Goal: Task Accomplishment & Management: Manage account settings

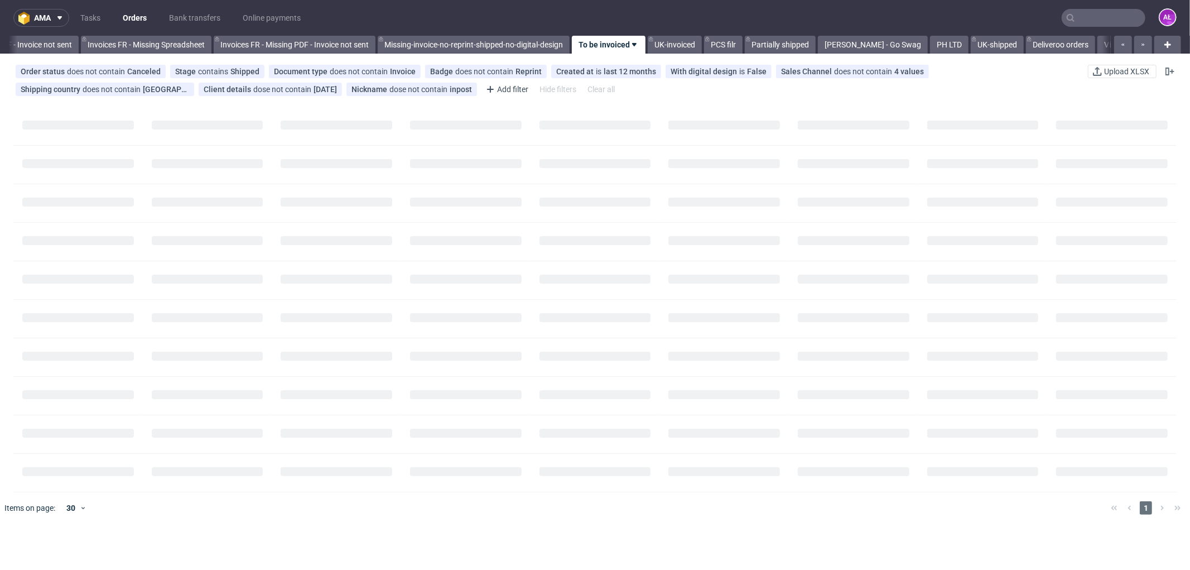
scroll to position [0, 1743]
click at [1074, 46] on link "Gelato" at bounding box center [1092, 45] width 36 height 18
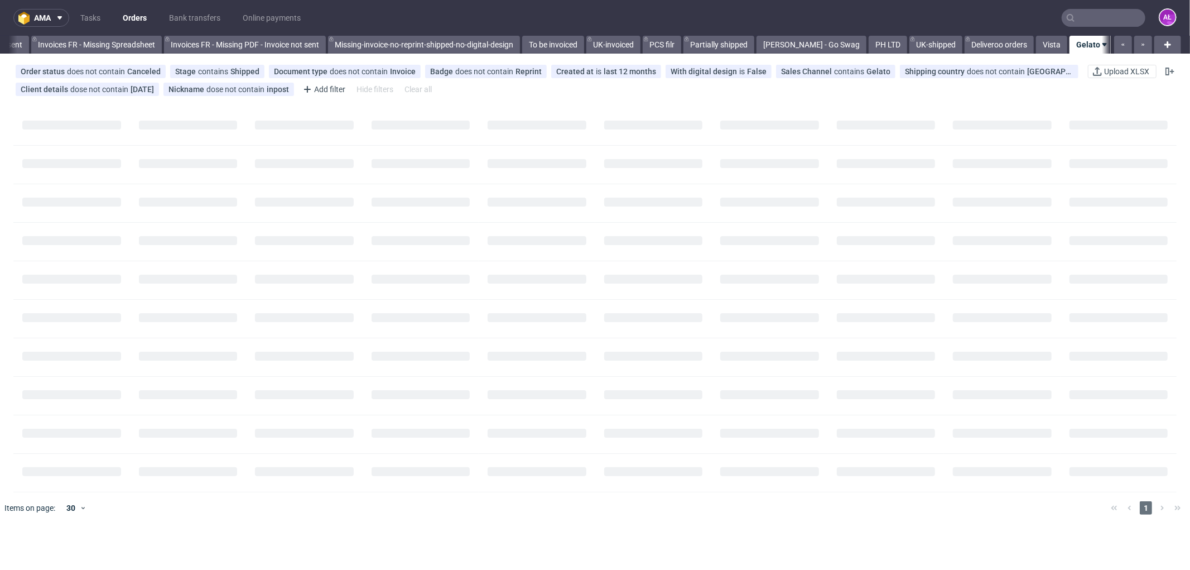
scroll to position [0, 1742]
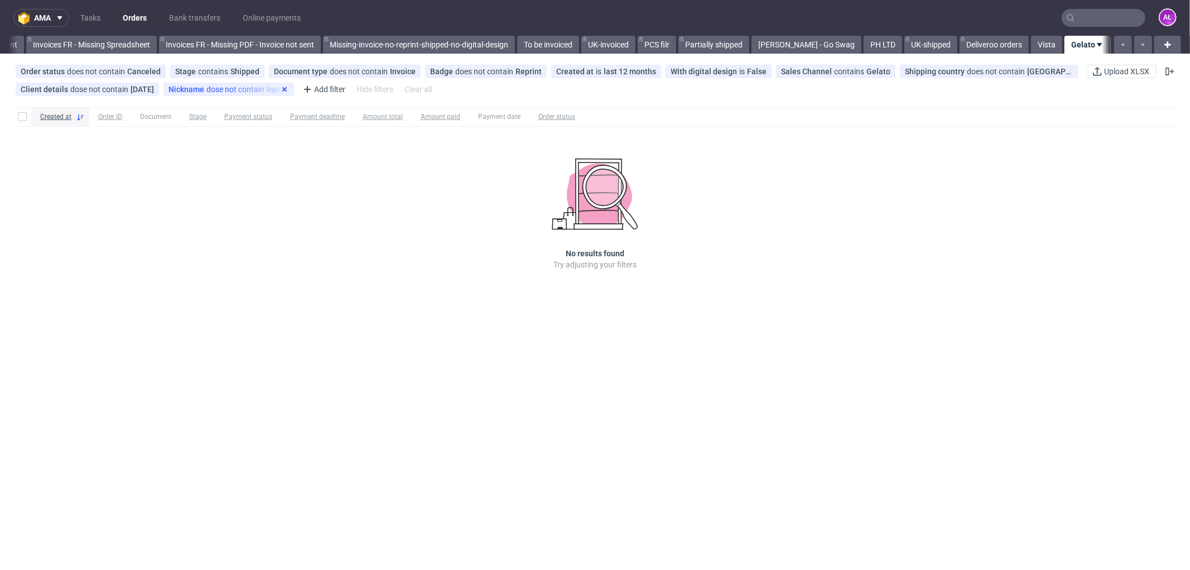
click at [285, 89] on icon at bounding box center [284, 89] width 9 height 9
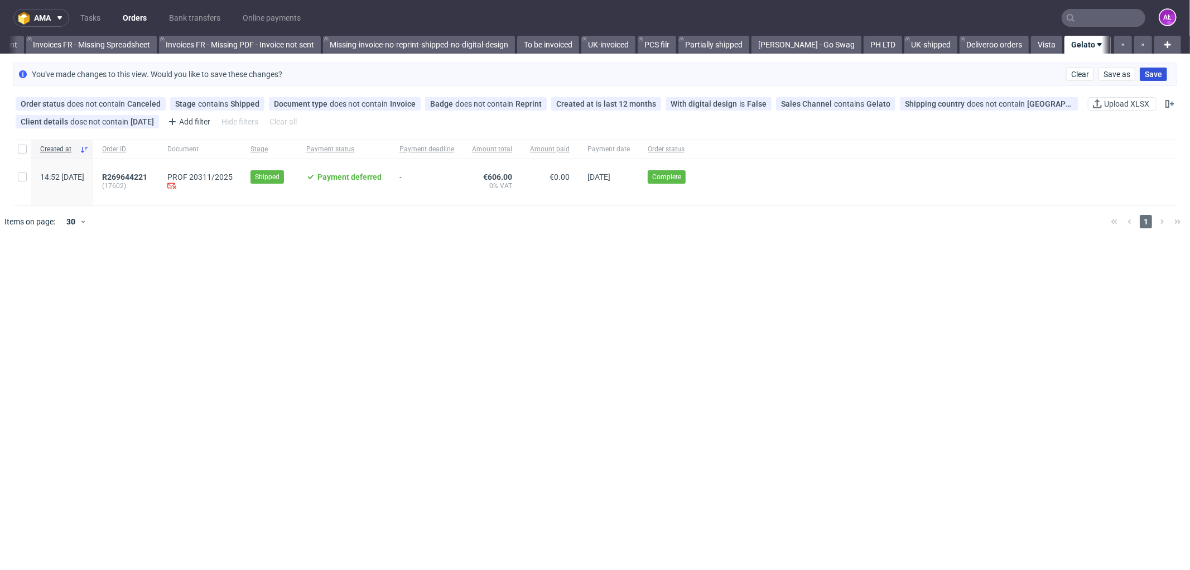
click at [1151, 75] on span "Save" at bounding box center [1153, 74] width 17 height 8
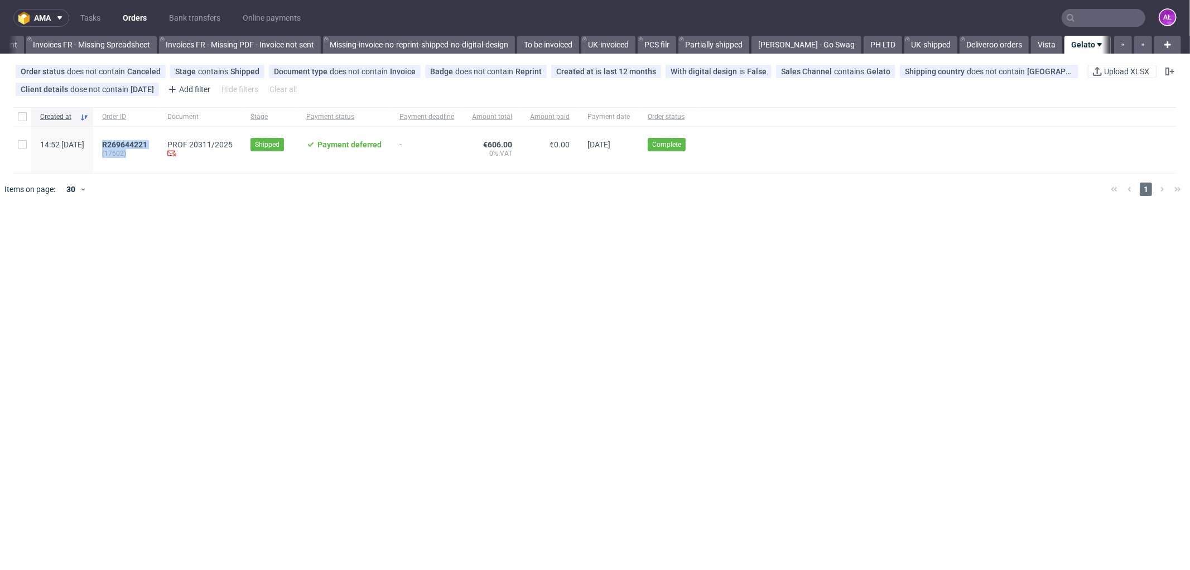
drag, startPoint x: 177, startPoint y: 152, endPoint x: 121, endPoint y: 147, distance: 56.6
click at [121, 147] on div "R269644221 (17602)" at bounding box center [125, 150] width 65 height 46
copy div "R269644221 (17602)"
click at [230, 334] on div "Created at Order ID Document Stage Payment status Payment deadline Amount total…" at bounding box center [595, 388] width 1190 height 570
drag, startPoint x: 163, startPoint y: 158, endPoint x: 124, endPoint y: 145, distance: 41.1
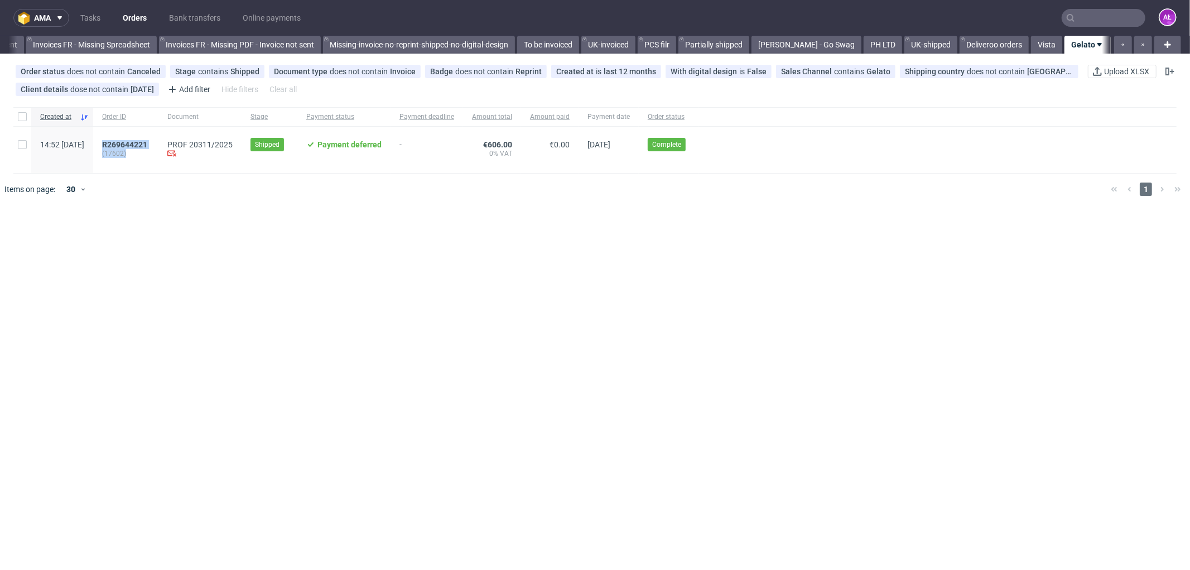
click at [124, 145] on div "R269644221 (17602)" at bounding box center [125, 150] width 65 height 46
copy div "R269644221 (17602)"
click at [147, 143] on span "R269644221" at bounding box center [124, 144] width 45 height 9
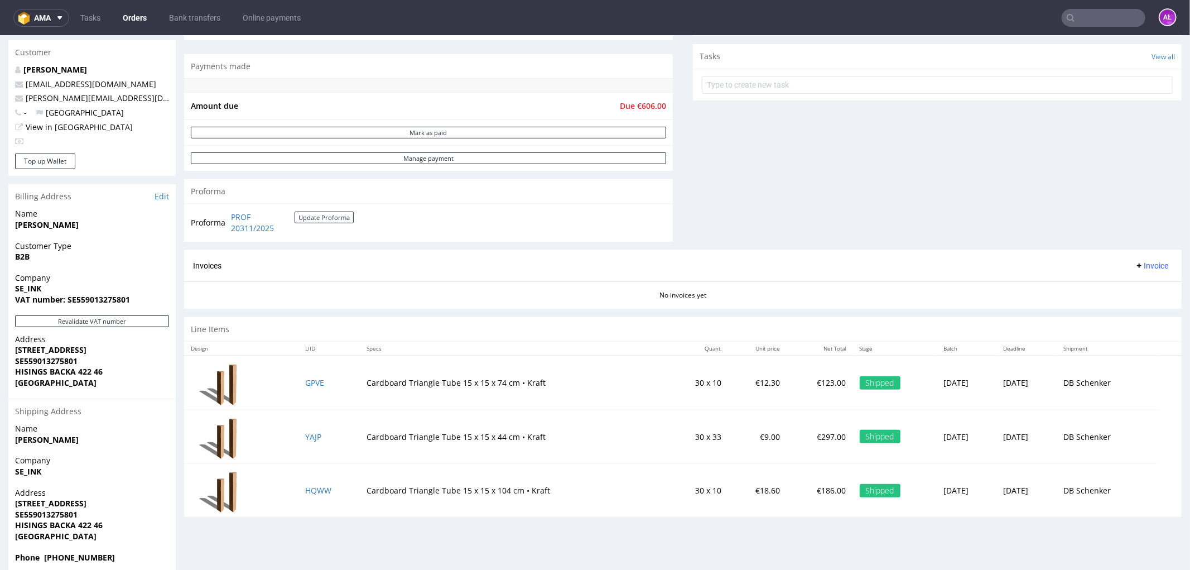
scroll to position [428, 0]
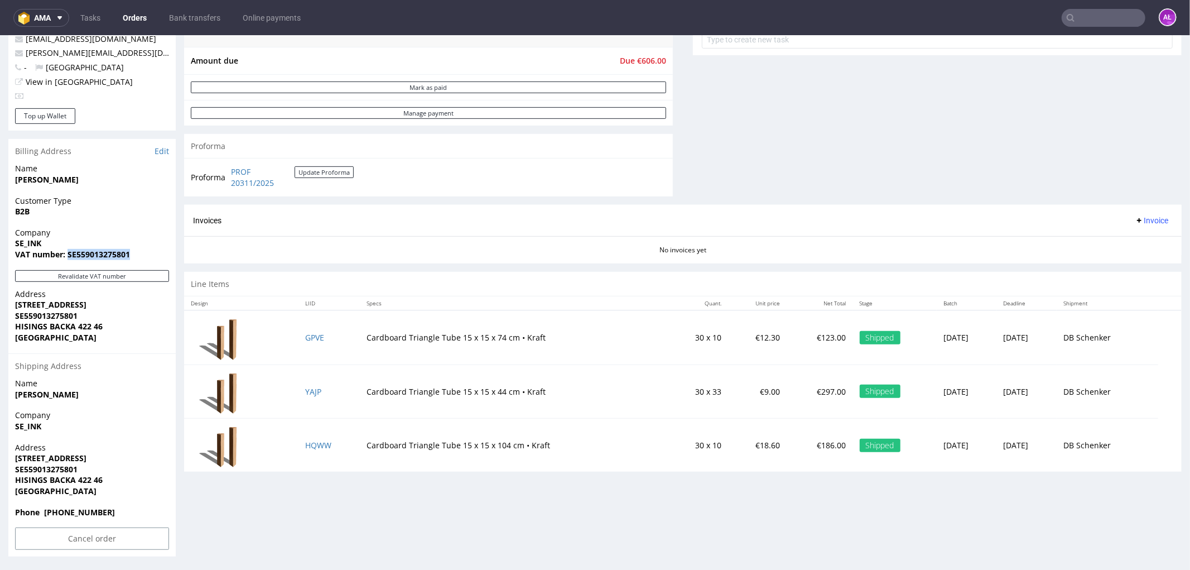
drag, startPoint x: 140, startPoint y: 254, endPoint x: 67, endPoint y: 254, distance: 73.1
click at [67, 254] on span "VAT number: SE559013275801" at bounding box center [92, 253] width 154 height 11
copy strong "SE559013275801"
click at [149, 276] on button "Revalidate VAT number" at bounding box center [92, 275] width 154 height 12
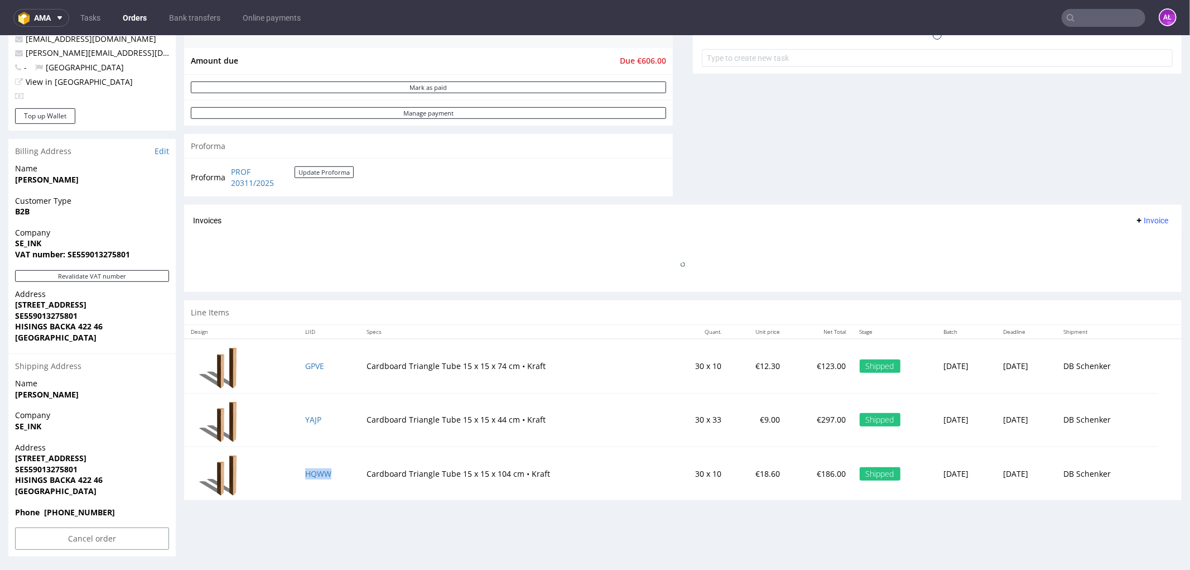
click at [1144, 218] on span "Invoice" at bounding box center [1151, 219] width 33 height 9
click at [1147, 238] on span "Generate" at bounding box center [1133, 243] width 54 height 11
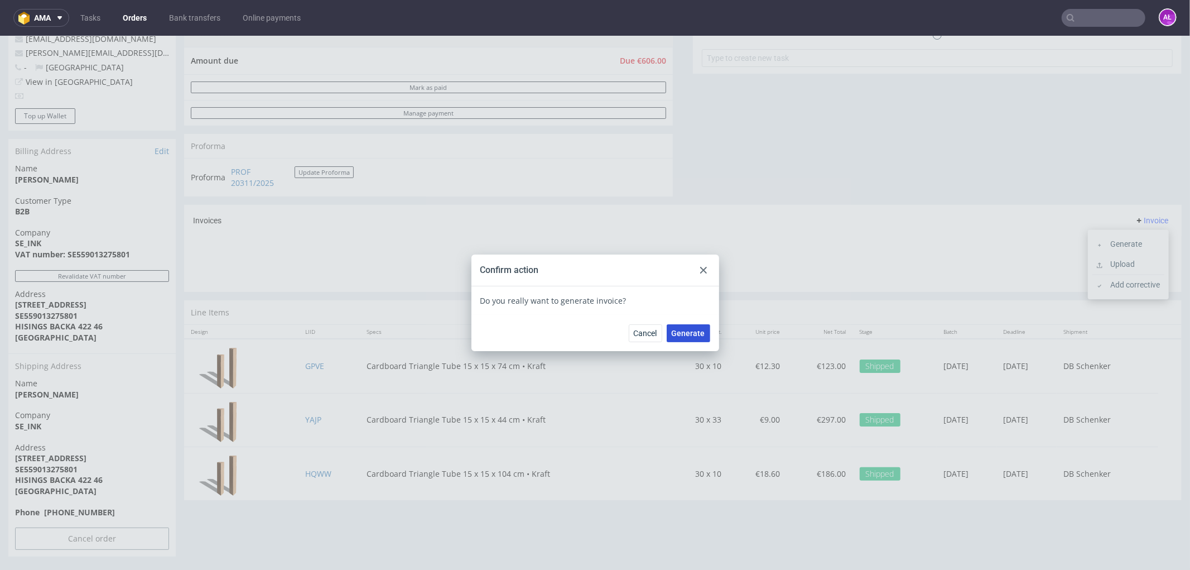
click at [678, 329] on span "Generate" at bounding box center [688, 333] width 33 height 8
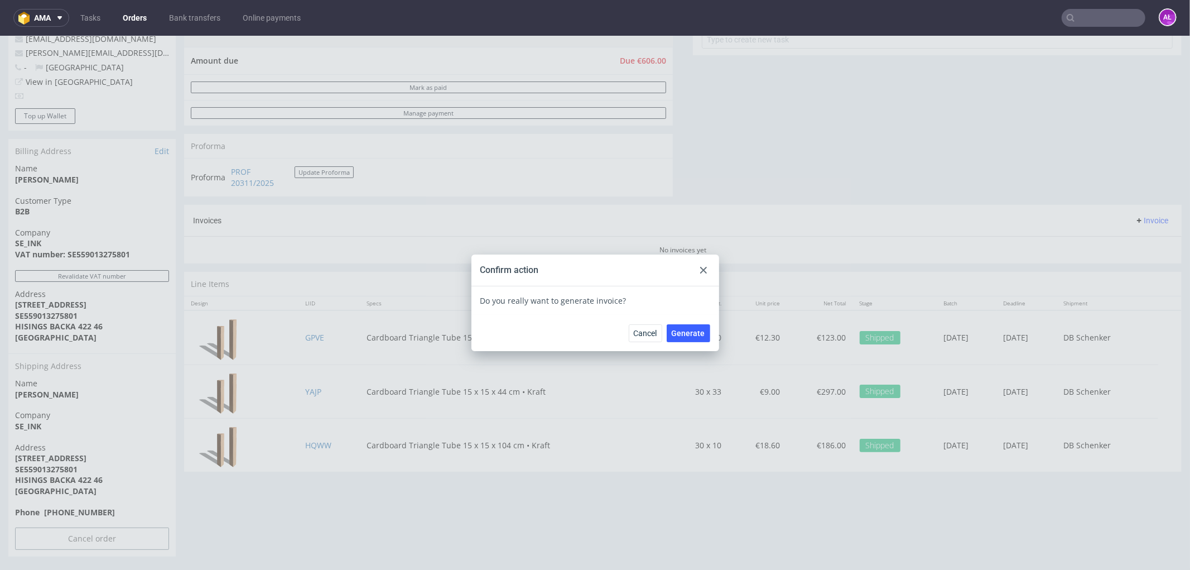
click at [700, 267] on icon at bounding box center [703, 269] width 7 height 7
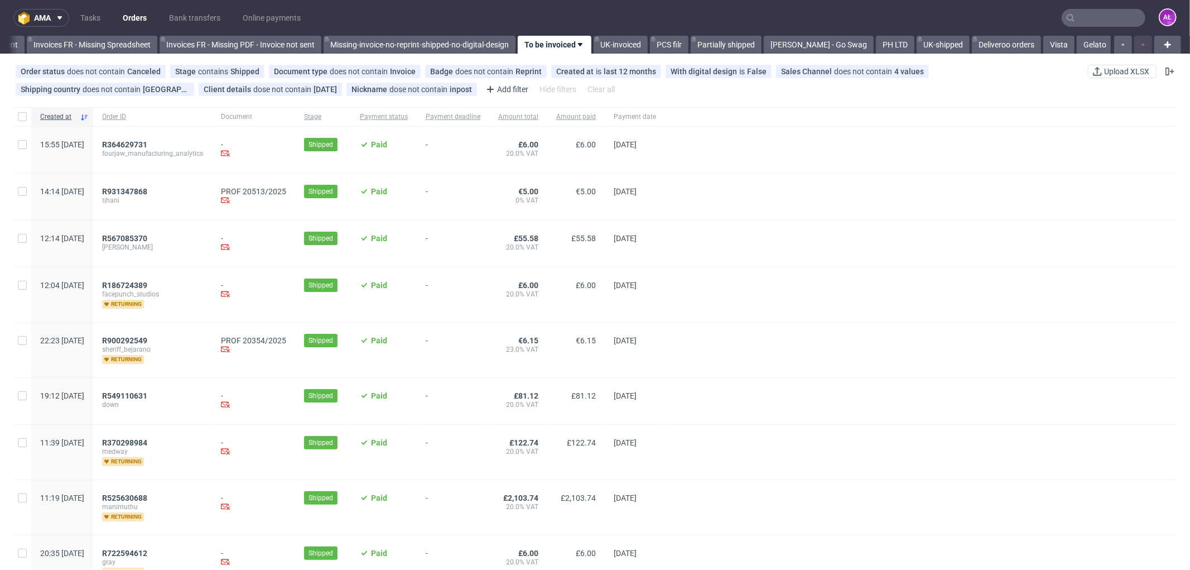
scroll to position [0, 1743]
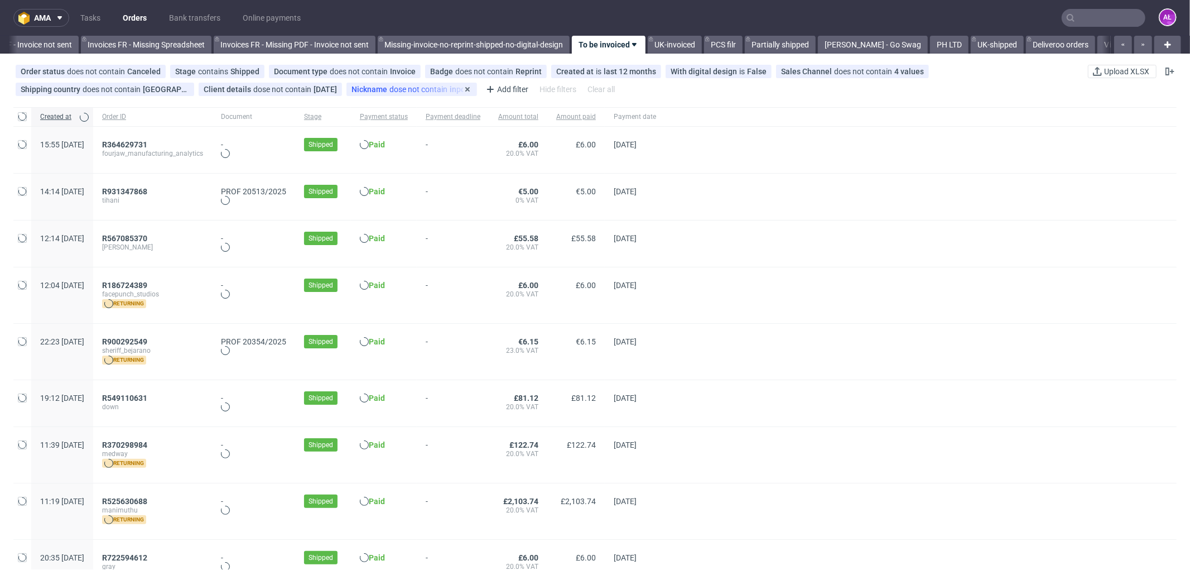
scroll to position [0, 1743]
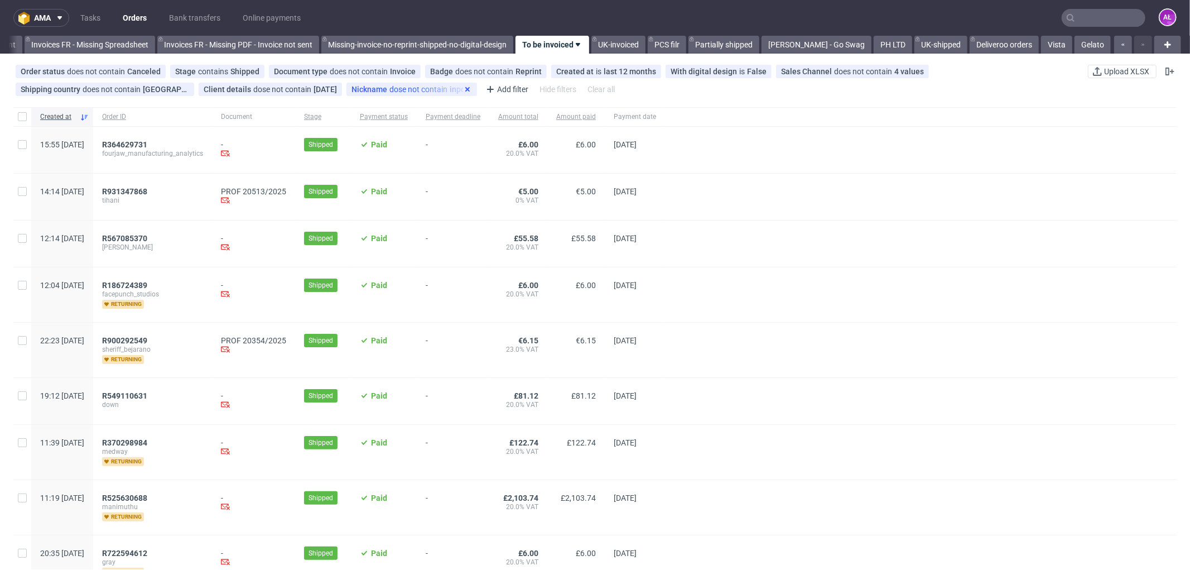
click at [470, 91] on icon at bounding box center [467, 89] width 9 height 9
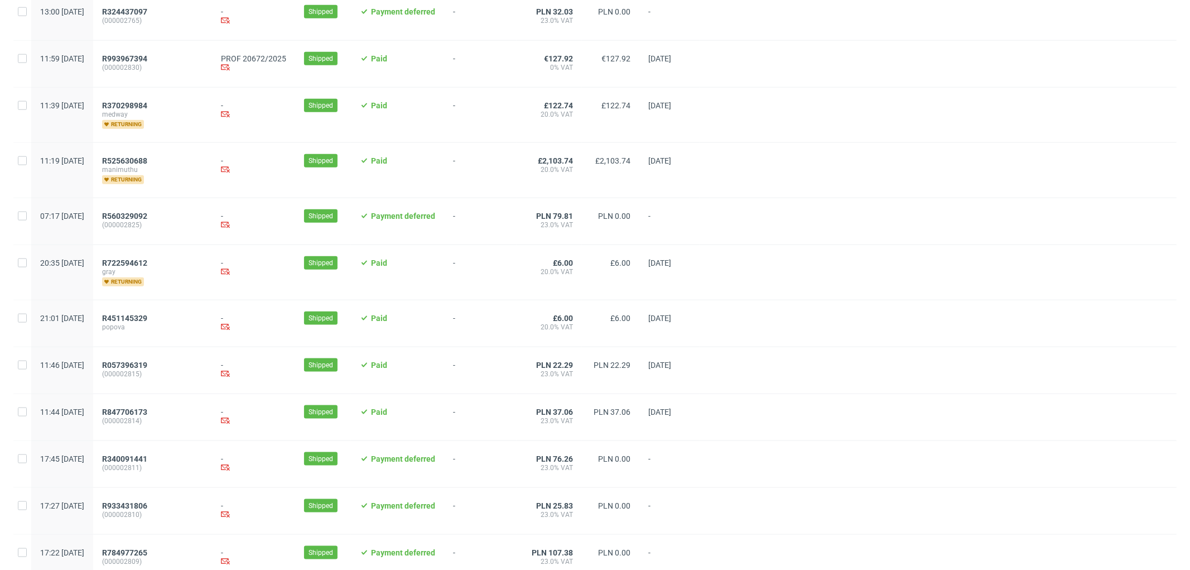
scroll to position [1083, 0]
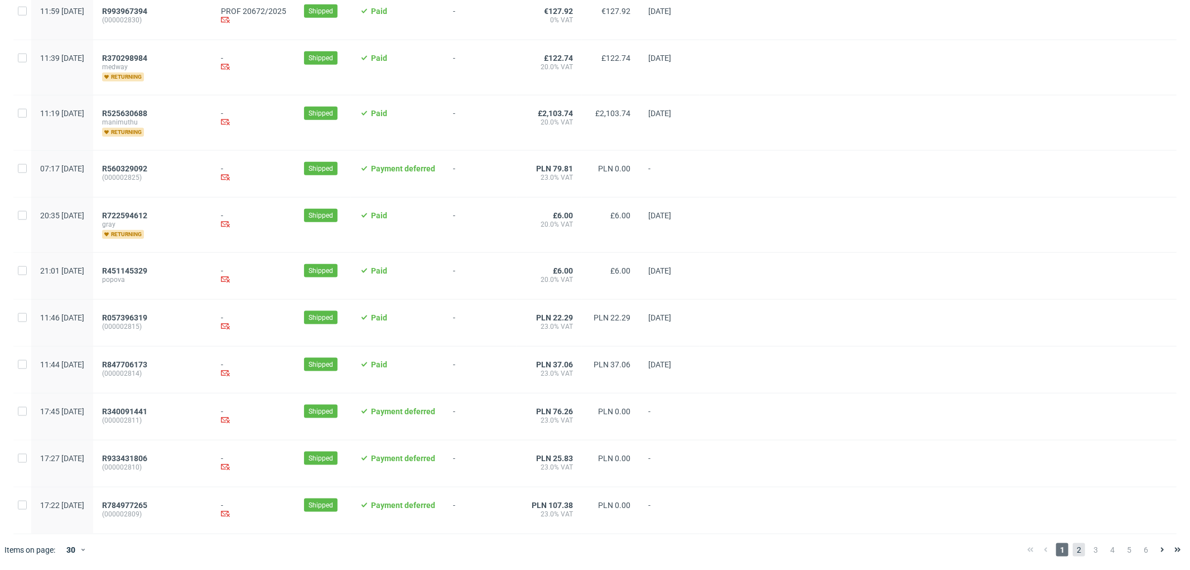
click at [1073, 550] on span "2" at bounding box center [1079, 549] width 12 height 13
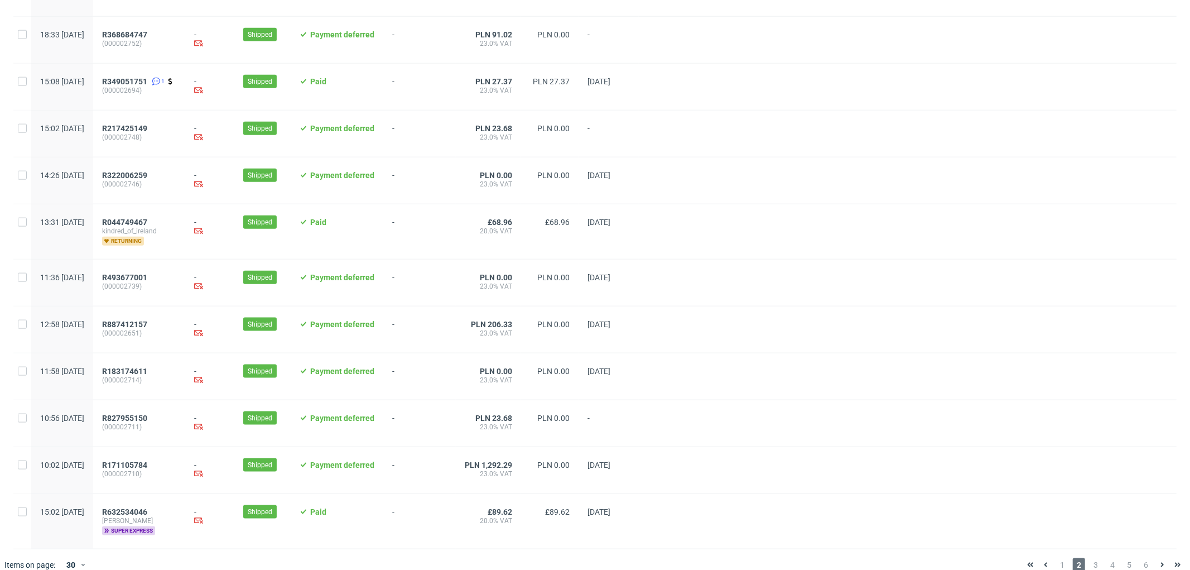
scroll to position [1061, 0]
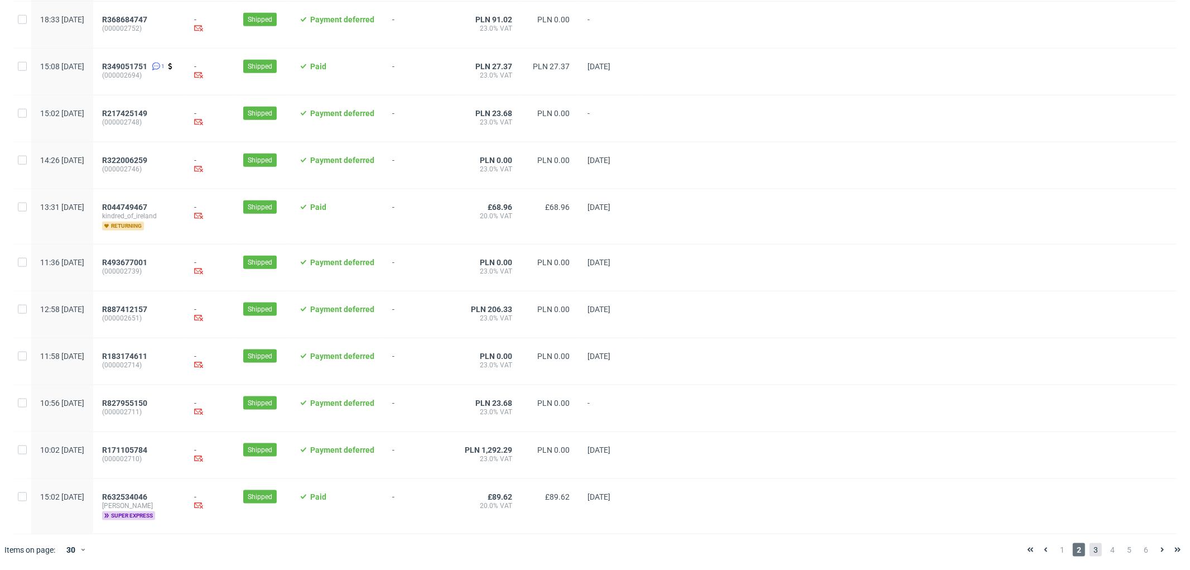
click at [1090, 554] on span "3" at bounding box center [1096, 549] width 12 height 13
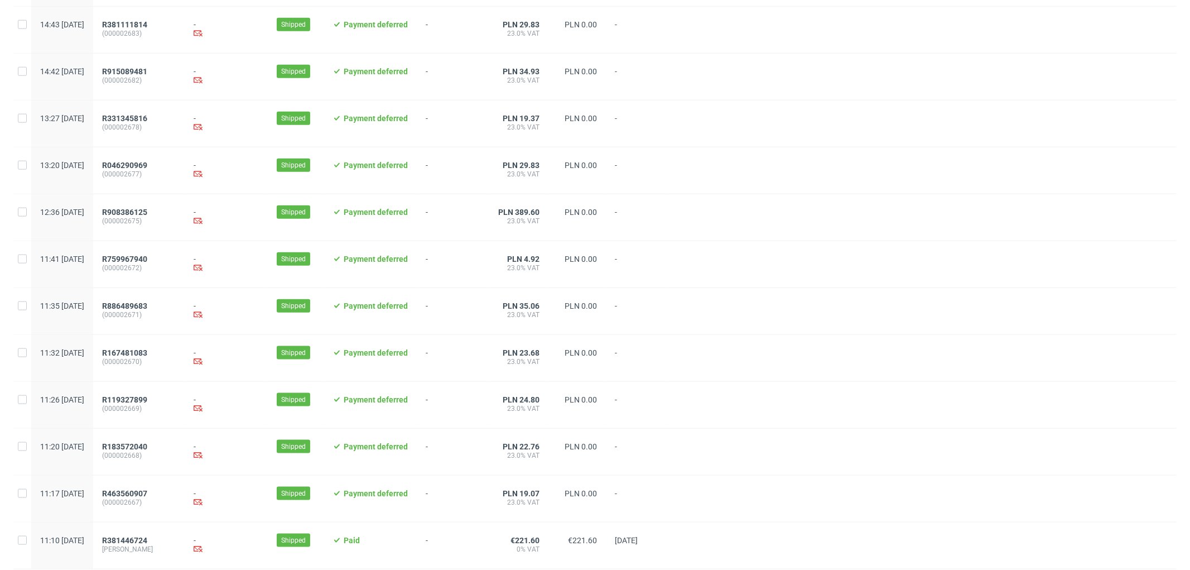
scroll to position [1061, 0]
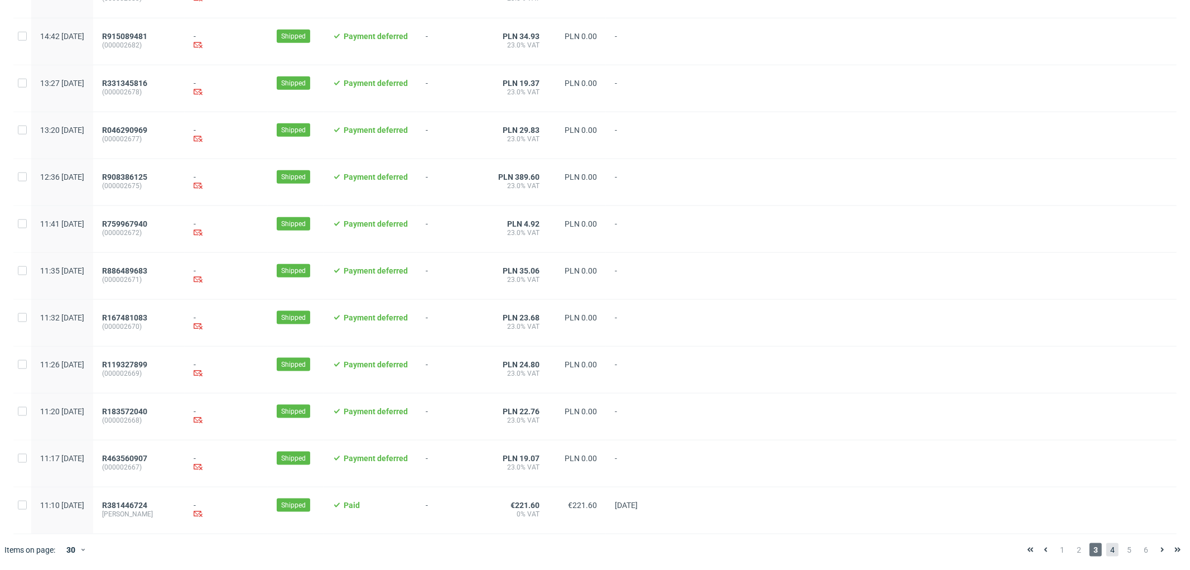
click at [1107, 555] on span "4" at bounding box center [1112, 549] width 12 height 13
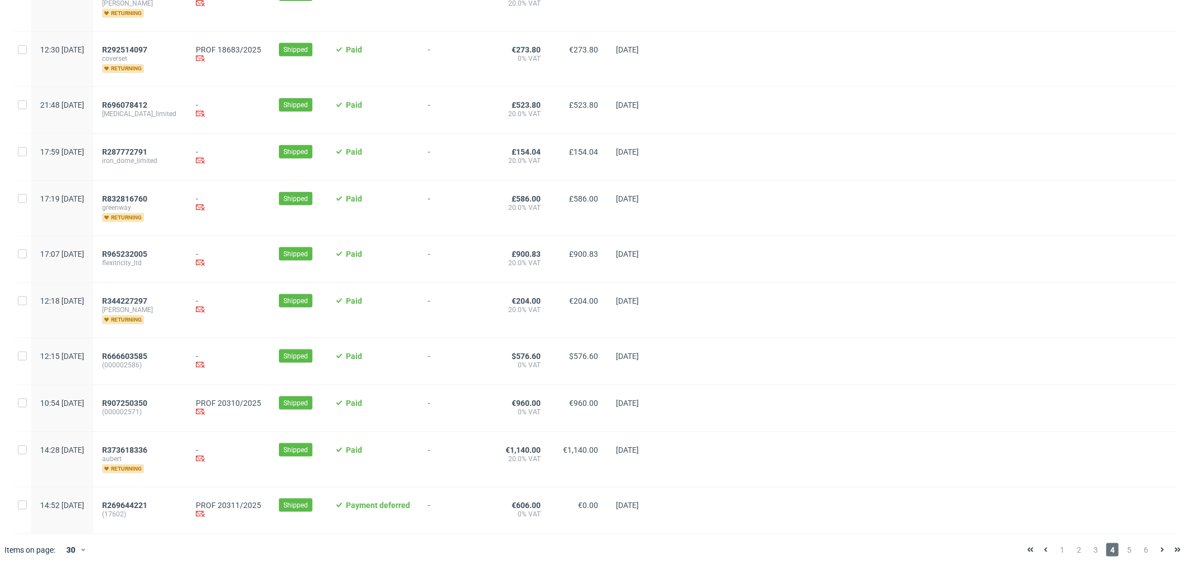
scroll to position [1143, 0]
click at [1123, 548] on span "5" at bounding box center [1129, 549] width 12 height 13
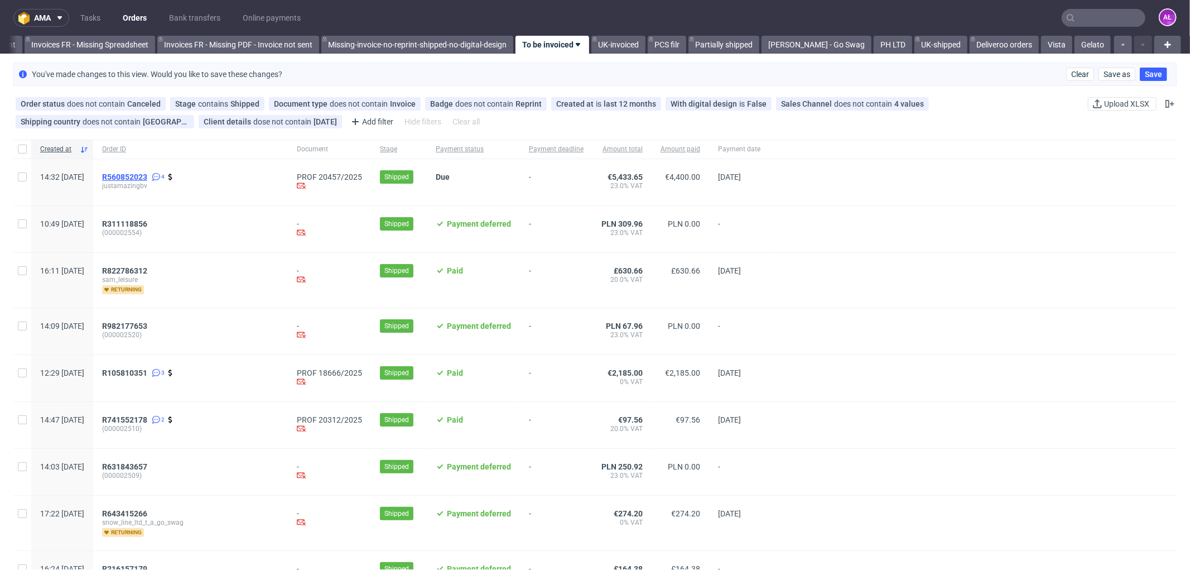
click at [147, 175] on span "R560852023" at bounding box center [124, 176] width 45 height 9
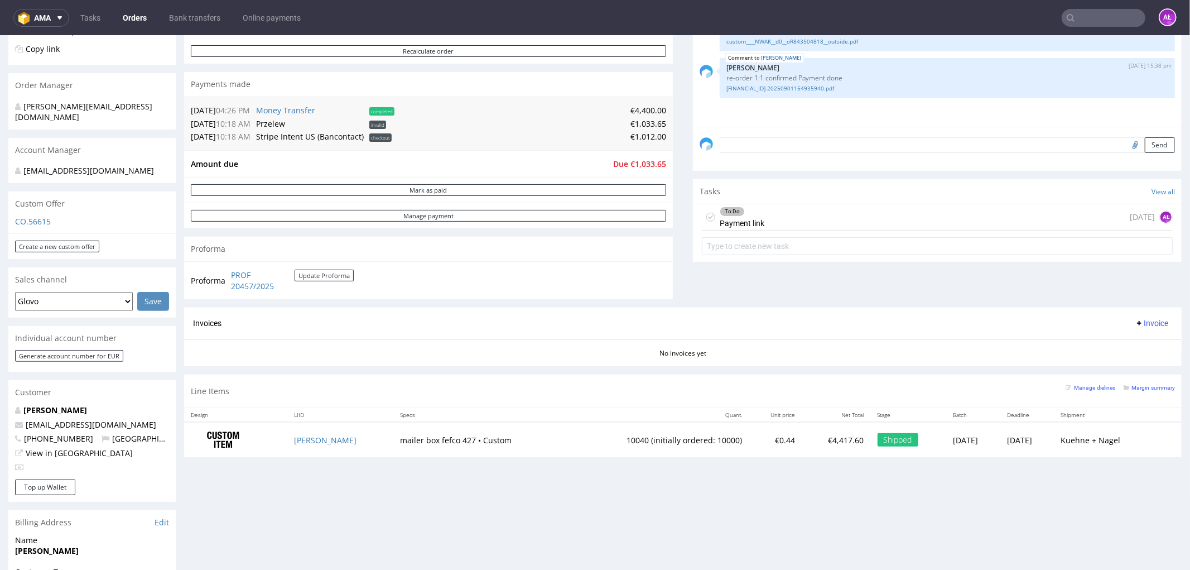
scroll to position [186, 0]
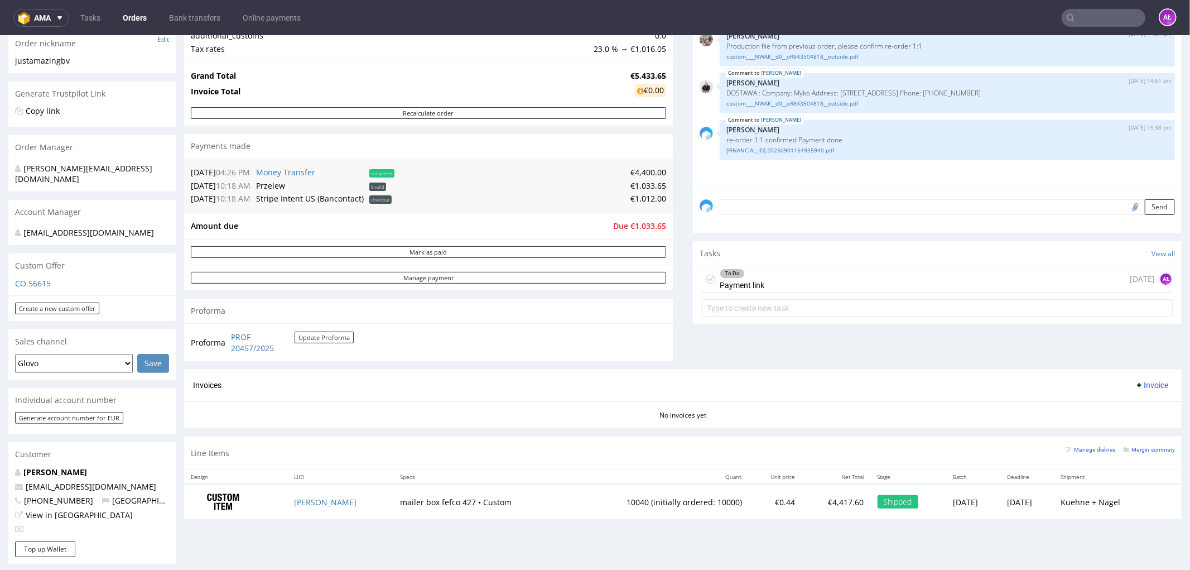
click at [802, 277] on div "To Do Payment link 2 days ago AŁ" at bounding box center [937, 279] width 471 height 26
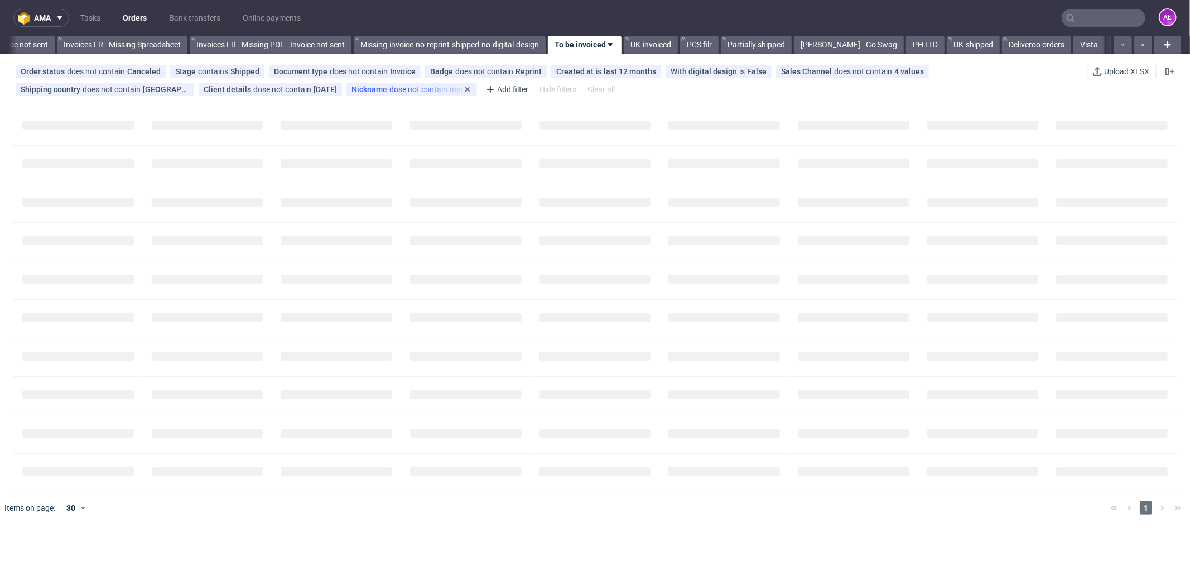
scroll to position [0, 1743]
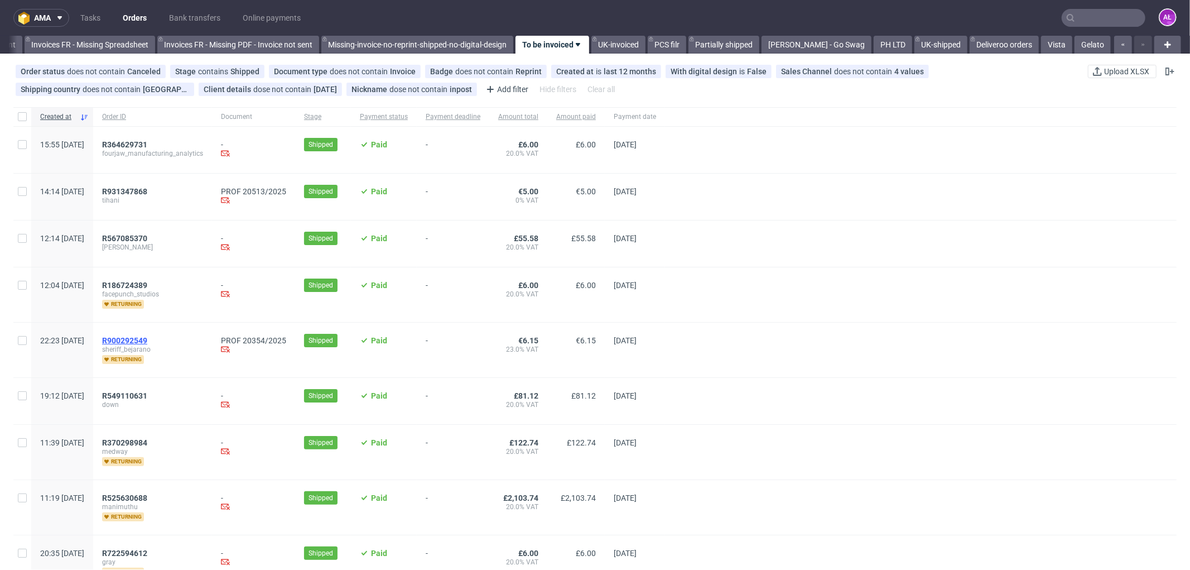
click at [147, 341] on span "R900292549" at bounding box center [124, 340] width 45 height 9
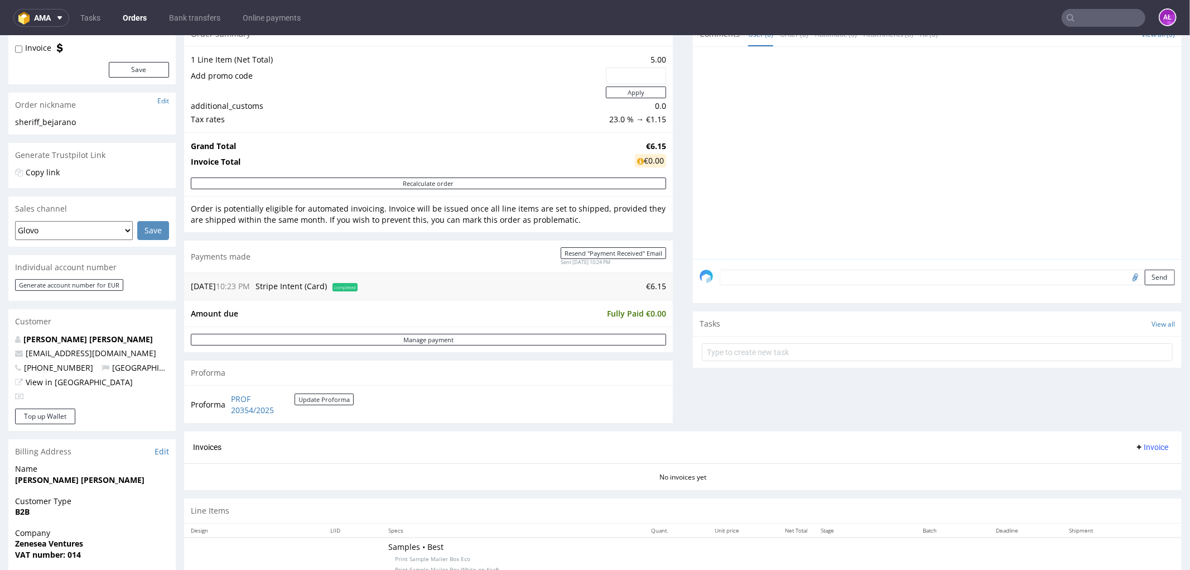
scroll to position [372, 0]
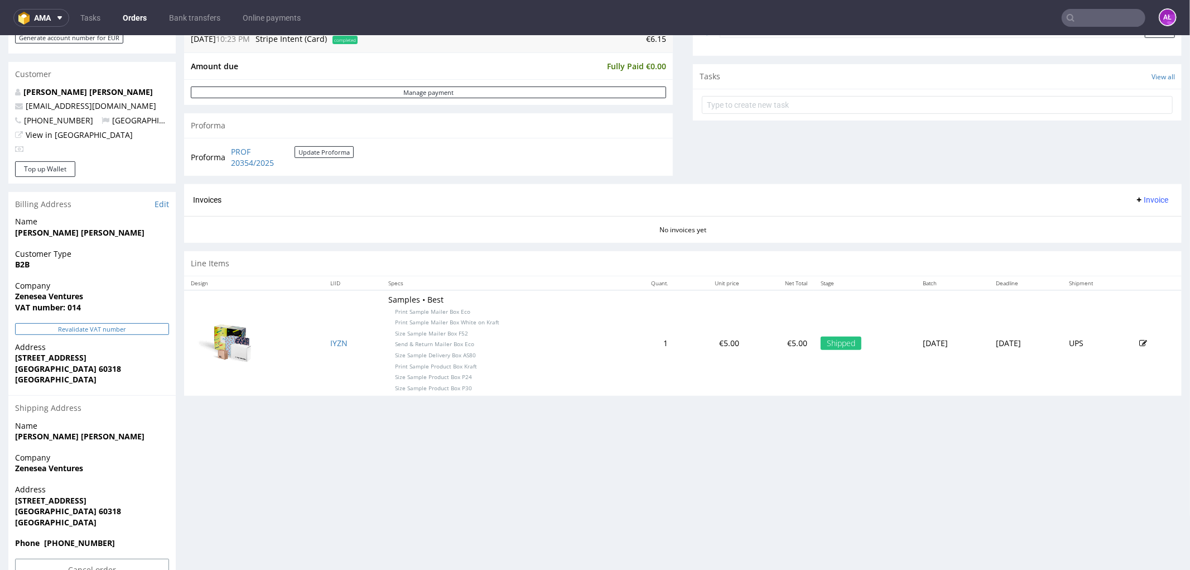
click at [126, 330] on button "Revalidate VAT number" at bounding box center [92, 328] width 154 height 12
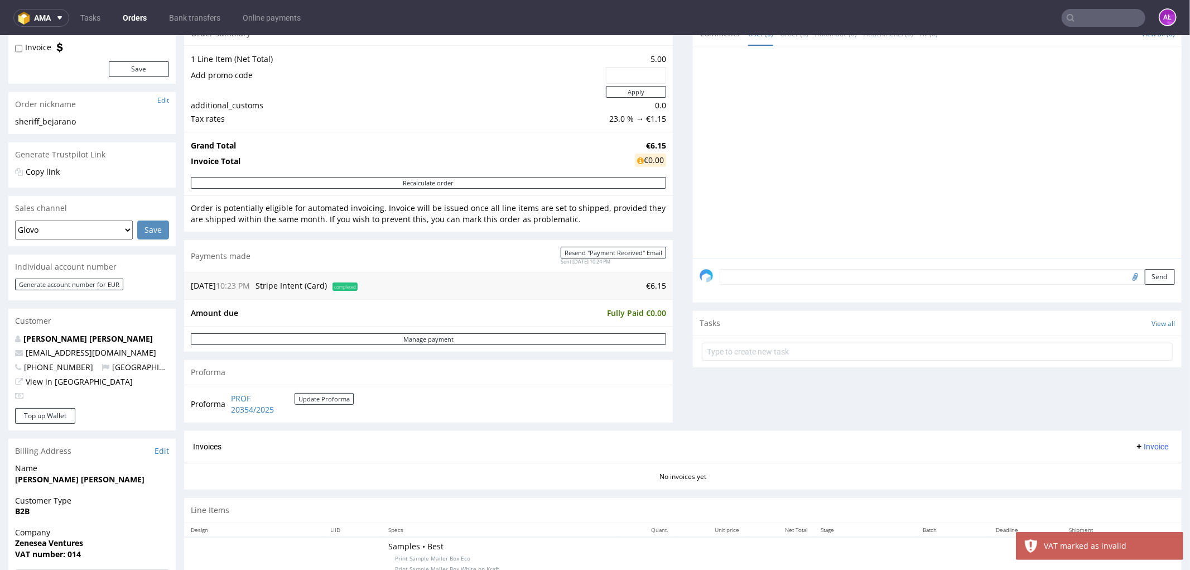
scroll to position [124, 0]
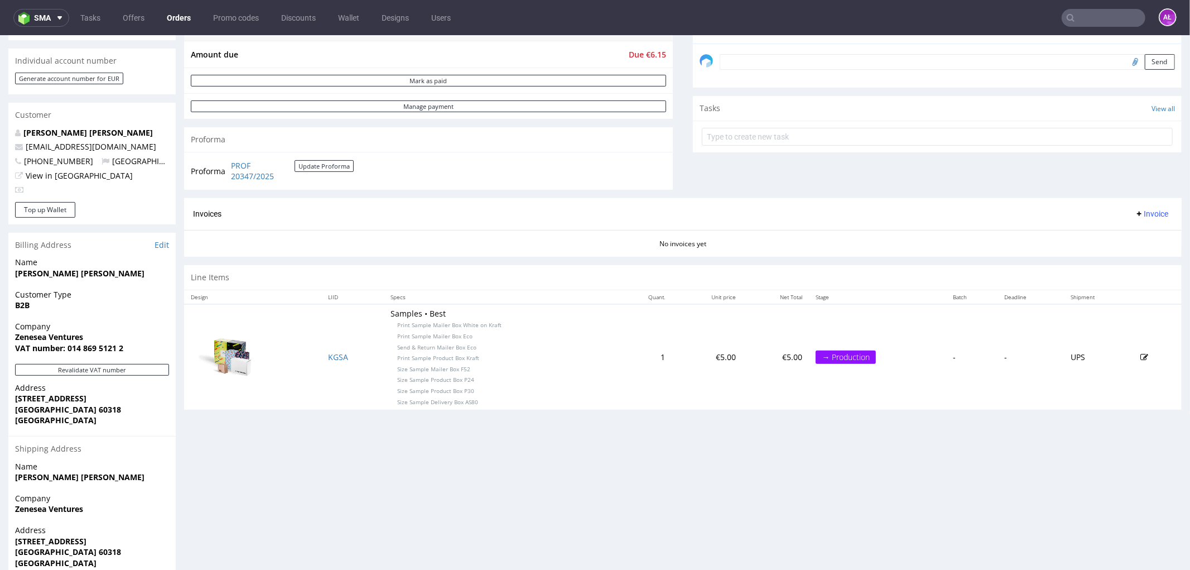
scroll to position [372, 0]
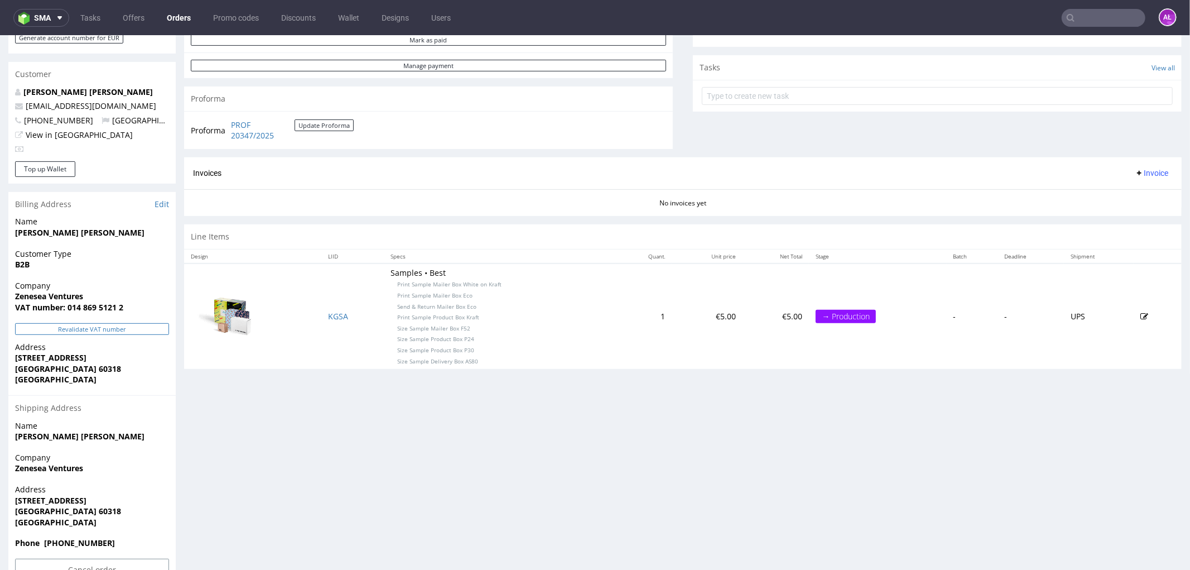
click at [138, 324] on button "Revalidate VAT number" at bounding box center [92, 328] width 154 height 12
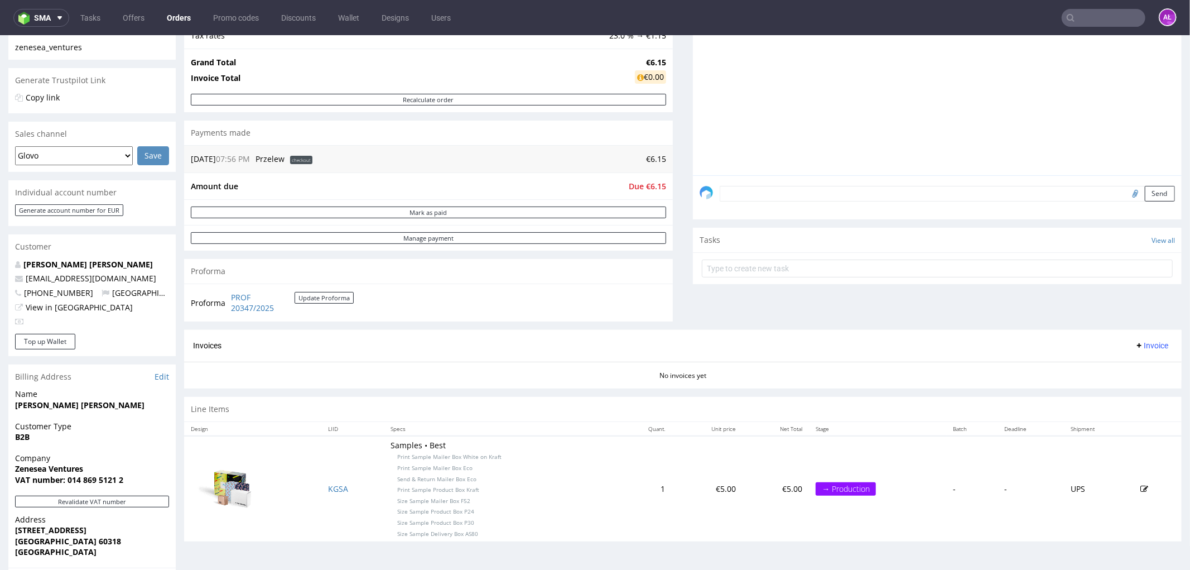
scroll to position [370, 0]
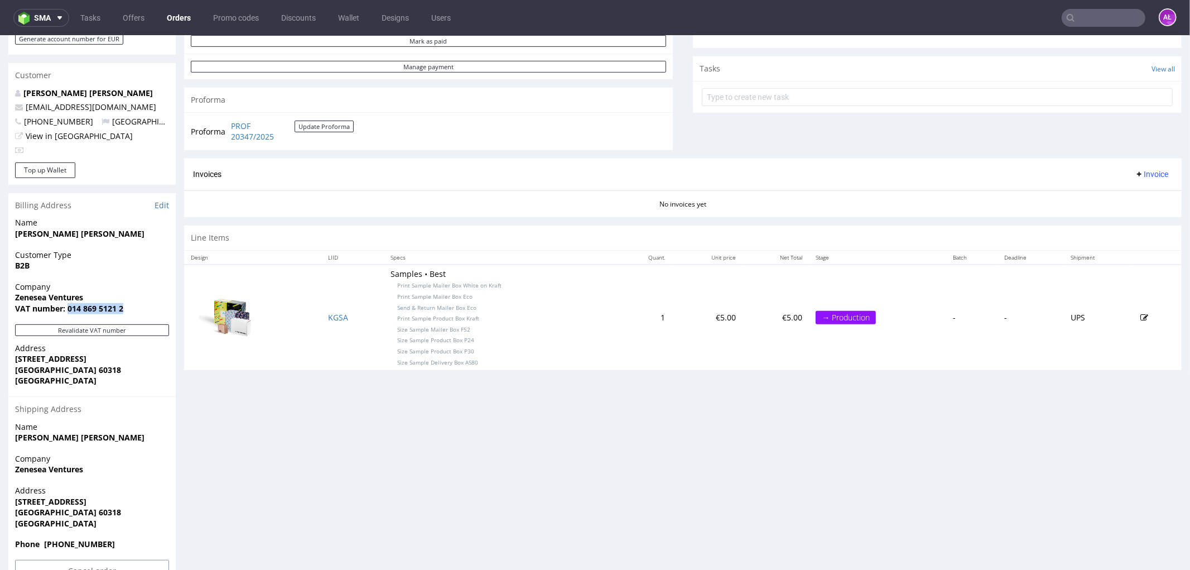
drag, startPoint x: 136, startPoint y: 304, endPoint x: 68, endPoint y: 313, distance: 69.2
click at [68, 313] on div "Company Zenesea Ventures VAT number: 014 869 5121 2" at bounding box center [91, 302] width 167 height 43
copy strong "014 869 5121 2"
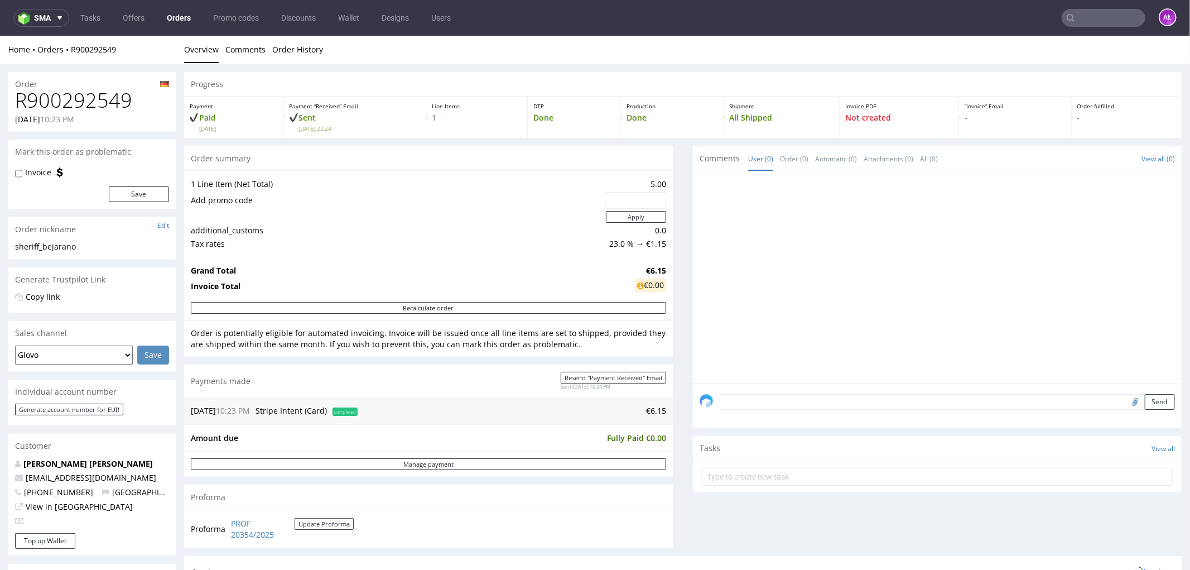
scroll to position [310, 0]
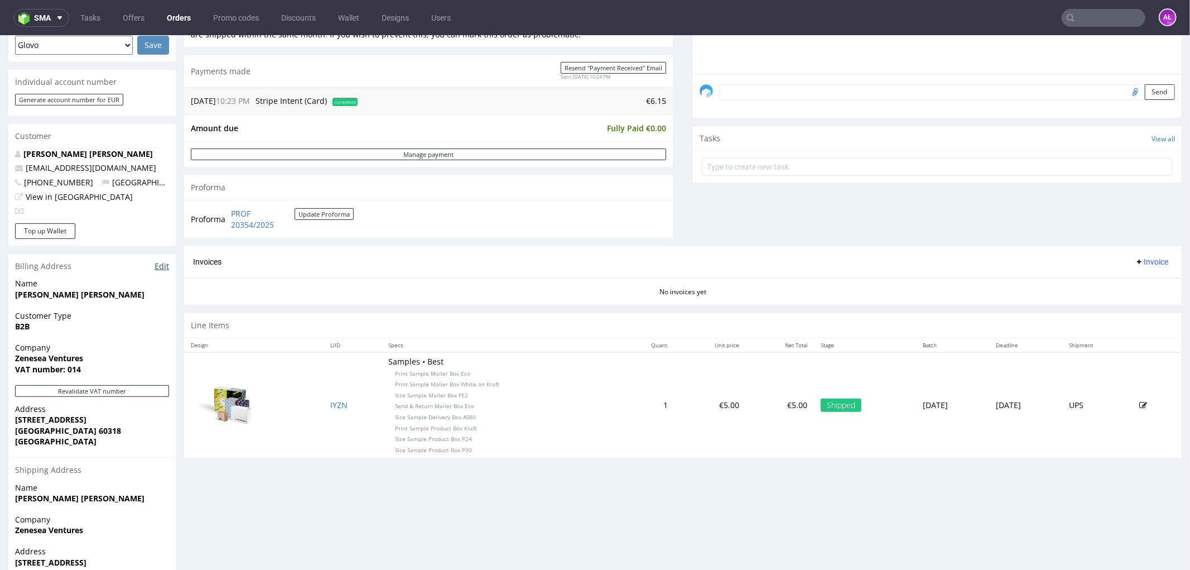
click at [164, 263] on link "Edit" at bounding box center [162, 265] width 15 height 11
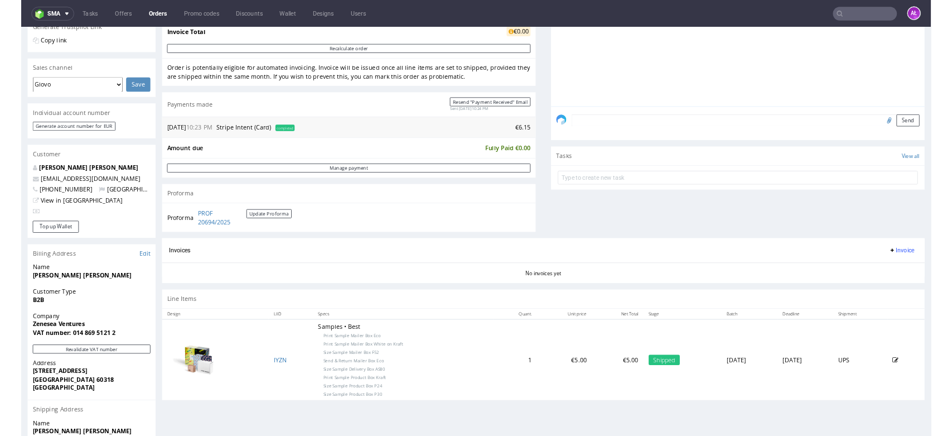
scroll to position [372, 0]
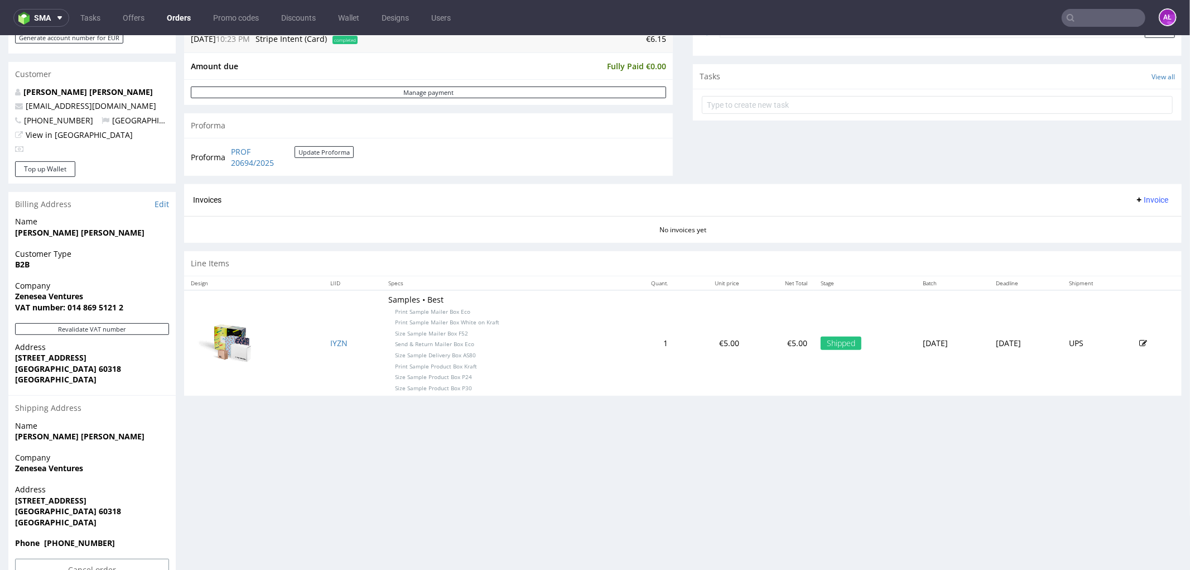
drag, startPoint x: 1139, startPoint y: 193, endPoint x: 1141, endPoint y: 208, distance: 14.7
click at [1139, 193] on button "Invoice" at bounding box center [1151, 198] width 42 height 13
click at [1143, 219] on span "Generate" at bounding box center [1133, 223] width 54 height 11
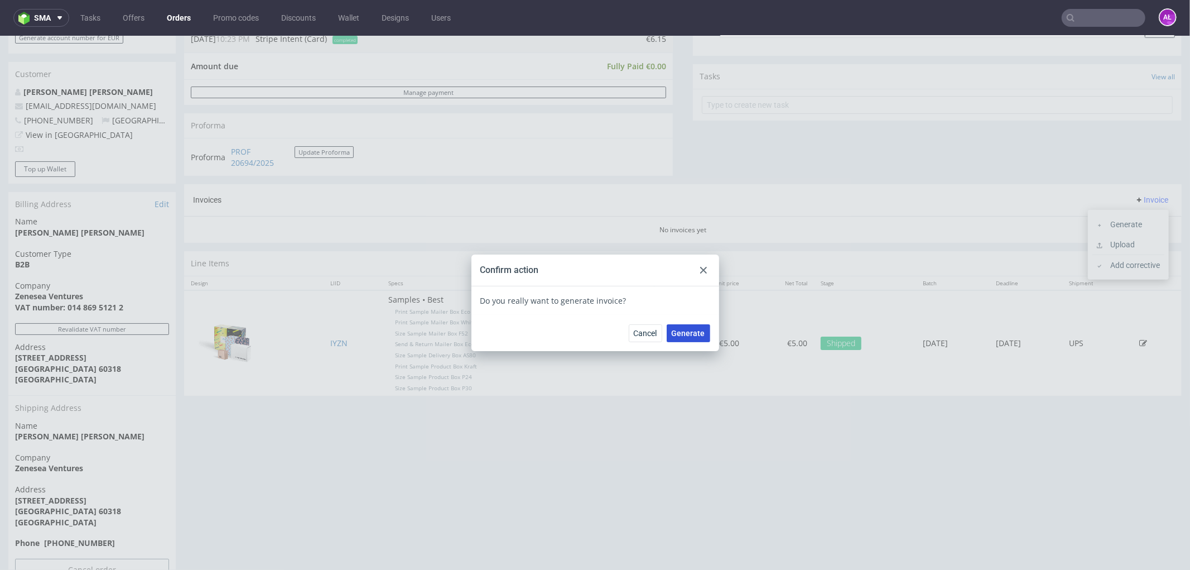
click at [679, 330] on span "Generate" at bounding box center [688, 333] width 33 height 8
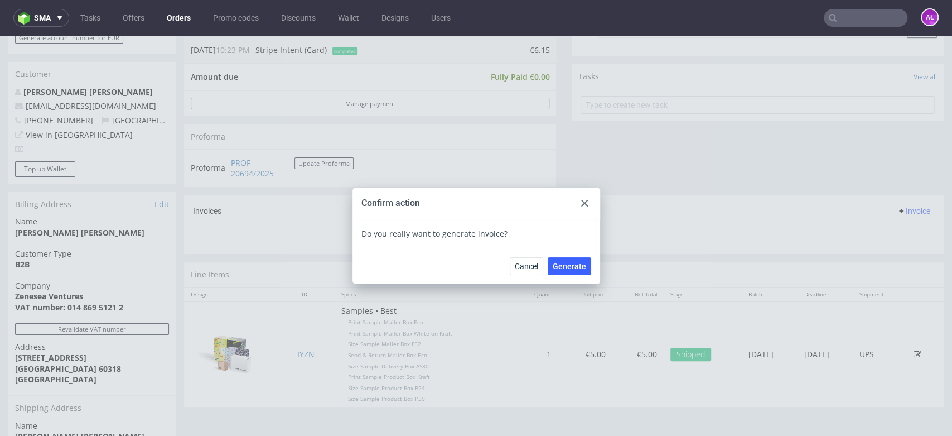
drag, startPoint x: 681, startPoint y: 69, endPoint x: 784, endPoint y: 37, distance: 108.2
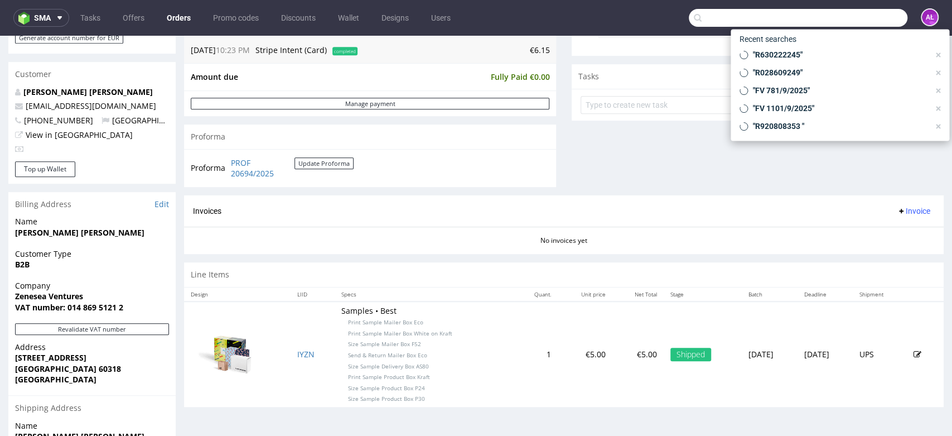
click at [857, 13] on input "text" at bounding box center [798, 18] width 219 height 18
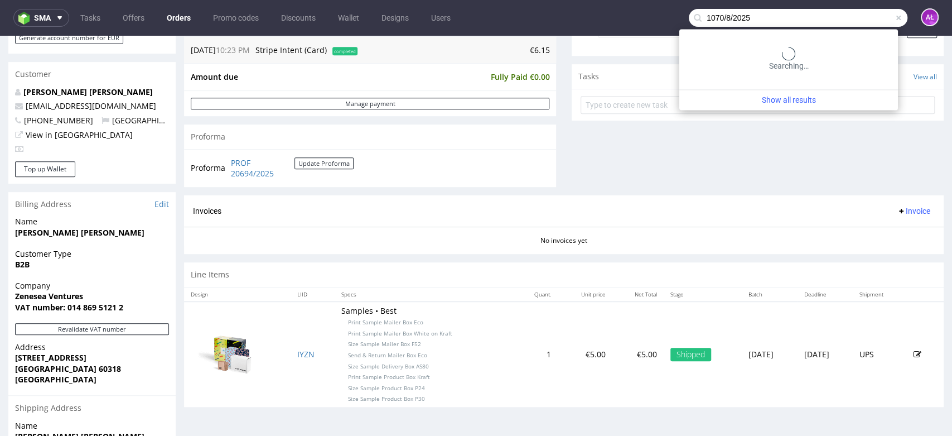
type input "1070/8/2025"
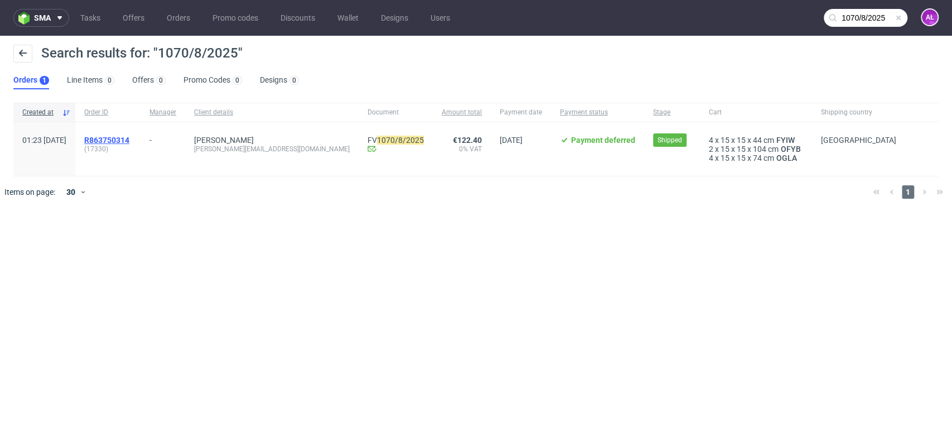
click at [129, 139] on span "R863750314" at bounding box center [106, 140] width 45 height 9
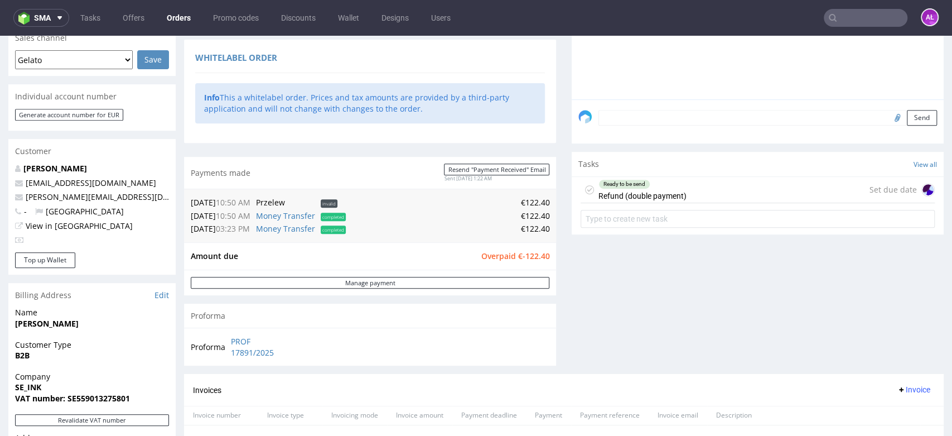
scroll to position [124, 0]
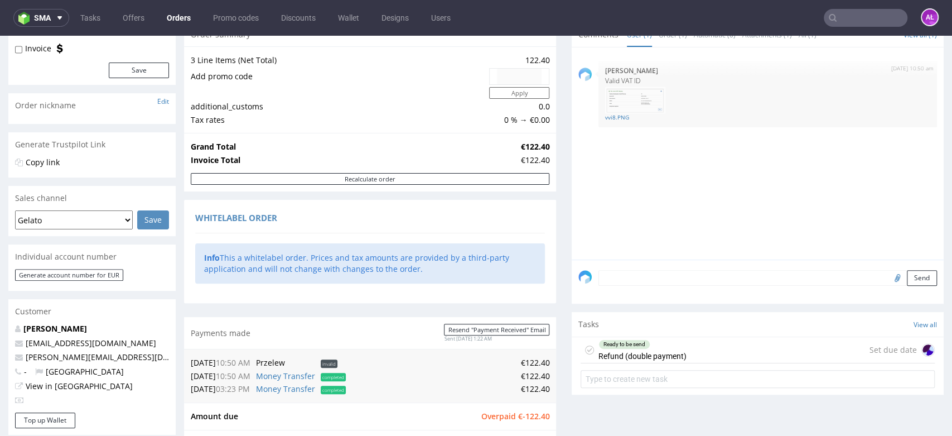
click at [642, 351] on div "Ready to be send Refund (double payment)" at bounding box center [643, 350] width 88 height 26
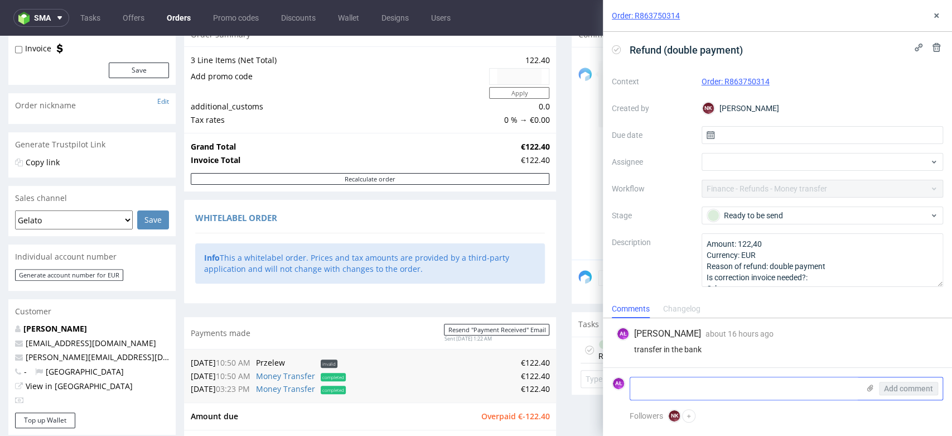
click at [663, 391] on textarea at bounding box center [744, 388] width 229 height 22
click at [652, 389] on textarea "refuned" at bounding box center [744, 388] width 229 height 22
type textarea "refunded"
click at [911, 389] on span "Add comment" at bounding box center [908, 388] width 49 height 8
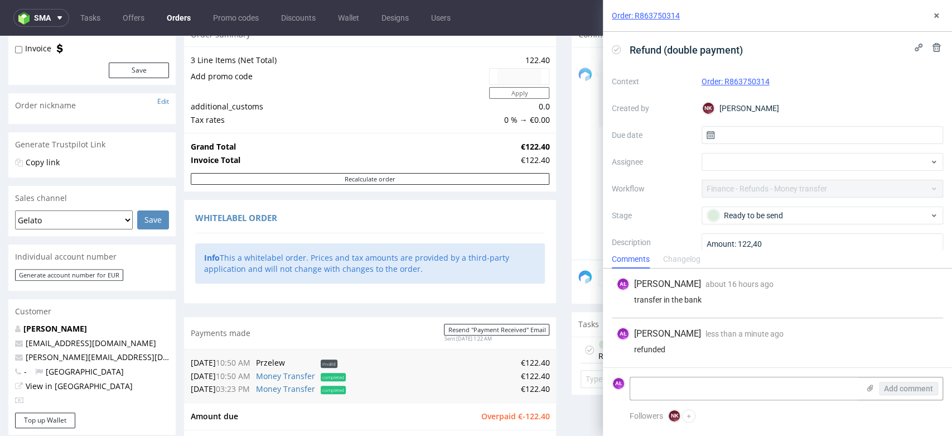
click at [615, 45] on icon at bounding box center [616, 49] width 9 height 9
click at [931, 18] on button at bounding box center [936, 15] width 13 height 13
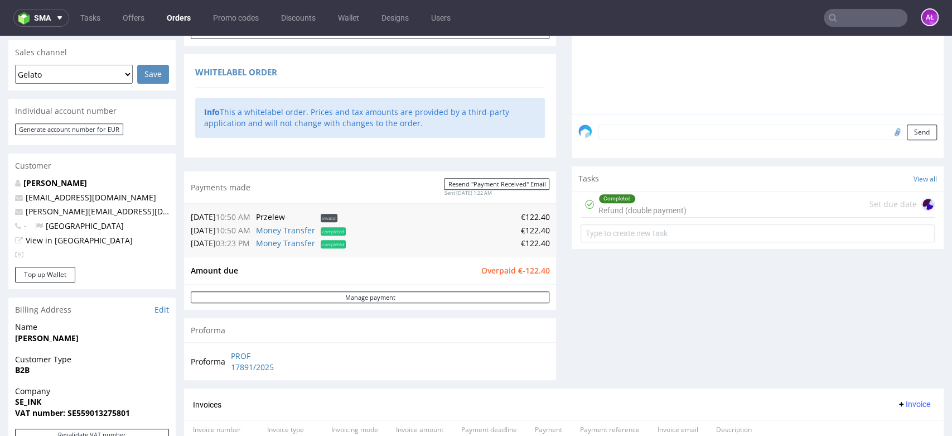
scroll to position [372, 0]
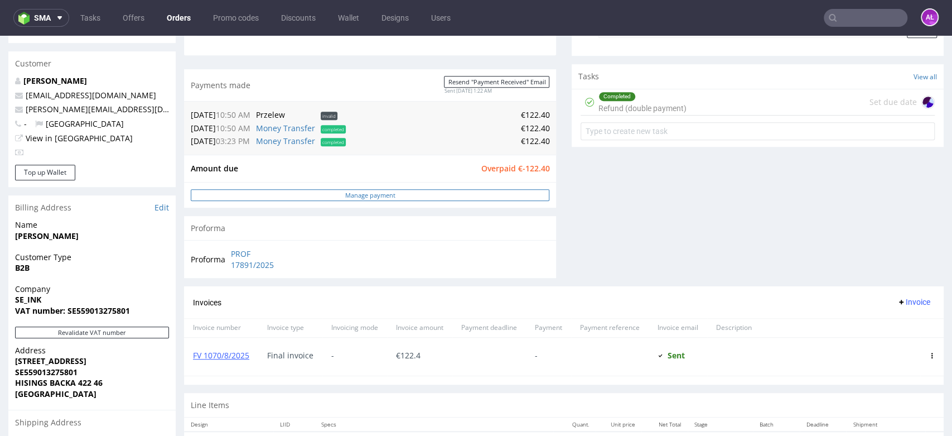
click at [469, 195] on link "Manage payment" at bounding box center [370, 195] width 359 height 12
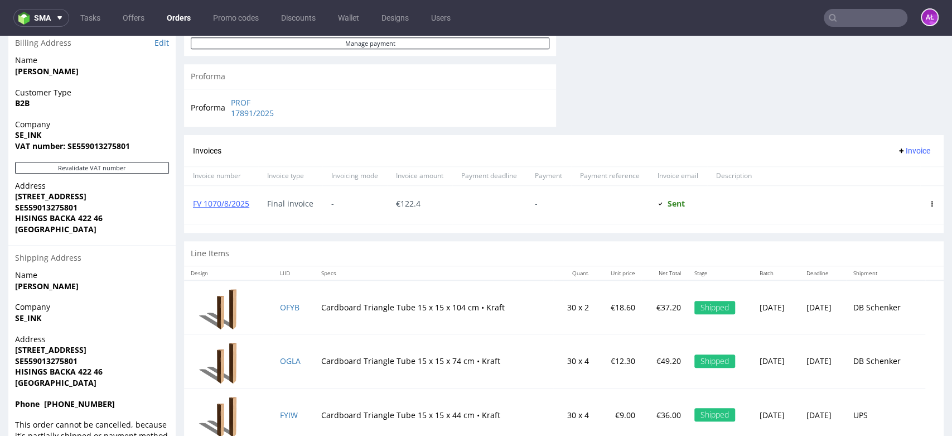
scroll to position [558, 0]
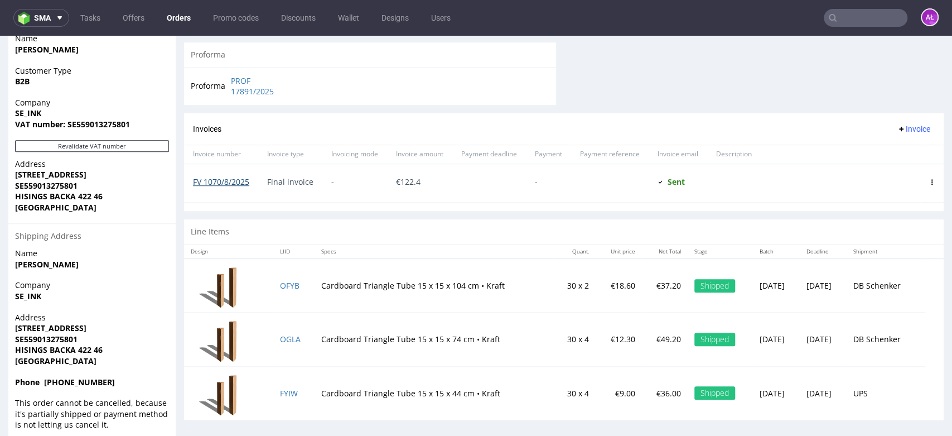
click at [235, 183] on link "FV 1070/8/2025" at bounding box center [221, 181] width 56 height 11
click at [233, 182] on link "FV 1070/8/2025" at bounding box center [221, 181] width 56 height 11
click at [875, 19] on input "text" at bounding box center [866, 18] width 84 height 18
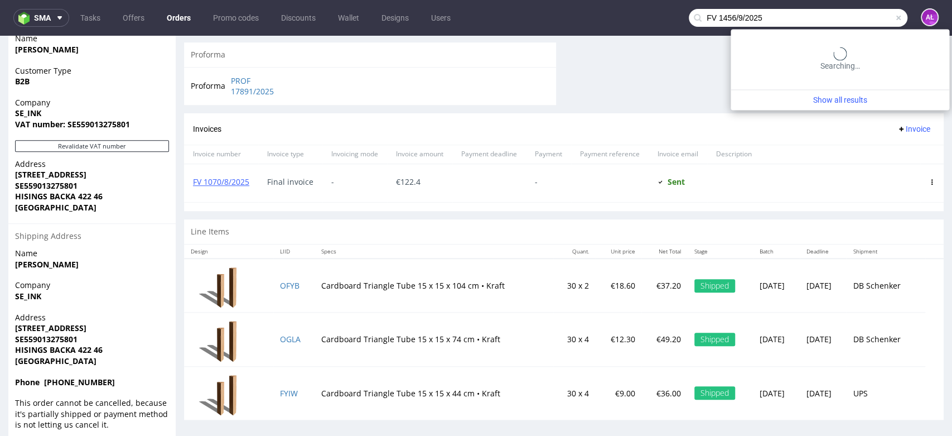
type input "FV 1456/9/2025"
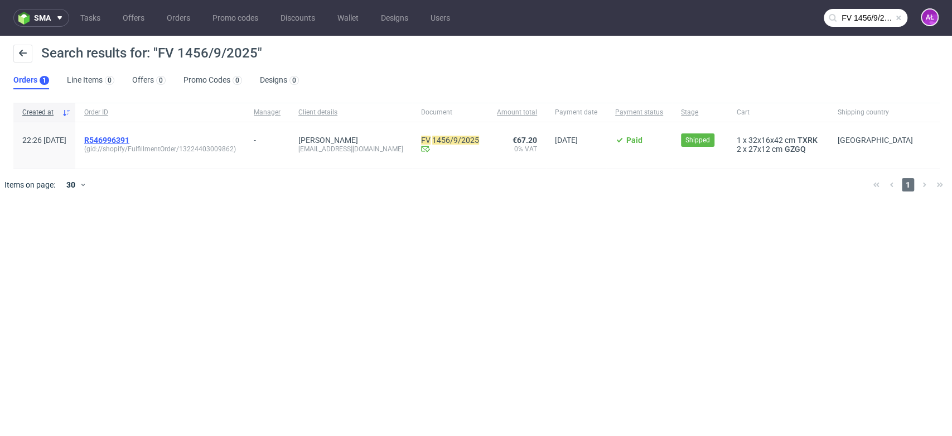
click at [129, 138] on span "R546996391" at bounding box center [106, 140] width 45 height 9
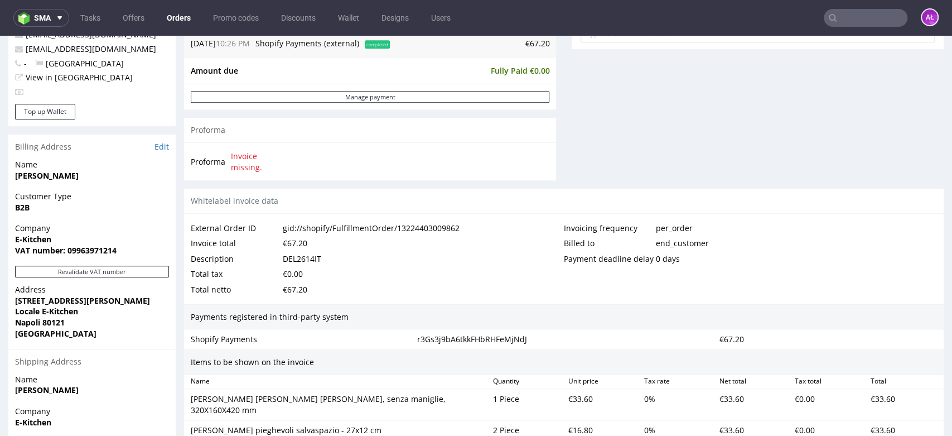
scroll to position [682, 0]
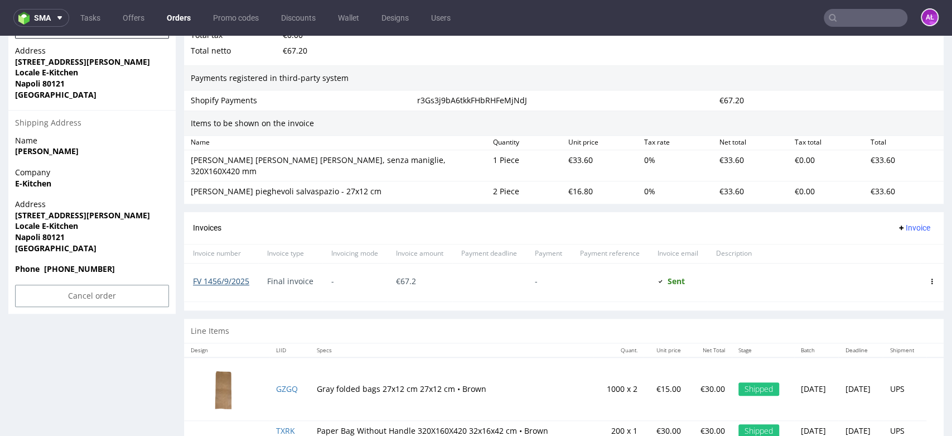
click at [224, 276] on link "FV 1456/9/2025" at bounding box center [221, 281] width 56 height 11
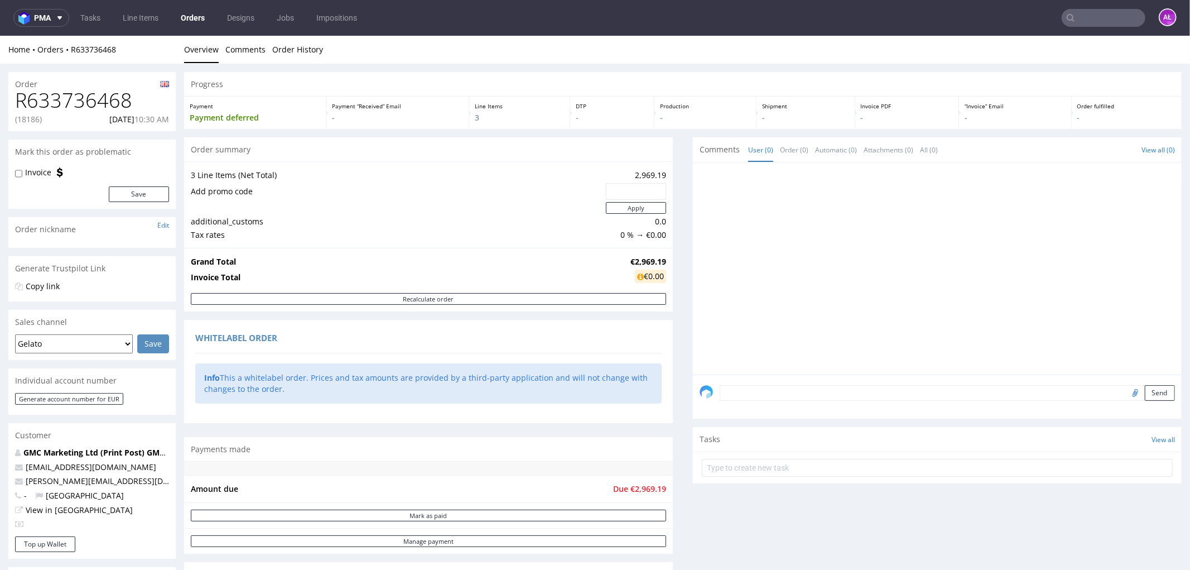
scroll to position [310, 0]
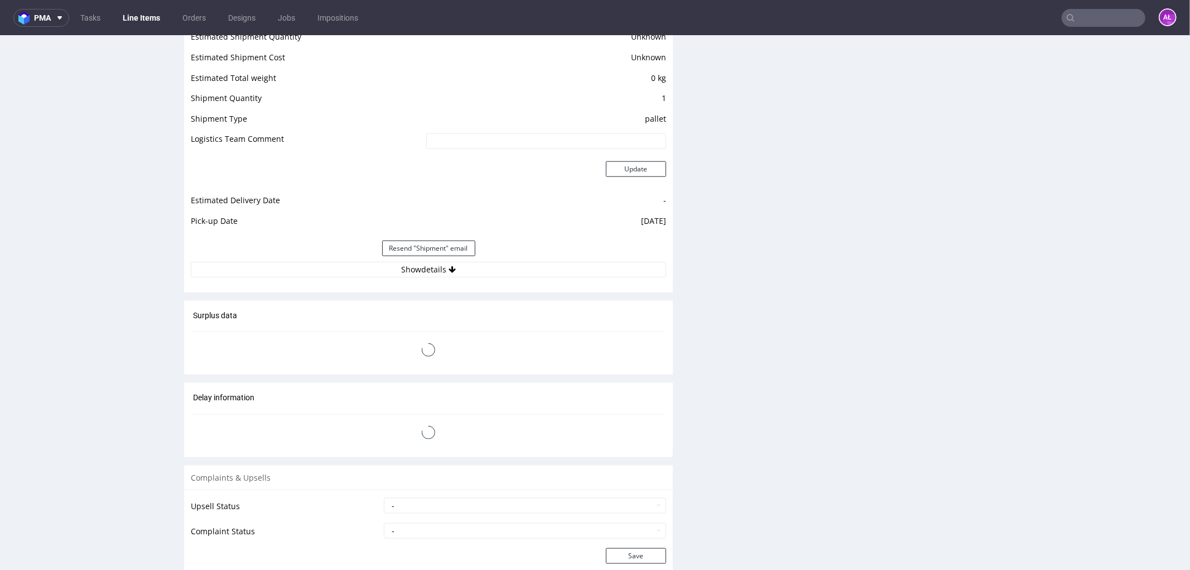
scroll to position [1116, 0]
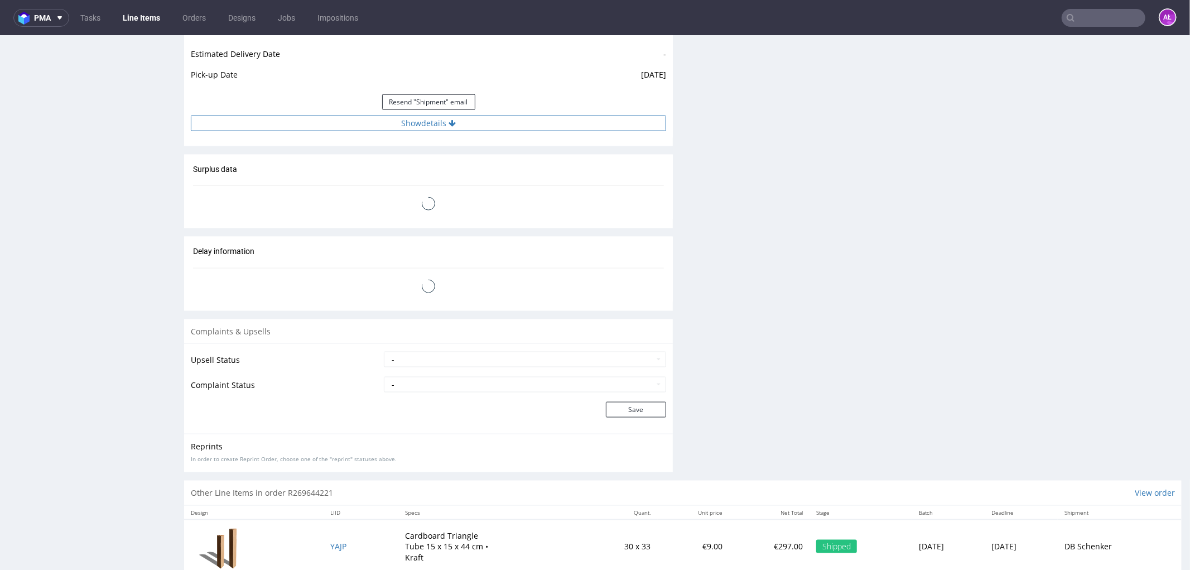
click at [505, 121] on button "Show details" at bounding box center [428, 123] width 475 height 16
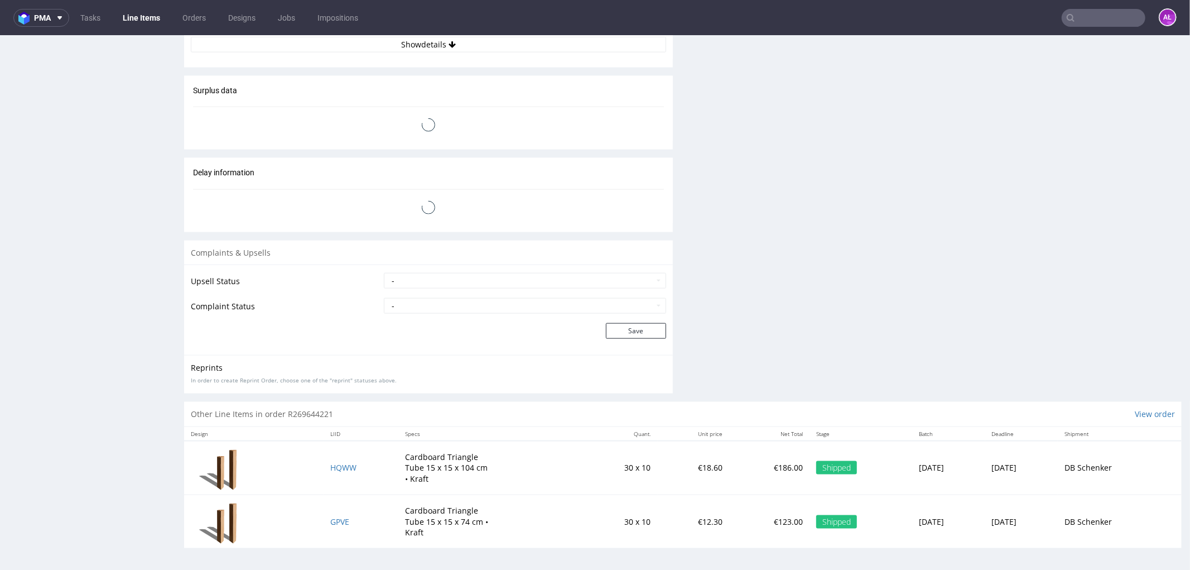
scroll to position [946, 0]
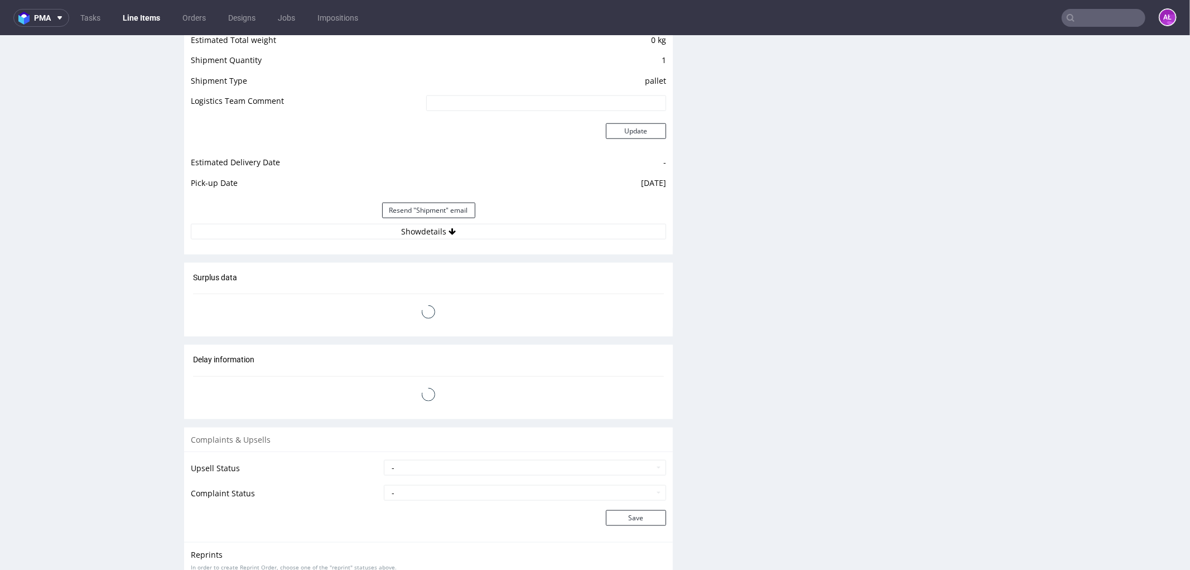
scroll to position [1008, 0]
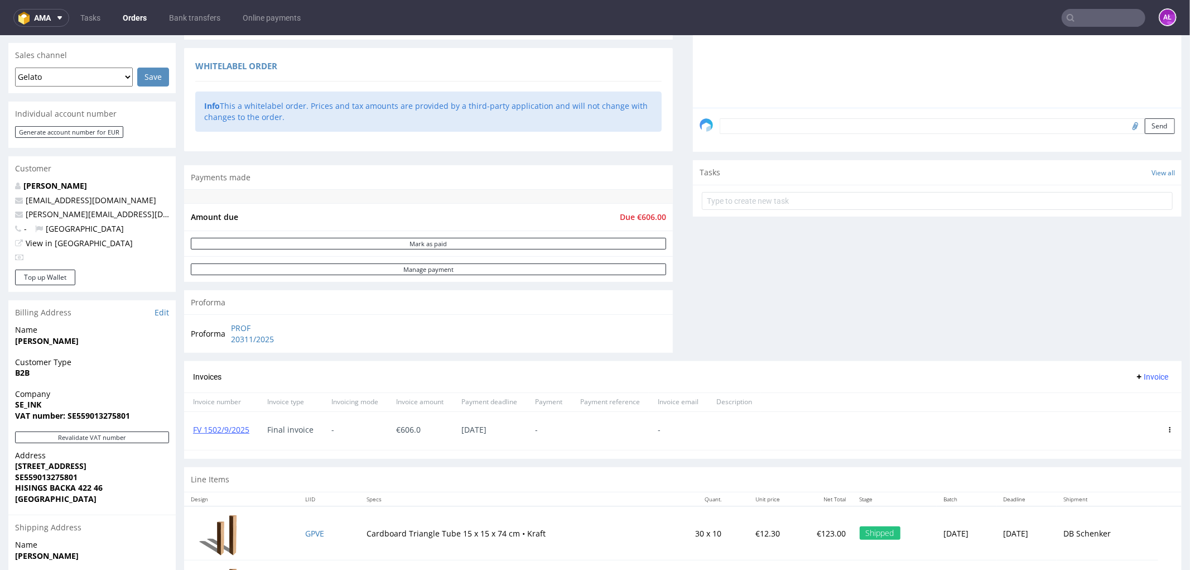
scroll to position [428, 0]
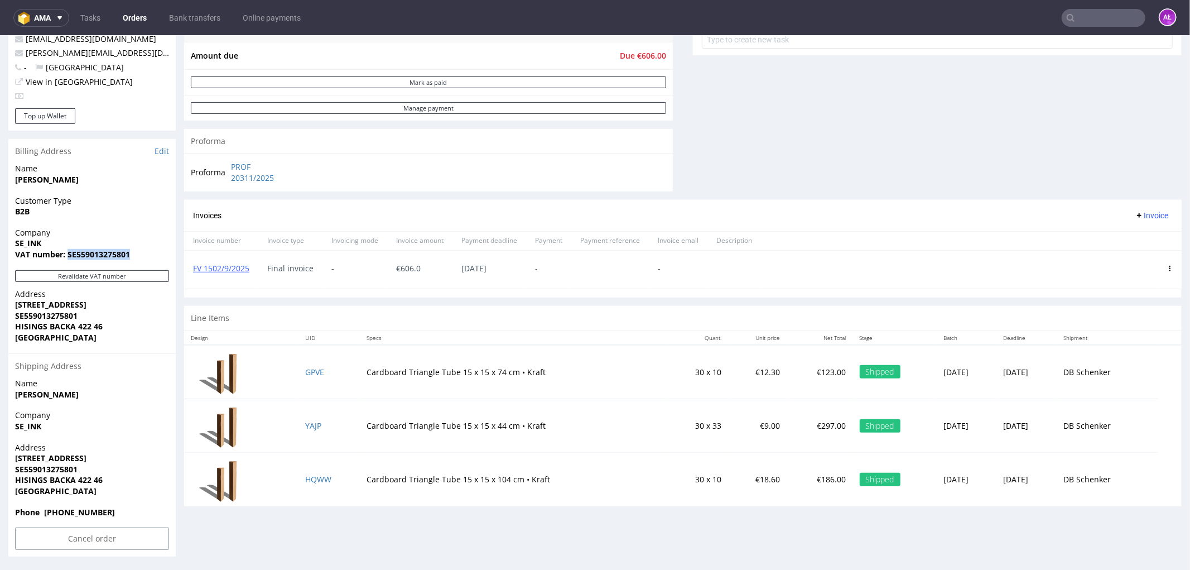
drag, startPoint x: 132, startPoint y: 254, endPoint x: 68, endPoint y: 254, distance: 64.7
click at [68, 254] on span "VAT number: SE559013275801" at bounding box center [92, 253] width 154 height 11
copy strong "SE559013275801"
click at [104, 275] on button "Revalidate VAT number" at bounding box center [92, 275] width 154 height 12
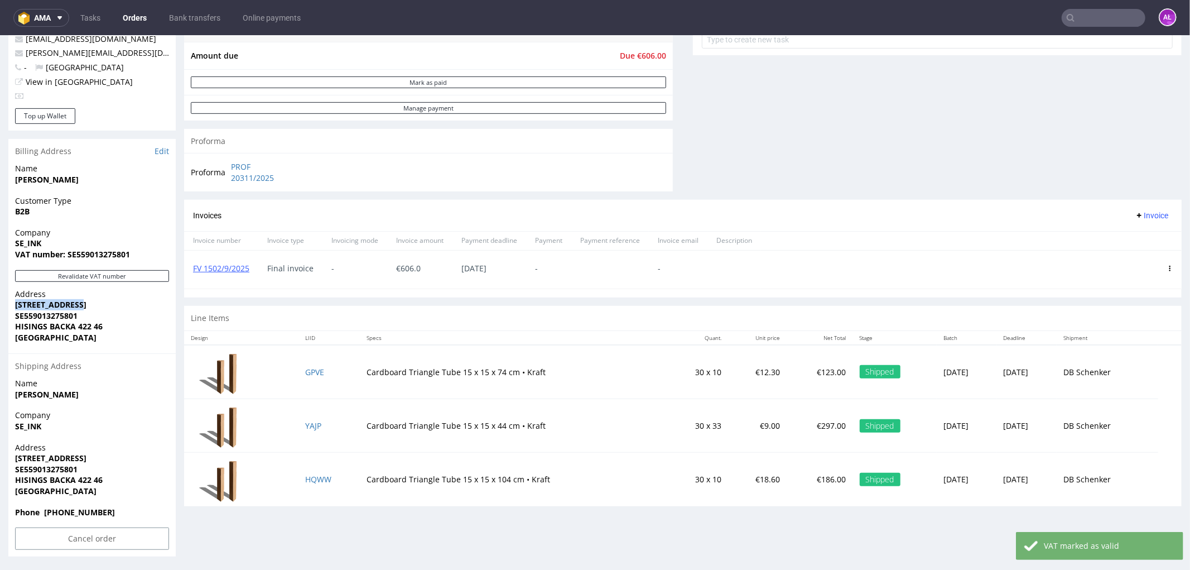
drag, startPoint x: 70, startPoint y: 298, endPoint x: 87, endPoint y: 302, distance: 17.1
click at [87, 302] on div "Address Exportgatan 33B SE559013275801 HISINGS BACKA 422 46 Sweden" at bounding box center [91, 320] width 167 height 65
copy strong "[STREET_ADDRESS]"
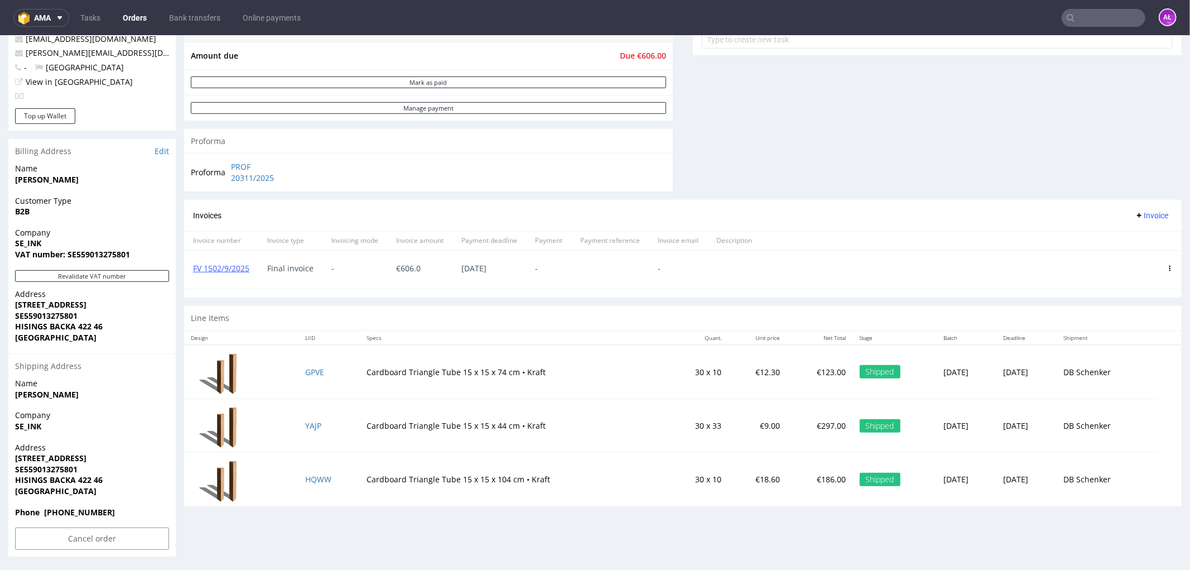
drag, startPoint x: 15, startPoint y: 331, endPoint x: 119, endPoint y: 329, distance: 104.4
click at [119, 329] on p "Address Exportgatan 33B SE559013275801 HISINGS BACKA 422 46 Sweden" at bounding box center [92, 315] width 154 height 55
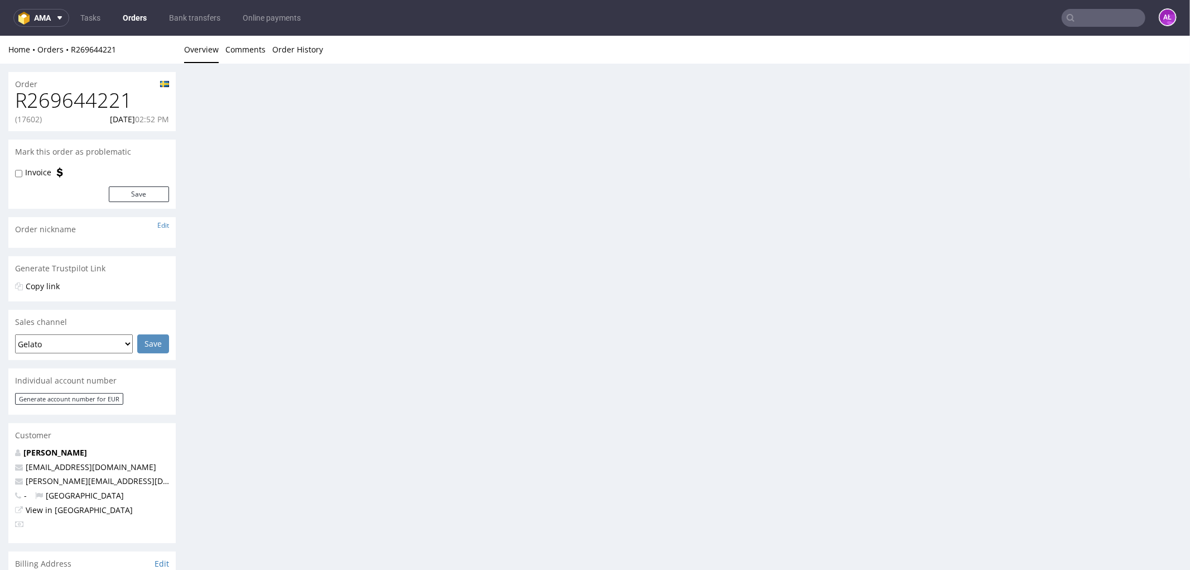
scroll to position [0, 0]
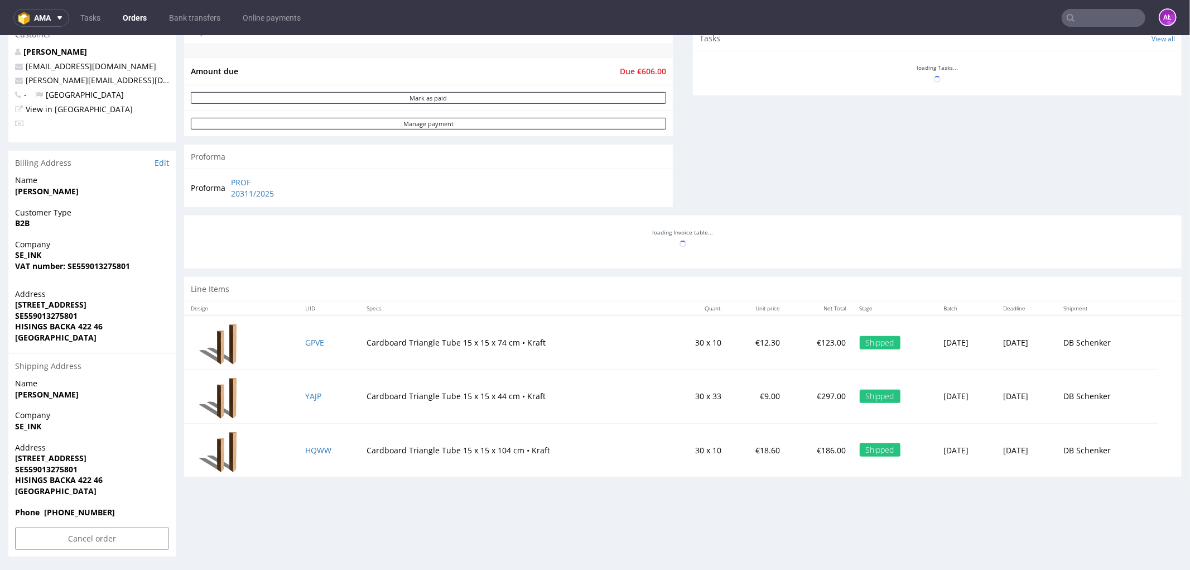
drag, startPoint x: 19, startPoint y: 325, endPoint x: 105, endPoint y: 321, distance: 86.0
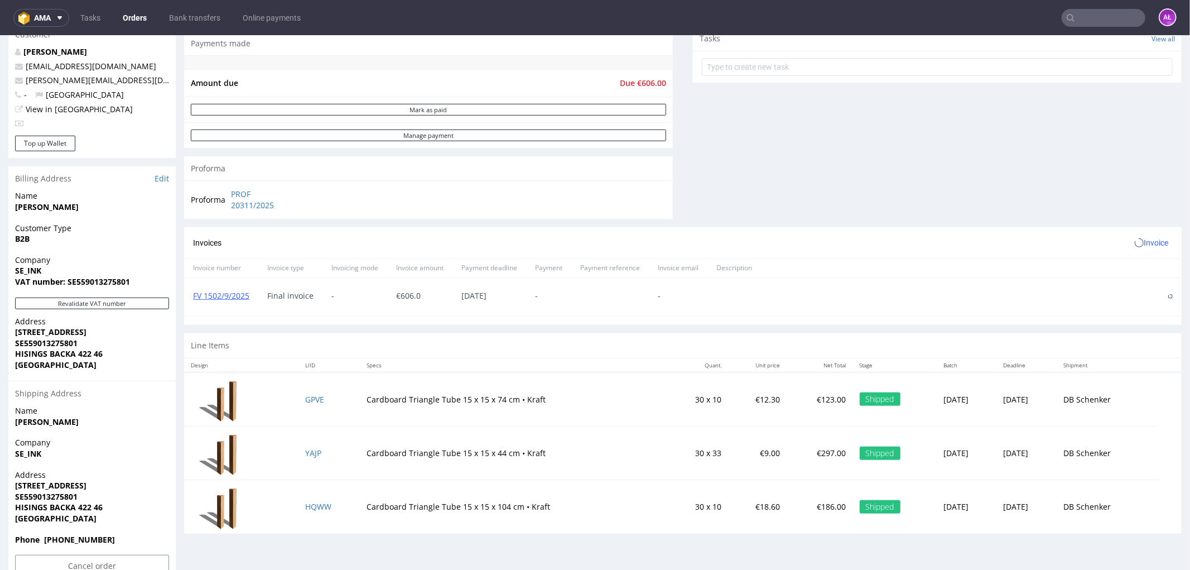
scroll to position [428, 0]
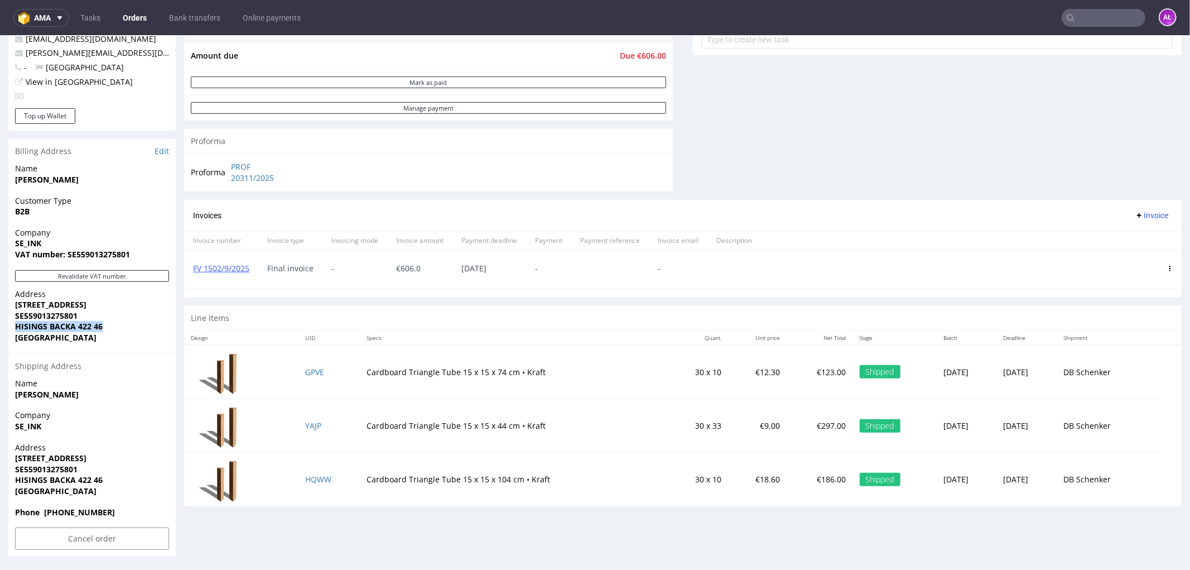
drag, startPoint x: 16, startPoint y: 324, endPoint x: 107, endPoint y: 325, distance: 91.5
click at [107, 325] on span "HISINGS BACKA 422 46" at bounding box center [92, 325] width 154 height 11
copy strong "HISINGS BACKA 422 46"
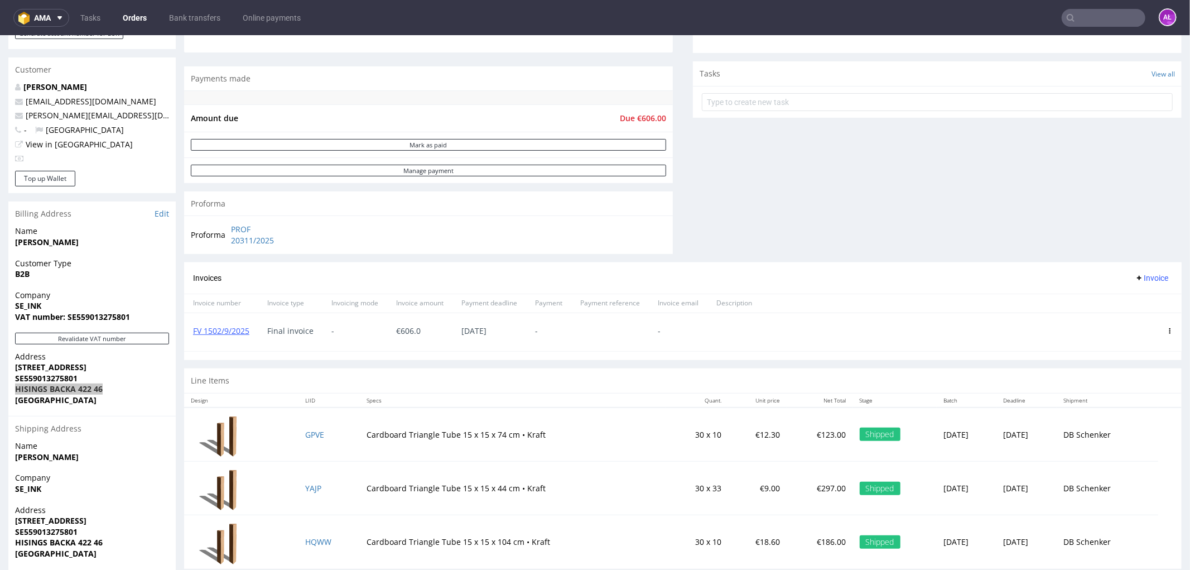
scroll to position [366, 0]
click at [1167, 329] on icon at bounding box center [1170, 330] width 6 height 6
click at [1125, 428] on span "Delete invoice" at bounding box center [1125, 430] width 68 height 11
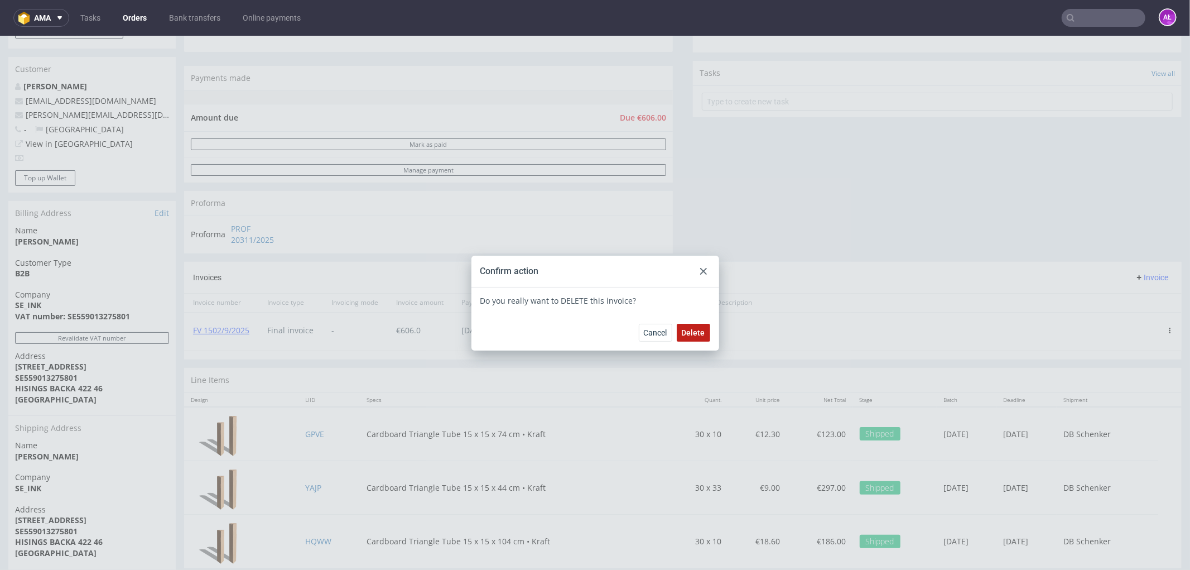
click at [693, 331] on span "Delete" at bounding box center [693, 332] width 23 height 8
click at [699, 264] on div at bounding box center [703, 270] width 13 height 13
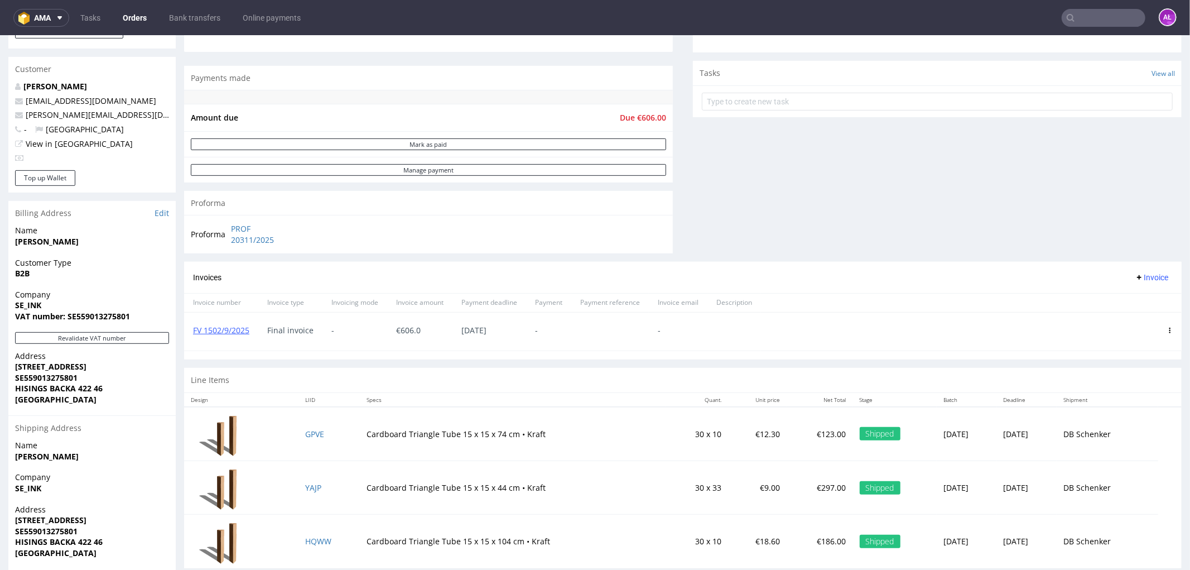
click at [1135, 280] on span "Invoice" at bounding box center [1151, 276] width 33 height 9
click at [1131, 301] on span "Upload" at bounding box center [1133, 300] width 54 height 11
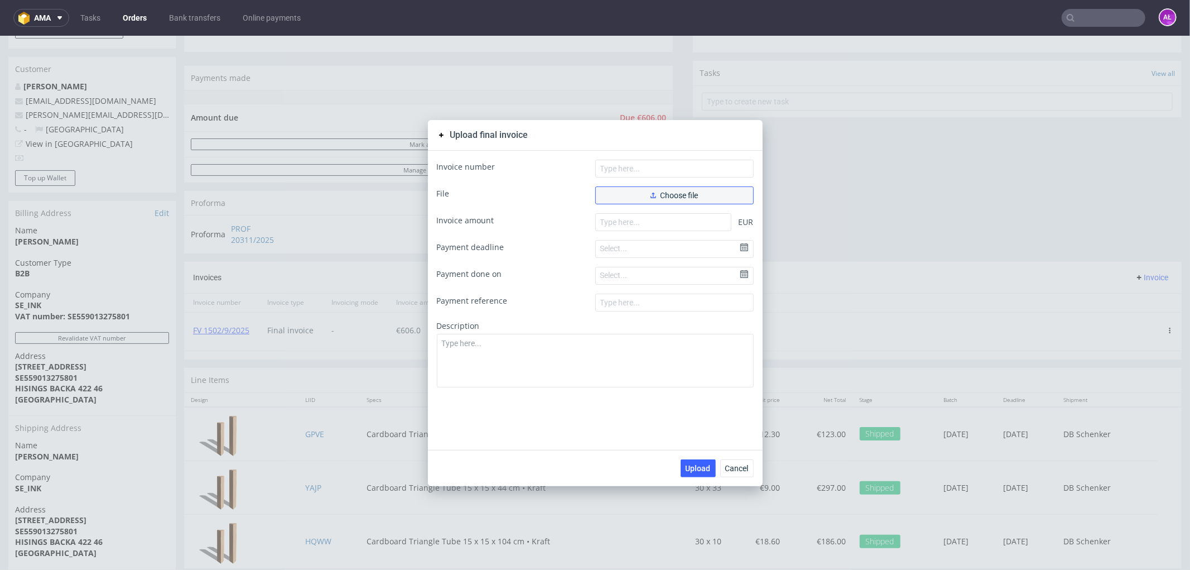
click at [657, 187] on button "Choose file" at bounding box center [674, 195] width 158 height 18
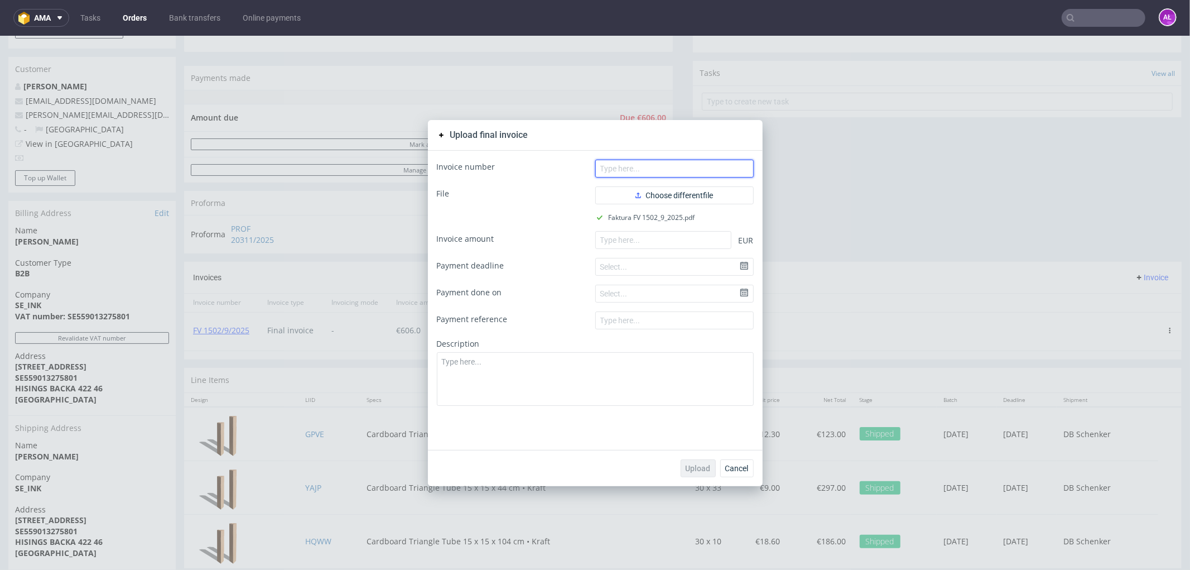
click at [693, 170] on input "text" at bounding box center [674, 168] width 158 height 18
paste input "FV 1502/9/2025"
type input "FV 1502/9/2025"
drag, startPoint x: 668, startPoint y: 239, endPoint x: 668, endPoint y: 298, distance: 59.1
click at [668, 239] on input "number" at bounding box center [663, 239] width 136 height 18
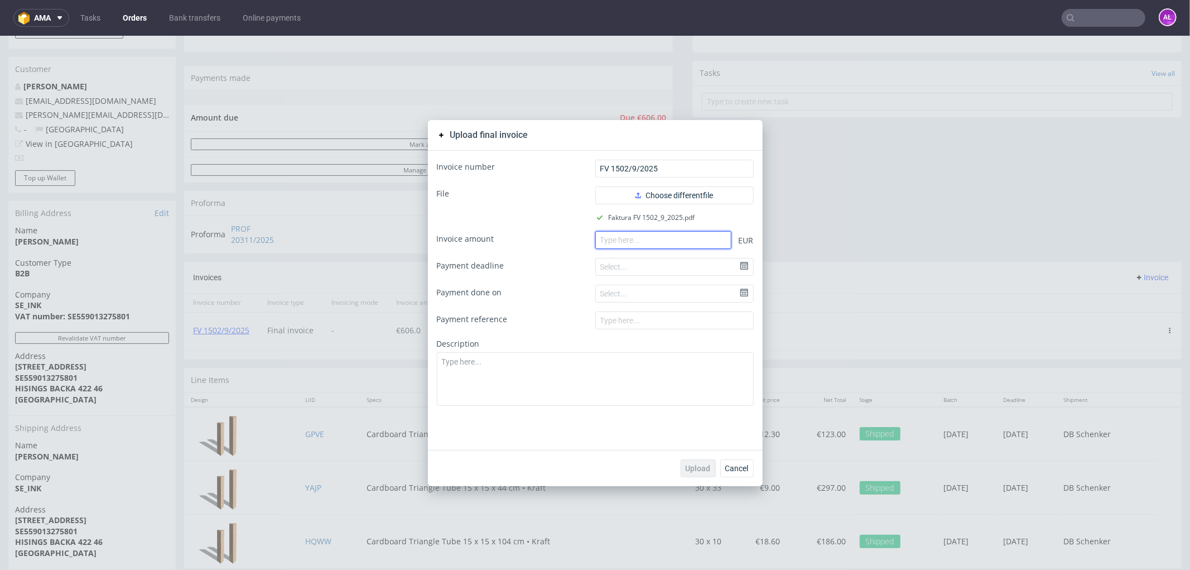
paste input "606.00"
type input "606.00"
click at [698, 464] on span "Upload" at bounding box center [698, 468] width 25 height 8
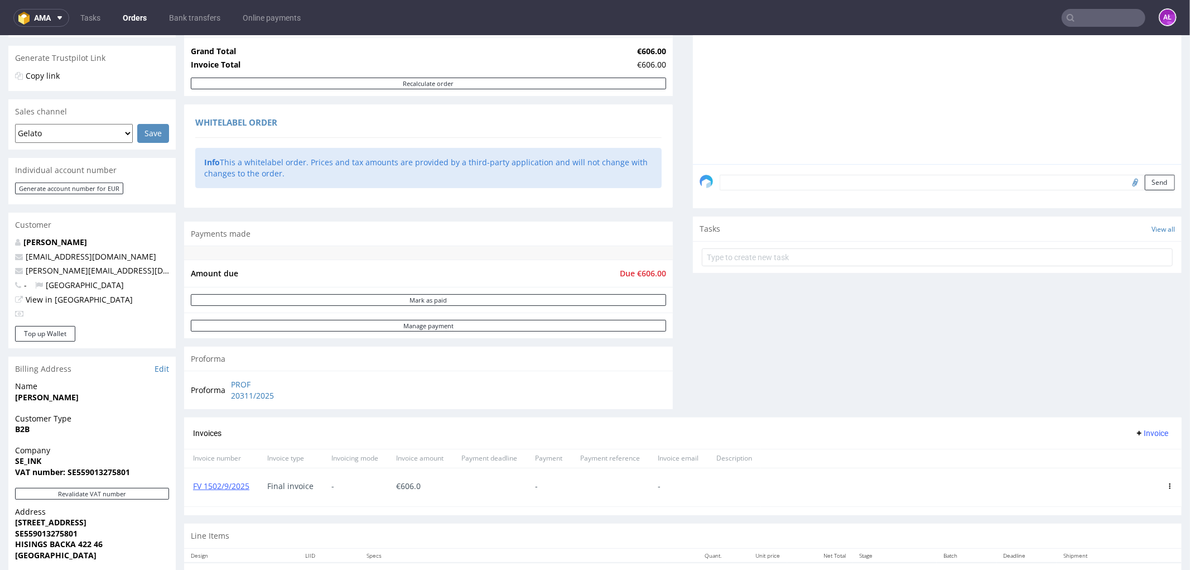
scroll to position [372, 0]
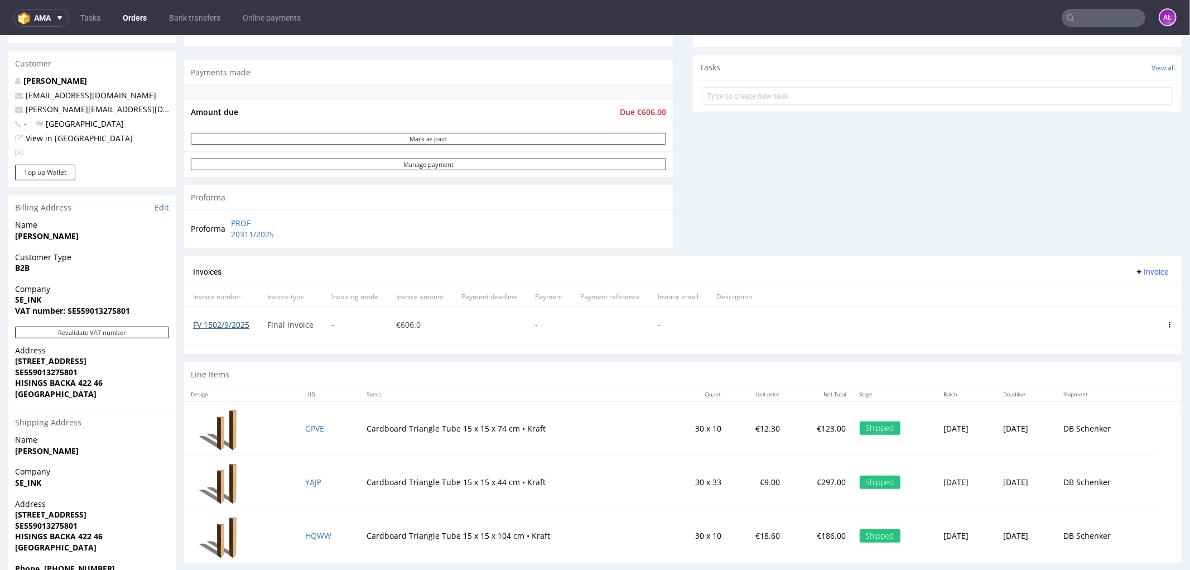
click at [240, 320] on link "FV 1502/9/2025" at bounding box center [221, 324] width 56 height 11
click at [1167, 321] on icon at bounding box center [1170, 324] width 6 height 6
click at [1136, 421] on span "Delete invoice" at bounding box center [1125, 424] width 68 height 11
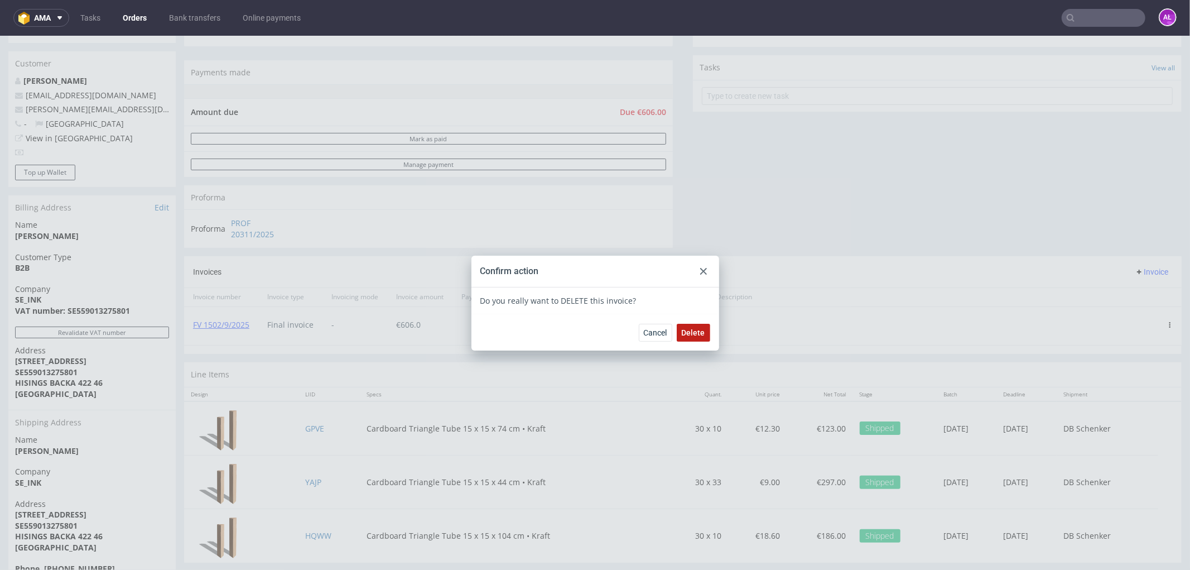
click at [682, 329] on span "Delete" at bounding box center [693, 332] width 23 height 8
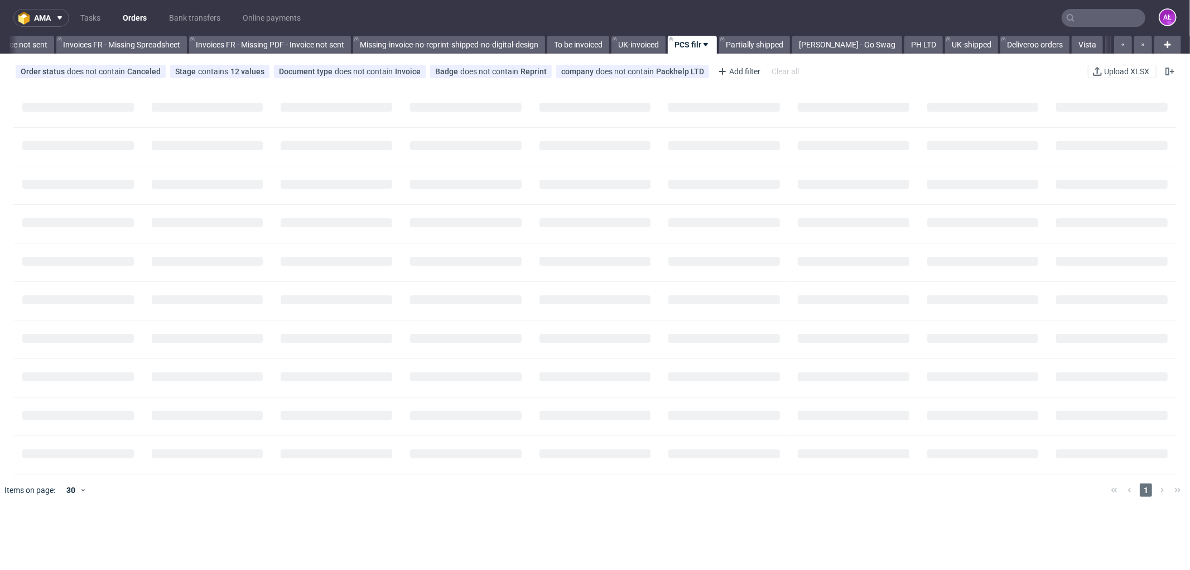
scroll to position [0, 1743]
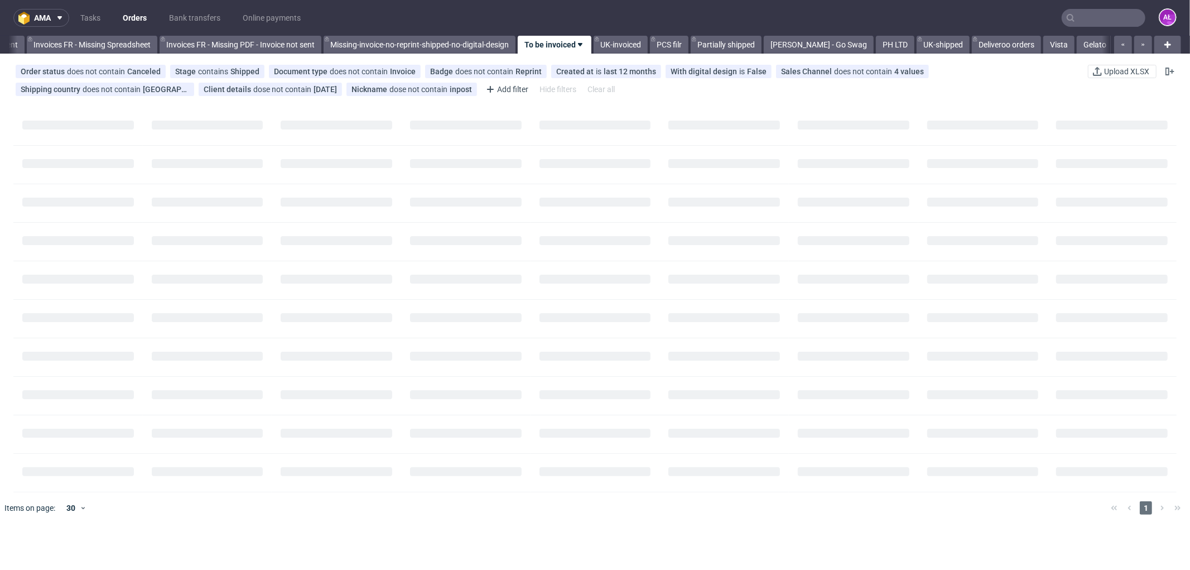
scroll to position [0, 1743]
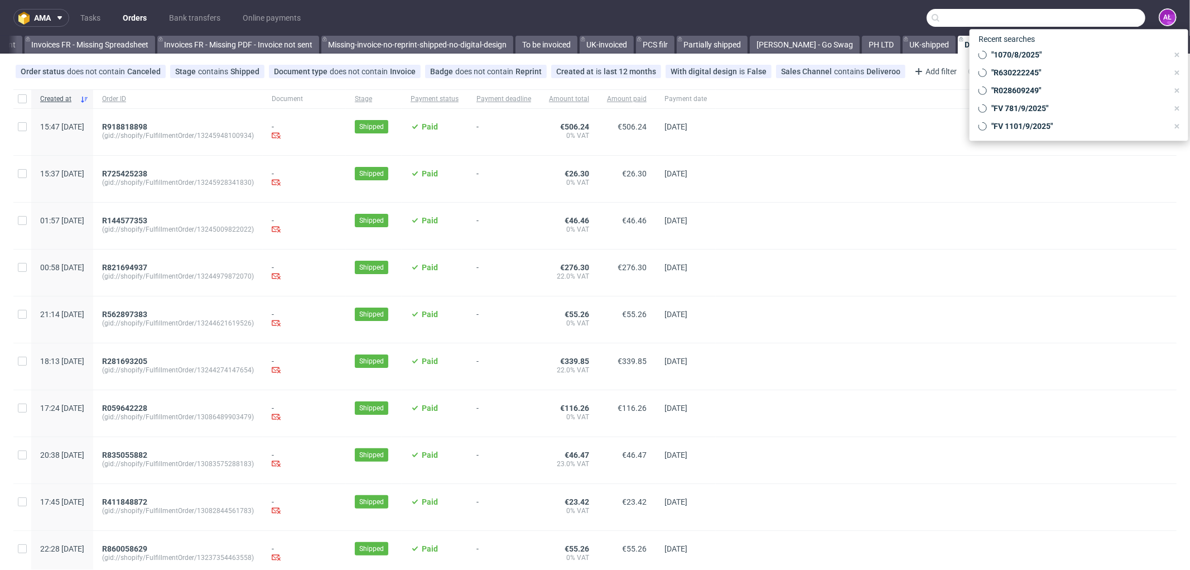
click at [1093, 11] on input "text" at bounding box center [1036, 18] width 219 height 18
paste input "R269644221 (17602)"
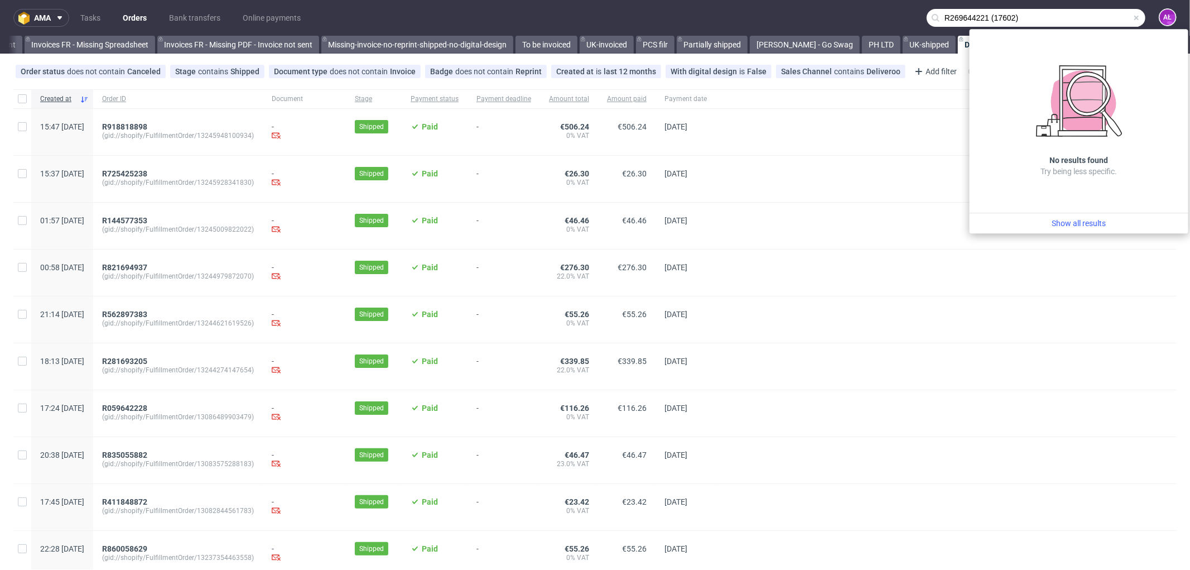
drag, startPoint x: 1067, startPoint y: 17, endPoint x: 989, endPoint y: 18, distance: 77.5
click at [989, 18] on input "R269644221 (17602)" at bounding box center [1036, 18] width 219 height 18
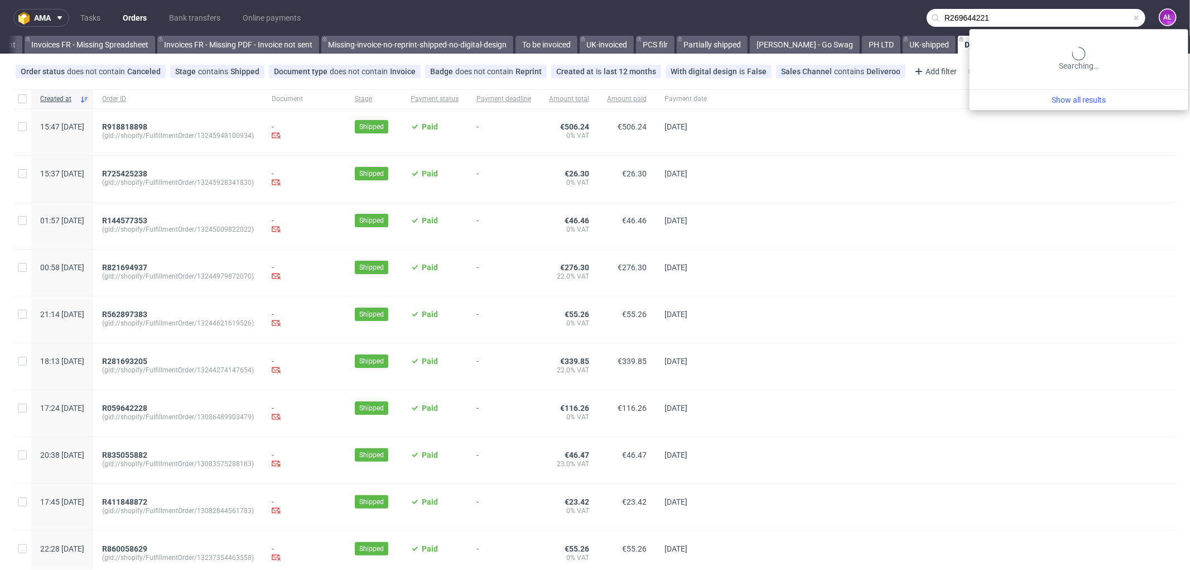
type input "R269644221"
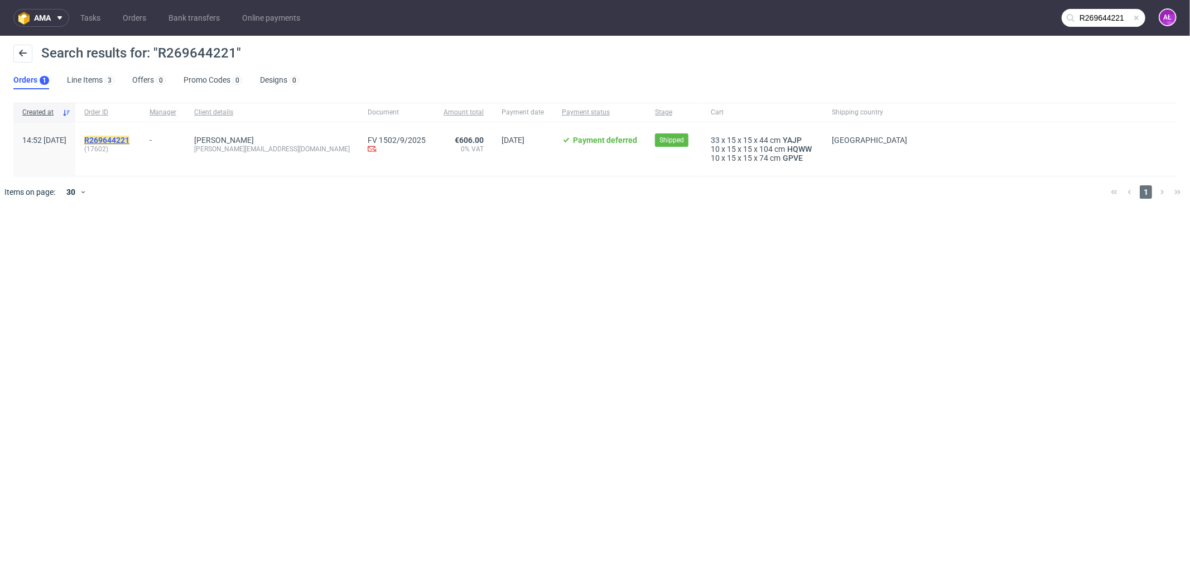
click at [129, 141] on mark "R269644221" at bounding box center [106, 140] width 45 height 9
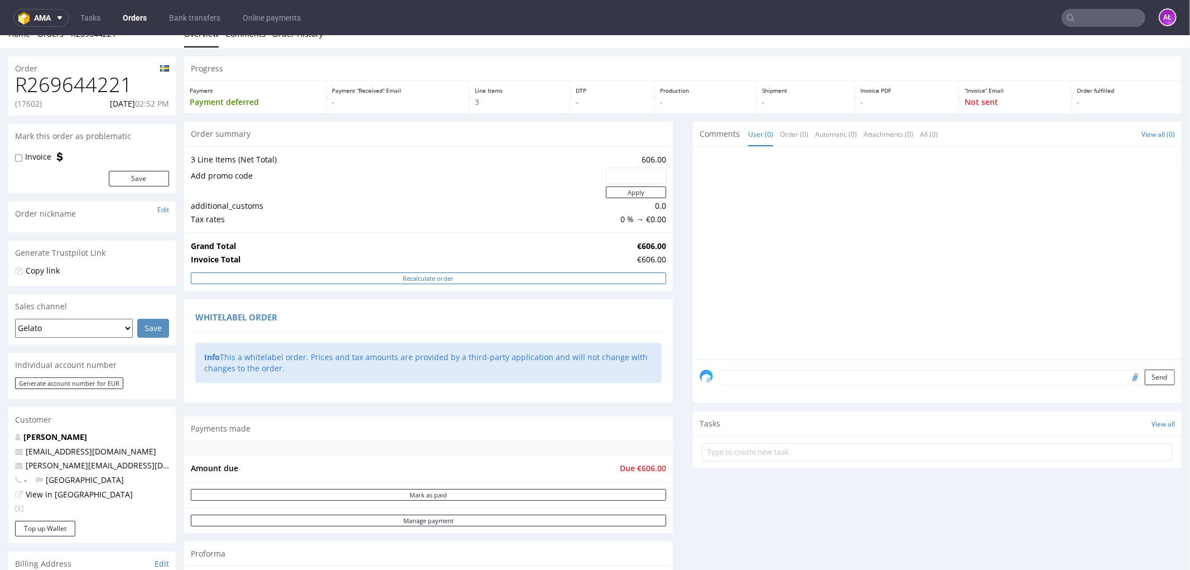
scroll to position [310, 0]
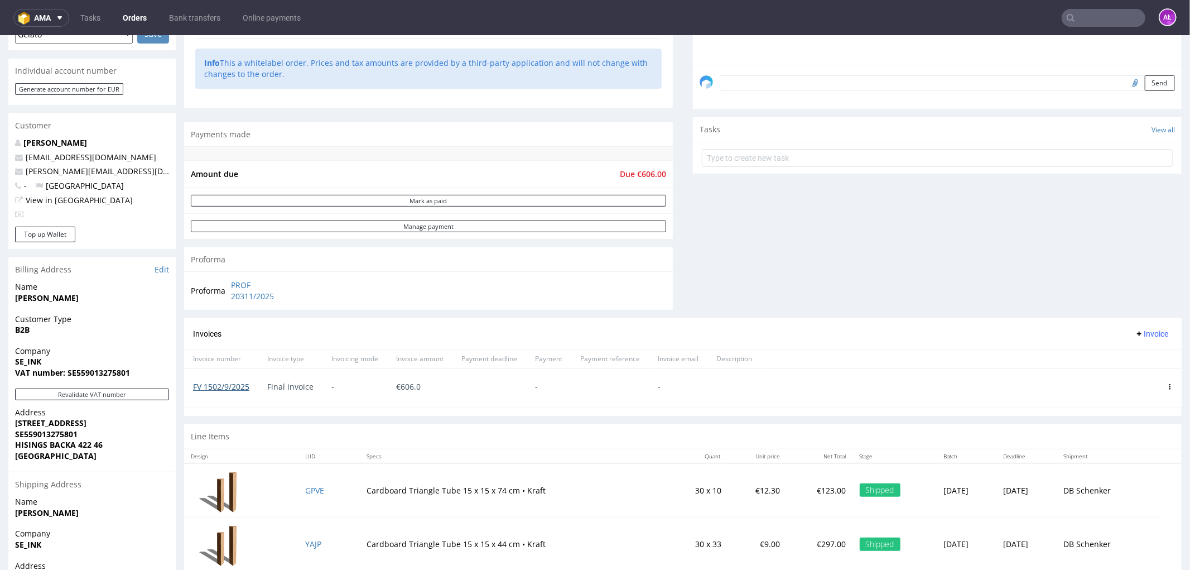
click at [240, 384] on link "FV 1502/9/2025" at bounding box center [221, 385] width 56 height 11
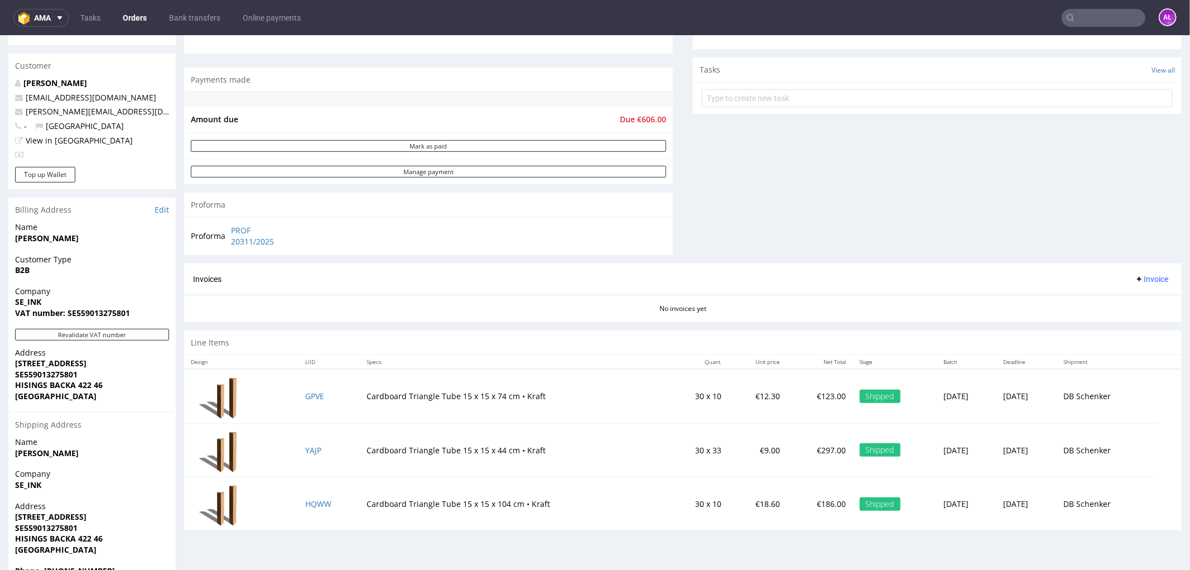
scroll to position [428, 0]
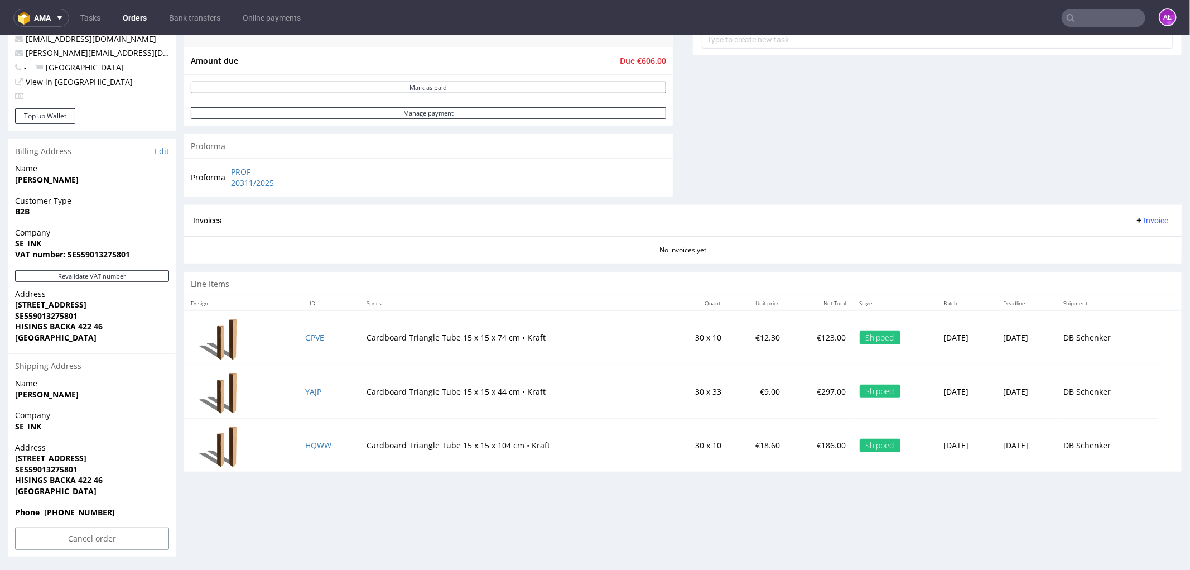
click at [1139, 221] on span "Invoice" at bounding box center [1151, 219] width 33 height 9
click at [1141, 260] on span "Upload" at bounding box center [1133, 263] width 54 height 11
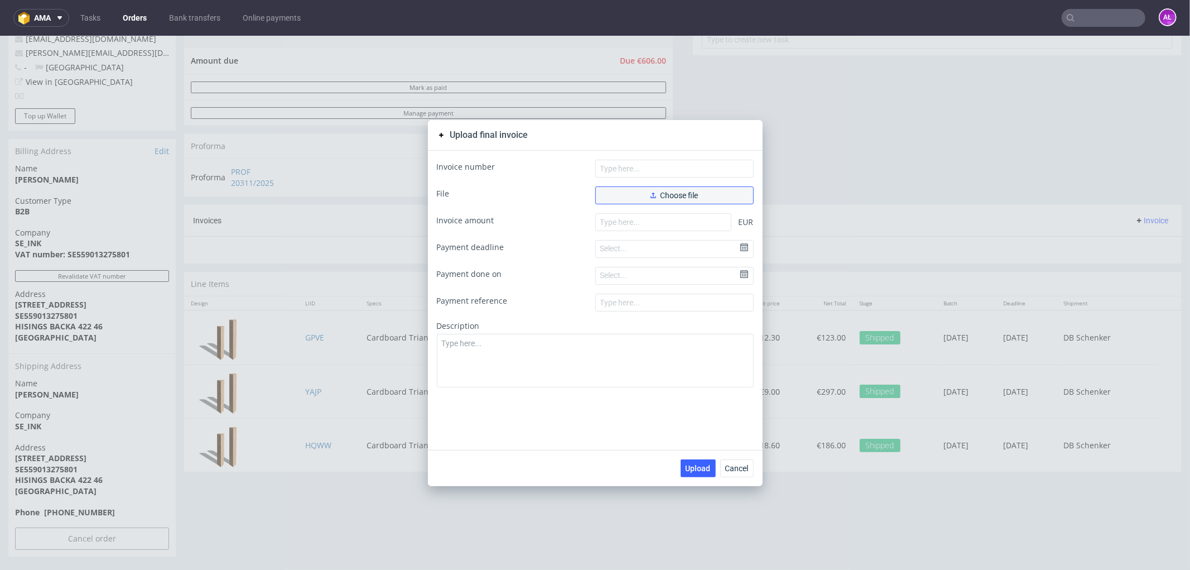
click at [650, 194] on use "button" at bounding box center [653, 195] width 6 height 6
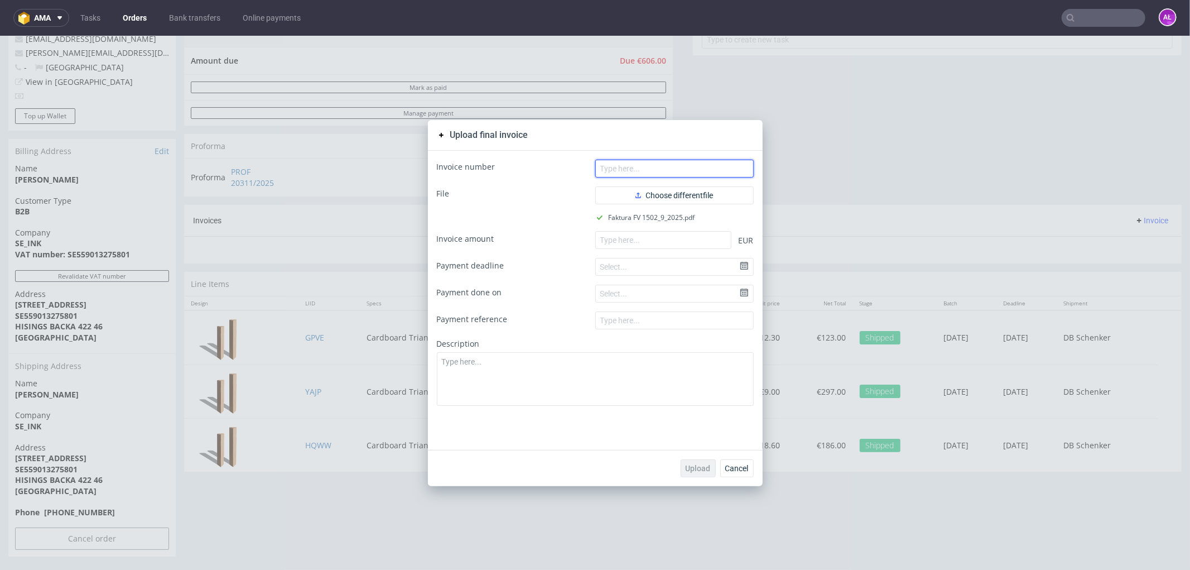
paste input "FV 1502/9/2025"
click at [734, 168] on input "text" at bounding box center [674, 168] width 158 height 18
type input "FV 1502/9/2025"
drag, startPoint x: 638, startPoint y: 235, endPoint x: 644, endPoint y: 267, distance: 32.4
click at [638, 235] on input "number" at bounding box center [663, 239] width 136 height 18
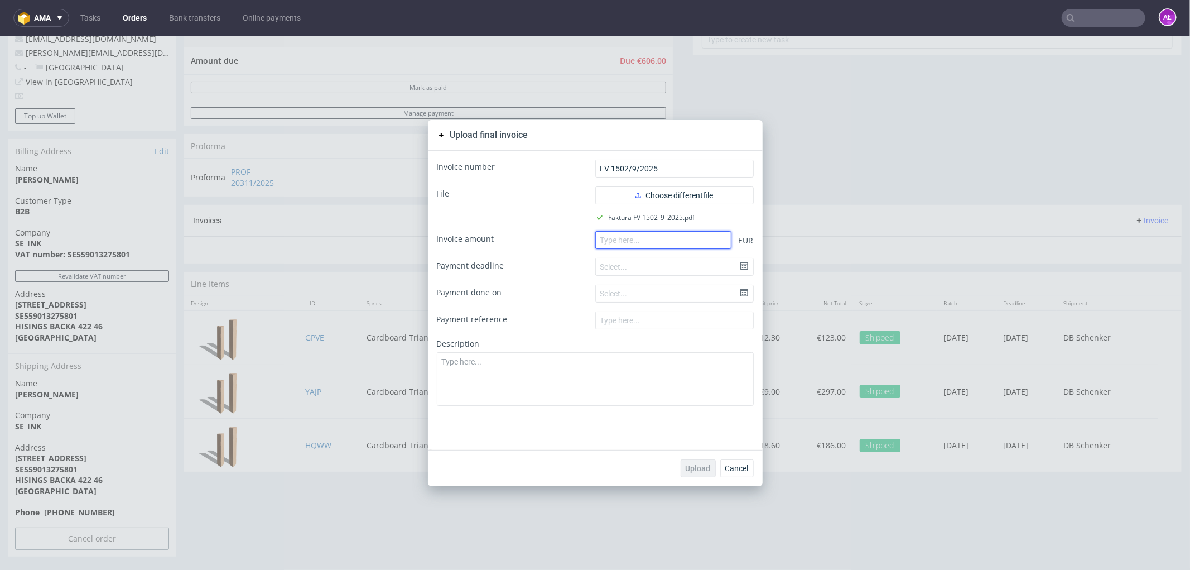
paste input "606.00"
type input "606.00"
click at [705, 465] on button "Upload" at bounding box center [698, 468] width 35 height 18
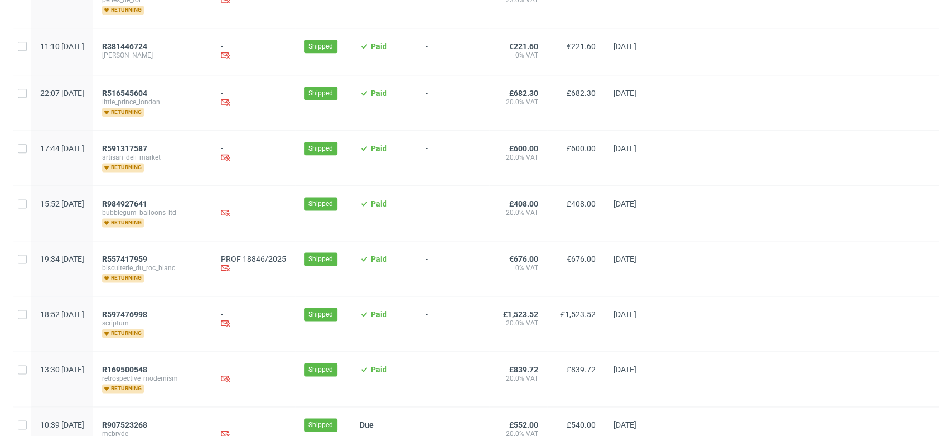
scroll to position [929, 0]
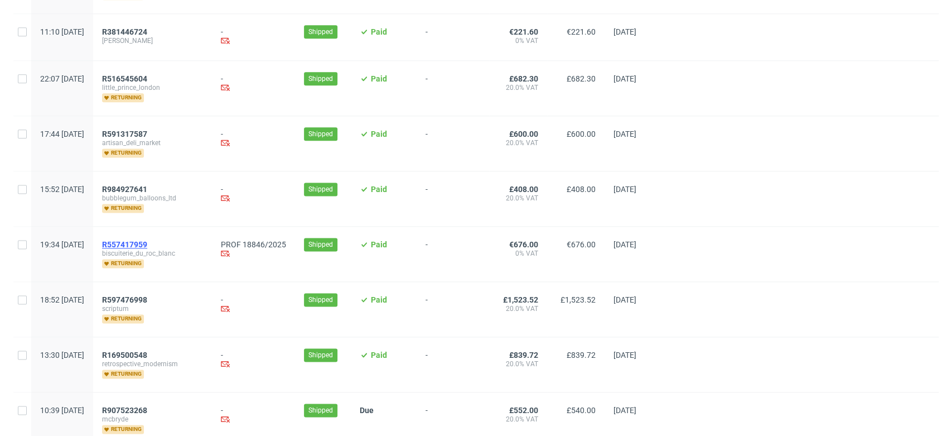
click at [147, 243] on span "R557417959" at bounding box center [124, 244] width 45 height 9
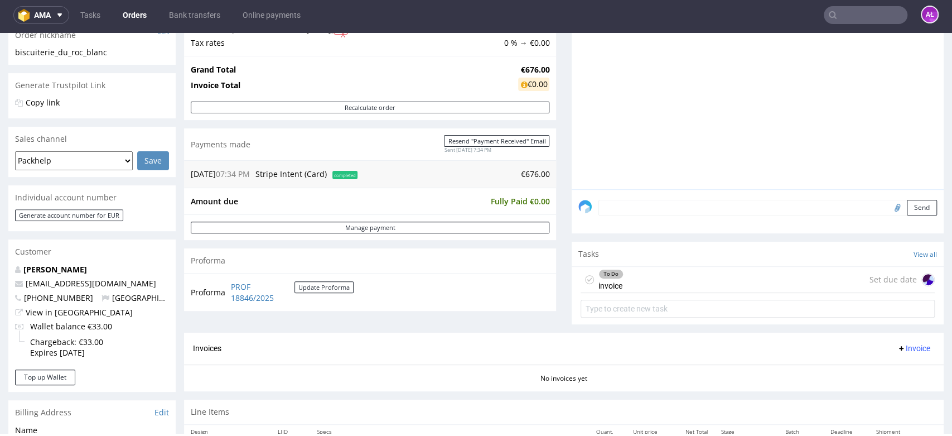
scroll to position [248, 0]
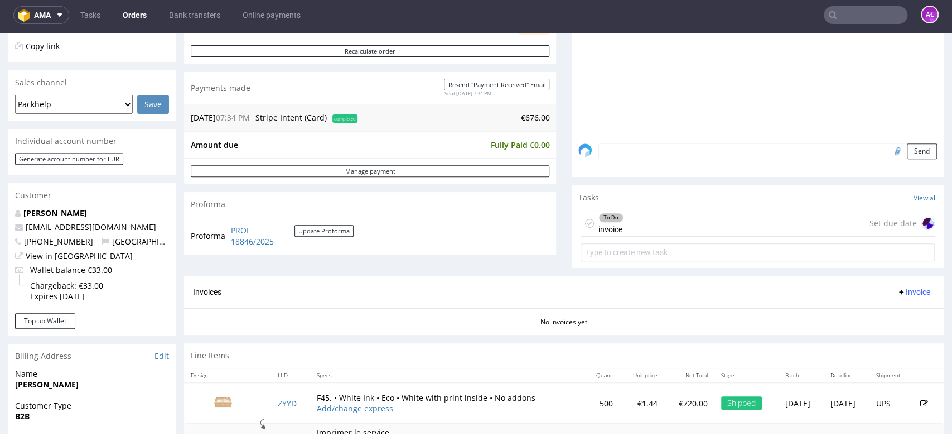
click at [605, 229] on div "To Do invoice" at bounding box center [611, 223] width 25 height 26
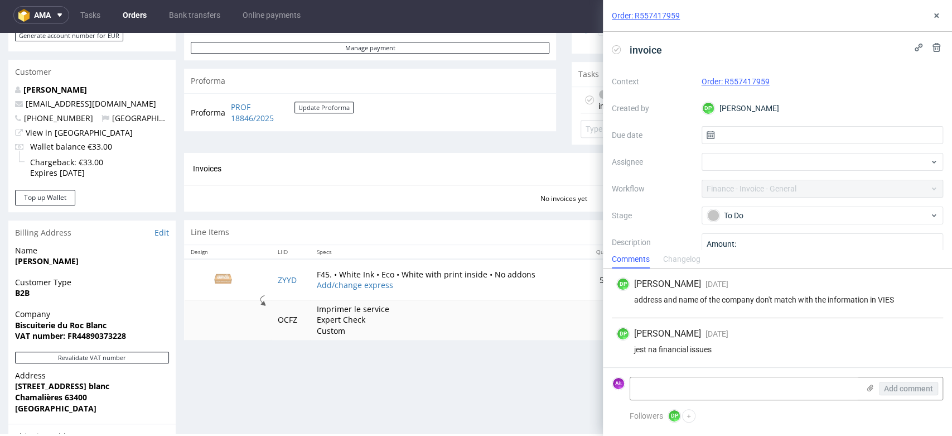
scroll to position [372, 0]
drag, startPoint x: 777, startPoint y: 88, endPoint x: 721, endPoint y: 87, distance: 55.8
click at [721, 87] on div "Order: R557417959" at bounding box center [823, 81] width 242 height 13
copy link "R557417959"
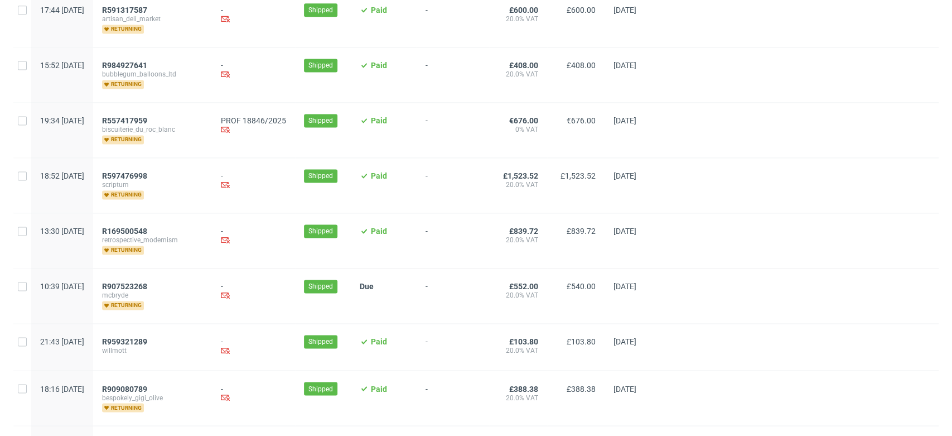
scroll to position [1279, 0]
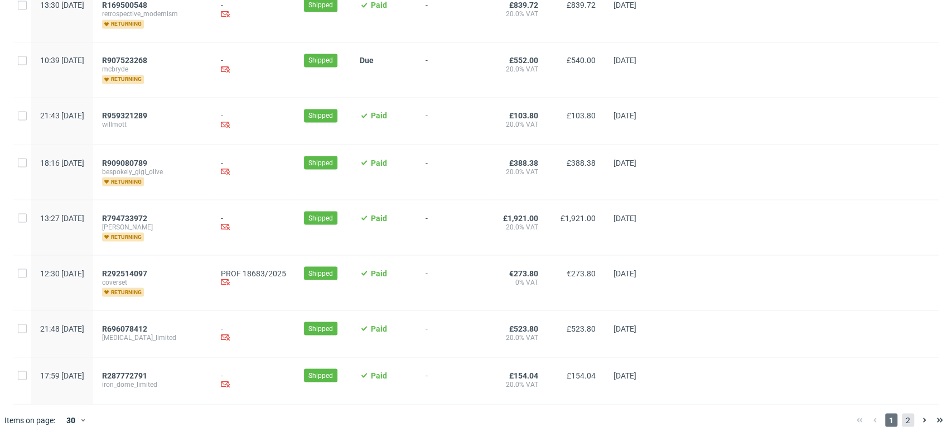
click at [902, 416] on span "2" at bounding box center [908, 419] width 12 height 13
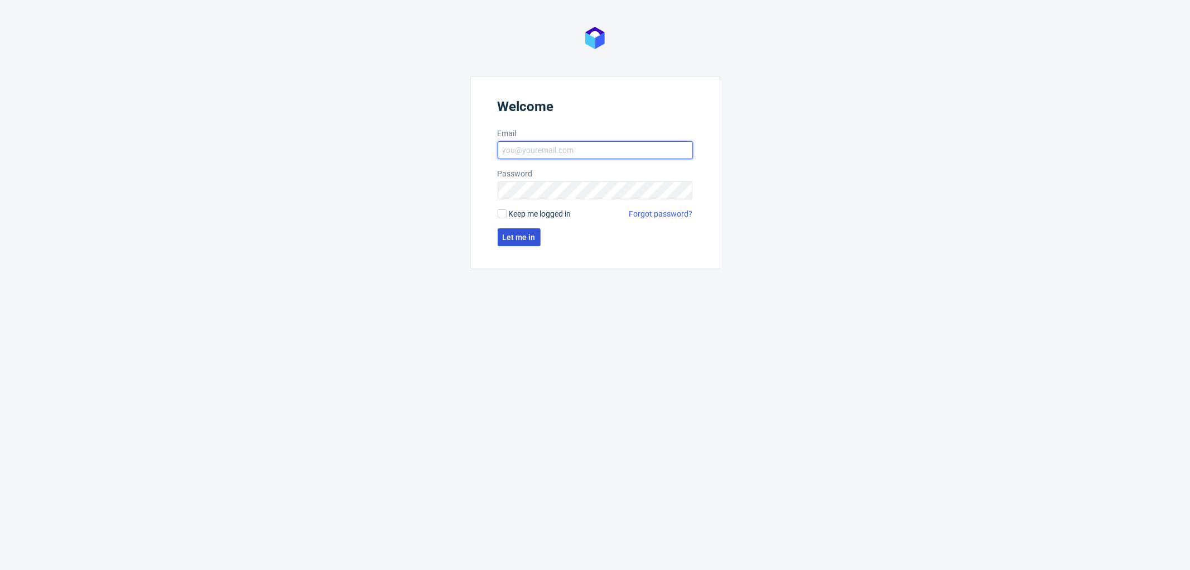
type input "[PERSON_NAME][EMAIL_ADDRESS][DOMAIN_NAME]"
click at [527, 231] on button "Let me in" at bounding box center [519, 237] width 43 height 18
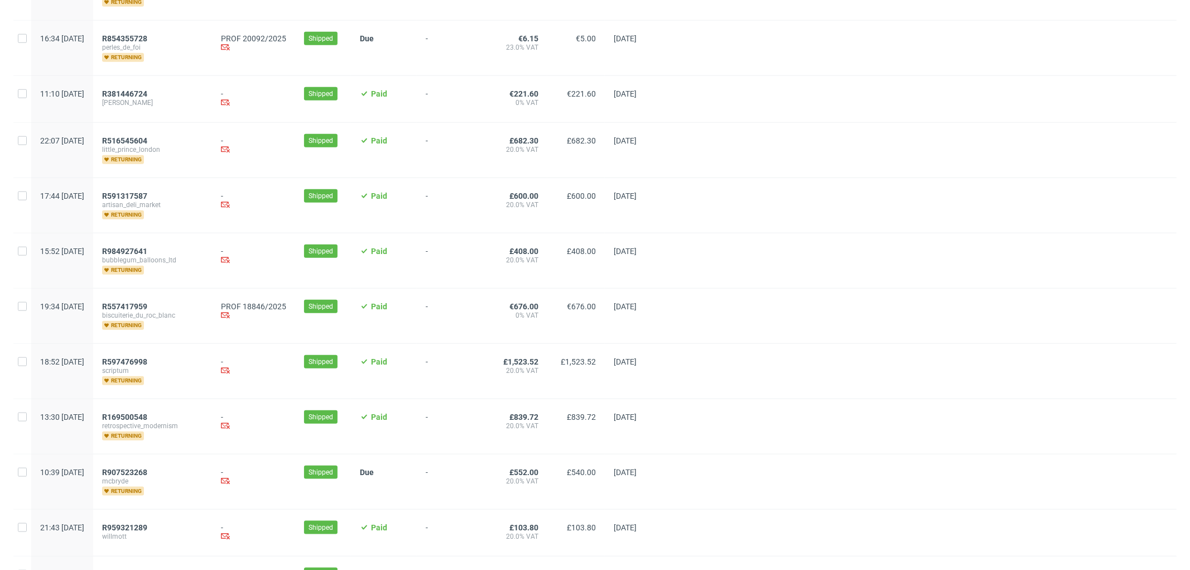
scroll to position [1148, 0]
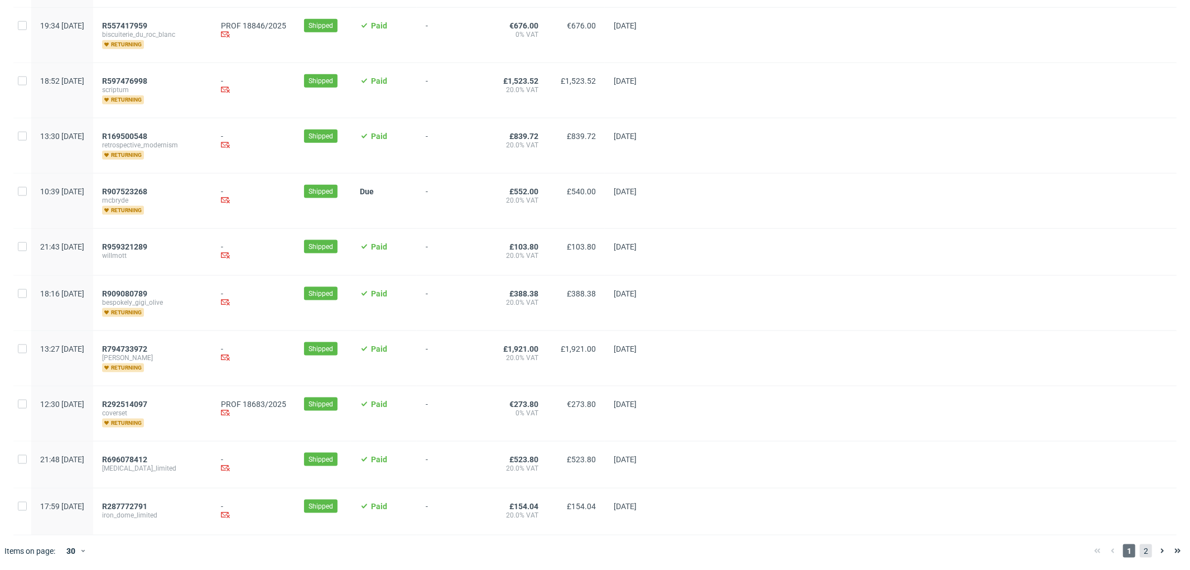
click at [1140, 549] on span "2" at bounding box center [1146, 550] width 12 height 13
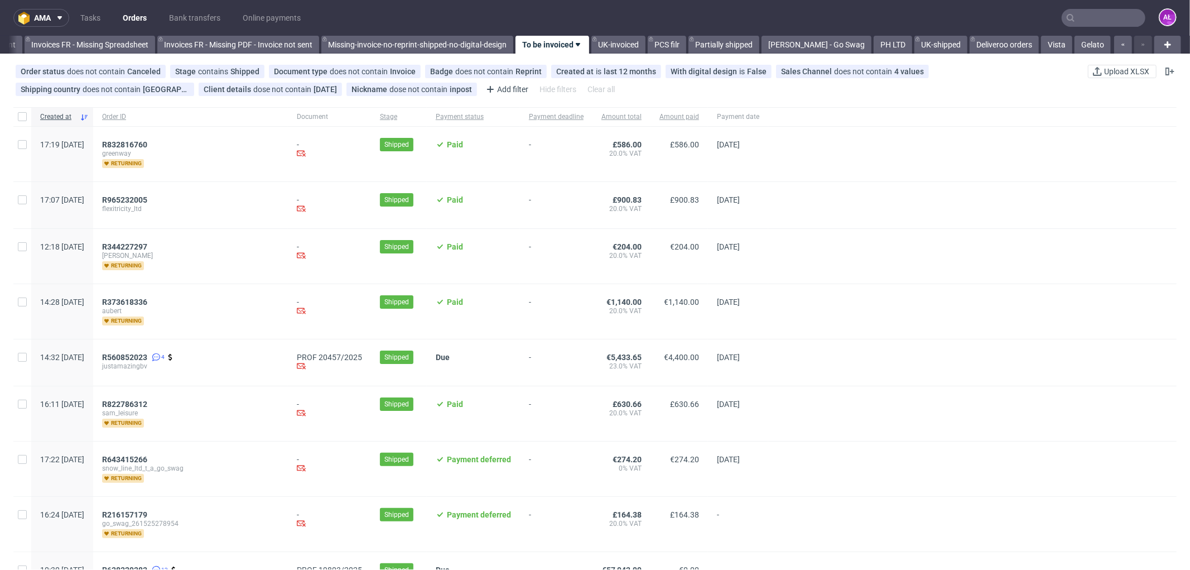
scroll to position [62, 0]
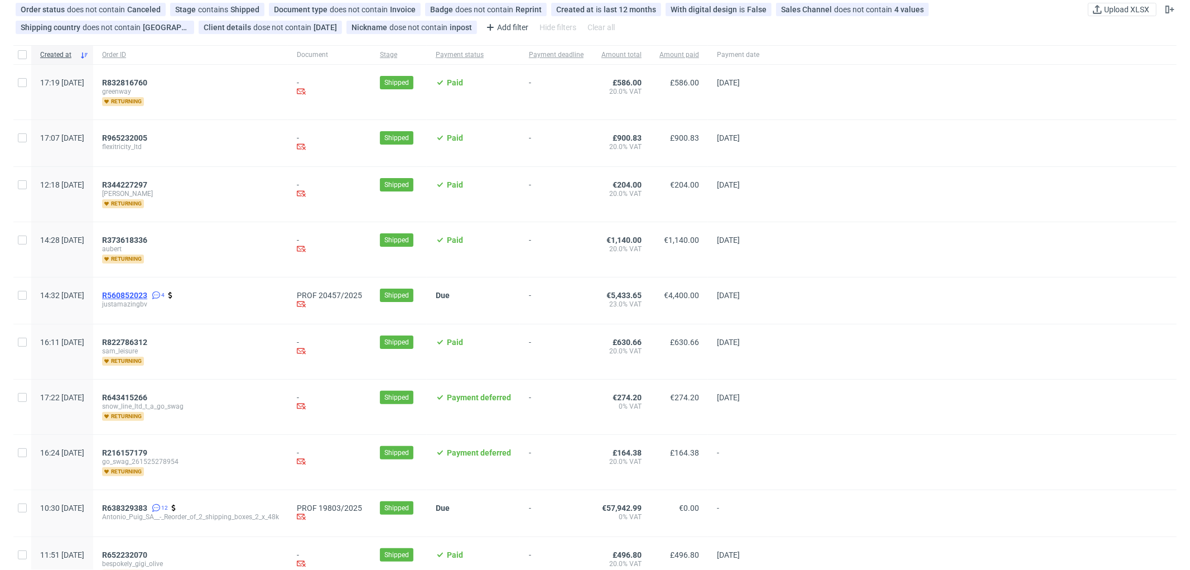
click at [147, 295] on span "R560852023" at bounding box center [124, 295] width 45 height 9
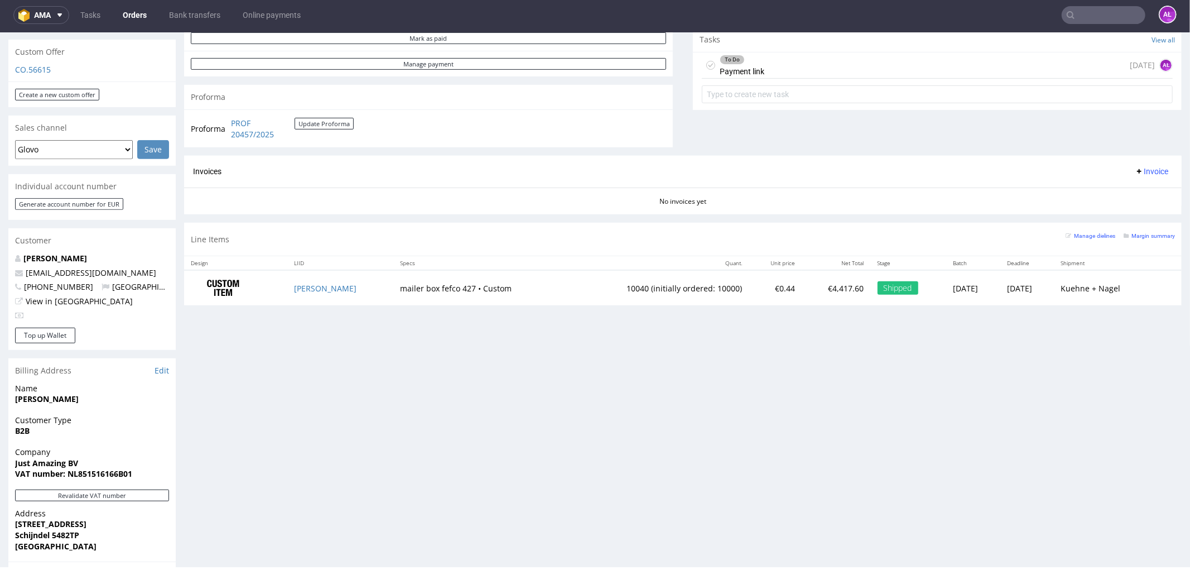
scroll to position [495, 0]
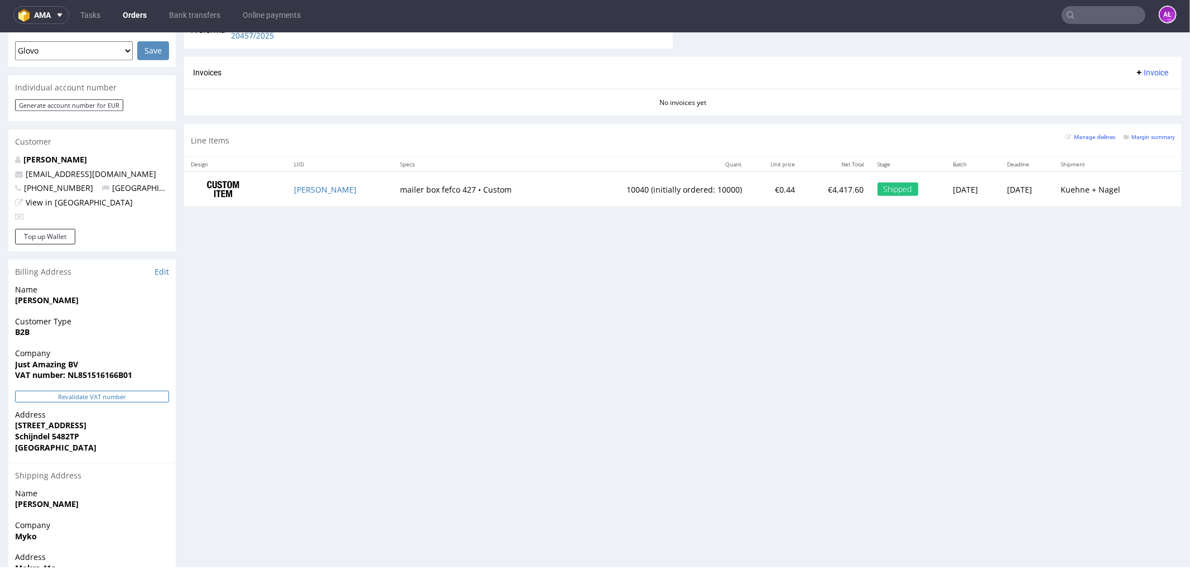
click at [155, 390] on button "Revalidate VAT number" at bounding box center [92, 396] width 154 height 12
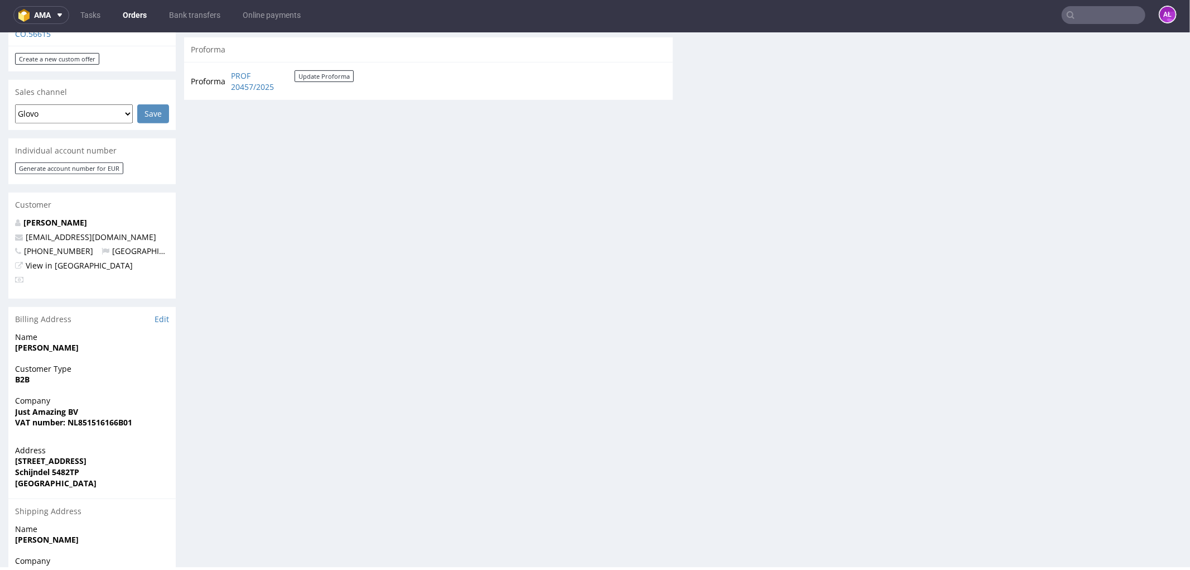
scroll to position [124, 0]
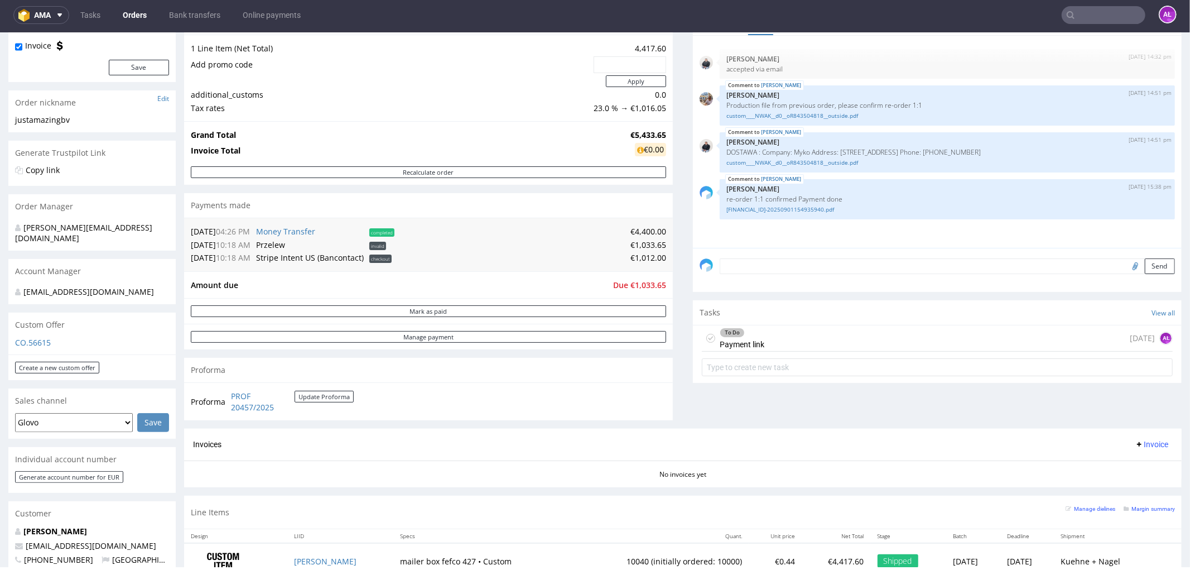
click at [733, 344] on div "To Do Payment link" at bounding box center [742, 338] width 45 height 26
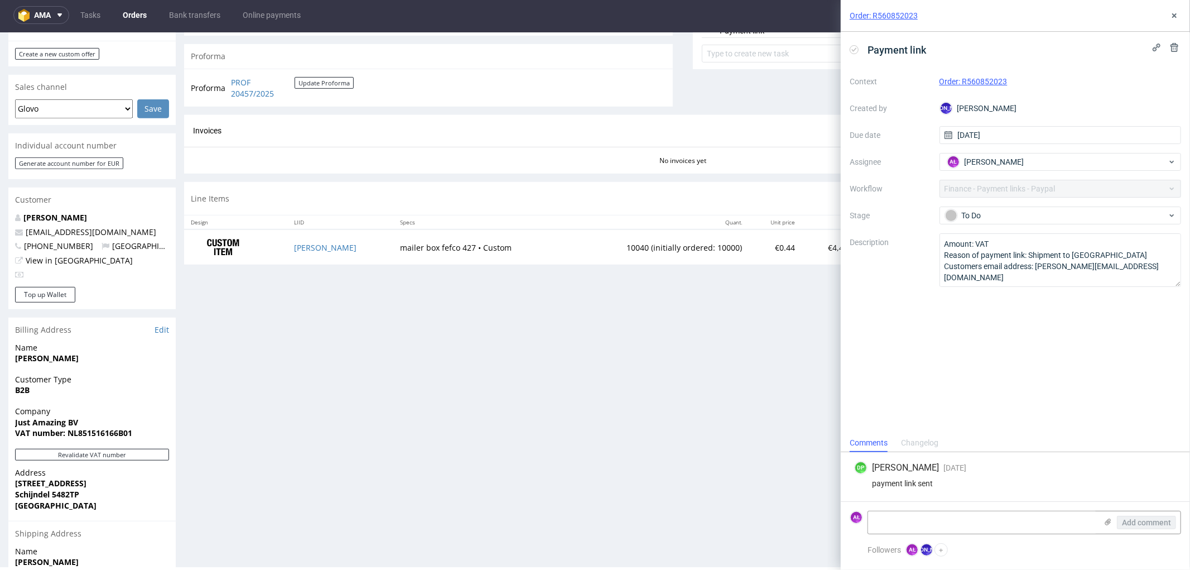
scroll to position [597, 0]
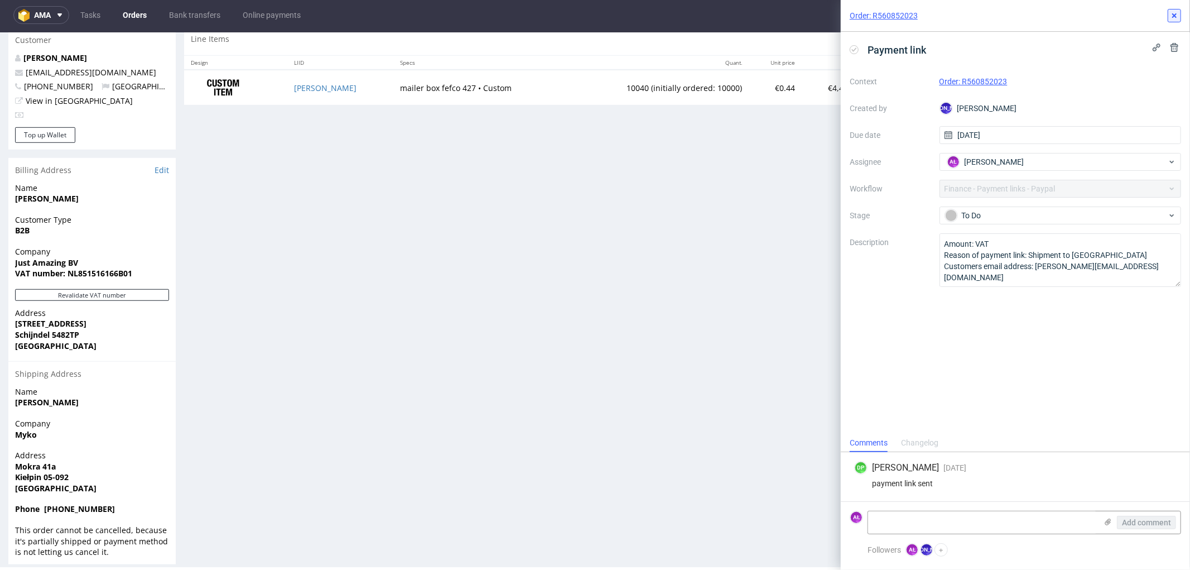
click at [1174, 15] on use at bounding box center [1174, 15] width 4 height 4
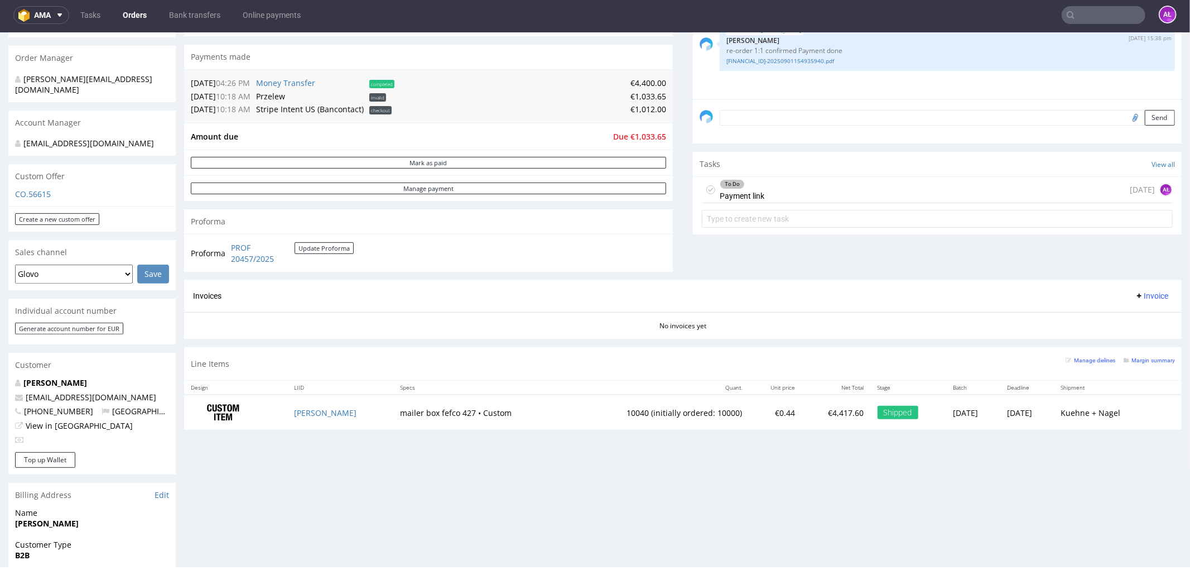
scroll to position [225, 0]
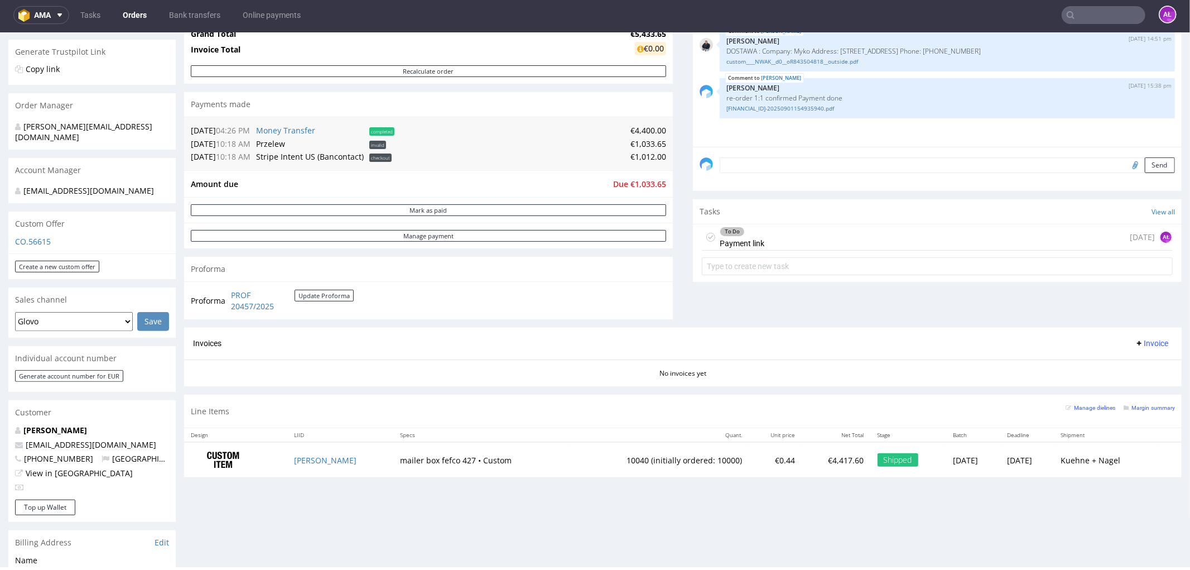
click at [787, 243] on div "To Do Payment link 2 days ago AŁ" at bounding box center [937, 237] width 471 height 26
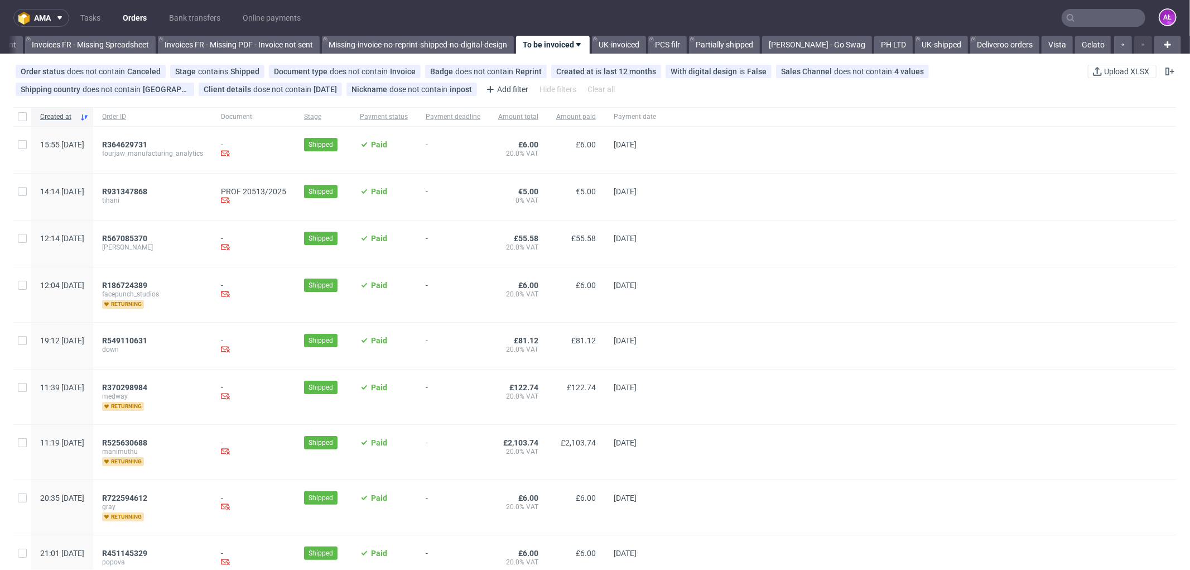
scroll to position [0, 1743]
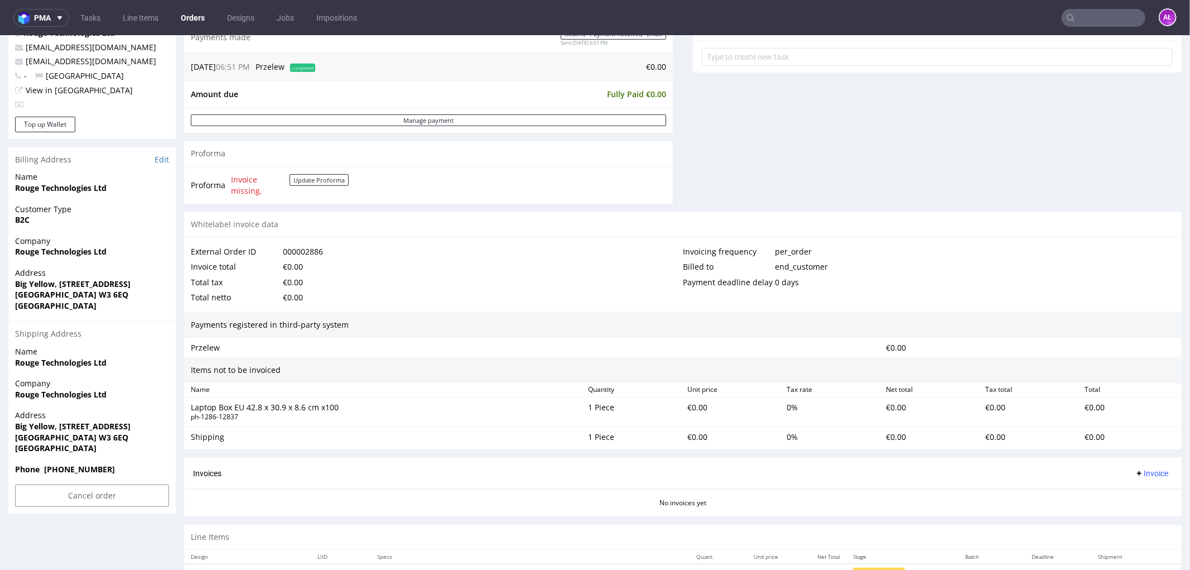
scroll to position [456, 0]
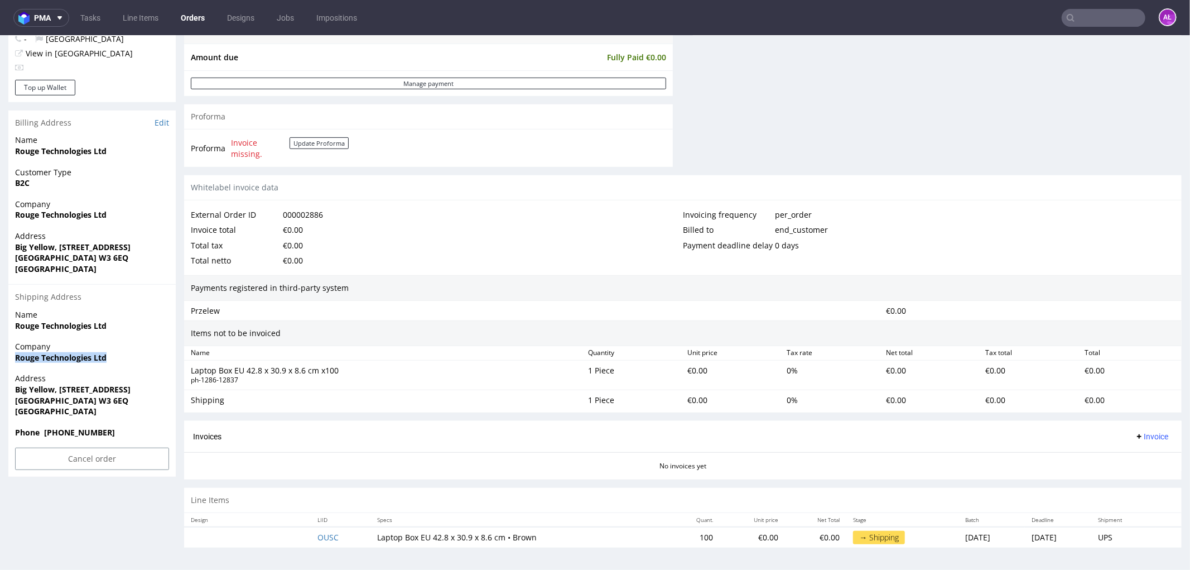
drag, startPoint x: 121, startPoint y: 354, endPoint x: 7, endPoint y: 360, distance: 114.0
click at [7, 360] on div "Order R269631161 (000002886) 25.09.2025 06:51 PM Mark this order as problematic…" at bounding box center [595, 85] width 1190 height 957
copy strong "Rouge Technologies Ltd"
drag, startPoint x: 12, startPoint y: 384, endPoint x: 154, endPoint y: 391, distance: 141.9
click at [154, 391] on div "Address Big Yellow, 12 Jenner Avenue London W3 6EQ United Kingdom" at bounding box center [91, 399] width 167 height 54
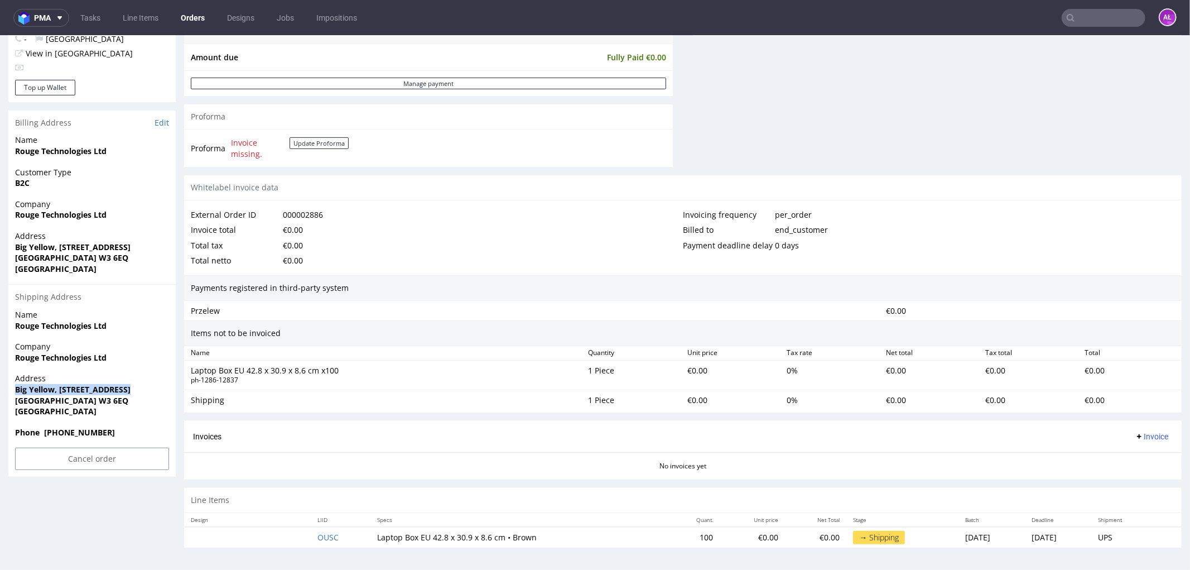
copy strong "Big Yellow, 12 Jenner Avenue"
drag, startPoint x: 10, startPoint y: 402, endPoint x: 84, endPoint y: 399, distance: 74.3
click at [84, 399] on div "Address Big Yellow, 12 Jenner Avenue London W3 6EQ United Kingdom" at bounding box center [91, 399] width 167 height 54
copy strong "London W3 6EQ"
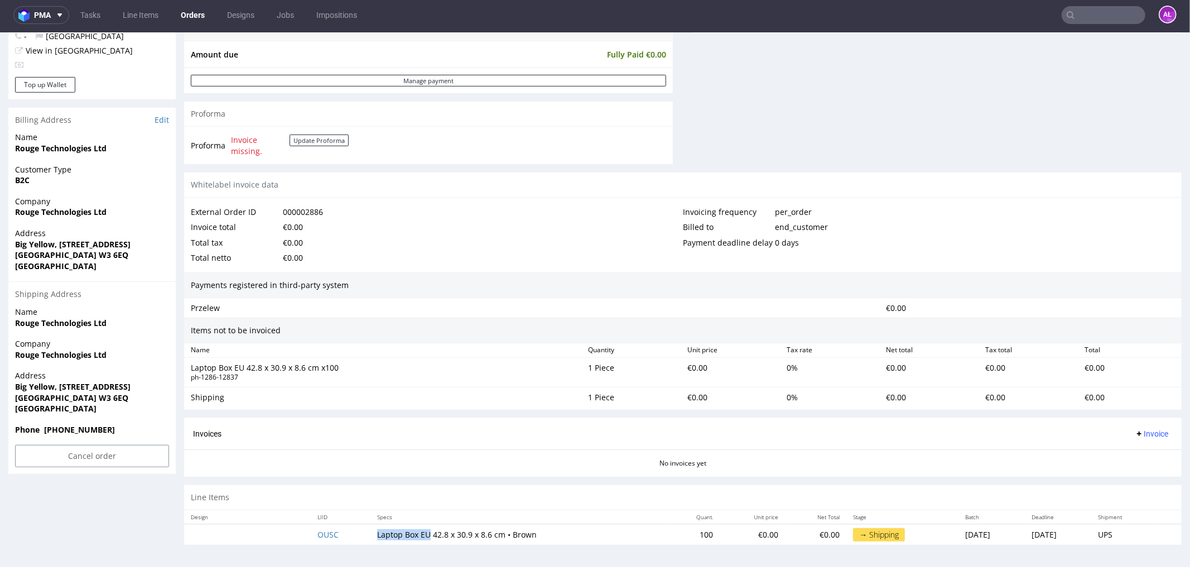
drag, startPoint x: 361, startPoint y: 534, endPoint x: 416, endPoint y: 537, distance: 55.3
click at [416, 537] on td "Laptop Box EU 42.8 x 30.9 x 8.6 cm • Brown" at bounding box center [518, 533] width 297 height 21
copy td "Laptop Box EU"
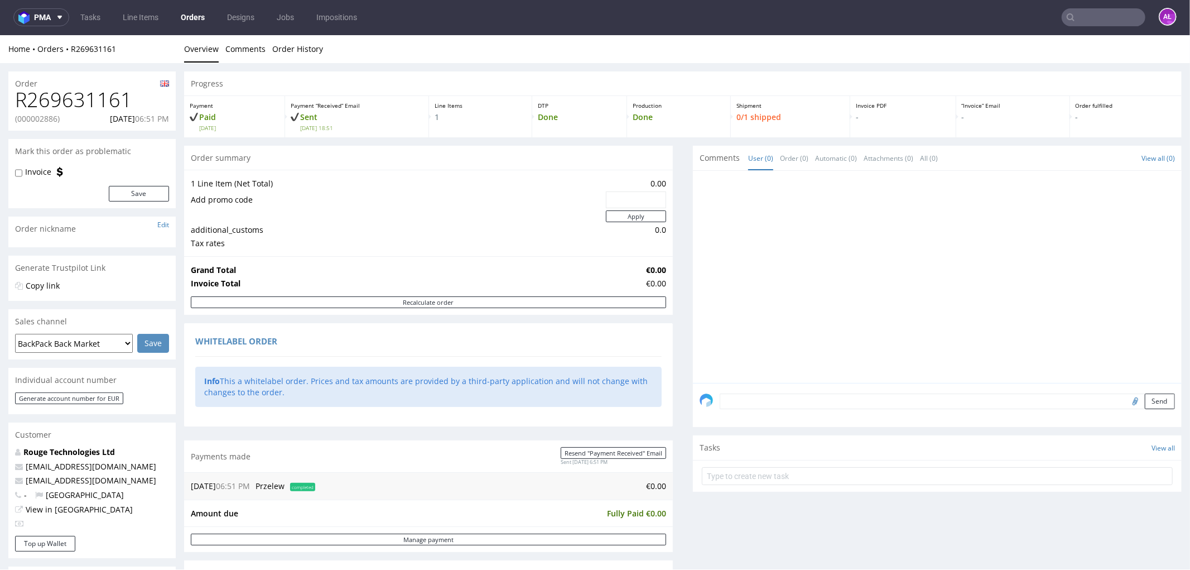
scroll to position [0, 0]
drag, startPoint x: 95, startPoint y: 102, endPoint x: 1, endPoint y: 99, distance: 94.3
click at [1, 99] on div "Order R269631161 (000002886) 25.09.2025 06:51 PM Mark this order as problematic…" at bounding box center [595, 541] width 1190 height 957
copy h1 "R269631161"
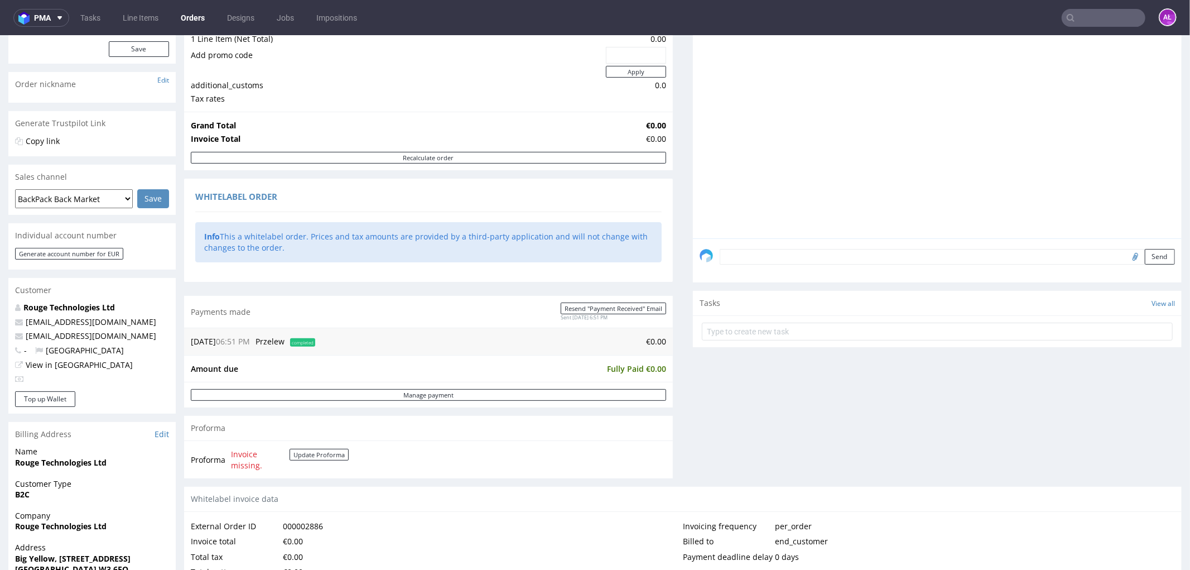
scroll to position [372, 0]
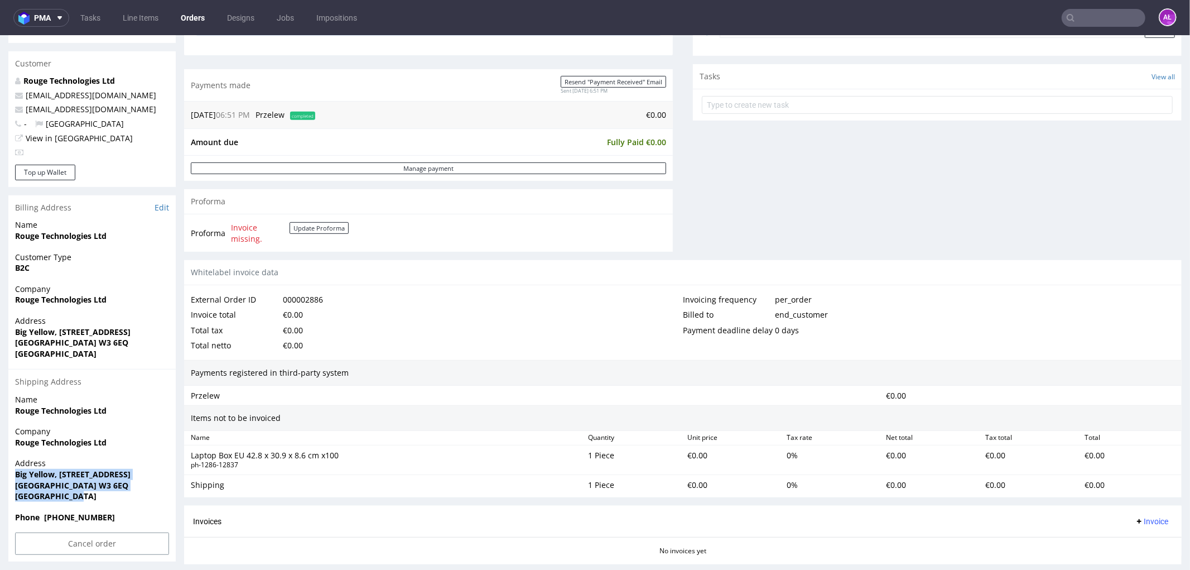
drag, startPoint x: 92, startPoint y: 494, endPoint x: 13, endPoint y: 471, distance: 82.6
click at [13, 471] on div "Address Big Yellow, 12 Jenner Avenue London W3 6EQ United Kingdom" at bounding box center [91, 484] width 167 height 54
copy p "Big Yellow, 12 Jenner Avenue London W3 6EQ United Kingdom"
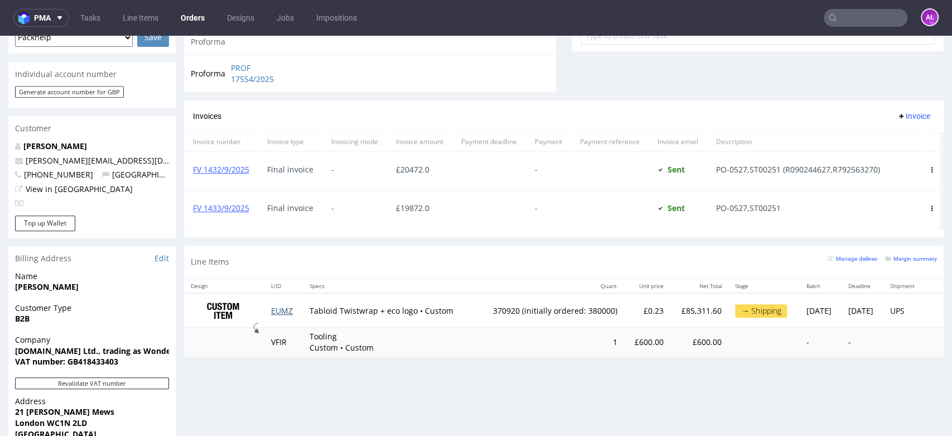
scroll to position [558, 0]
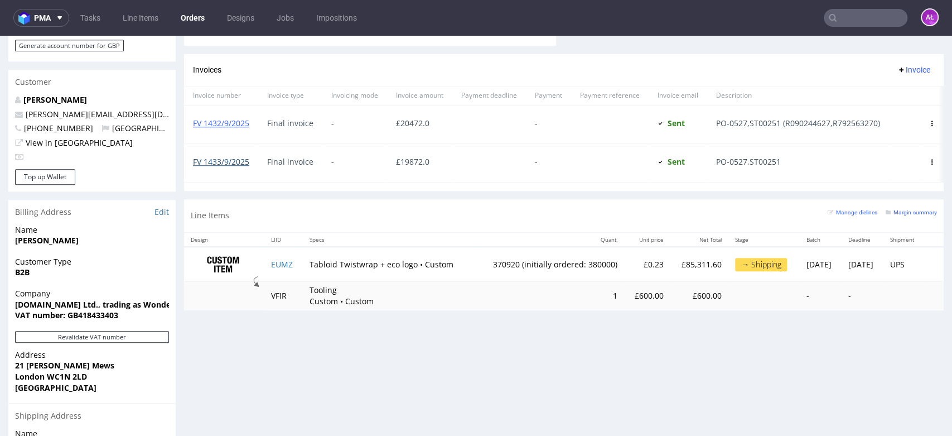
click at [239, 159] on link "FV 1433/9/2025" at bounding box center [221, 161] width 56 height 11
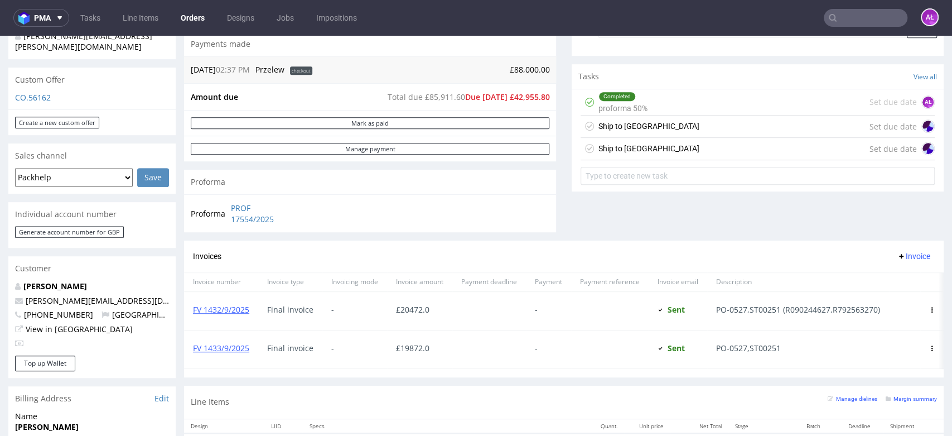
click at [656, 130] on div "Ship to [GEOGRAPHIC_DATA] Set due date" at bounding box center [758, 126] width 354 height 22
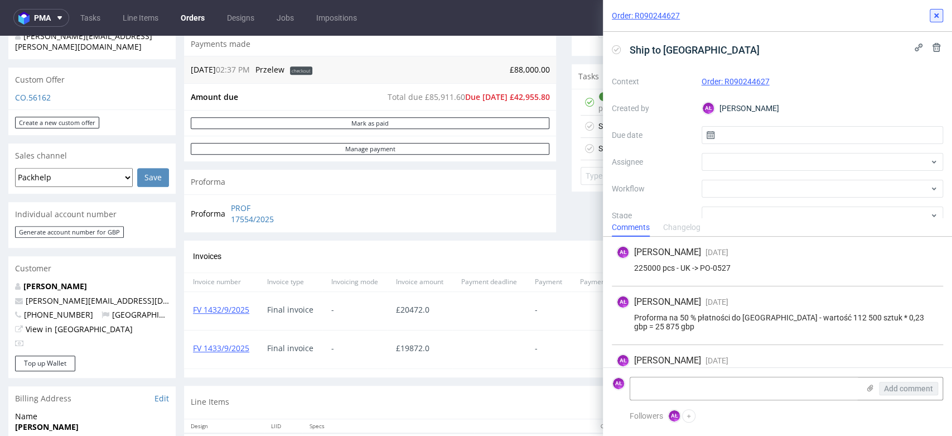
click at [934, 13] on icon at bounding box center [936, 15] width 9 height 9
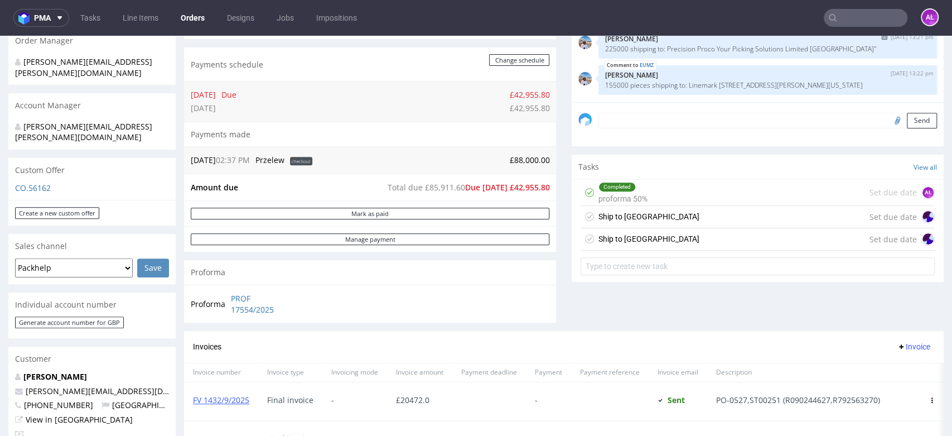
scroll to position [186, 0]
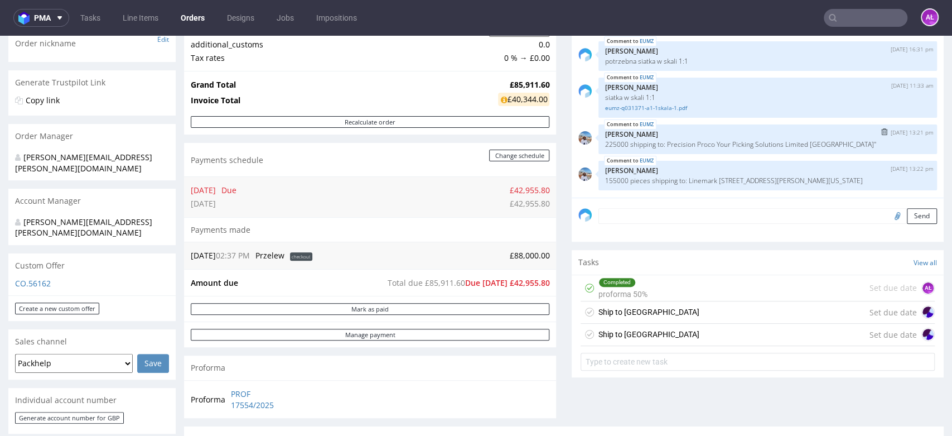
drag, startPoint x: 657, startPoint y: 137, endPoint x: 636, endPoint y: 146, distance: 23.0
click at [636, 146] on p "225000 shipping to: Precision Proco Your Picking Solutions Limited [GEOGRAPHIC_…" at bounding box center [767, 144] width 325 height 8
copy p "Precision Proco Your Picking Solutions Limited Pier House Thames Road Crayford …"
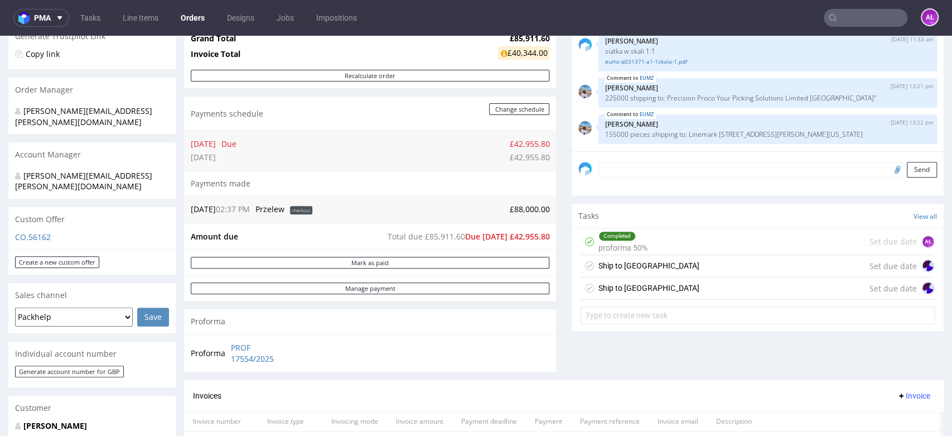
scroll to position [310, 0]
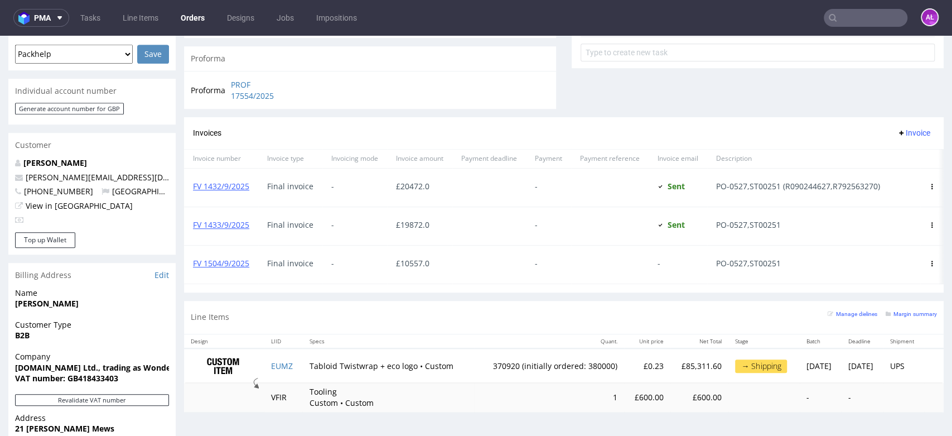
scroll to position [495, 0]
click at [234, 267] on link "FV 1504/9/2025" at bounding box center [221, 262] width 56 height 11
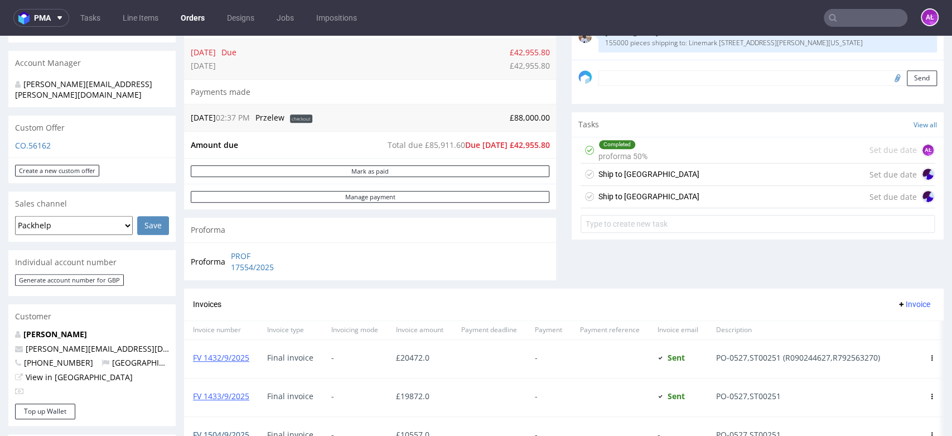
scroll to position [310, 0]
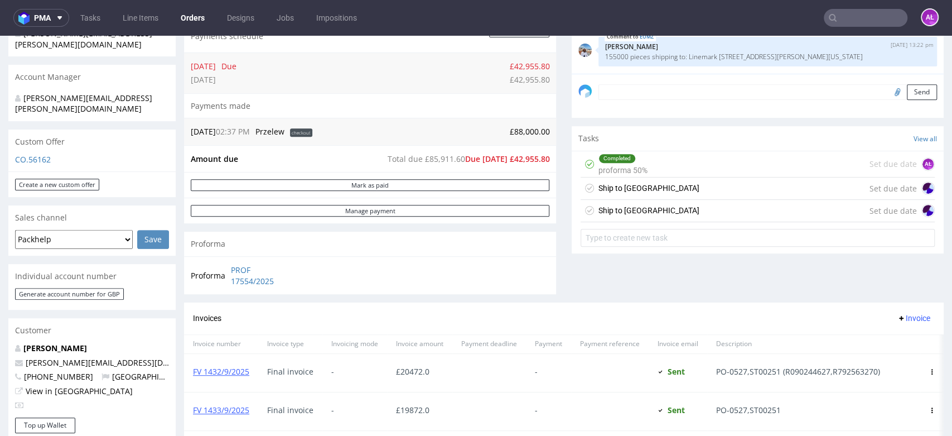
drag, startPoint x: 628, startPoint y: 189, endPoint x: 594, endPoint y: 249, distance: 69.5
click at [628, 189] on div "Ship to UK Set due date" at bounding box center [758, 188] width 354 height 22
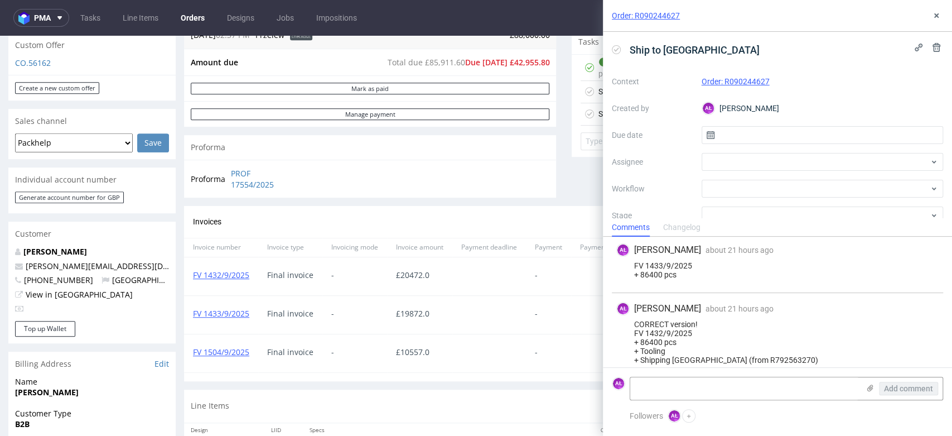
scroll to position [433, 0]
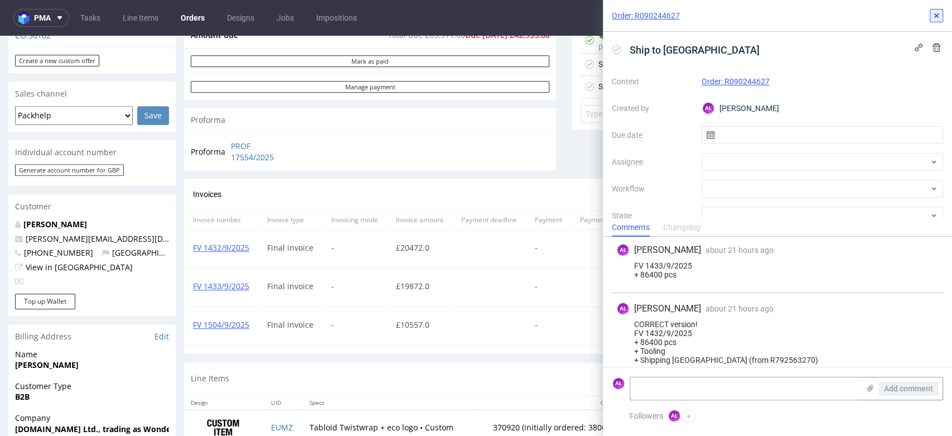
click at [936, 16] on use at bounding box center [936, 15] width 4 height 4
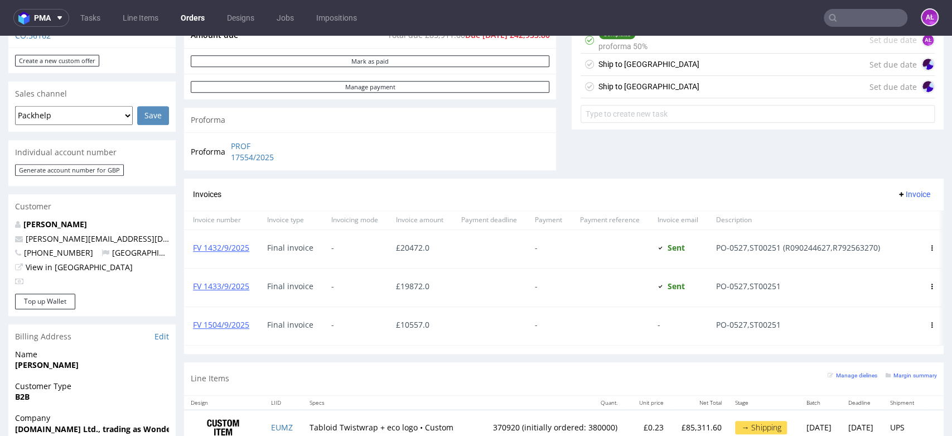
click at [623, 89] on div "Ship to USA" at bounding box center [649, 86] width 101 height 13
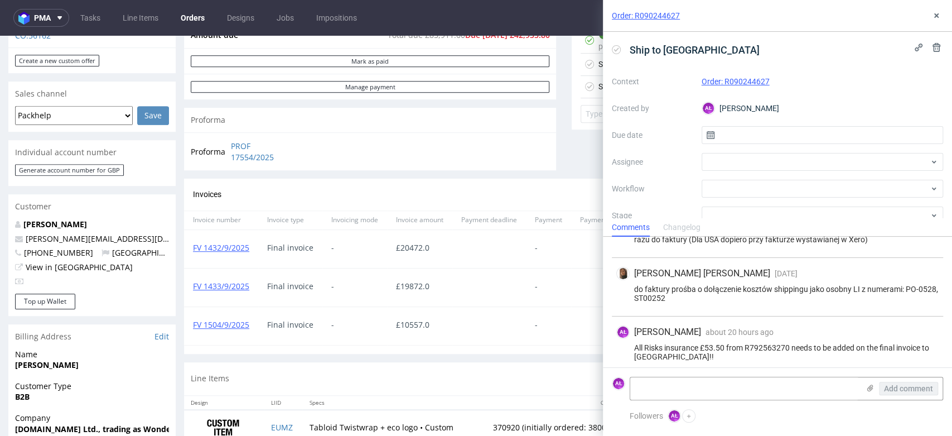
scroll to position [102, 0]
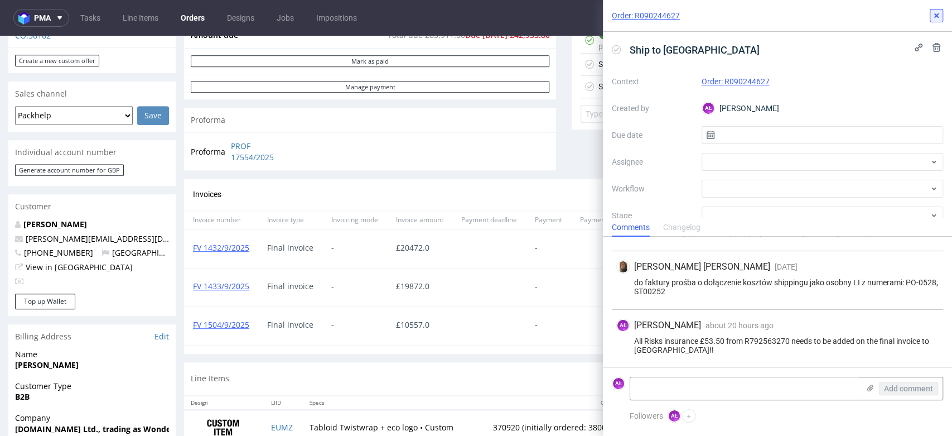
click at [938, 15] on icon at bounding box center [936, 15] width 9 height 9
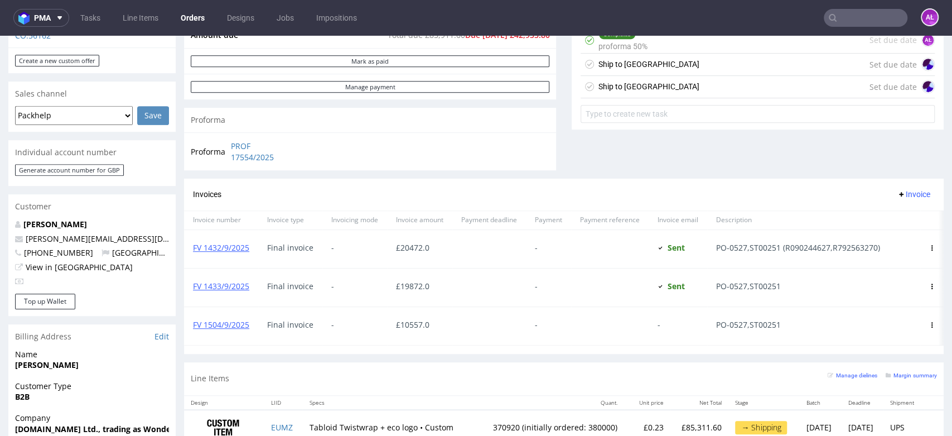
click at [656, 61] on div "Ship to UK Set due date" at bounding box center [758, 65] width 354 height 22
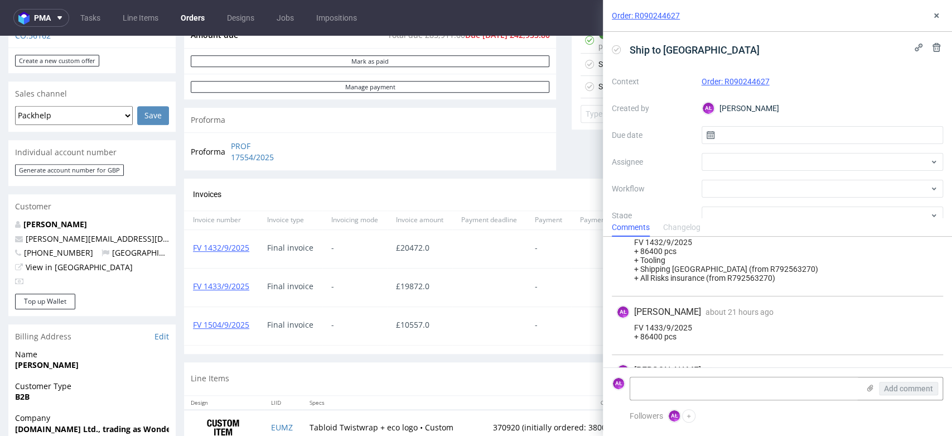
scroll to position [412, 0]
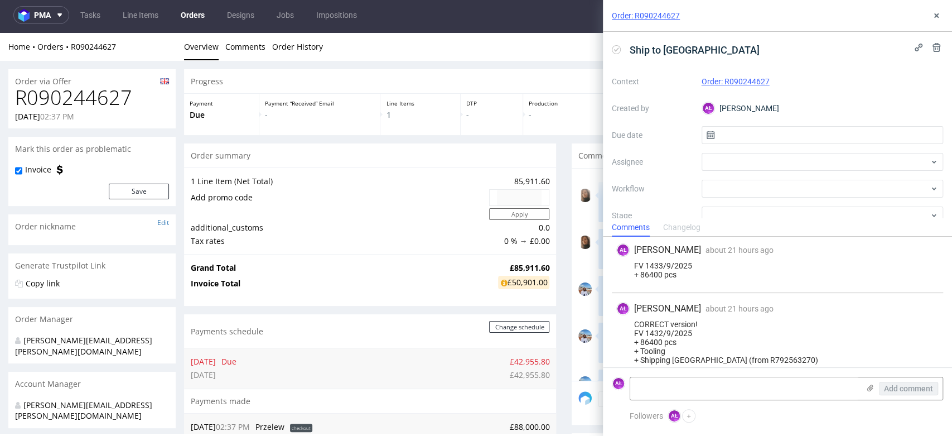
scroll to position [813, 0]
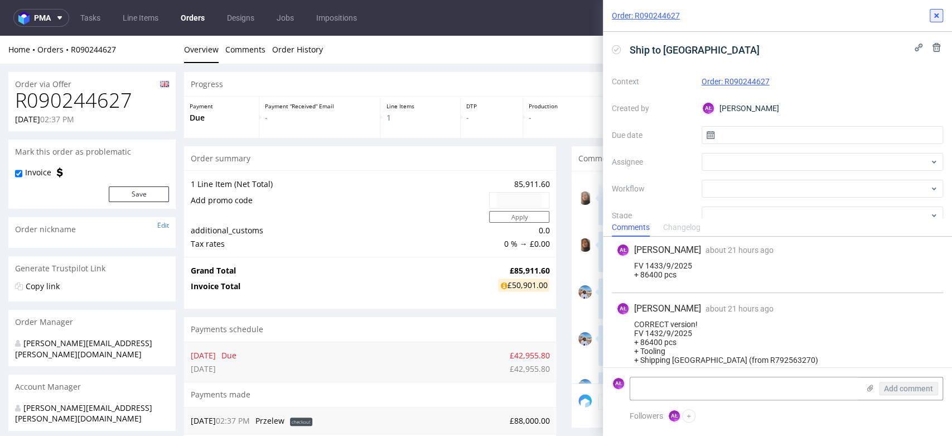
click at [935, 17] on use at bounding box center [936, 15] width 4 height 4
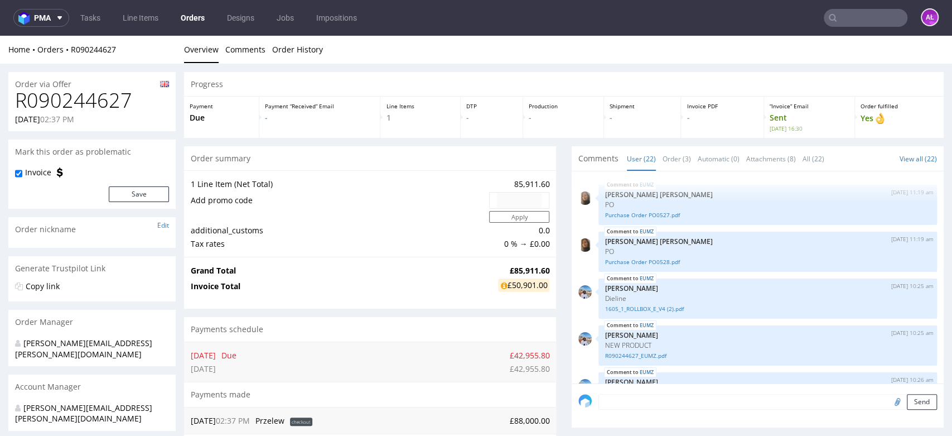
scroll to position [813, 0]
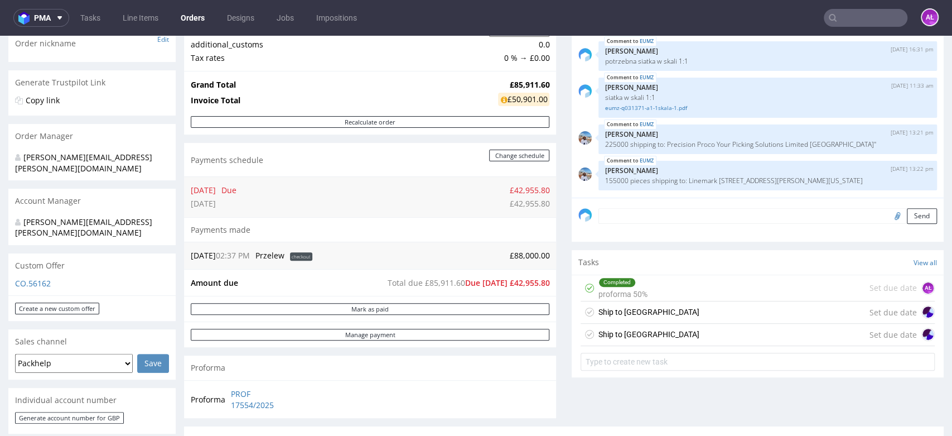
scroll to position [433, 0]
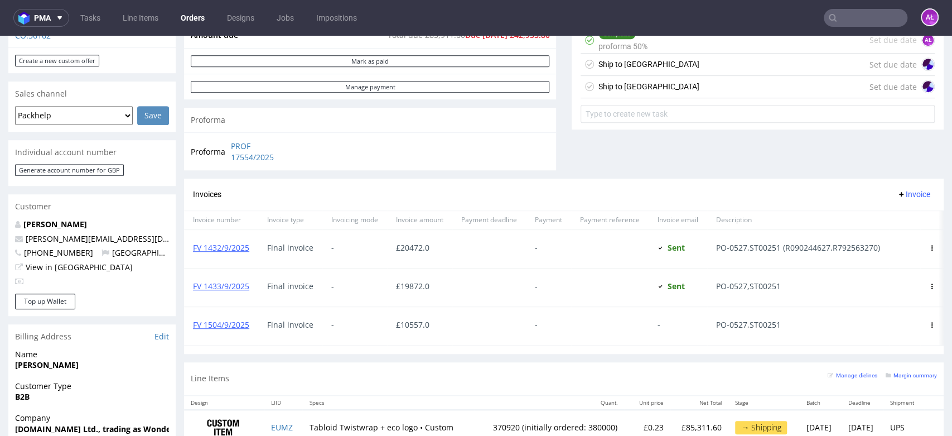
click at [617, 61] on div "Ship to UK" at bounding box center [649, 63] width 101 height 13
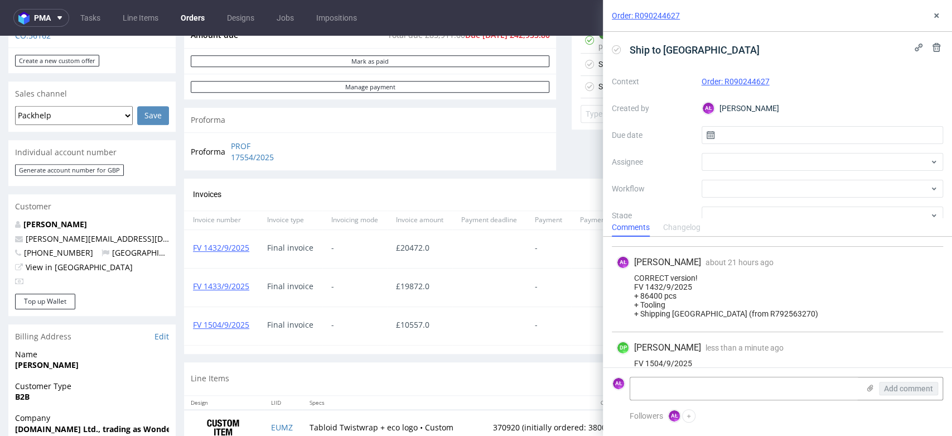
scroll to position [470, 0]
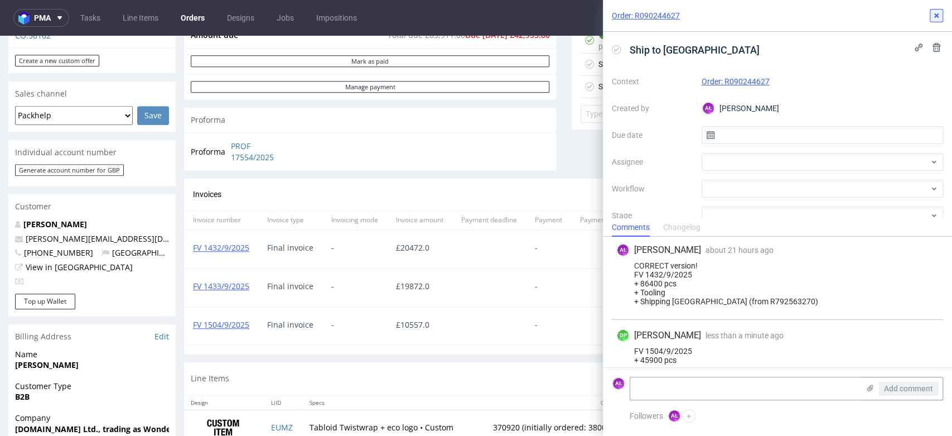
click at [937, 20] on icon at bounding box center [936, 15] width 9 height 9
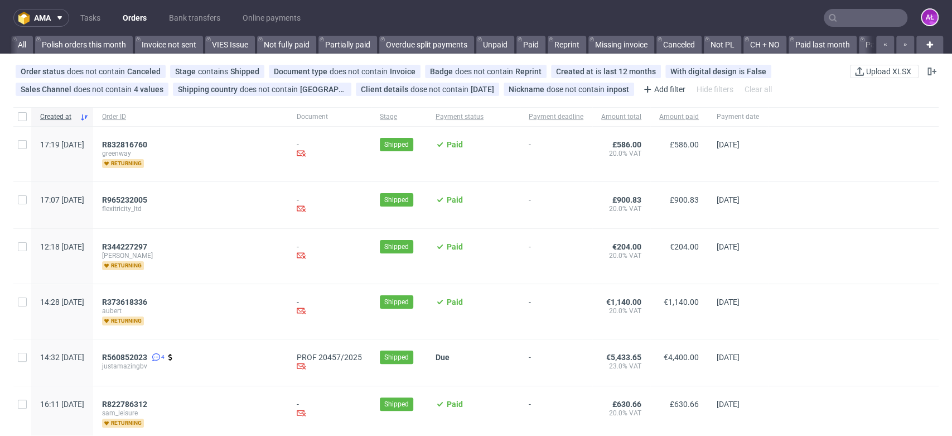
scroll to position [0, 1869]
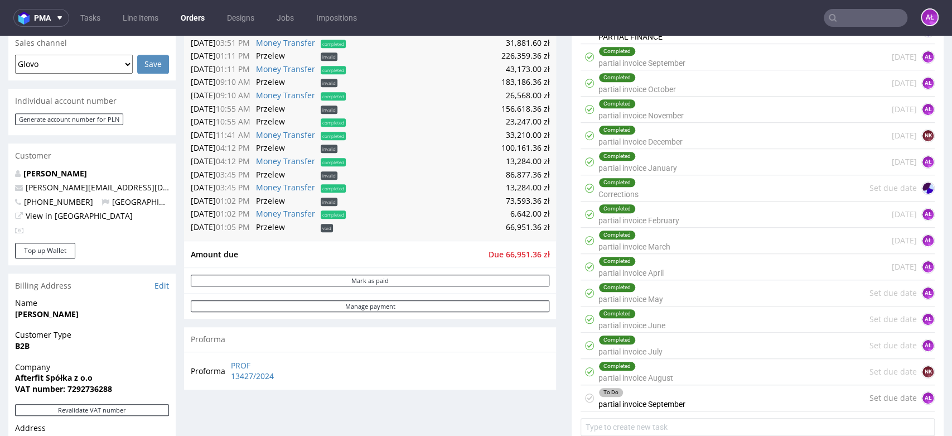
scroll to position [620, 0]
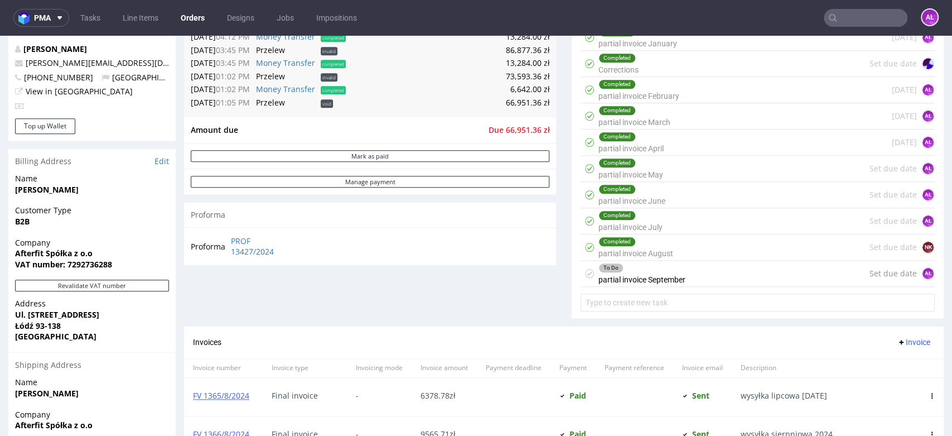
click at [647, 277] on div "To Do partial invoice September" at bounding box center [642, 274] width 87 height 26
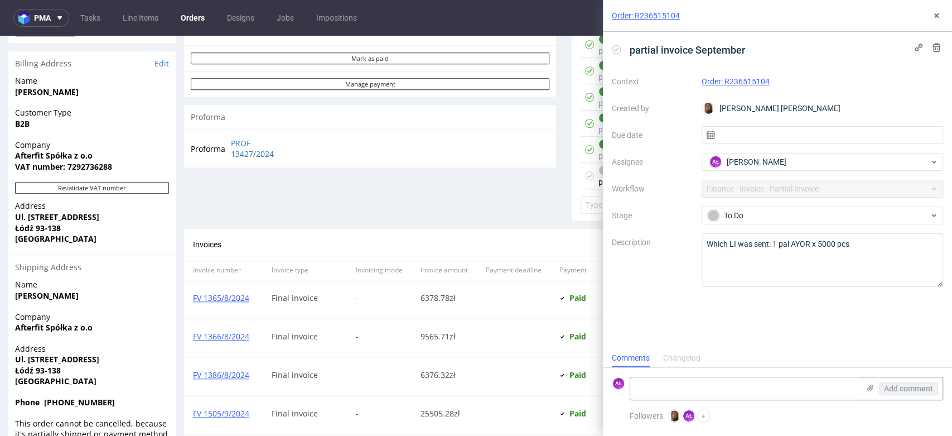
scroll to position [744, 0]
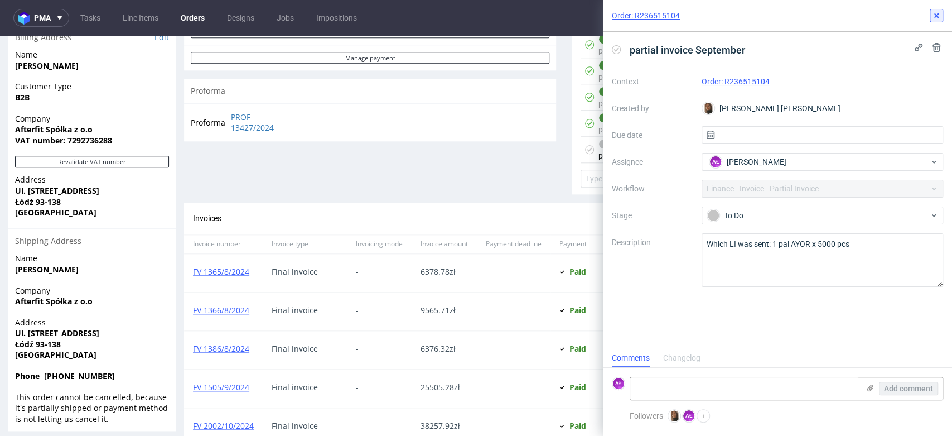
click at [941, 17] on button at bounding box center [936, 15] width 13 height 13
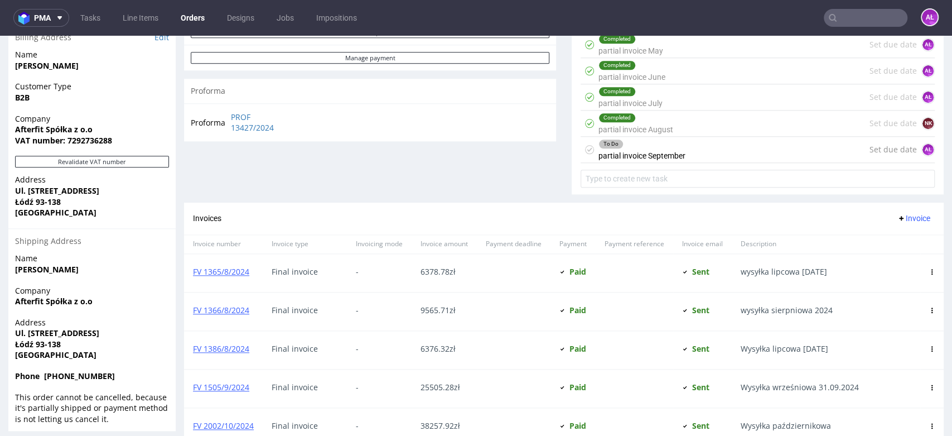
click at [682, 120] on div "Completed partial invoice August Set due date NK" at bounding box center [758, 123] width 354 height 26
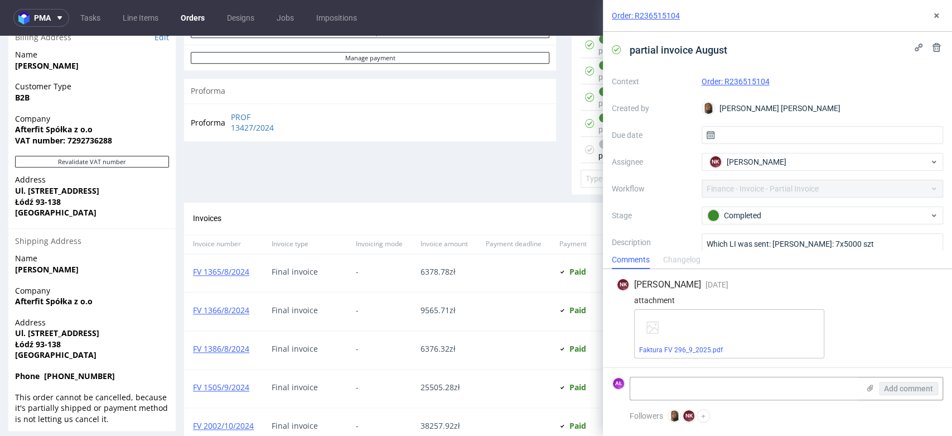
scroll to position [45, 0]
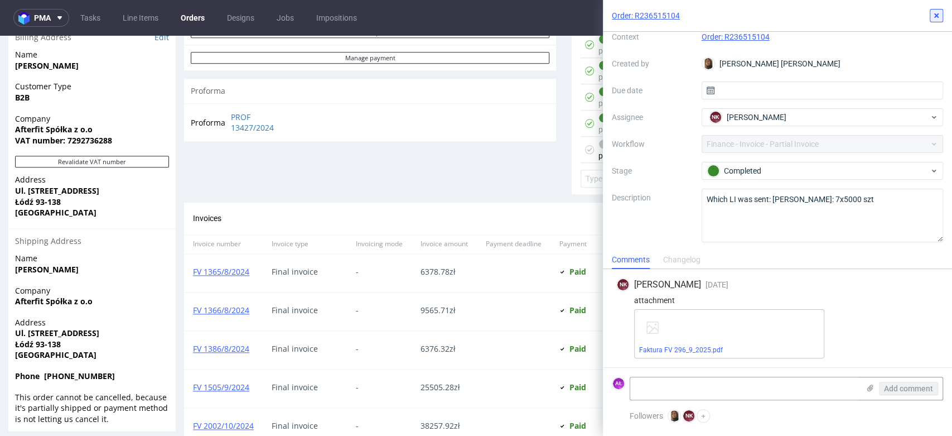
click at [936, 17] on icon at bounding box center [936, 15] width 9 height 9
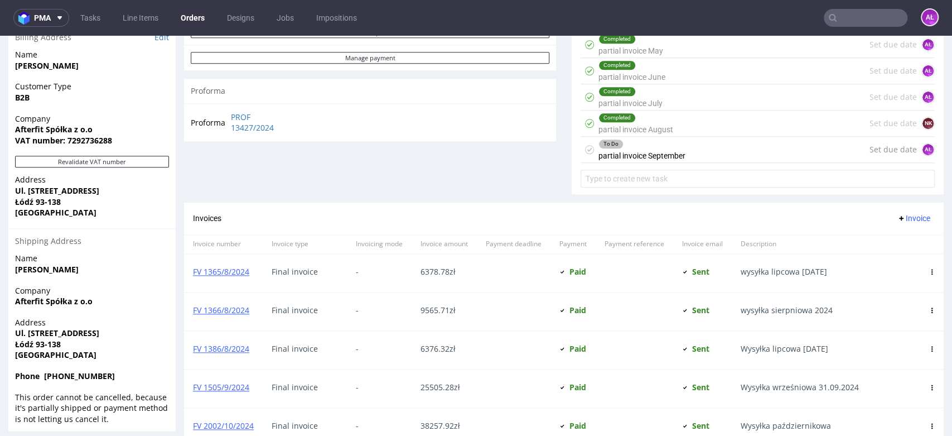
click at [691, 144] on div "To Do partial invoice September Set due date AŁ" at bounding box center [758, 150] width 354 height 26
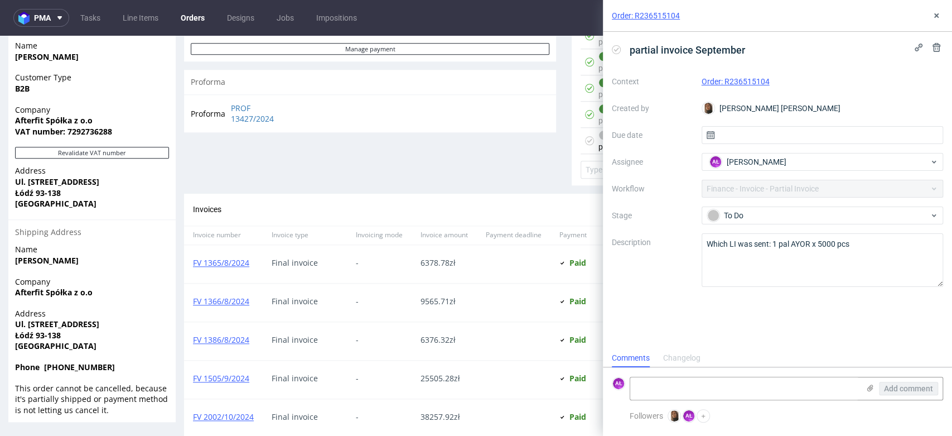
scroll to position [722, 0]
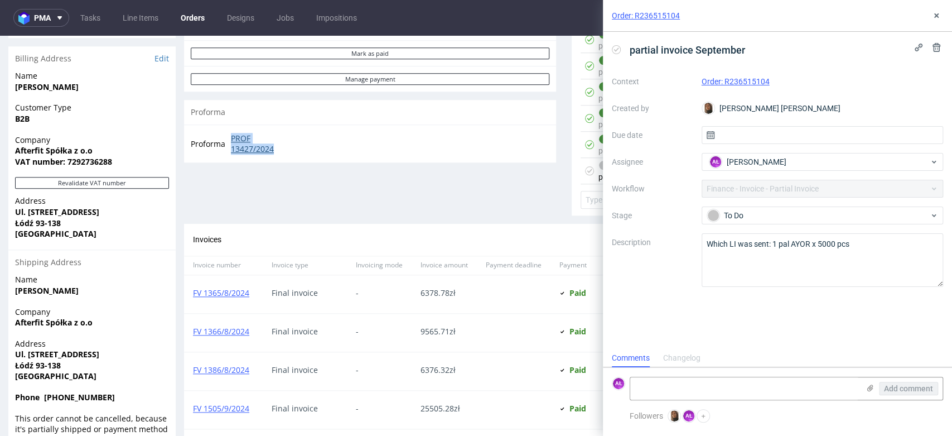
drag, startPoint x: 228, startPoint y: 147, endPoint x: 288, endPoint y: 160, distance: 62.1
click at [288, 156] on tr "Proforma PROF 13427/2024" at bounding box center [243, 144] width 105 height 24
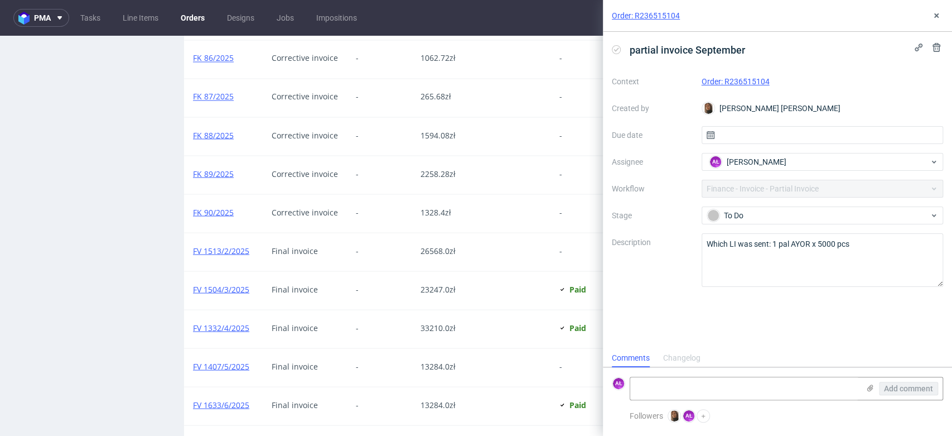
scroll to position [1652, 0]
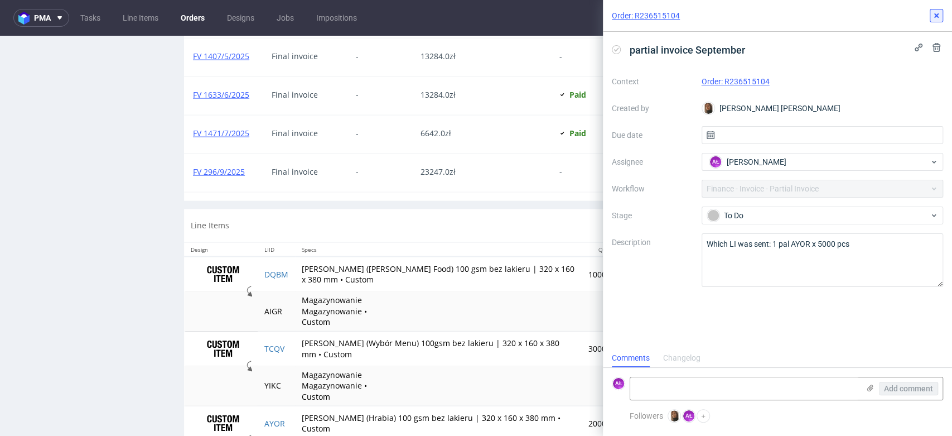
click at [938, 17] on use at bounding box center [936, 15] width 4 height 4
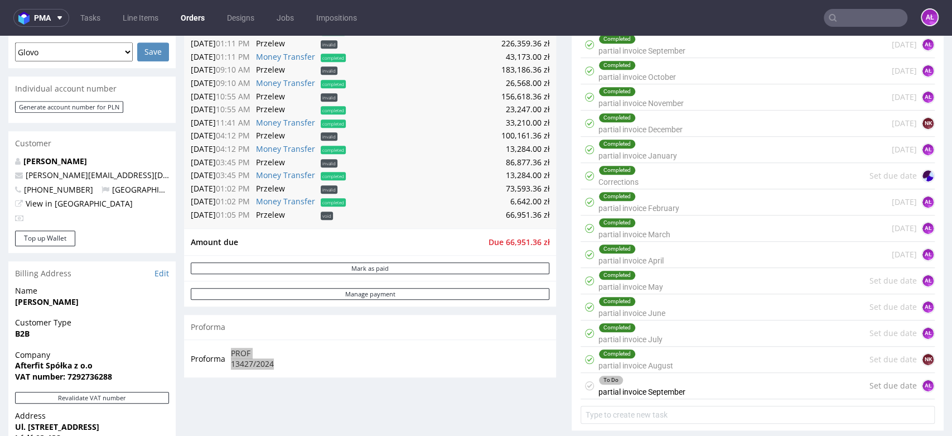
scroll to position [682, 0]
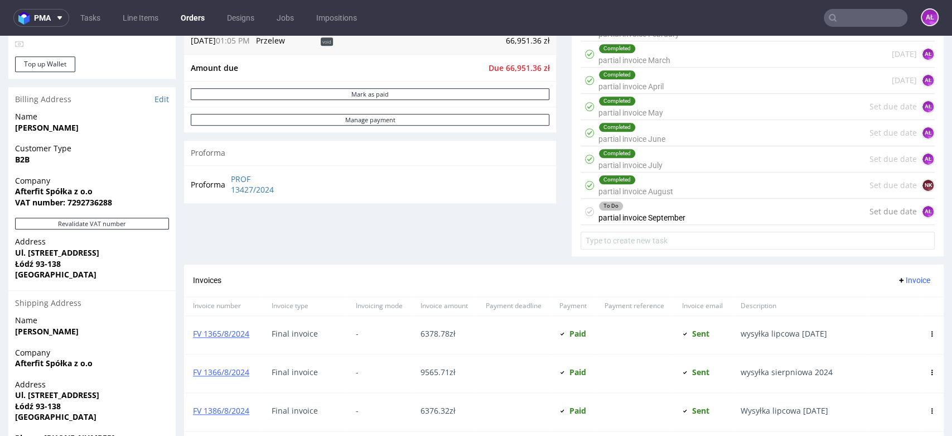
click at [661, 190] on div "Completed partial invoice August" at bounding box center [636, 185] width 75 height 26
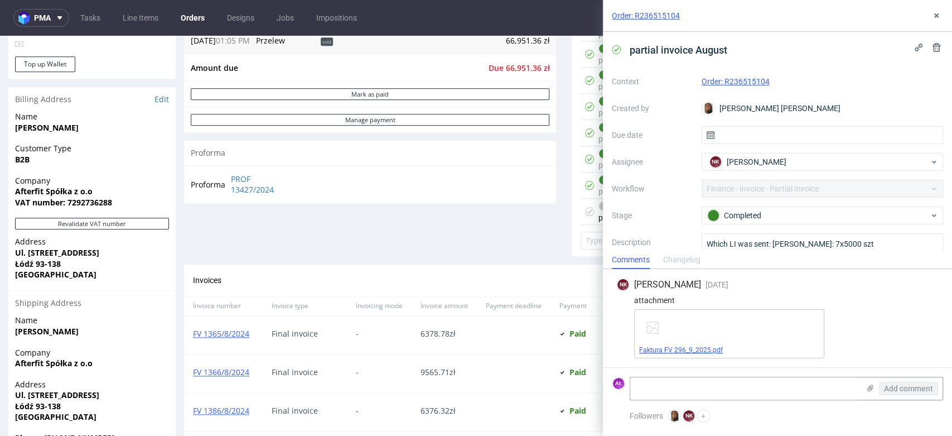
click at [696, 350] on link "Faktura FV 296_9_2025.pdf" at bounding box center [681, 350] width 84 height 8
click at [937, 16] on use at bounding box center [936, 15] width 4 height 4
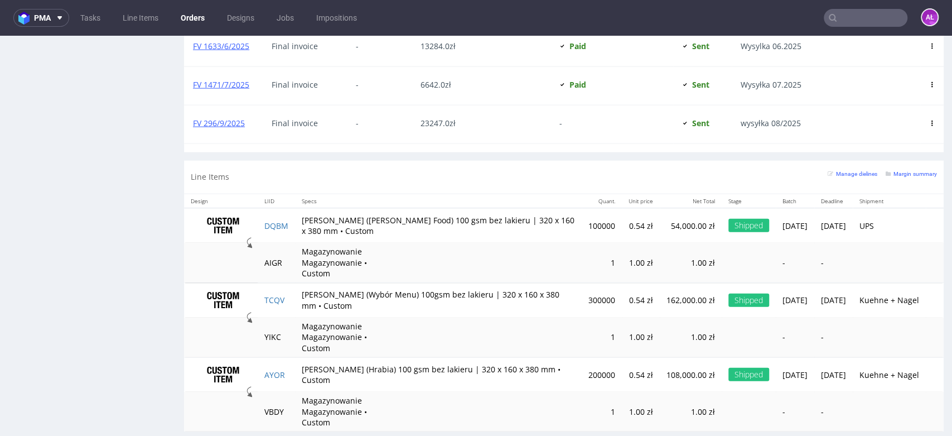
scroll to position [1714, 0]
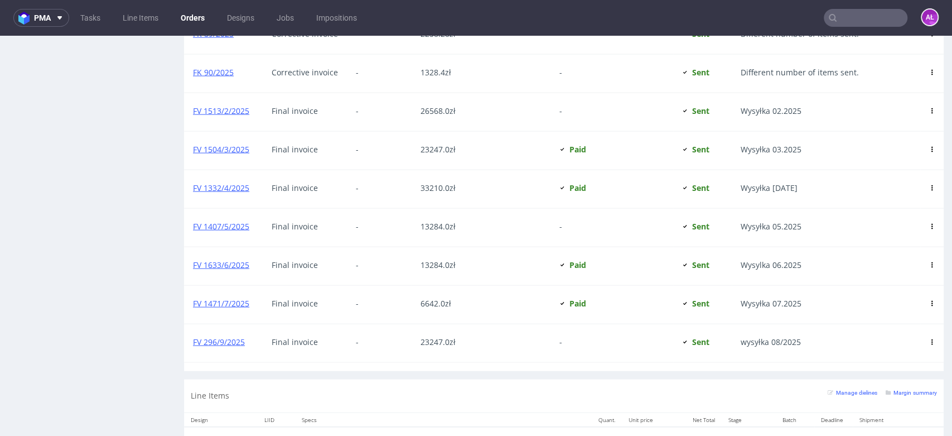
scroll to position [1608, 0]
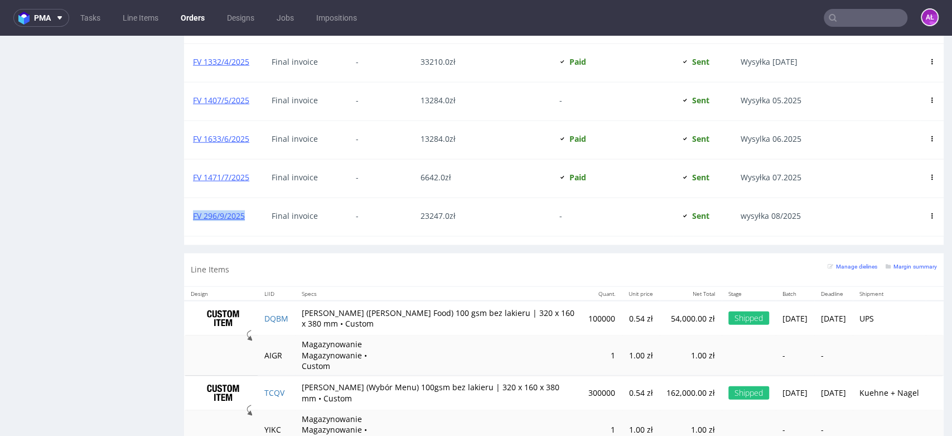
drag, startPoint x: 250, startPoint y: 213, endPoint x: 186, endPoint y: 219, distance: 64.4
click at [186, 219] on div "FV 296/9/2025" at bounding box center [223, 217] width 79 height 38
copy link "FV 296/9/2025"
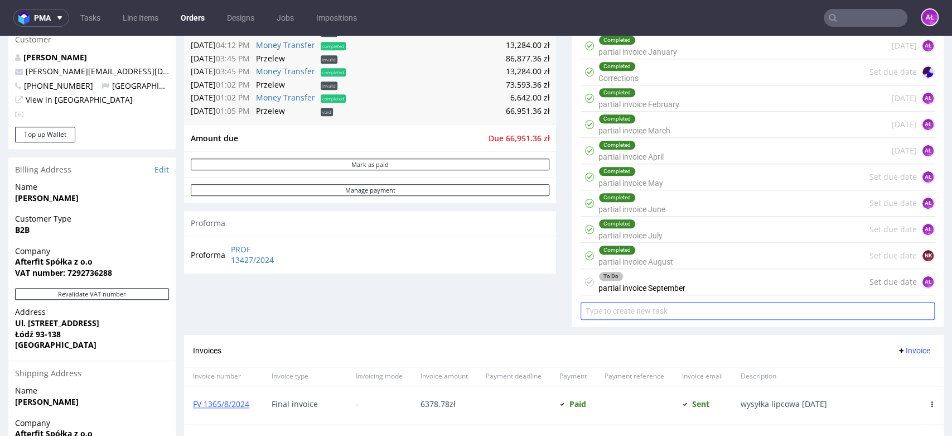
scroll to position [616, 0]
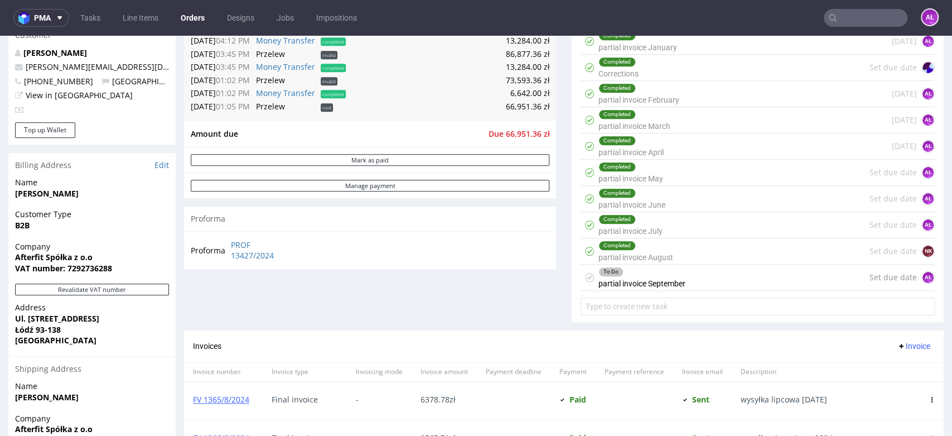
click at [661, 280] on div "To Do partial invoice September" at bounding box center [642, 277] width 87 height 26
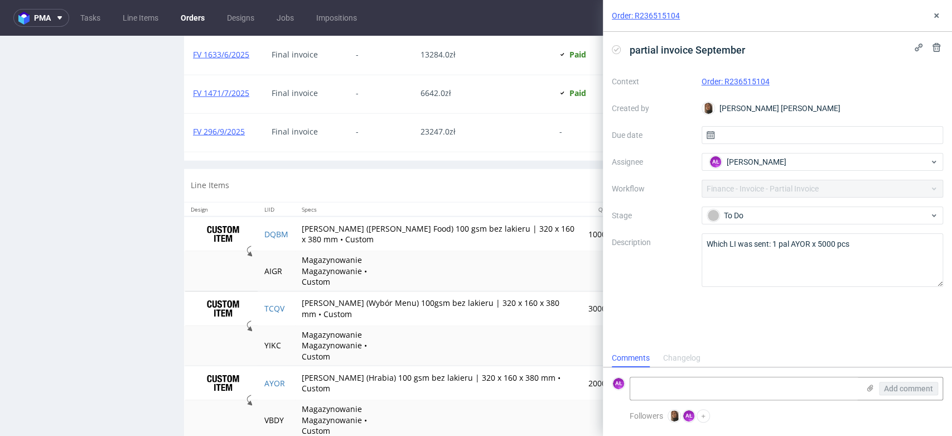
scroll to position [1714, 0]
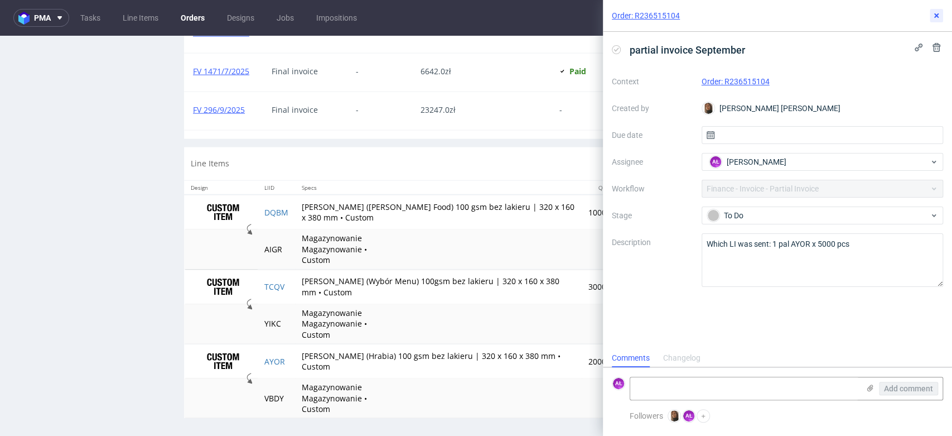
drag, startPoint x: 941, startPoint y: 18, endPoint x: 931, endPoint y: 28, distance: 14.6
click at [941, 18] on icon at bounding box center [936, 15] width 9 height 9
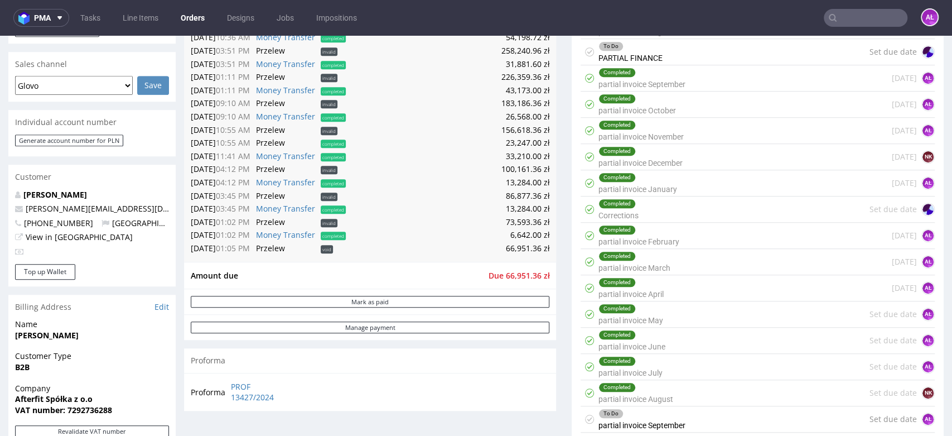
scroll to position [598, 0]
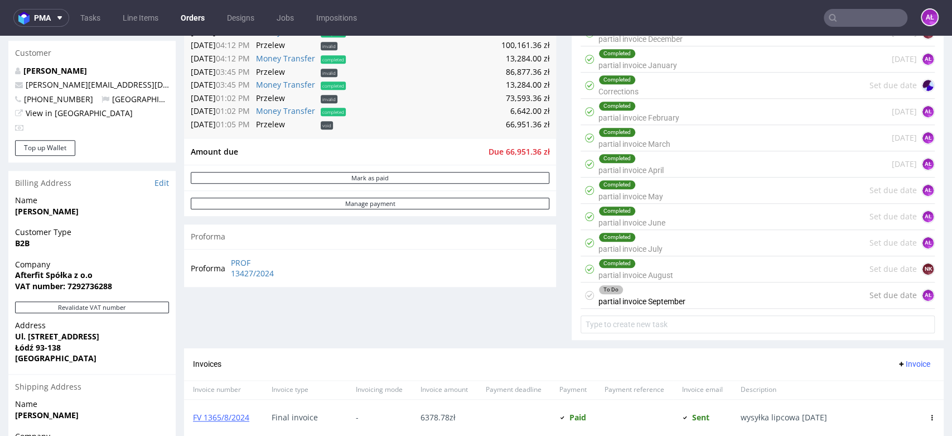
click at [668, 294] on div "To Do partial invoice September" at bounding box center [642, 295] width 87 height 26
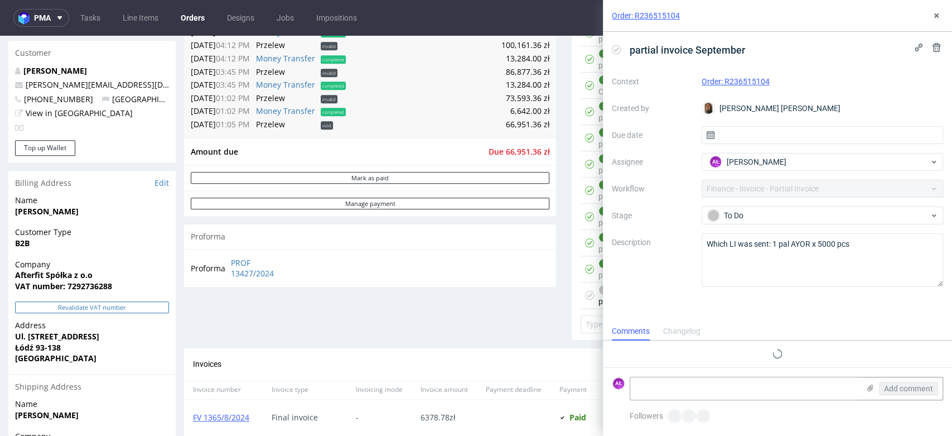
scroll to position [9, 0]
click at [937, 18] on icon at bounding box center [936, 15] width 9 height 9
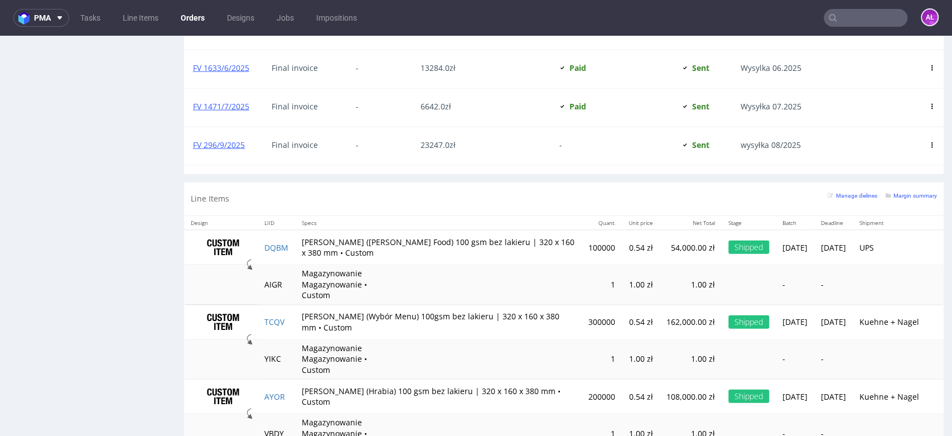
scroll to position [1652, 0]
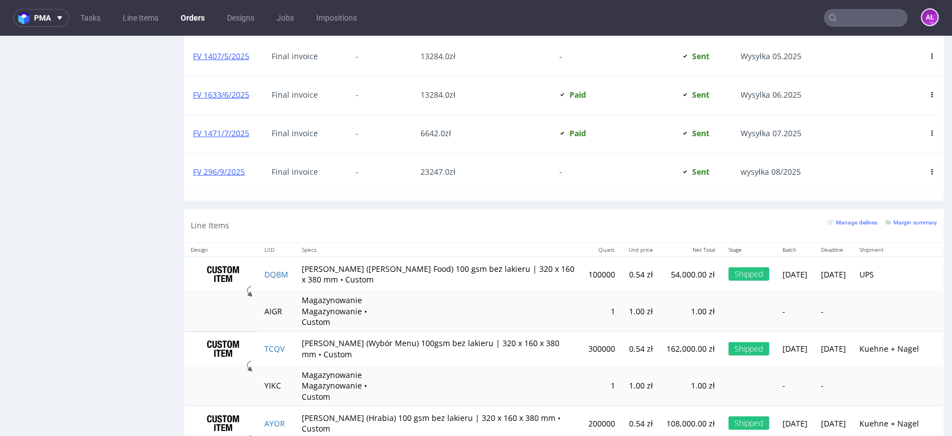
click at [218, 162] on div "FV 296/9/2025" at bounding box center [223, 173] width 79 height 38
click at [223, 167] on link "FV 296/9/2025" at bounding box center [219, 171] width 52 height 11
click at [226, 166] on link "FV 296/9/2025" at bounding box center [219, 171] width 52 height 11
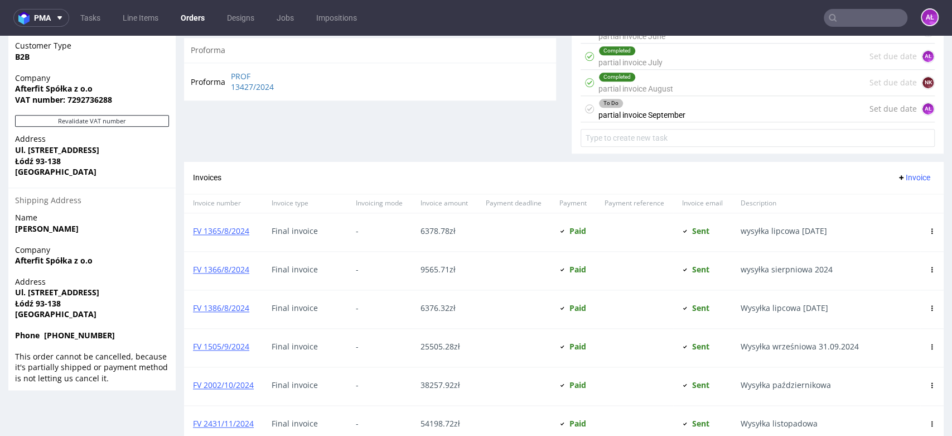
scroll to position [661, 0]
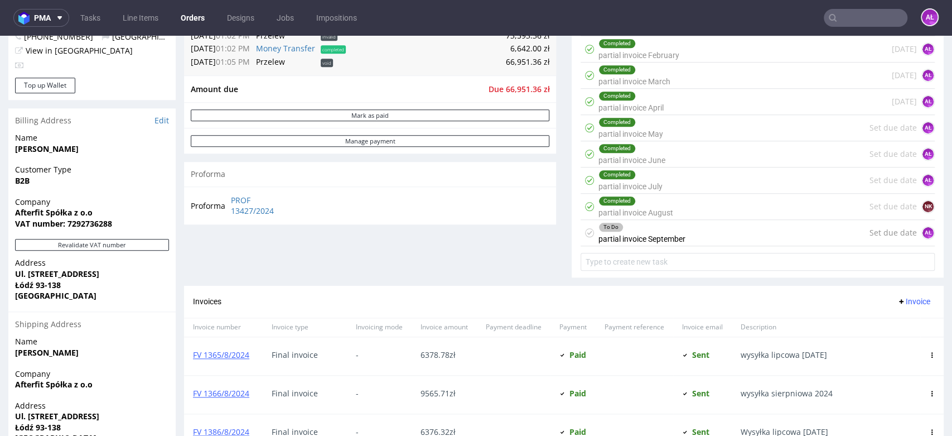
click at [683, 235] on div "To Do partial invoice September Set due date AŁ" at bounding box center [758, 233] width 354 height 26
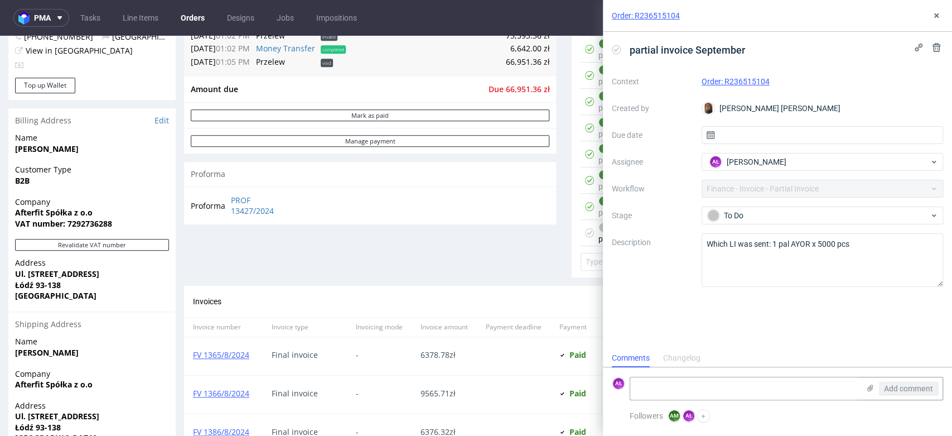
scroll to position [9, 0]
drag, startPoint x: 618, startPoint y: 50, endPoint x: 506, endPoint y: 15, distance: 117.0
click at [618, 50] on icon at bounding box center [616, 49] width 9 height 9
click at [750, 389] on textarea at bounding box center [744, 388] width 229 height 22
click at [813, 381] on textarea at bounding box center [744, 388] width 229 height 22
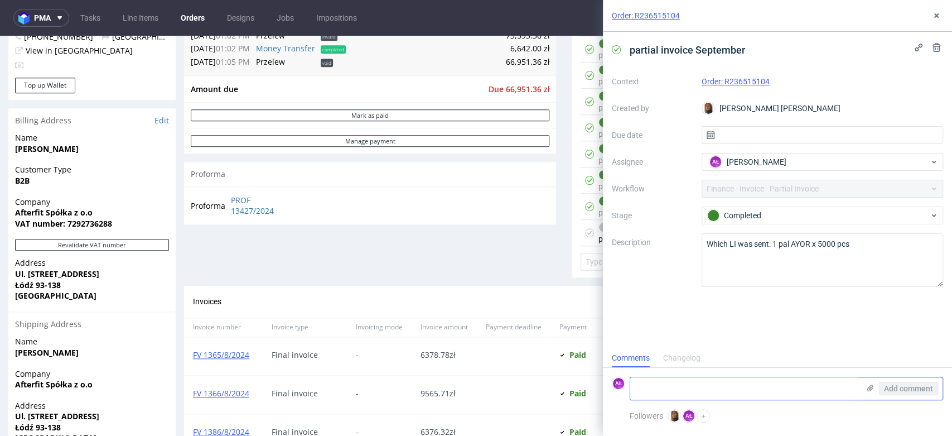
paste textarea "FV 1507/9/2025"
type textarea "FV 1507/9/2025 + 5000 pcs AYOR"
click at [904, 393] on button "Add comment" at bounding box center [908, 388] width 59 height 13
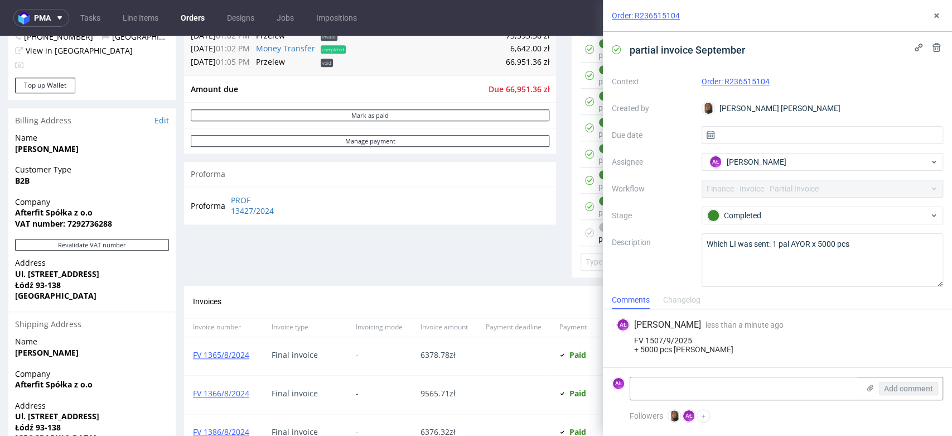
click at [936, 22] on div "Order: R236515104" at bounding box center [777, 16] width 349 height 32
drag, startPoint x: 936, startPoint y: 17, endPoint x: 914, endPoint y: 32, distance: 27.2
click at [936, 17] on icon at bounding box center [936, 15] width 9 height 9
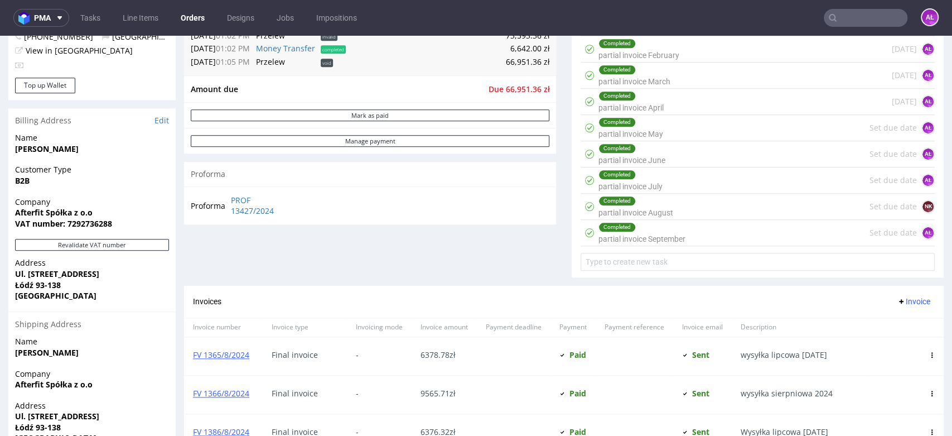
click at [899, 302] on span "Invoice" at bounding box center [913, 301] width 33 height 9
click at [897, 317] on span "Upload" at bounding box center [895, 322] width 54 height 11
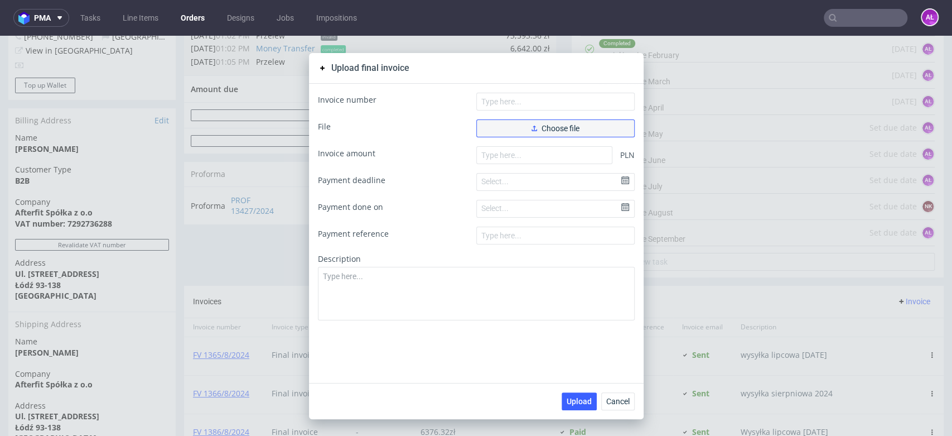
click at [564, 125] on span "Choose file" at bounding box center [556, 128] width 48 height 8
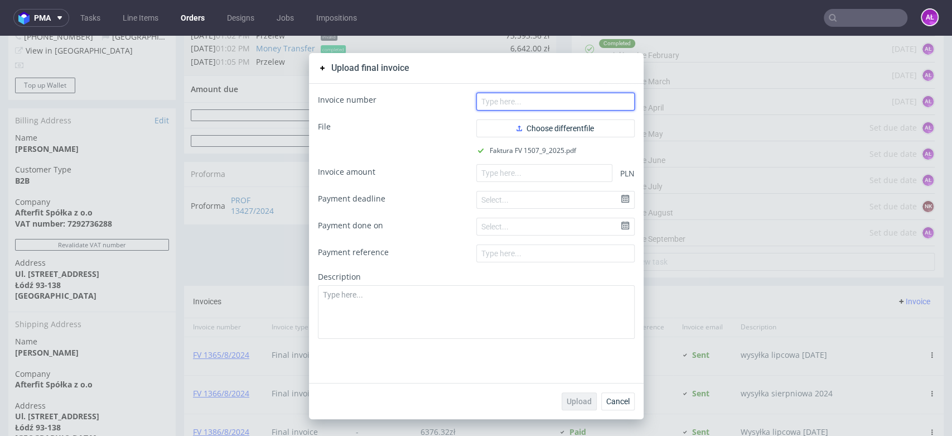
click at [509, 100] on input "text" at bounding box center [555, 102] width 158 height 18
drag, startPoint x: 520, startPoint y: 97, endPoint x: 518, endPoint y: 127, distance: 30.2
click at [520, 97] on input "text" at bounding box center [555, 102] width 158 height 18
paste input "FV 1507/9/2025"
type input "FV 1507/9/2025"
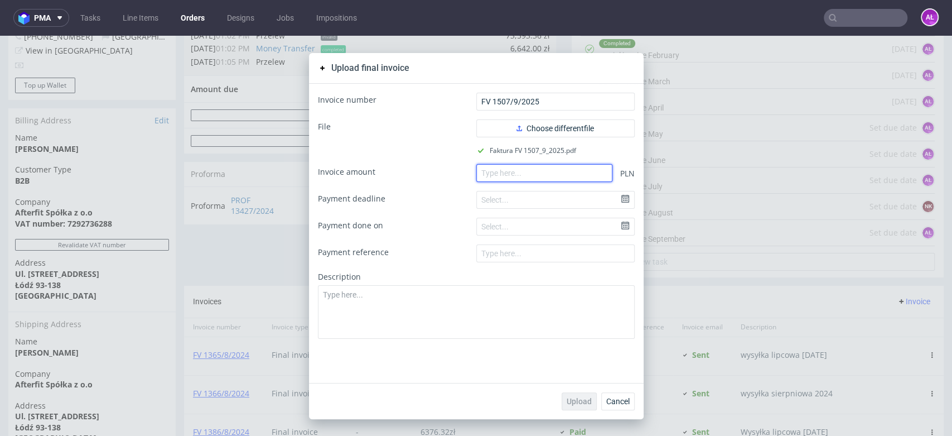
click at [503, 175] on input "number" at bounding box center [544, 173] width 136 height 18
type input "3321"
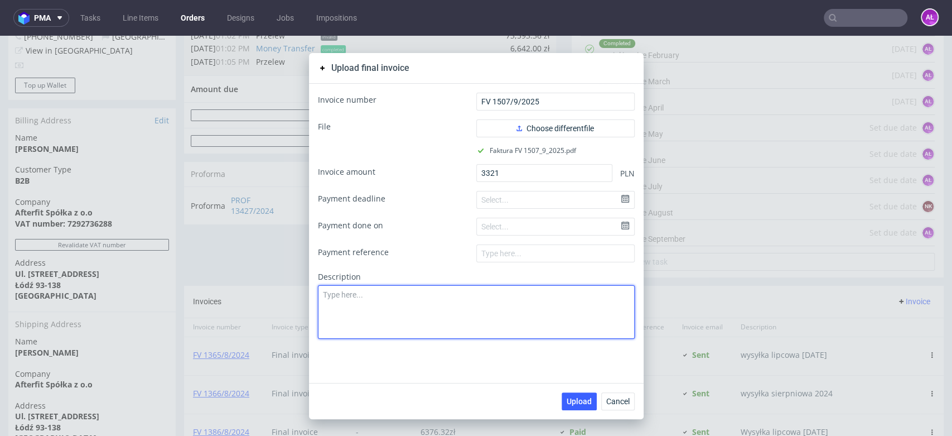
click at [495, 324] on textarea at bounding box center [476, 312] width 317 height 54
type textarea "Wysyłka wrześniowa 2025"
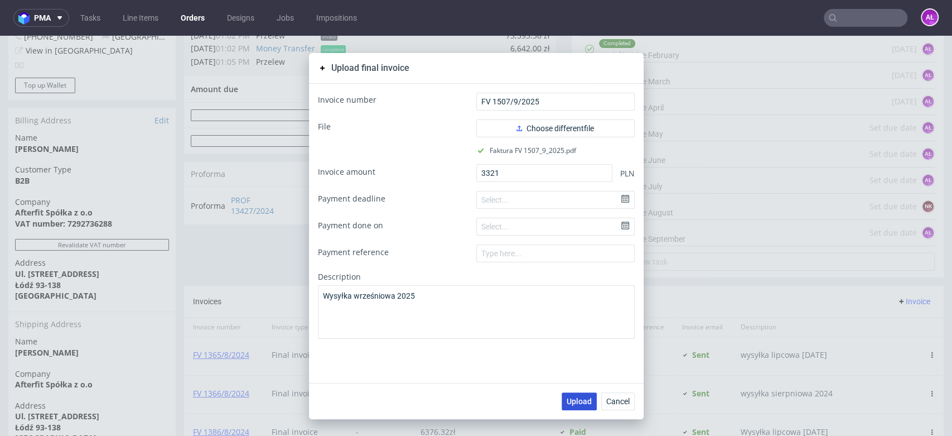
click at [572, 397] on span "Upload" at bounding box center [579, 401] width 25 height 8
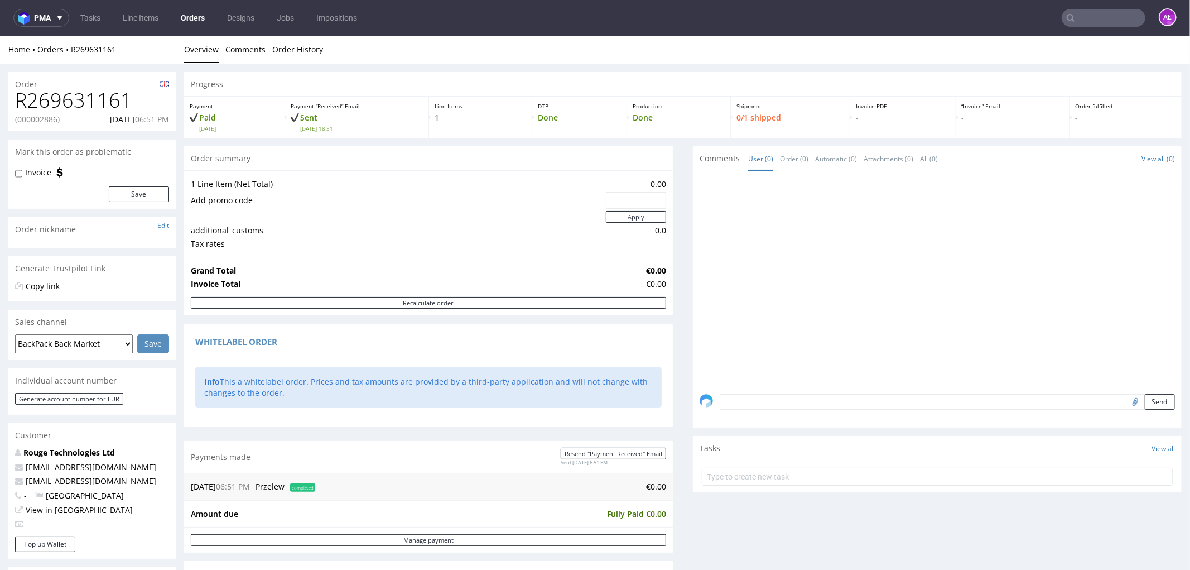
scroll to position [372, 0]
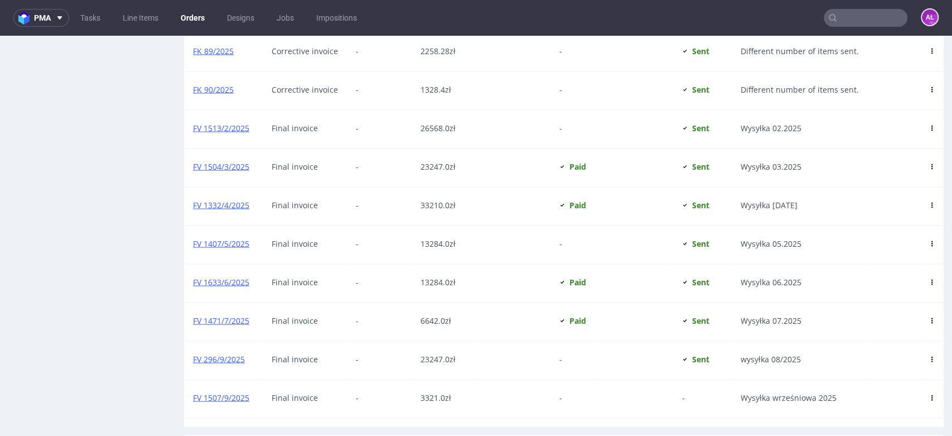
scroll to position [1611, 0]
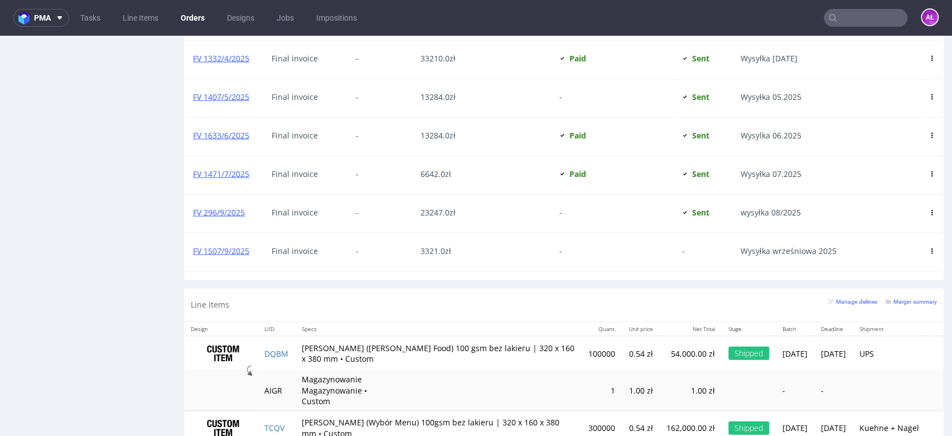
drag, startPoint x: 913, startPoint y: 244, endPoint x: 911, endPoint y: 252, distance: 7.4
click at [929, 248] on icon at bounding box center [932, 251] width 6 height 6
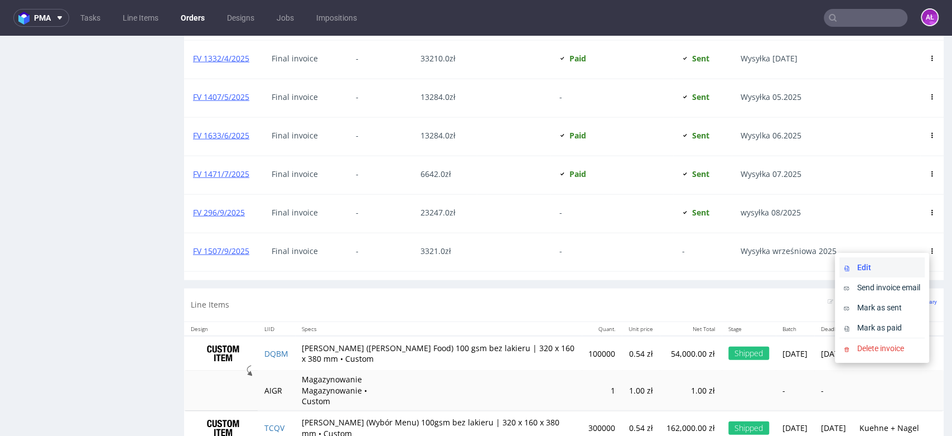
click at [910, 264] on span "Edit" at bounding box center [887, 267] width 68 height 11
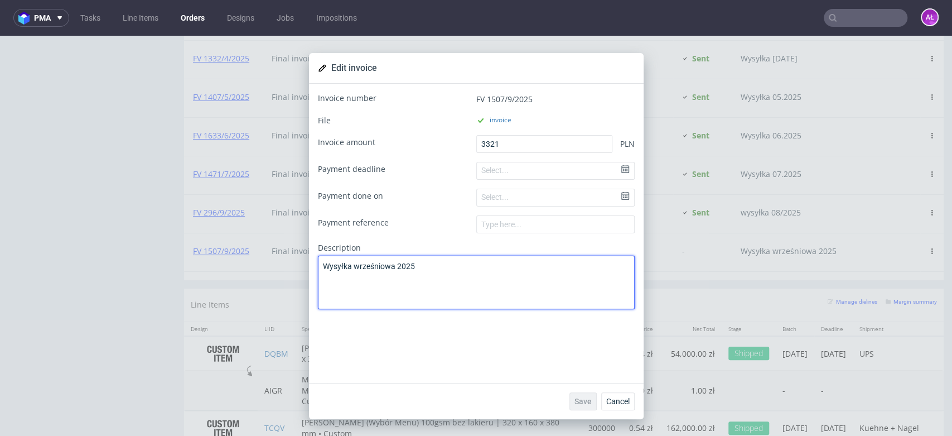
click at [391, 269] on textarea "Wysyłka wrześniowa 2025" at bounding box center [476, 283] width 317 height 54
type textarea "Wysyłka 09/2025"
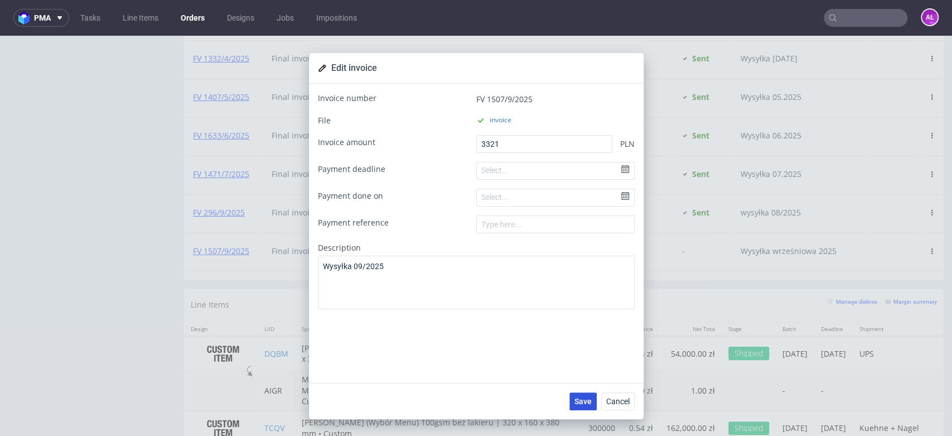
click at [577, 399] on span "Save" at bounding box center [583, 401] width 17 height 8
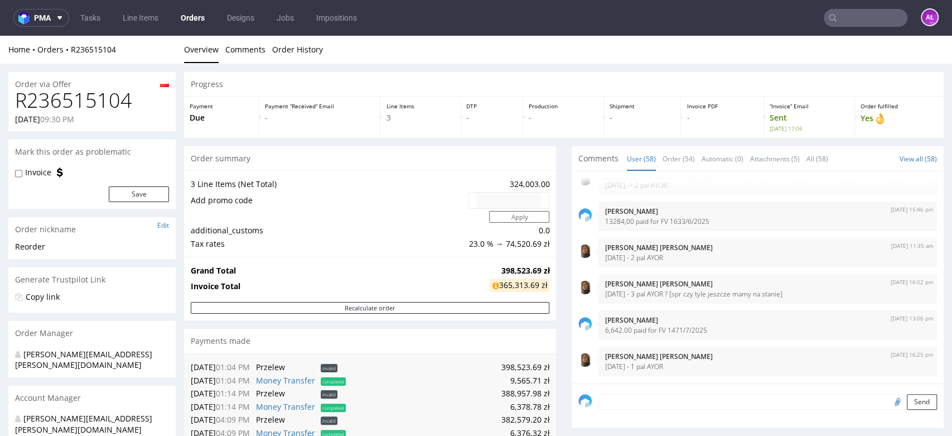
scroll to position [310, 0]
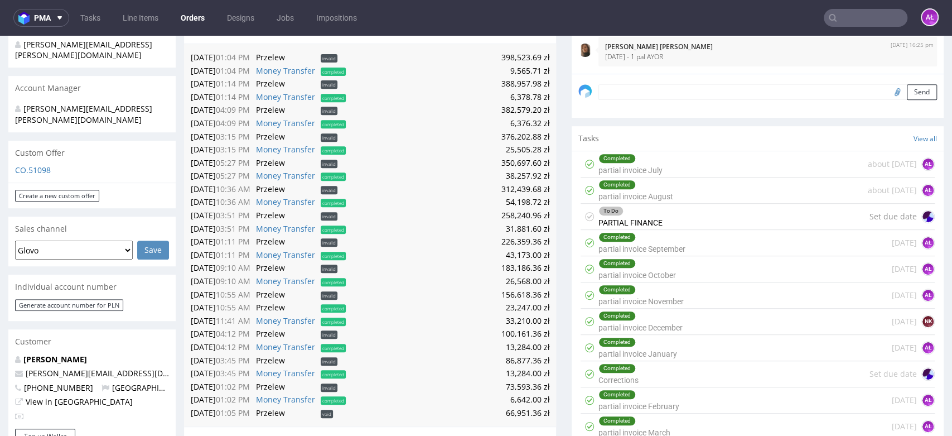
click at [658, 218] on div "To Do PARTIAL FINANCE Set due date" at bounding box center [758, 217] width 354 height 26
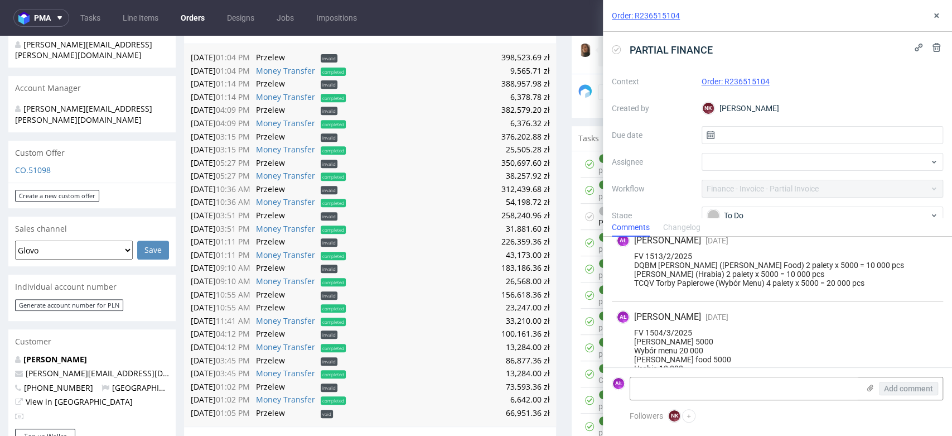
scroll to position [775, 0]
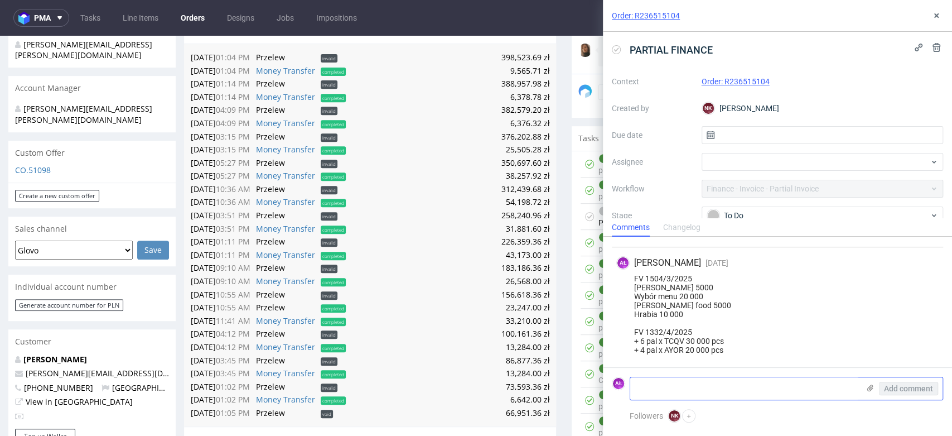
click at [682, 388] on textarea at bounding box center [744, 388] width 229 height 22
paste textarea "FV 1507/9/2025"
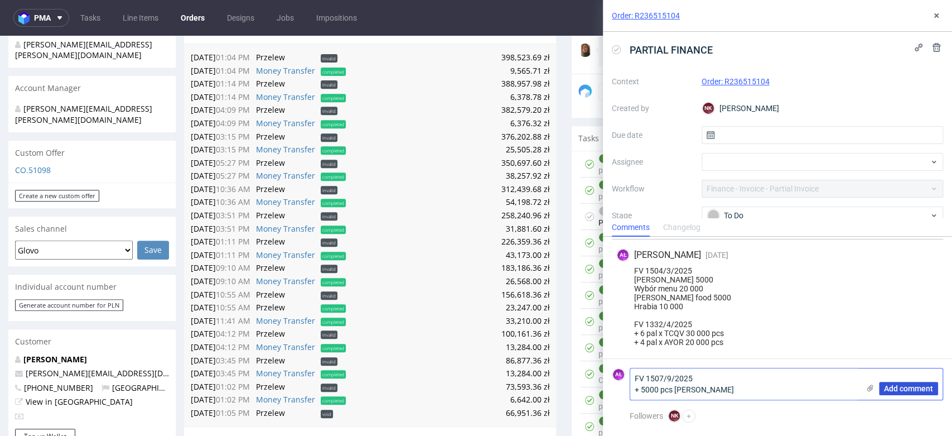
type textarea "FV 1507/9/2025 + 5000 pcs AYOR"
click at [894, 384] on span "Add comment" at bounding box center [908, 388] width 49 height 8
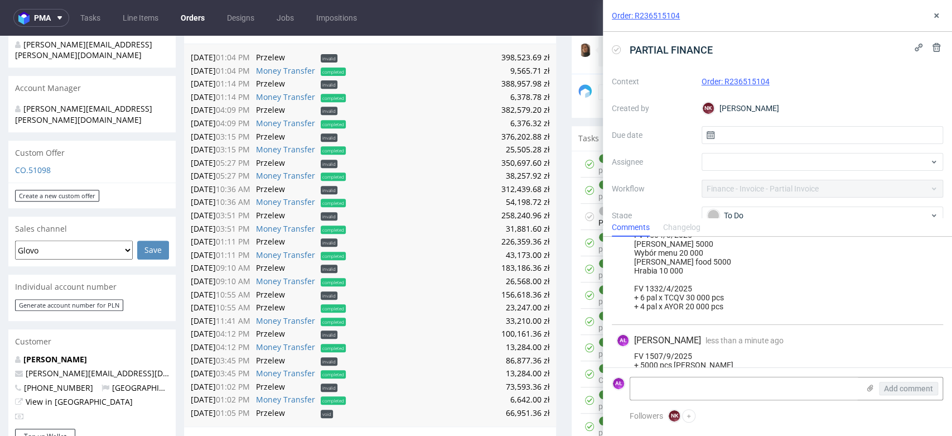
scroll to position [833, 0]
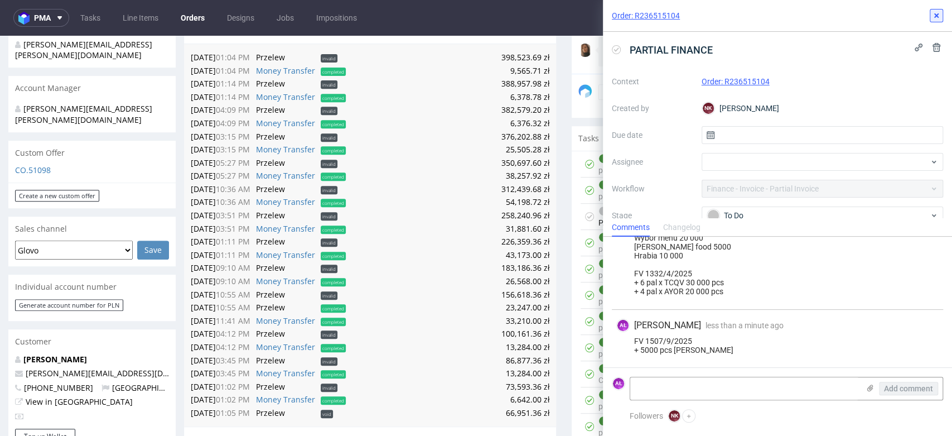
click at [938, 16] on icon at bounding box center [936, 15] width 9 height 9
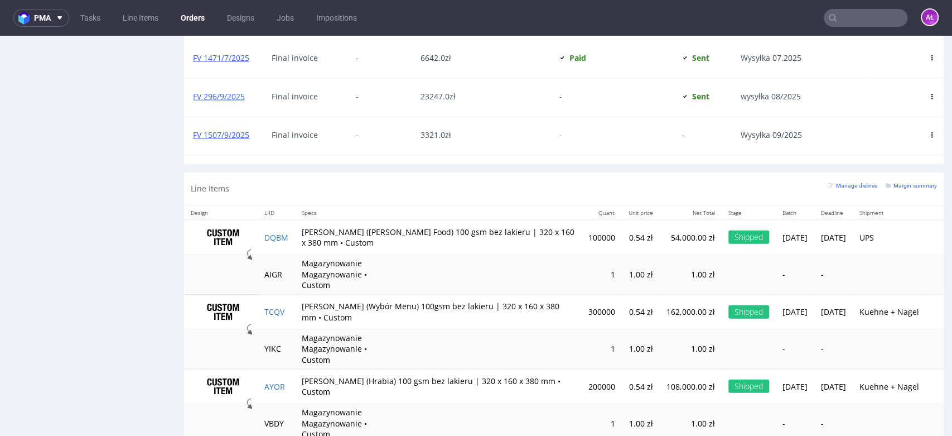
scroll to position [1736, 0]
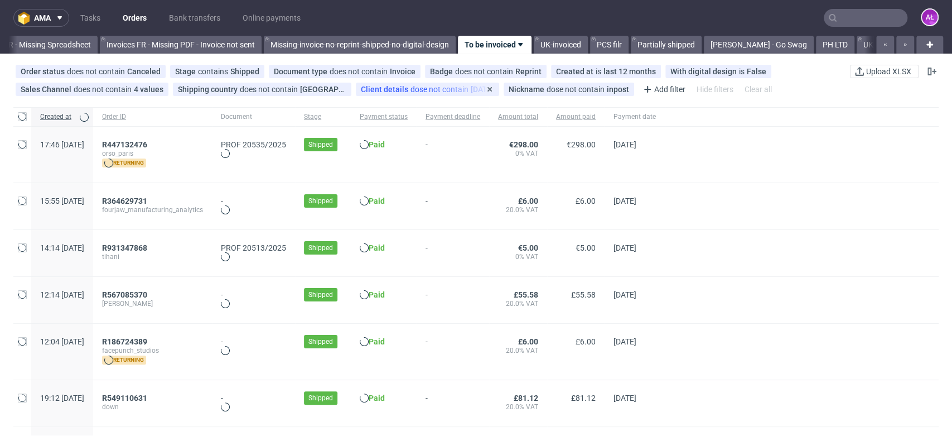
scroll to position [0, 1869]
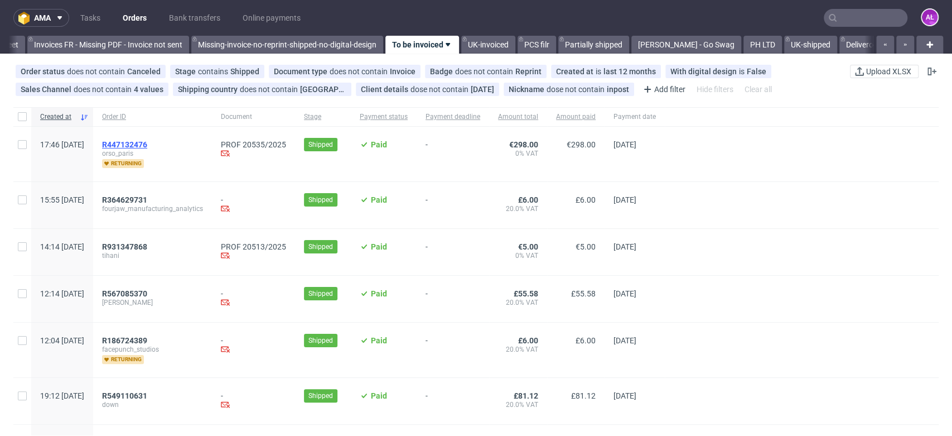
click at [147, 143] on span "R447132476" at bounding box center [124, 144] width 45 height 9
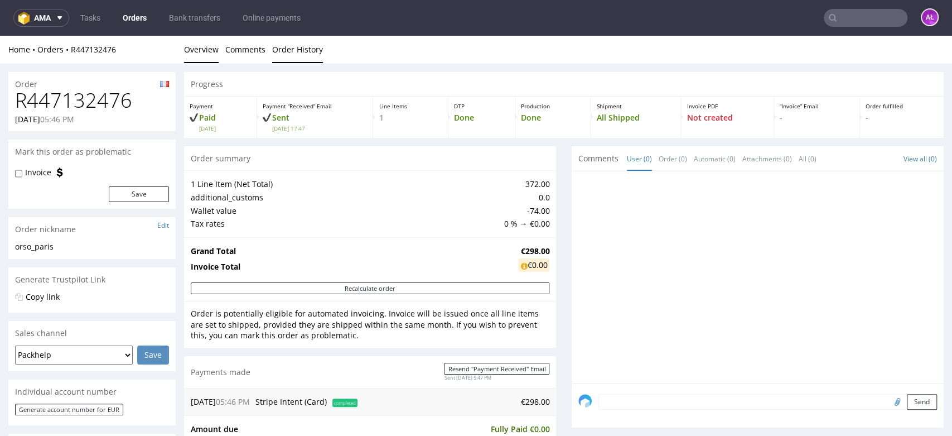
click at [291, 45] on link "Order History" at bounding box center [297, 49] width 51 height 27
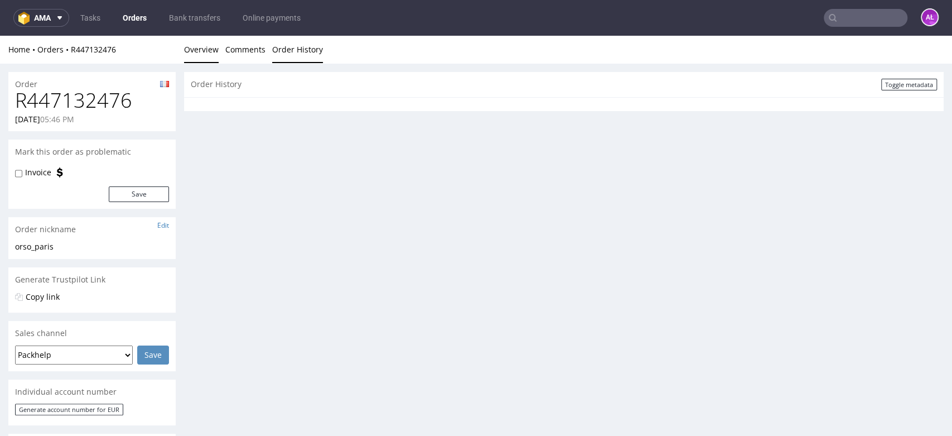
click at [192, 47] on link "Overview" at bounding box center [201, 49] width 35 height 27
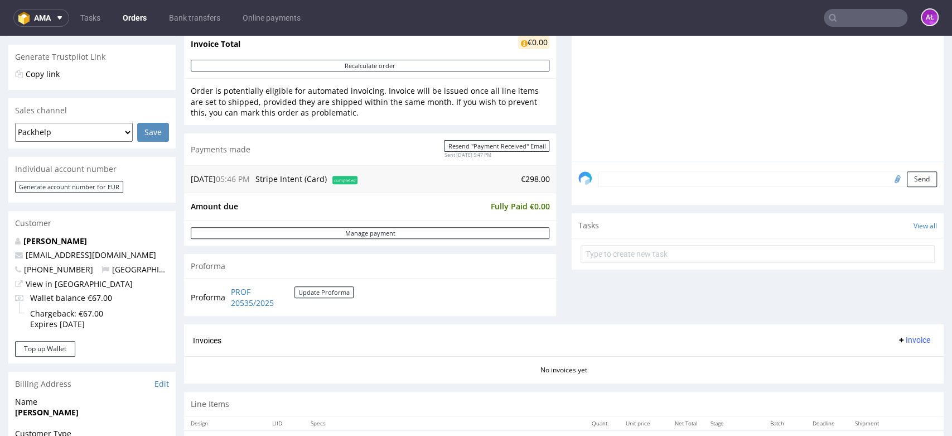
scroll to position [372, 0]
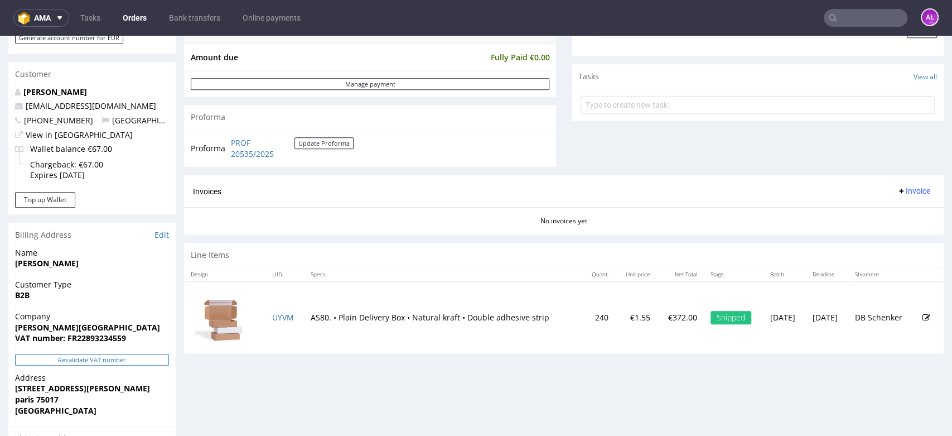
click at [149, 361] on button "Revalidate VAT number" at bounding box center [92, 360] width 154 height 12
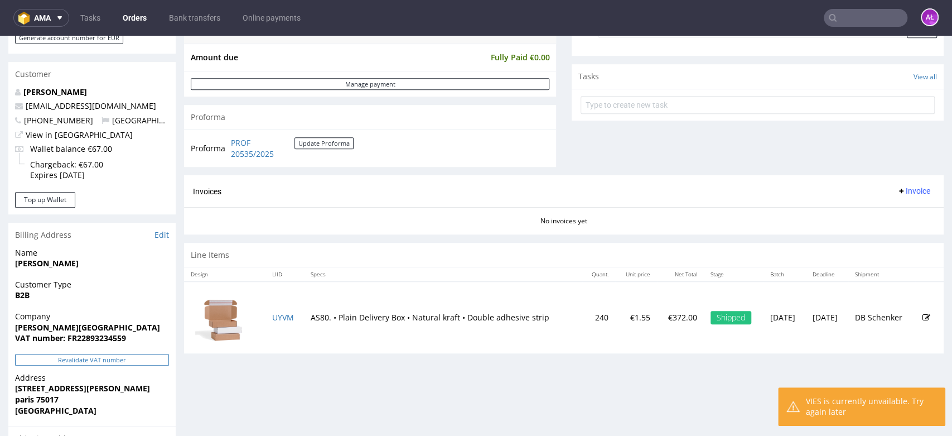
click at [138, 358] on button "Revalidate VAT number" at bounding box center [92, 360] width 154 height 12
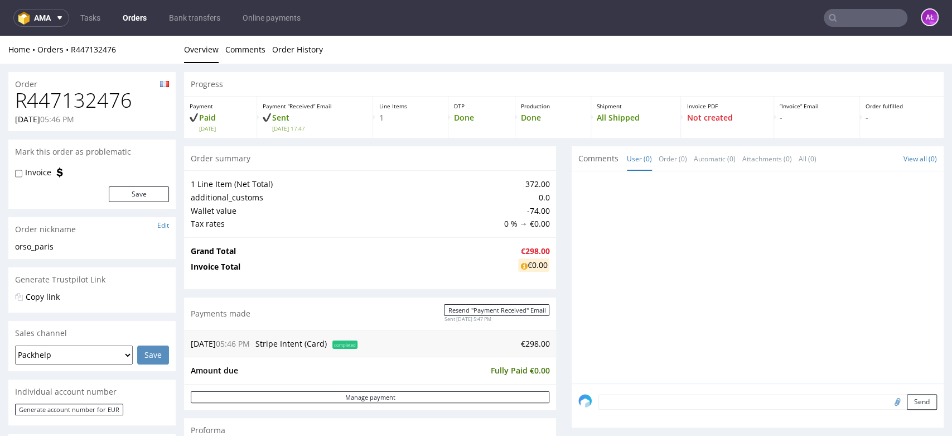
scroll to position [370, 0]
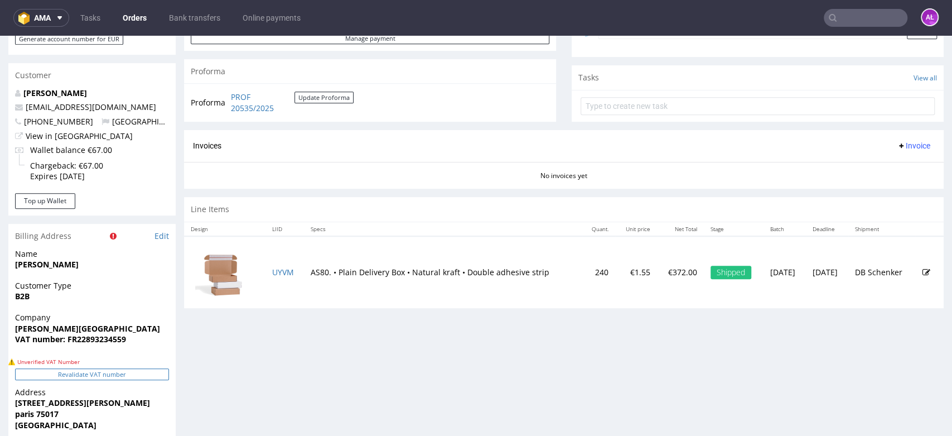
click at [133, 375] on button "Revalidate VAT number" at bounding box center [92, 374] width 154 height 12
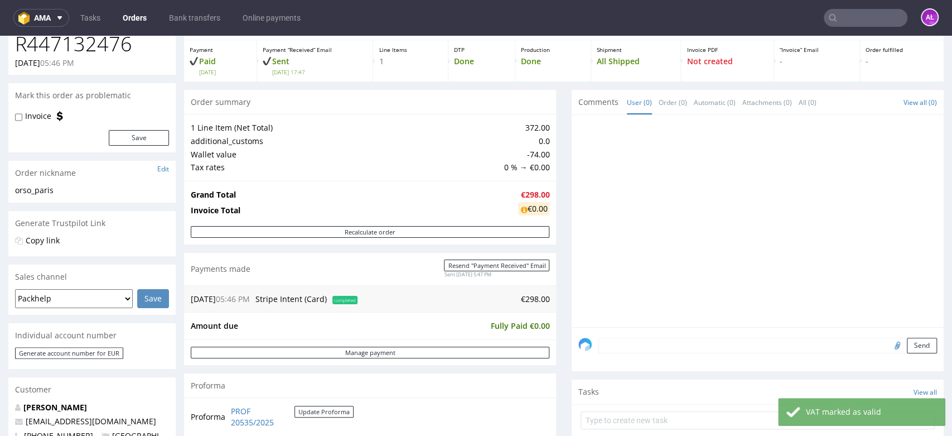
scroll to position [0, 0]
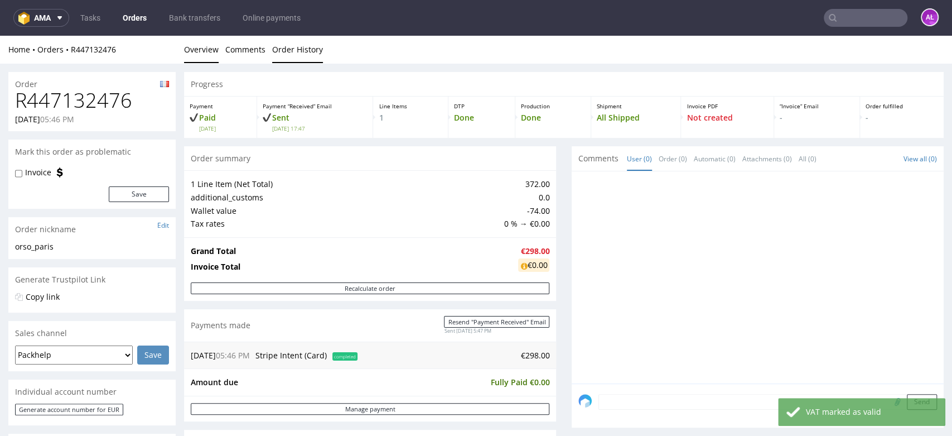
click at [293, 47] on link "Order History" at bounding box center [297, 49] width 51 height 27
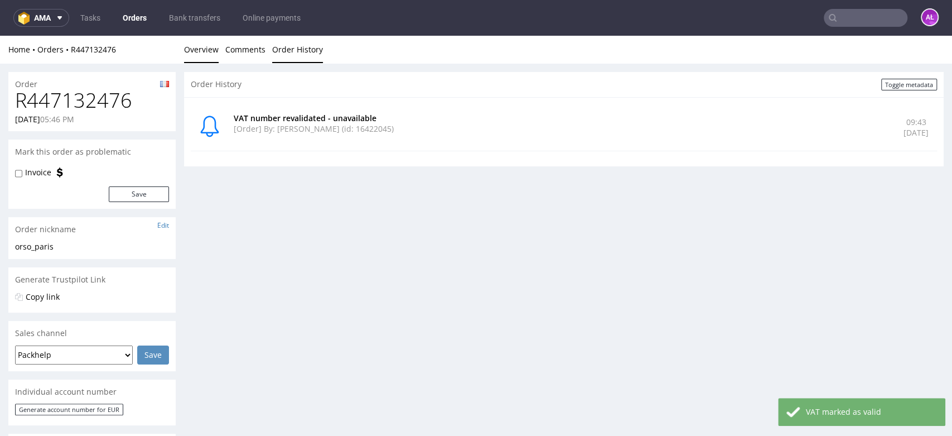
click at [218, 53] on link "Overview" at bounding box center [201, 49] width 35 height 27
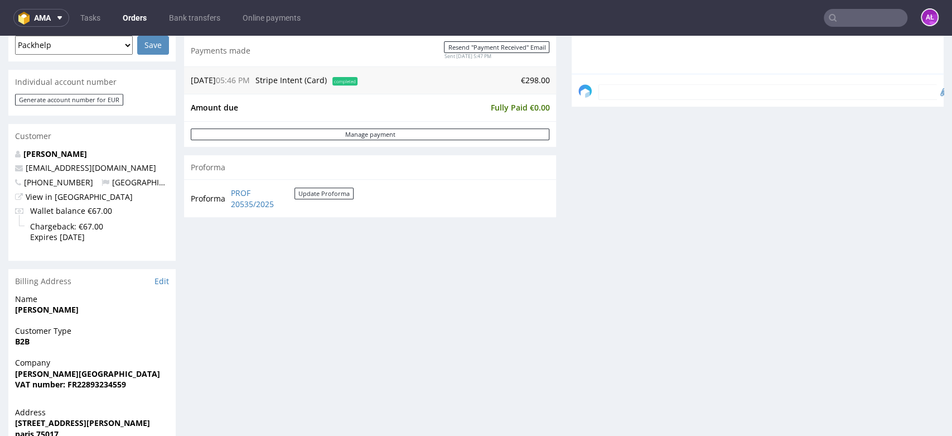
scroll to position [310, 0]
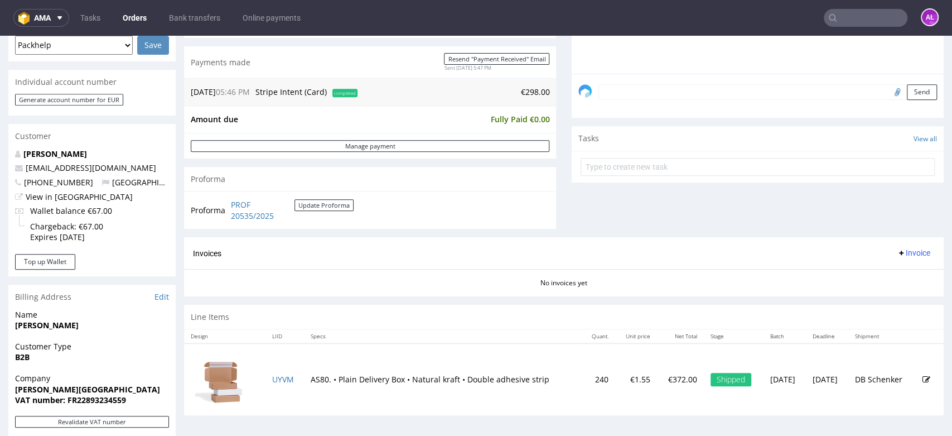
click at [903, 253] on span "Invoice" at bounding box center [913, 252] width 33 height 9
click at [900, 267] on li "Generate" at bounding box center [890, 276] width 72 height 20
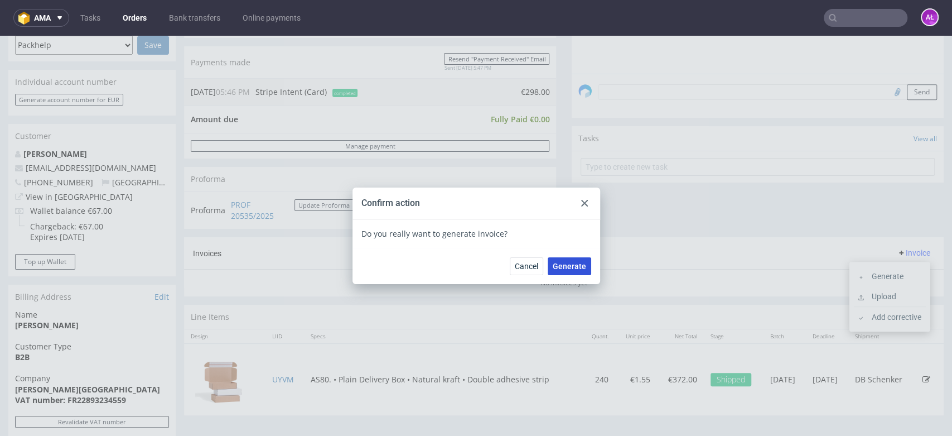
click at [563, 269] on span "Generate" at bounding box center [569, 266] width 33 height 8
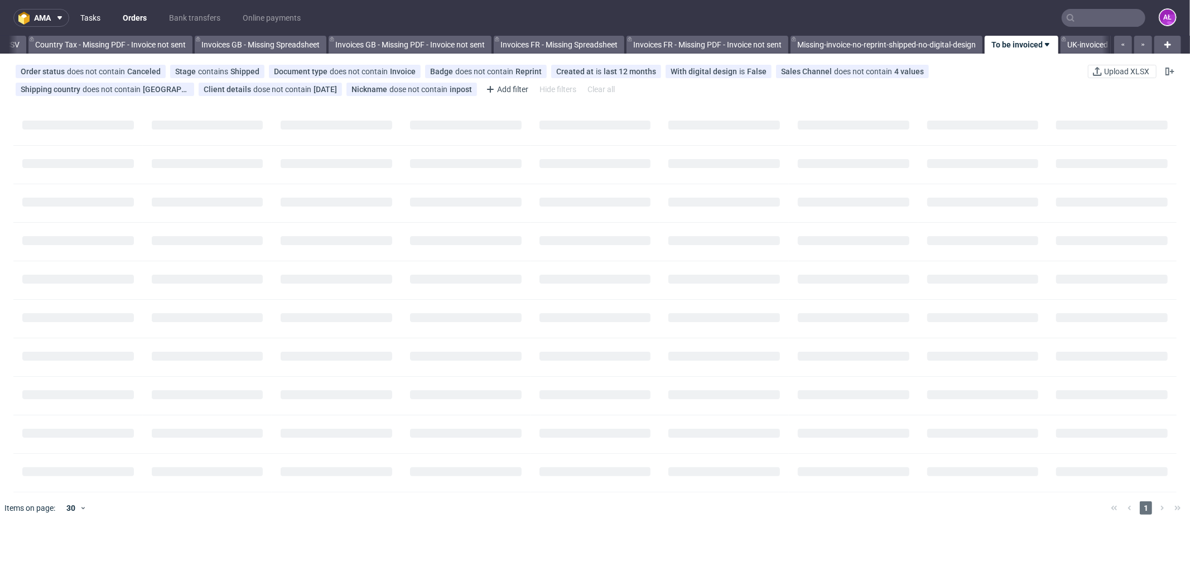
scroll to position [0, 1640]
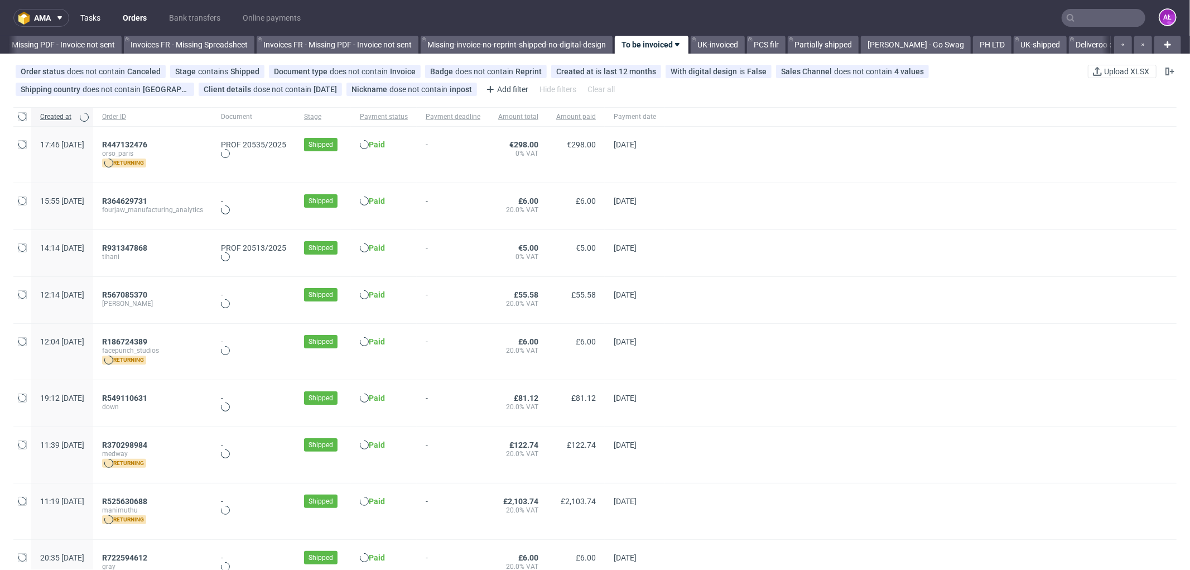
click at [93, 21] on link "Tasks" at bounding box center [90, 18] width 33 height 18
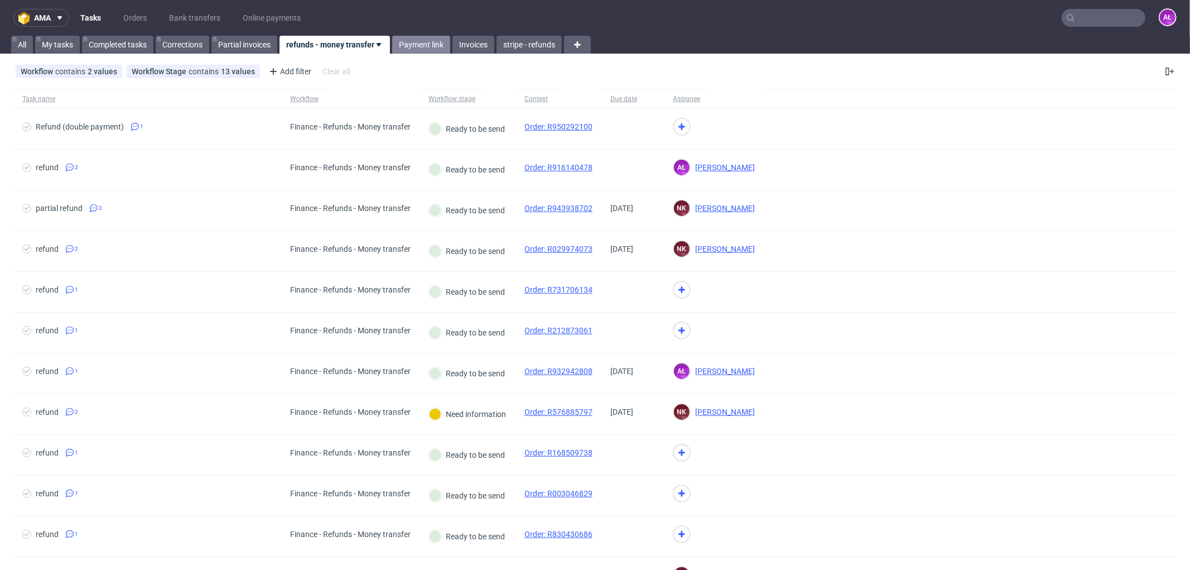
click at [432, 41] on link "Payment link" at bounding box center [421, 45] width 58 height 18
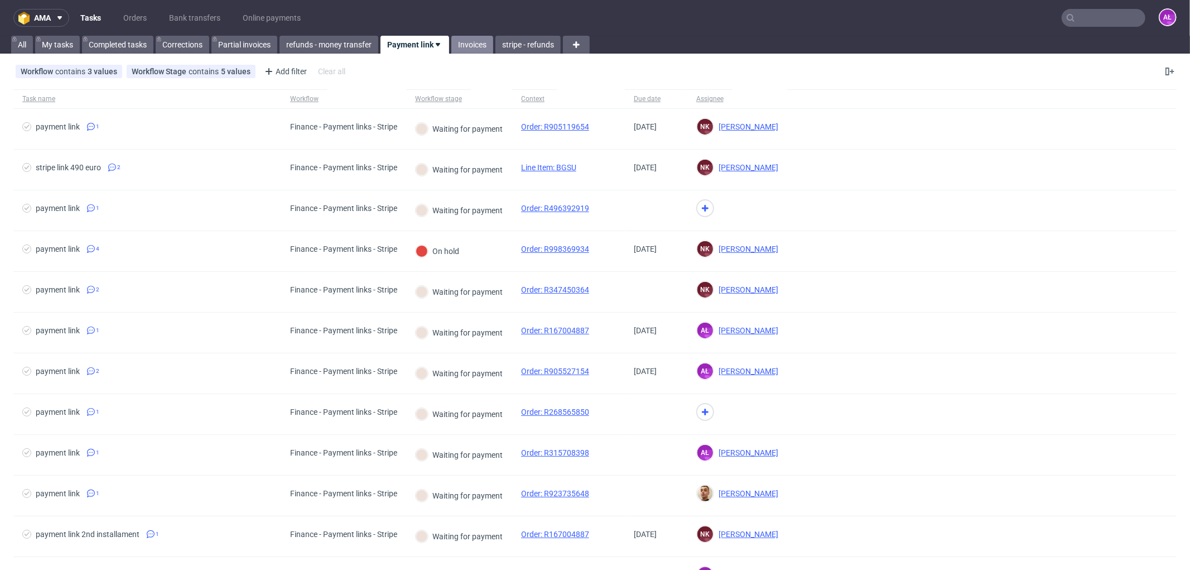
click at [469, 44] on link "Invoices" at bounding box center [472, 45] width 42 height 18
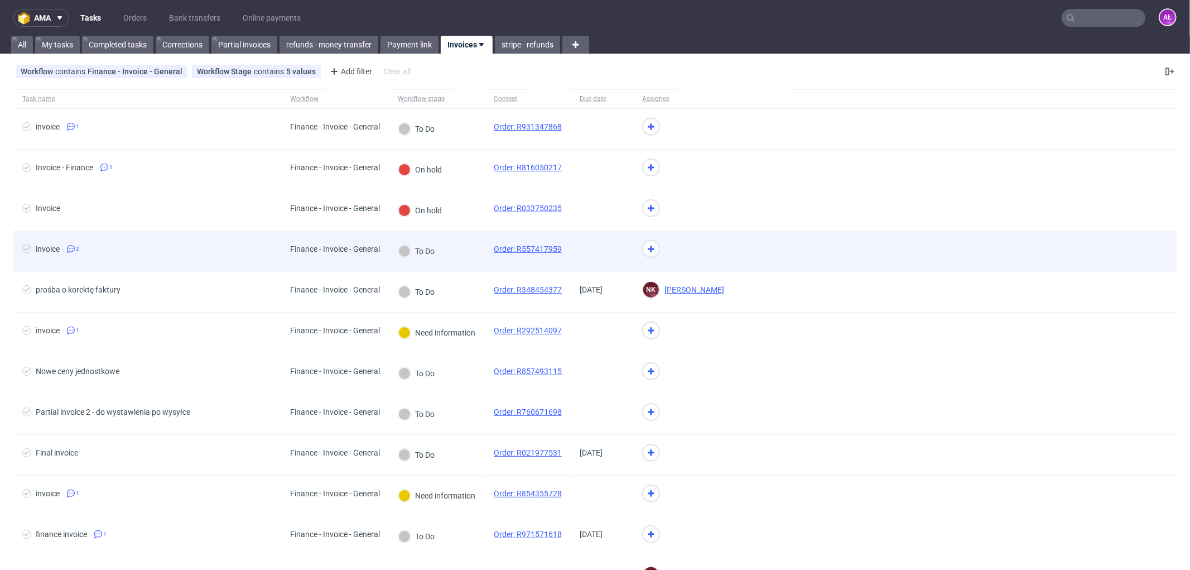
click at [464, 268] on div "To Do" at bounding box center [437, 251] width 96 height 41
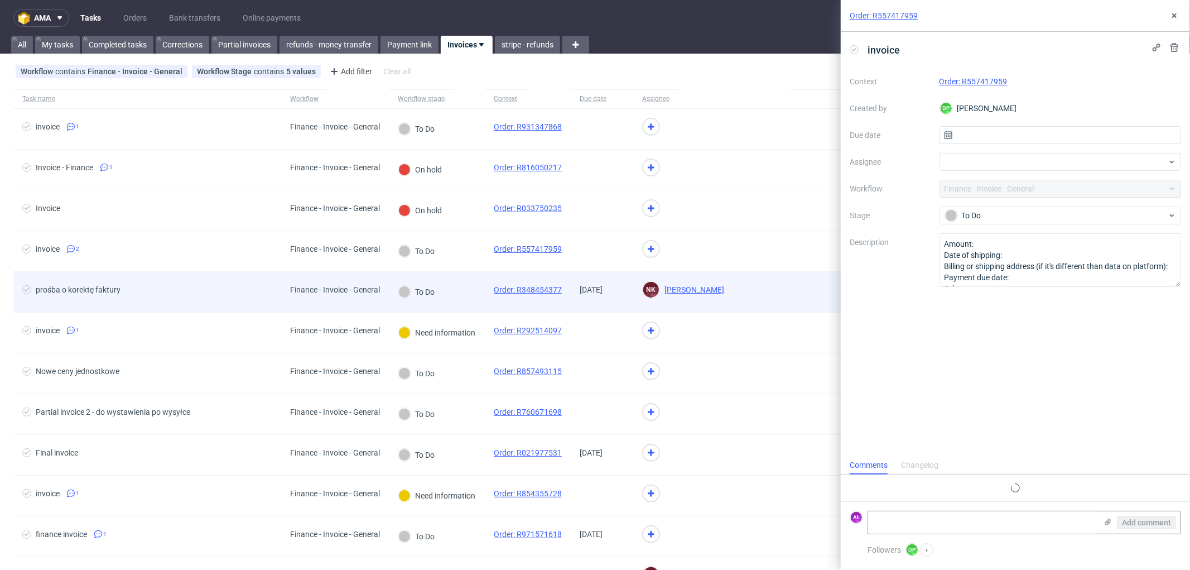
click at [469, 292] on div "To Do" at bounding box center [437, 292] width 96 height 41
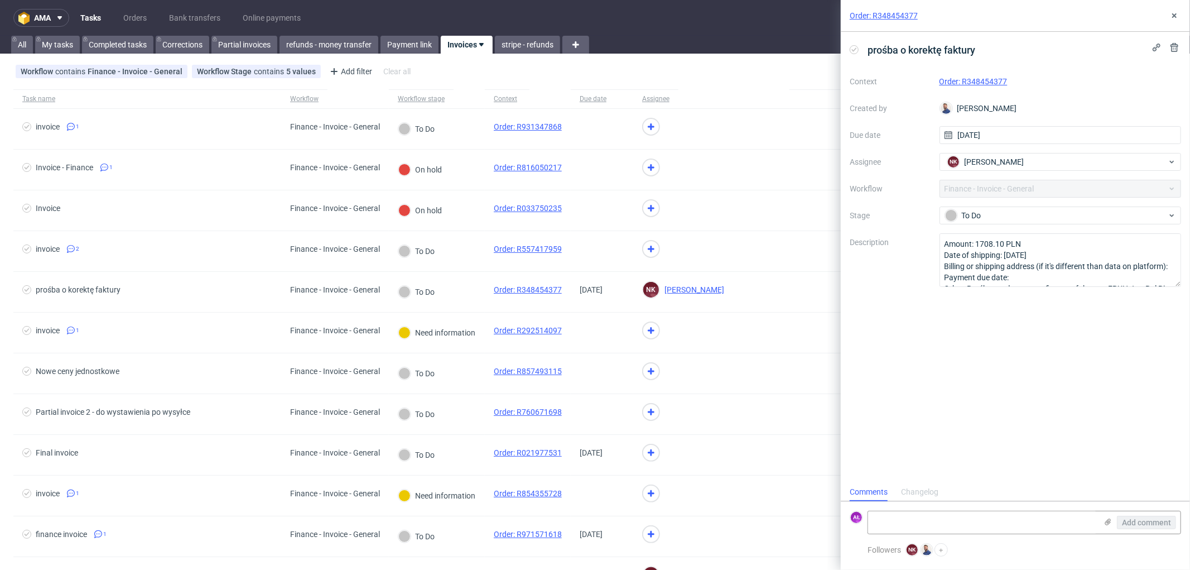
click at [972, 81] on link "Order: R348454377" at bounding box center [973, 81] width 68 height 9
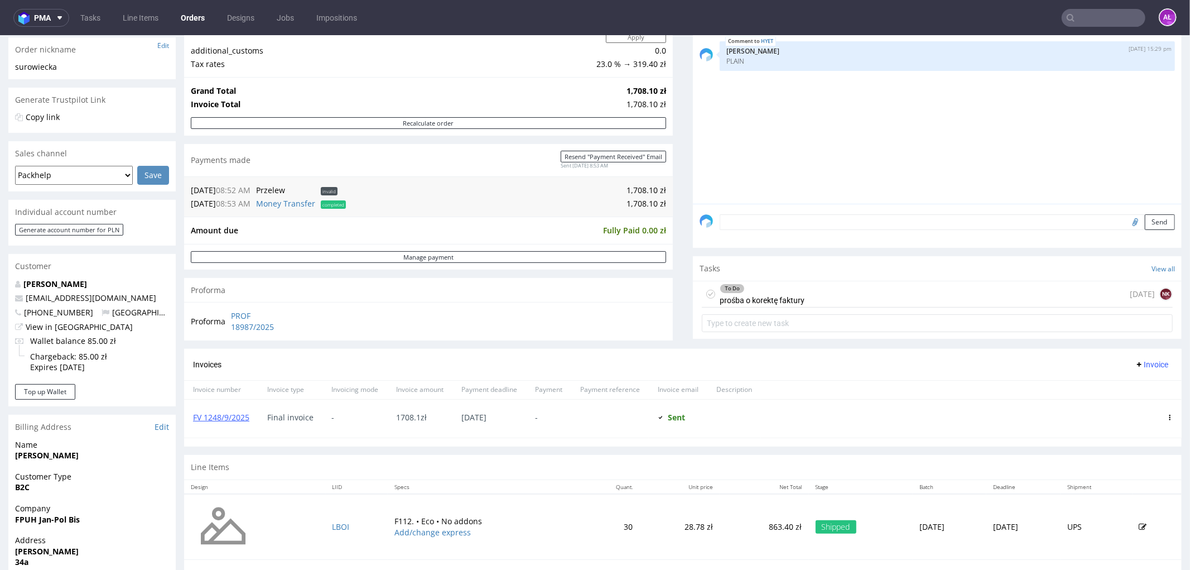
scroll to position [186, 0]
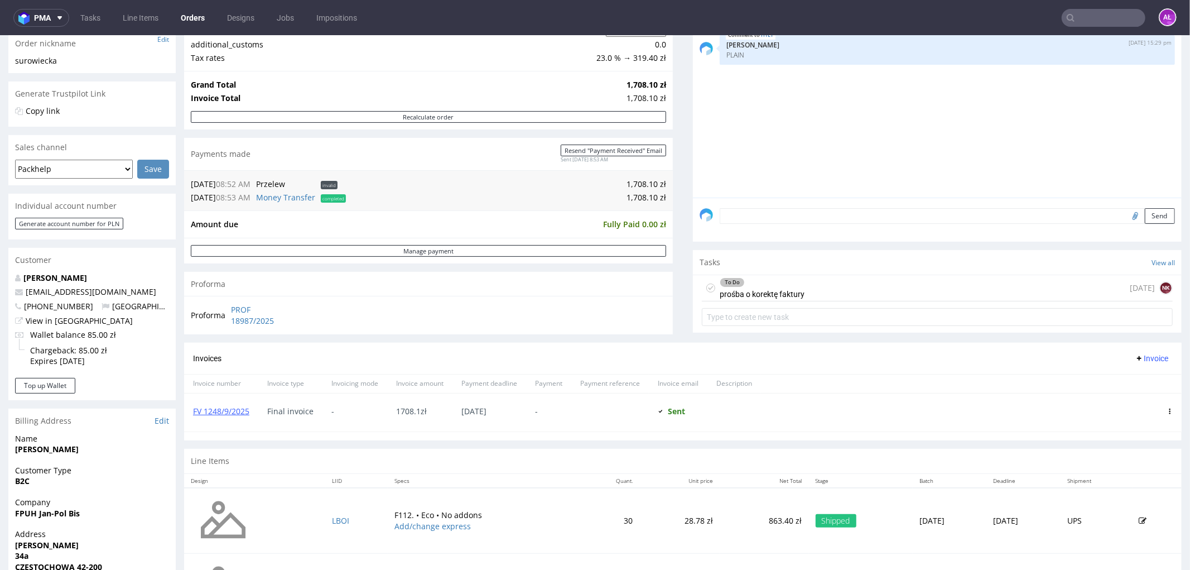
click at [739, 290] on div "To Do prośba o korektę faktury" at bounding box center [762, 287] width 85 height 26
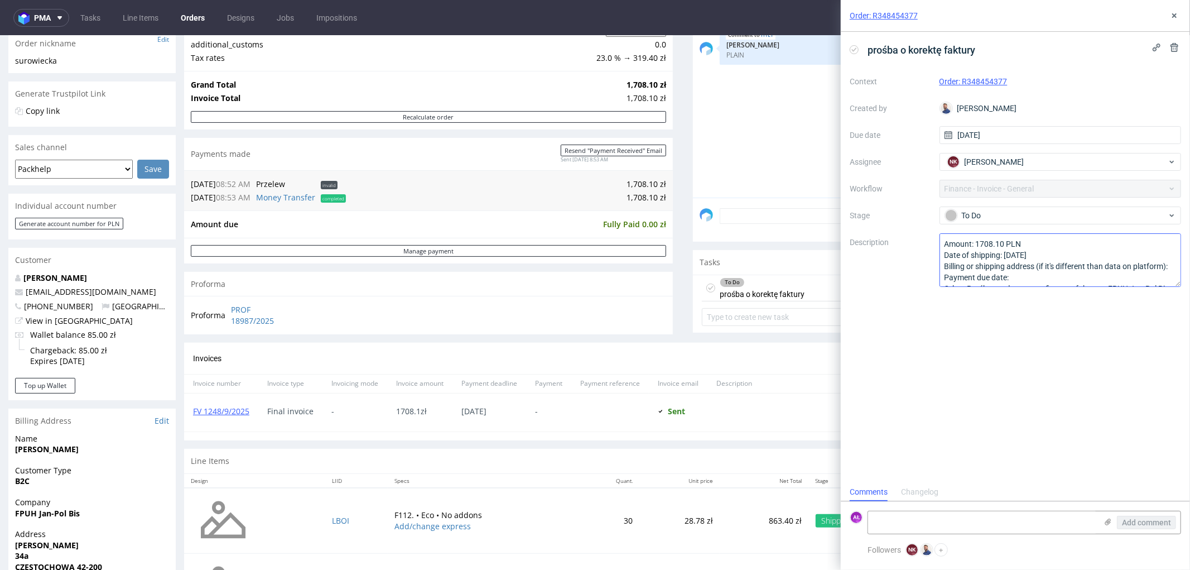
scroll to position [35, 0]
click at [223, 409] on link "FV 1248/9/2025" at bounding box center [221, 410] width 56 height 11
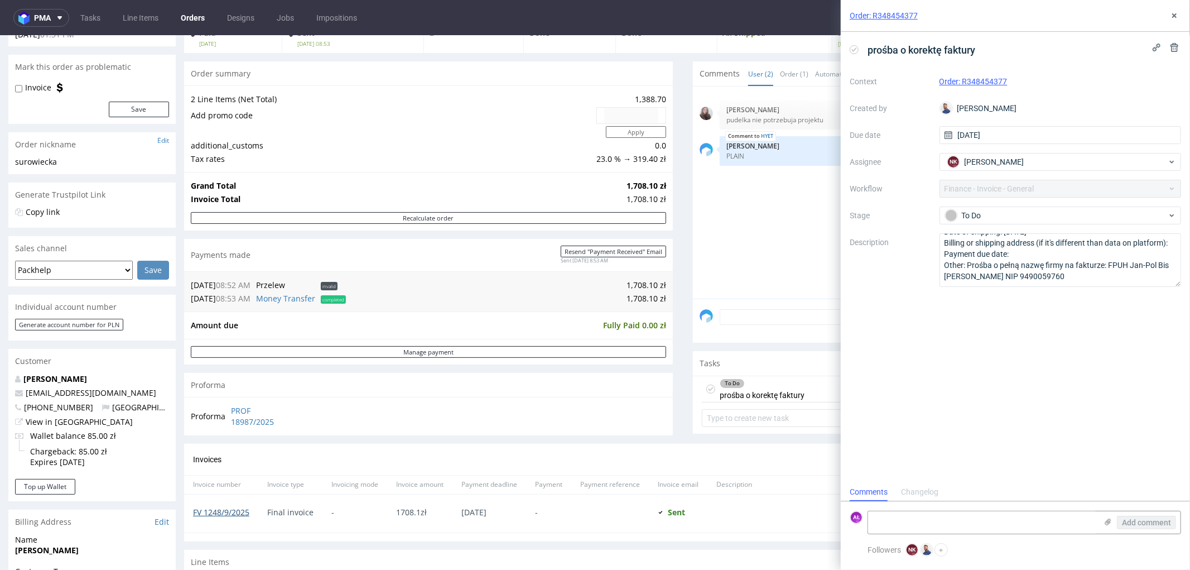
scroll to position [0, 0]
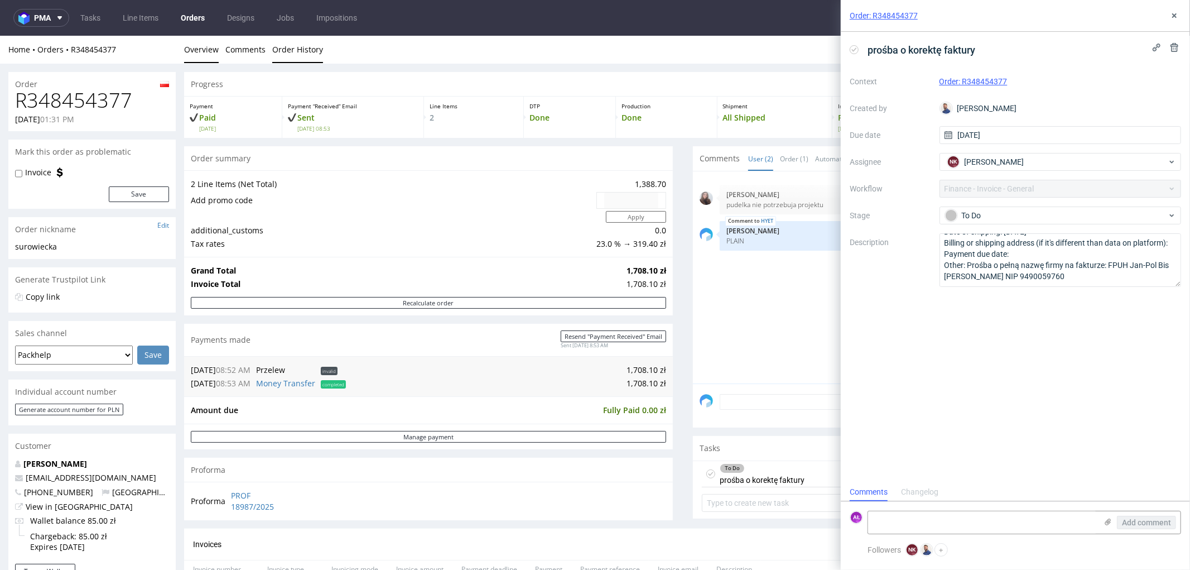
click at [293, 55] on link "Order History" at bounding box center [297, 48] width 51 height 27
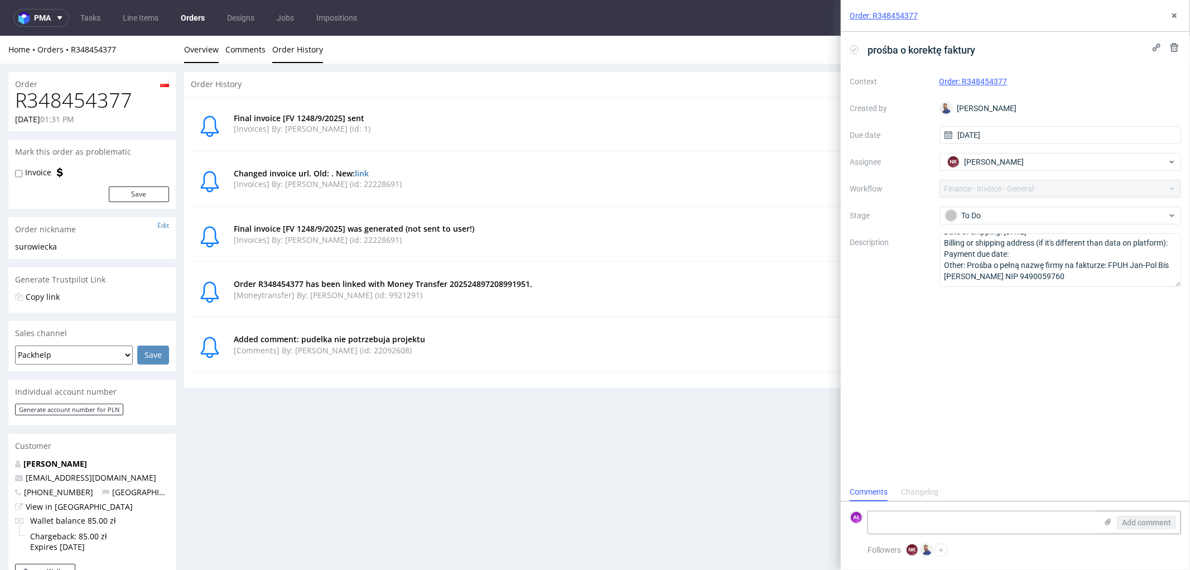
click at [215, 47] on link "Overview" at bounding box center [201, 48] width 35 height 27
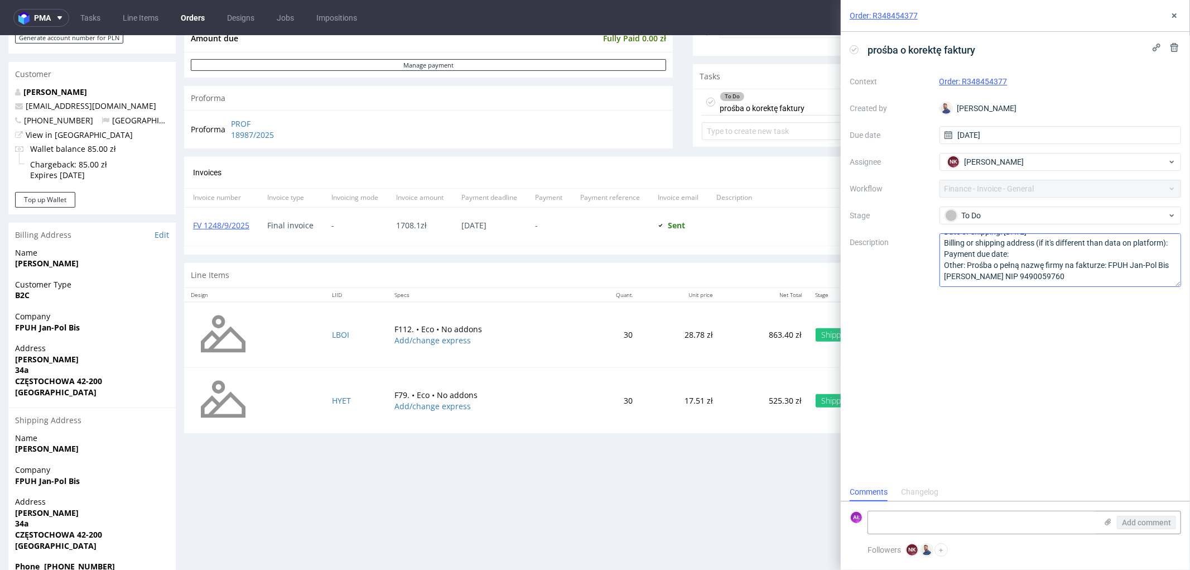
scroll to position [35, 0]
drag, startPoint x: 253, startPoint y: 231, endPoint x: 190, endPoint y: 238, distance: 64.0
click at [190, 238] on div "FV 1248/9/2025" at bounding box center [221, 226] width 74 height 38
copy link "FV 1248/9/2025"
drag, startPoint x: 1109, startPoint y: 268, endPoint x: 1018, endPoint y: 283, distance: 92.2
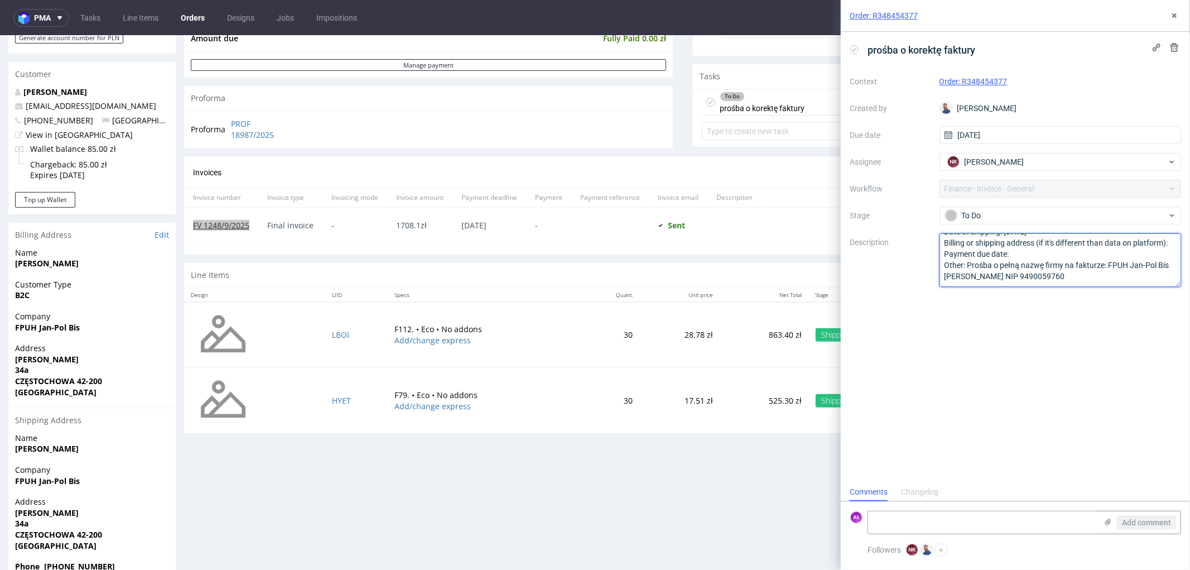
click at [1018, 283] on textarea "Amount: 1708.10 PLN Date of shipping: [DATE] Billing or shipping address (if it…" at bounding box center [1060, 260] width 242 height 54
drag, startPoint x: 1034, startPoint y: 280, endPoint x: 1081, endPoint y: 280, distance: 46.3
click at [1081, 280] on textarea "Amount: 1708.10 PLN Date of shipping: [DATE] Billing or shipping address (if it…" at bounding box center [1060, 260] width 242 height 54
drag, startPoint x: 13, startPoint y: 354, endPoint x: 36, endPoint y: 367, distance: 26.2
click at [36, 367] on div "Address [STREET_ADDRESS]" at bounding box center [91, 374] width 167 height 65
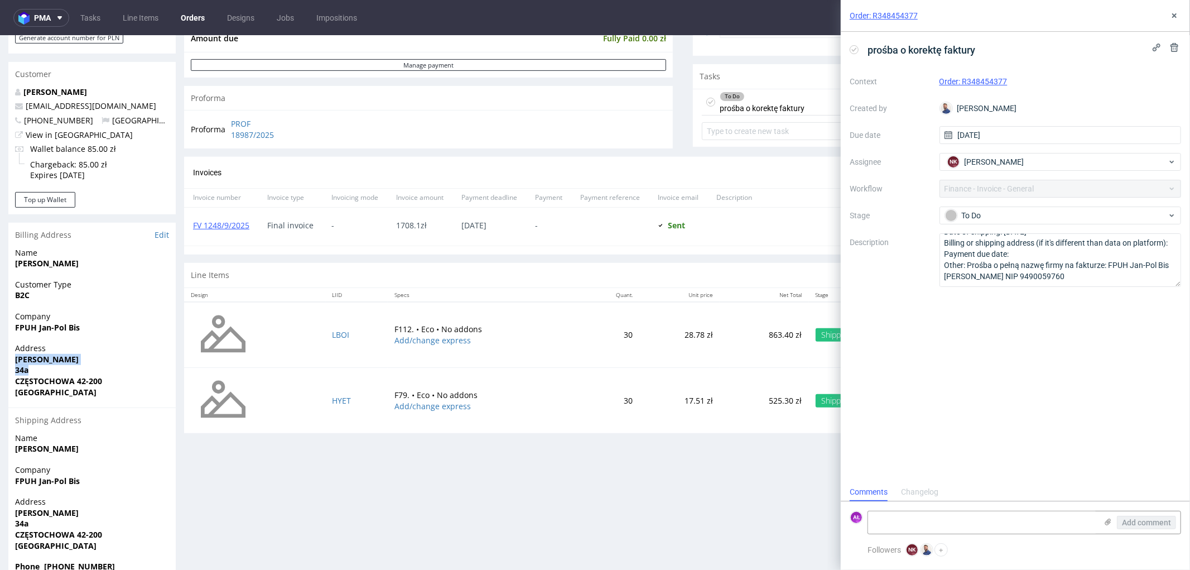
copy p "[STREET_ADDRESS]"
drag, startPoint x: 16, startPoint y: 383, endPoint x: 550, endPoint y: 358, distance: 534.5
click at [124, 382] on div "Address Sikorskiego 34a CZĘSTOCHOWA 42-200 Poland" at bounding box center [91, 374] width 167 height 65
copy strong "CZĘSTOCHOWA 42-200"
click at [855, 50] on icon at bounding box center [854, 49] width 9 height 9
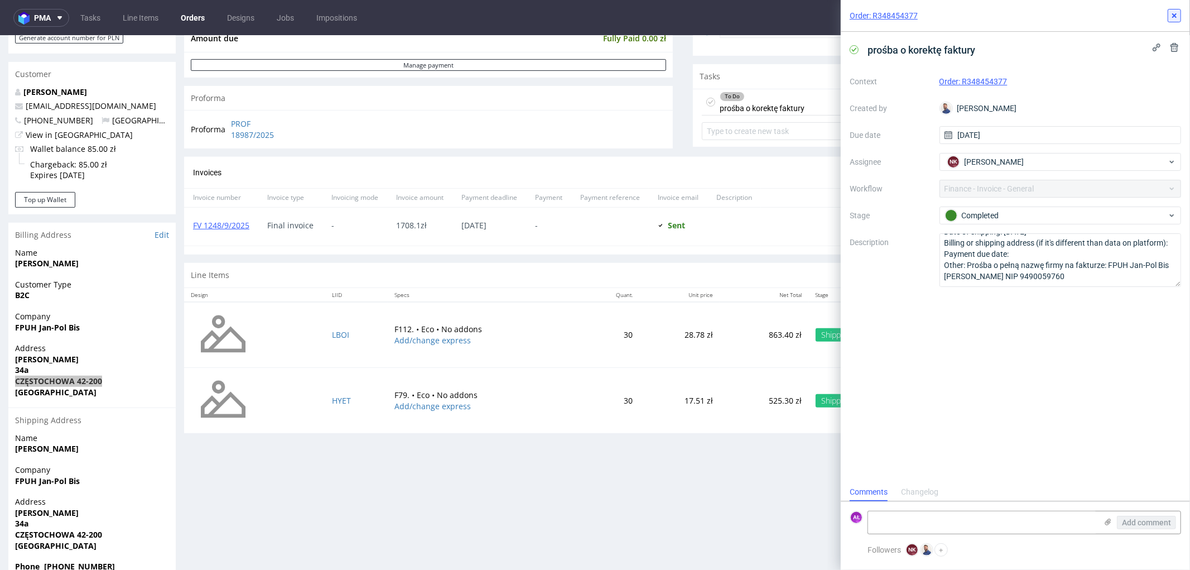
click at [1179, 13] on button at bounding box center [1174, 15] width 13 height 13
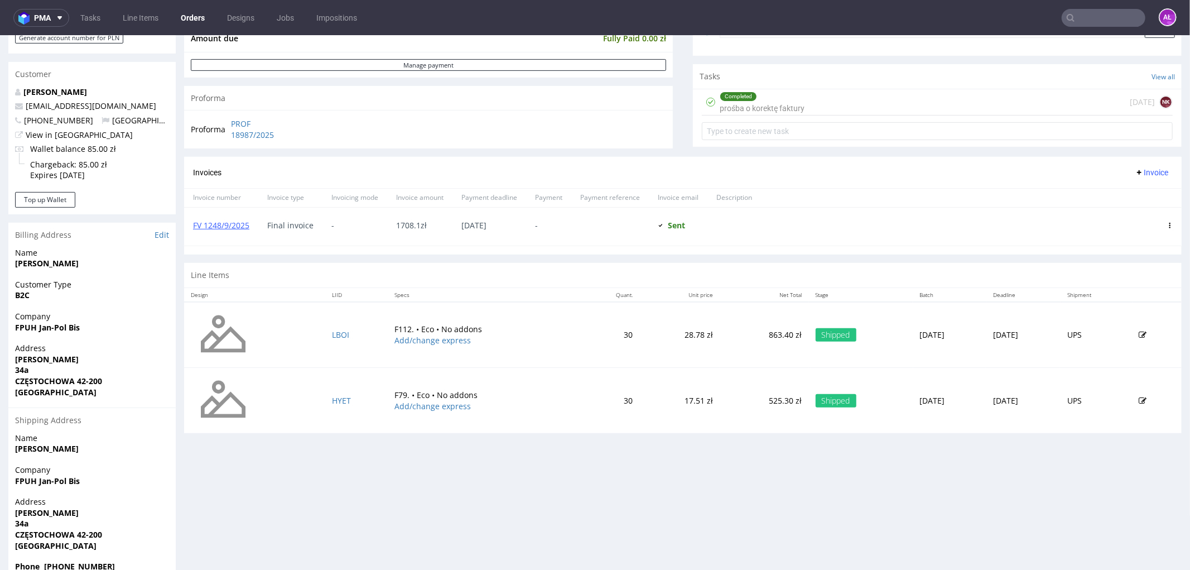
click at [1167, 224] on icon at bounding box center [1170, 225] width 6 height 6
click at [1143, 249] on span "Edit" at bounding box center [1125, 244] width 68 height 11
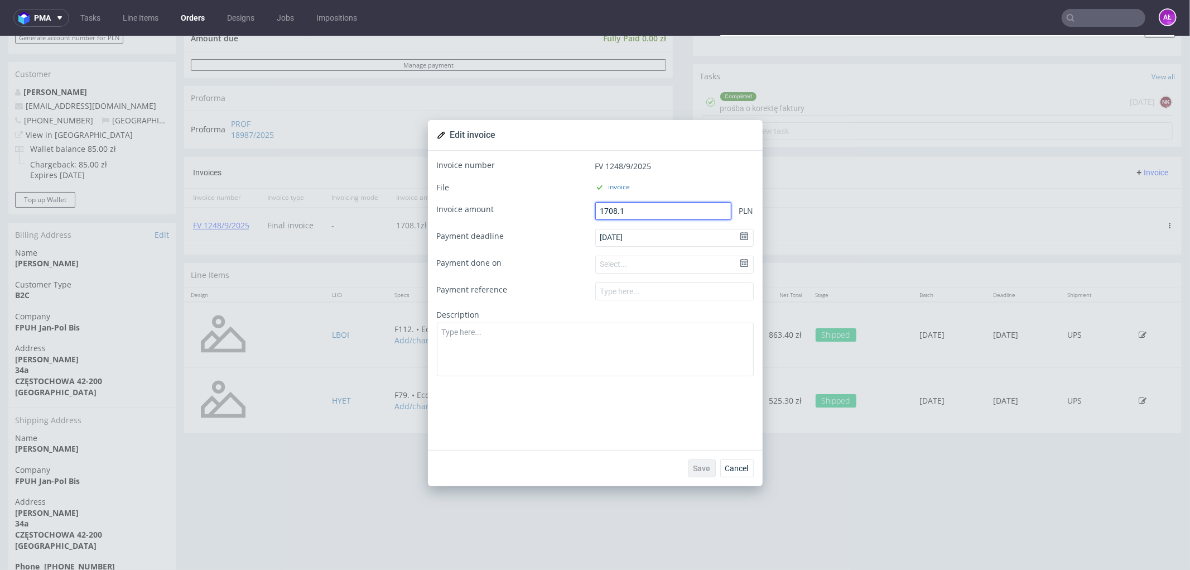
drag, startPoint x: 628, startPoint y: 213, endPoint x: 554, endPoint y: 215, distance: 73.7
click at [554, 215] on div "Invoice amount 1708.1 PLN" at bounding box center [595, 210] width 317 height 18
type input "0"
click at [696, 467] on span "Save" at bounding box center [701, 468] width 17 height 8
click at [851, 187] on div "Edit invoice Invoice number FV 1248/9/2025 File invoice Invoice amount 0 PLN Pa…" at bounding box center [595, 302] width 1190 height 534
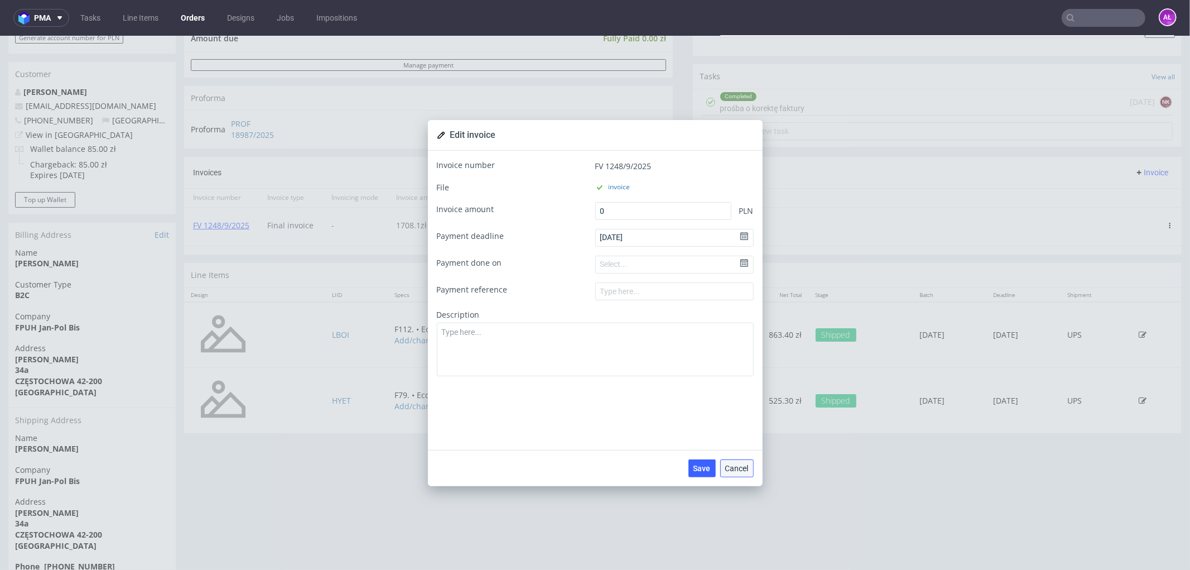
click at [735, 470] on span "Cancel" at bounding box center [736, 468] width 23 height 8
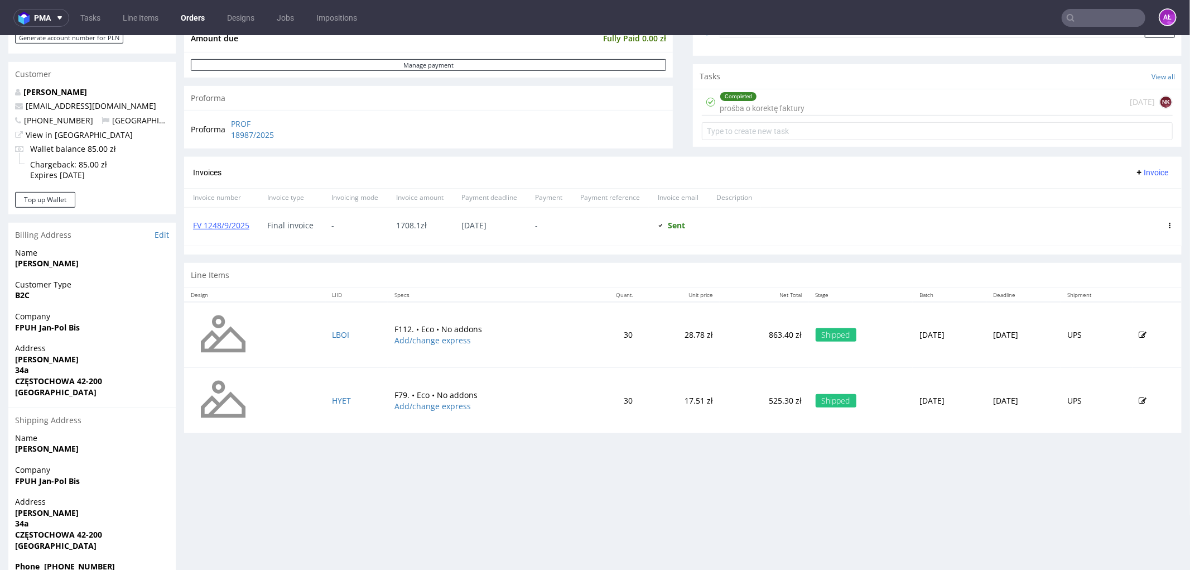
drag, startPoint x: 1133, startPoint y: 168, endPoint x: 1135, endPoint y: 178, distance: 10.4
click at [1135, 168] on span "Invoice" at bounding box center [1151, 171] width 33 height 9
click at [1140, 196] on span "Upload" at bounding box center [1133, 195] width 54 height 11
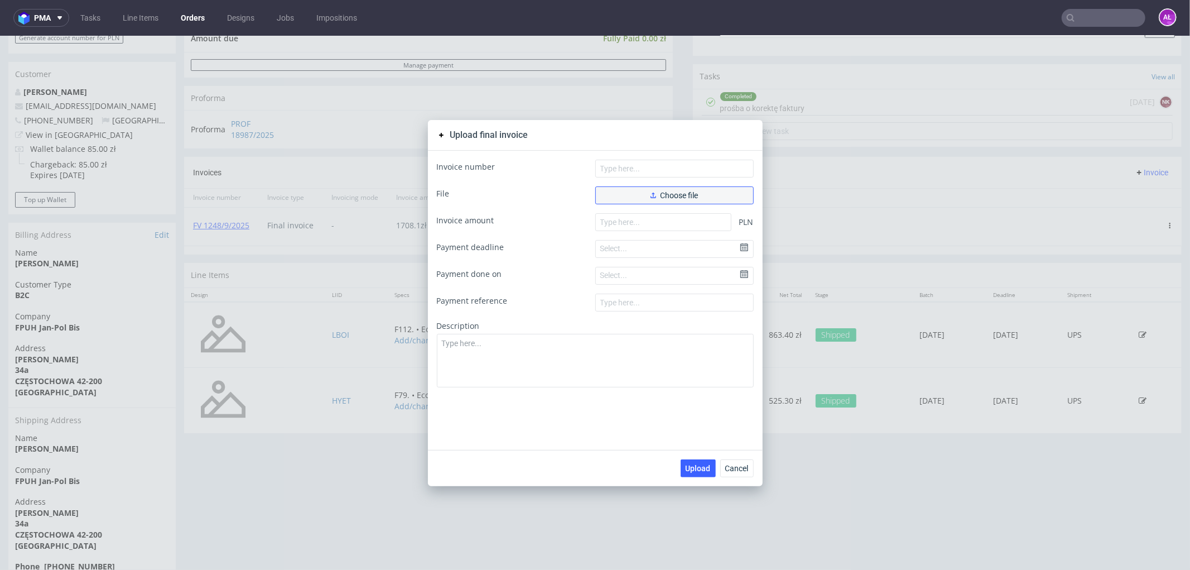
click at [696, 196] on button "Choose file" at bounding box center [674, 195] width 158 height 18
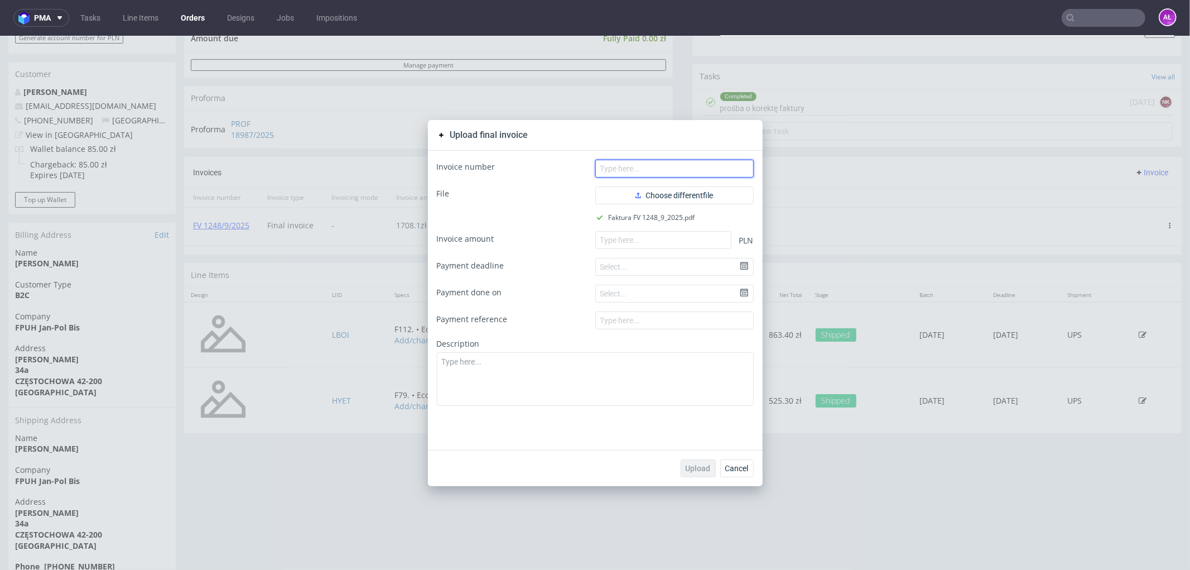
click at [610, 174] on input "text" at bounding box center [674, 168] width 158 height 18
paste input "FV 1248/9/2025"
type input "FV 1248/9/2025"
click at [678, 240] on input "number" at bounding box center [663, 239] width 136 height 18
paste input "1708.10"
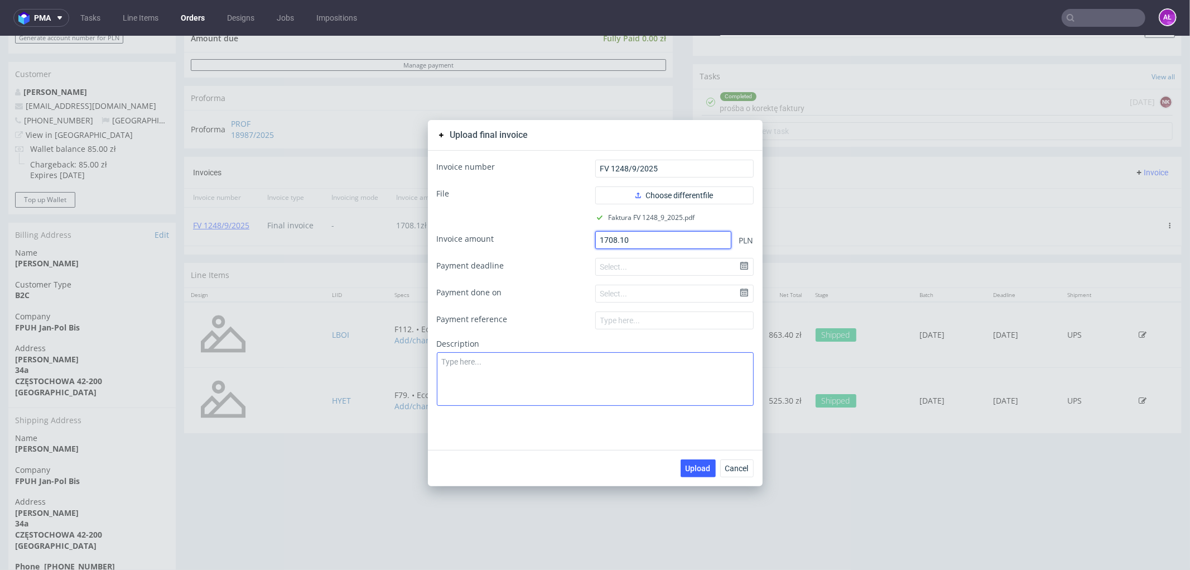
type input "1708.10"
click at [681, 358] on textarea at bounding box center [595, 378] width 317 height 54
type textarea "Correct data"
click at [691, 465] on span "Upload" at bounding box center [698, 468] width 25 height 8
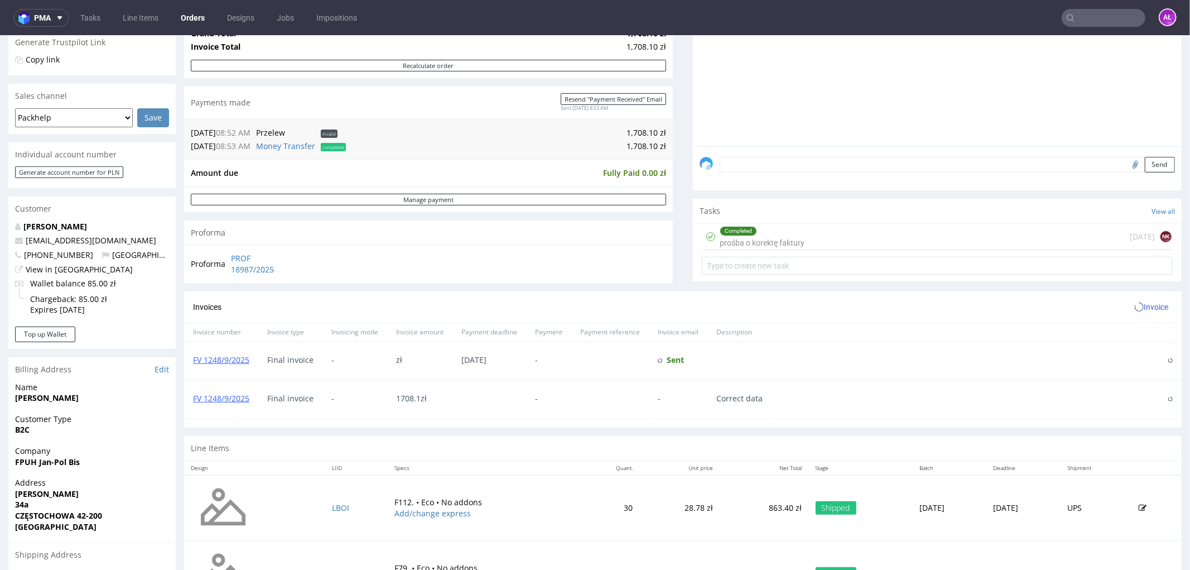
scroll to position [248, 0]
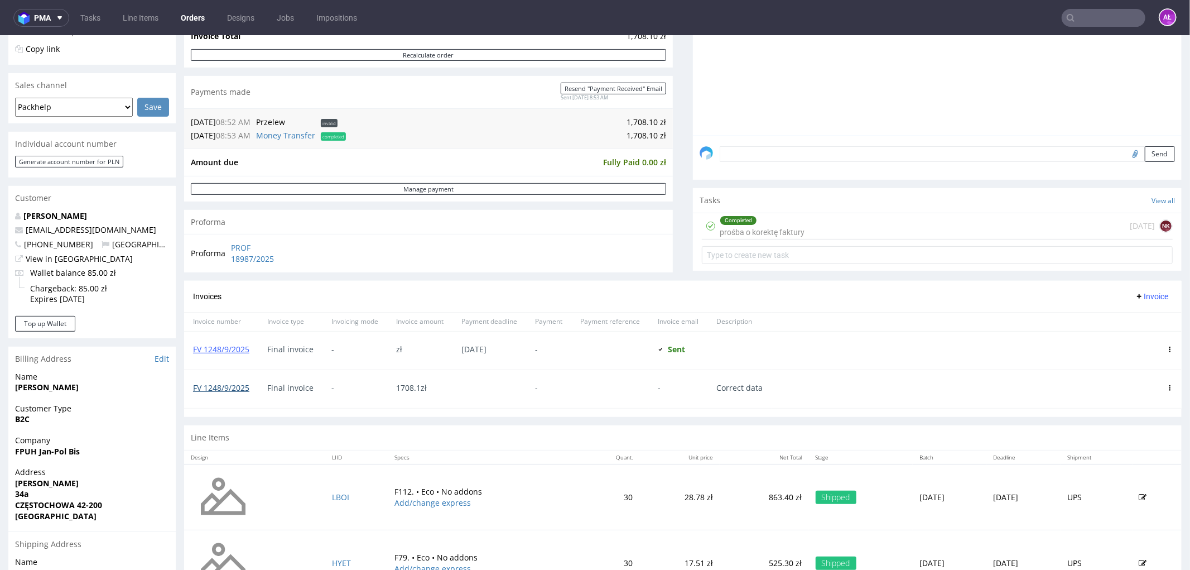
click at [240, 388] on link "FV 1248/9/2025" at bounding box center [221, 387] width 56 height 11
click at [237, 387] on link "FV 1248/9/2025" at bounding box center [221, 387] width 56 height 11
click at [293, 135] on link "Money Transfer" at bounding box center [285, 134] width 59 height 11
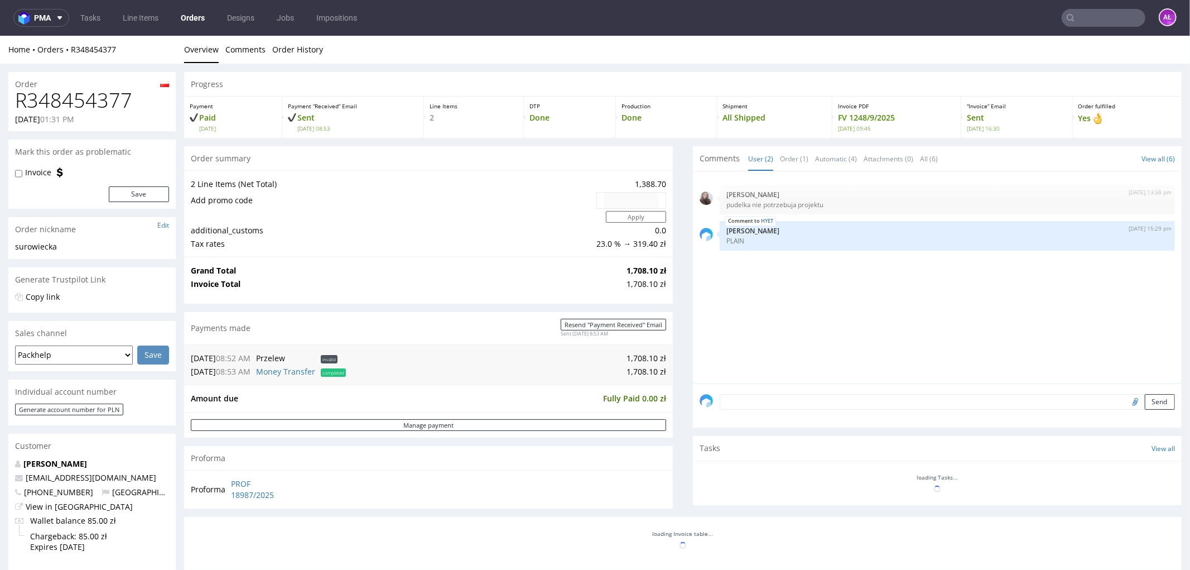
scroll to position [241, 0]
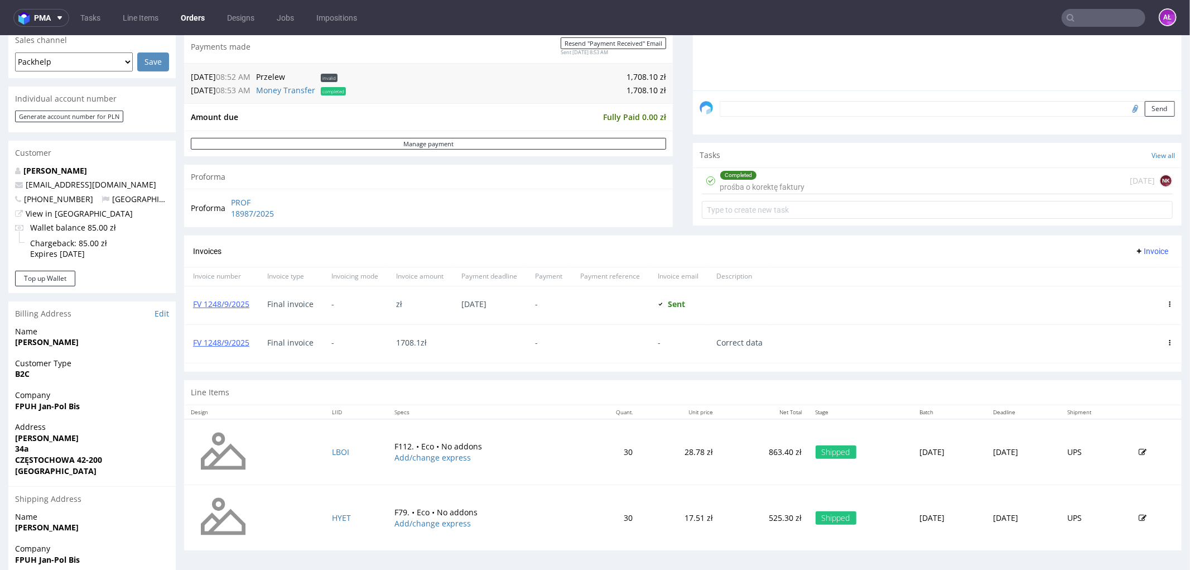
scroll to position [310, 0]
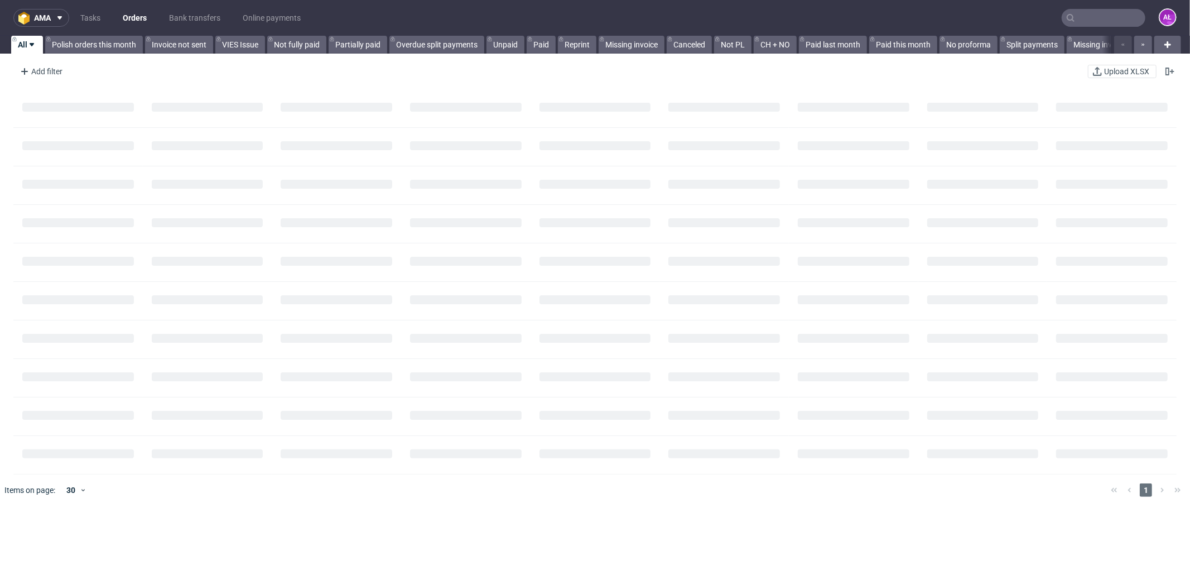
click at [1096, 21] on input "text" at bounding box center [1104, 18] width 84 height 18
paste input "R291593229"
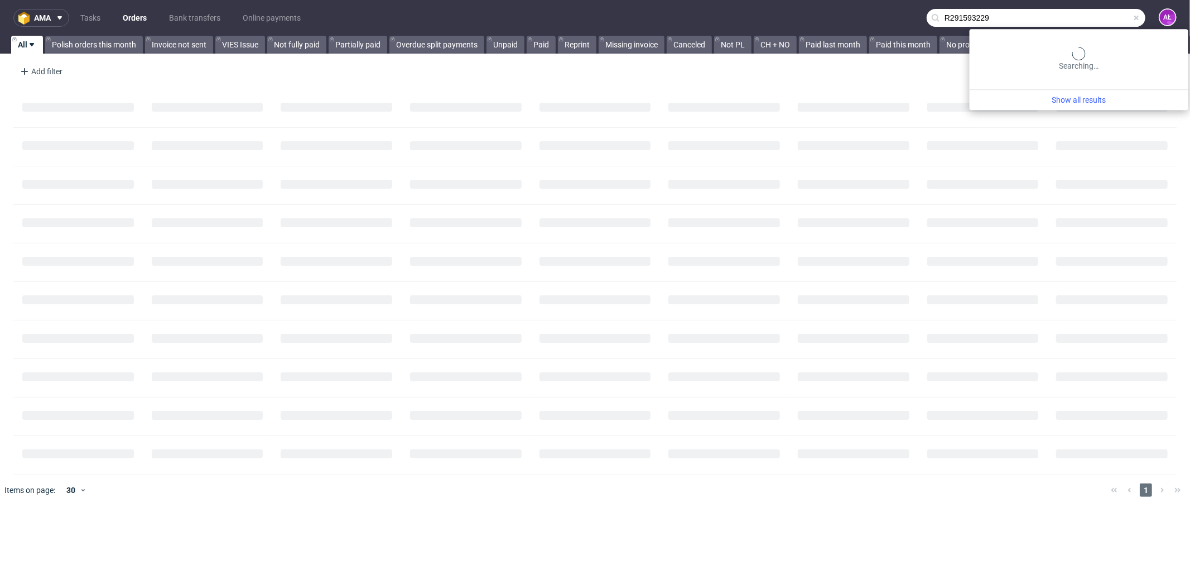
type input "R291593229"
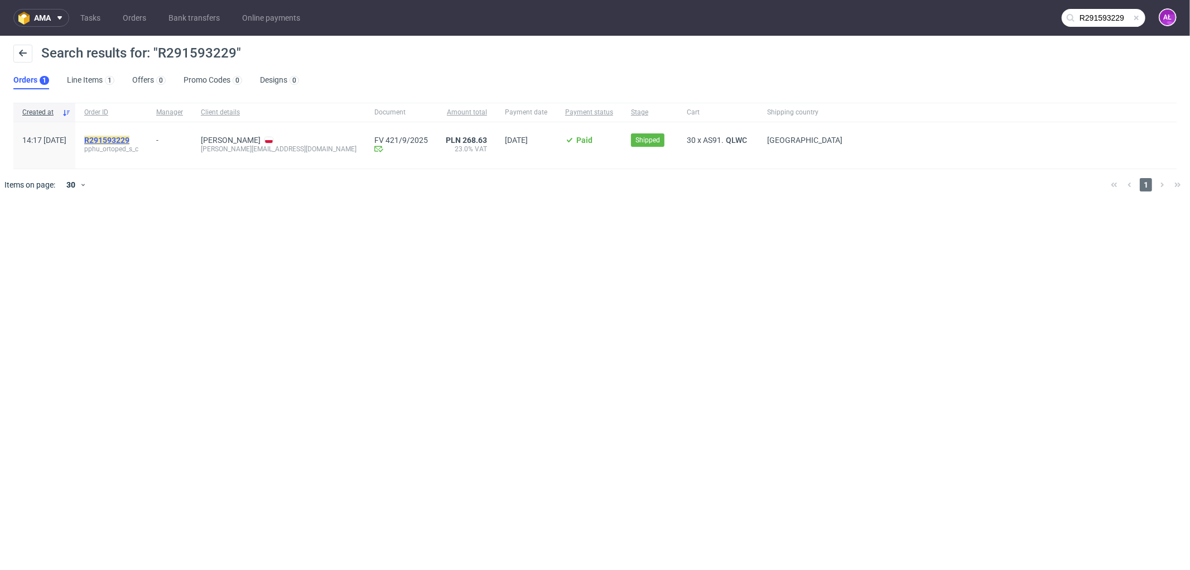
click at [129, 137] on mark "R291593229" at bounding box center [106, 140] width 45 height 9
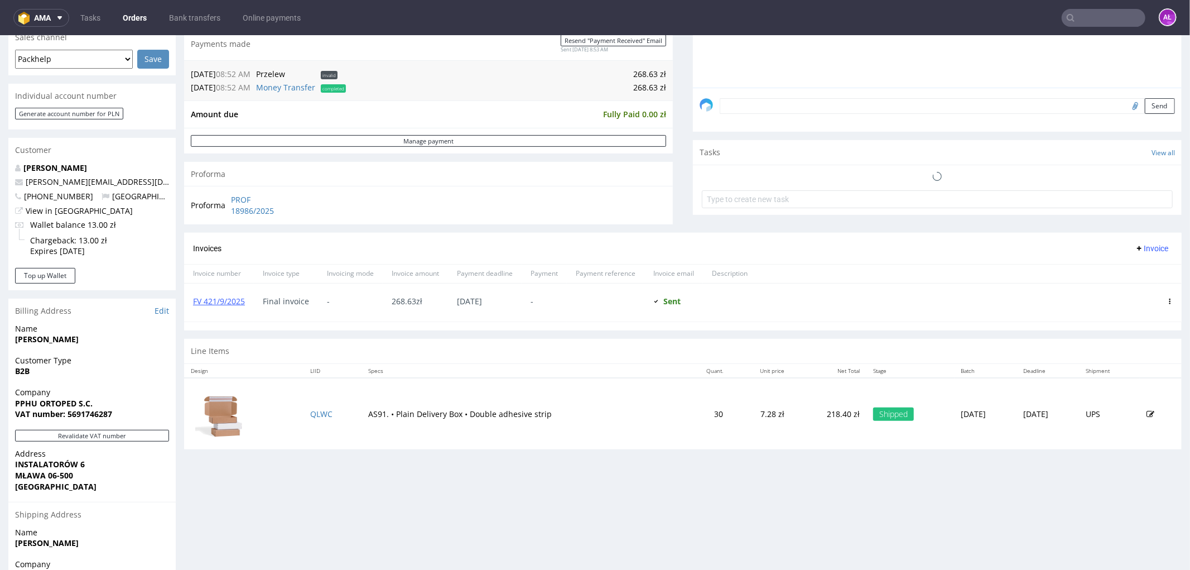
scroll to position [310, 0]
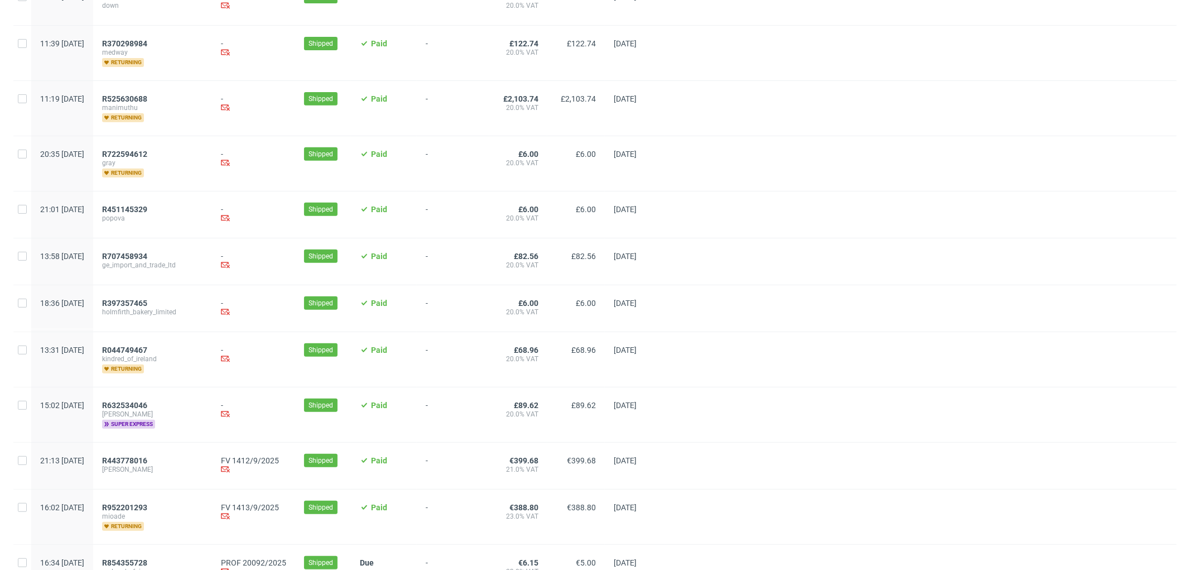
scroll to position [495, 0]
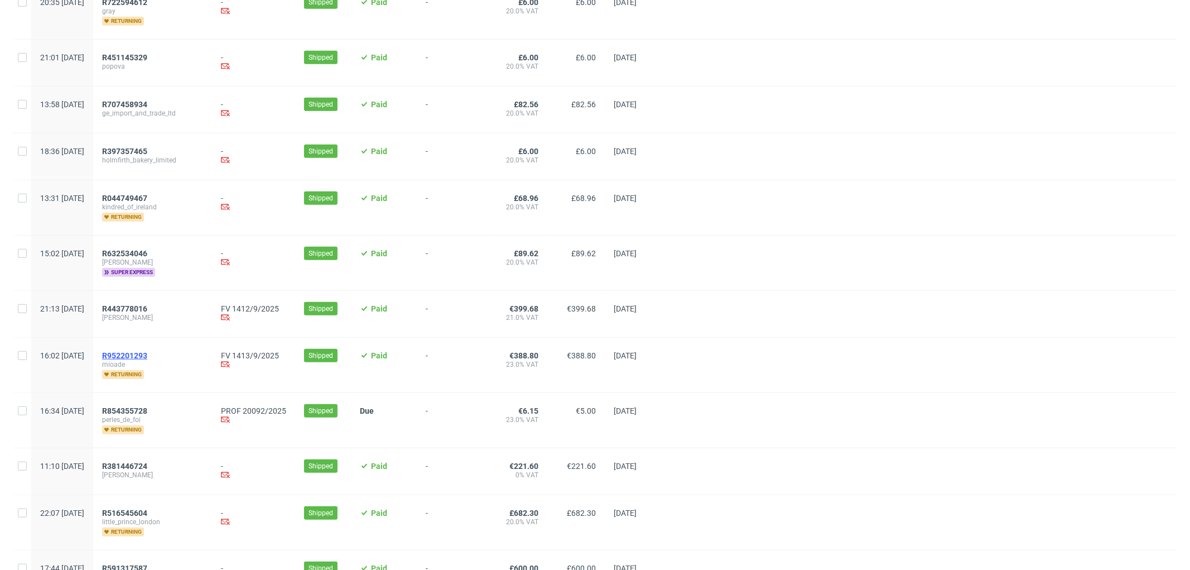
click at [147, 354] on span "R952201293" at bounding box center [124, 355] width 45 height 9
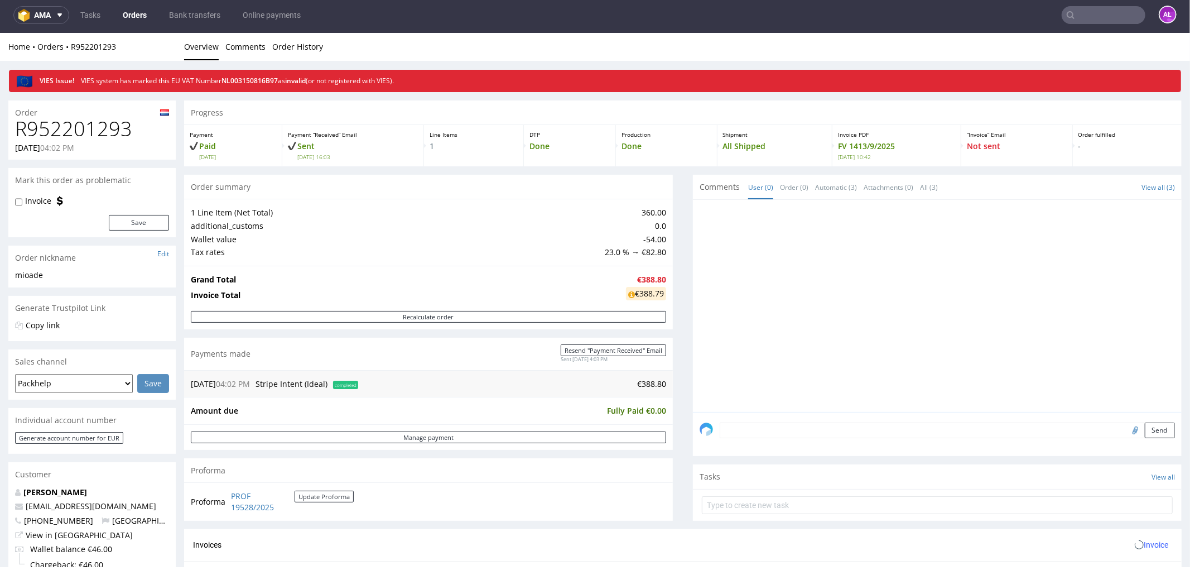
scroll to position [372, 0]
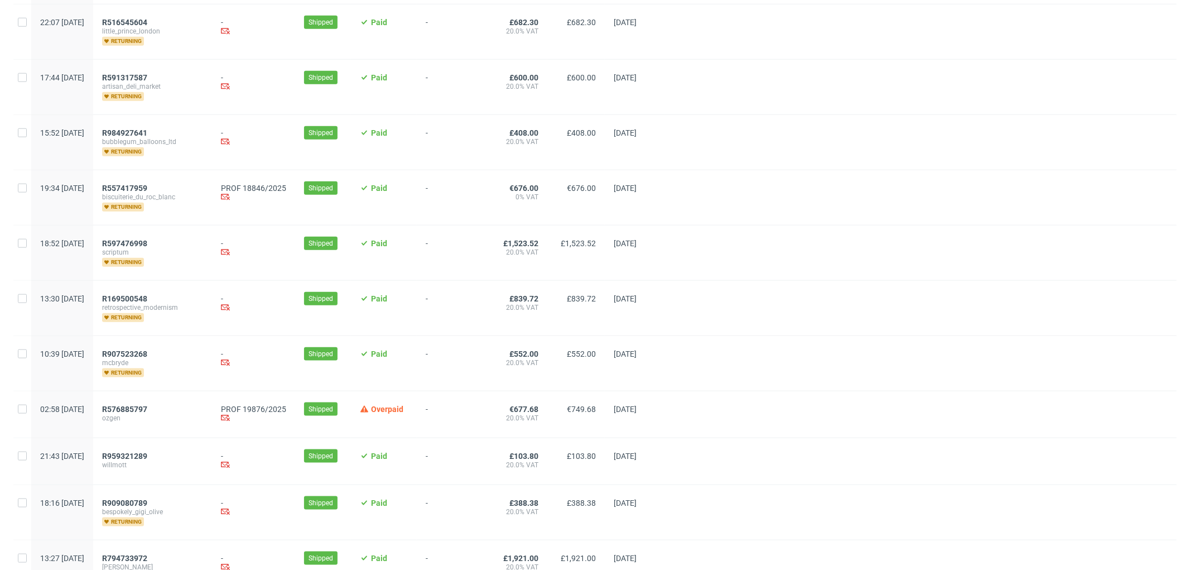
scroll to position [1148, 0]
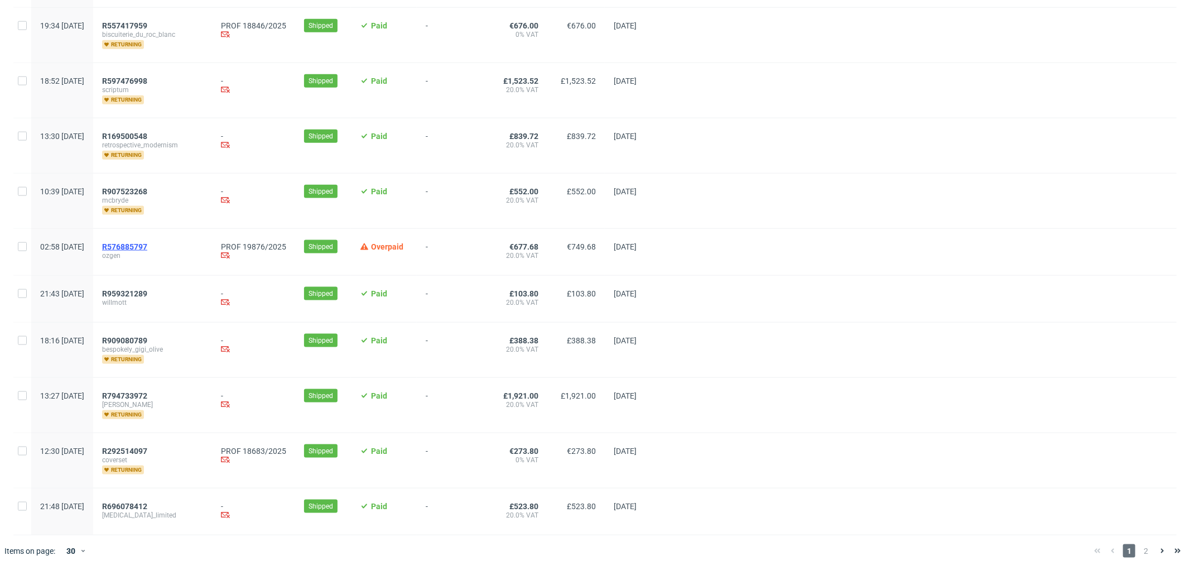
click at [147, 243] on span "R576885797" at bounding box center [124, 246] width 45 height 9
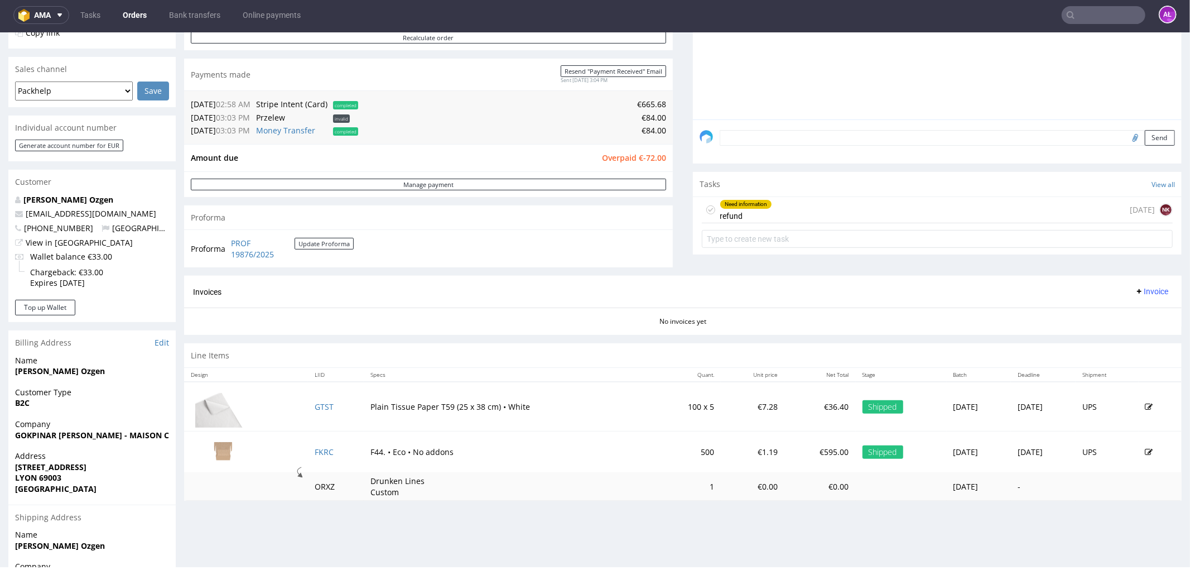
scroll to position [310, 0]
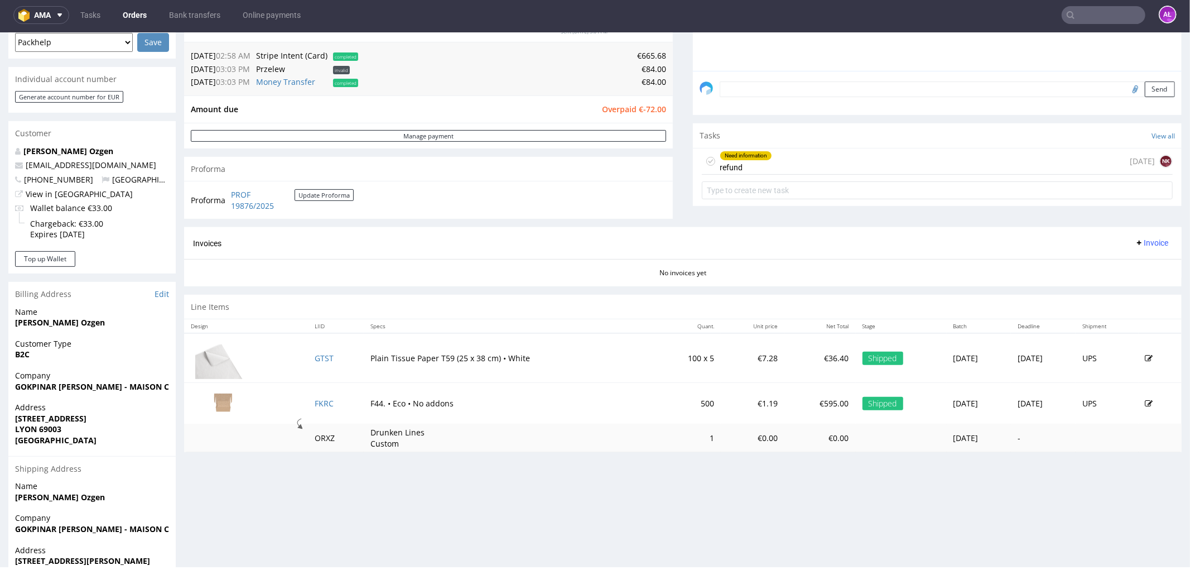
click at [749, 166] on div "Need information refund" at bounding box center [746, 161] width 52 height 26
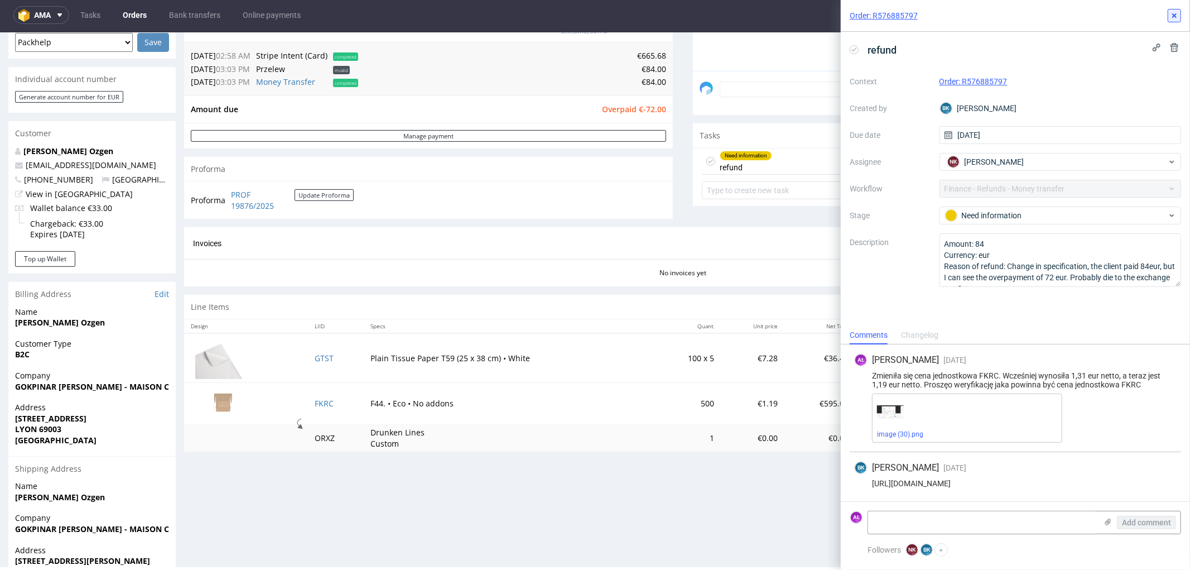
click at [1175, 15] on use at bounding box center [1174, 15] width 4 height 4
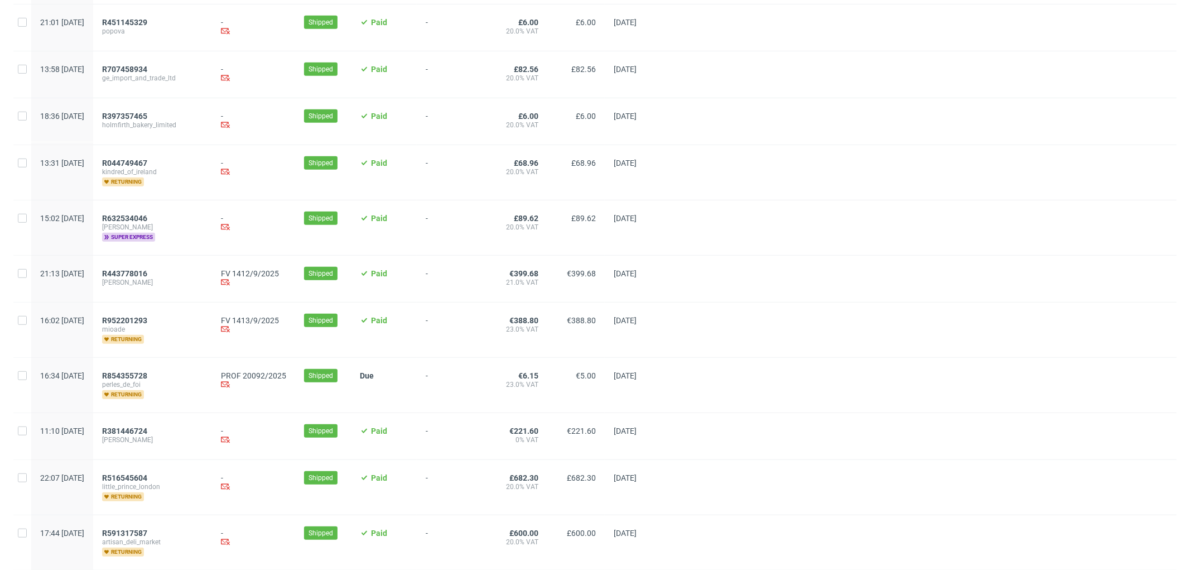
scroll to position [682, 0]
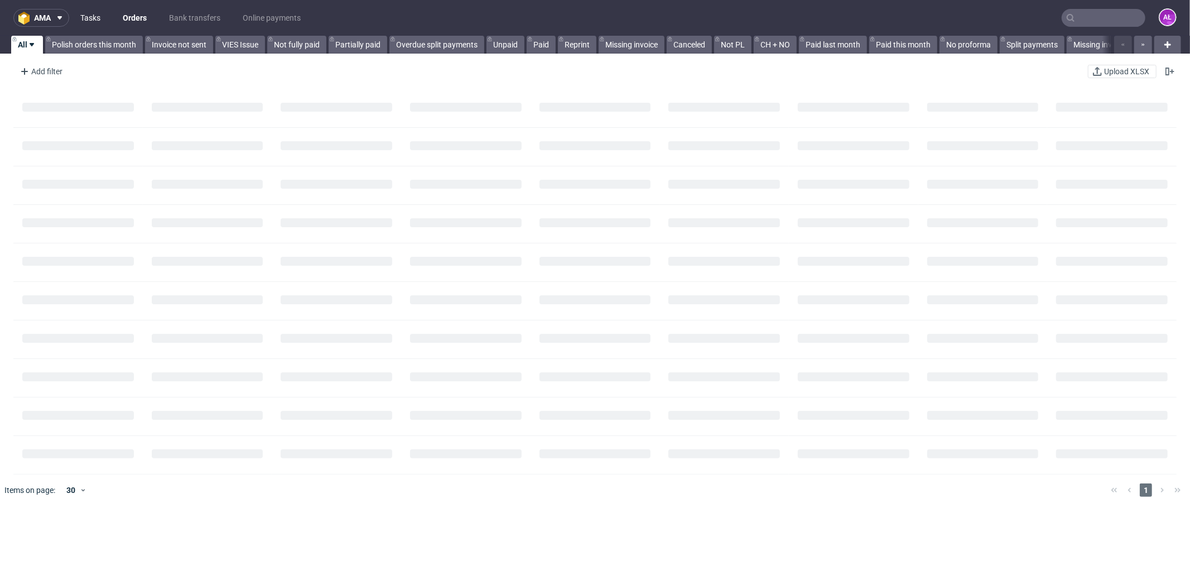
click at [93, 21] on link "Tasks" at bounding box center [90, 18] width 33 height 18
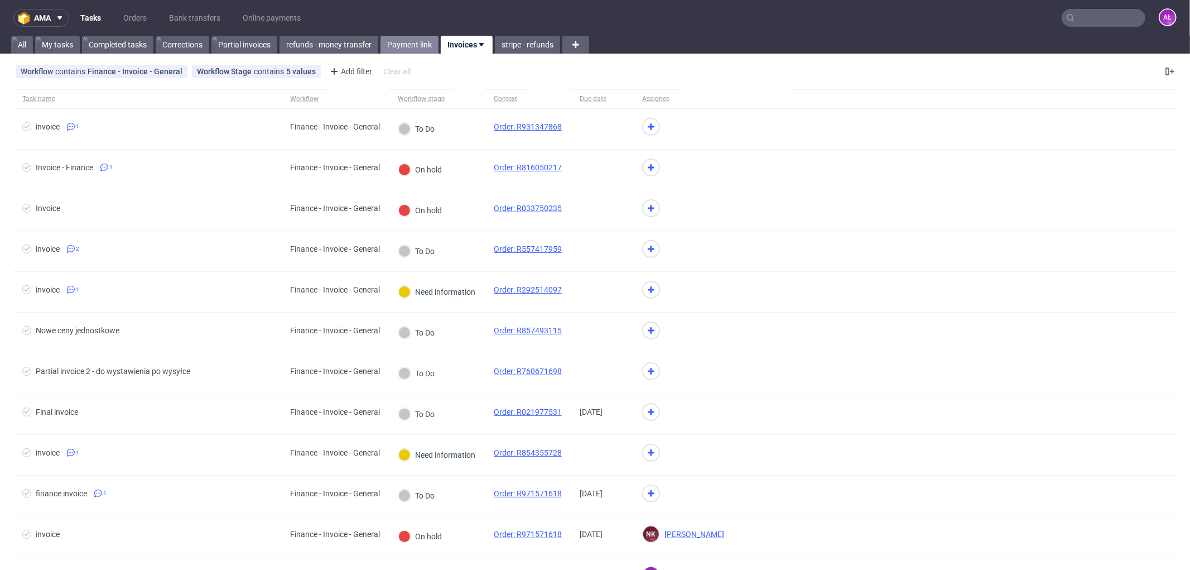
click at [410, 41] on link "Payment link" at bounding box center [409, 45] width 58 height 18
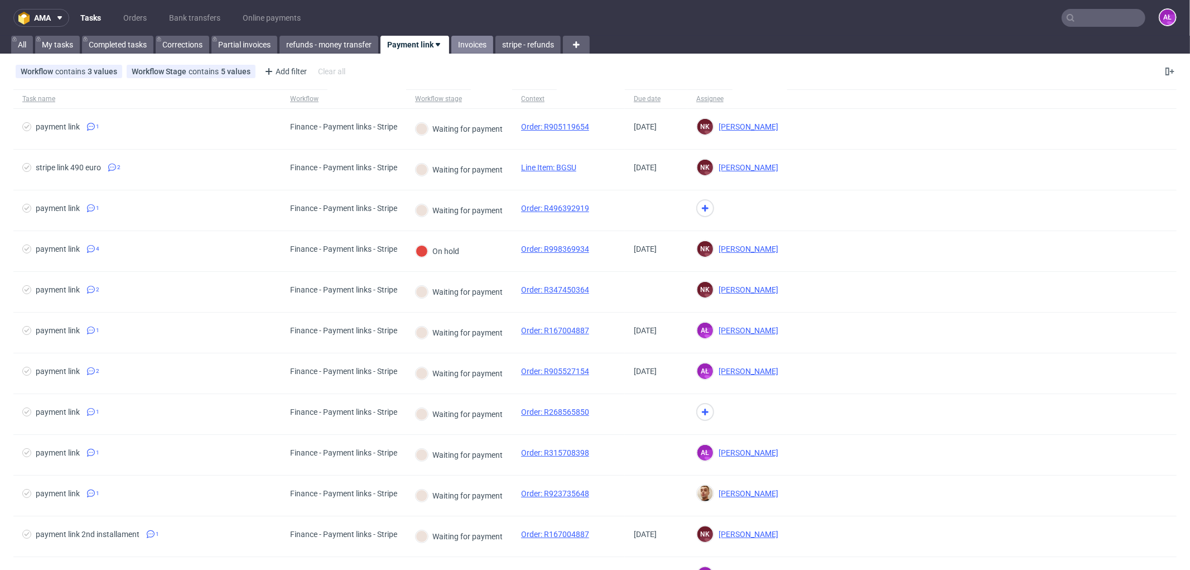
click at [472, 42] on link "Invoices" at bounding box center [472, 45] width 42 height 18
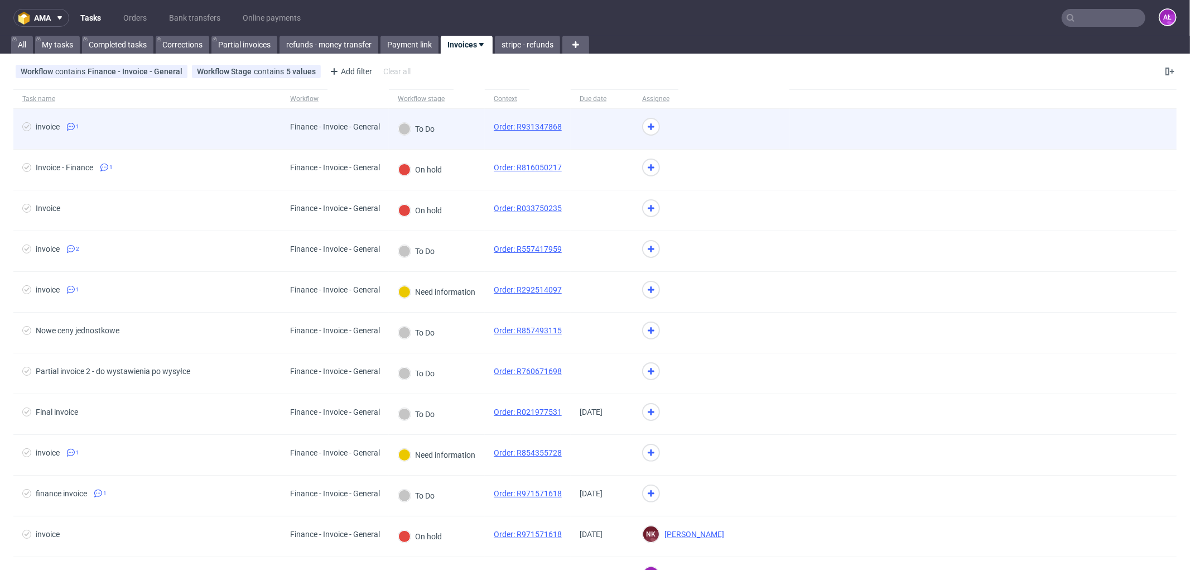
click at [474, 141] on div "To Do" at bounding box center [437, 129] width 96 height 41
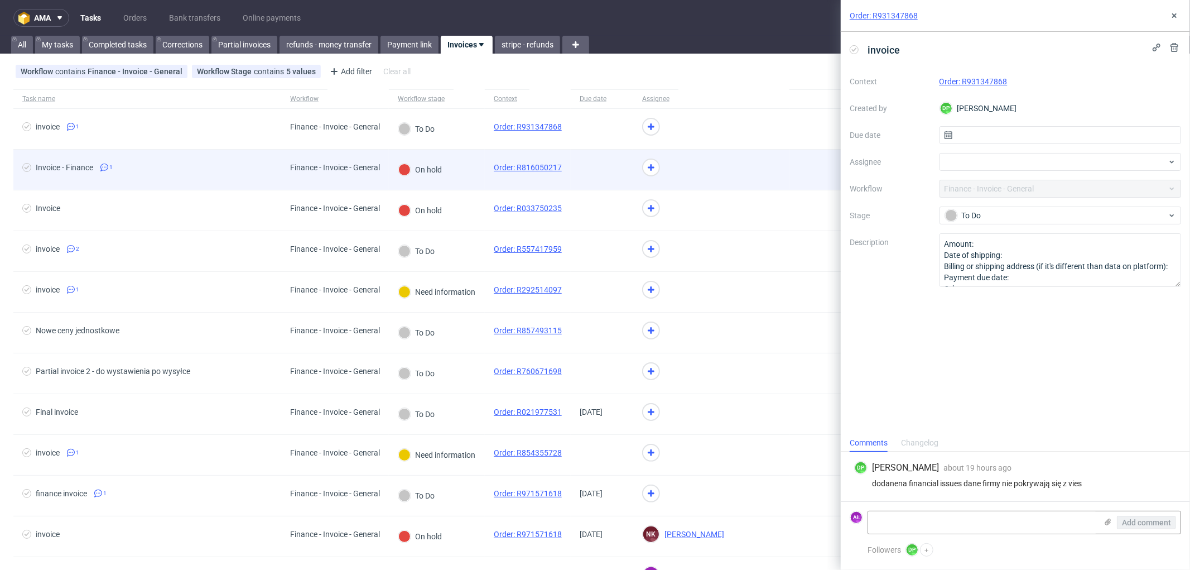
click at [465, 179] on div "On hold" at bounding box center [437, 170] width 96 height 41
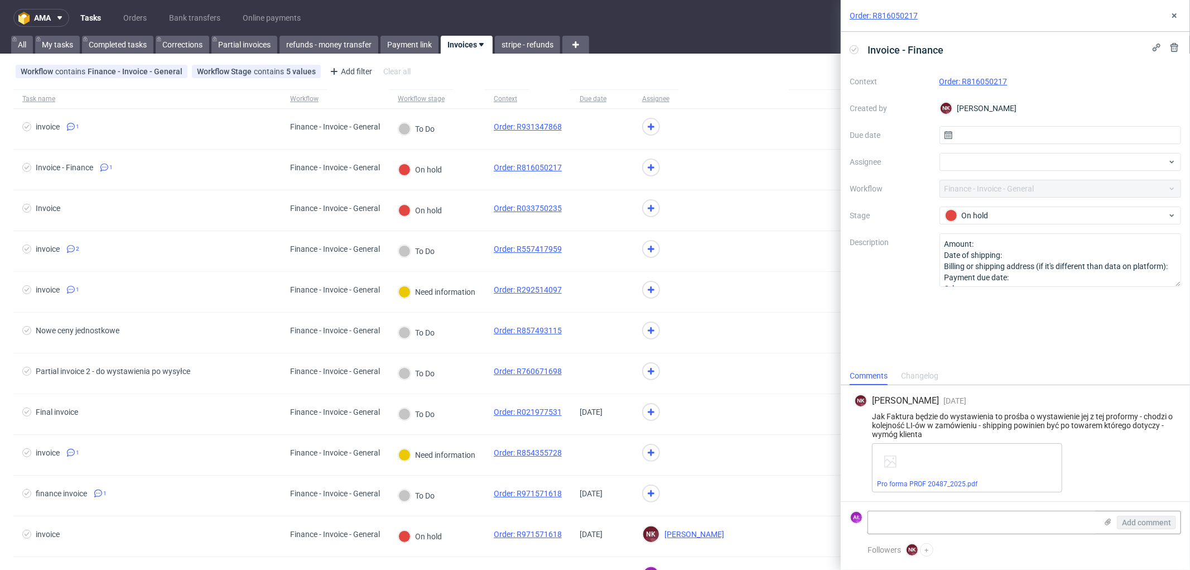
click at [995, 81] on link "Order: R816050217" at bounding box center [973, 81] width 68 height 9
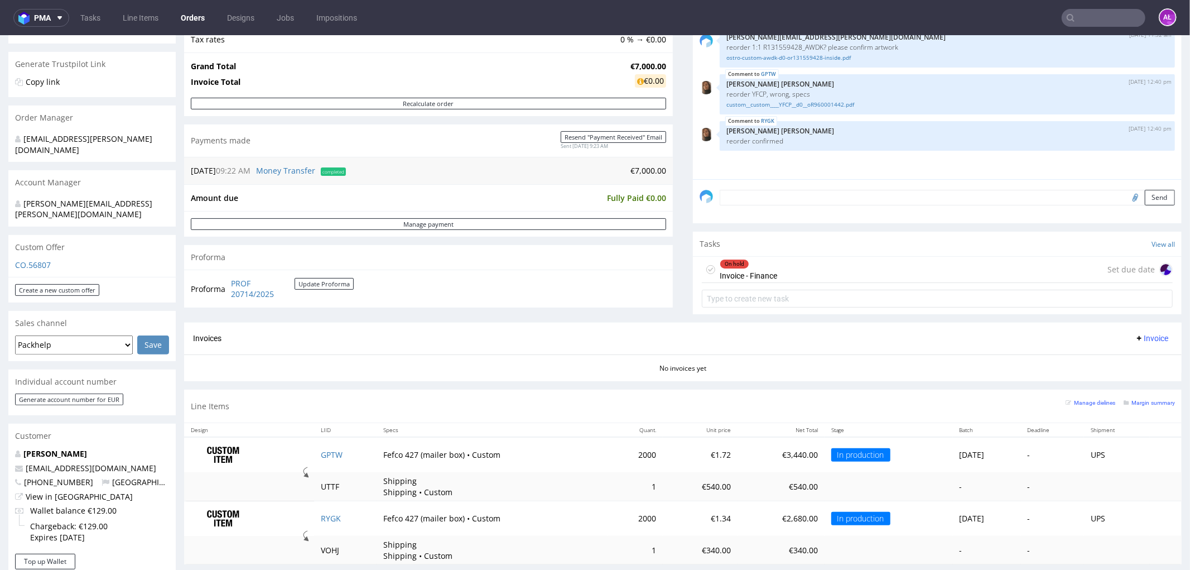
scroll to position [62, 0]
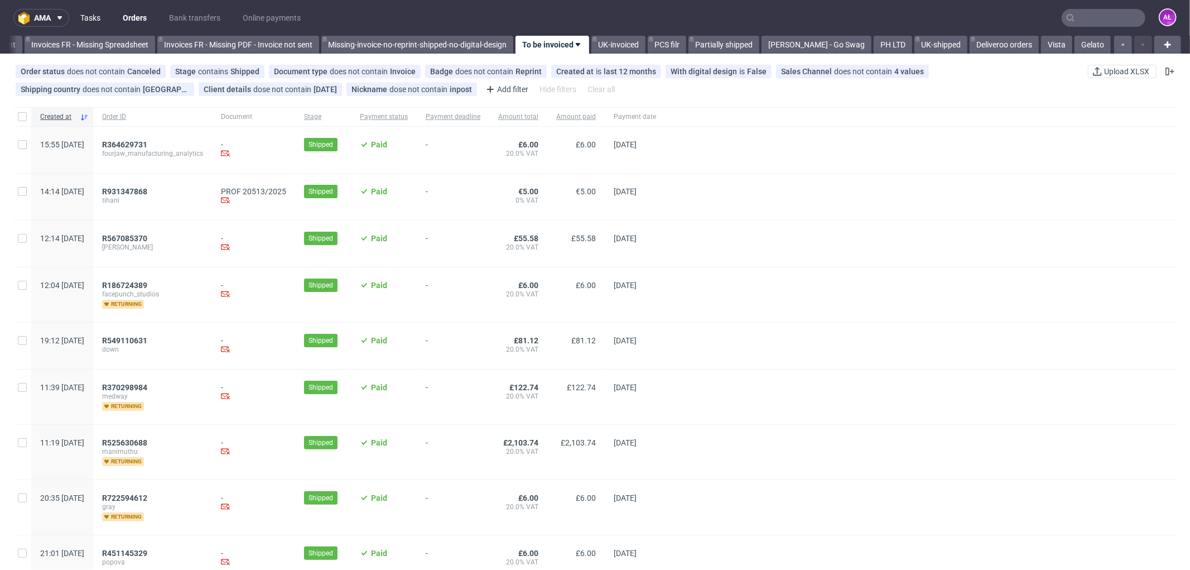
click at [99, 21] on link "Tasks" at bounding box center [90, 18] width 33 height 18
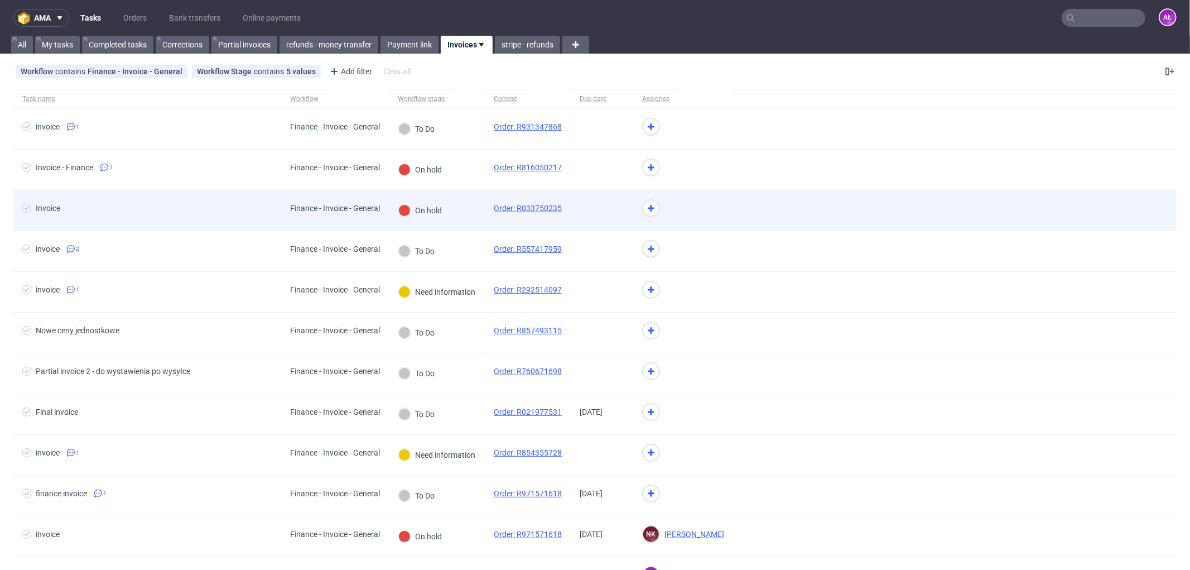
click at [447, 215] on div "On hold" at bounding box center [420, 210] width 62 height 40
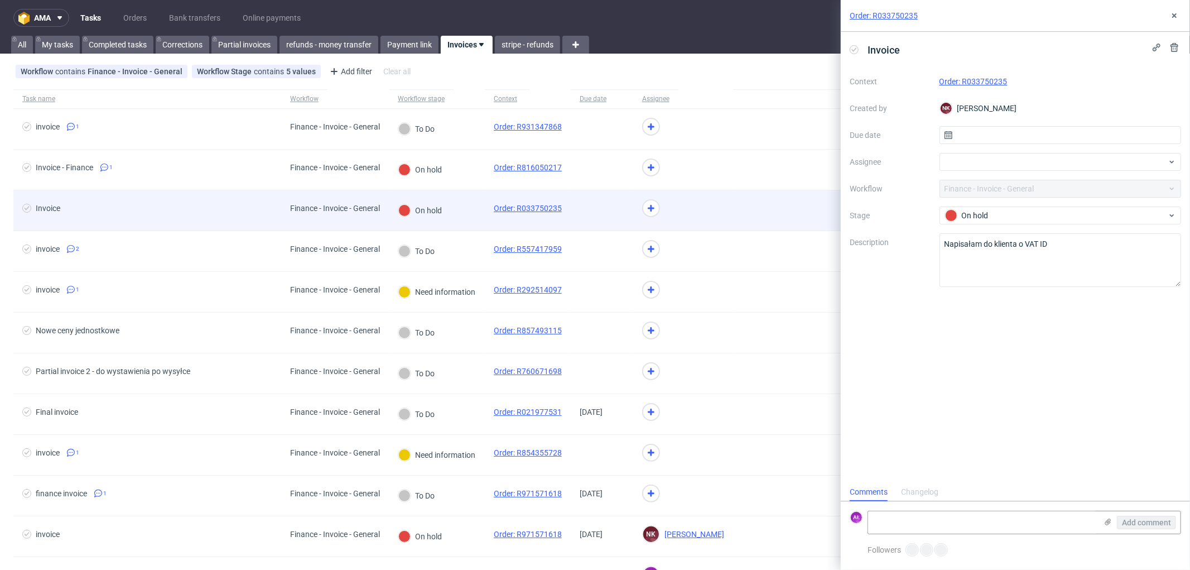
scroll to position [8, 0]
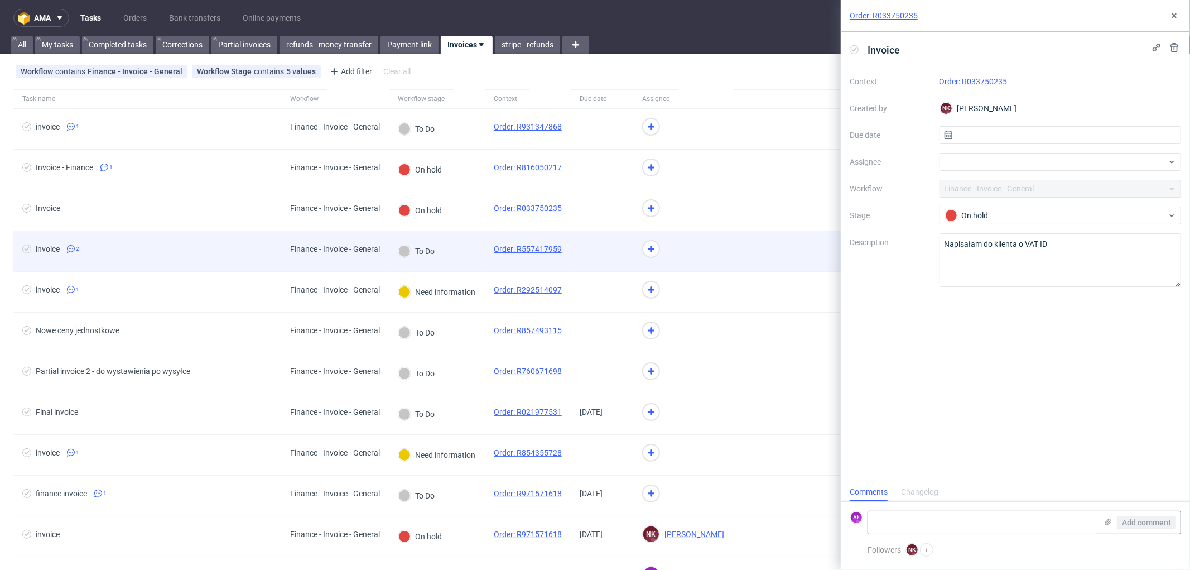
click at [454, 253] on div "To Do" at bounding box center [437, 251] width 96 height 41
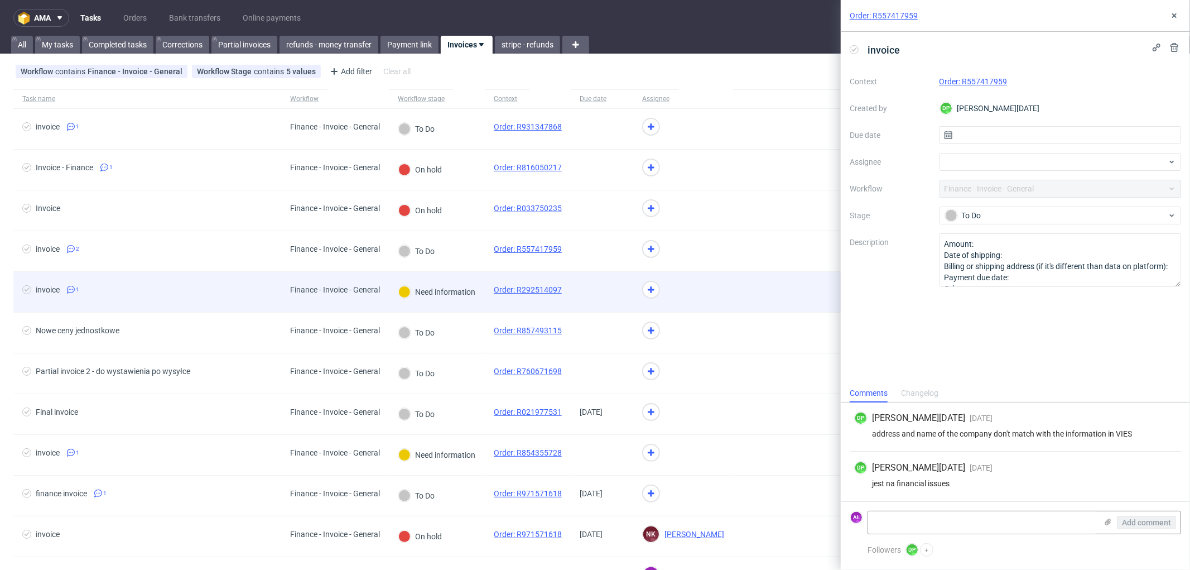
click at [461, 300] on div "Need information" at bounding box center [437, 292] width 96 height 40
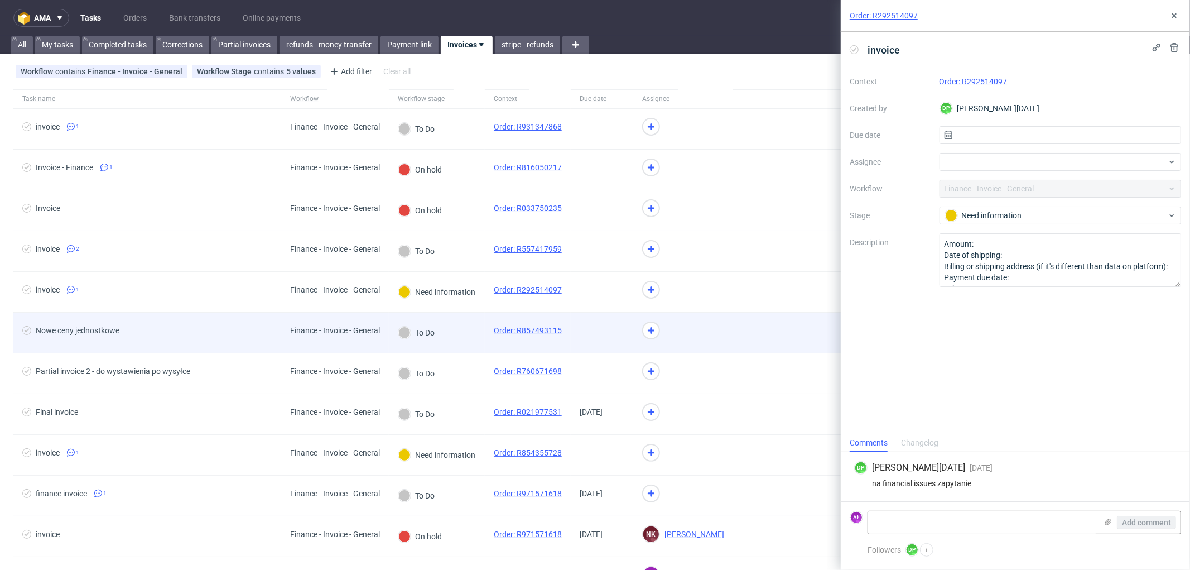
click at [456, 340] on div "To Do" at bounding box center [437, 332] width 96 height 41
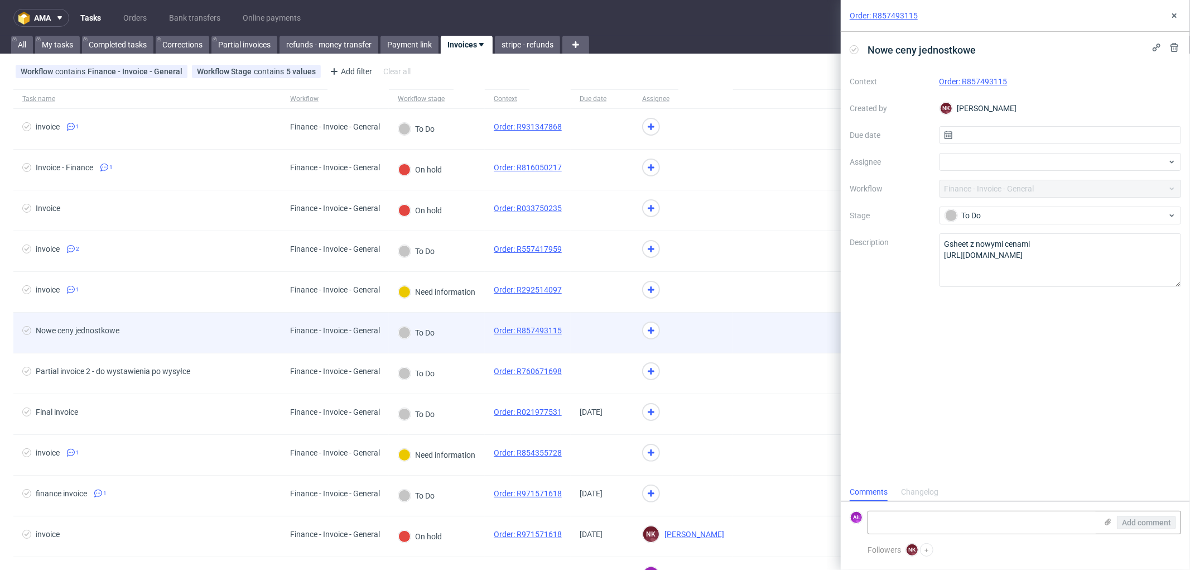
scroll to position [8, 0]
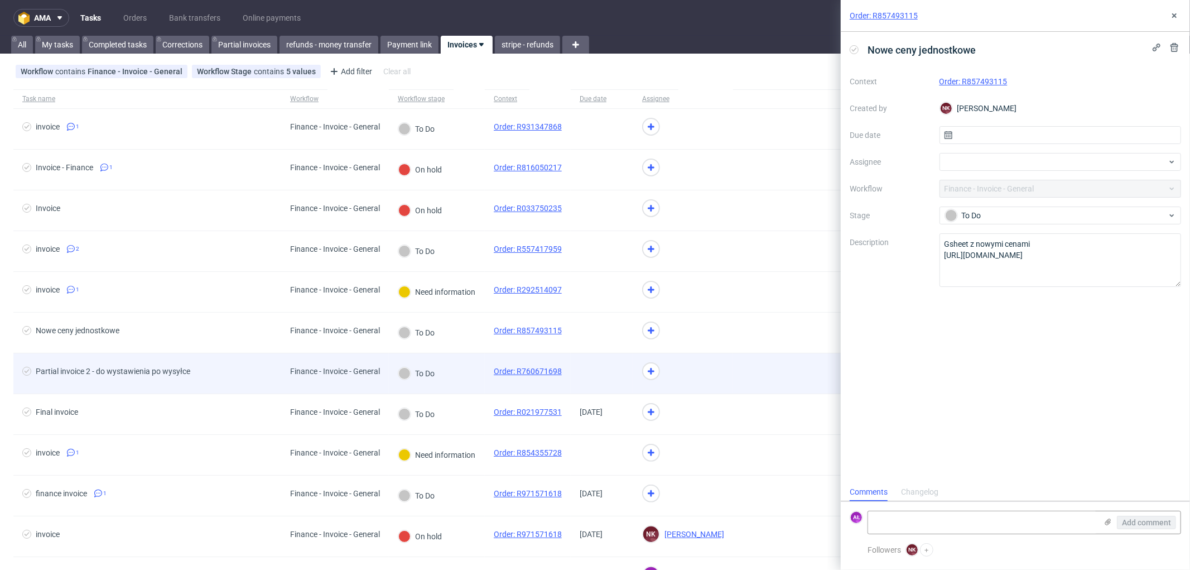
click at [460, 360] on div "To Do" at bounding box center [437, 373] width 96 height 41
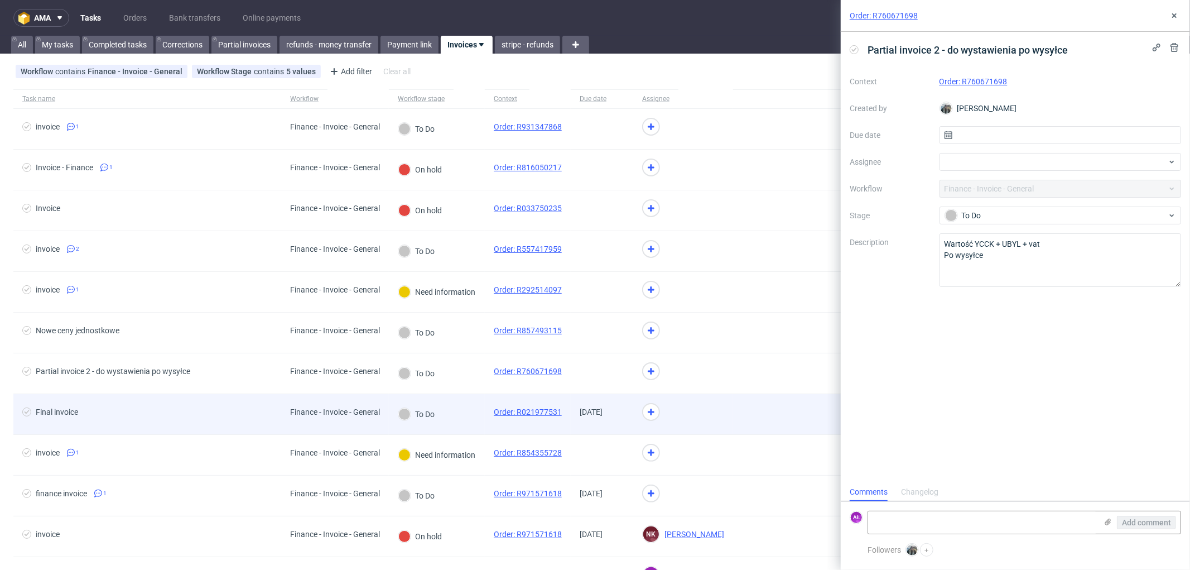
click at [462, 400] on div "To Do" at bounding box center [437, 414] width 96 height 41
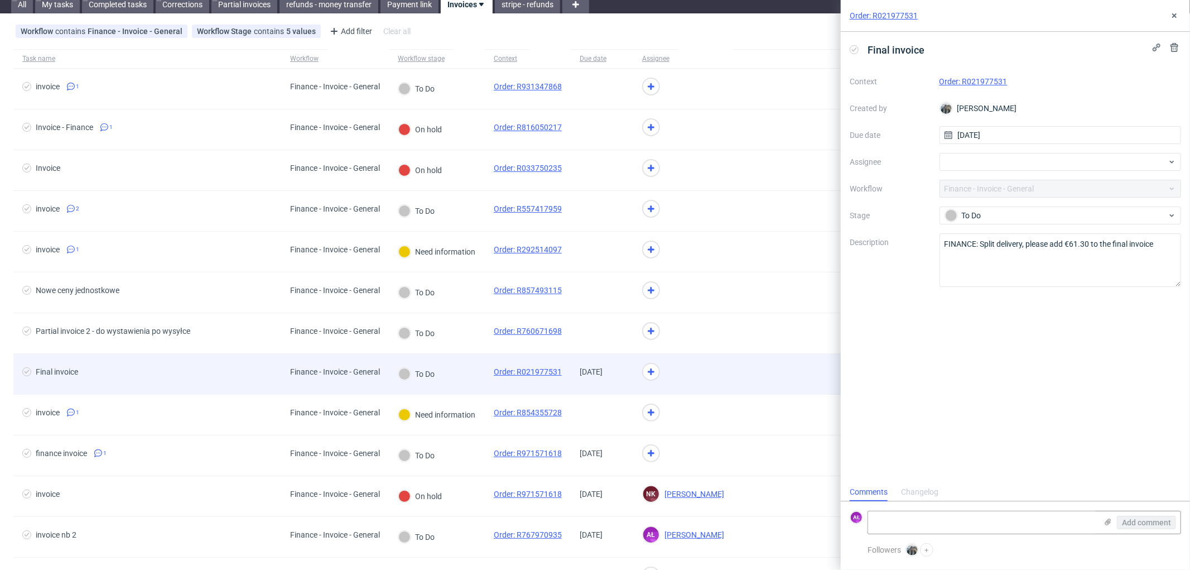
scroll to position [62, 0]
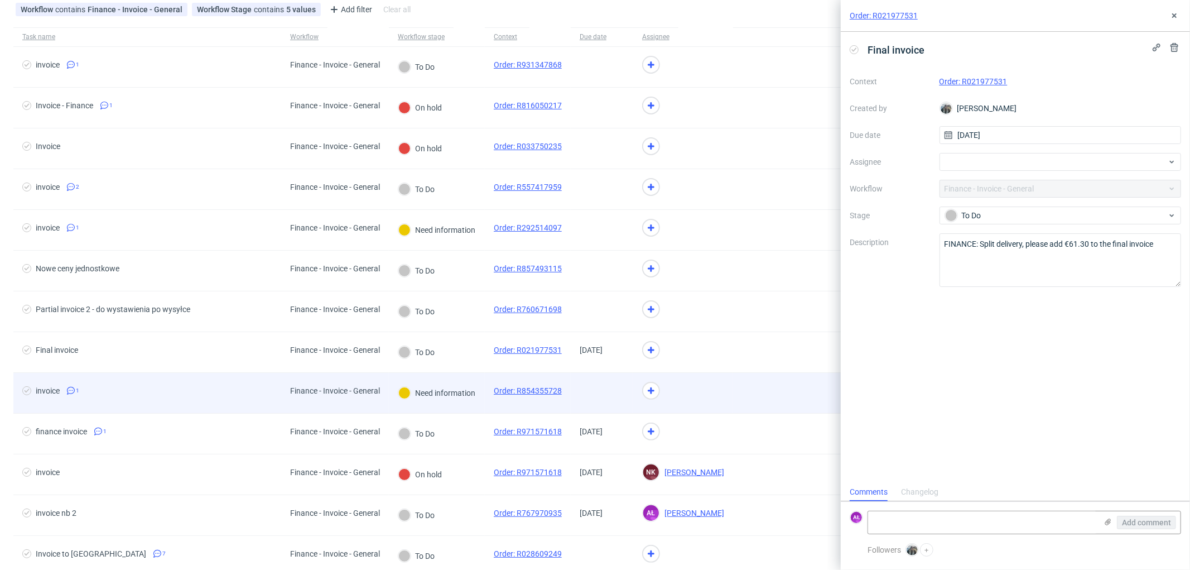
click at [466, 406] on div "Need information" at bounding box center [437, 393] width 96 height 40
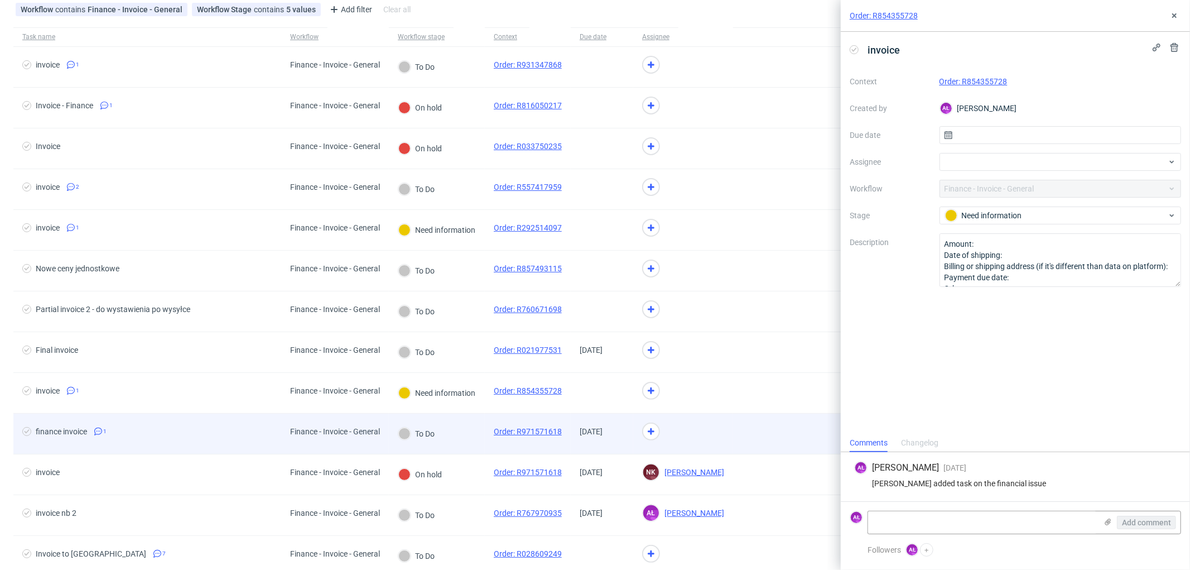
click at [460, 432] on div "To Do" at bounding box center [437, 433] width 96 height 41
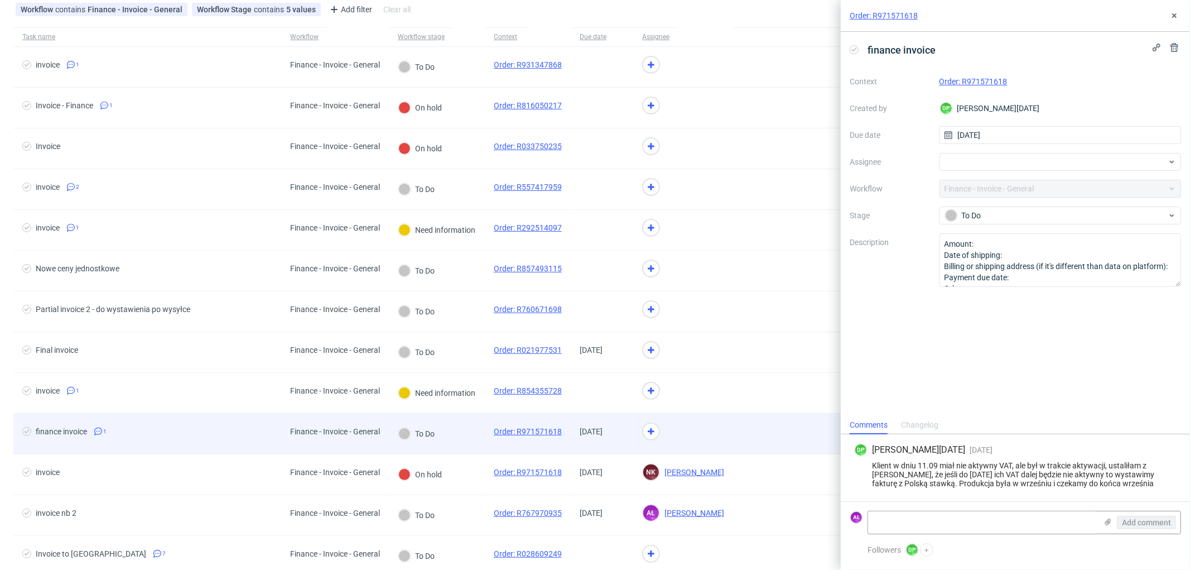
scroll to position [124, 0]
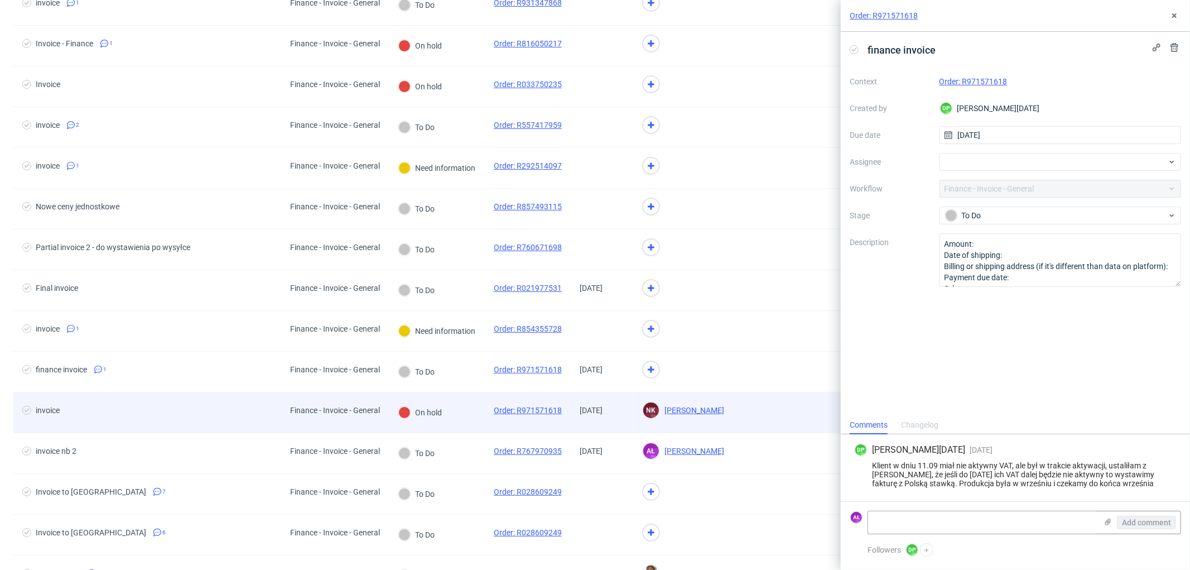
click at [463, 418] on div "On hold" at bounding box center [437, 412] width 96 height 41
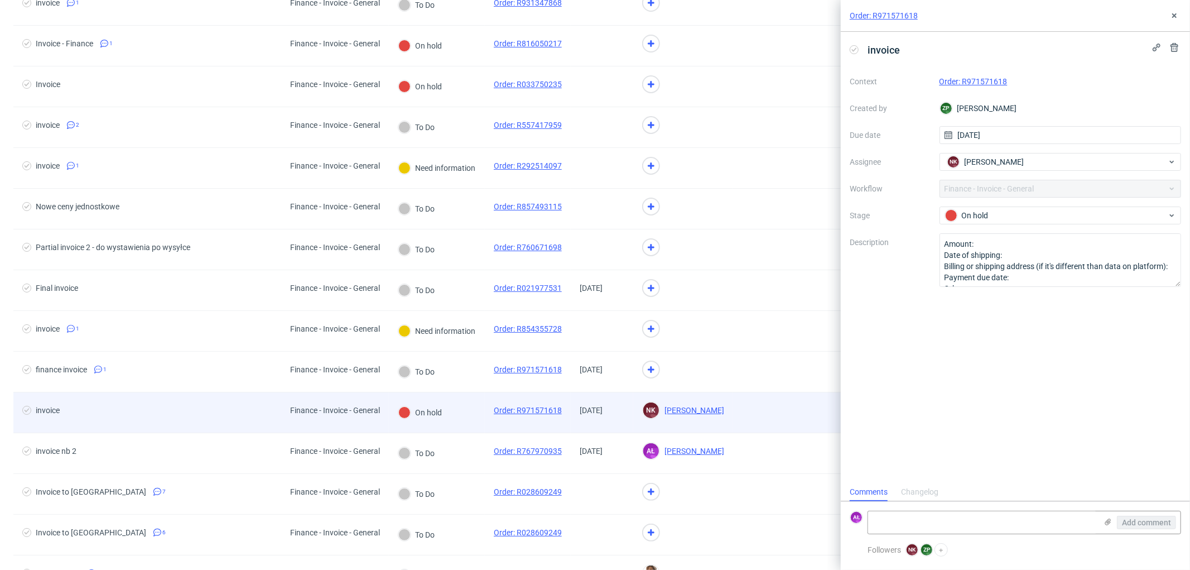
scroll to position [8, 0]
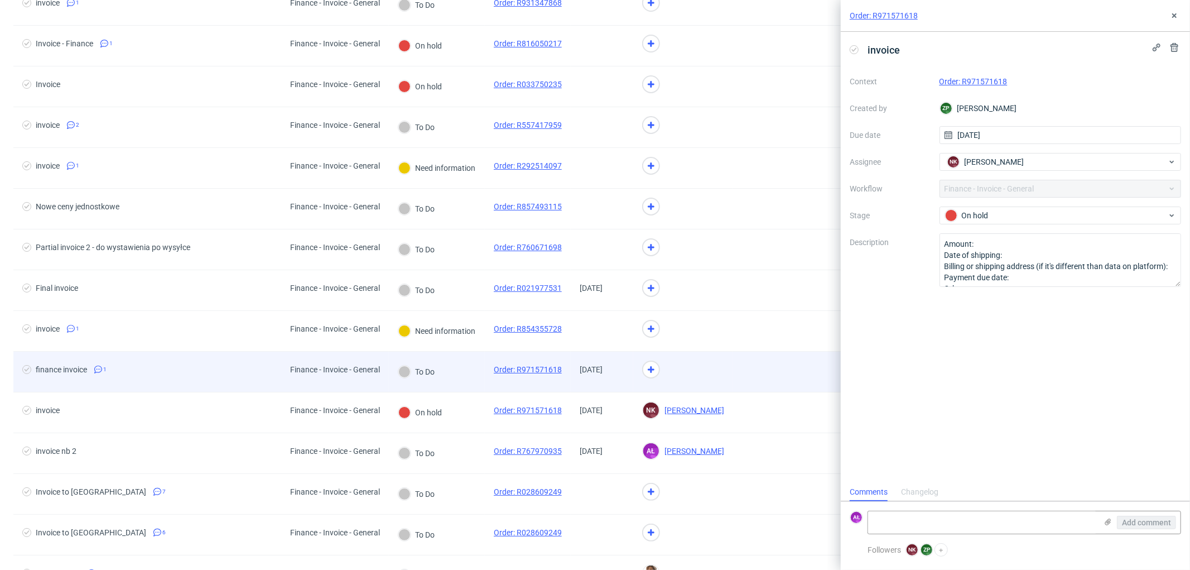
click at [463, 385] on div "To Do" at bounding box center [437, 371] width 96 height 41
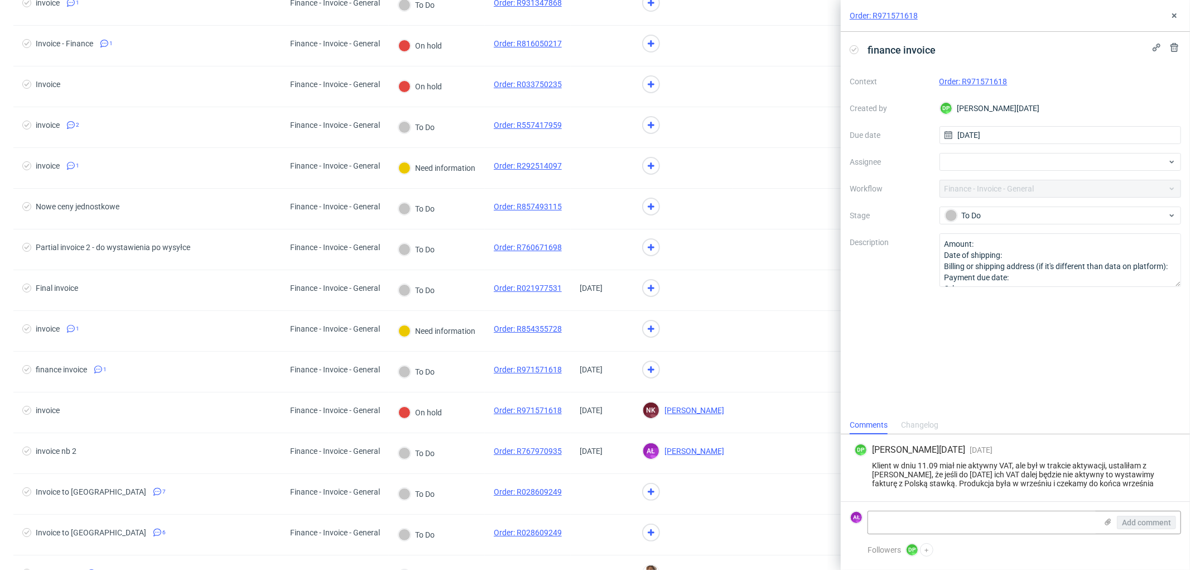
click at [995, 77] on link "Order: R971571618" at bounding box center [973, 81] width 68 height 9
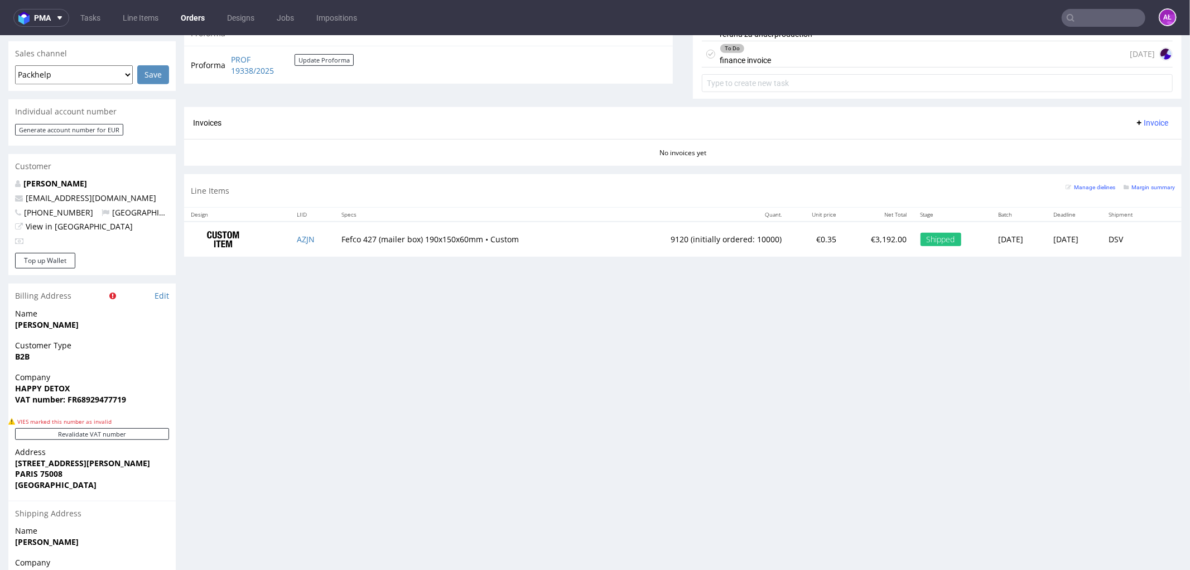
scroll to position [495, 0]
click at [120, 433] on button "Revalidate VAT number" at bounding box center [92, 432] width 154 height 12
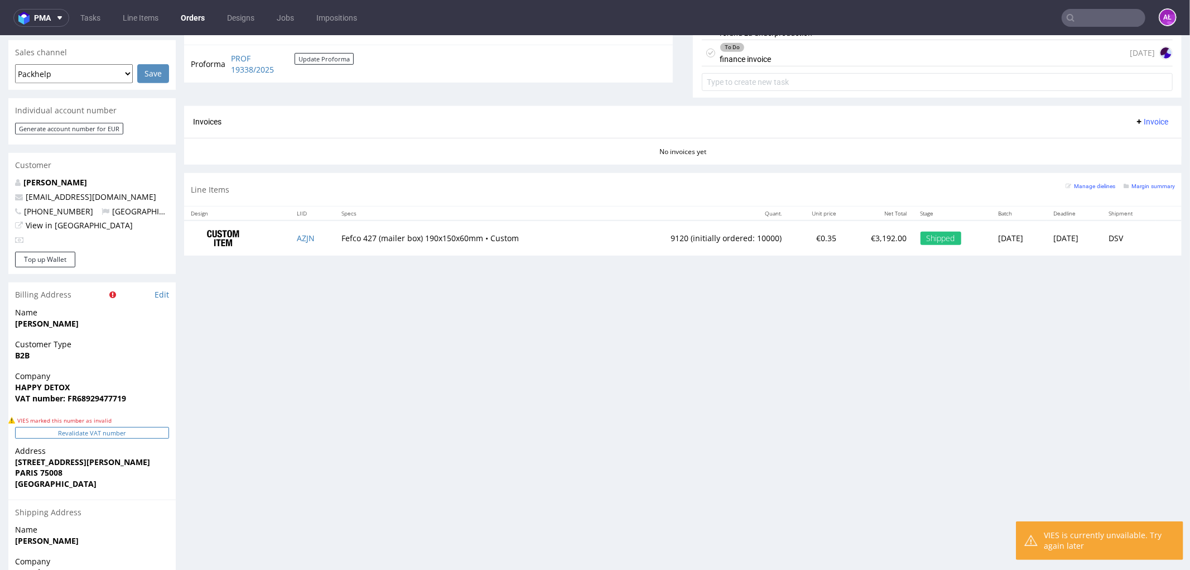
click at [123, 433] on button "Revalidate VAT number" at bounding box center [92, 432] width 154 height 12
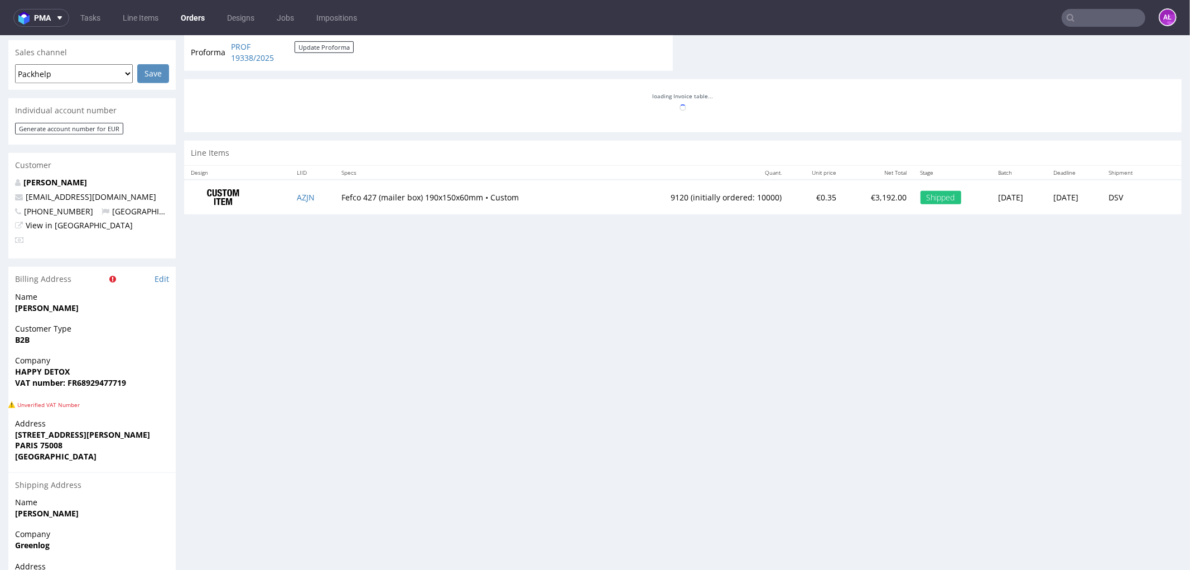
scroll to position [51, 0]
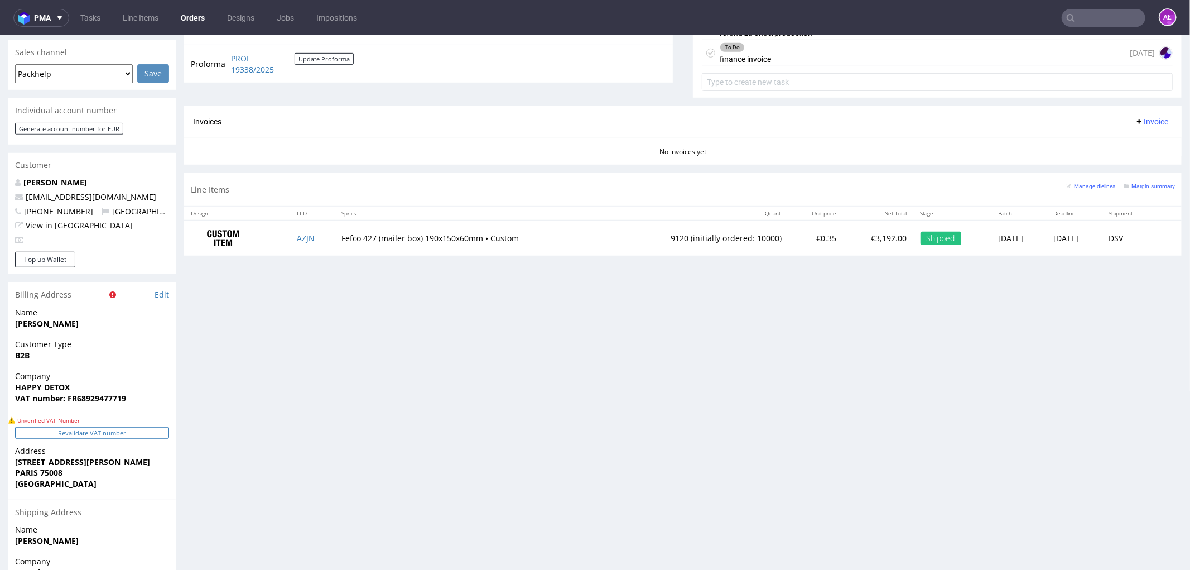
click at [144, 430] on button "Revalidate VAT number" at bounding box center [92, 432] width 154 height 12
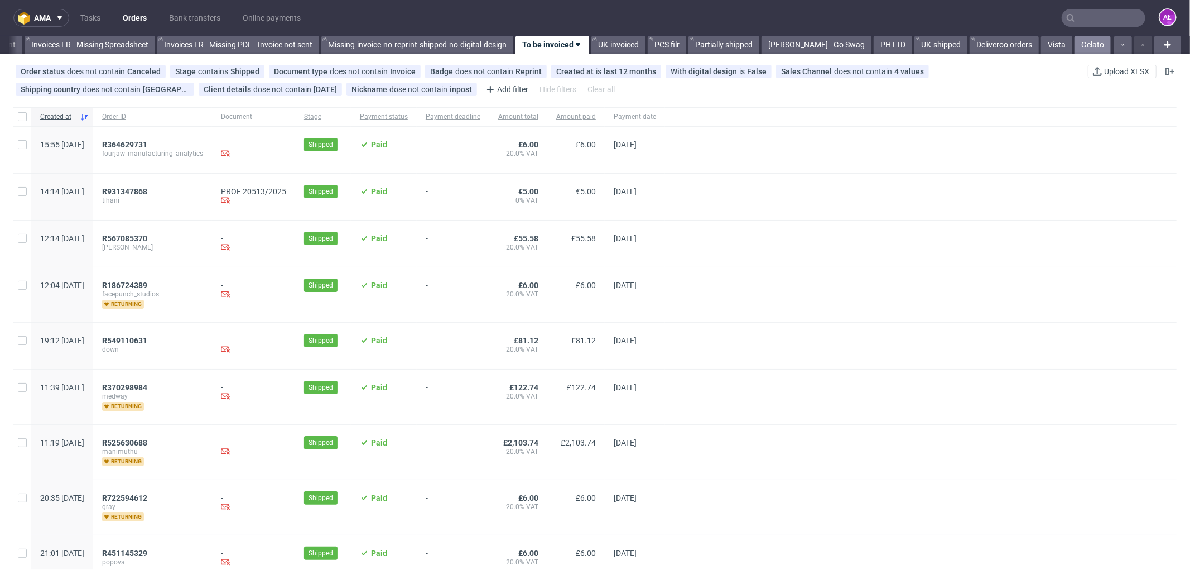
click at [1086, 43] on link "Gelato" at bounding box center [1092, 45] width 36 height 18
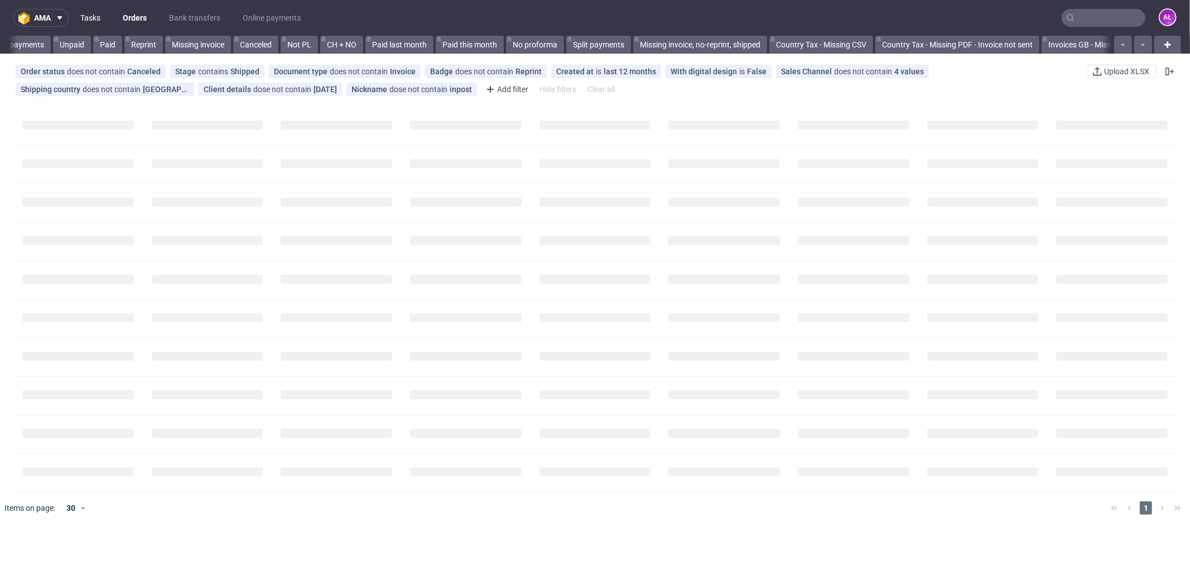
click at [103, 20] on link "Tasks" at bounding box center [90, 18] width 33 height 18
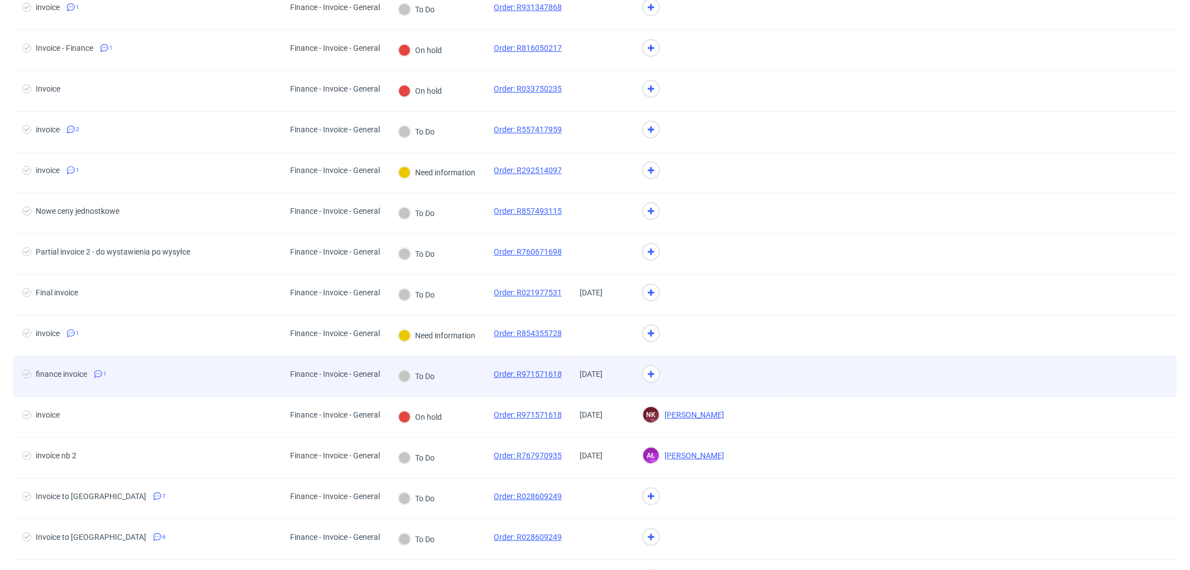
scroll to position [310, 0]
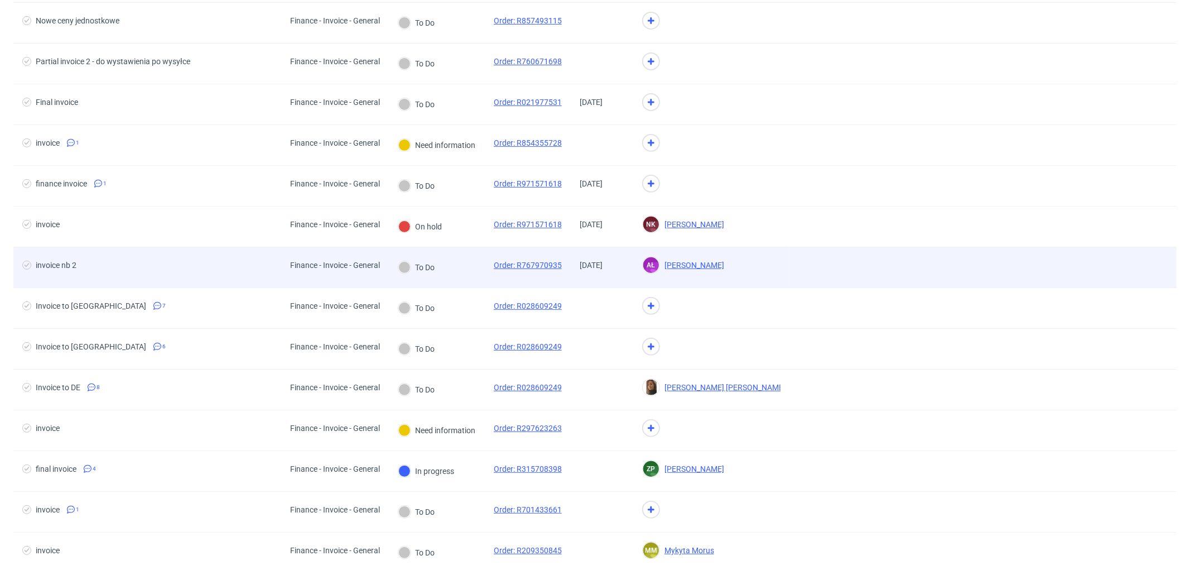
click at [455, 266] on div "To Do" at bounding box center [437, 267] width 96 height 41
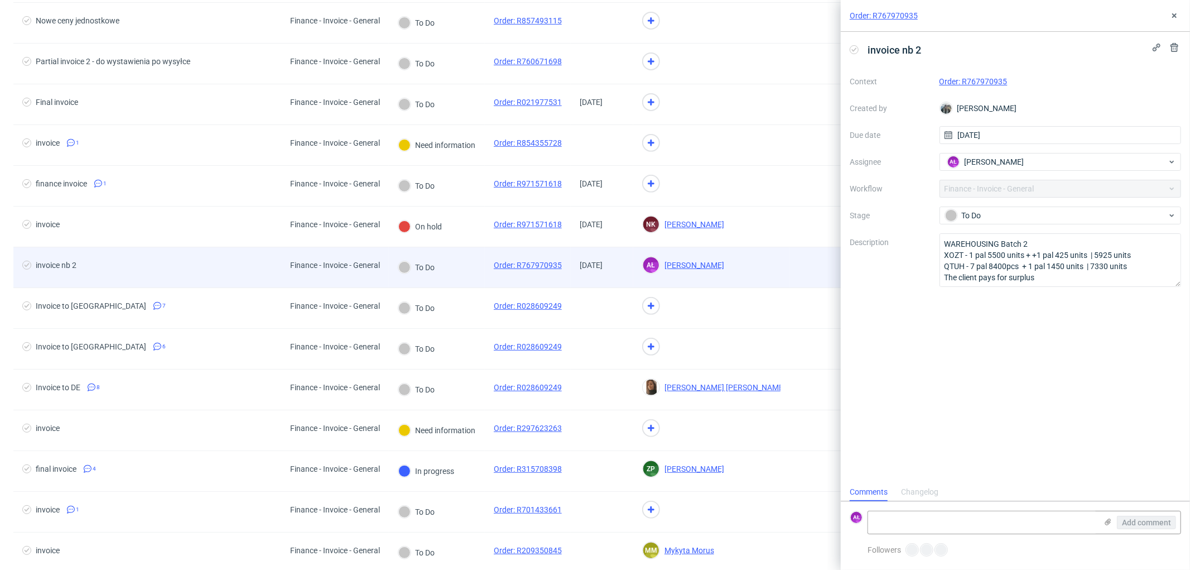
scroll to position [8, 0]
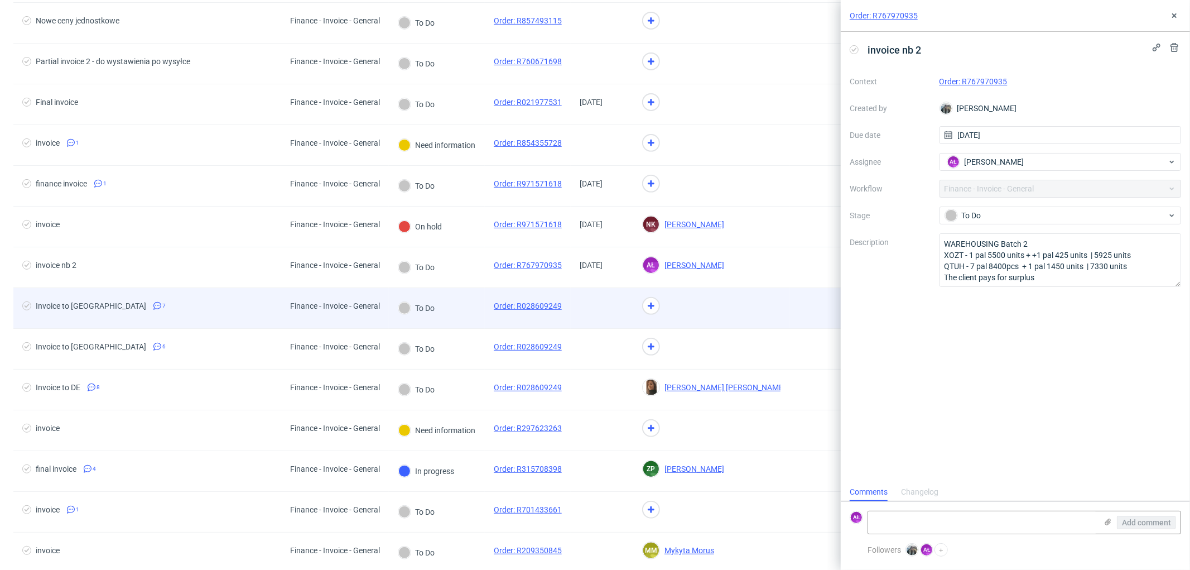
click at [458, 305] on div "To Do" at bounding box center [437, 308] width 96 height 41
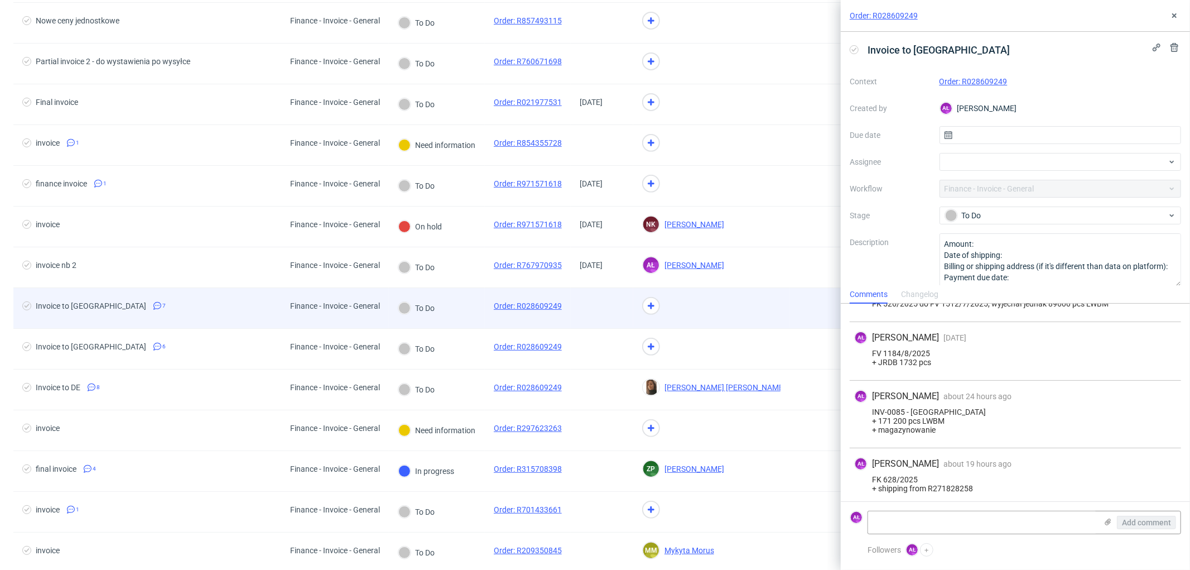
scroll to position [212, 0]
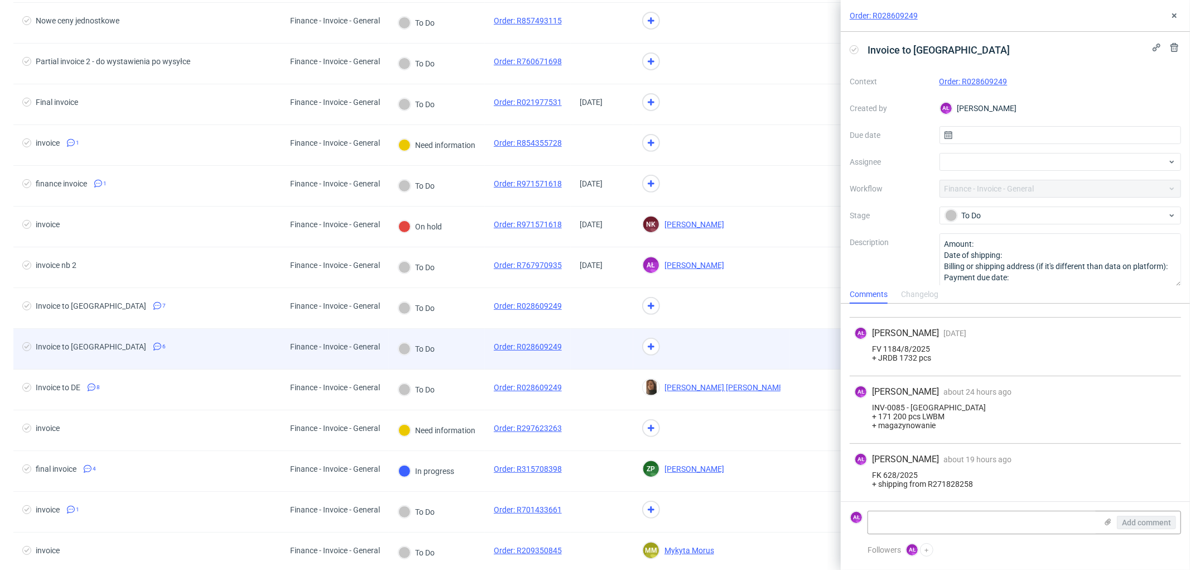
click at [463, 344] on div "To Do" at bounding box center [437, 349] width 96 height 41
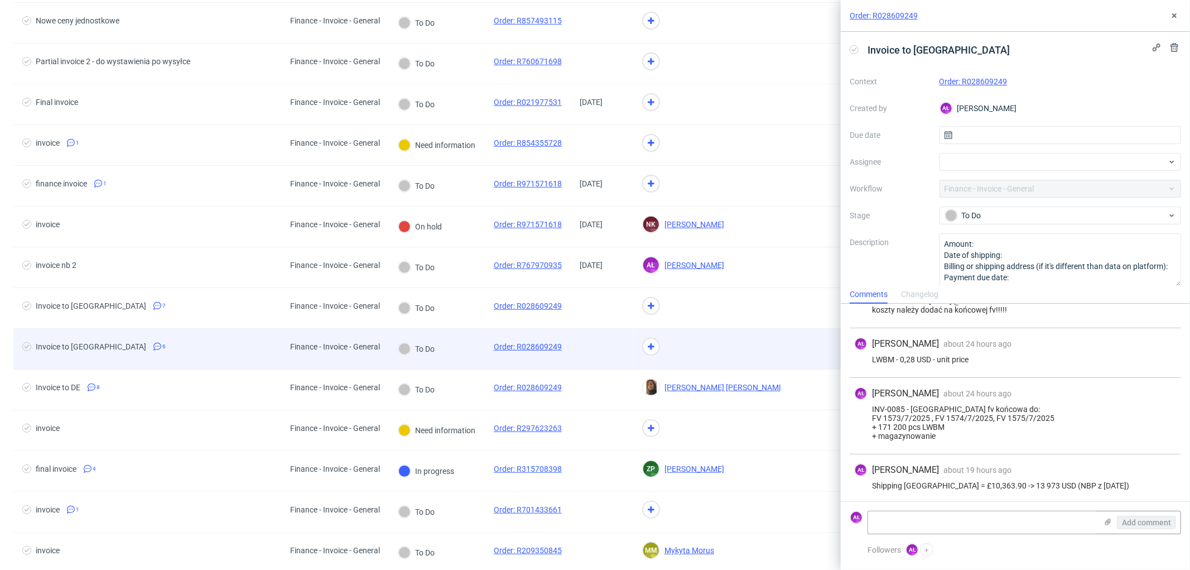
scroll to position [242, 0]
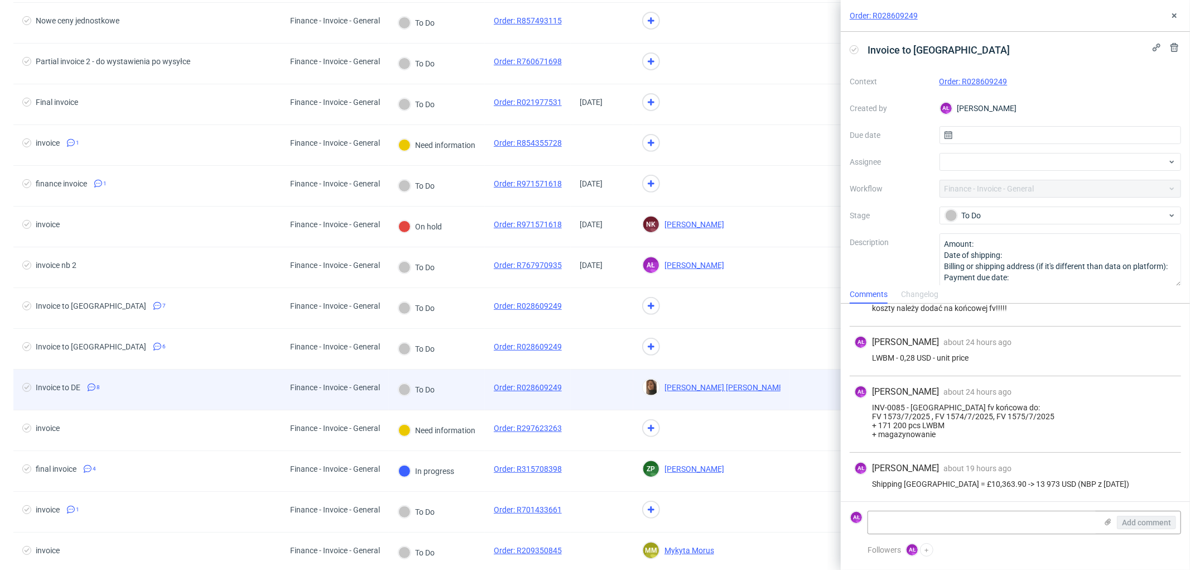
click at [461, 385] on div "To Do" at bounding box center [437, 389] width 96 height 41
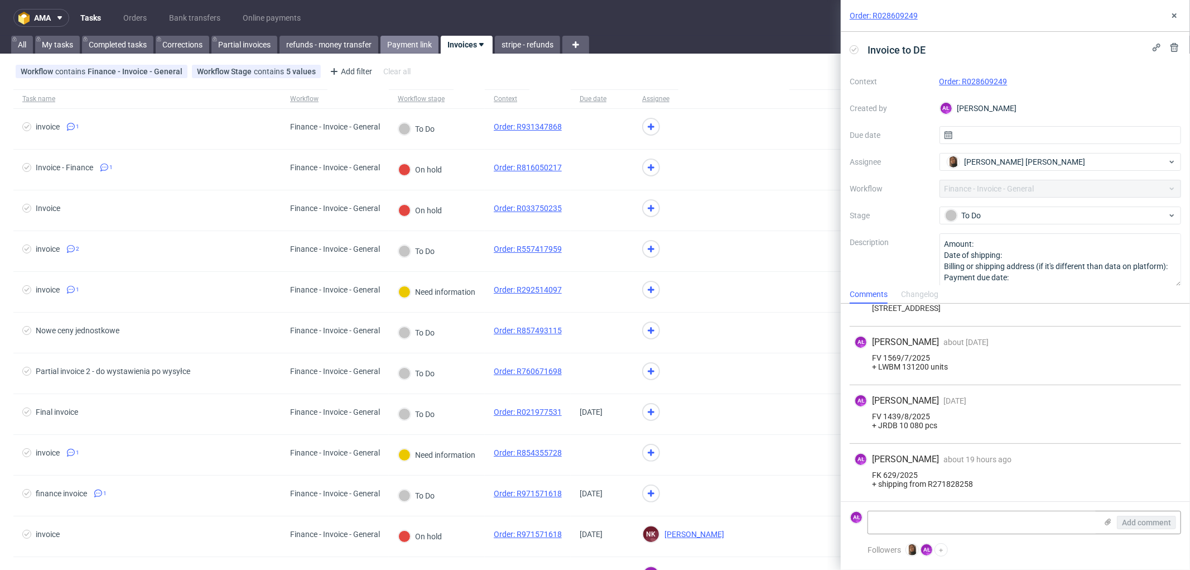
click at [417, 42] on link "Payment link" at bounding box center [409, 45] width 58 height 18
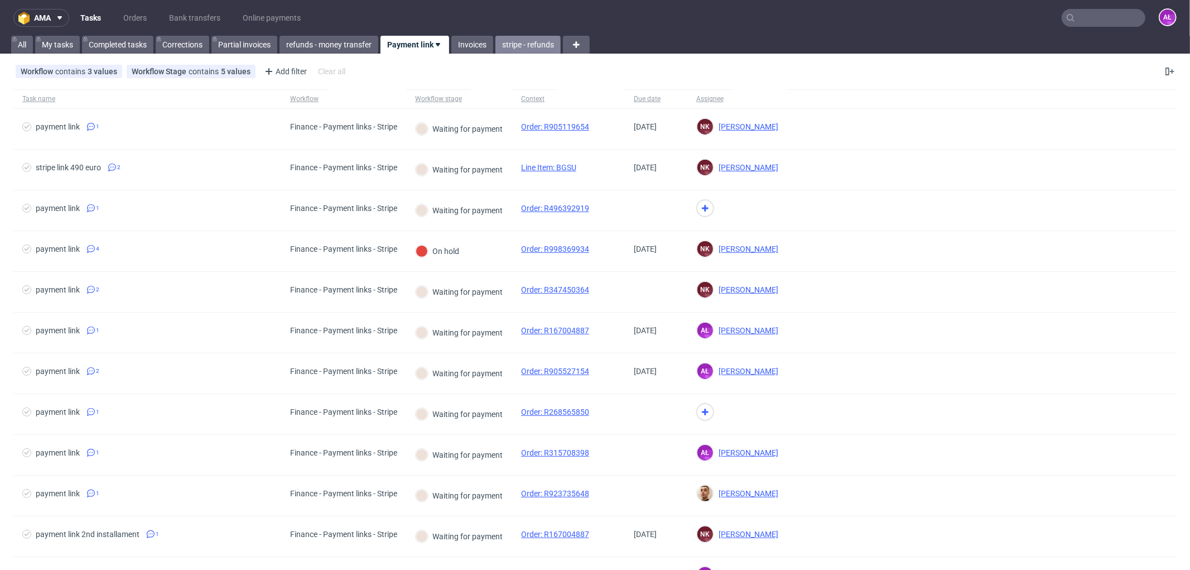
click at [523, 48] on link "stripe - refunds" at bounding box center [527, 45] width 65 height 18
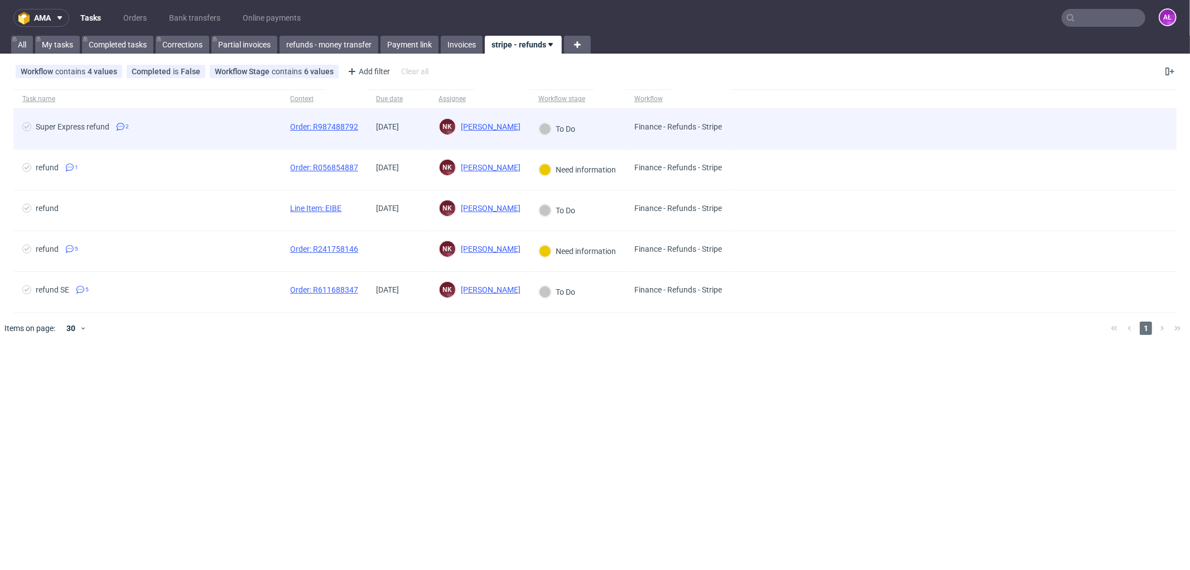
click at [418, 141] on div "24/09/2025" at bounding box center [398, 129] width 62 height 40
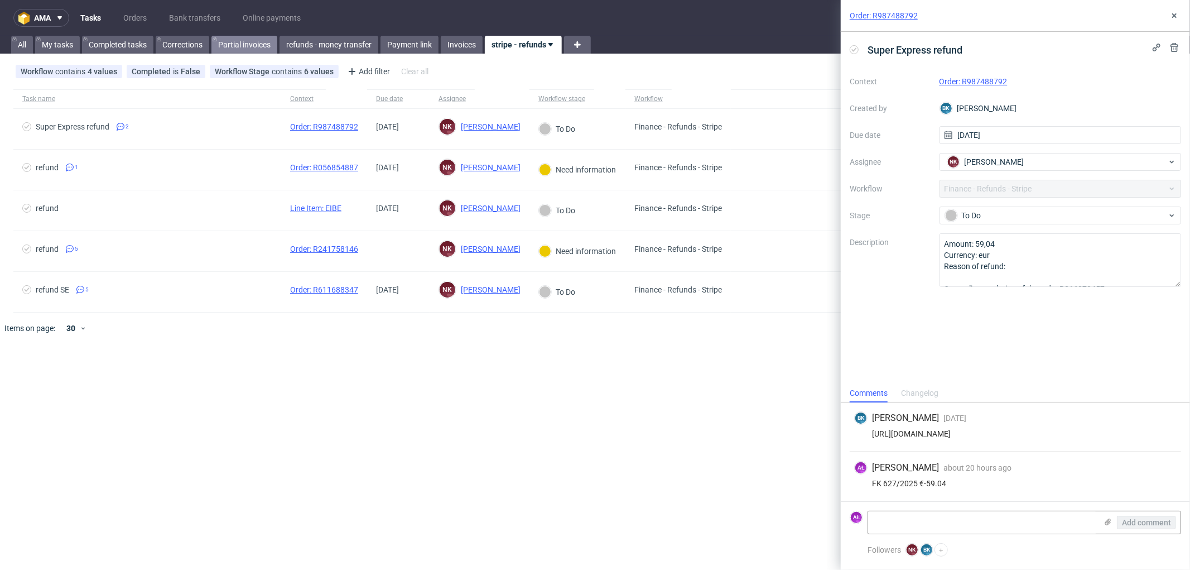
click at [245, 42] on link "Partial invoices" at bounding box center [244, 45] width 66 height 18
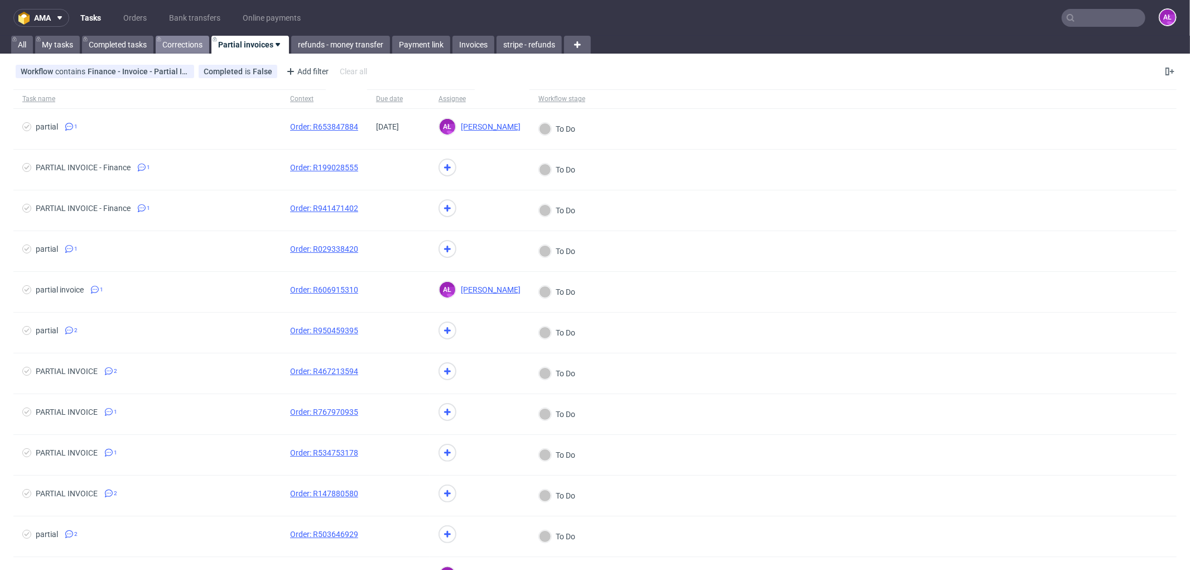
click at [192, 47] on link "Corrections" at bounding box center [183, 45] width 54 height 18
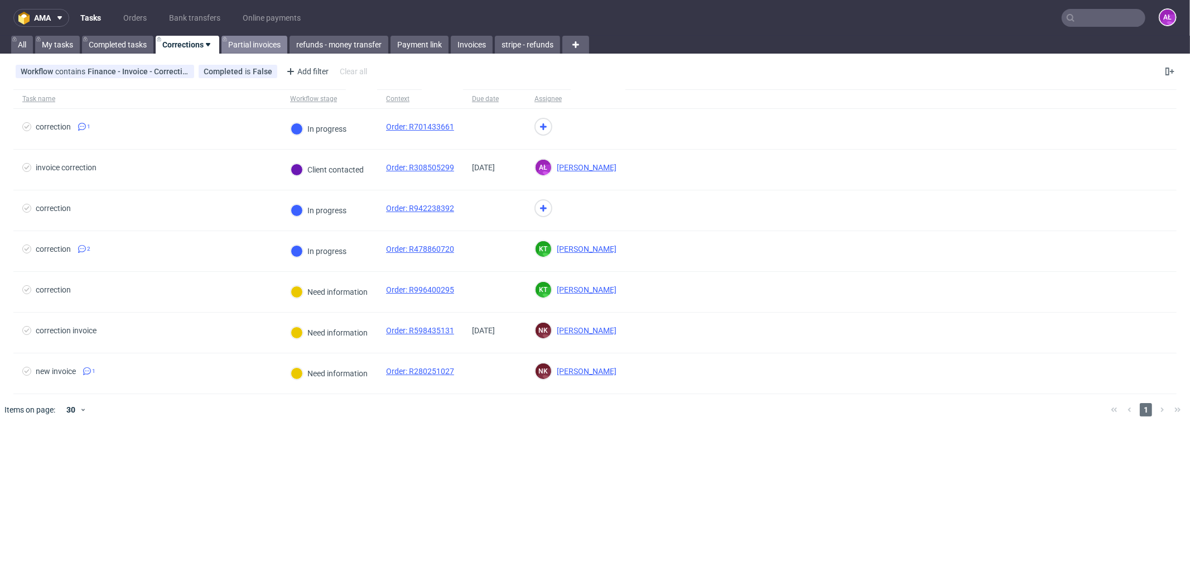
click at [247, 47] on link "Partial invoices" at bounding box center [254, 45] width 66 height 18
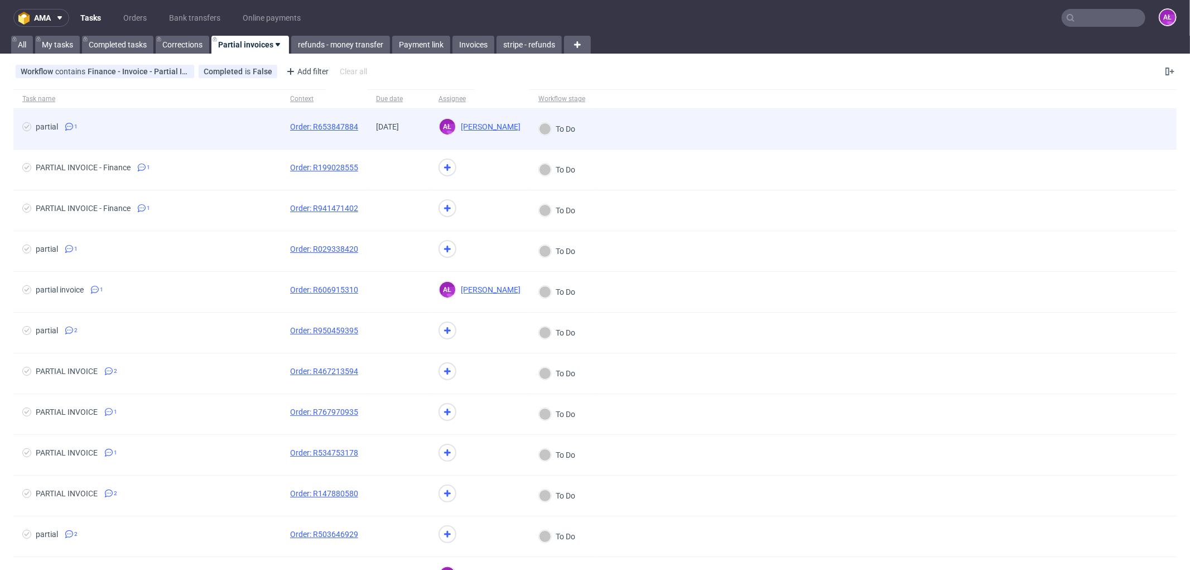
click at [372, 136] on div "[DATE]" at bounding box center [398, 129] width 62 height 40
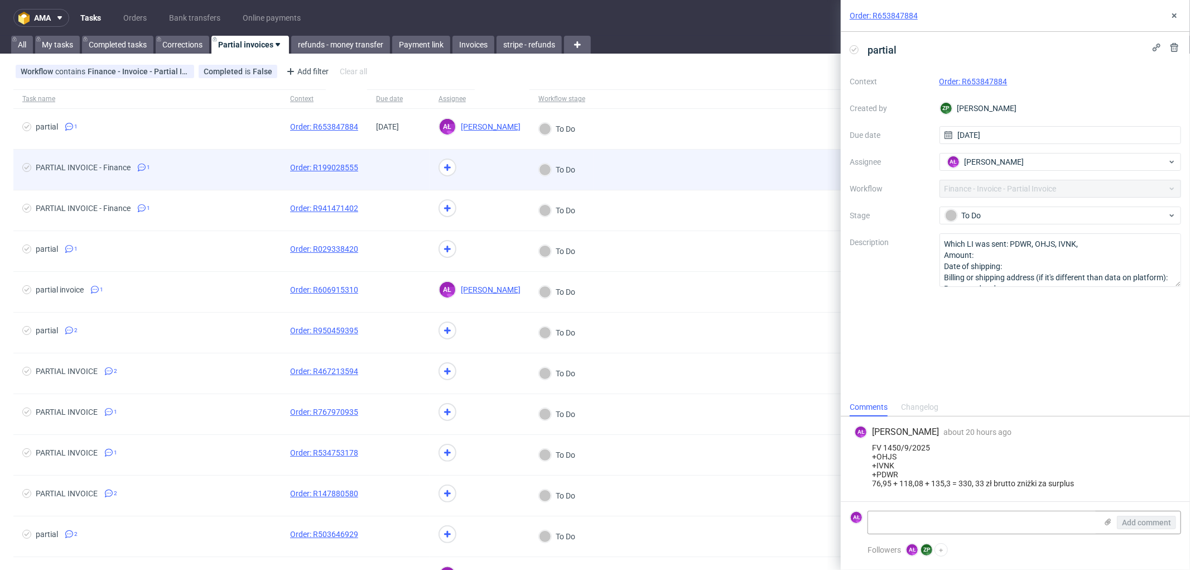
click at [416, 166] on span at bounding box center [398, 169] width 45 height 13
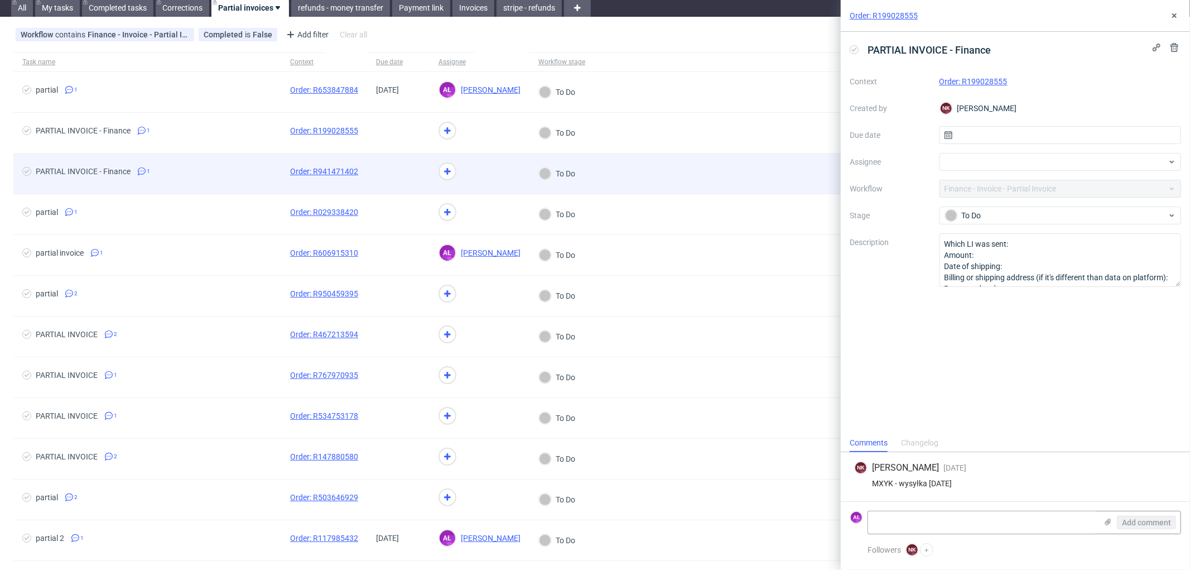
scroll to position [62, 0]
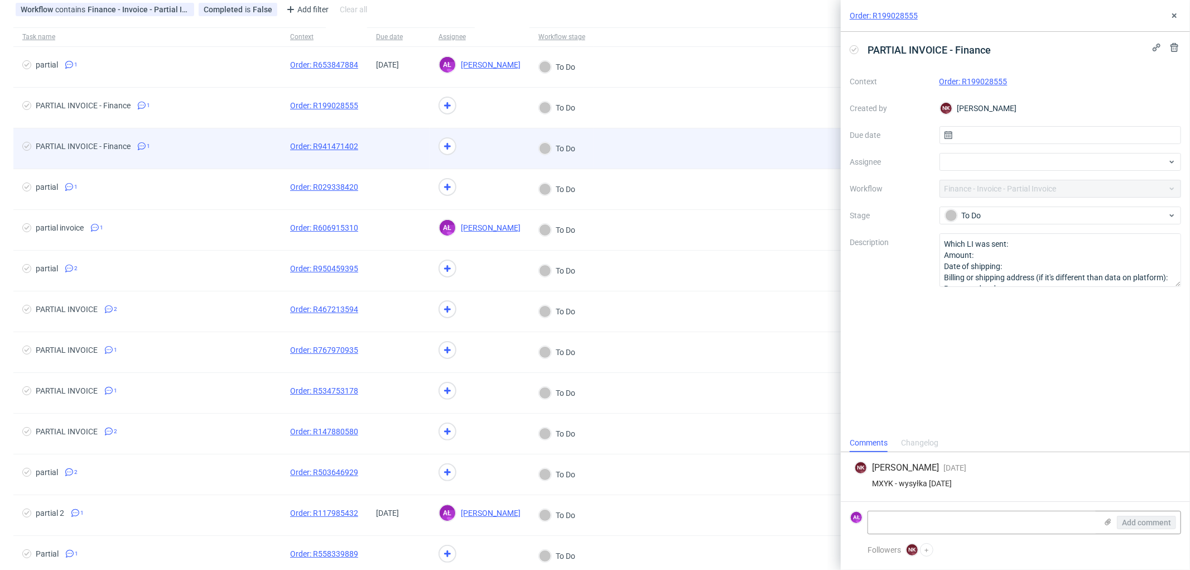
click at [402, 158] on div at bounding box center [398, 148] width 62 height 40
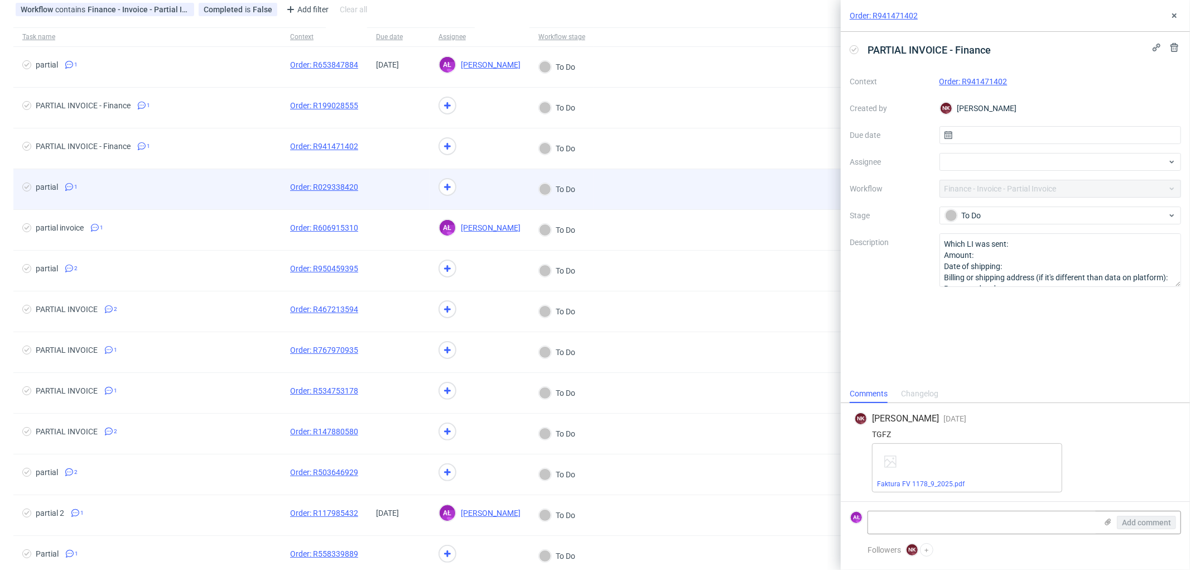
click at [406, 189] on span at bounding box center [398, 188] width 45 height 13
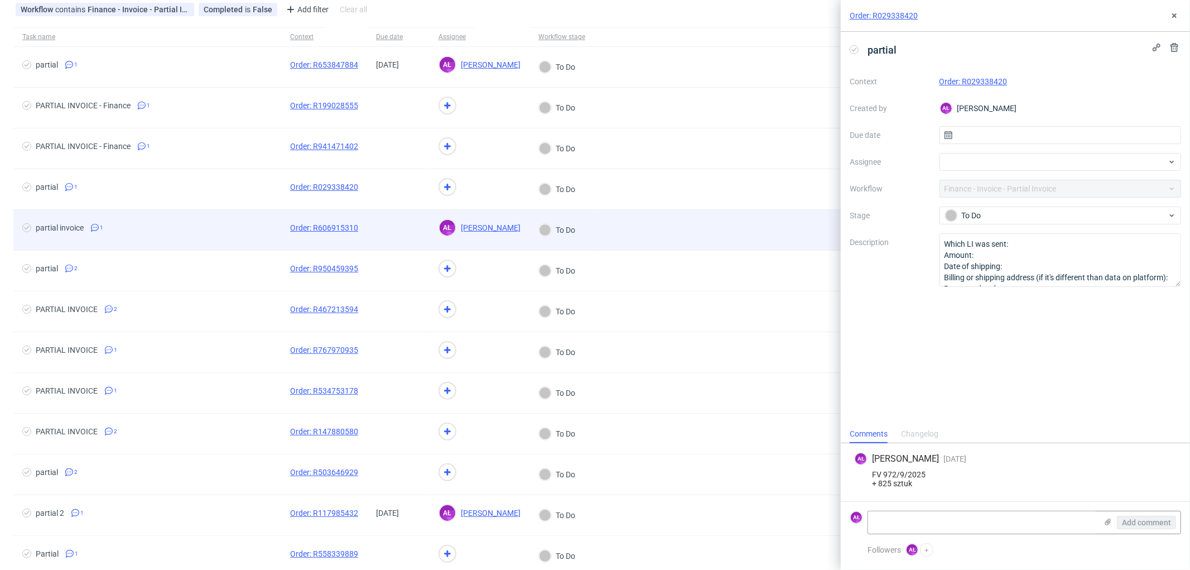
click at [406, 225] on span at bounding box center [398, 229] width 45 height 13
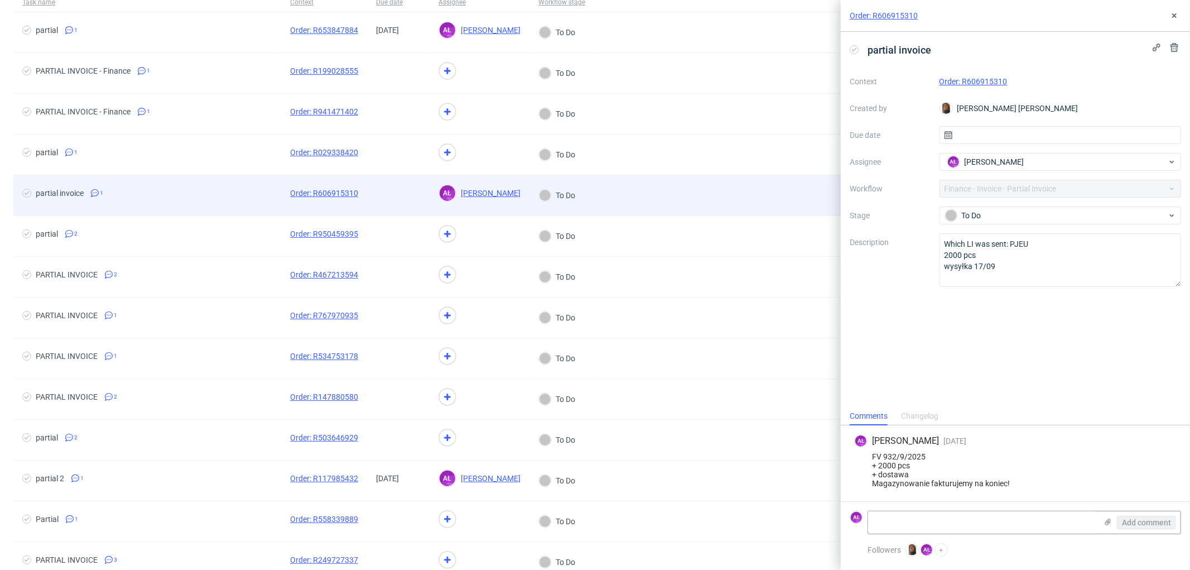
scroll to position [124, 0]
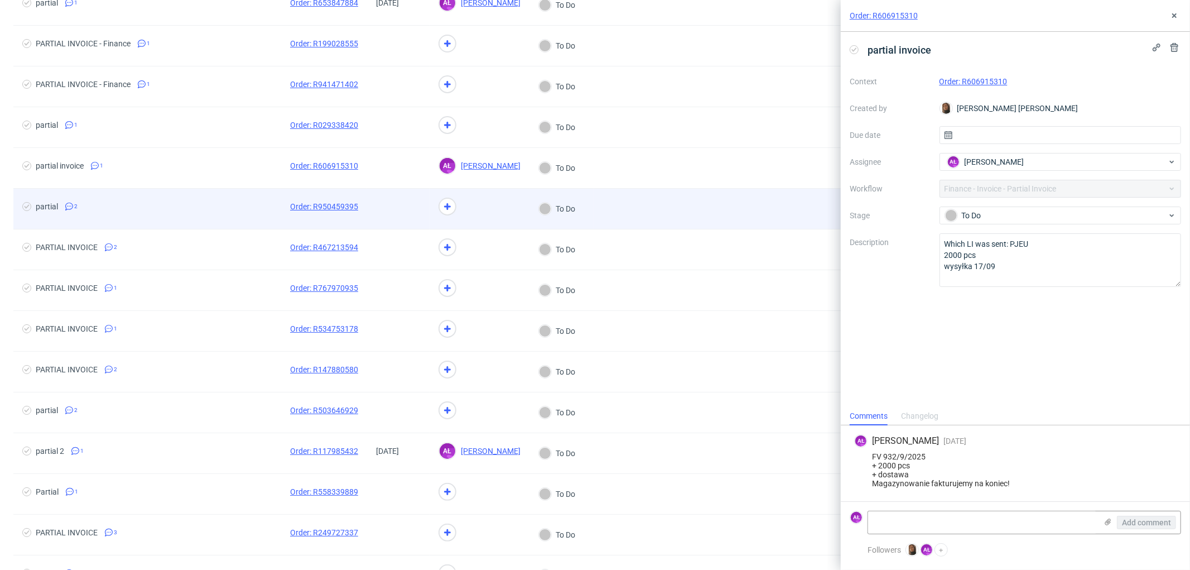
click at [404, 203] on span at bounding box center [398, 208] width 45 height 13
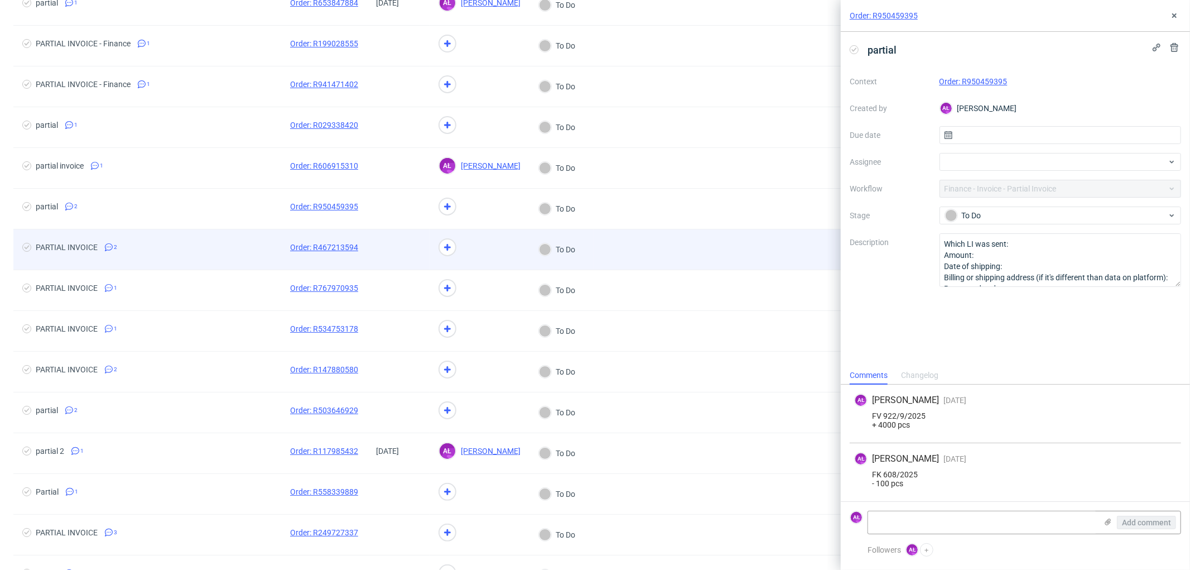
click at [402, 260] on div at bounding box center [398, 249] width 62 height 40
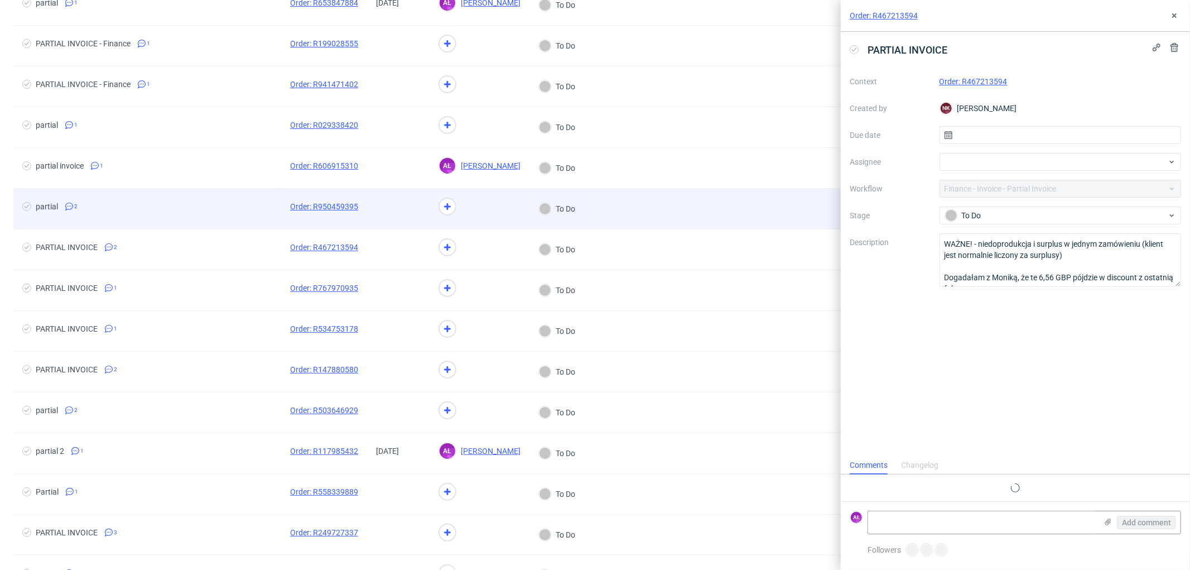
scroll to position [26, 0]
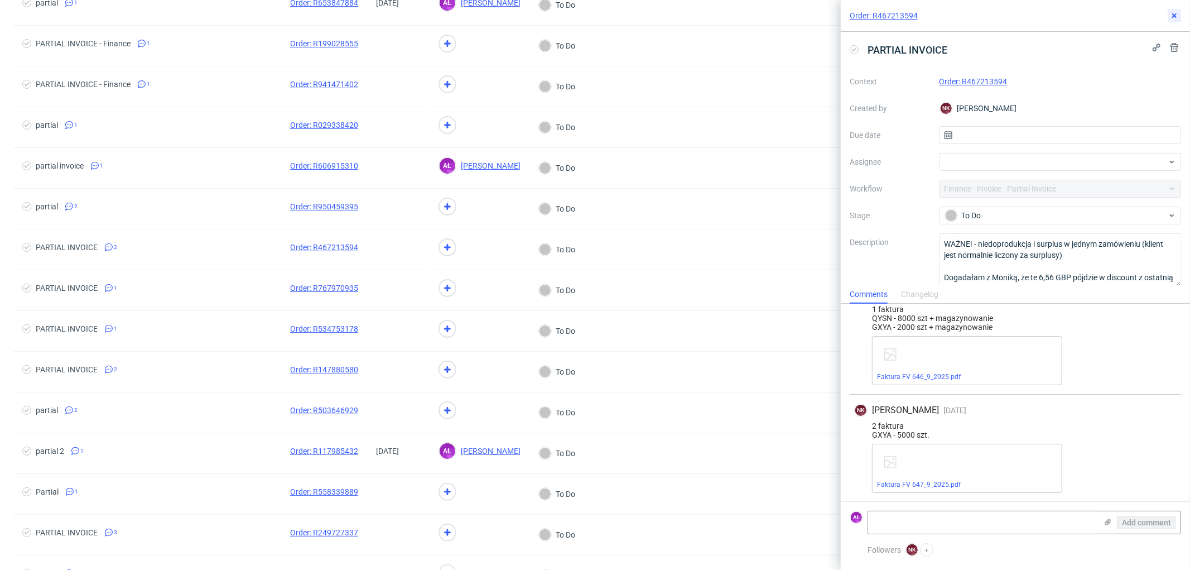
click at [1174, 16] on use at bounding box center [1174, 15] width 4 height 4
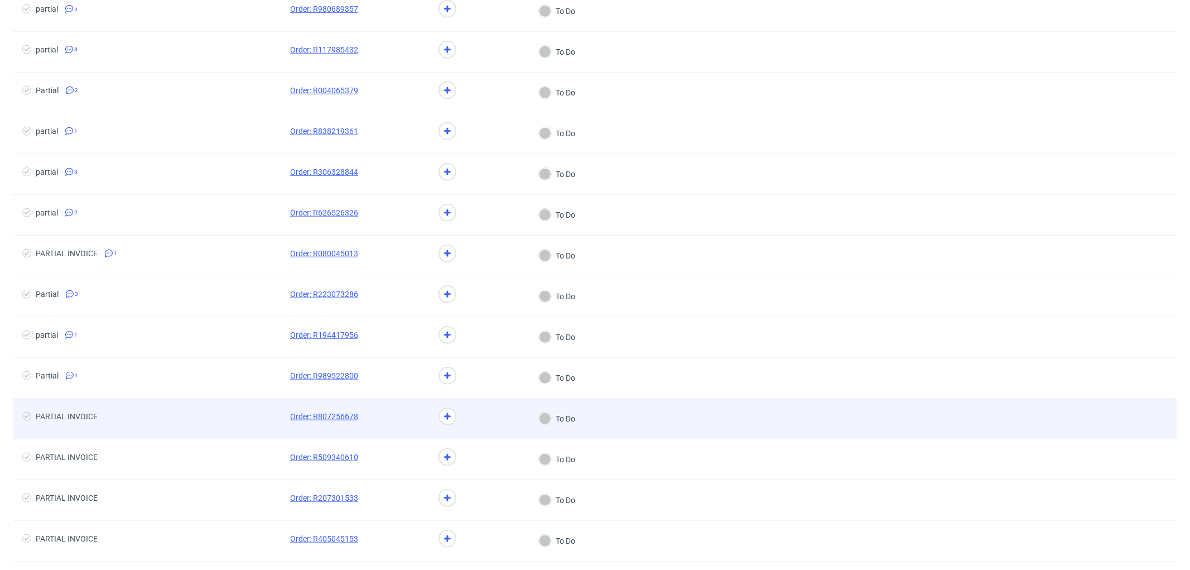
scroll to position [801, 0]
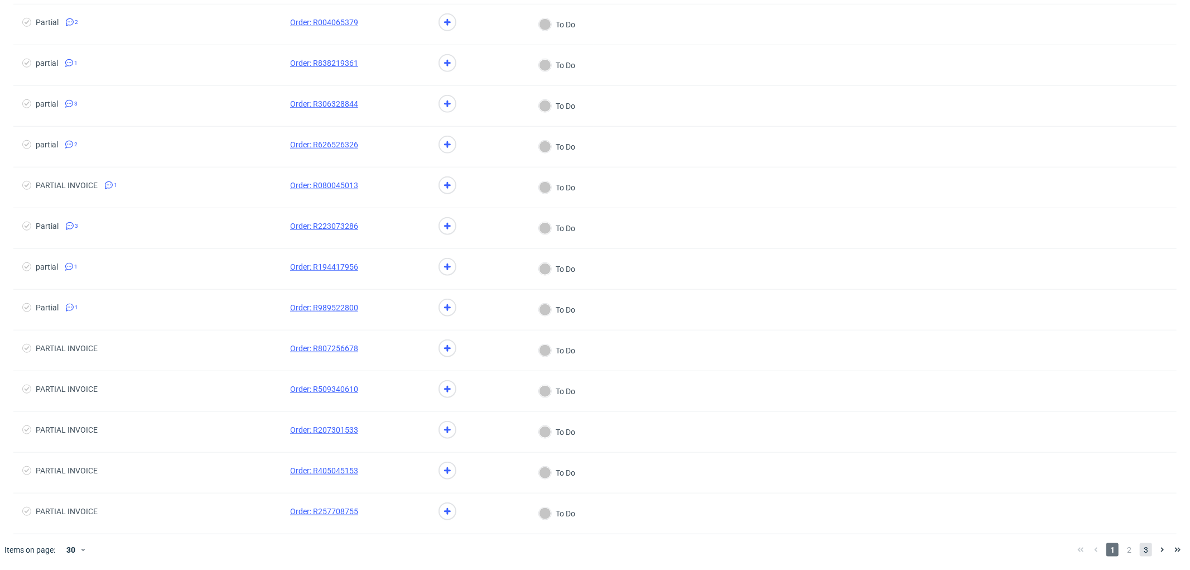
click at [1140, 550] on span "3" at bounding box center [1146, 549] width 12 height 13
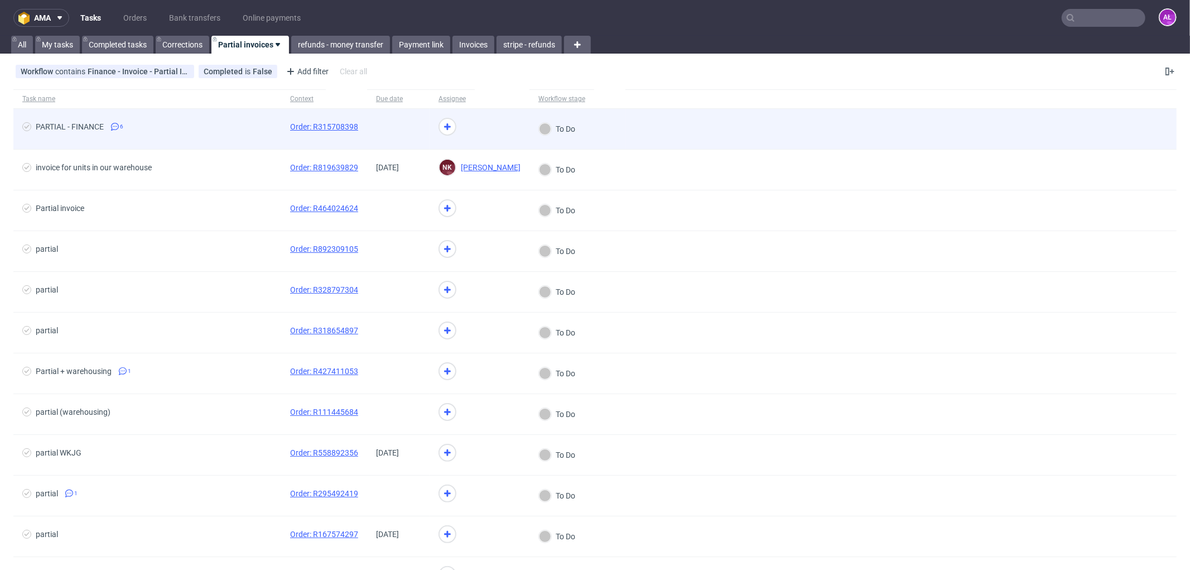
click at [411, 132] on span at bounding box center [398, 128] width 45 height 13
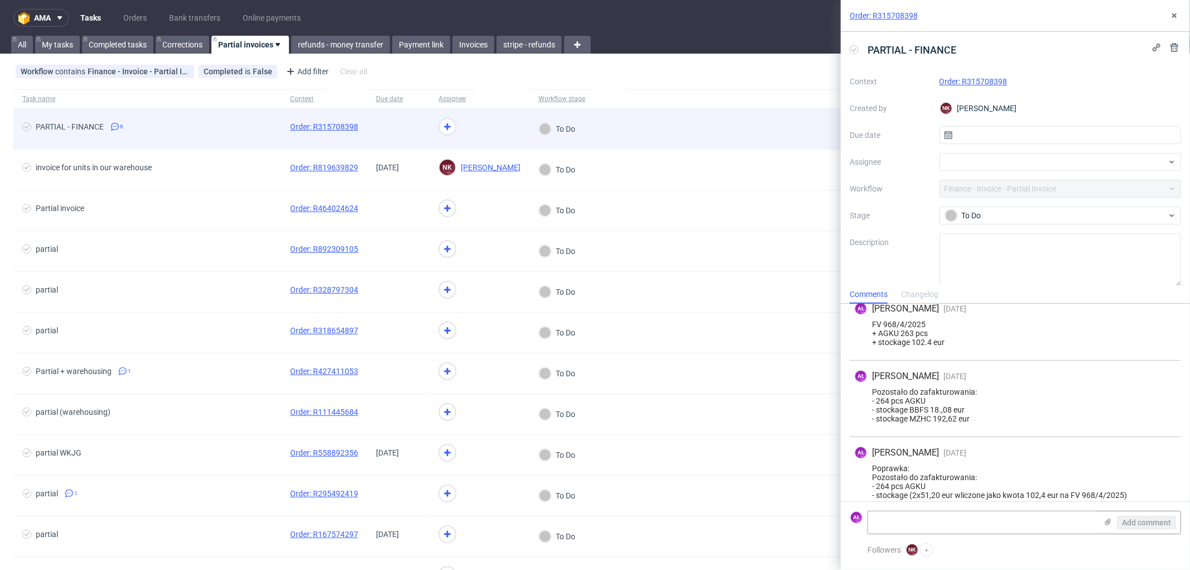
scroll to position [260, 0]
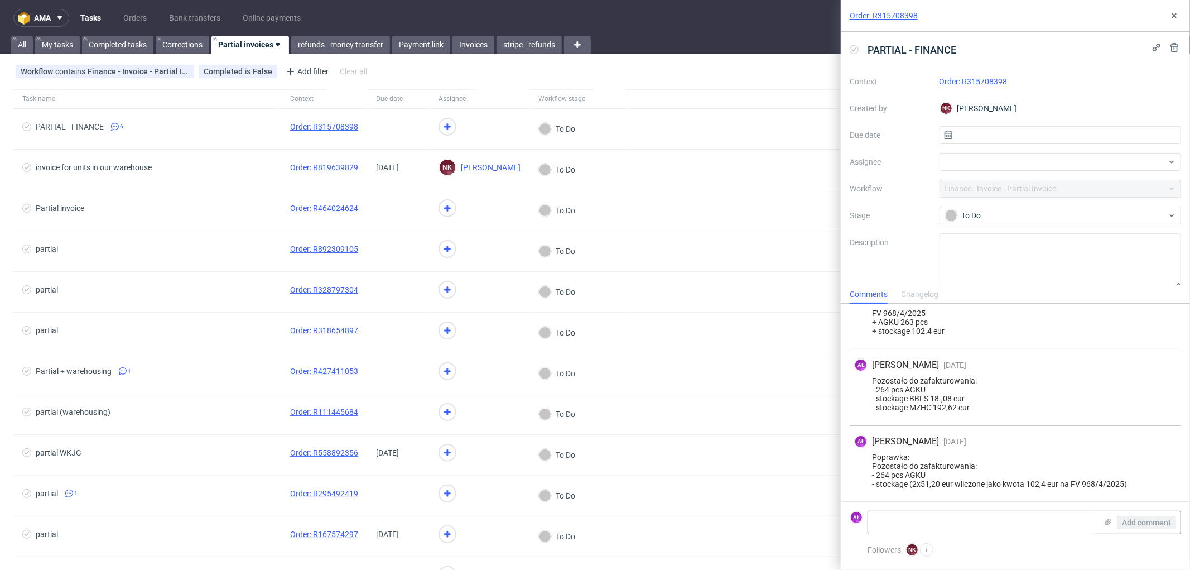
click at [989, 82] on link "Order: R315708398" at bounding box center [973, 81] width 68 height 9
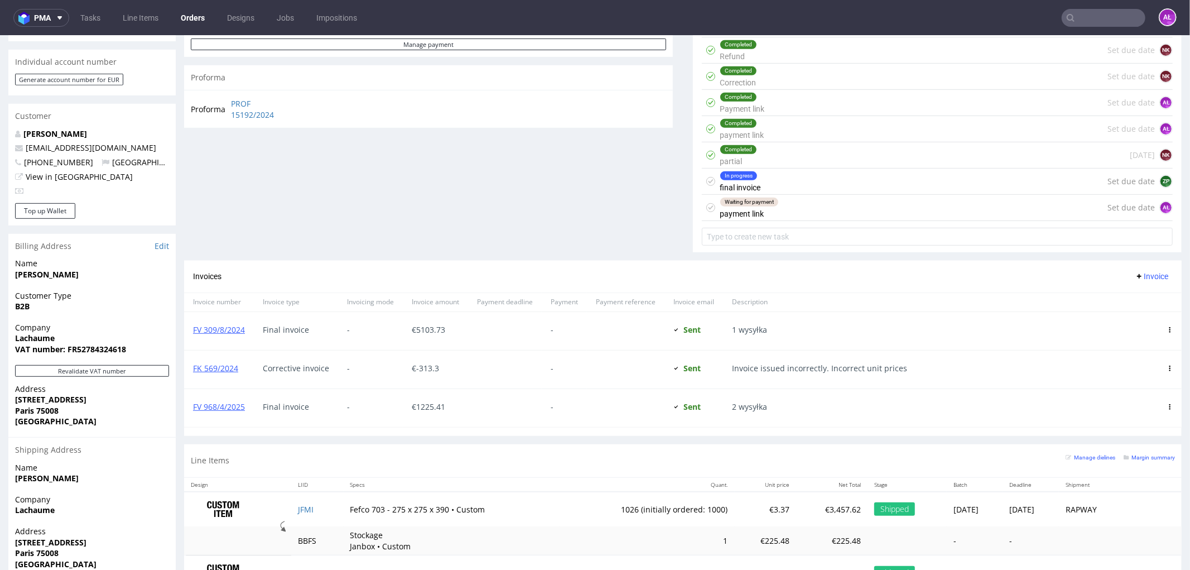
scroll to position [399, 0]
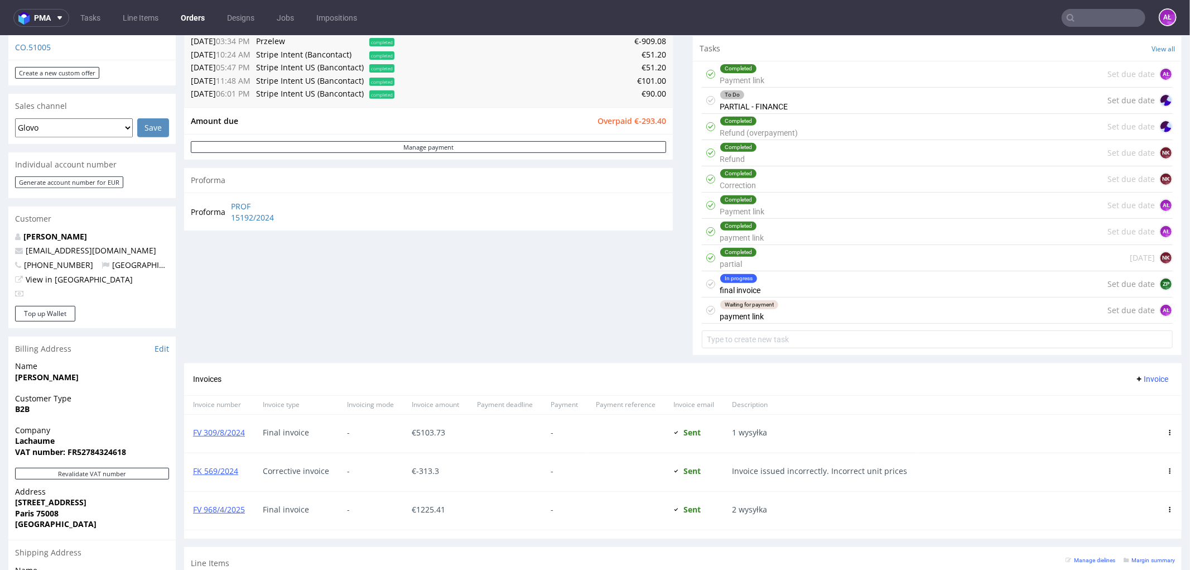
click at [755, 314] on div "Waiting for payment payment link" at bounding box center [749, 310] width 59 height 26
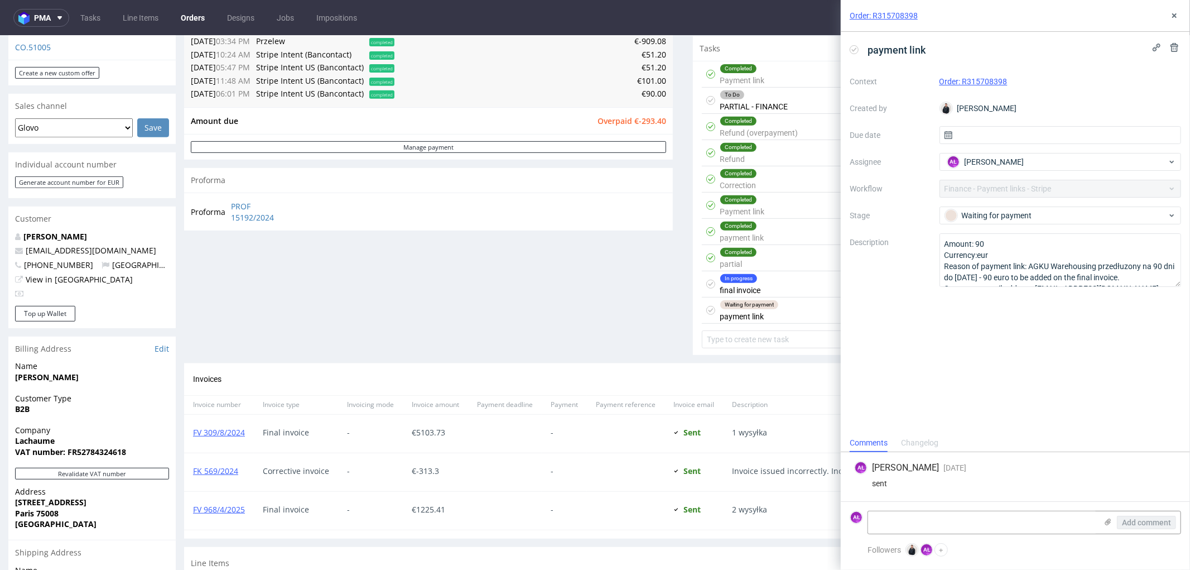
click at [854, 49] on icon at bounding box center [854, 49] width 9 height 9
click at [1175, 13] on icon at bounding box center [1174, 15] width 9 height 9
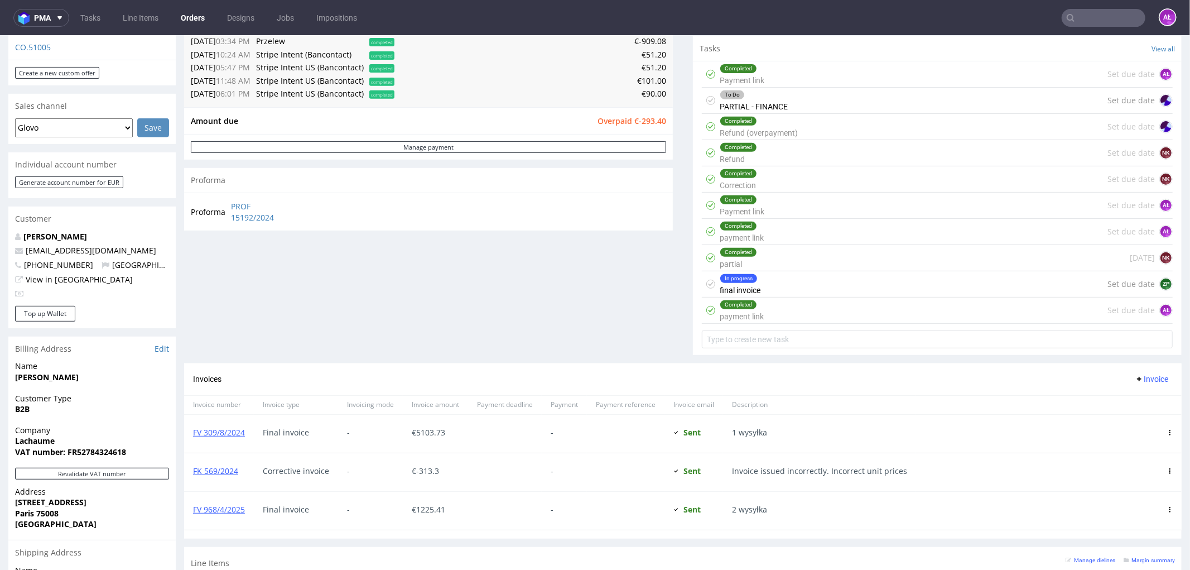
click at [831, 283] on div "In progress final invoice Set due date ZP" at bounding box center [937, 284] width 471 height 26
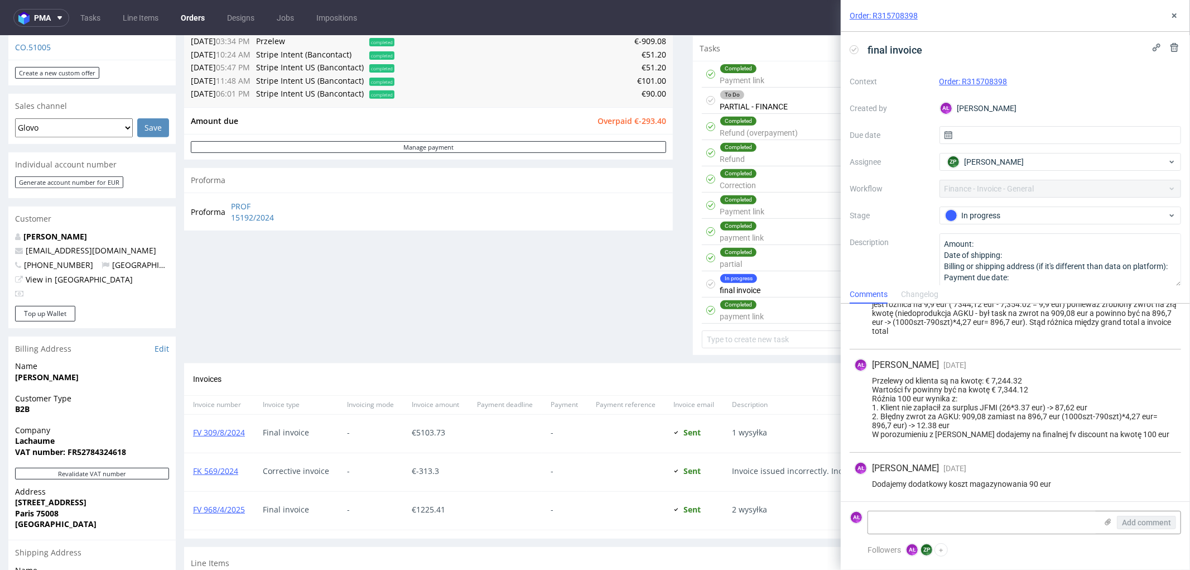
scroll to position [152, 0]
click at [1174, 18] on icon at bounding box center [1174, 15] width 9 height 9
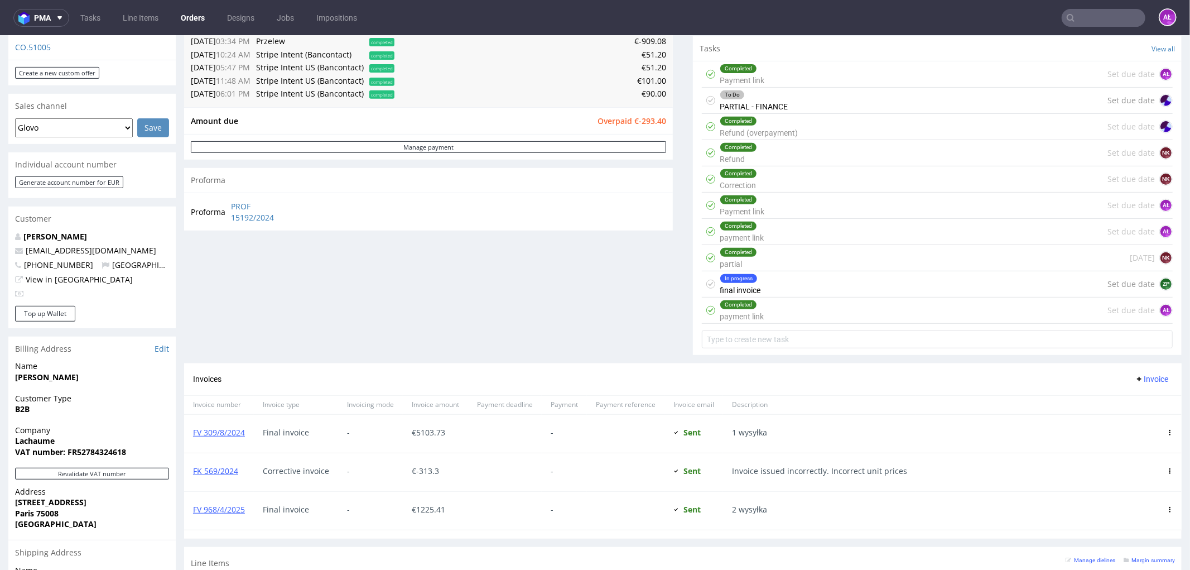
click at [760, 104] on div "To Do PARTIAL - FINANCE" at bounding box center [754, 100] width 68 height 26
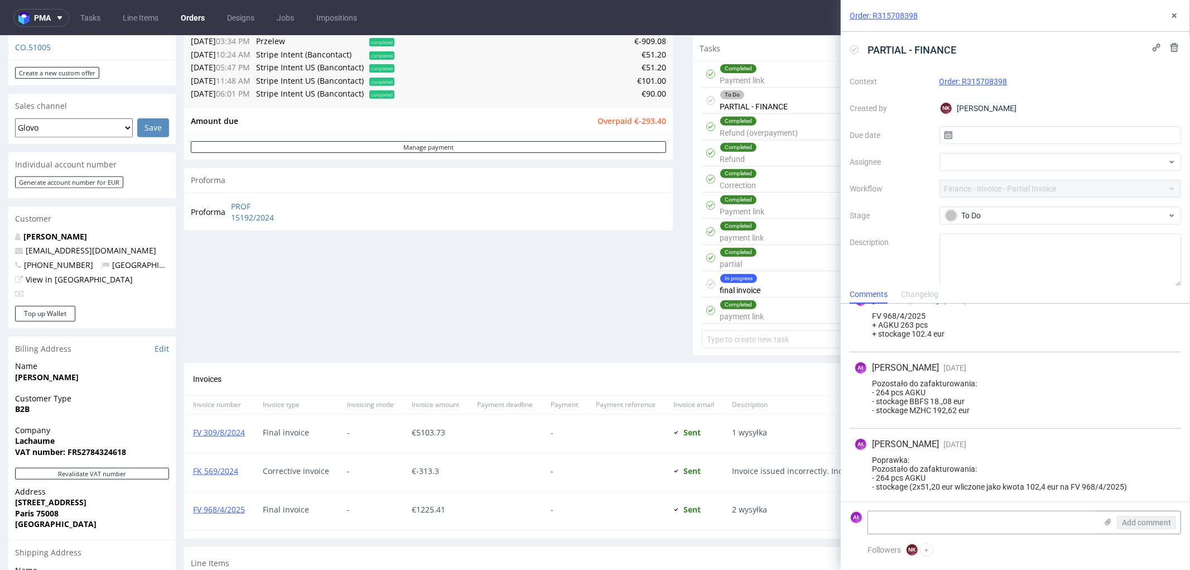
scroll to position [260, 0]
click at [1170, 18] on icon at bounding box center [1174, 15] width 9 height 9
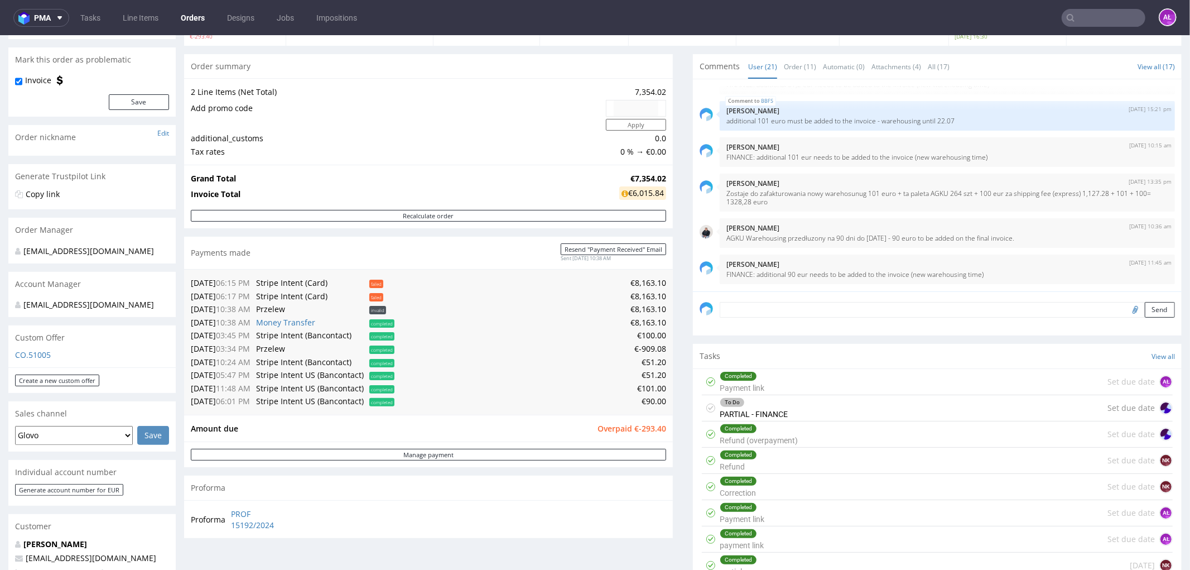
scroll to position [90, 0]
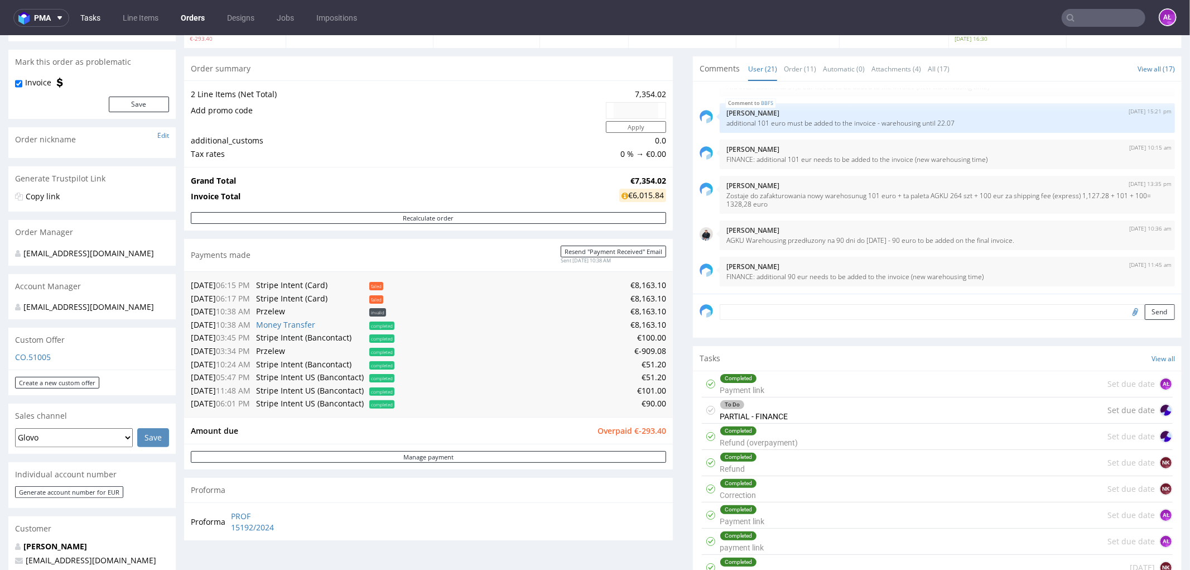
click at [100, 16] on link "Tasks" at bounding box center [90, 18] width 33 height 18
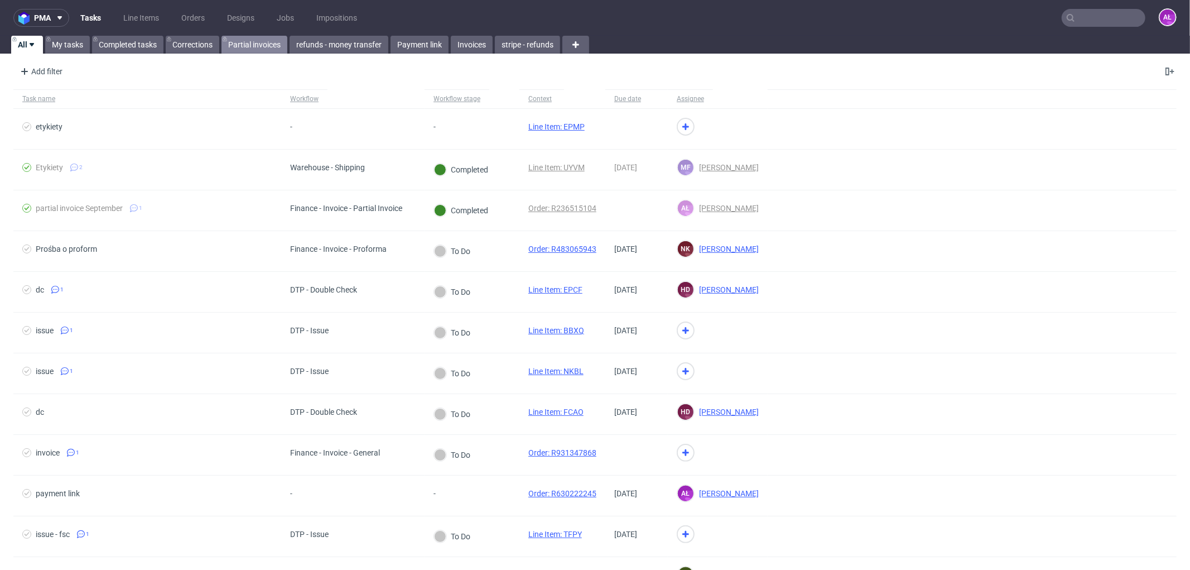
drag, startPoint x: 262, startPoint y: 45, endPoint x: 306, endPoint y: 82, distance: 57.4
click at [261, 45] on link "Partial invoices" at bounding box center [254, 45] width 66 height 18
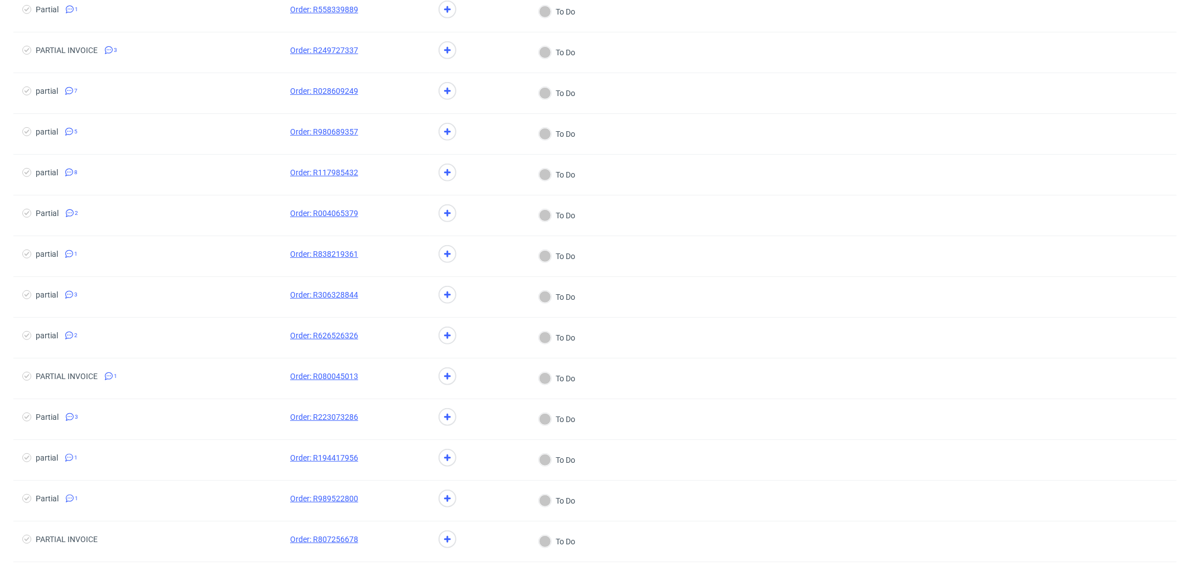
scroll to position [801, 0]
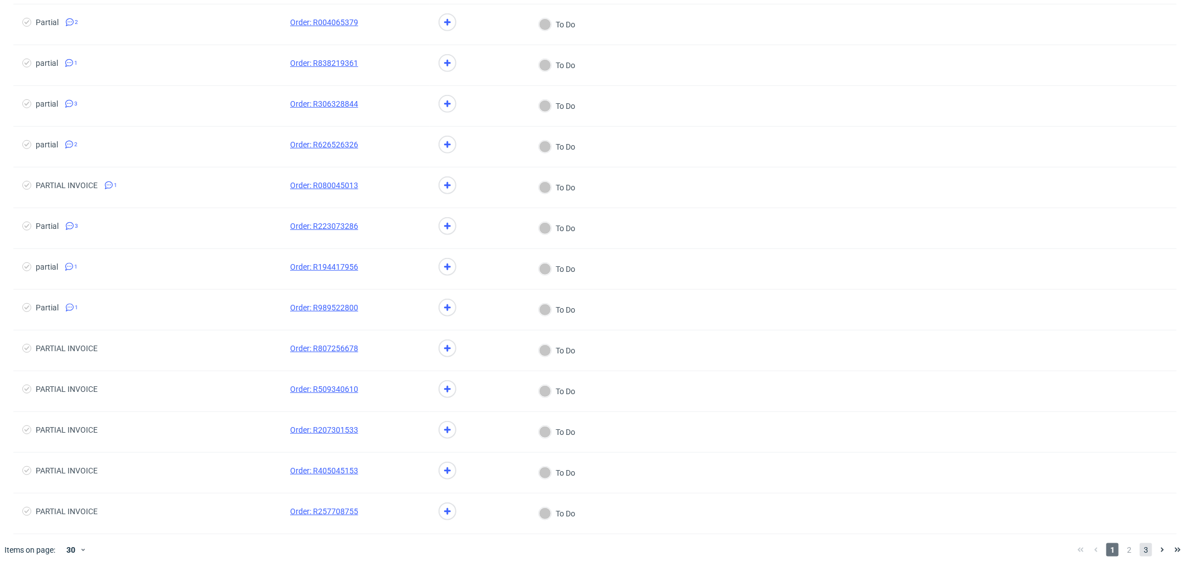
click at [1140, 554] on span "3" at bounding box center [1146, 549] width 12 height 13
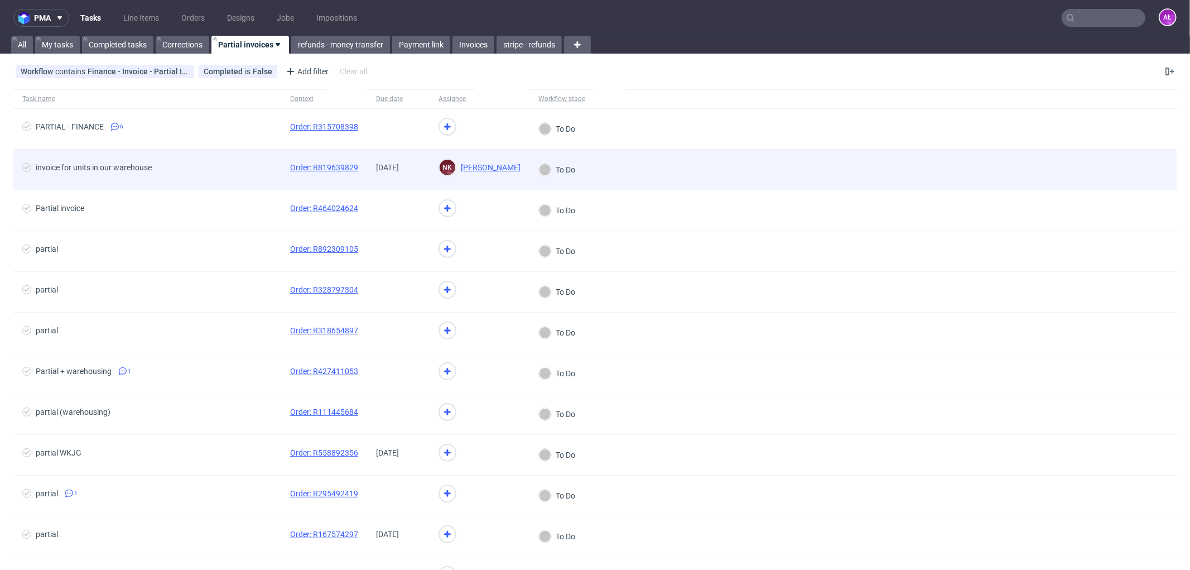
click at [378, 179] on div "01/08/2024" at bounding box center [398, 170] width 62 height 40
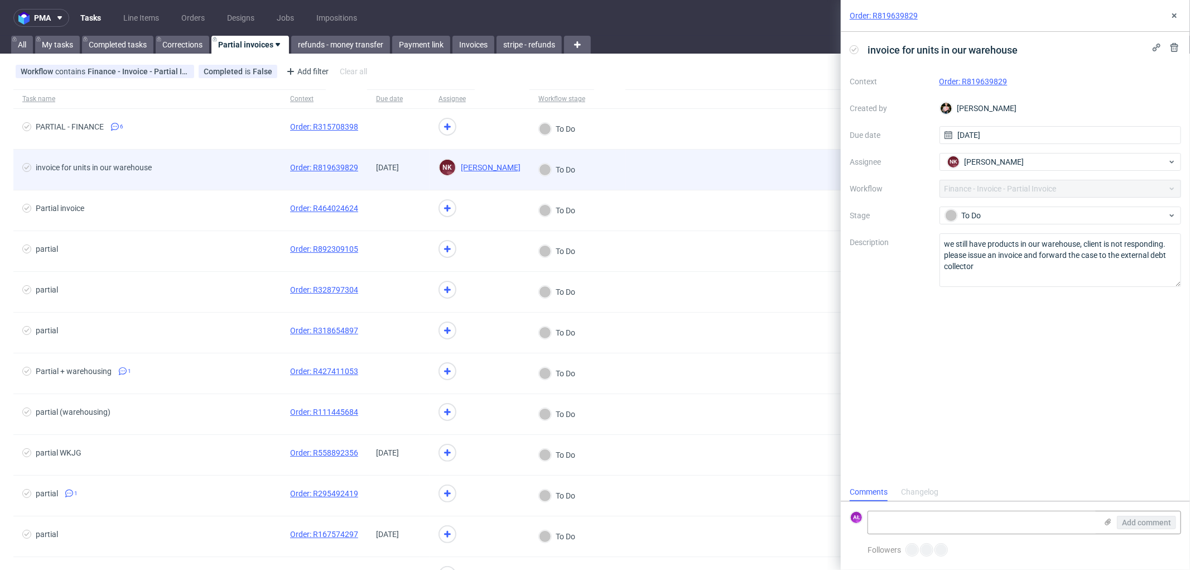
scroll to position [8, 0]
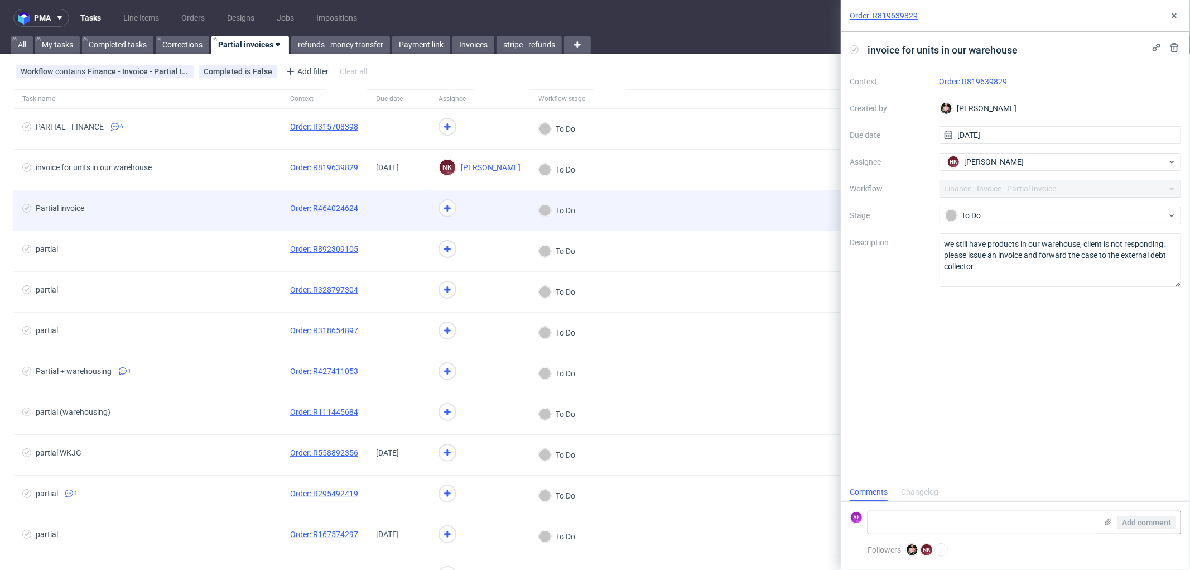
click at [385, 204] on span at bounding box center [398, 210] width 45 height 13
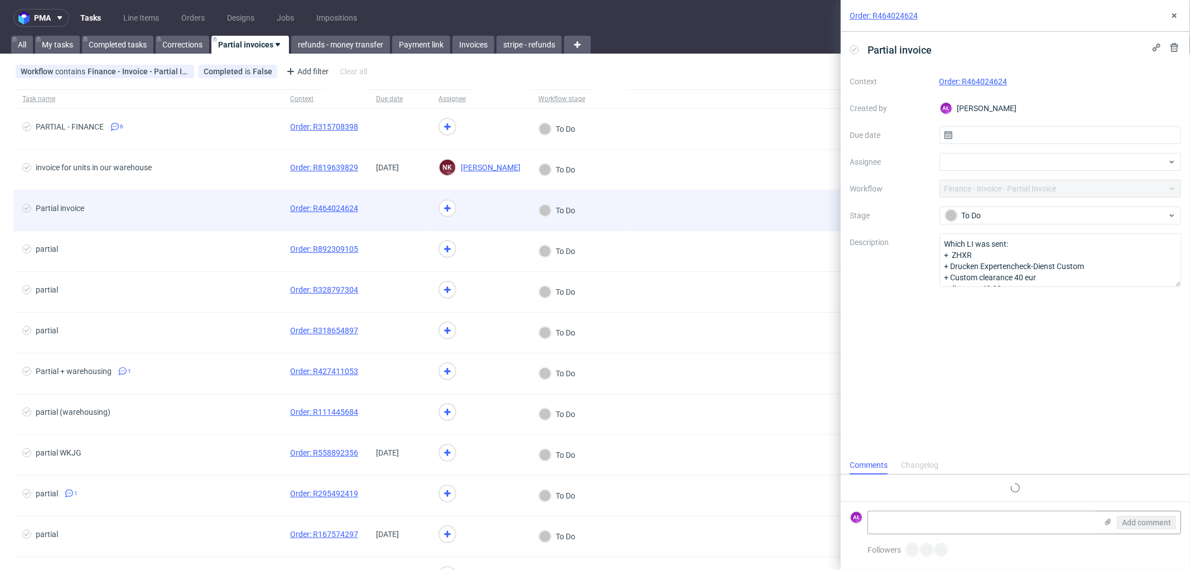
scroll to position [8, 0]
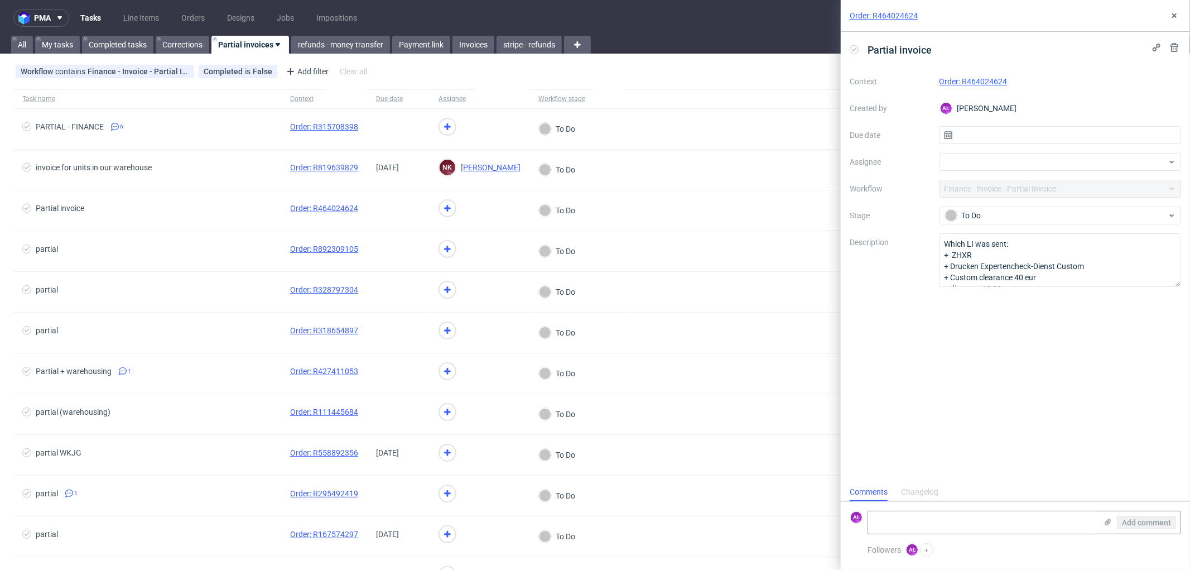
click at [962, 81] on link "Order: R464024624" at bounding box center [973, 81] width 68 height 9
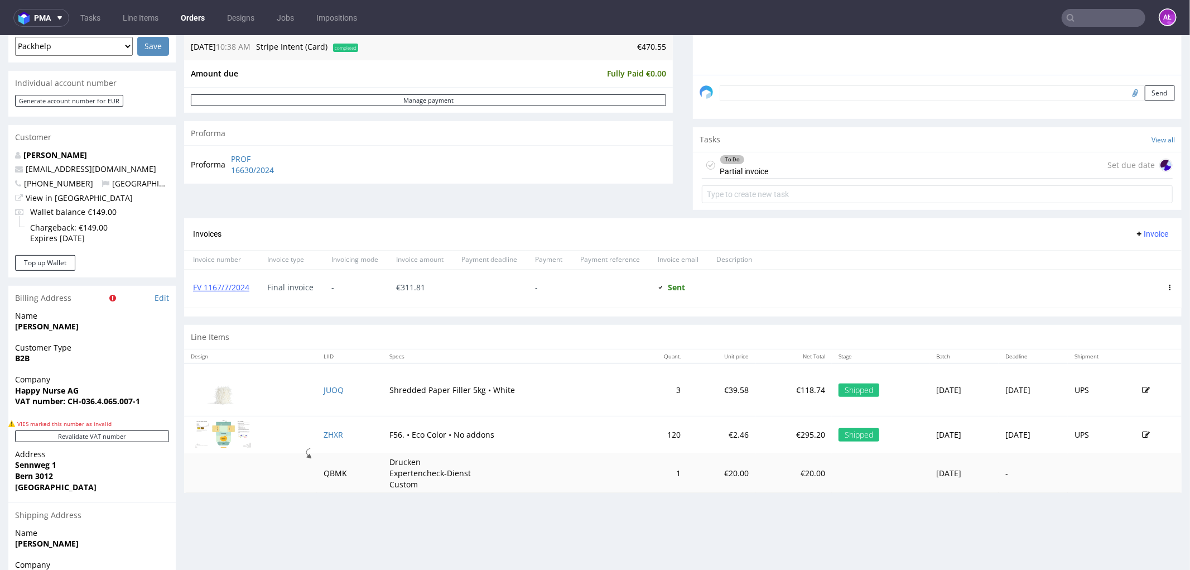
scroll to position [310, 0]
click at [786, 162] on div "To Do Partial invoice Set due date" at bounding box center [937, 164] width 471 height 26
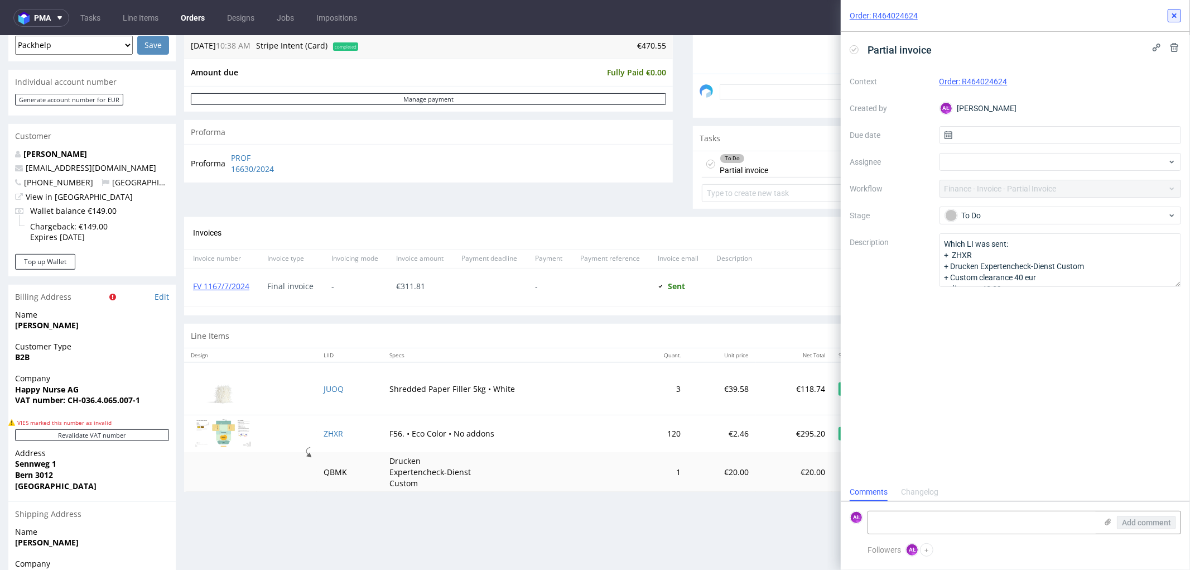
click at [1174, 15] on use at bounding box center [1174, 15] width 4 height 4
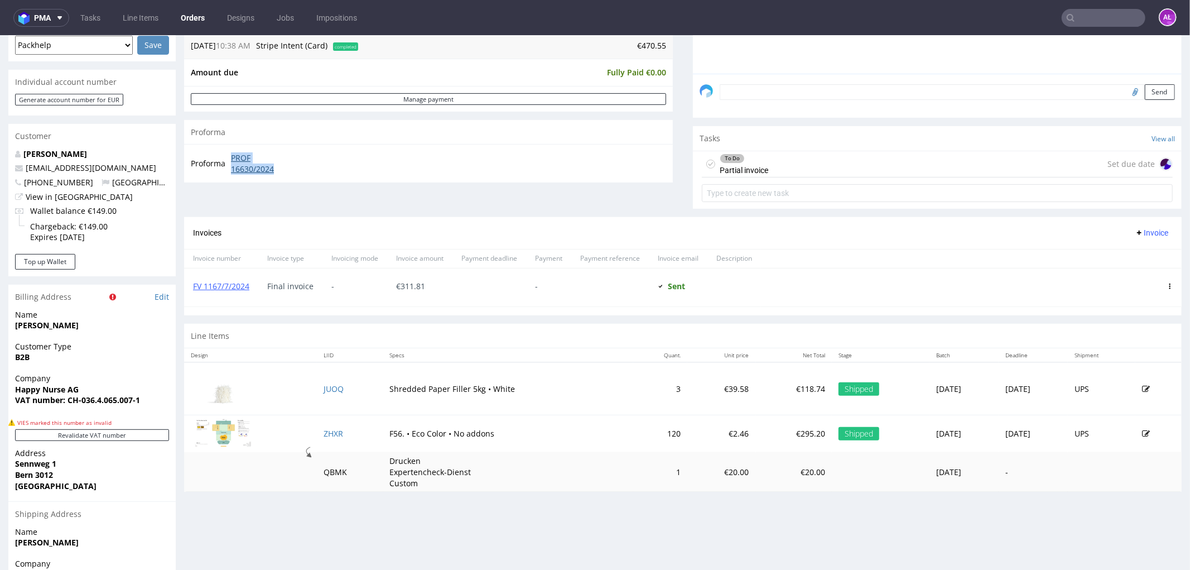
drag, startPoint x: 229, startPoint y: 155, endPoint x: 288, endPoint y: 165, distance: 60.0
click at [288, 165] on td "PROF 16630/2024" at bounding box center [261, 163] width 67 height 24
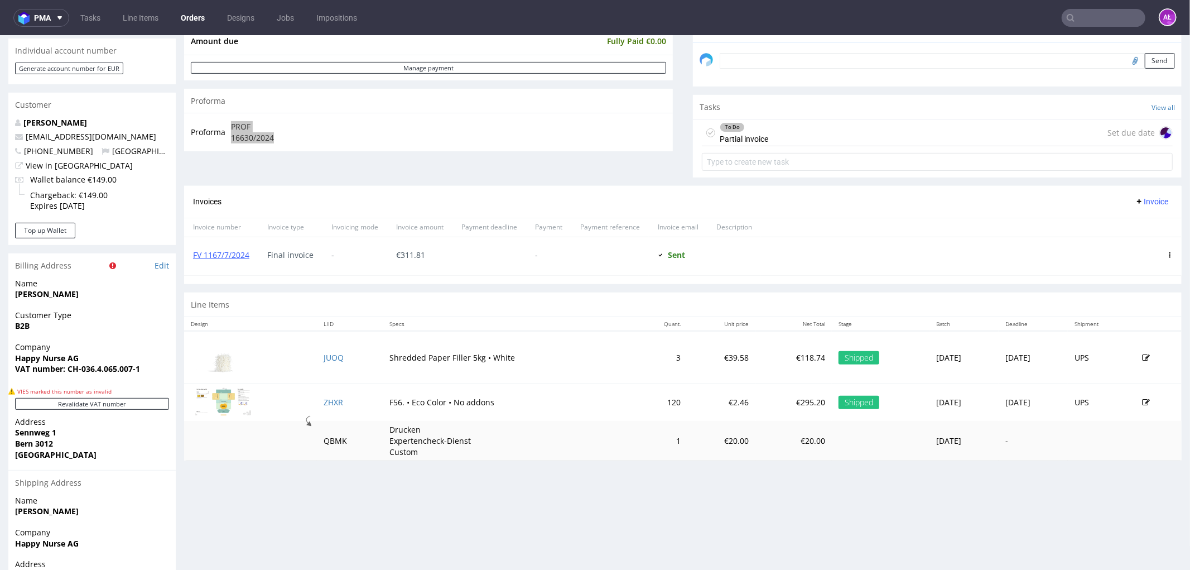
scroll to position [310, 0]
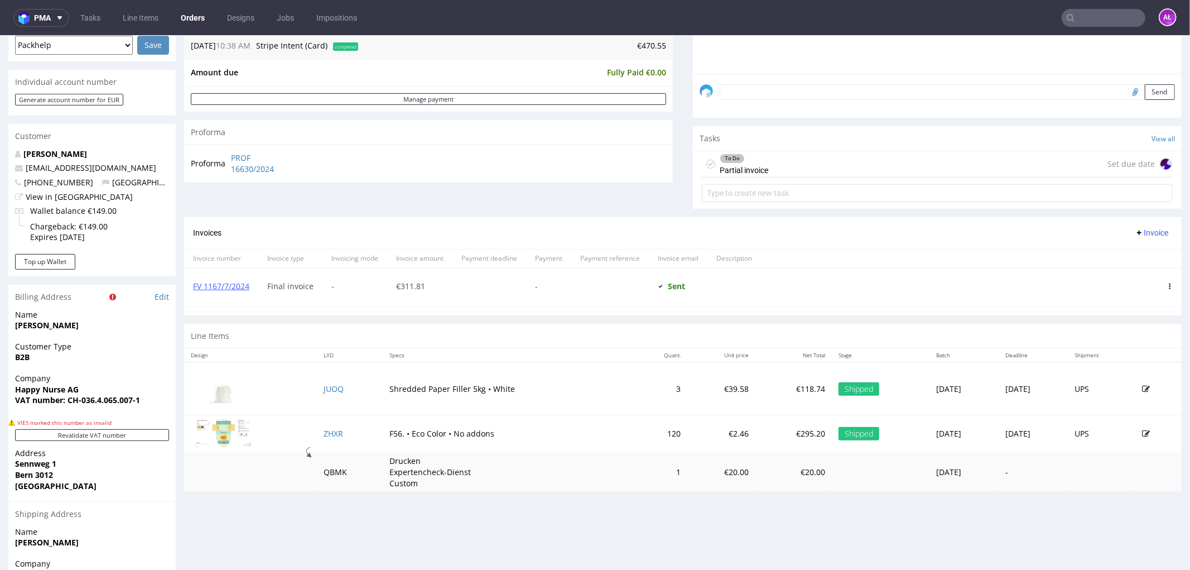
click at [744, 166] on div "To Do Partial invoice" at bounding box center [744, 164] width 49 height 26
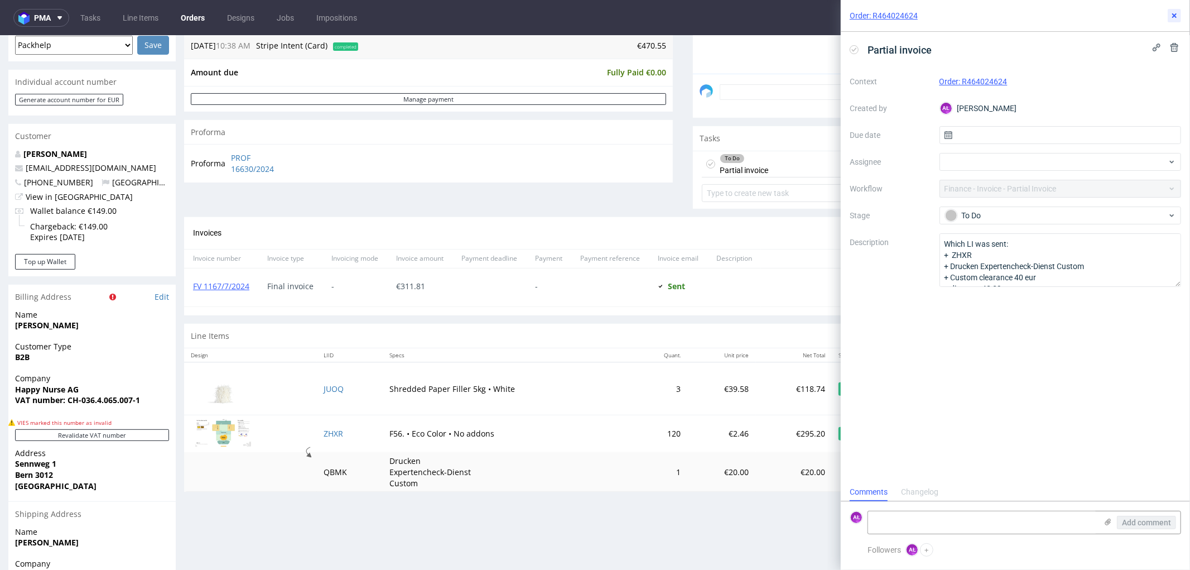
click at [1169, 17] on button at bounding box center [1174, 15] width 13 height 13
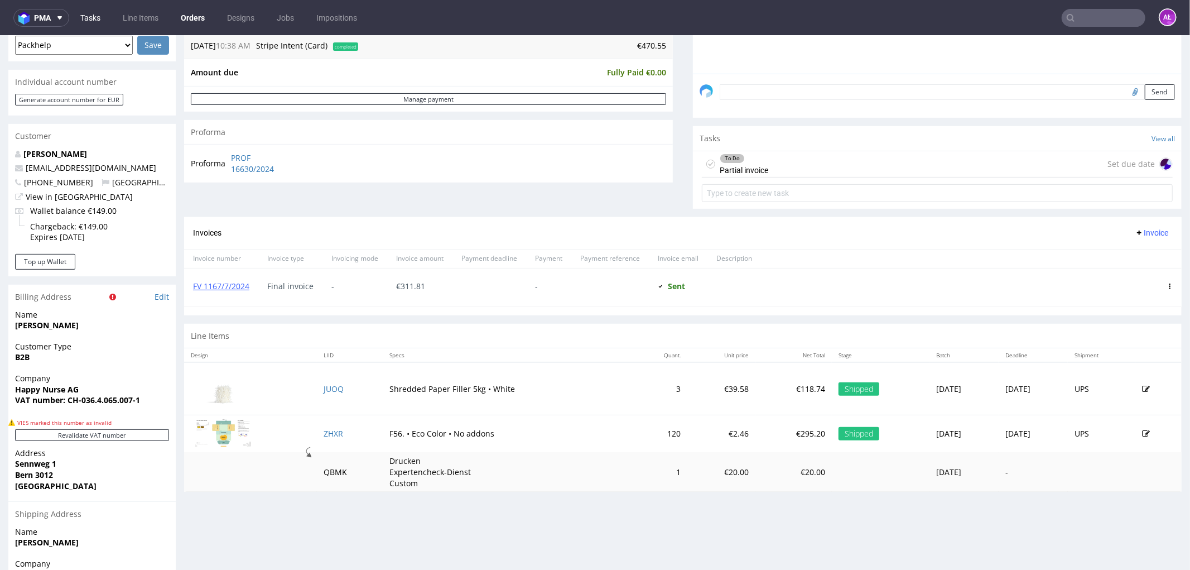
click at [86, 18] on link "Tasks" at bounding box center [90, 18] width 33 height 18
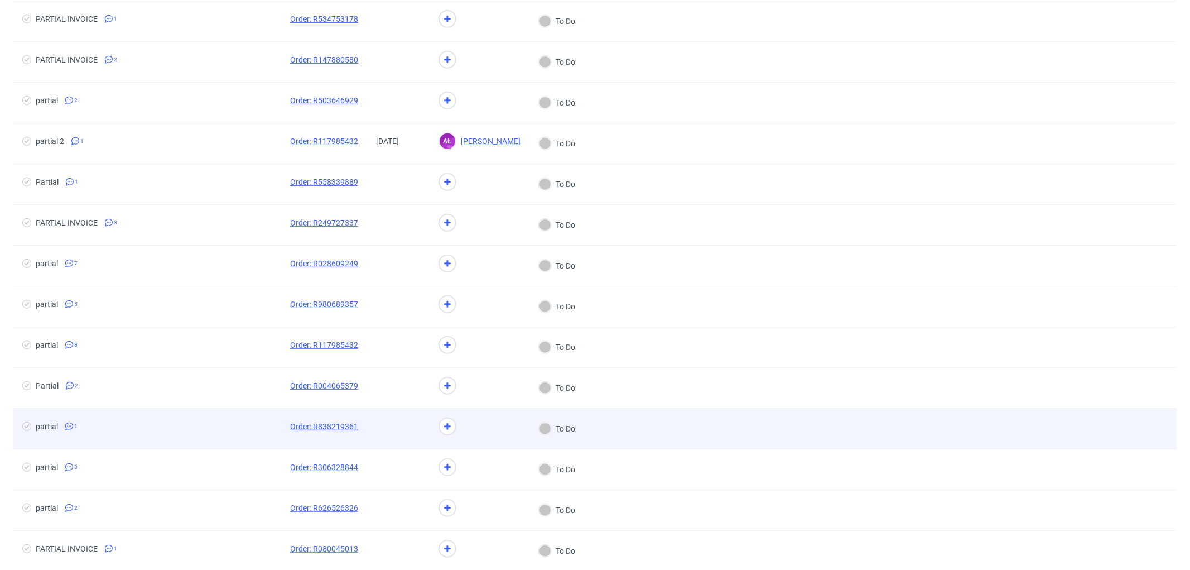
scroll to position [801, 0]
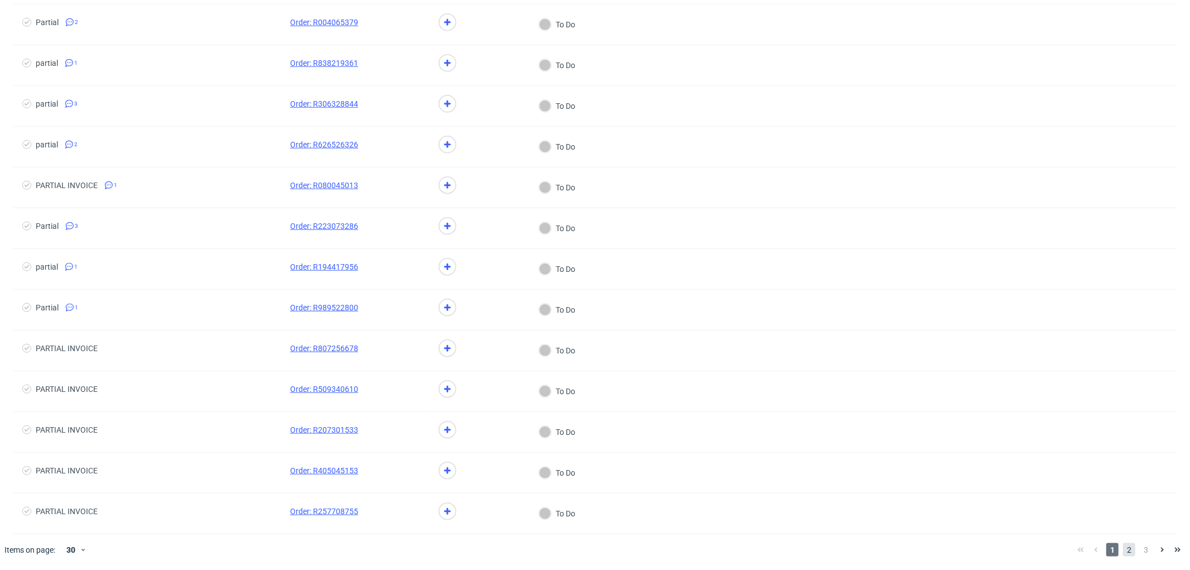
click at [1124, 551] on span "2" at bounding box center [1129, 549] width 12 height 13
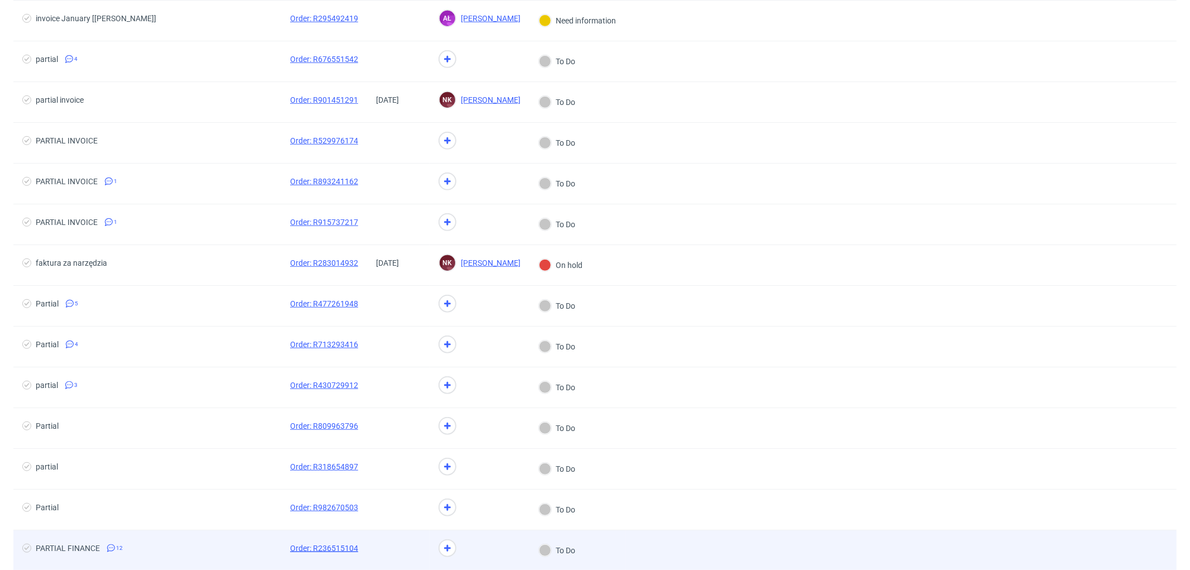
scroll to position [801, 0]
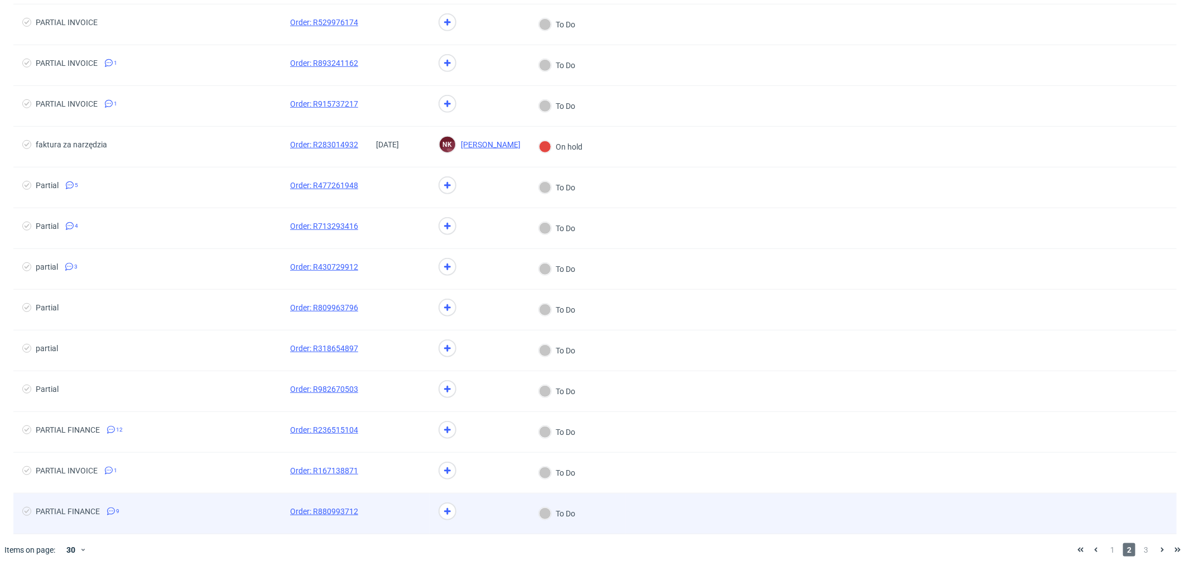
click at [401, 510] on span at bounding box center [398, 513] width 45 height 13
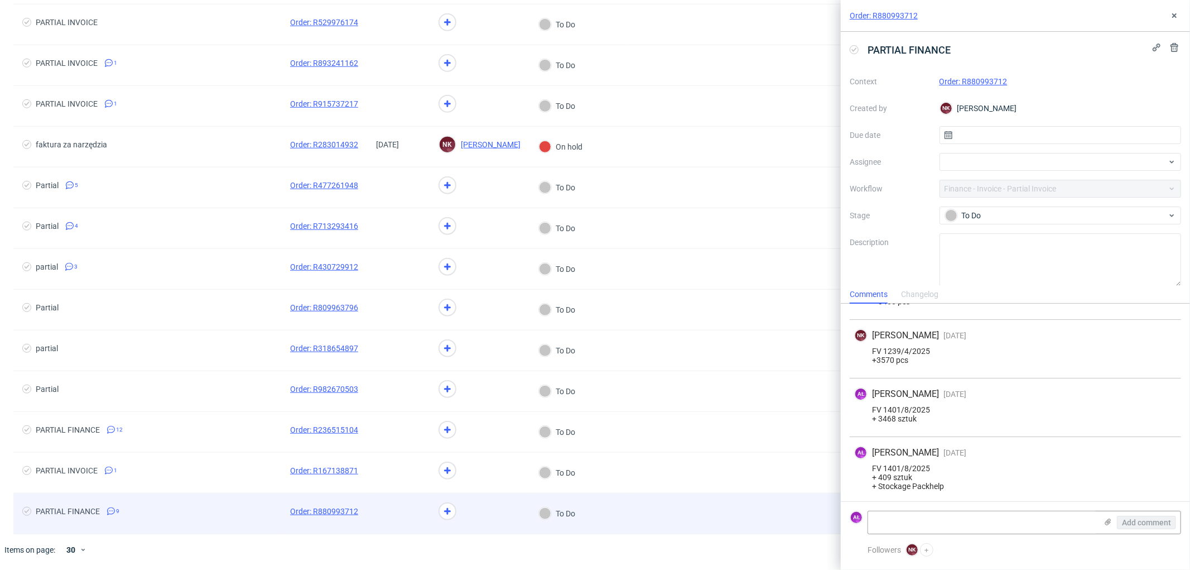
scroll to position [369, 0]
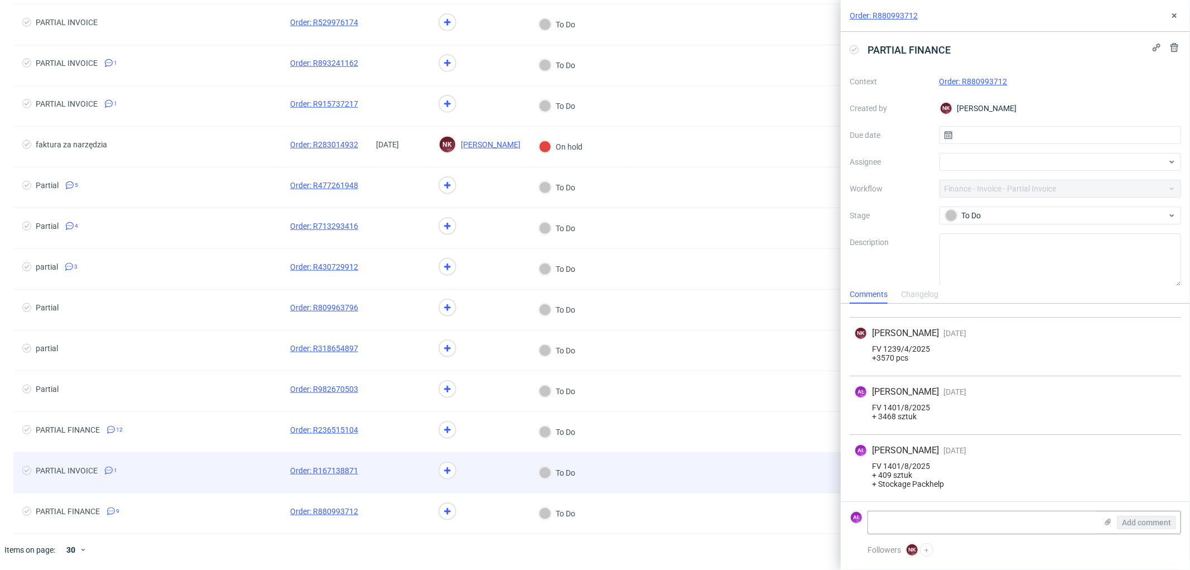
click at [398, 460] on div at bounding box center [398, 472] width 62 height 40
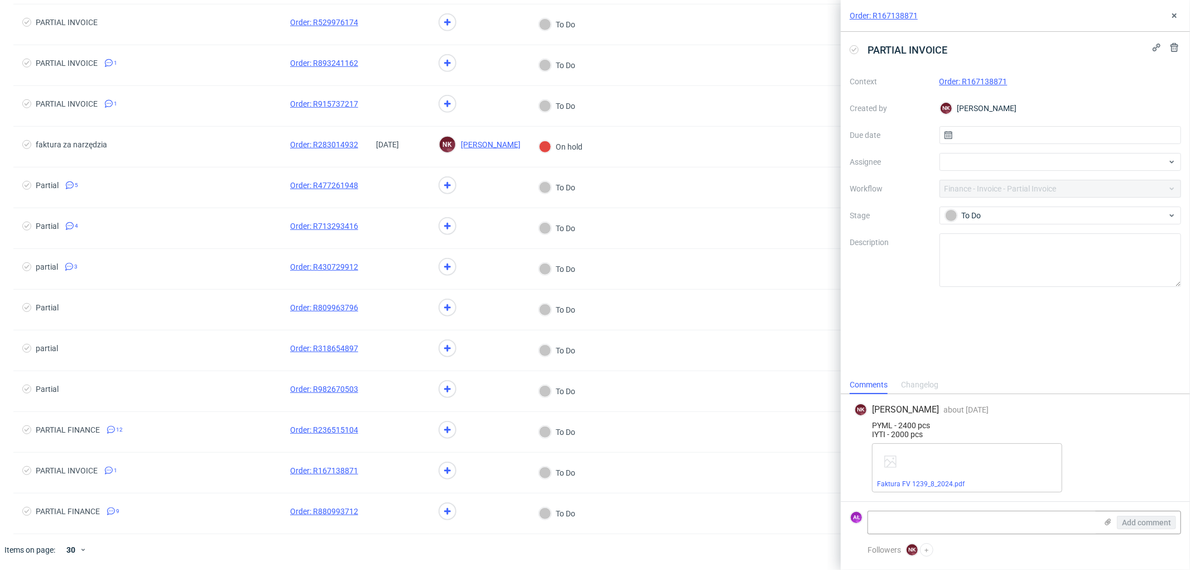
click at [987, 80] on link "Order: R167138871" at bounding box center [973, 81] width 68 height 9
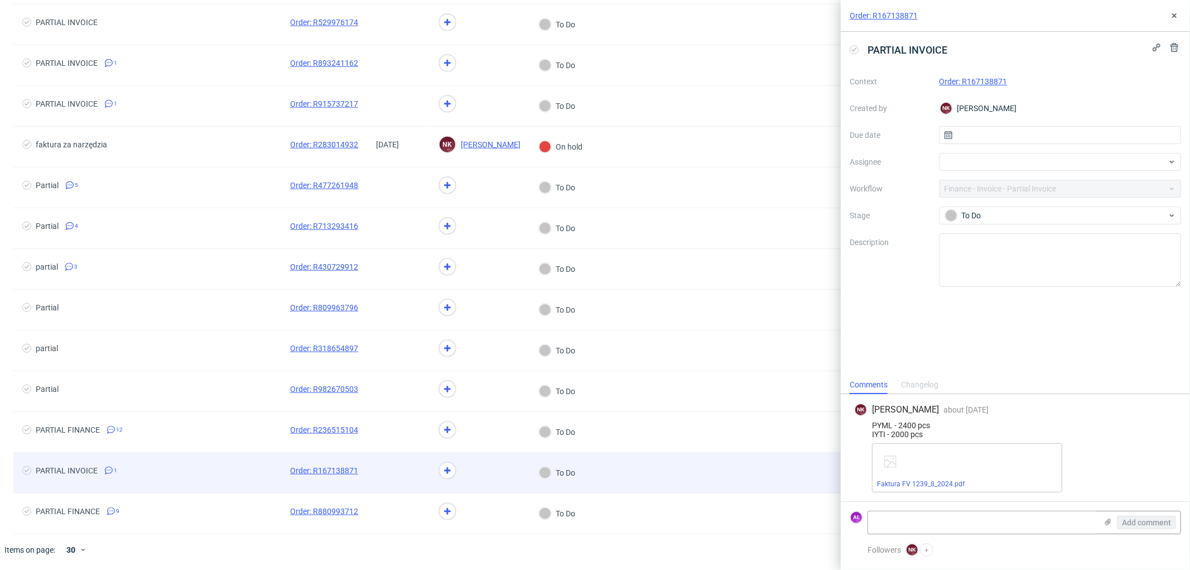
click at [398, 460] on div at bounding box center [398, 472] width 62 height 40
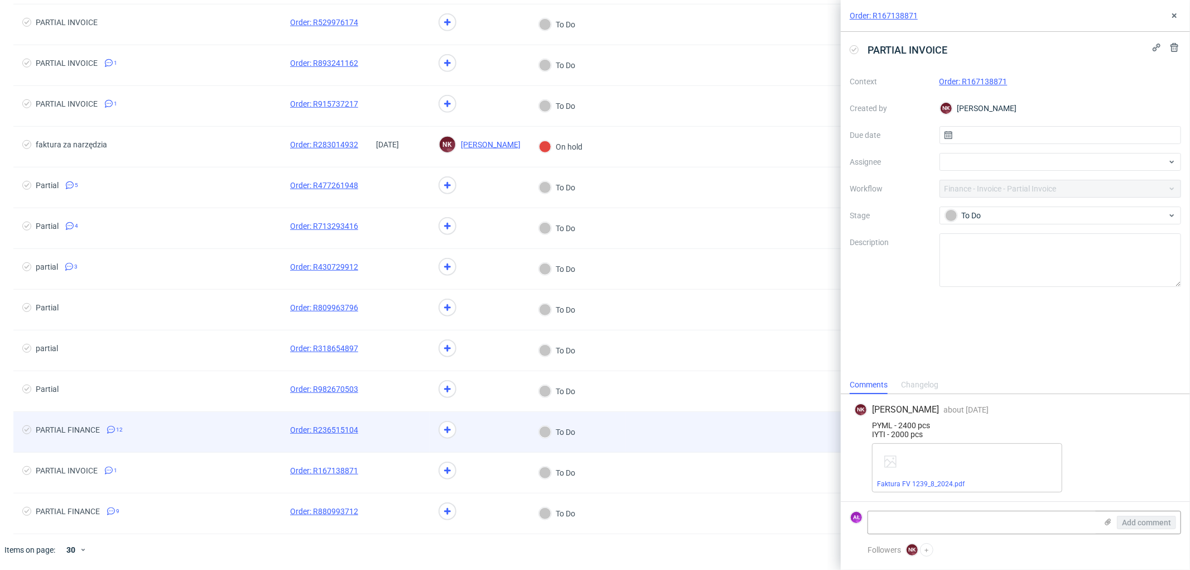
click at [404, 417] on div at bounding box center [398, 432] width 62 height 40
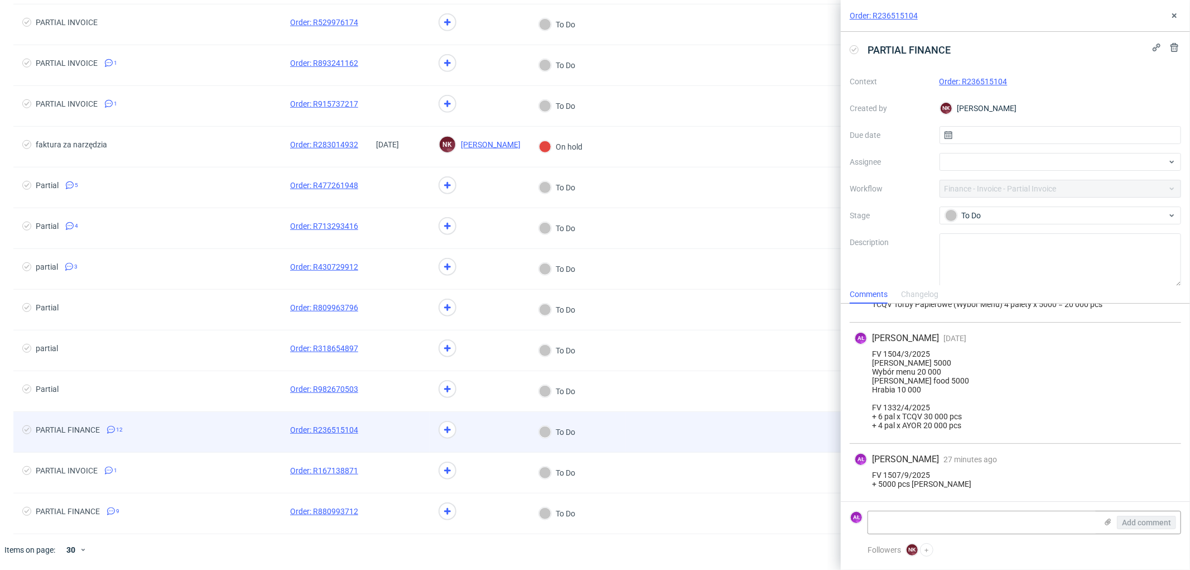
scroll to position [768, 0]
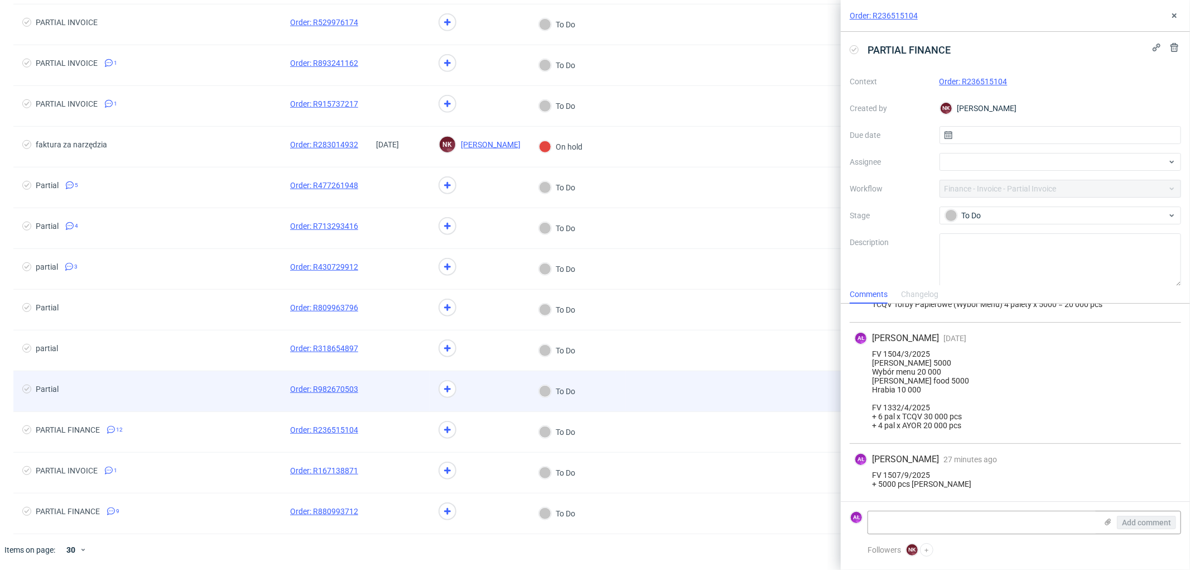
click at [406, 393] on span at bounding box center [398, 390] width 45 height 13
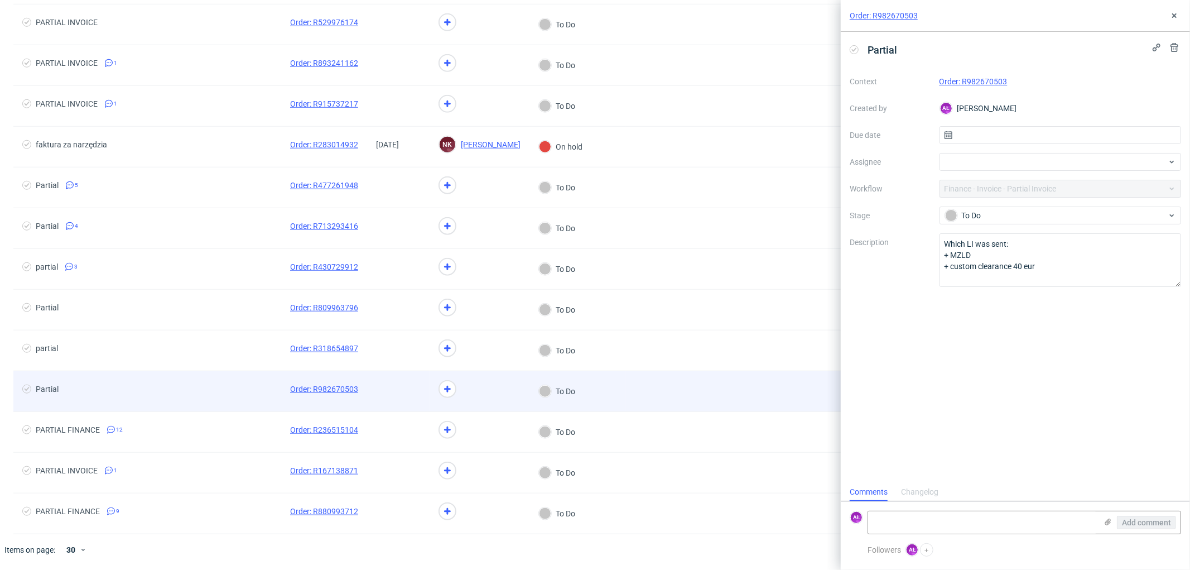
scroll to position [8, 0]
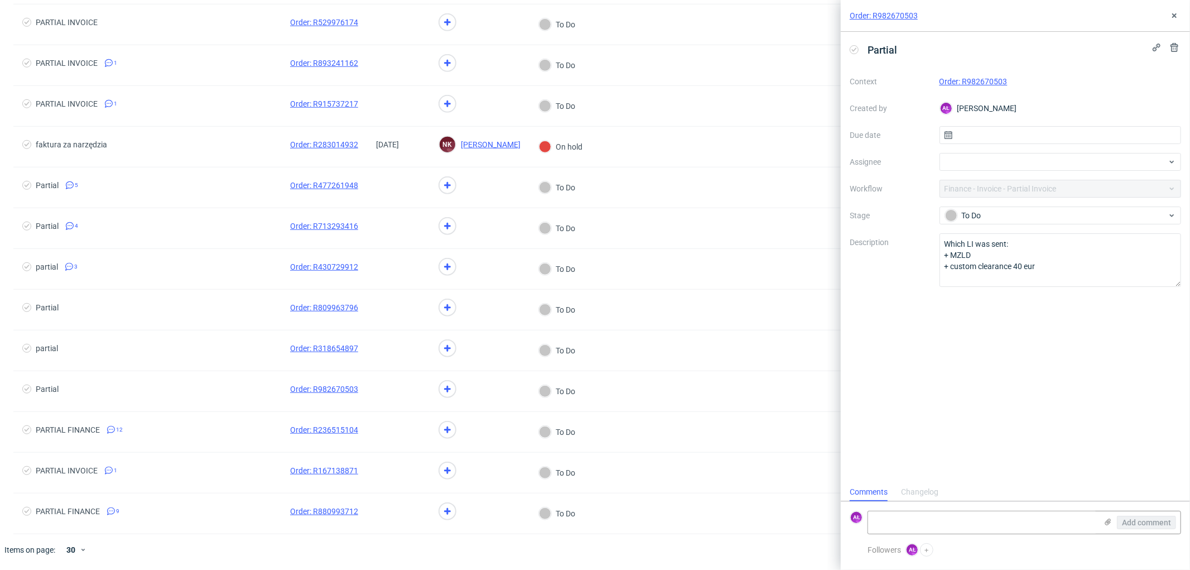
click at [975, 80] on link "Order: R982670503" at bounding box center [973, 81] width 68 height 9
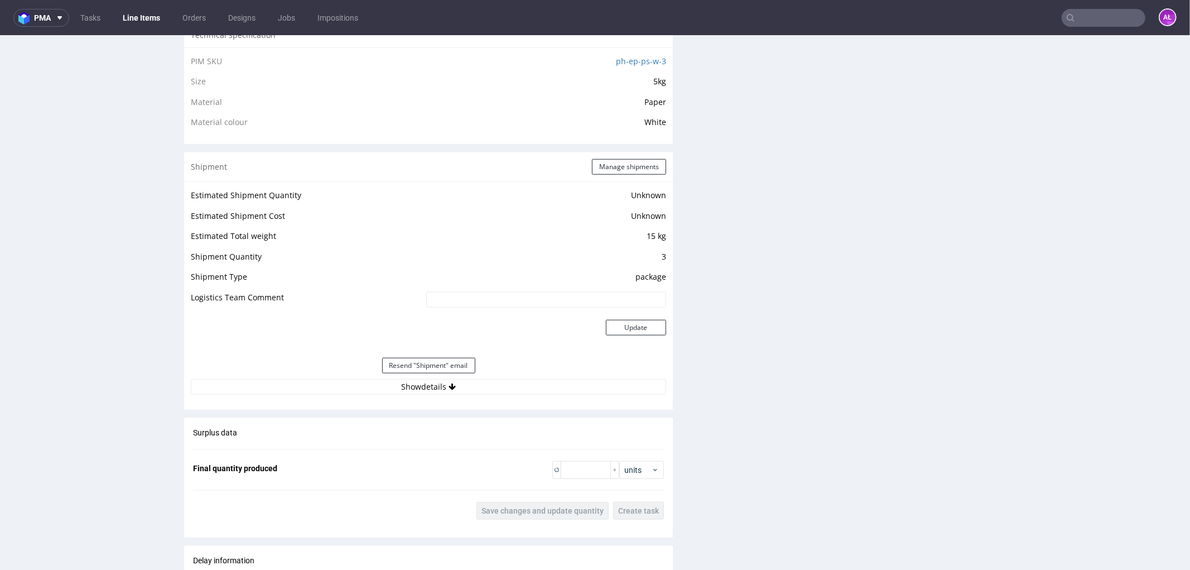
scroll to position [929, 0]
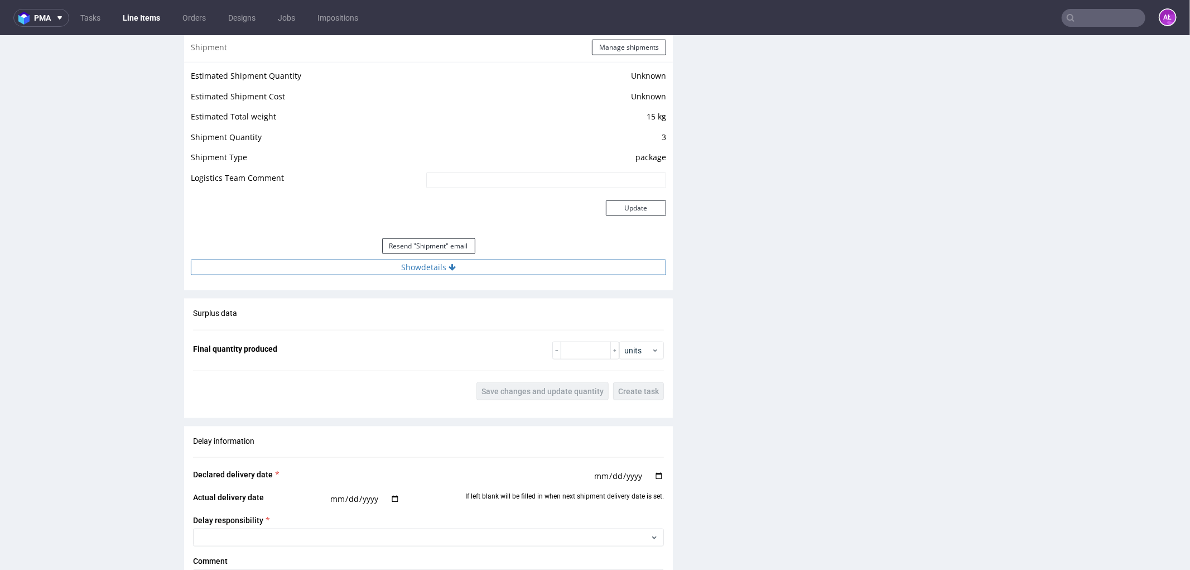
click at [435, 268] on button "Show details" at bounding box center [428, 267] width 475 height 16
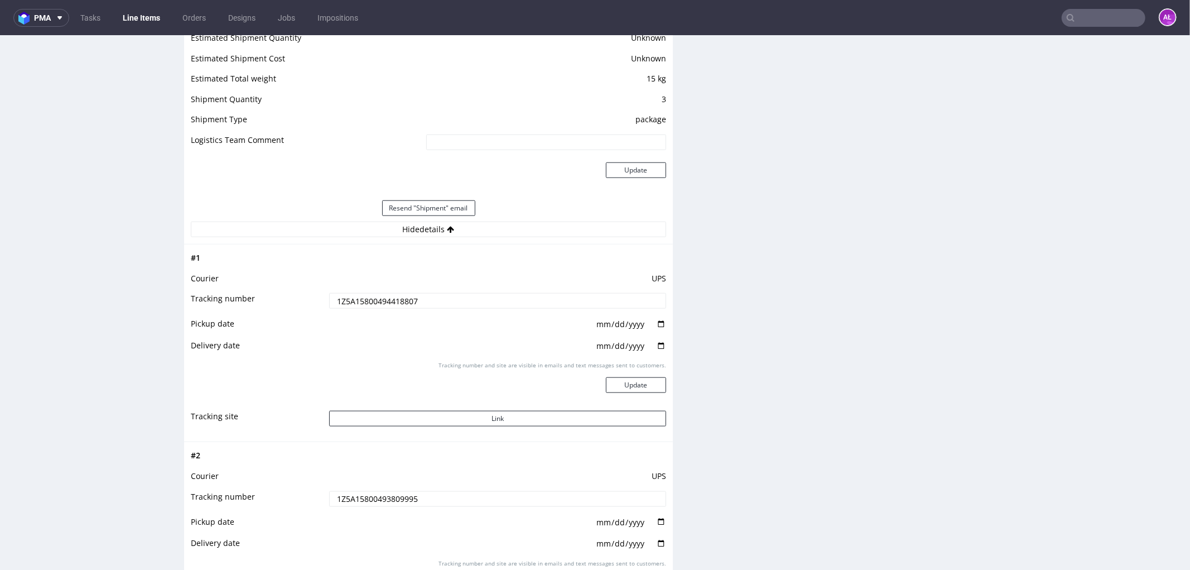
scroll to position [1116, 0]
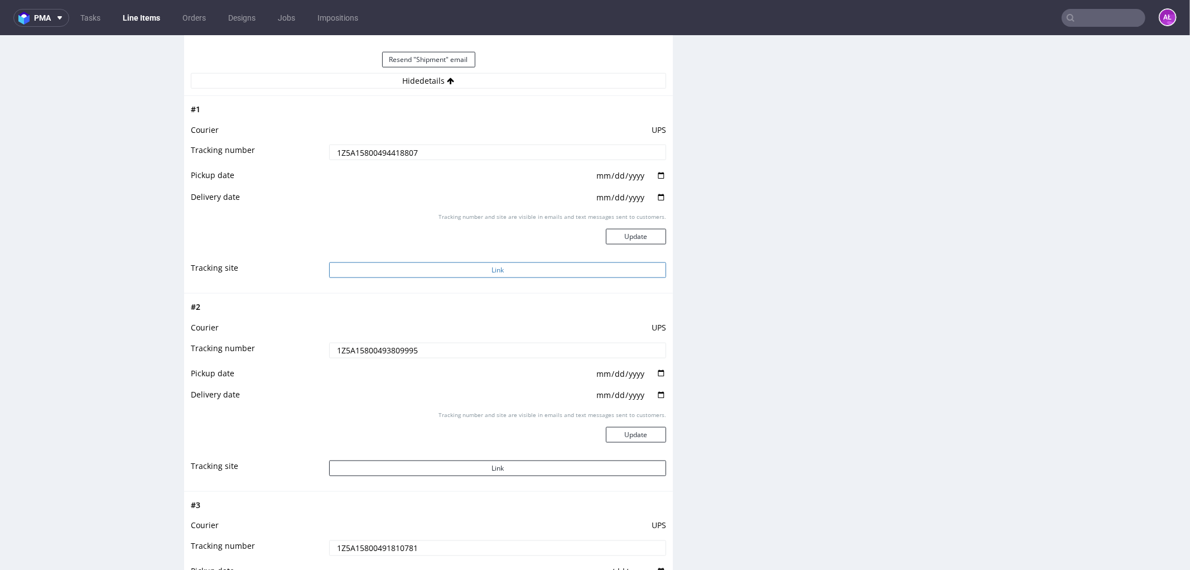
click at [499, 273] on button "Link" at bounding box center [497, 270] width 337 height 16
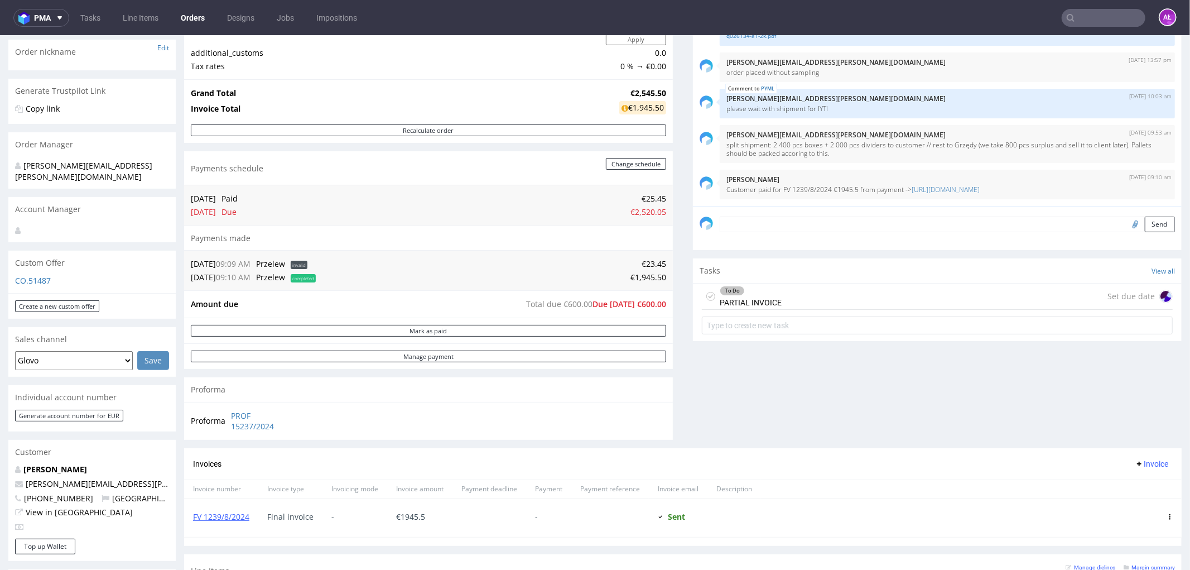
scroll to position [186, 0]
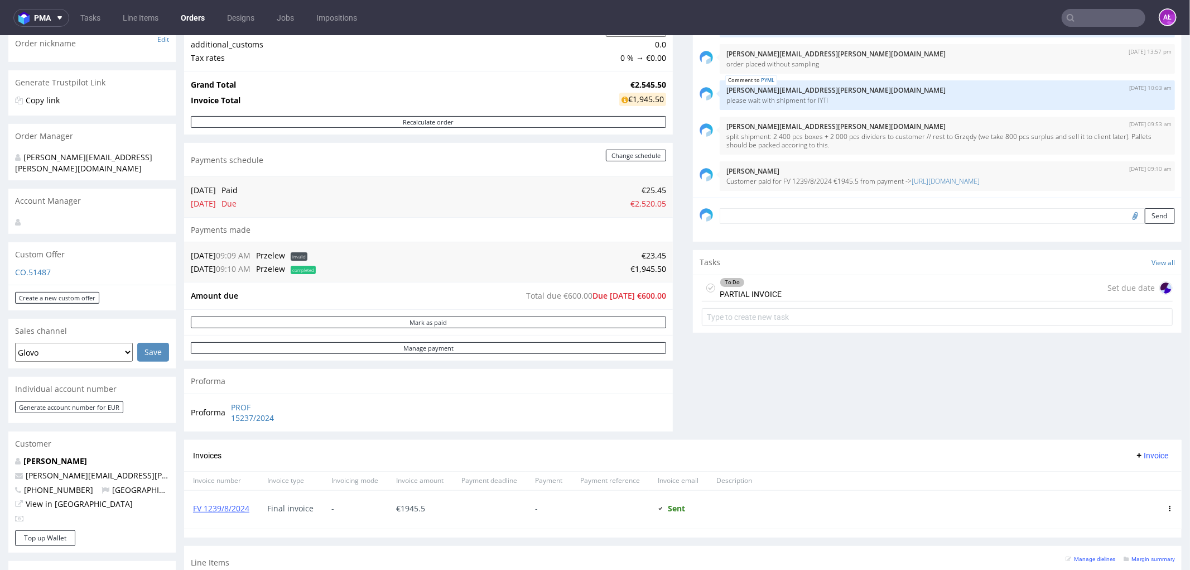
click at [758, 286] on div "To Do PARTIAL INVOICE" at bounding box center [751, 287] width 62 height 26
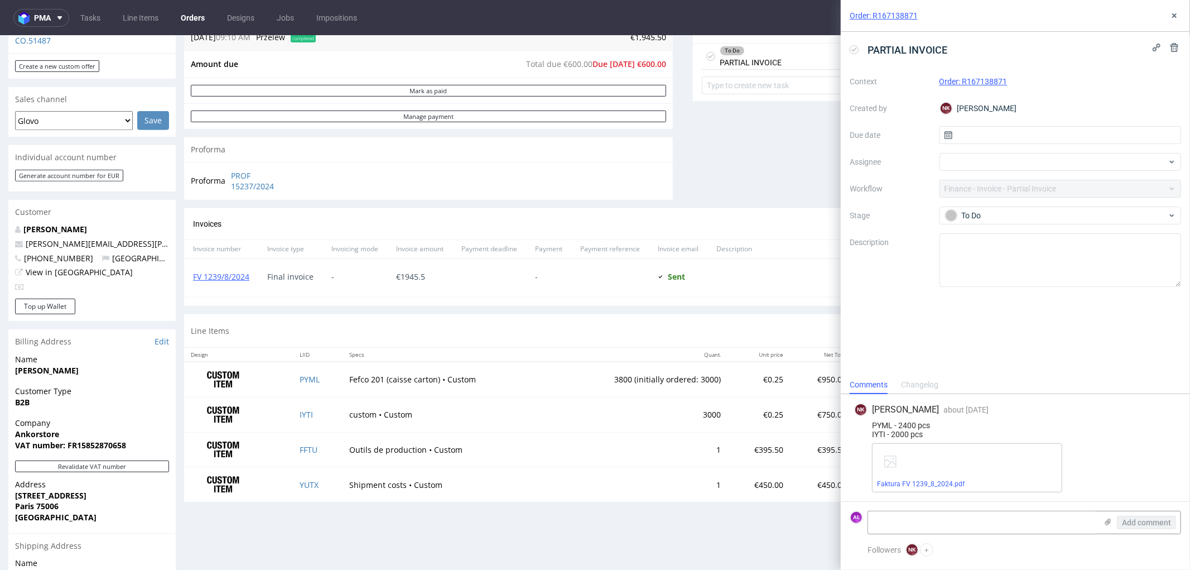
scroll to position [433, 0]
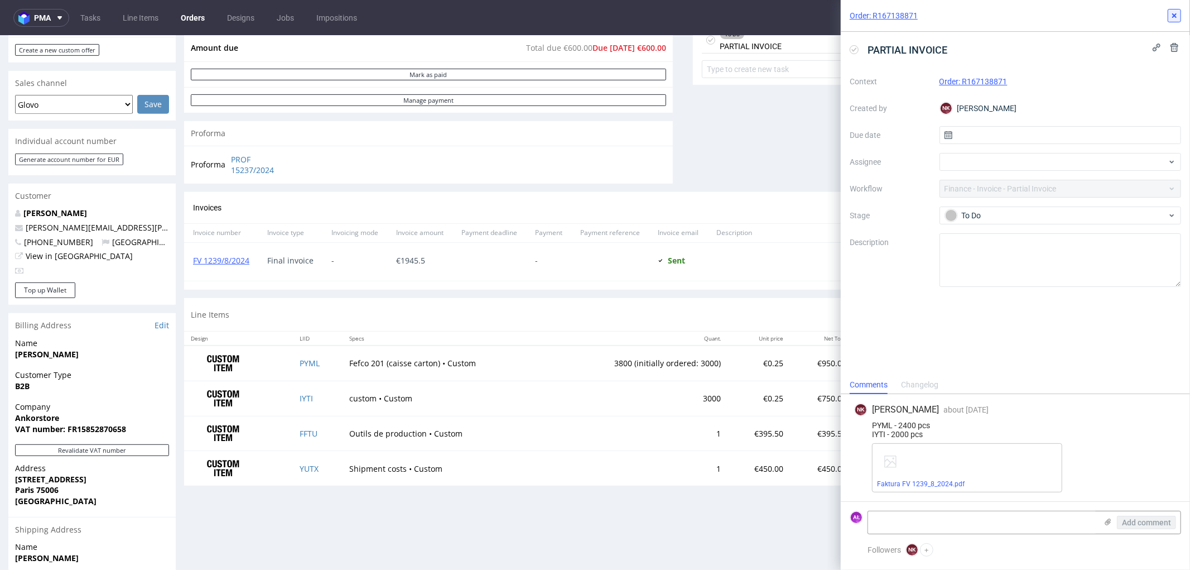
click at [1179, 13] on button at bounding box center [1174, 15] width 13 height 13
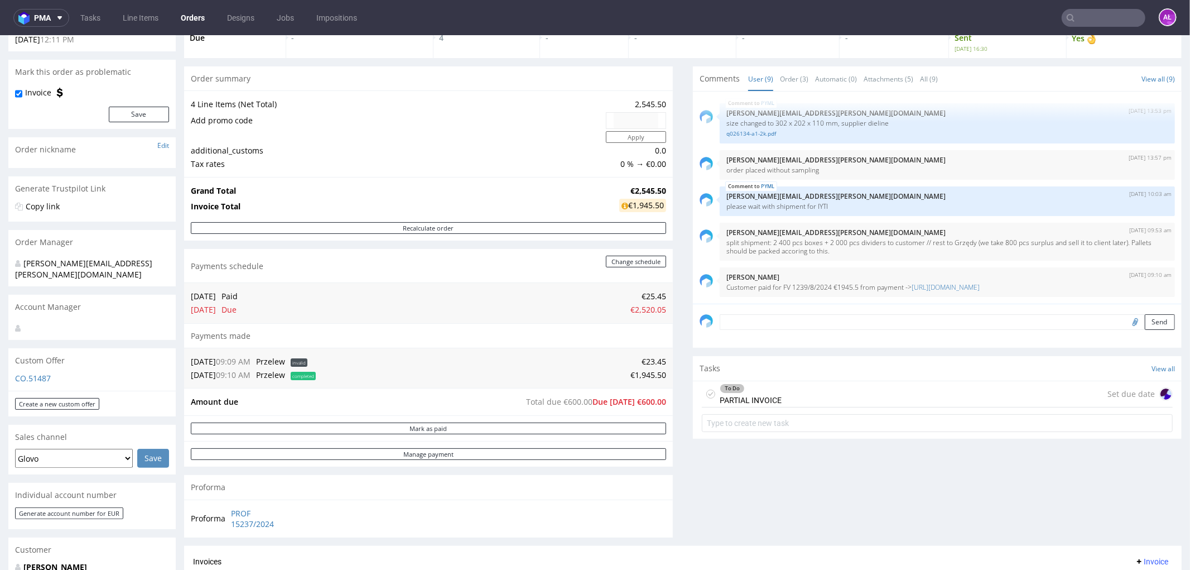
scroll to position [62, 0]
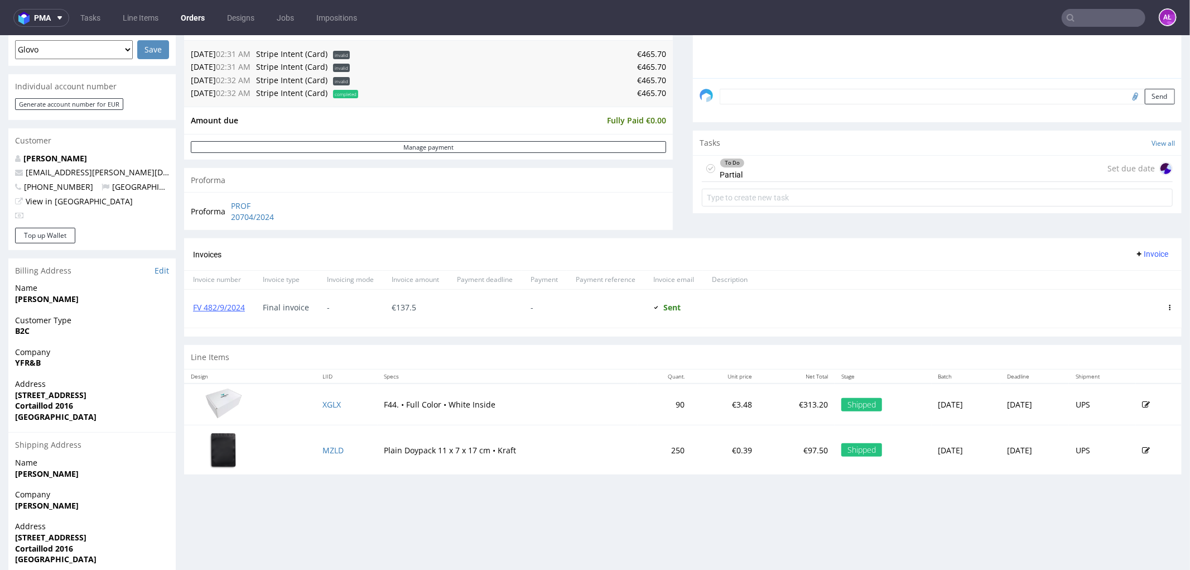
scroll to position [310, 0]
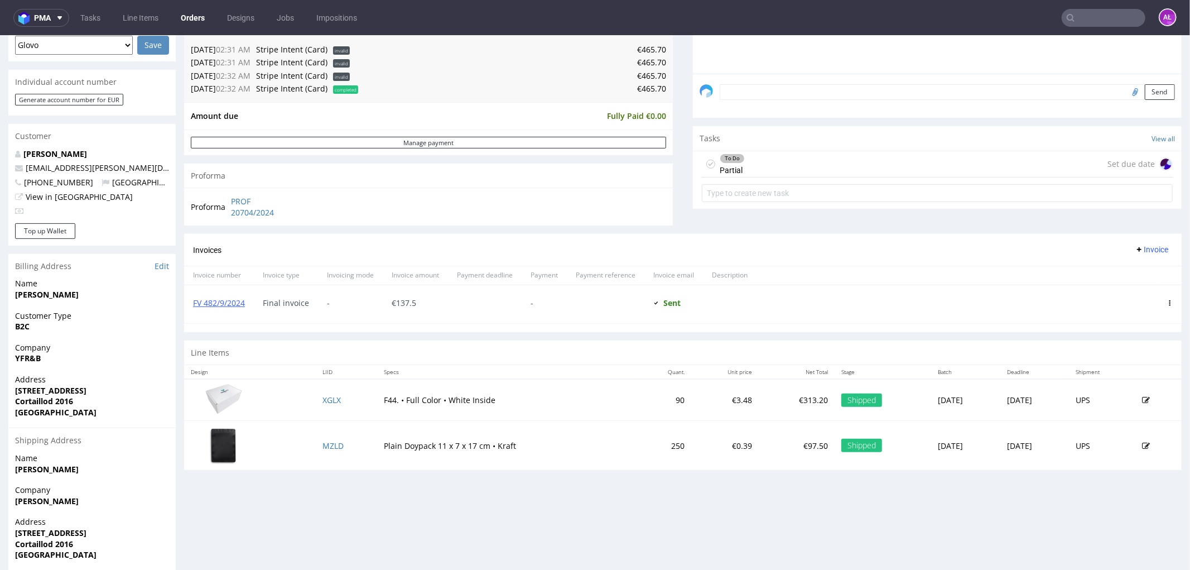
click at [760, 165] on div "To Do Partial Set due date" at bounding box center [937, 164] width 471 height 26
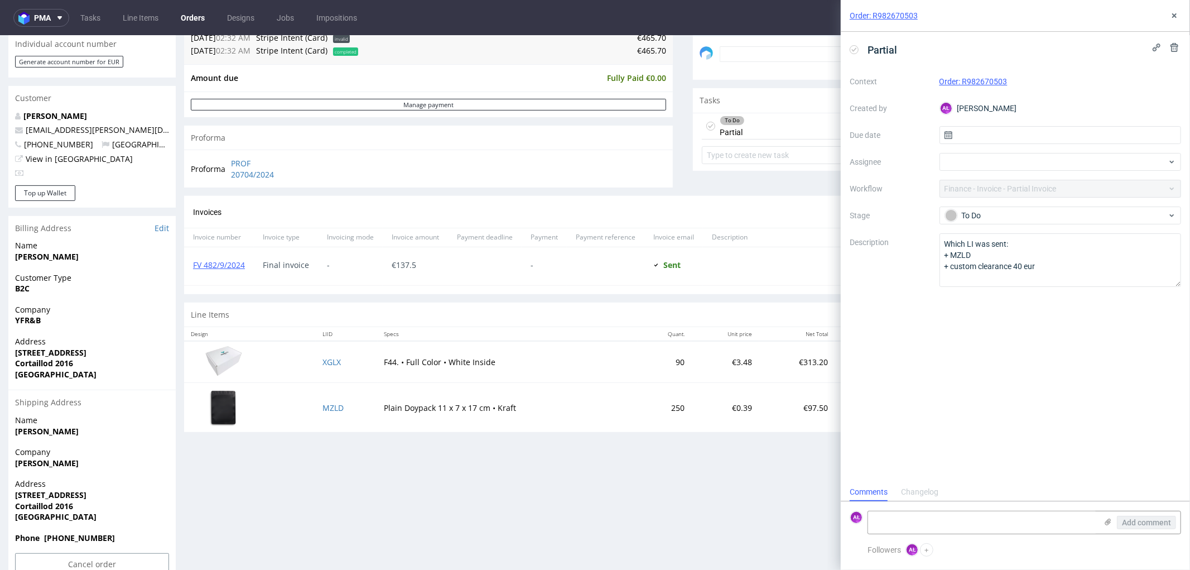
scroll to position [372, 0]
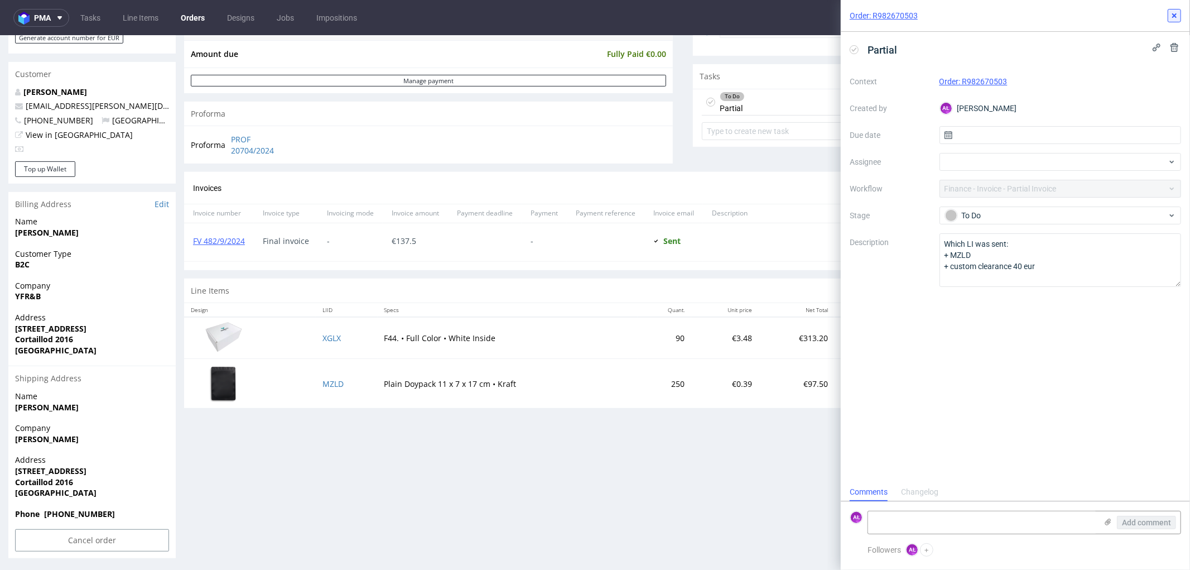
click at [1172, 15] on icon at bounding box center [1174, 15] width 9 height 9
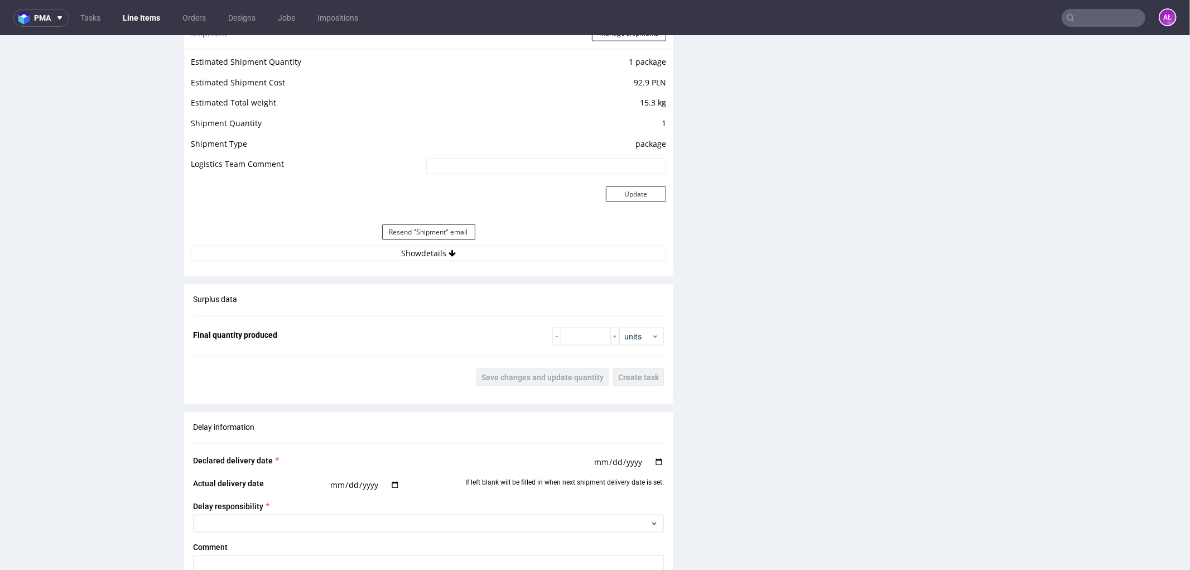
scroll to position [1318, 0]
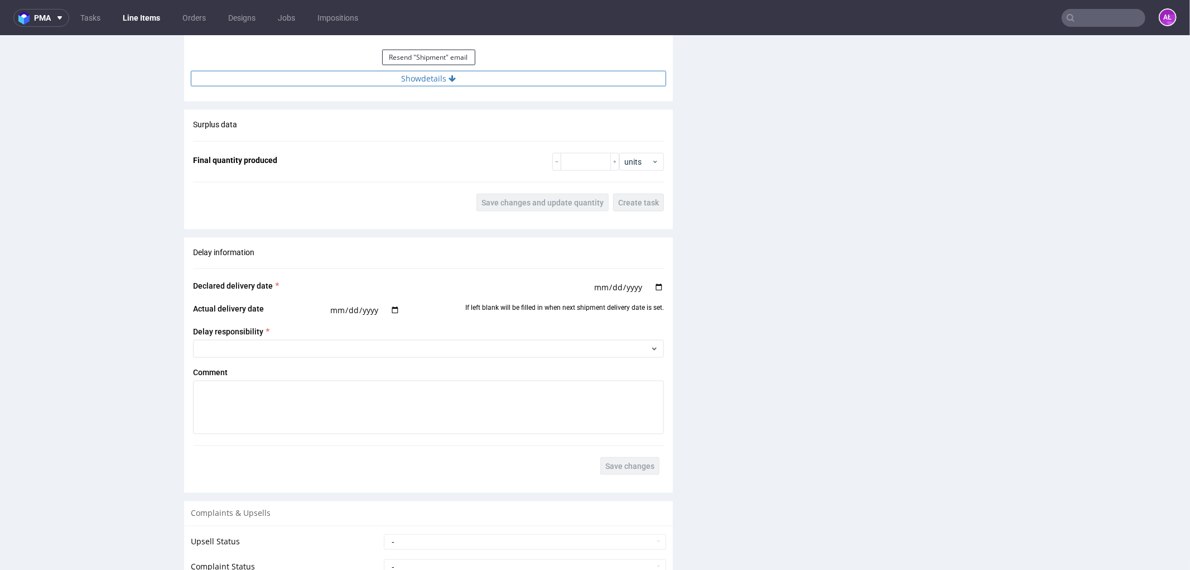
click at [490, 80] on button "Show details" at bounding box center [428, 78] width 475 height 16
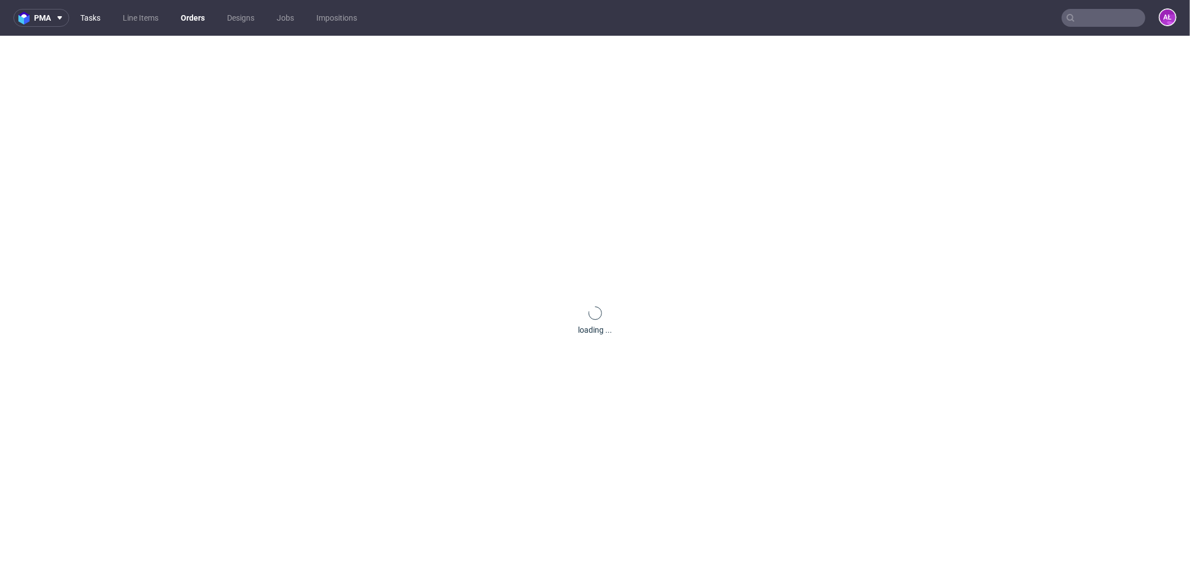
click at [100, 17] on link "Tasks" at bounding box center [90, 18] width 33 height 18
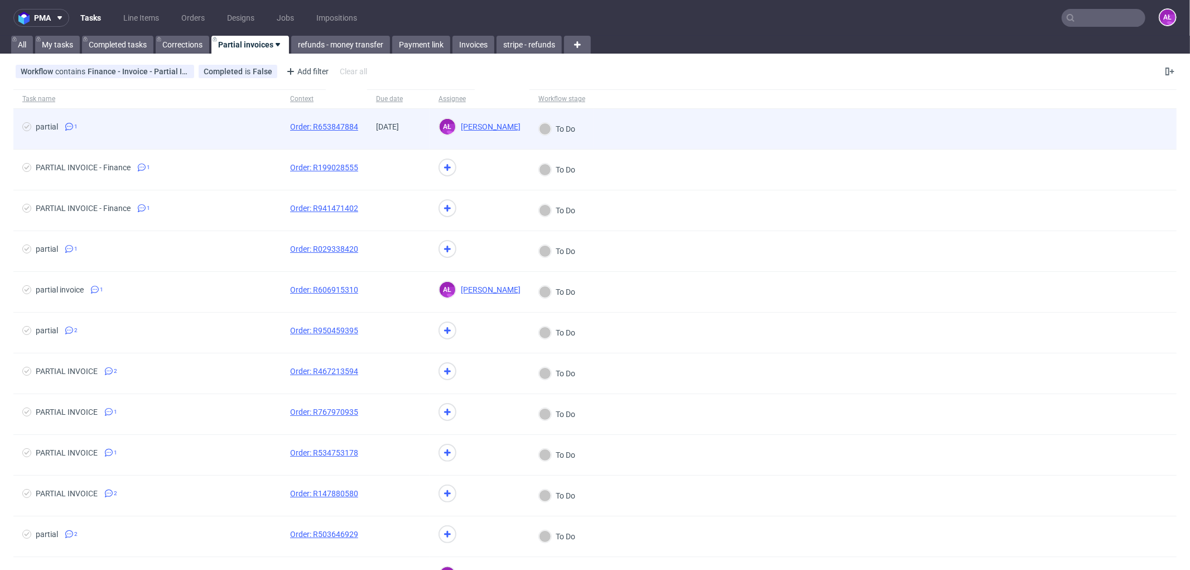
click at [392, 142] on div "25/09/2025" at bounding box center [398, 129] width 62 height 40
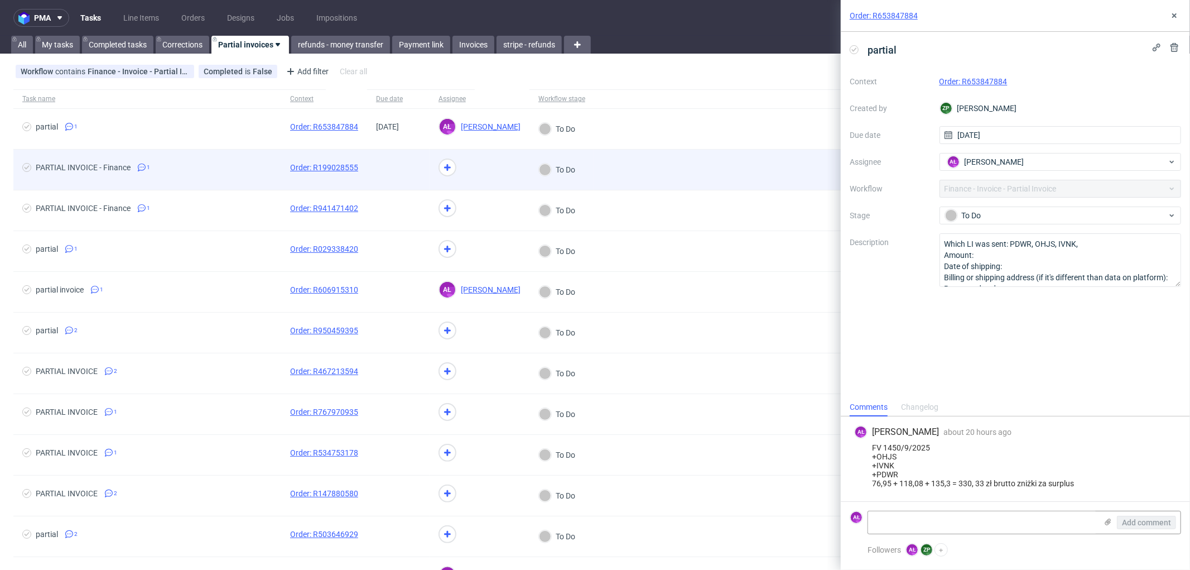
click at [403, 171] on span at bounding box center [398, 169] width 45 height 13
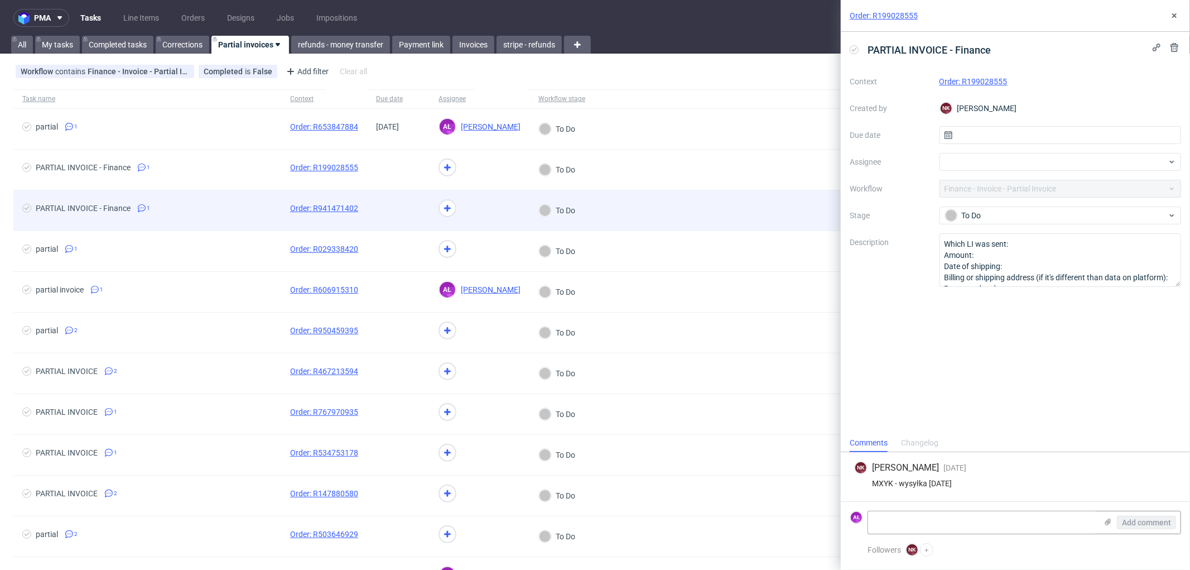
click at [406, 211] on span at bounding box center [398, 210] width 45 height 13
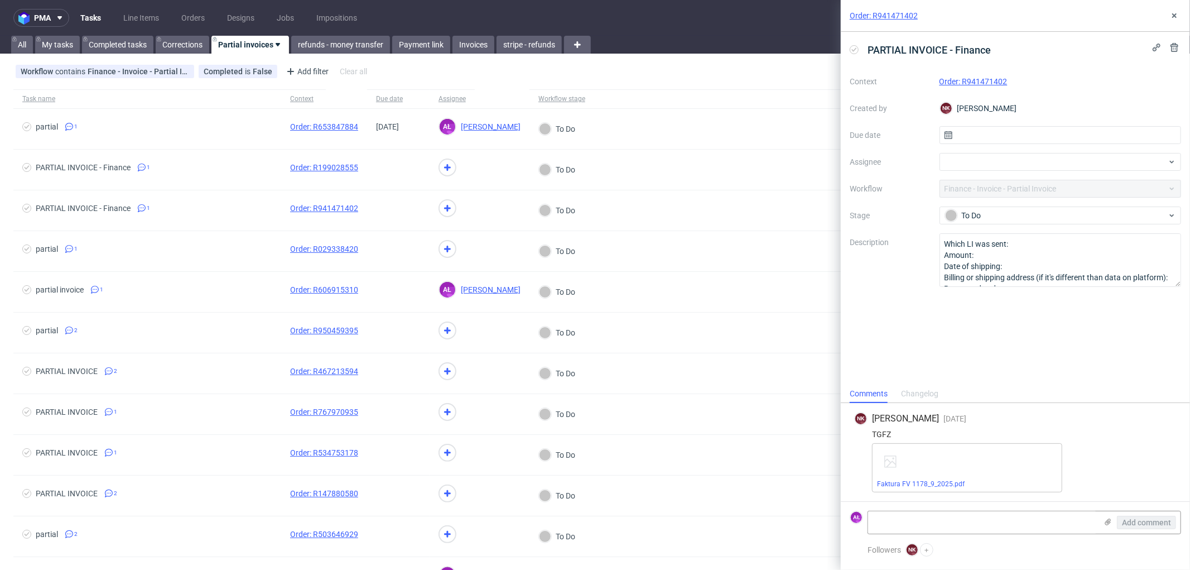
click at [966, 79] on link "Order: R941471402" at bounding box center [973, 81] width 68 height 9
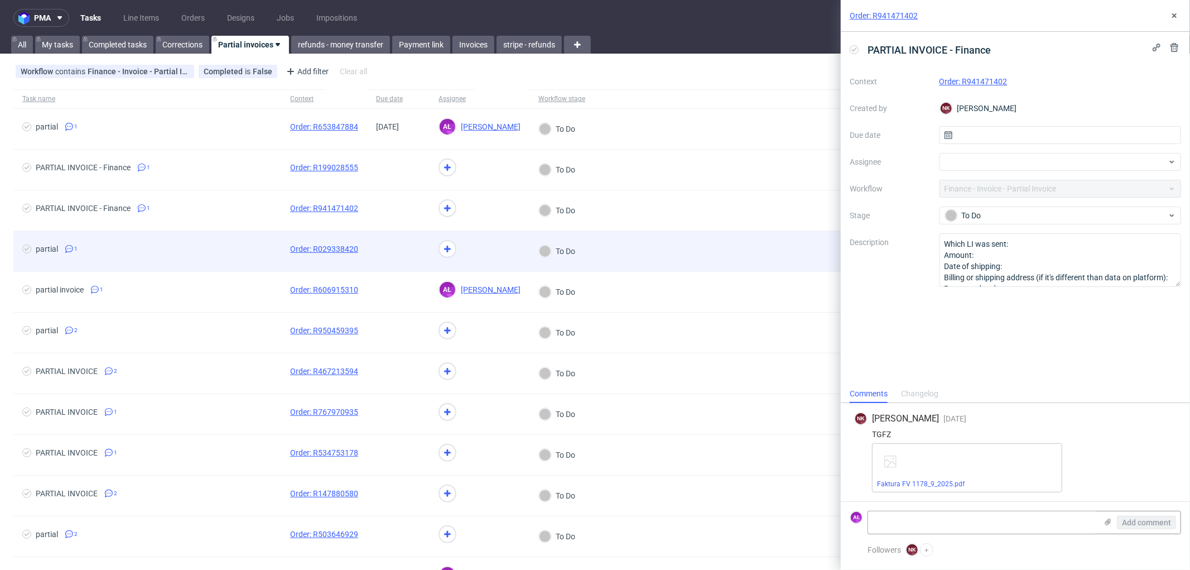
click at [384, 261] on div at bounding box center [398, 251] width 62 height 40
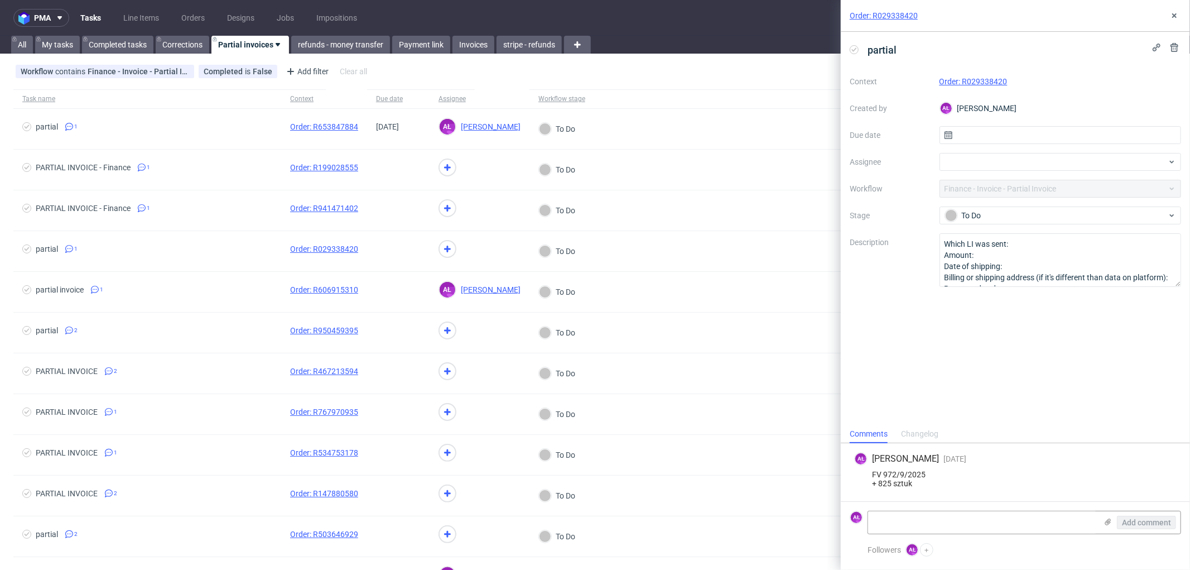
click at [971, 77] on link "Order: R029338420" at bounding box center [973, 81] width 68 height 9
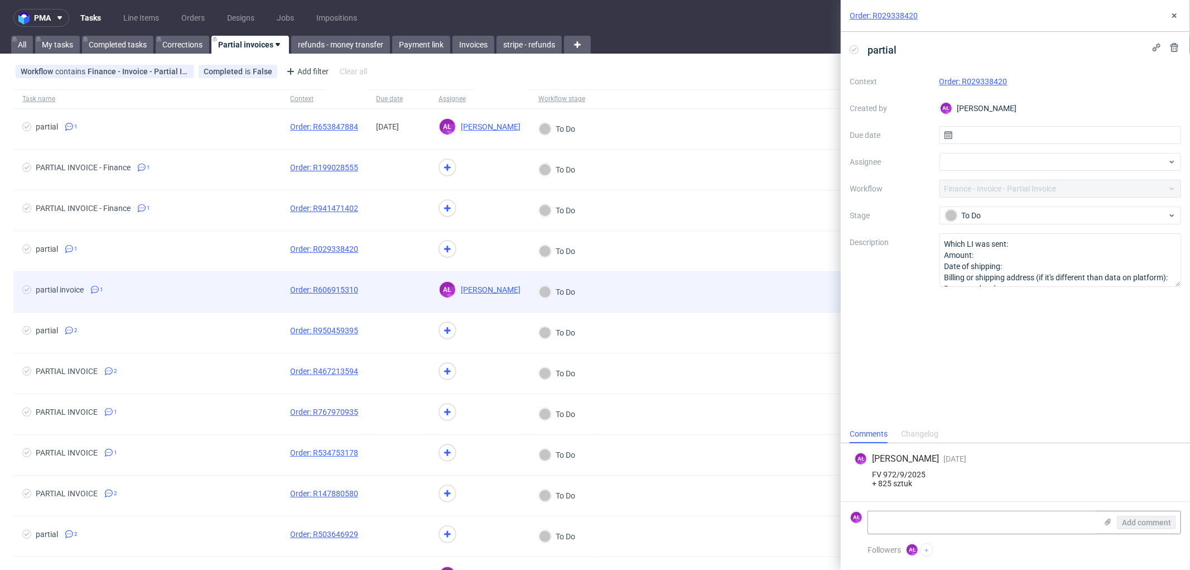
click at [425, 288] on div at bounding box center [398, 292] width 62 height 40
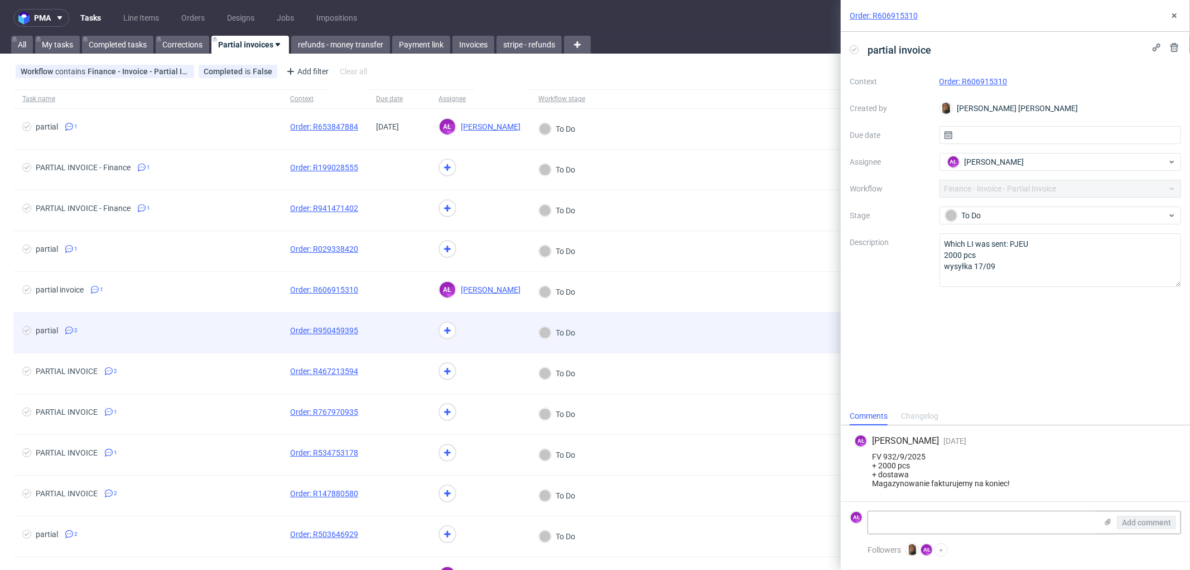
click at [420, 336] on span at bounding box center [398, 332] width 45 height 13
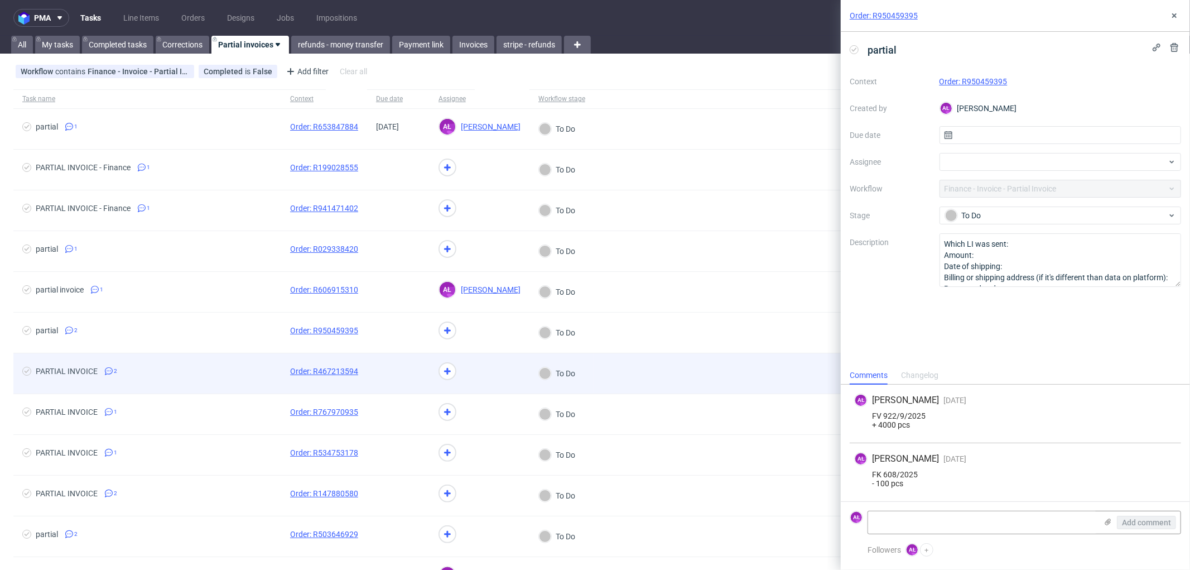
click at [416, 372] on span at bounding box center [398, 373] width 45 height 13
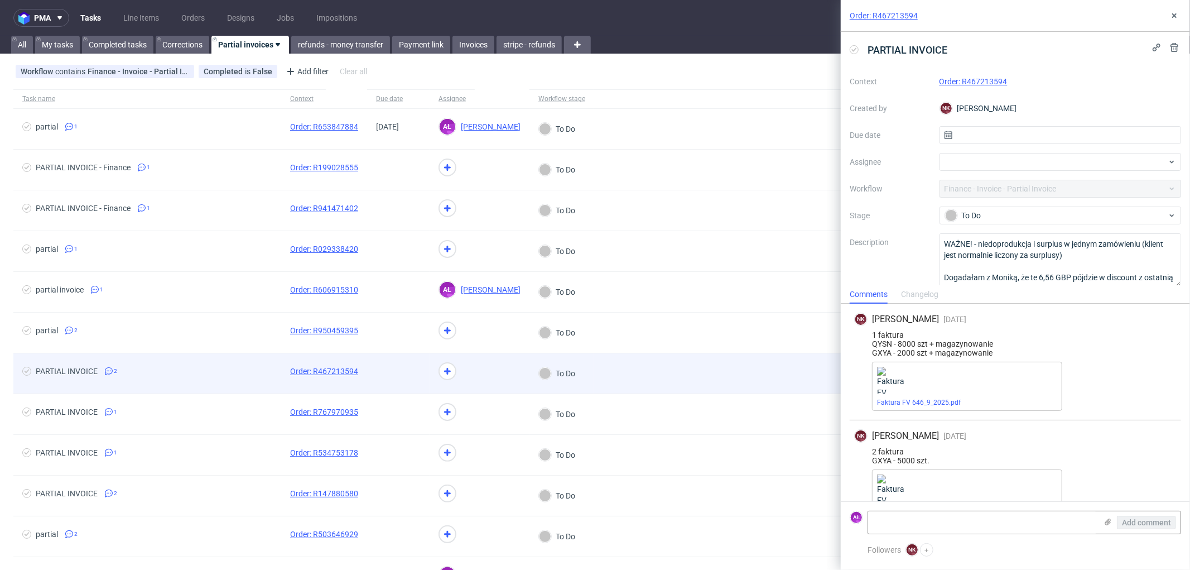
scroll to position [26, 0]
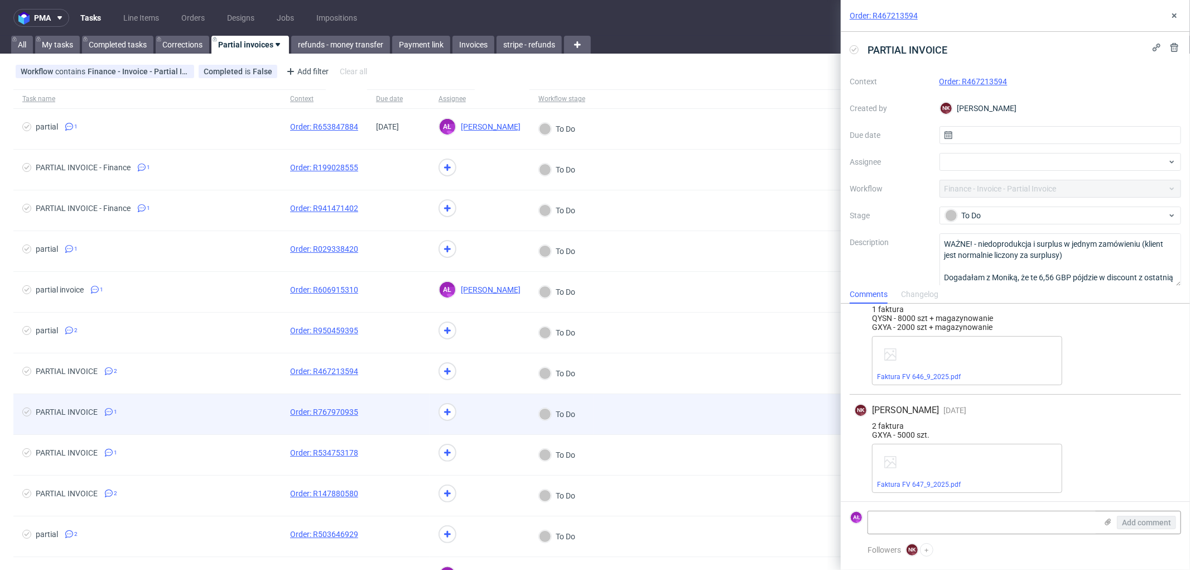
click at [418, 413] on span at bounding box center [398, 413] width 45 height 13
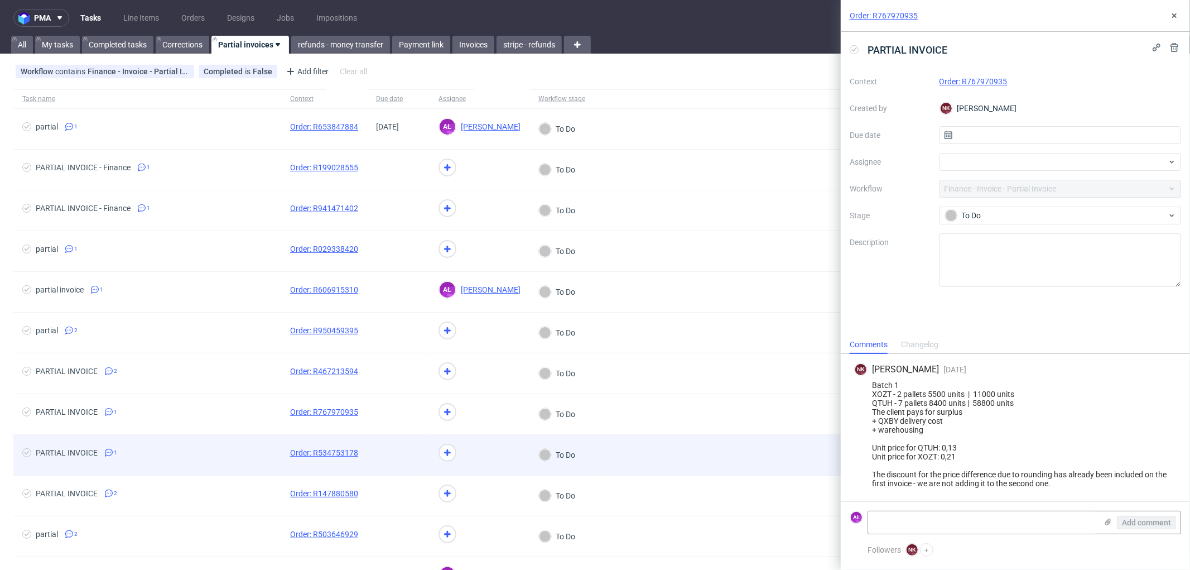
click at [419, 446] on div at bounding box center [398, 455] width 62 height 40
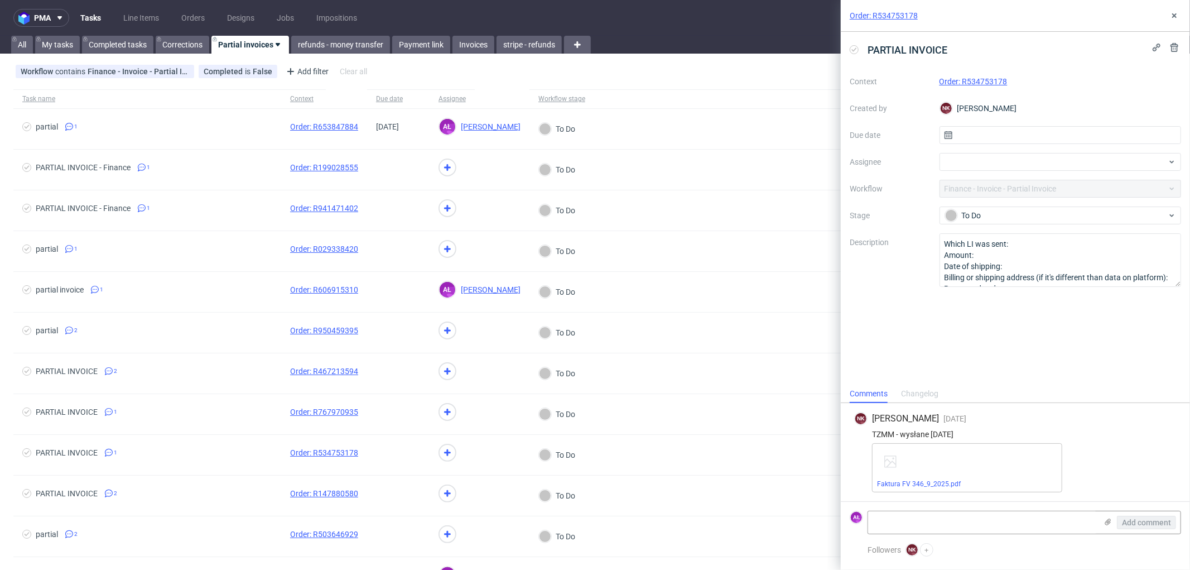
click at [990, 79] on link "Order: R534753178" at bounding box center [973, 81] width 68 height 9
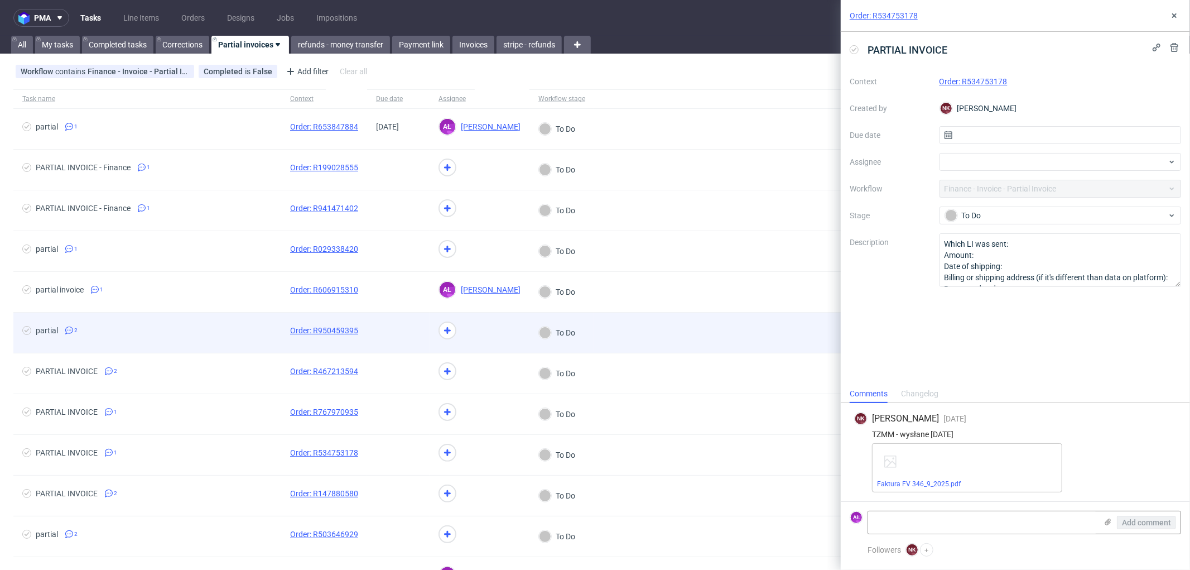
click at [374, 330] on div at bounding box center [398, 332] width 62 height 40
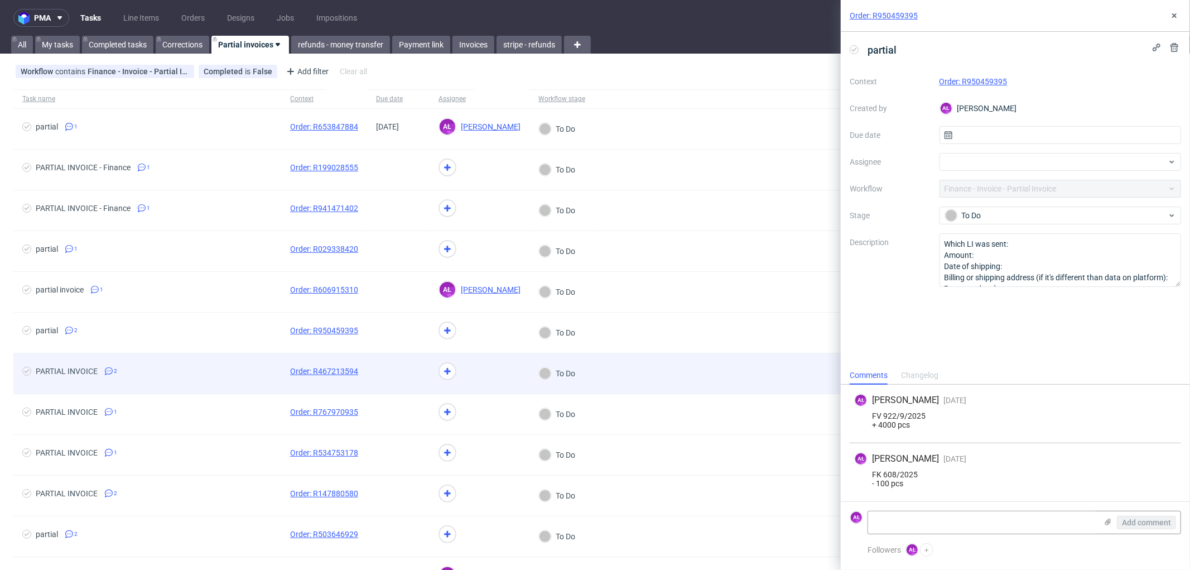
click at [382, 374] on span at bounding box center [398, 373] width 45 height 13
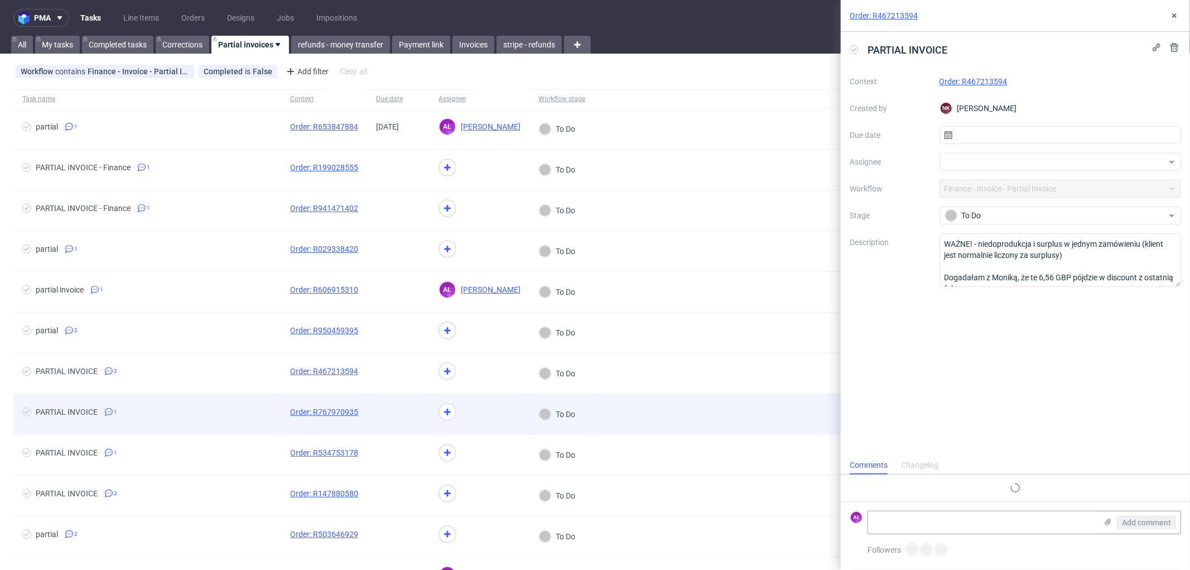
scroll to position [26, 0]
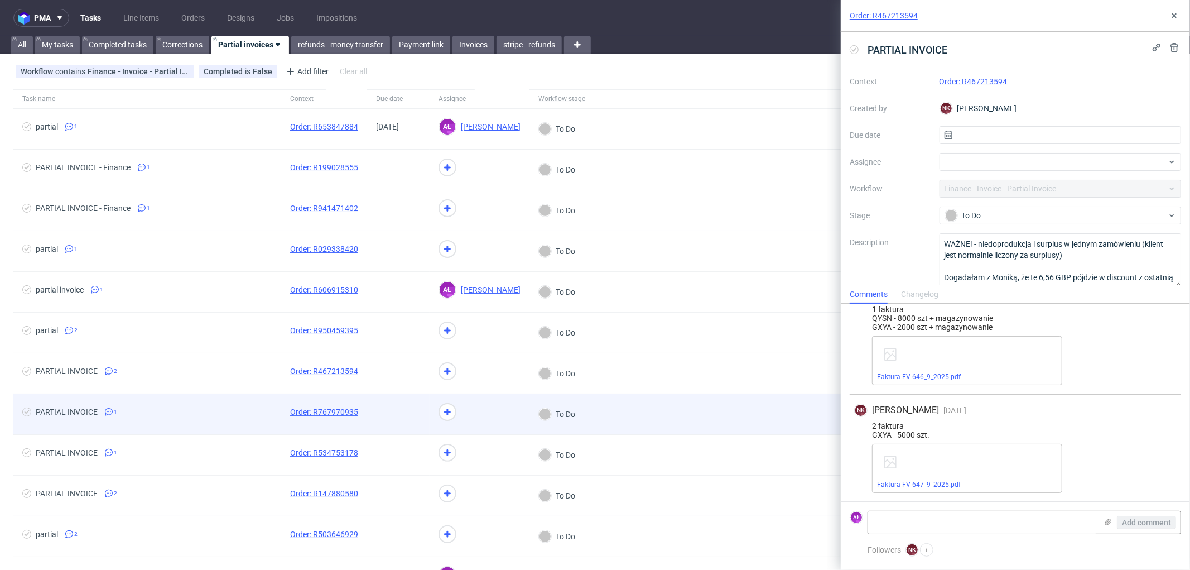
click at [385, 413] on span at bounding box center [398, 413] width 45 height 13
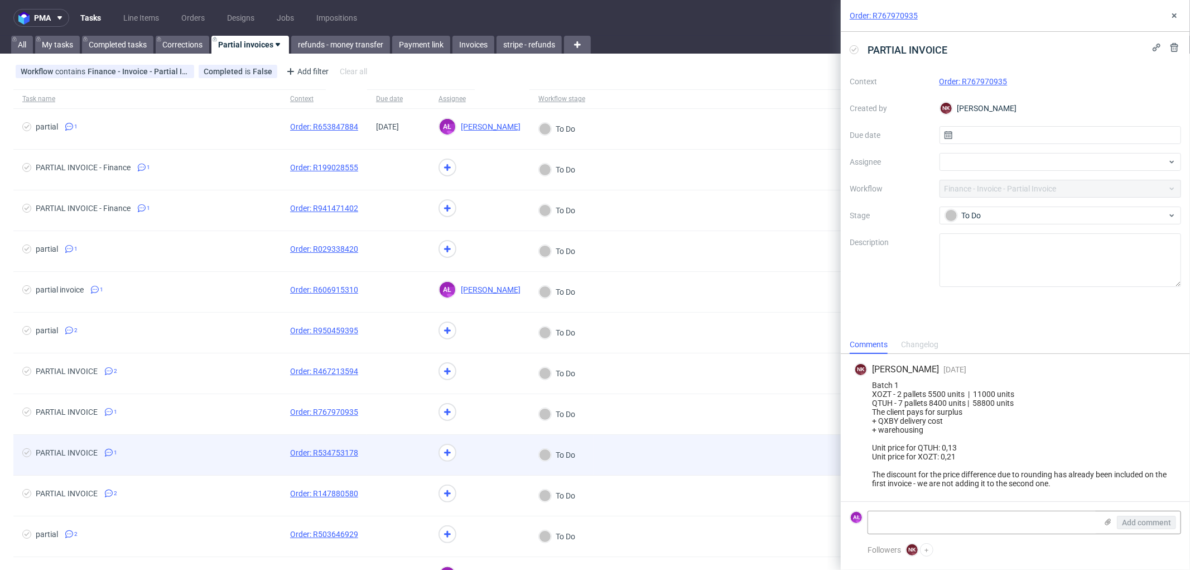
click at [389, 460] on span at bounding box center [398, 454] width 45 height 13
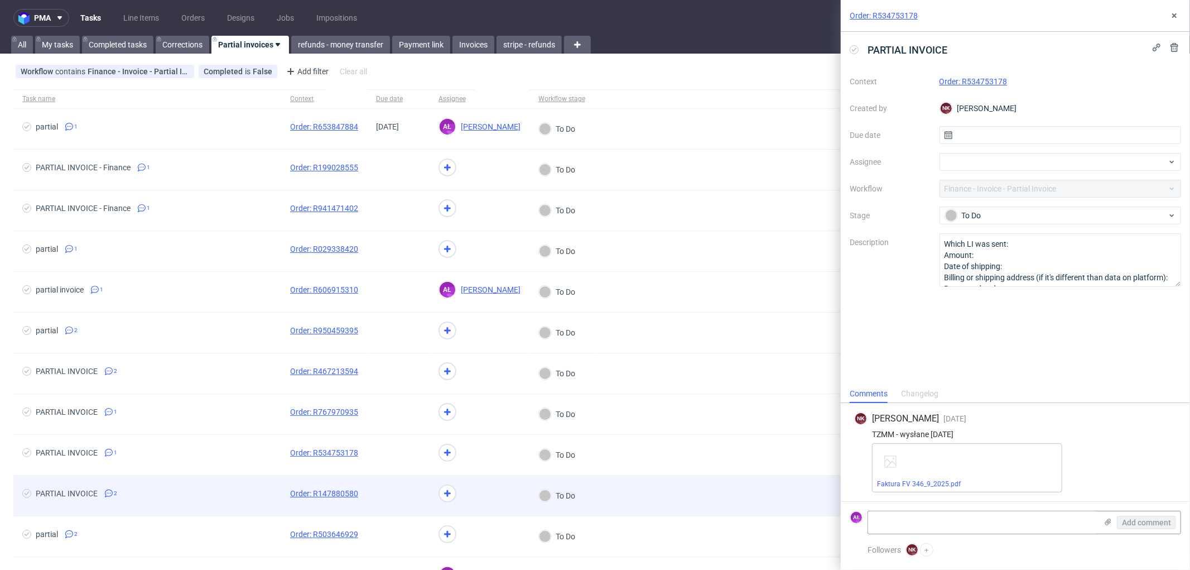
click at [395, 502] on span at bounding box center [398, 495] width 45 height 13
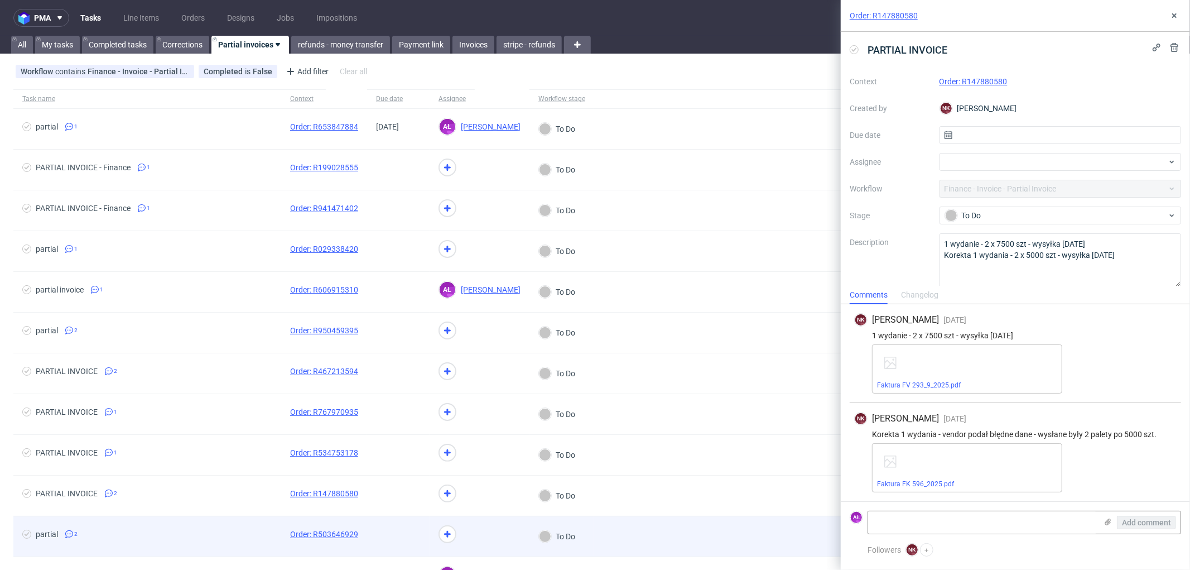
click at [386, 543] on span at bounding box center [398, 535] width 45 height 13
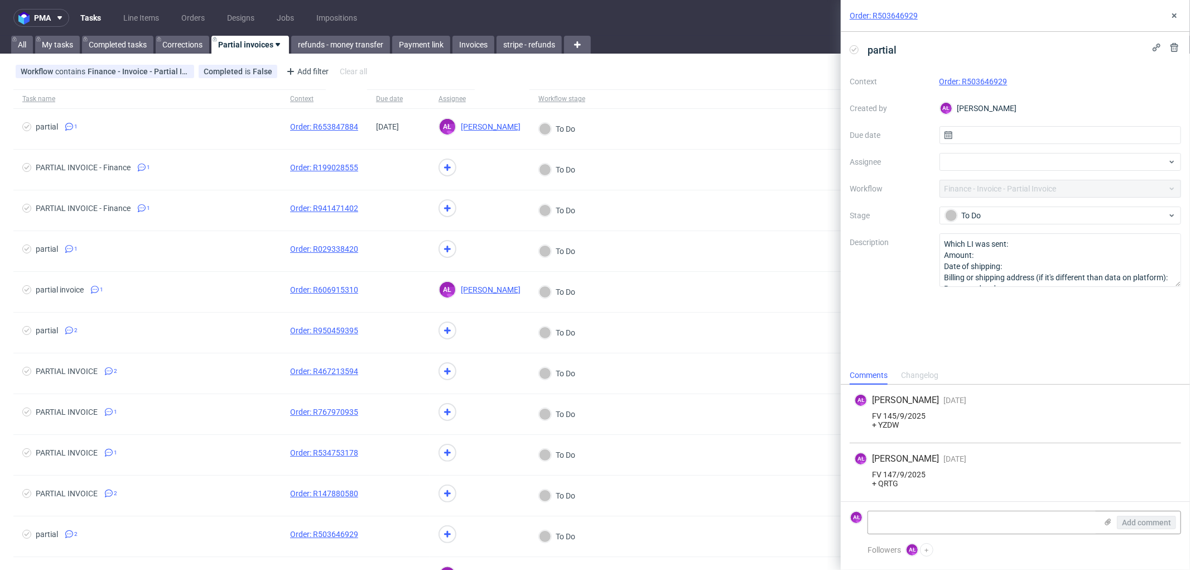
click at [975, 82] on link "Order: R503646929" at bounding box center [973, 81] width 68 height 9
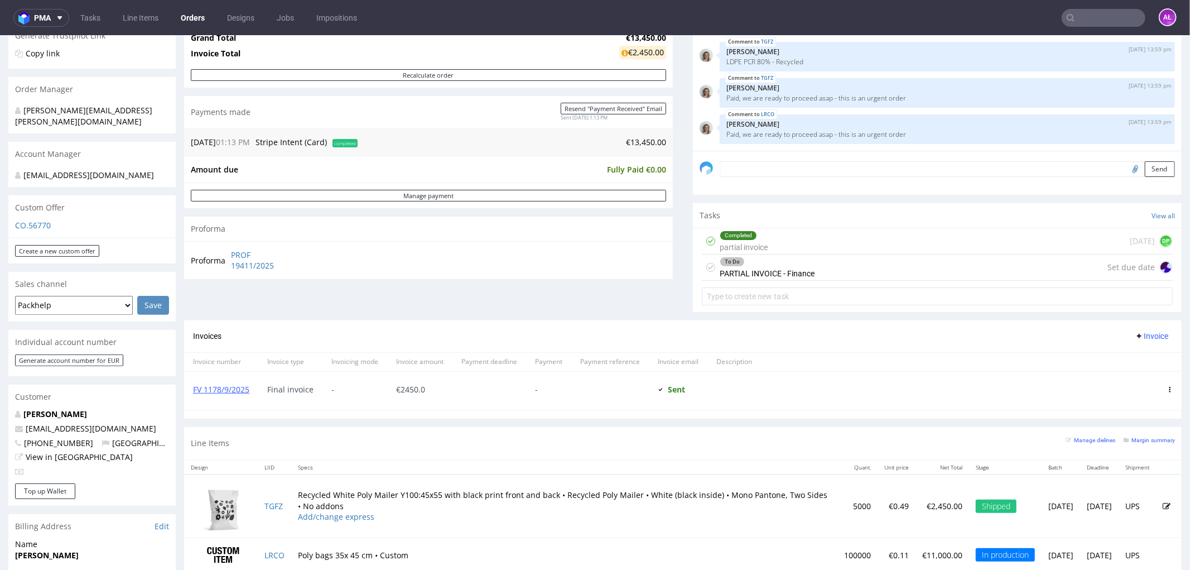
scroll to position [433, 0]
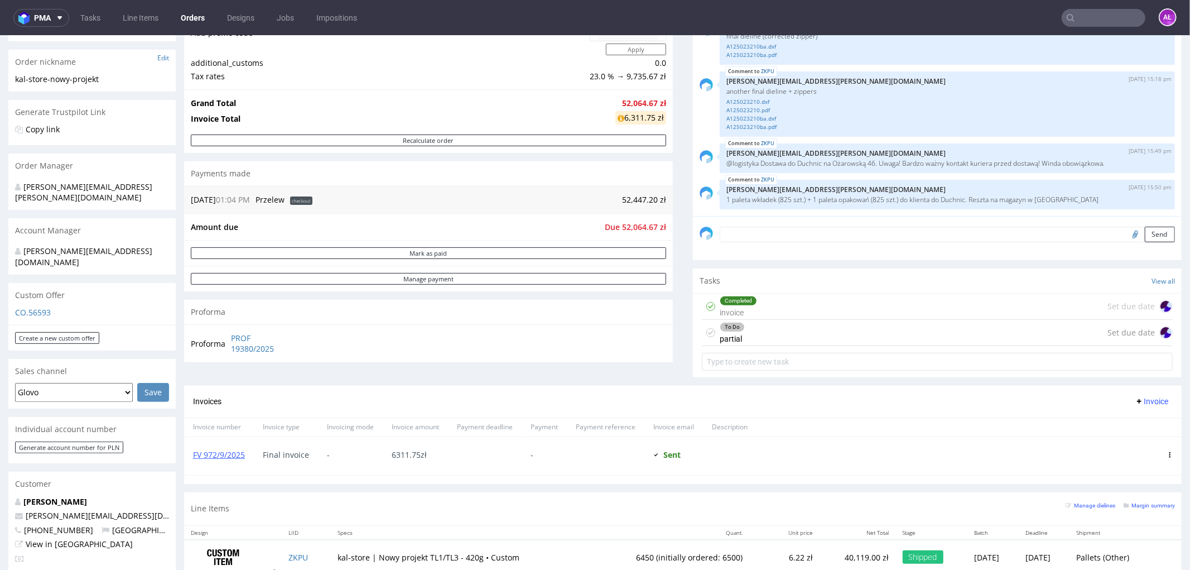
scroll to position [124, 0]
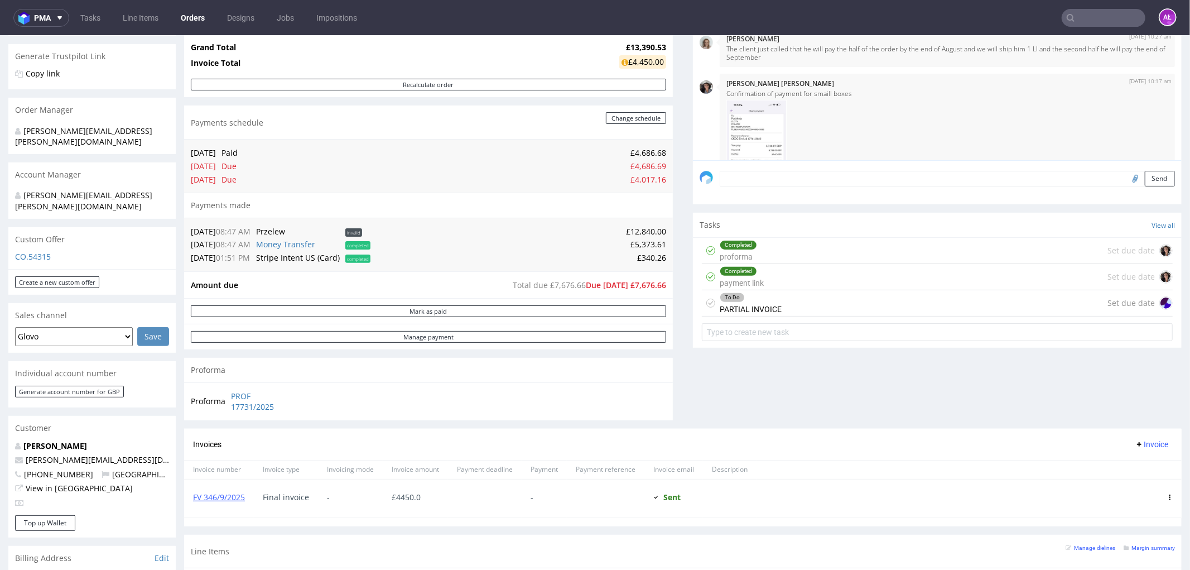
scroll to position [248, 0]
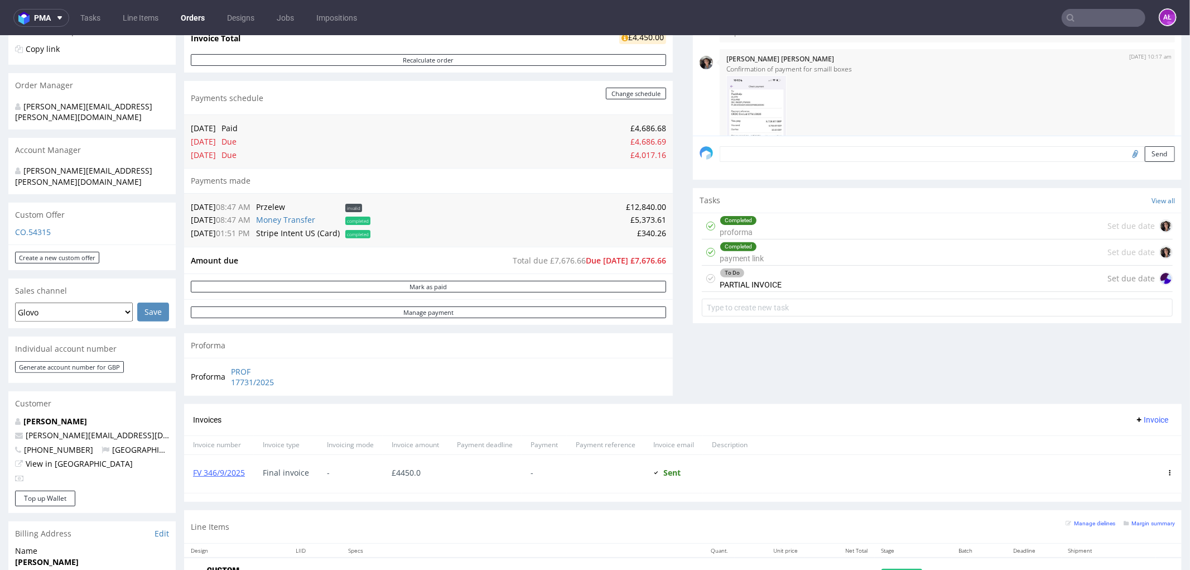
click at [766, 281] on div "To Do PARTIAL INVOICE" at bounding box center [751, 278] width 62 height 26
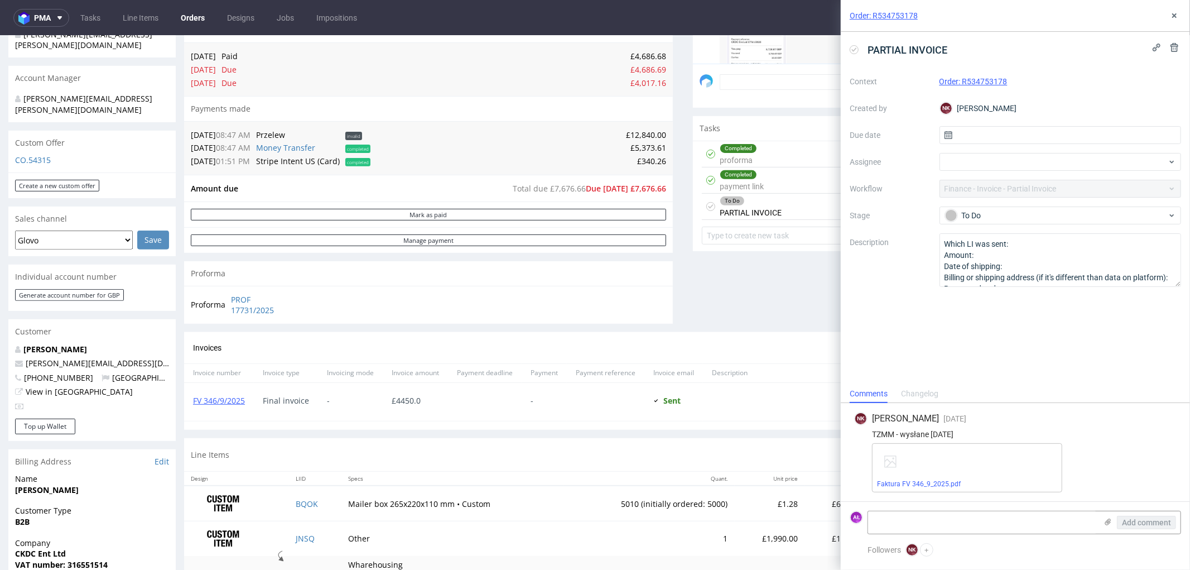
scroll to position [495, 0]
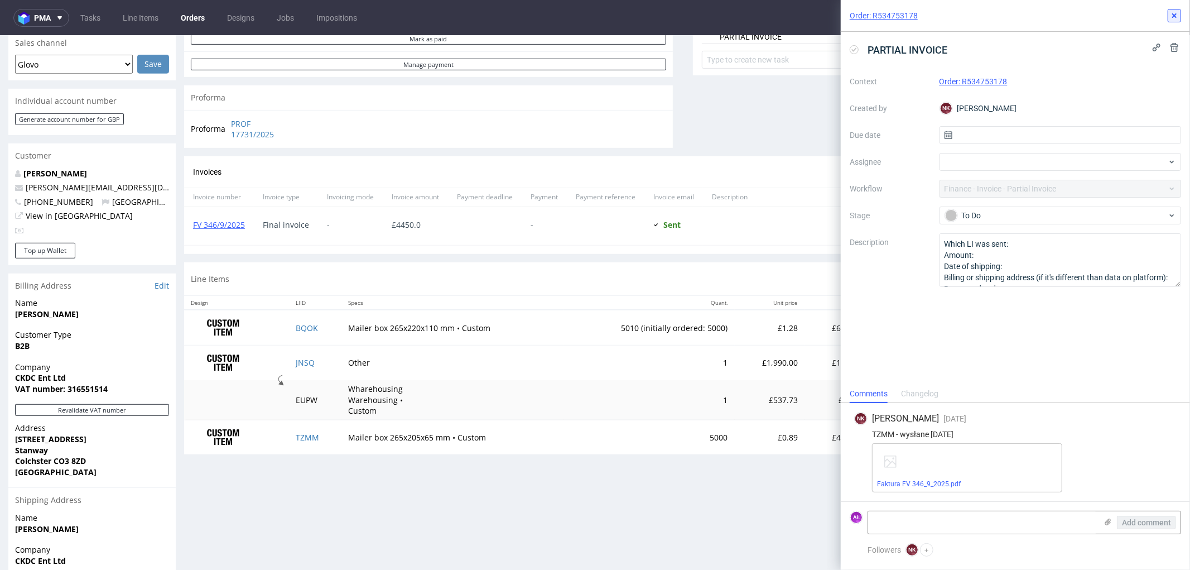
click at [1176, 15] on icon at bounding box center [1174, 15] width 9 height 9
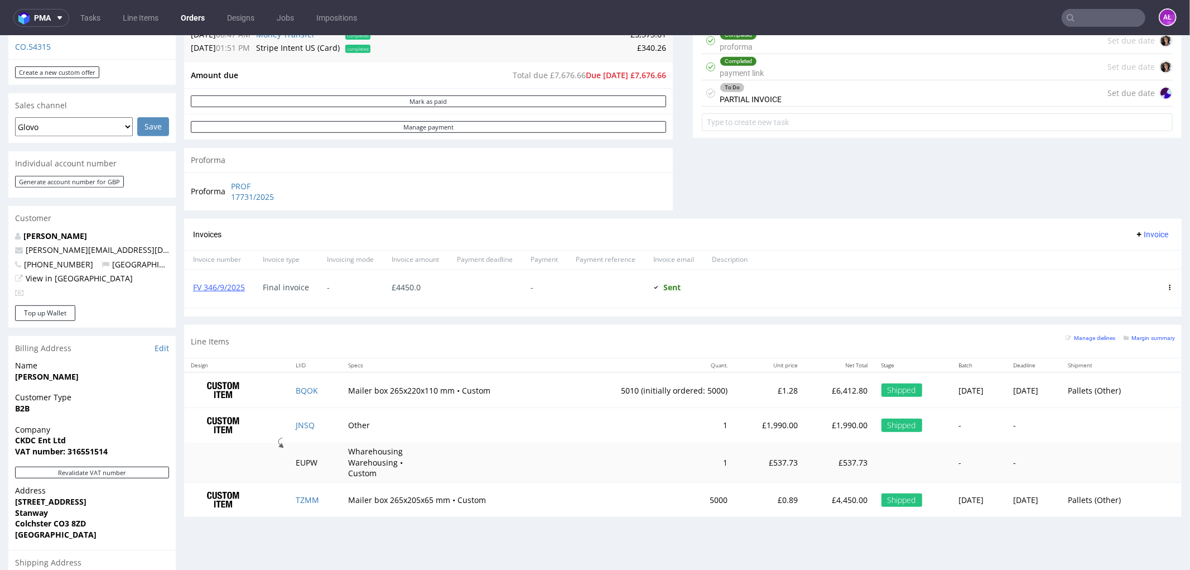
scroll to position [422, 0]
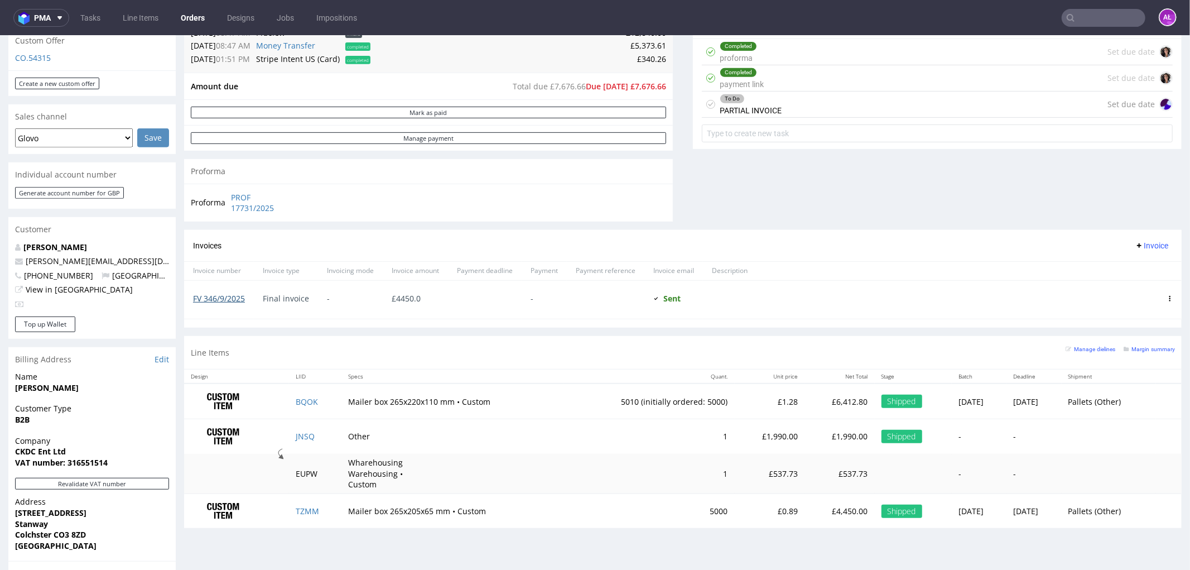
click at [233, 297] on link "FV 346/9/2025" at bounding box center [219, 297] width 52 height 11
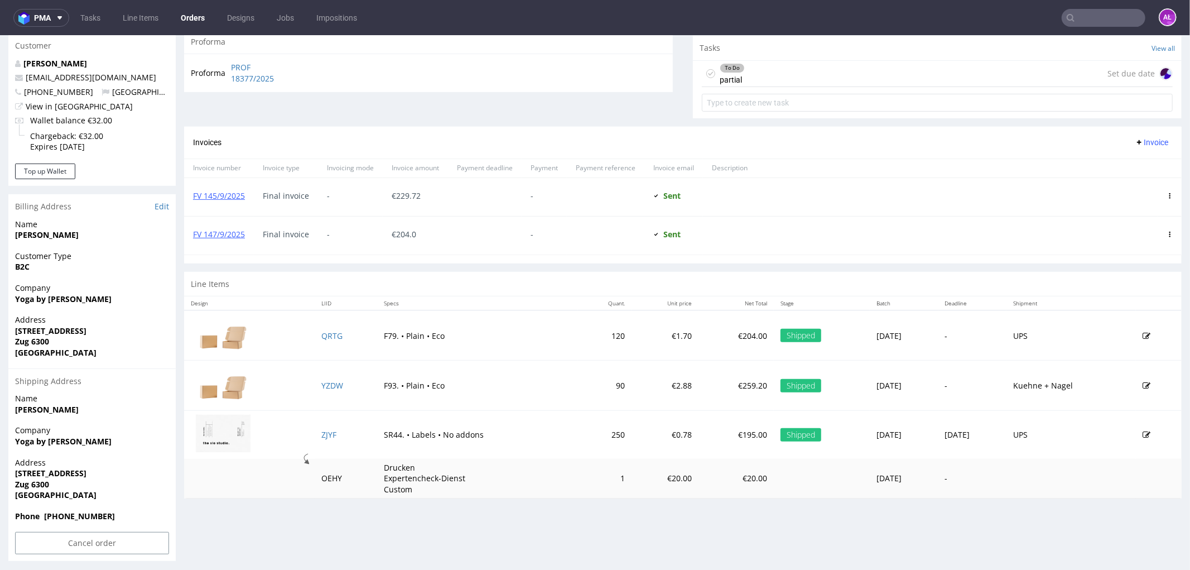
scroll to position [404, 0]
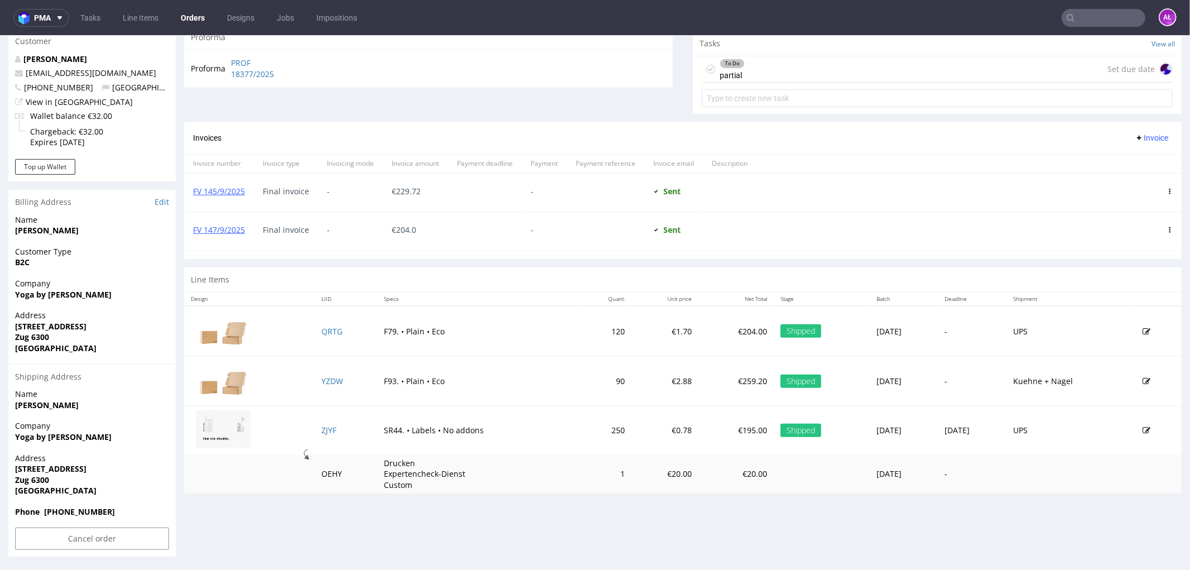
click at [759, 63] on div "To Do partial Set due date" at bounding box center [937, 69] width 471 height 26
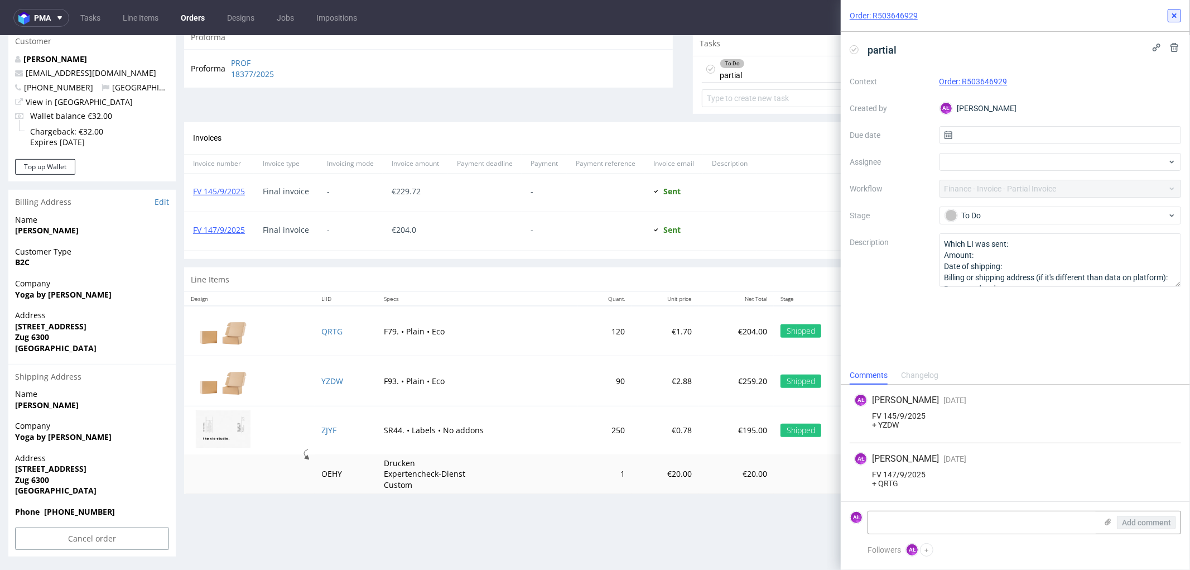
click at [1175, 15] on icon at bounding box center [1174, 15] width 9 height 9
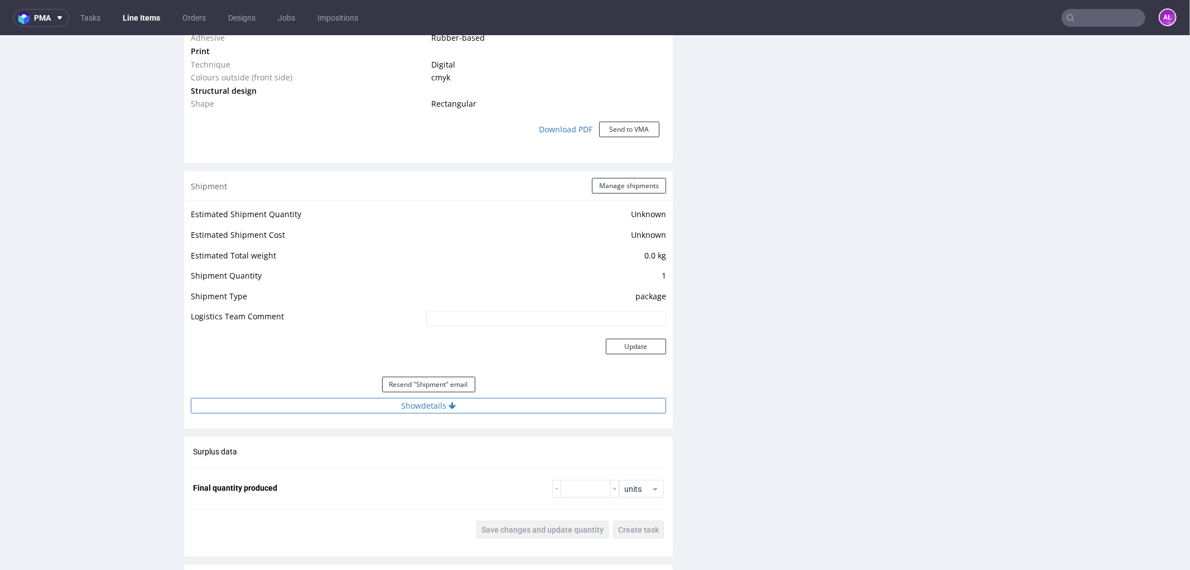
click at [433, 408] on button "Show details" at bounding box center [428, 405] width 475 height 16
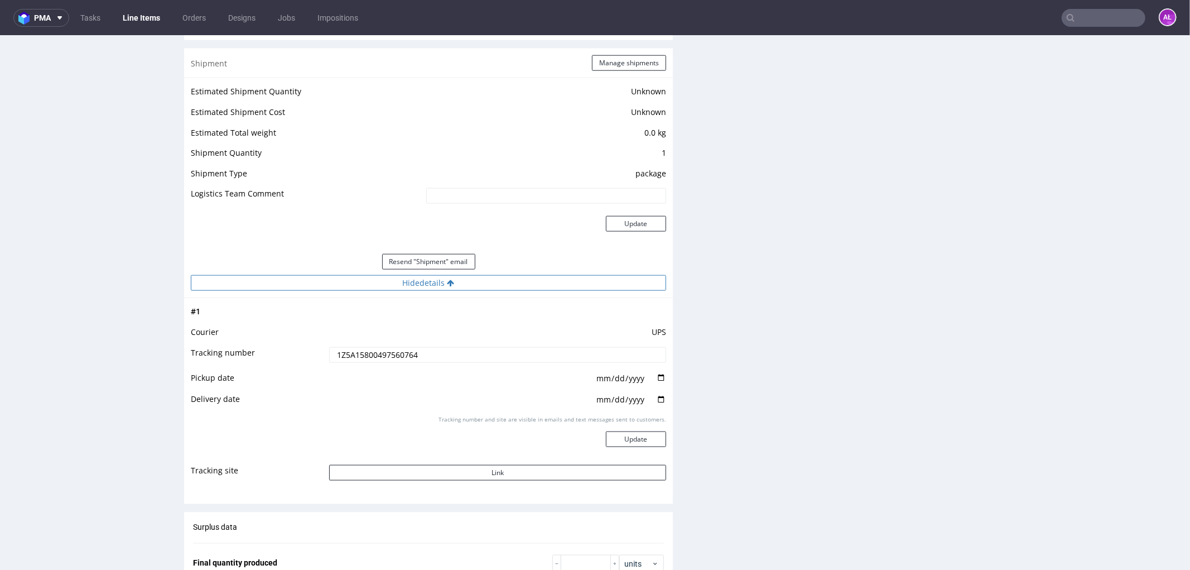
scroll to position [1116, 0]
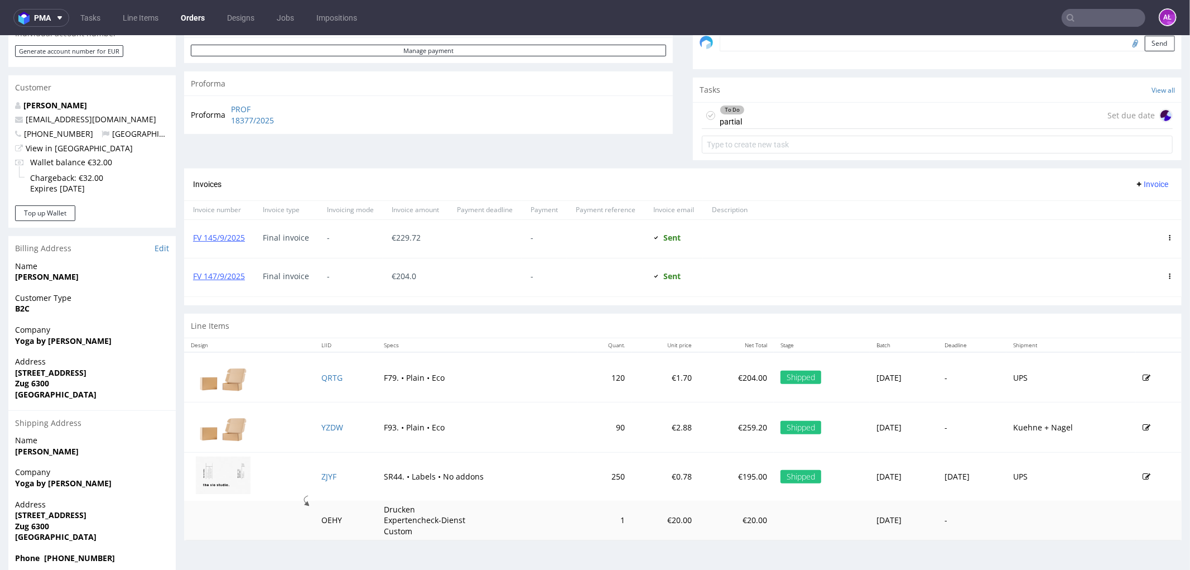
scroll to position [372, 0]
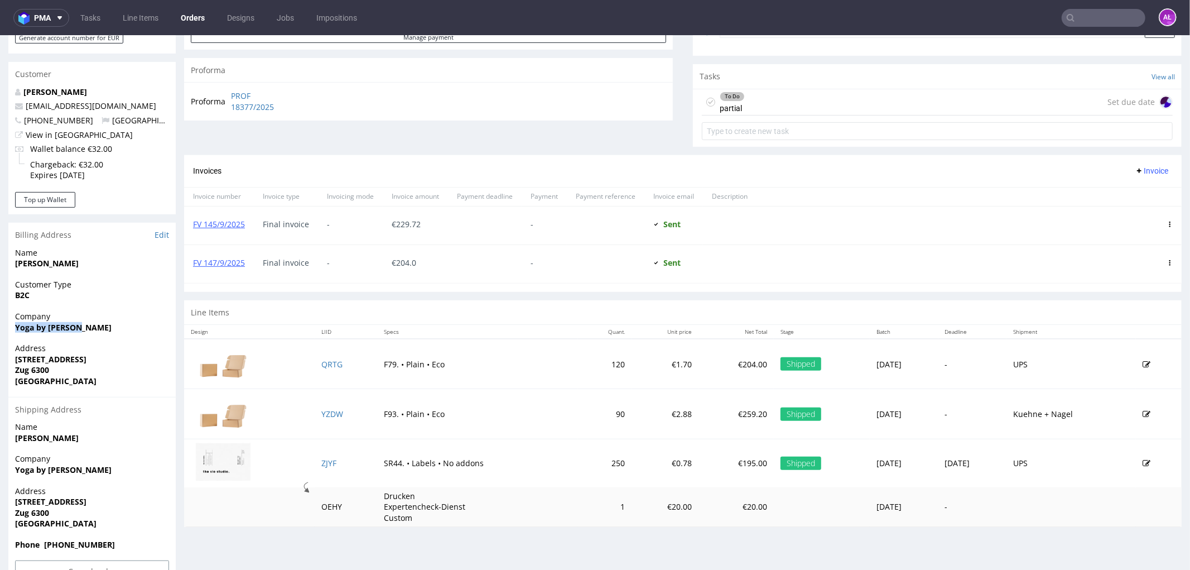
drag, startPoint x: 80, startPoint y: 326, endPoint x: 12, endPoint y: 330, distance: 67.7
click at [12, 330] on div "Company Yoga by Larissa" at bounding box center [91, 326] width 167 height 32
copy strong "Yoga by [PERSON_NAME]"
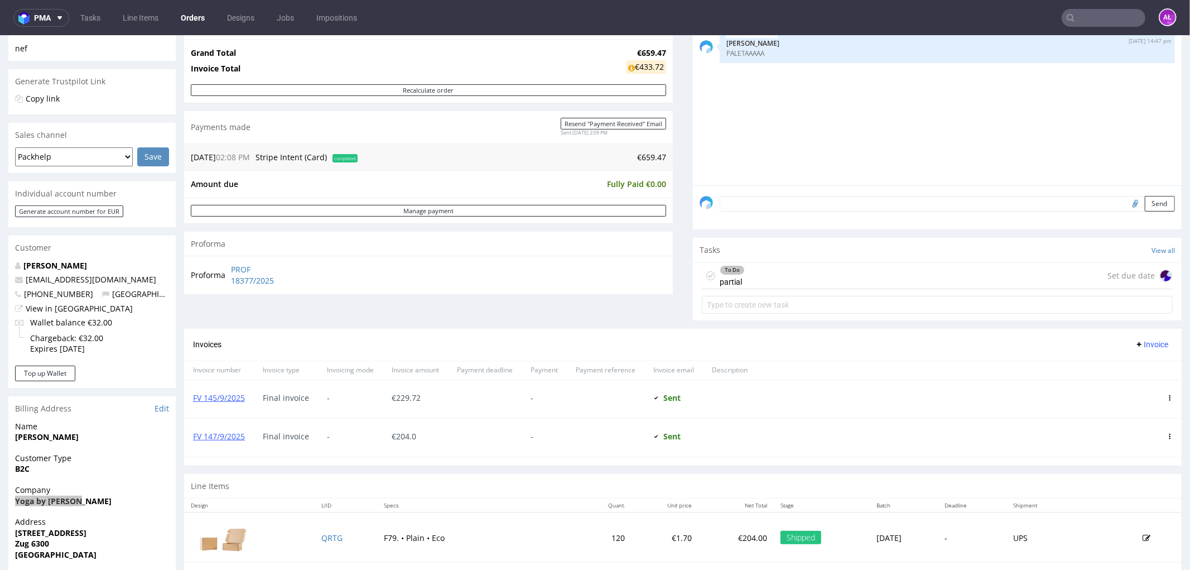
scroll to position [186, 0]
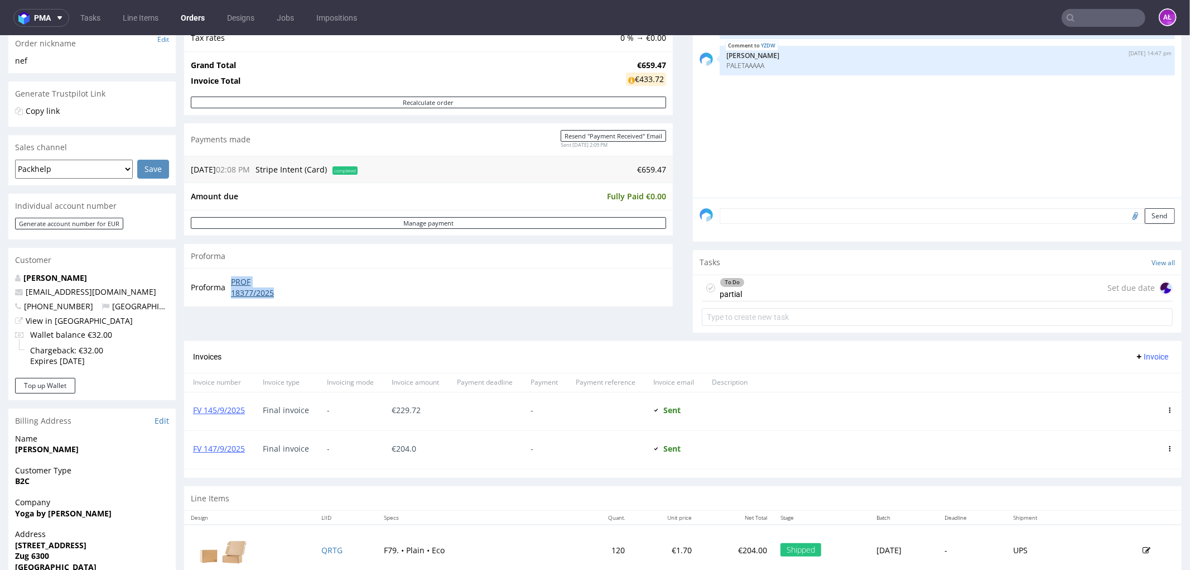
drag, startPoint x: 248, startPoint y: 285, endPoint x: 277, endPoint y: 293, distance: 30.2
click at [277, 293] on td "PROF 18377/2025" at bounding box center [261, 286] width 67 height 24
copy link "PROF 18377/2025"
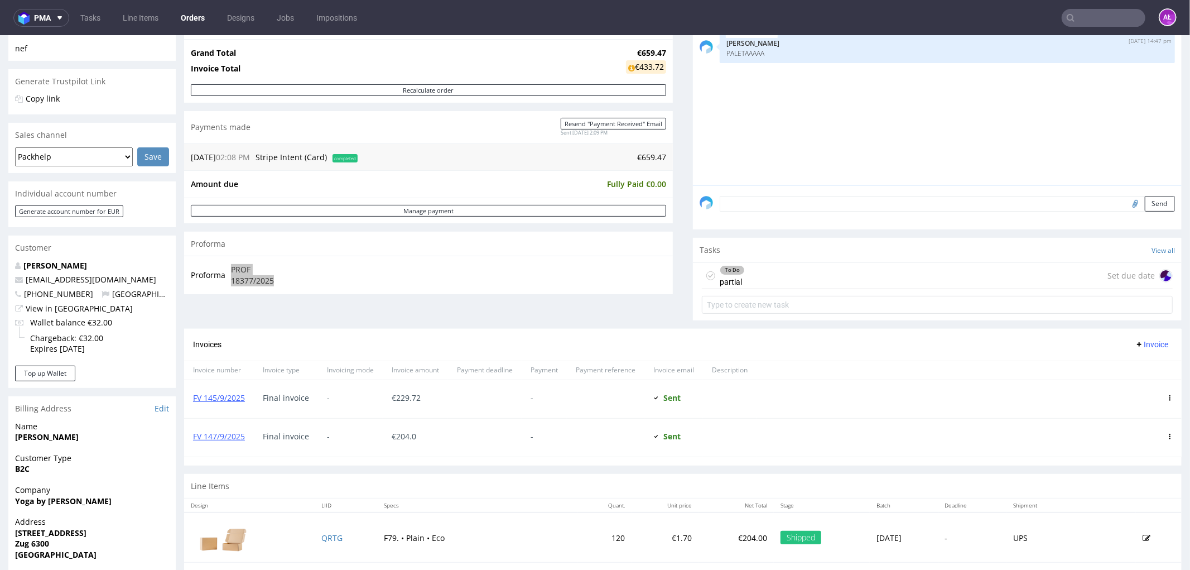
scroll to position [219, 0]
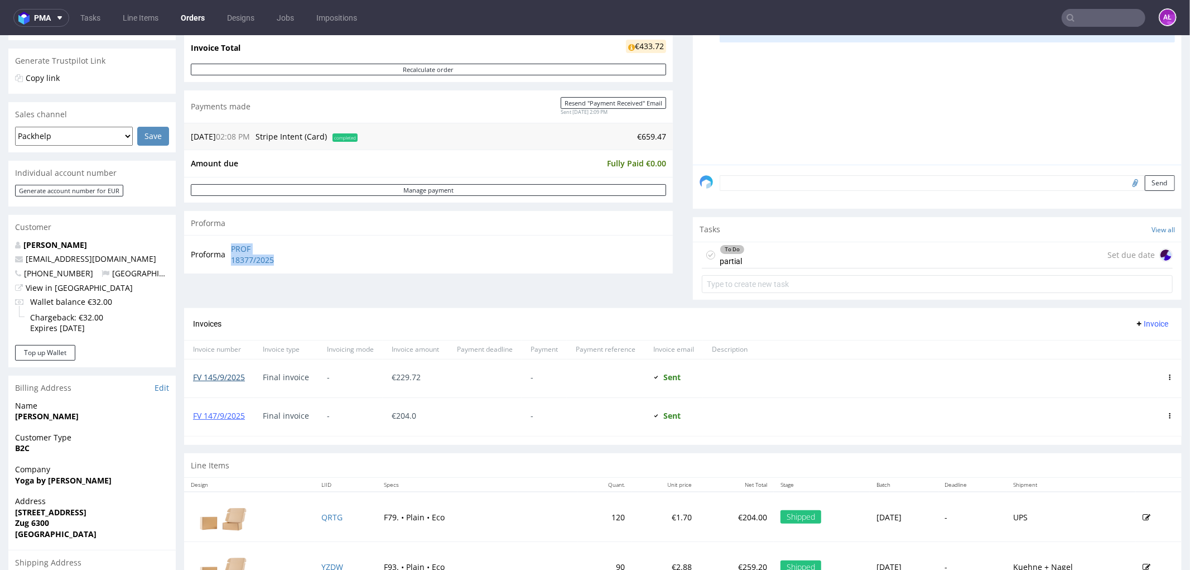
click at [237, 377] on link "FV 145/9/2025" at bounding box center [219, 376] width 52 height 11
click at [244, 413] on link "FV 147/9/2025" at bounding box center [219, 414] width 52 height 11
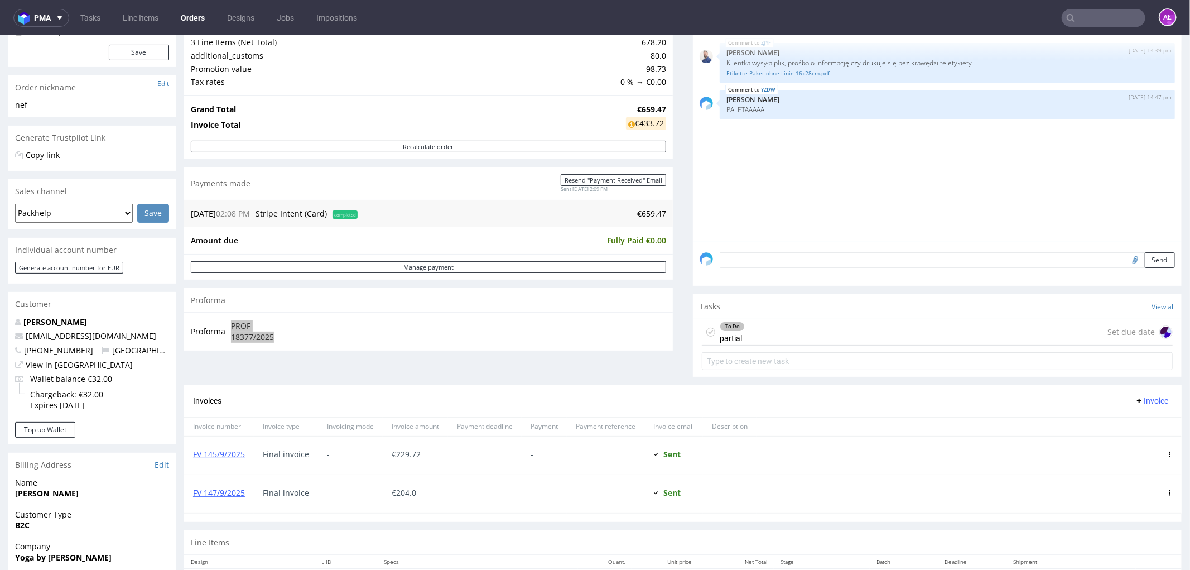
scroll to position [248, 0]
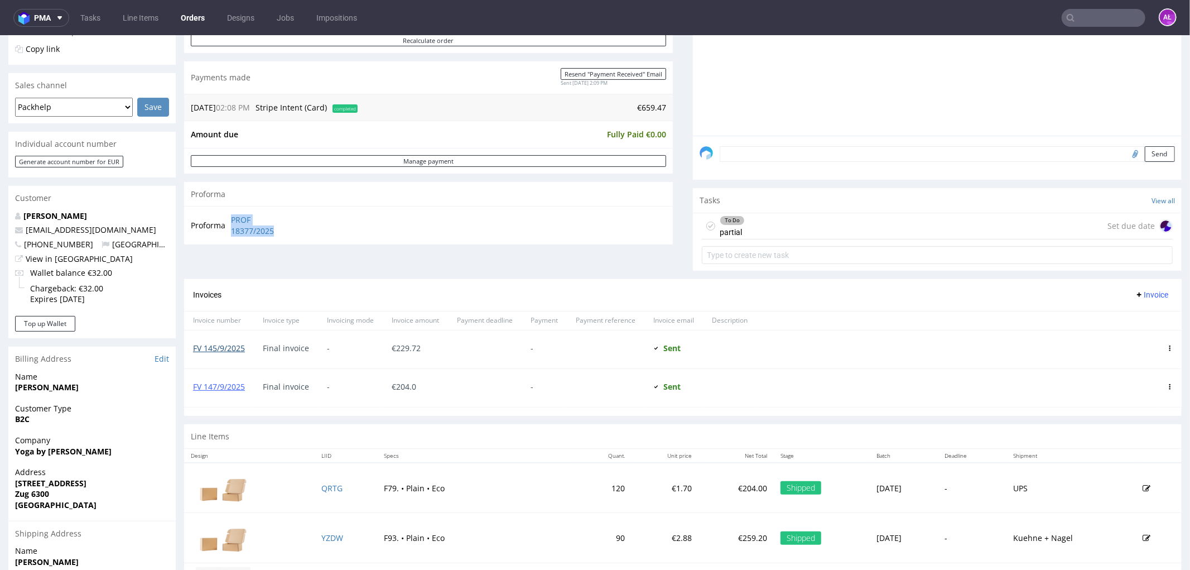
click at [237, 351] on link "FV 145/9/2025" at bounding box center [219, 347] width 52 height 11
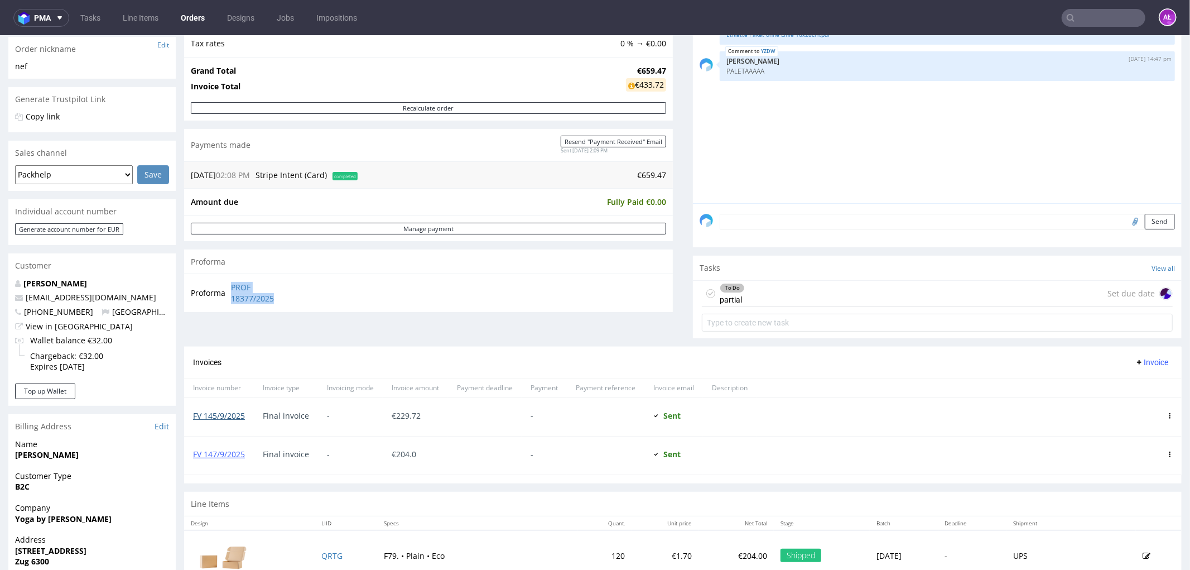
scroll to position [186, 0]
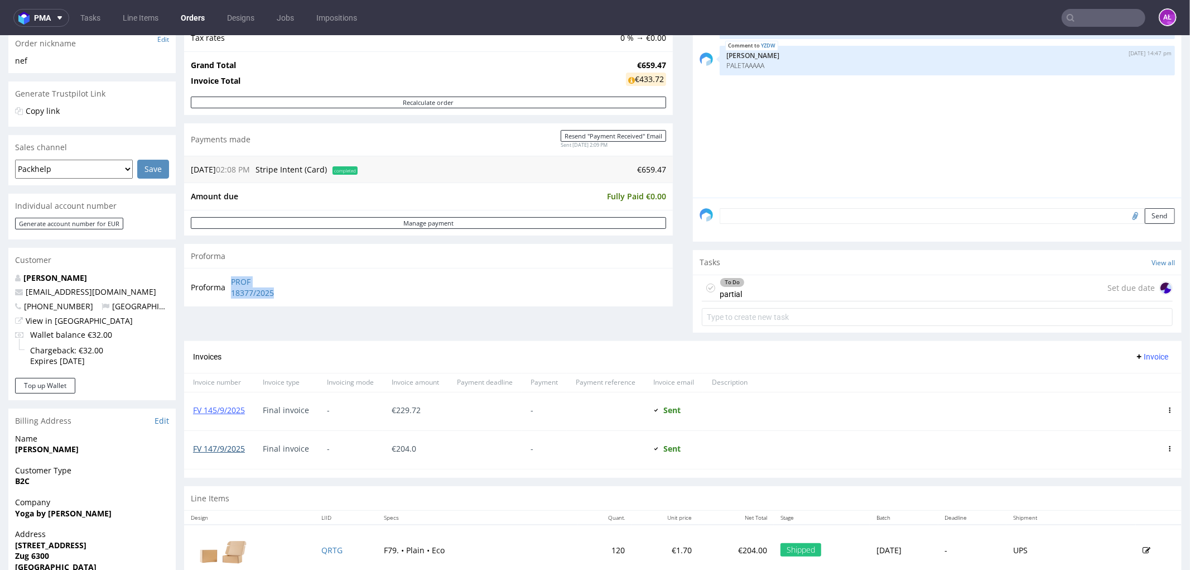
click at [236, 447] on link "FV 147/9/2025" at bounding box center [219, 447] width 52 height 11
click at [237, 410] on link "FV 145/9/2025" at bounding box center [219, 409] width 52 height 11
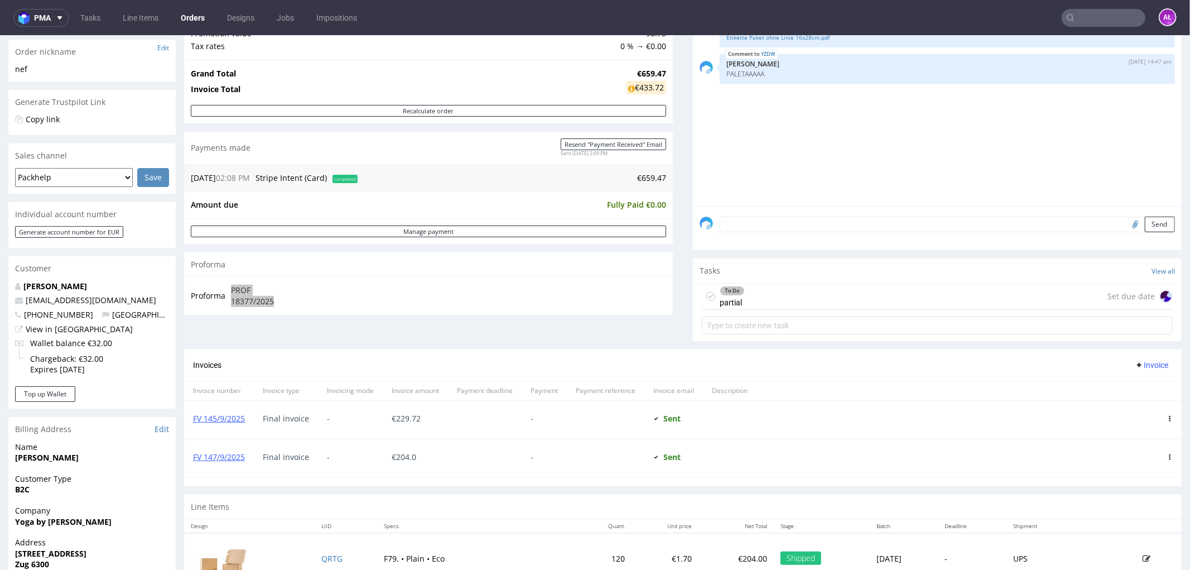
scroll to position [310, 0]
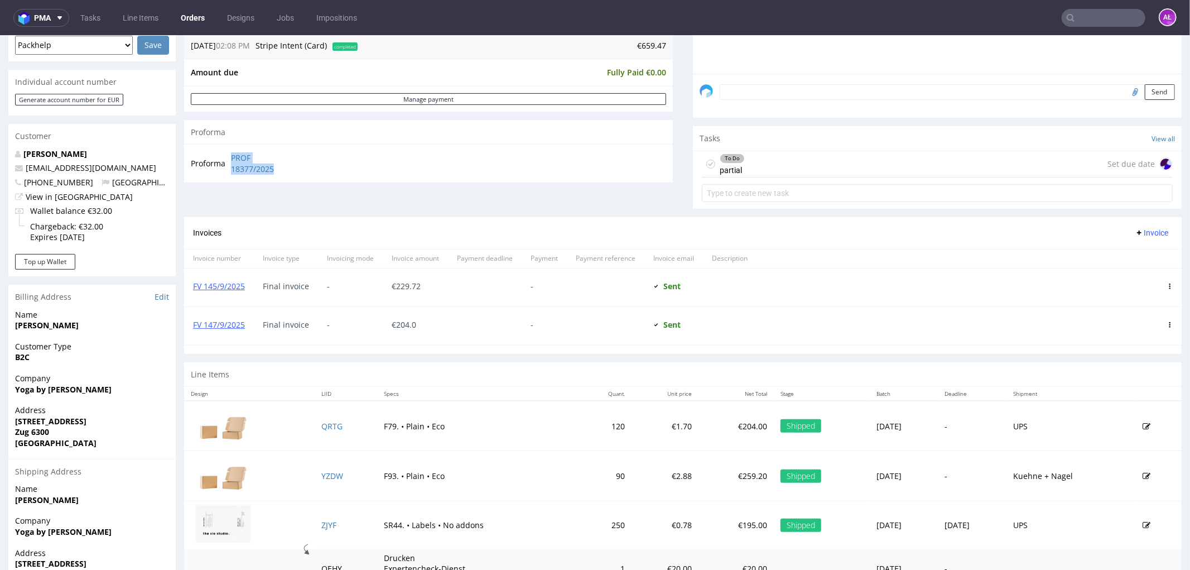
click at [1149, 236] on span "Invoice" at bounding box center [1151, 232] width 33 height 9
click at [1138, 254] on span "Upload" at bounding box center [1133, 255] width 54 height 11
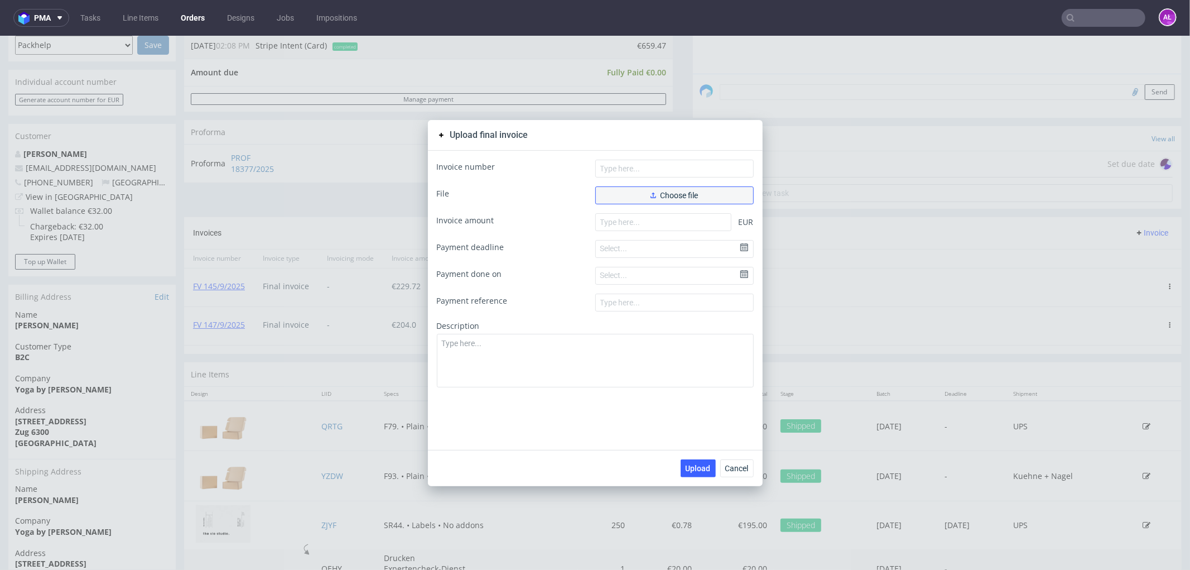
click at [673, 193] on span "Choose file" at bounding box center [674, 195] width 48 height 8
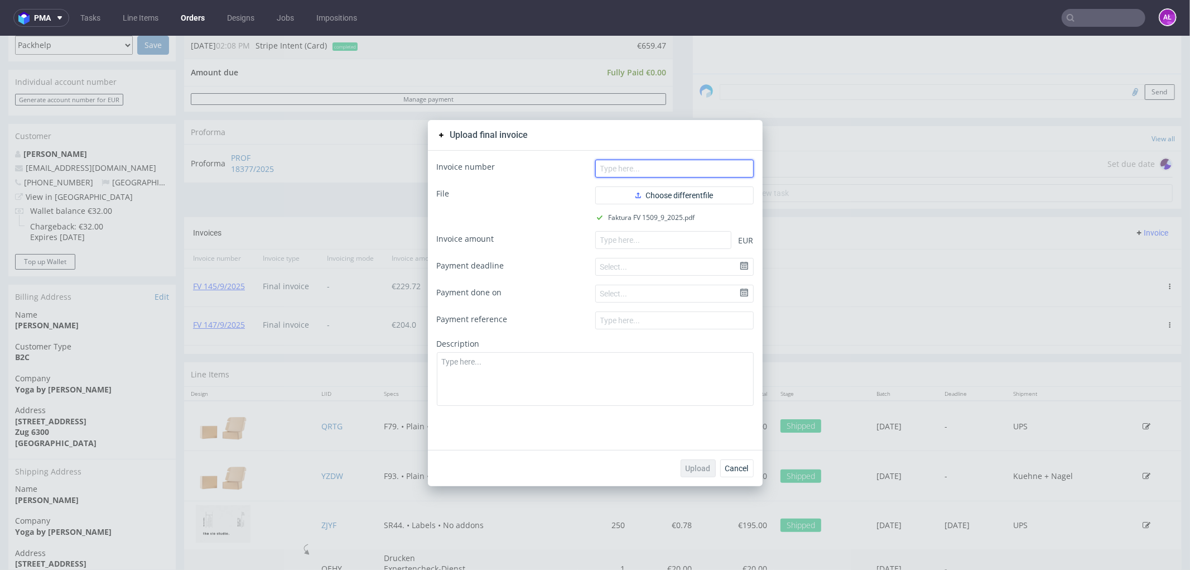
click at [646, 165] on input "text" at bounding box center [674, 168] width 158 height 18
paste input "FV 1509/9/2025"
type input "FV 1509/9/2025"
click at [710, 245] on input "number" at bounding box center [663, 239] width 136 height 18
paste input "185.75"
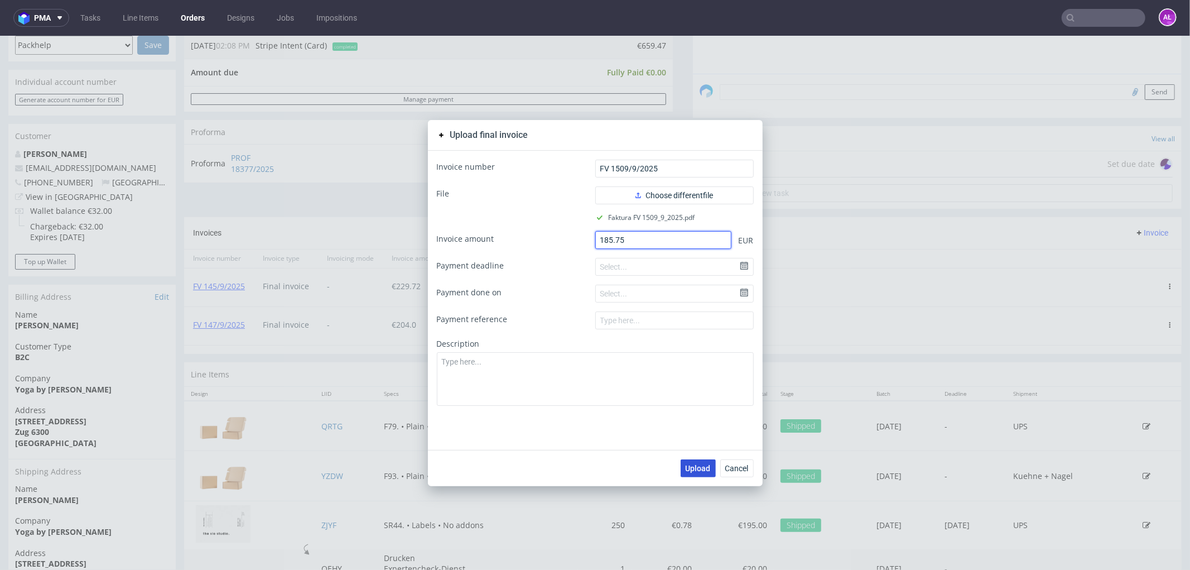
type input "185.75"
click at [693, 466] on span "Upload" at bounding box center [698, 468] width 25 height 8
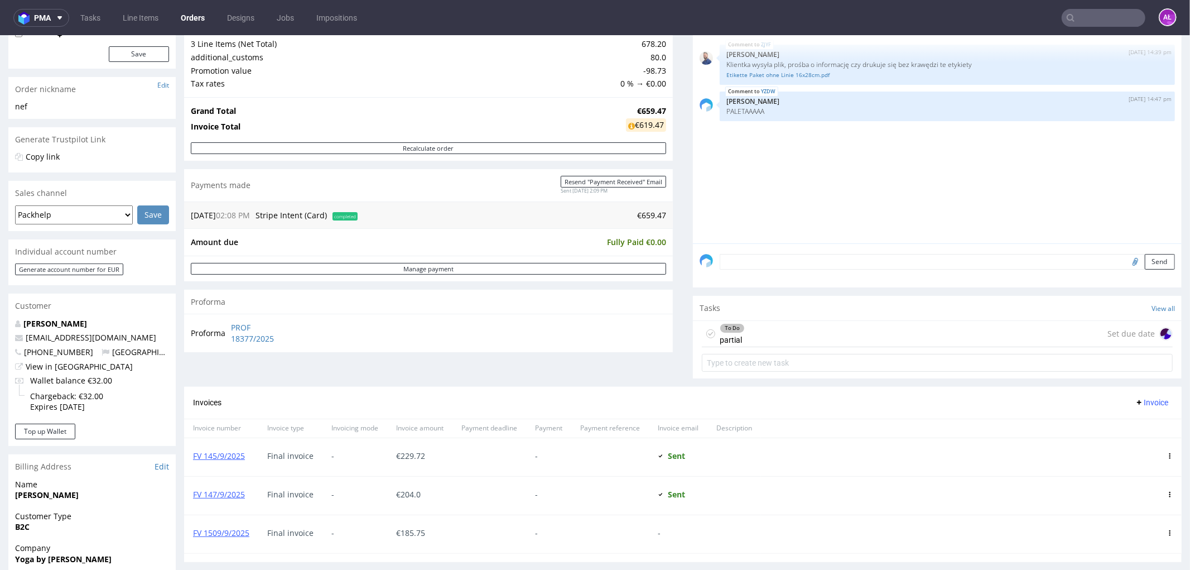
scroll to position [124, 0]
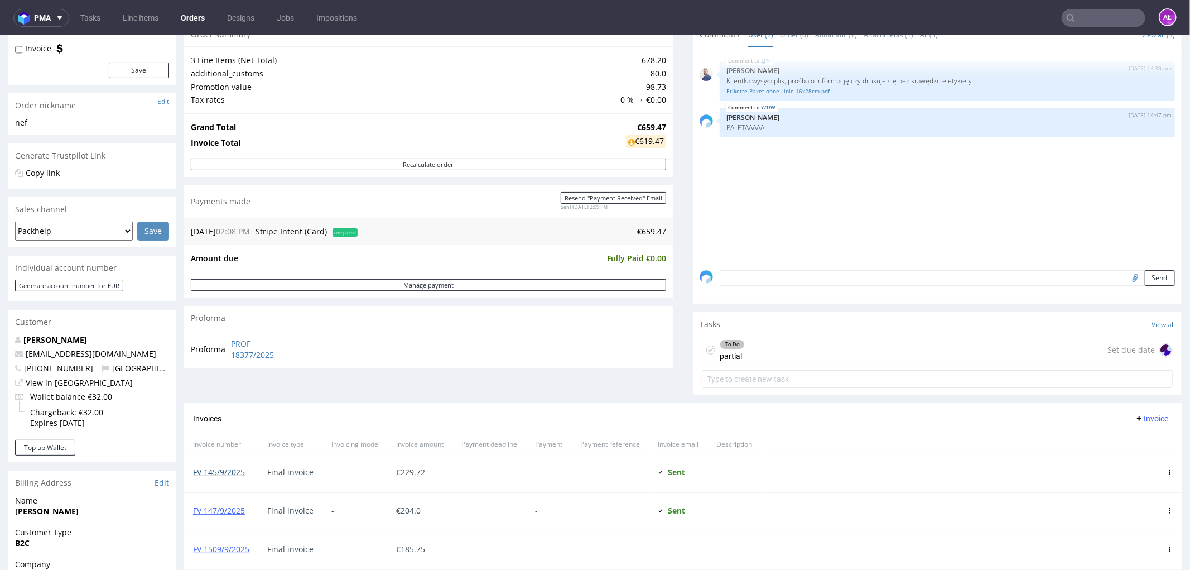
click at [238, 470] on link "FV 145/9/2025" at bounding box center [219, 471] width 52 height 11
click at [230, 510] on link "FV 147/9/2025" at bounding box center [219, 509] width 52 height 11
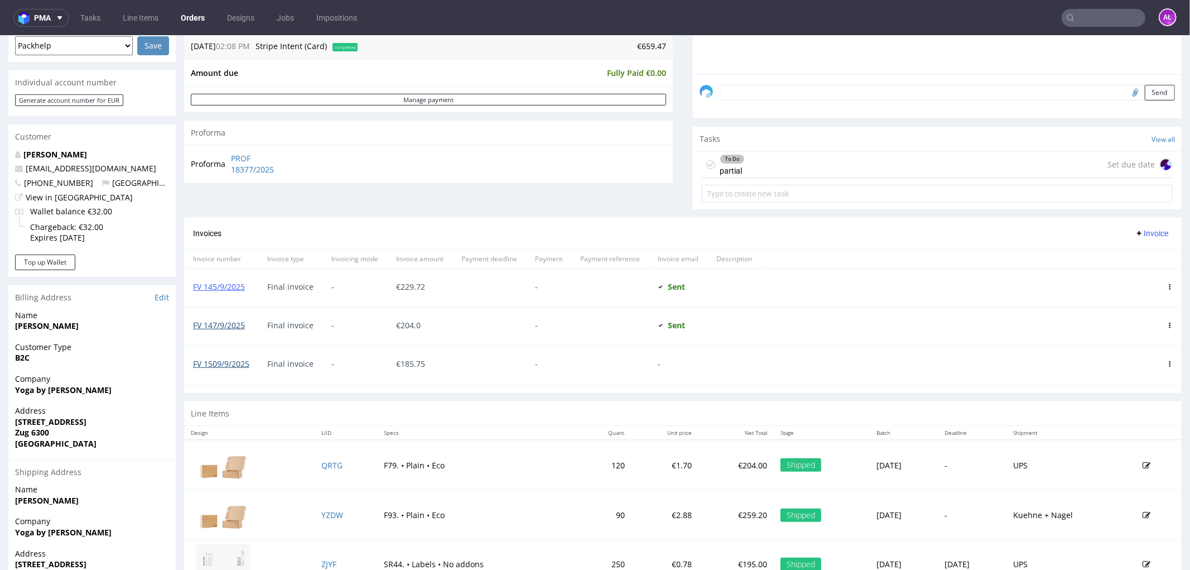
scroll to position [310, 0]
click at [233, 324] on link "FV 147/9/2025" at bounding box center [219, 324] width 52 height 11
click at [1167, 360] on icon at bounding box center [1170, 363] width 6 height 6
click at [1127, 463] on span "Delete invoice" at bounding box center [1125, 462] width 68 height 11
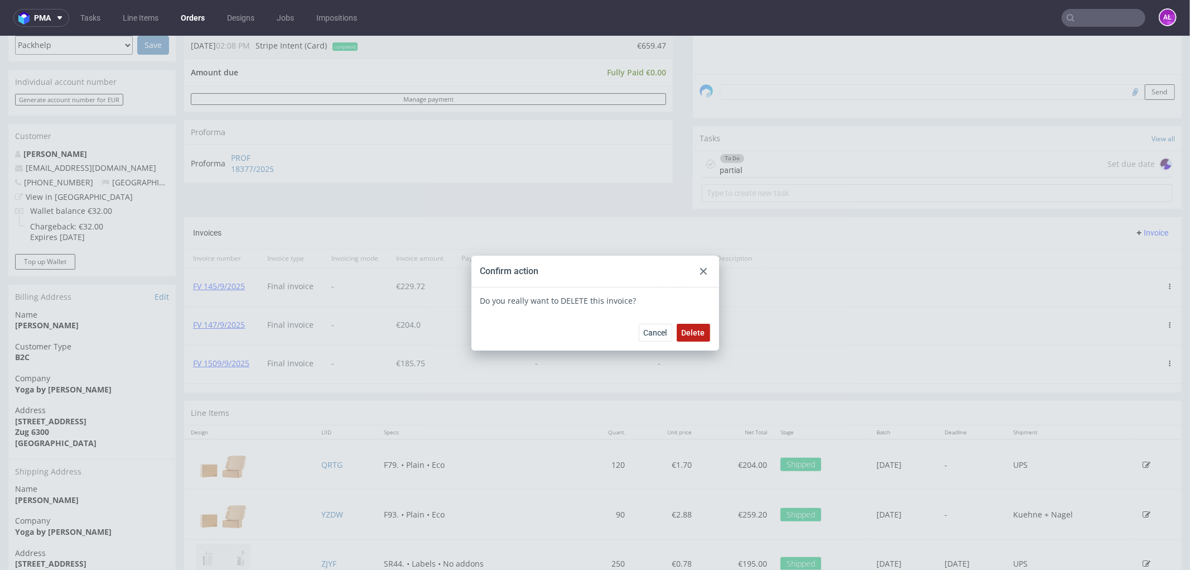
click at [694, 330] on span "Delete" at bounding box center [693, 332] width 23 height 8
click at [700, 270] on icon at bounding box center [703, 270] width 7 height 7
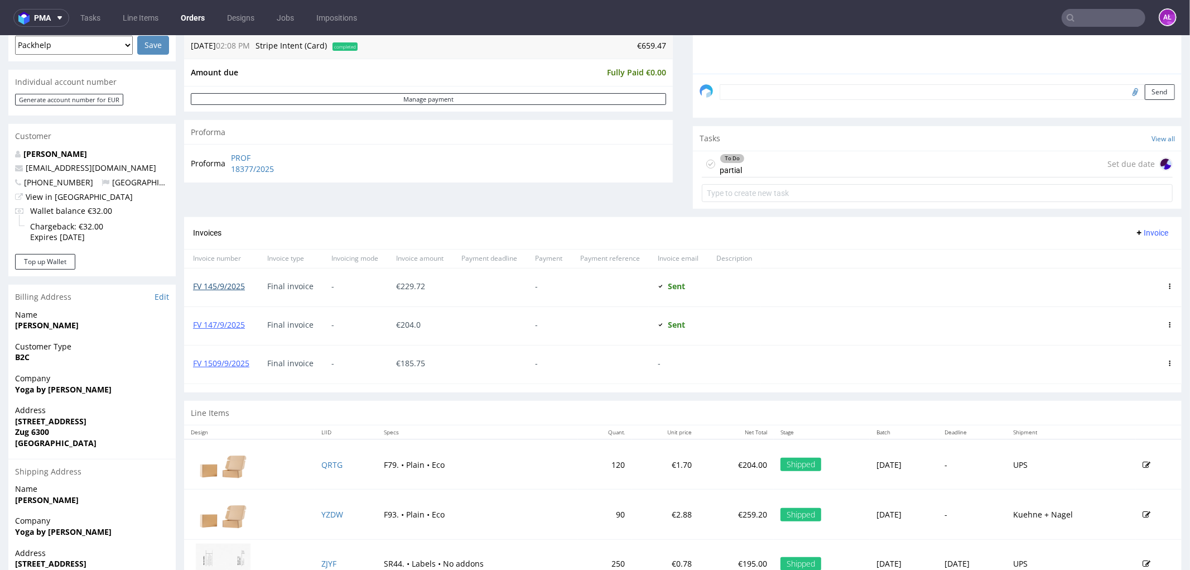
click at [232, 284] on link "FV 145/9/2025" at bounding box center [219, 285] width 52 height 11
drag, startPoint x: 1135, startPoint y: 227, endPoint x: 1136, endPoint y: 238, distance: 10.7
click at [1135, 228] on span "Invoice" at bounding box center [1151, 232] width 33 height 9
click at [1134, 258] on span "Upload" at bounding box center [1133, 255] width 54 height 11
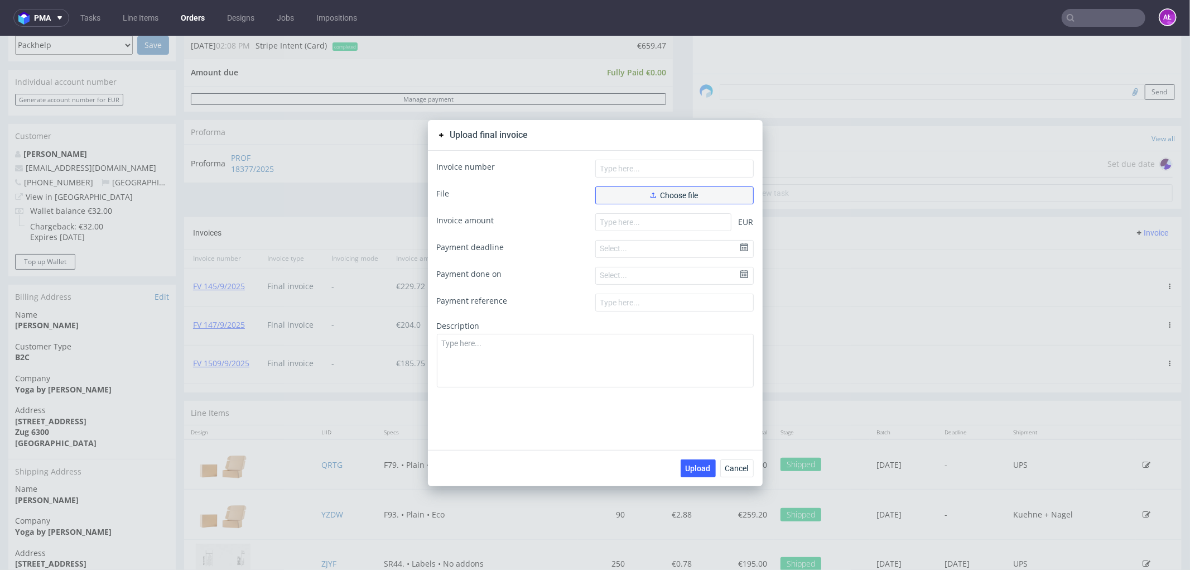
click at [710, 196] on button "Choose file" at bounding box center [674, 195] width 158 height 18
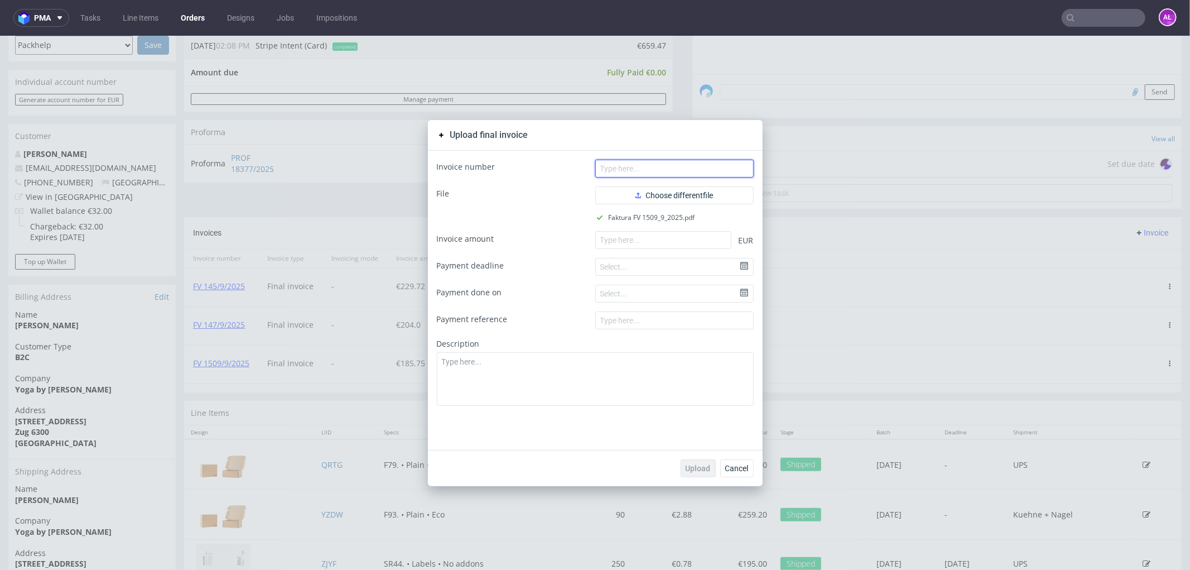
click at [726, 174] on input "text" at bounding box center [674, 168] width 158 height 18
paste input "FV 1509/9/2025"
type input "FV 1509/9/2025"
paste input "225.75"
click at [669, 234] on input "number" at bounding box center [663, 239] width 136 height 18
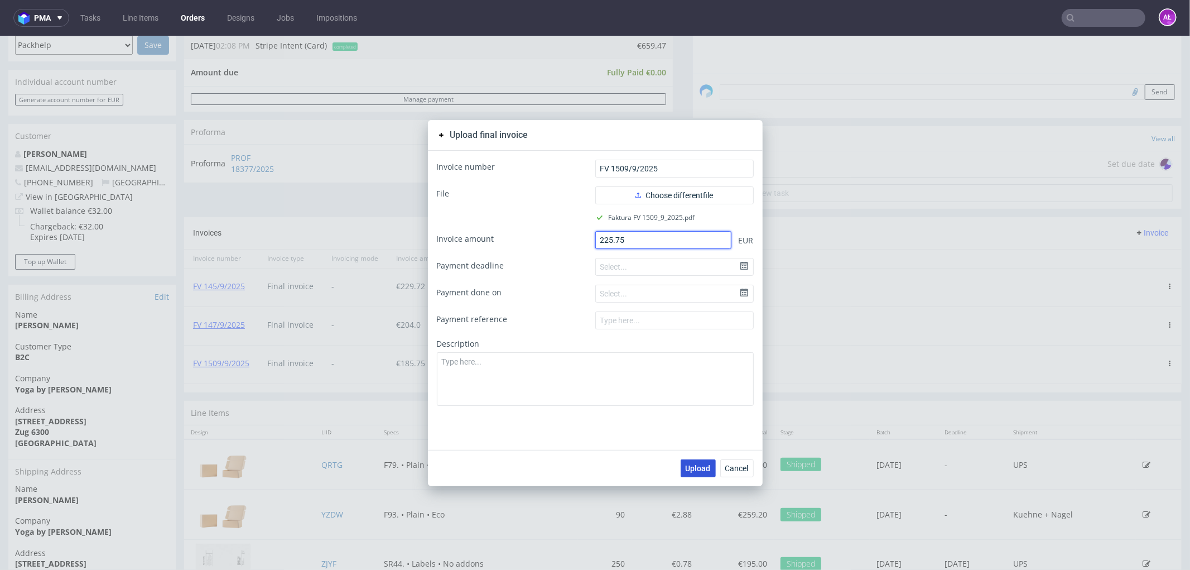
type input "225.75"
click at [696, 468] on span "Upload" at bounding box center [698, 468] width 25 height 8
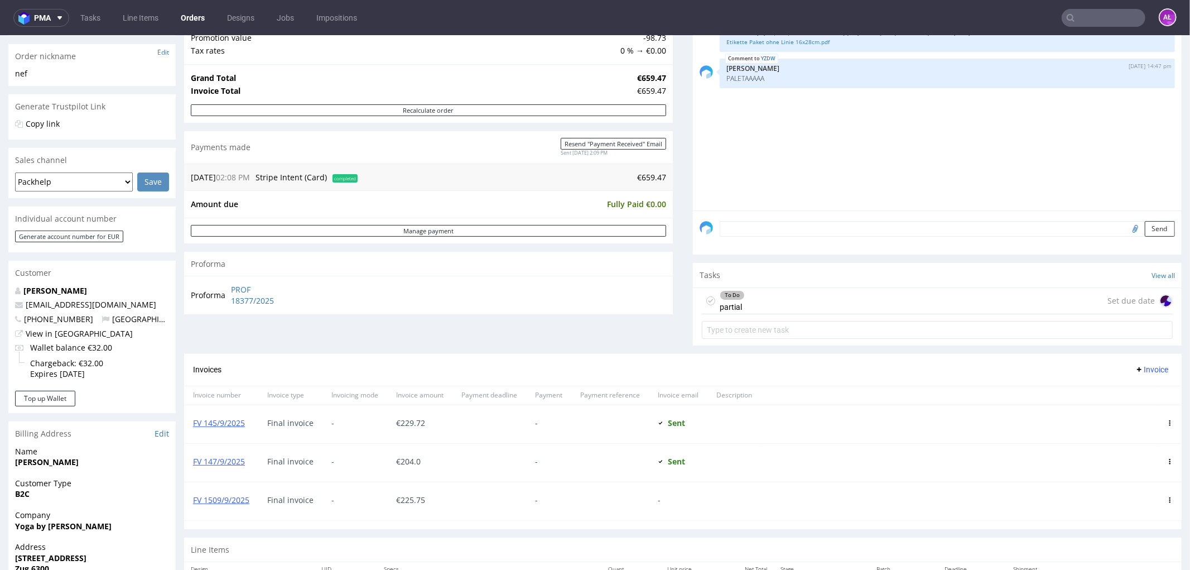
scroll to position [248, 0]
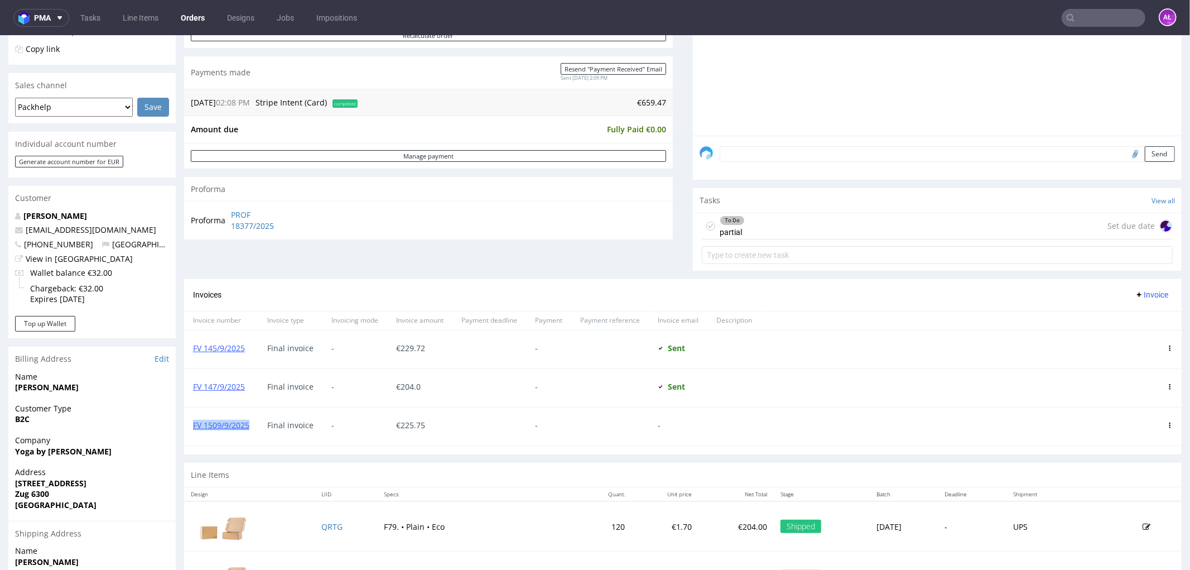
drag, startPoint x: 250, startPoint y: 432, endPoint x: 191, endPoint y: 433, distance: 59.1
click at [191, 433] on div "FV 1509/9/2025" at bounding box center [221, 426] width 74 height 38
click at [805, 229] on div "To Do partial Set due date" at bounding box center [937, 226] width 471 height 26
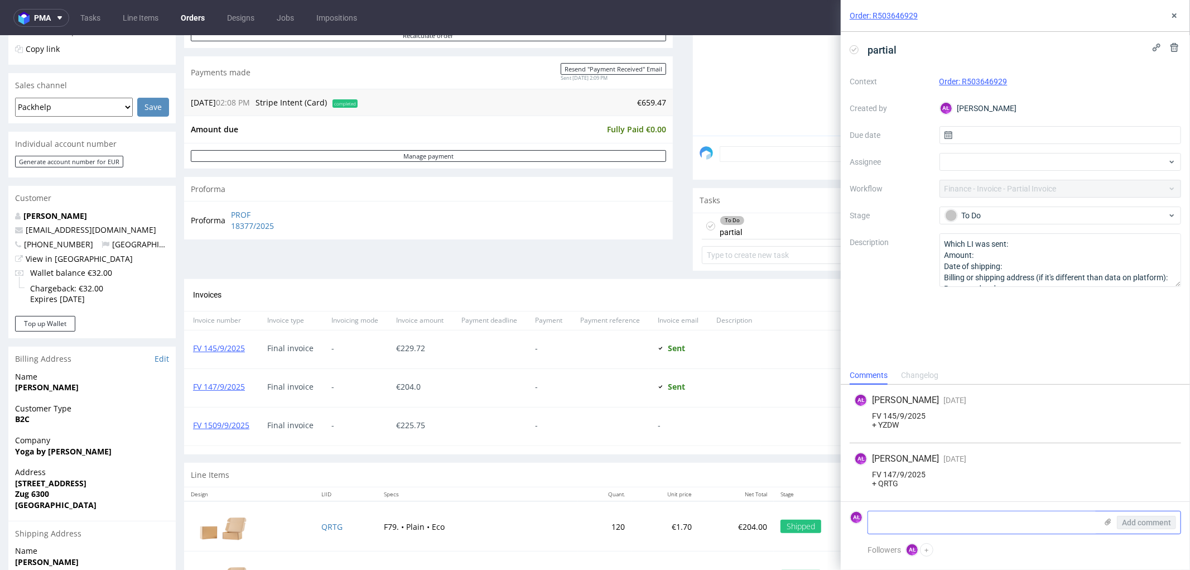
click at [979, 525] on textarea at bounding box center [982, 522] width 229 height 22
paste textarea "FV 1509/9/2025"
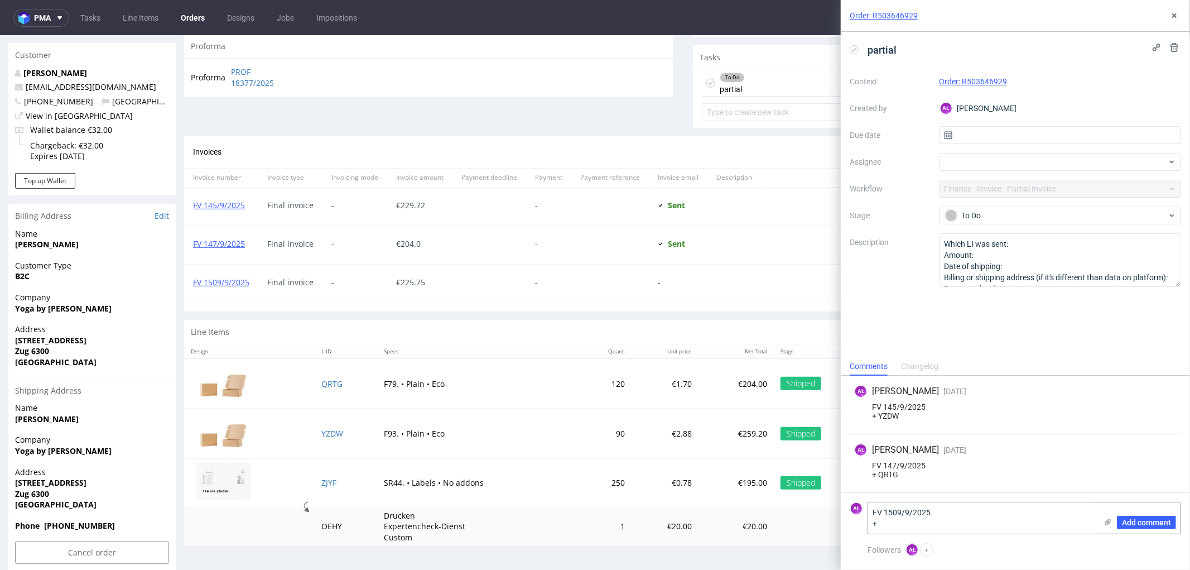
scroll to position [404, 0]
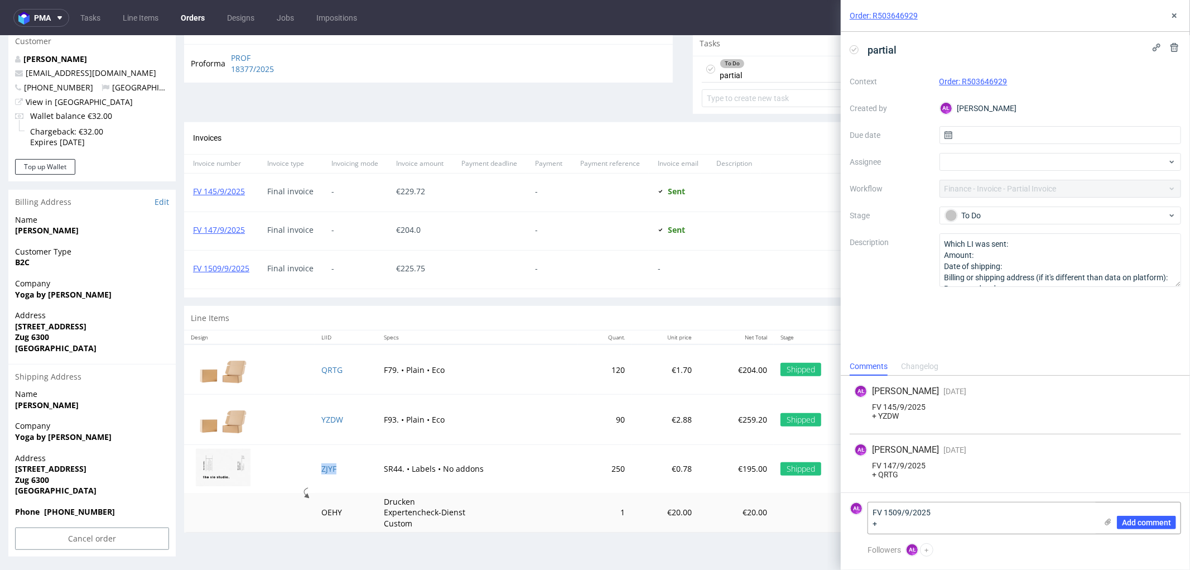
click at [350, 467] on td "ZJYF" at bounding box center [346, 468] width 62 height 49
copy link "ZJYF"
click at [938, 526] on textarea "FV 1509/9/2025 +" at bounding box center [982, 517] width 229 height 31
paste textarea "ZJYF"
type textarea "FV 1509/9/2025 + ZJYF"
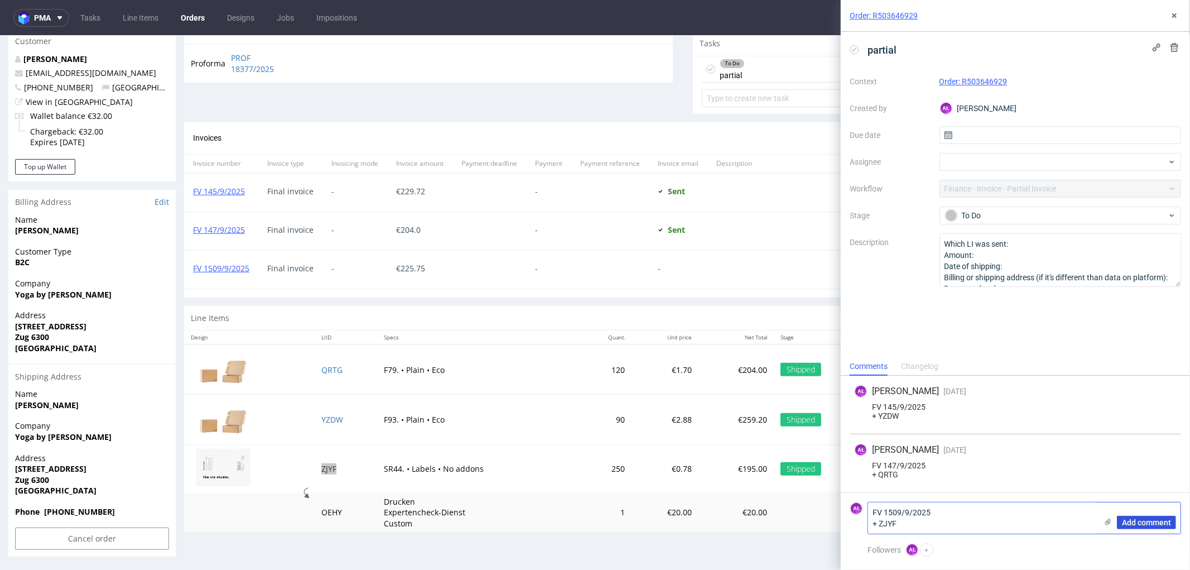
click at [1152, 519] on span "Add comment" at bounding box center [1146, 522] width 49 height 8
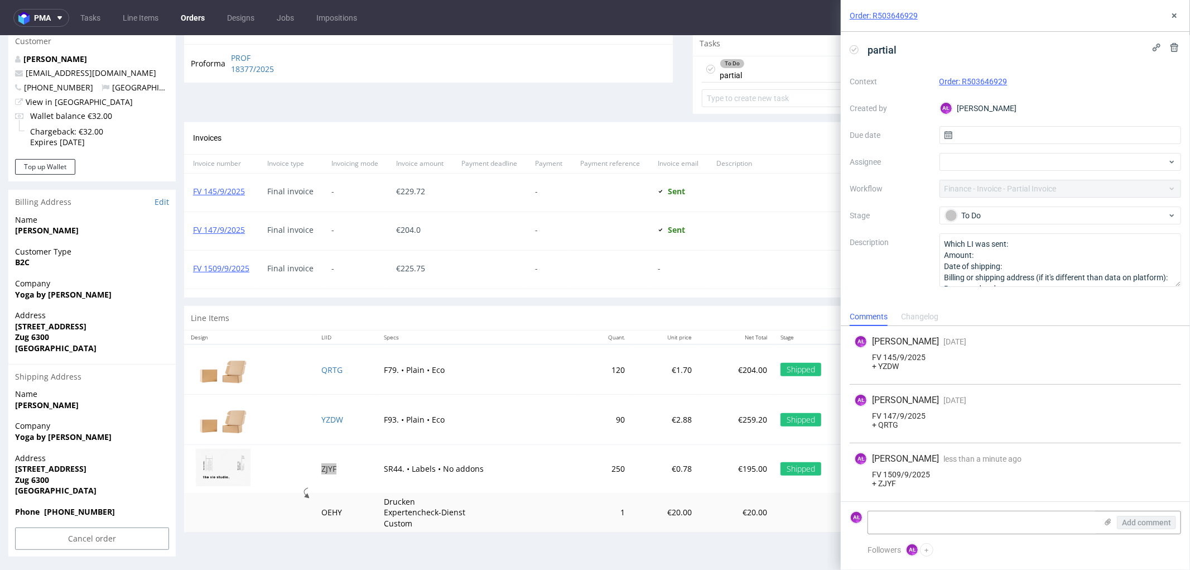
click at [850, 46] on icon at bounding box center [854, 49] width 9 height 9
click at [1172, 13] on icon at bounding box center [1174, 15] width 9 height 9
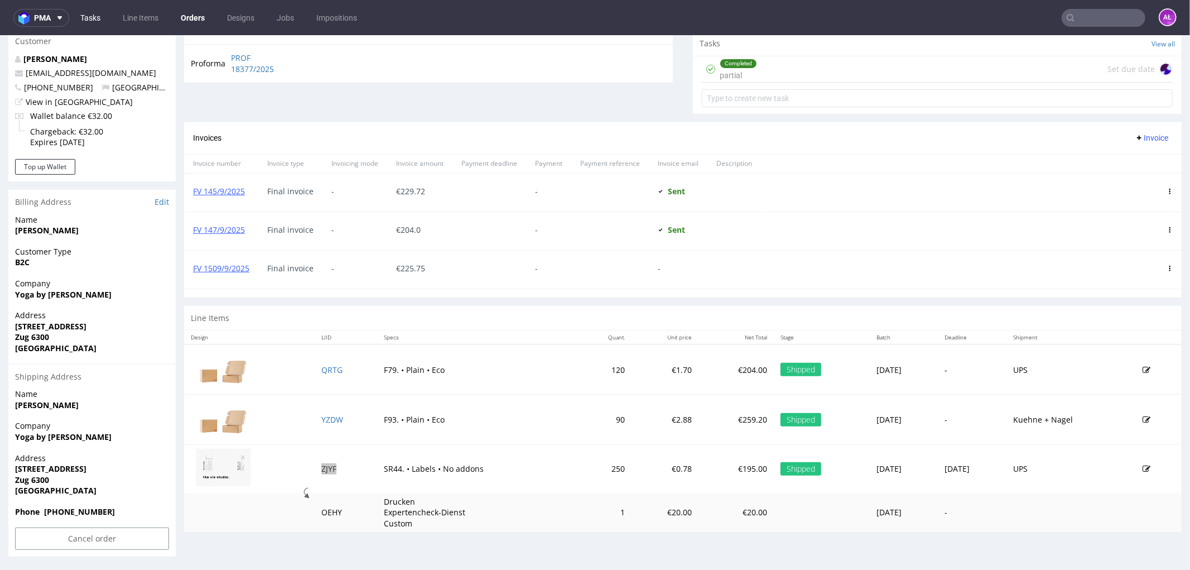
click at [103, 18] on link "Tasks" at bounding box center [90, 18] width 33 height 18
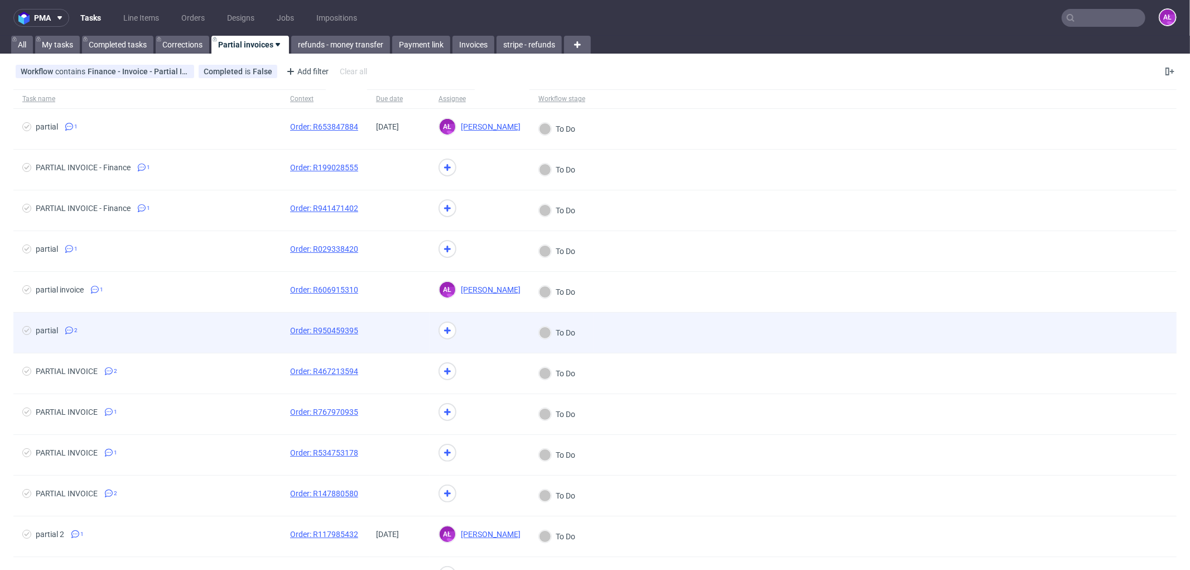
click at [388, 347] on div at bounding box center [398, 332] width 62 height 40
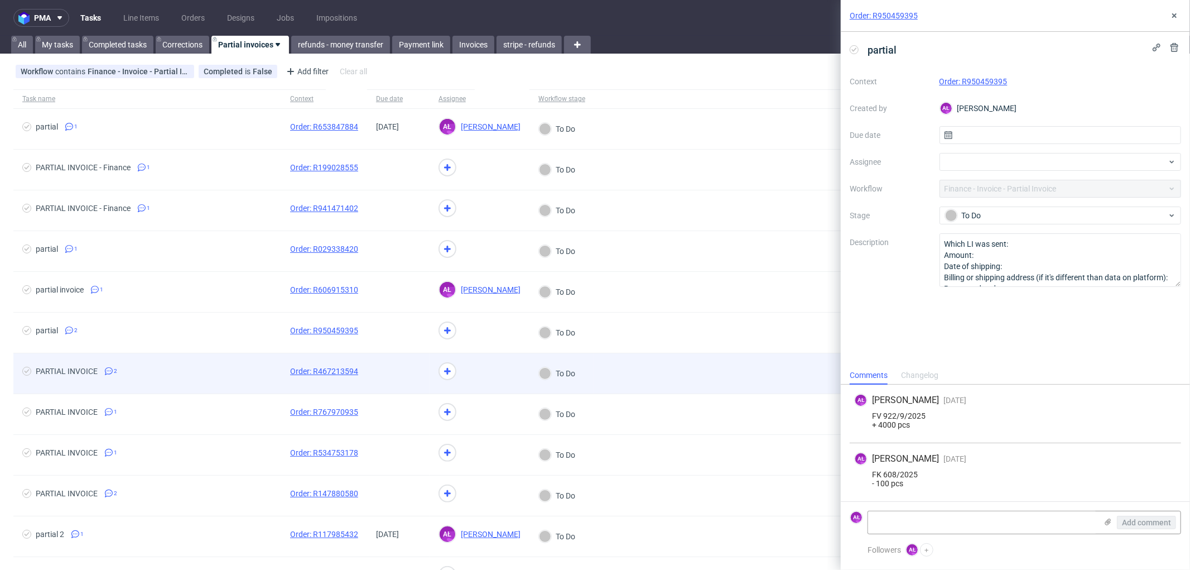
click at [391, 380] on span at bounding box center [398, 373] width 45 height 13
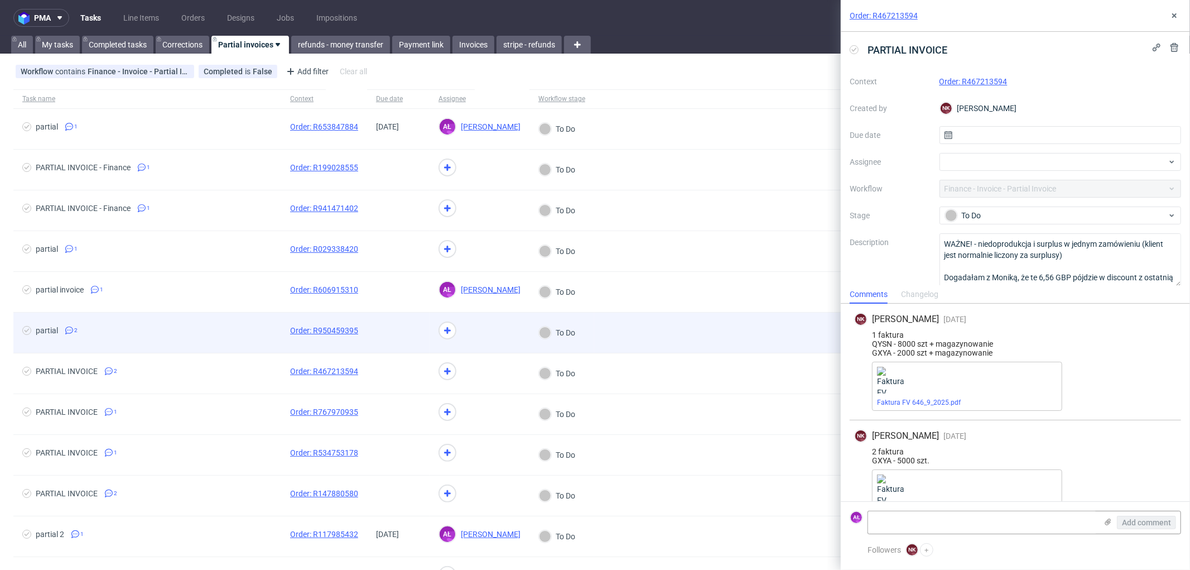
scroll to position [26, 0]
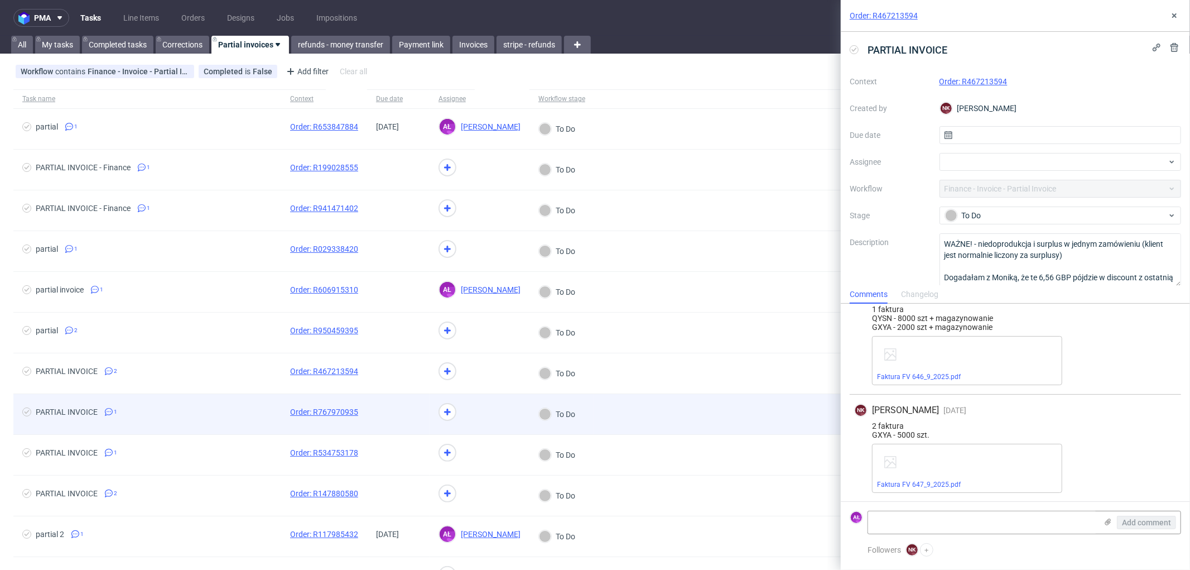
click at [405, 414] on span at bounding box center [398, 413] width 45 height 13
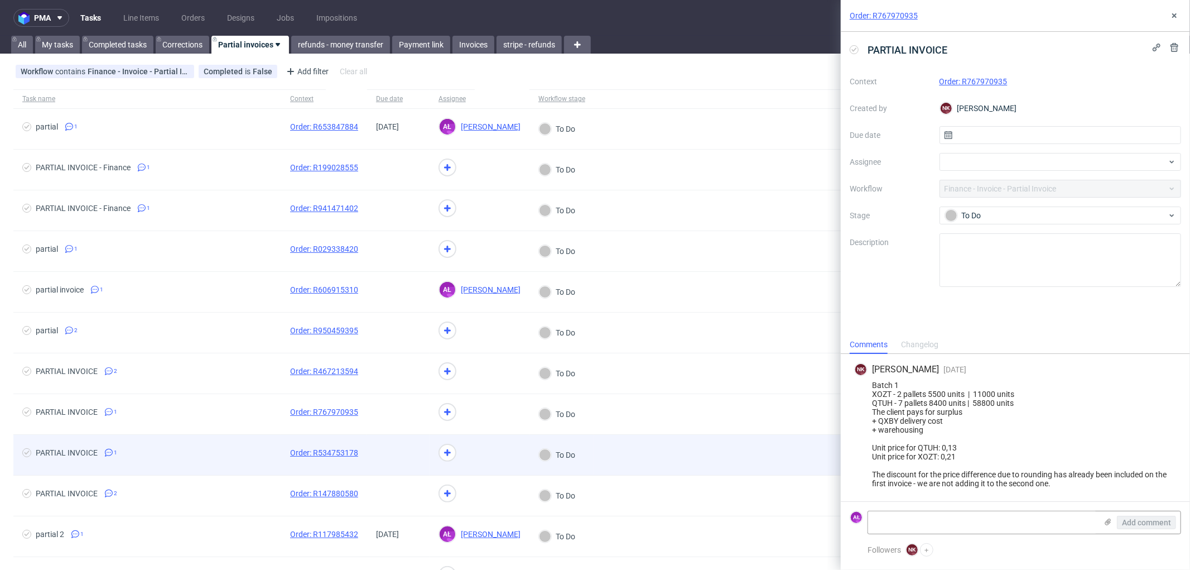
click at [396, 449] on span at bounding box center [398, 454] width 45 height 13
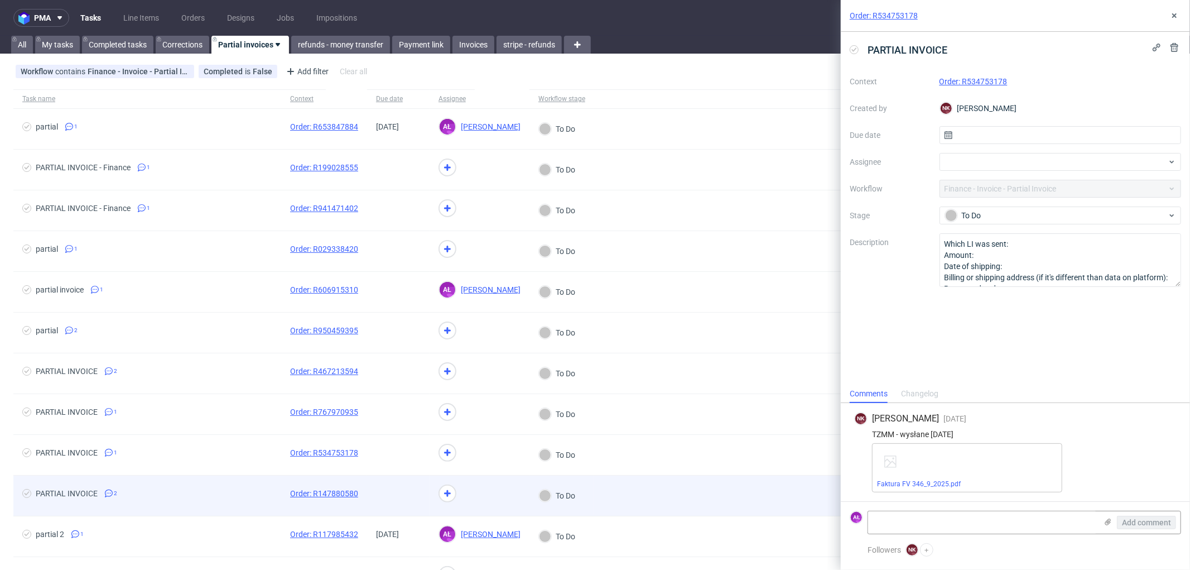
click at [394, 497] on span at bounding box center [398, 495] width 45 height 13
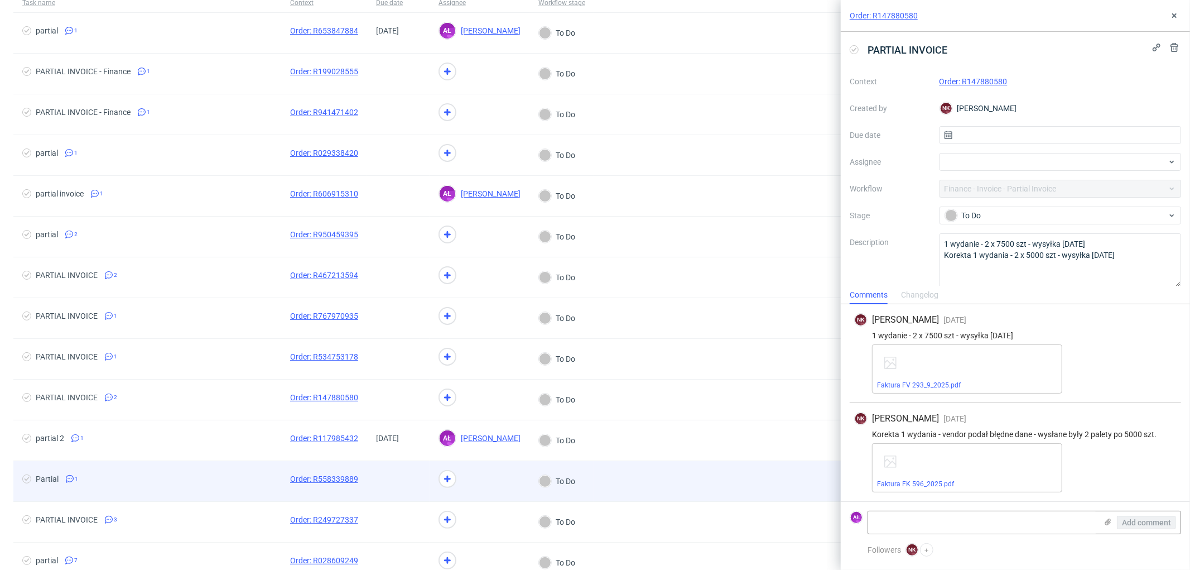
scroll to position [124, 0]
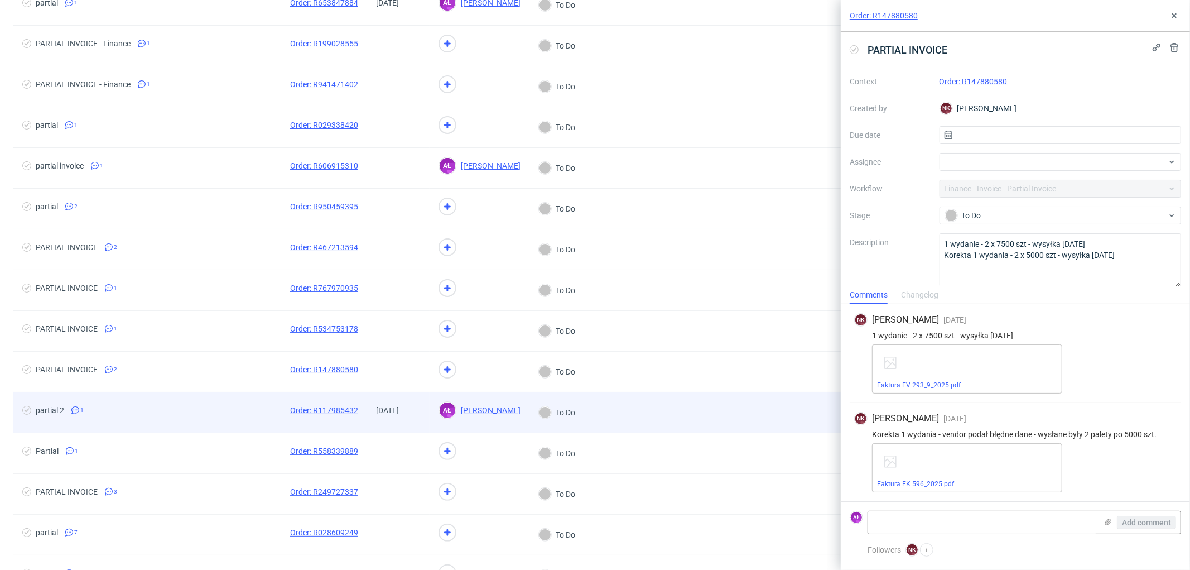
click at [406, 421] on div "[DATE]" at bounding box center [398, 412] width 62 height 40
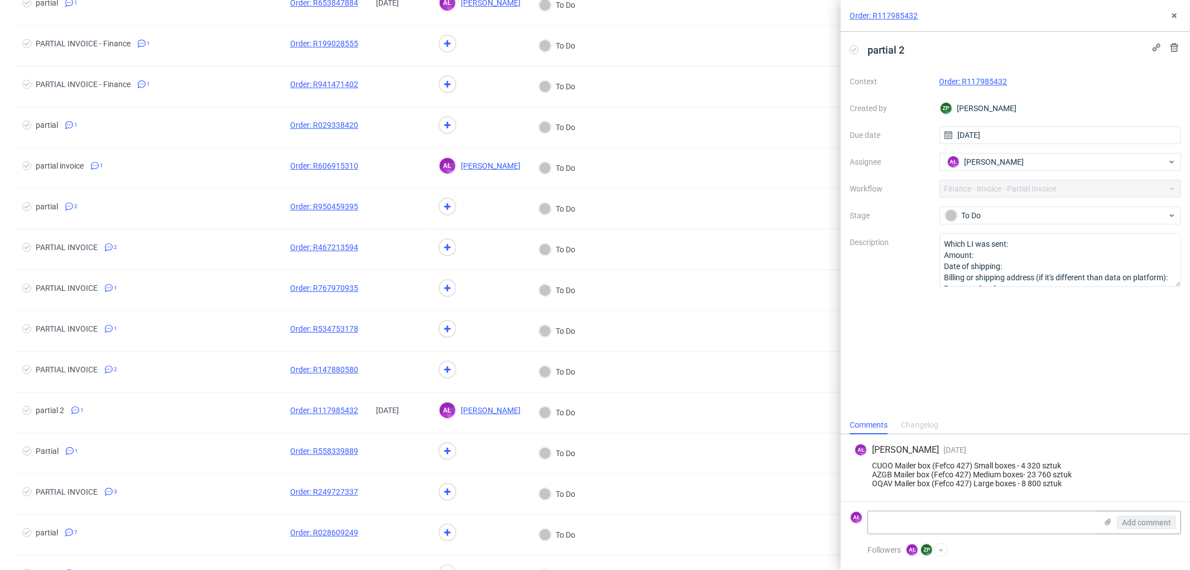
click at [992, 84] on link "Order: R117985432" at bounding box center [973, 81] width 68 height 9
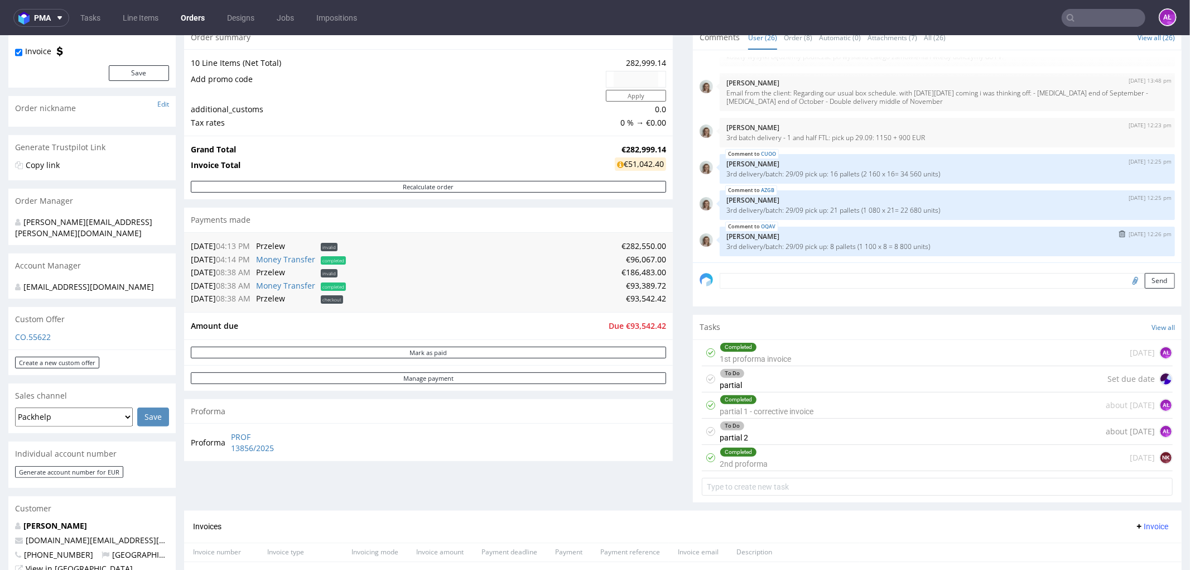
scroll to position [186, 0]
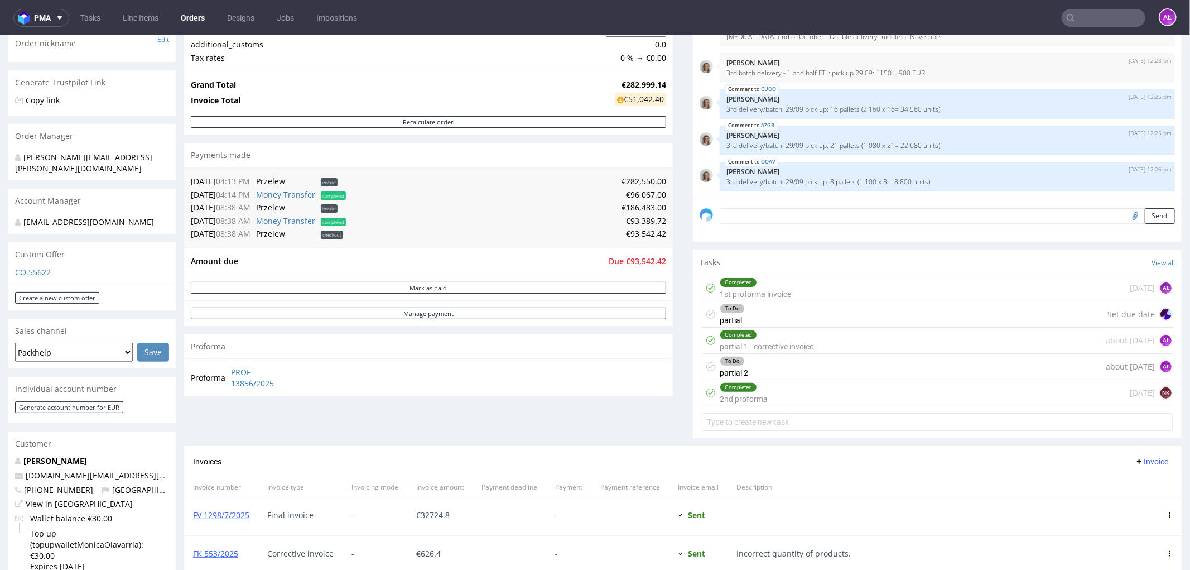
click at [749, 371] on div "To Do partial 2 about [DATE] AŁ" at bounding box center [937, 366] width 471 height 26
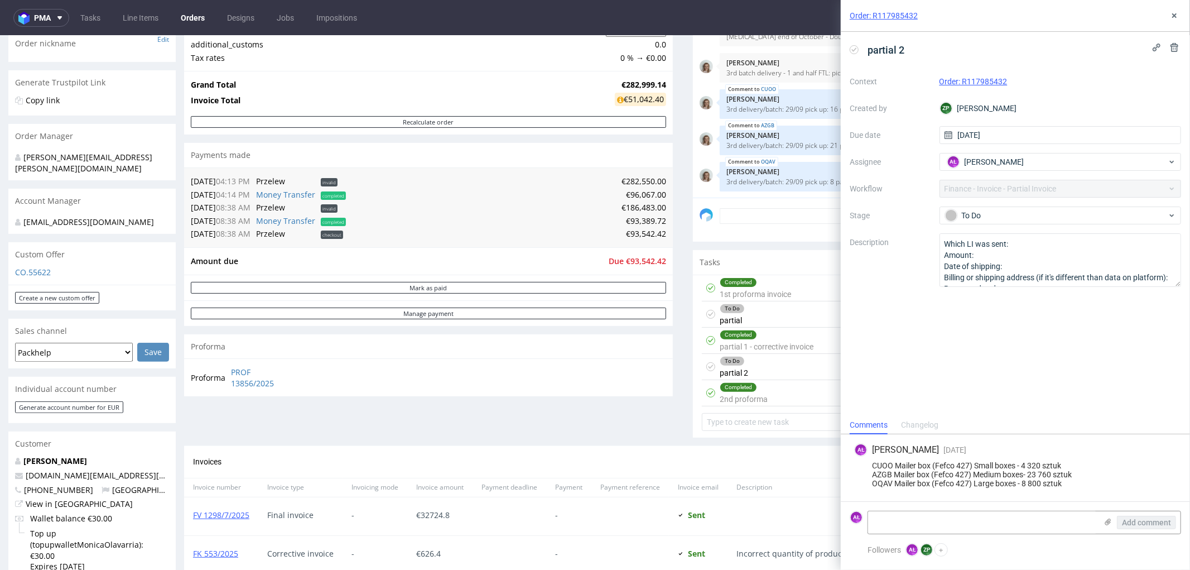
click at [746, 338] on div "Completed" at bounding box center [766, 334] width 93 height 9
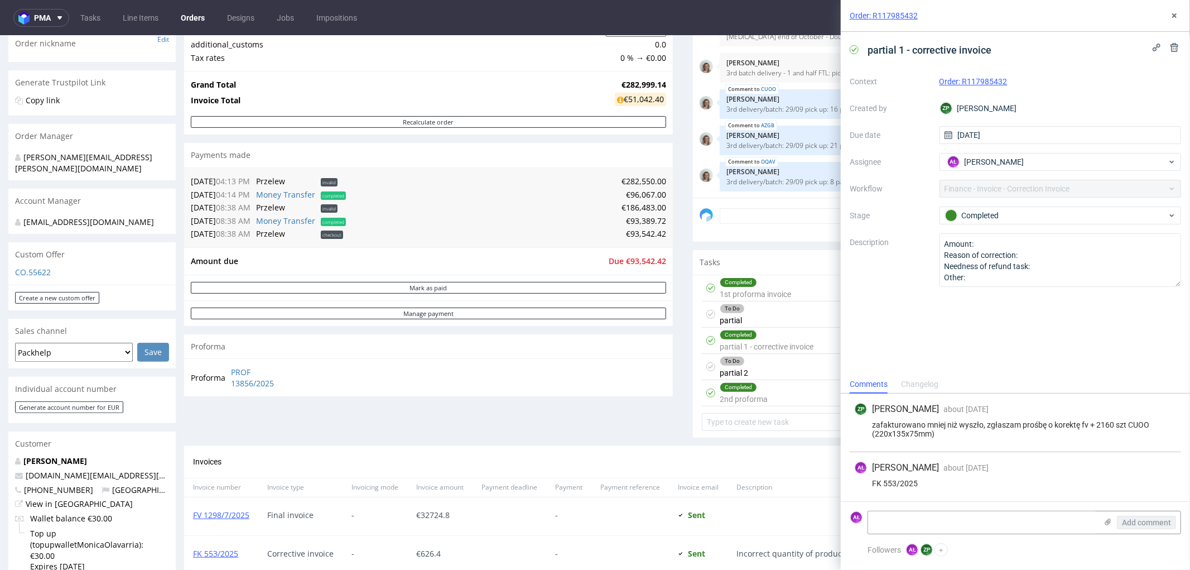
click at [760, 315] on div "To Do partial Set due date" at bounding box center [937, 314] width 471 height 26
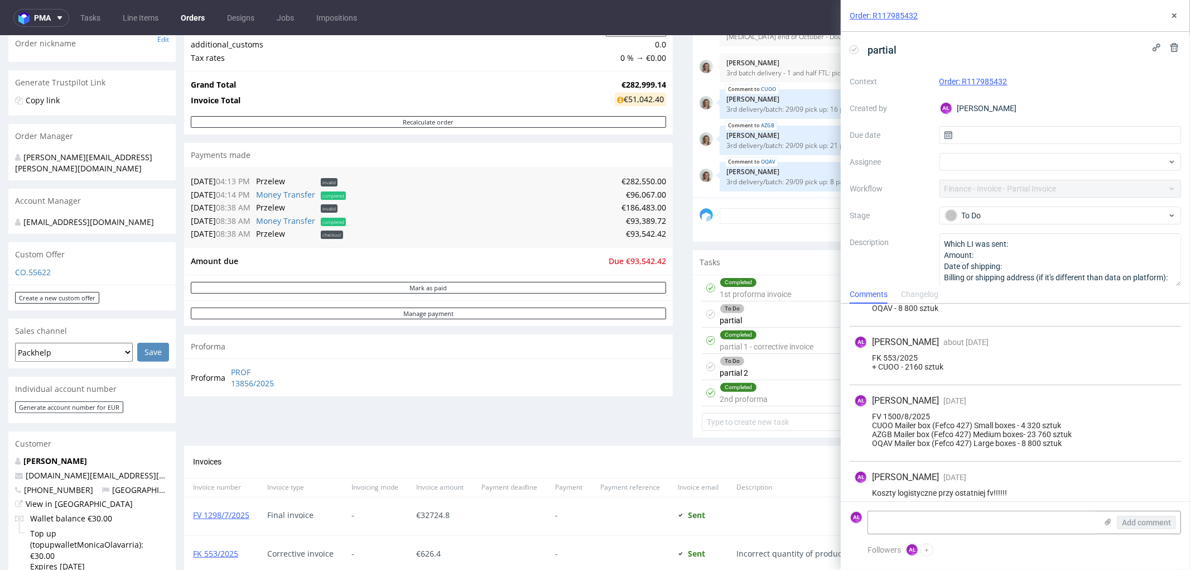
scroll to position [297, 0]
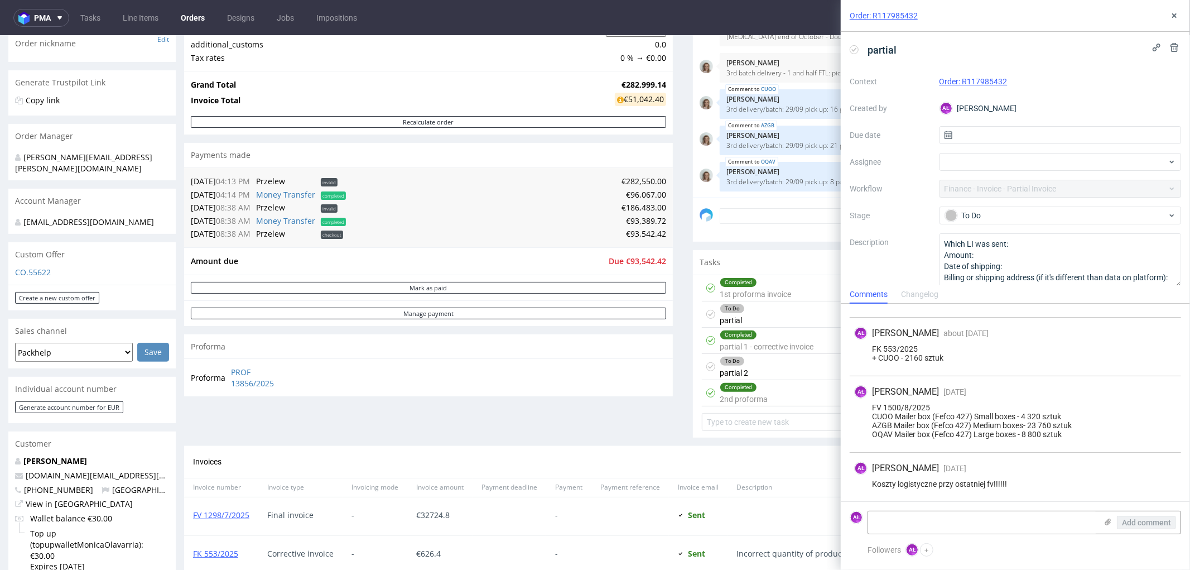
click at [765, 370] on div "To Do partial 2 about 1 month ago AŁ" at bounding box center [937, 366] width 471 height 26
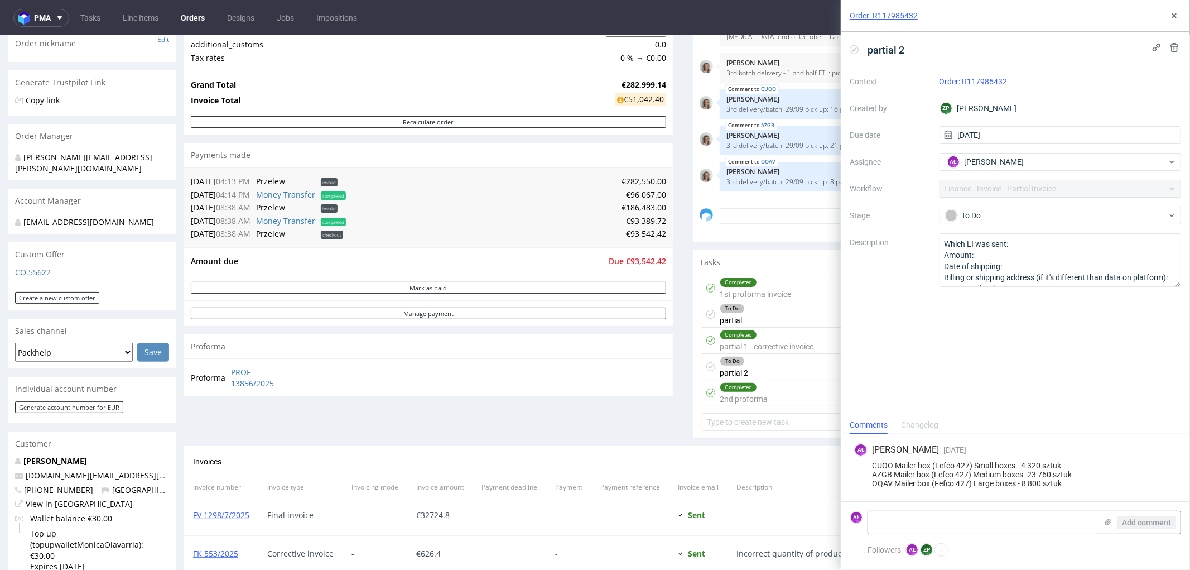
click at [852, 46] on icon at bounding box center [854, 49] width 9 height 9
click at [1170, 14] on icon at bounding box center [1174, 15] width 9 height 9
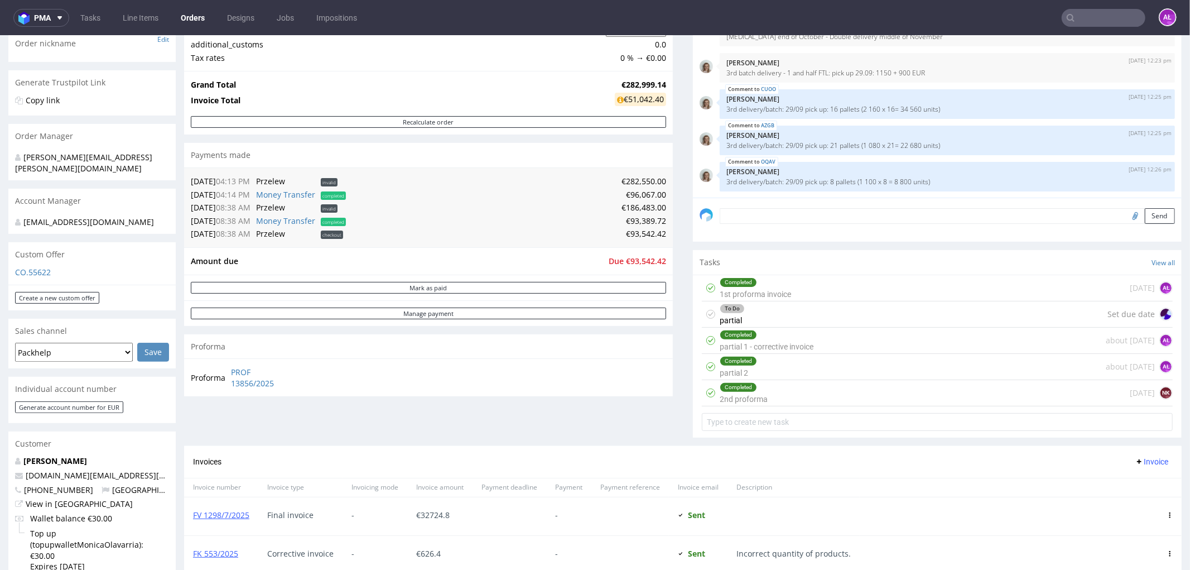
click at [773, 313] on div "To Do partial Set due date" at bounding box center [937, 314] width 471 height 26
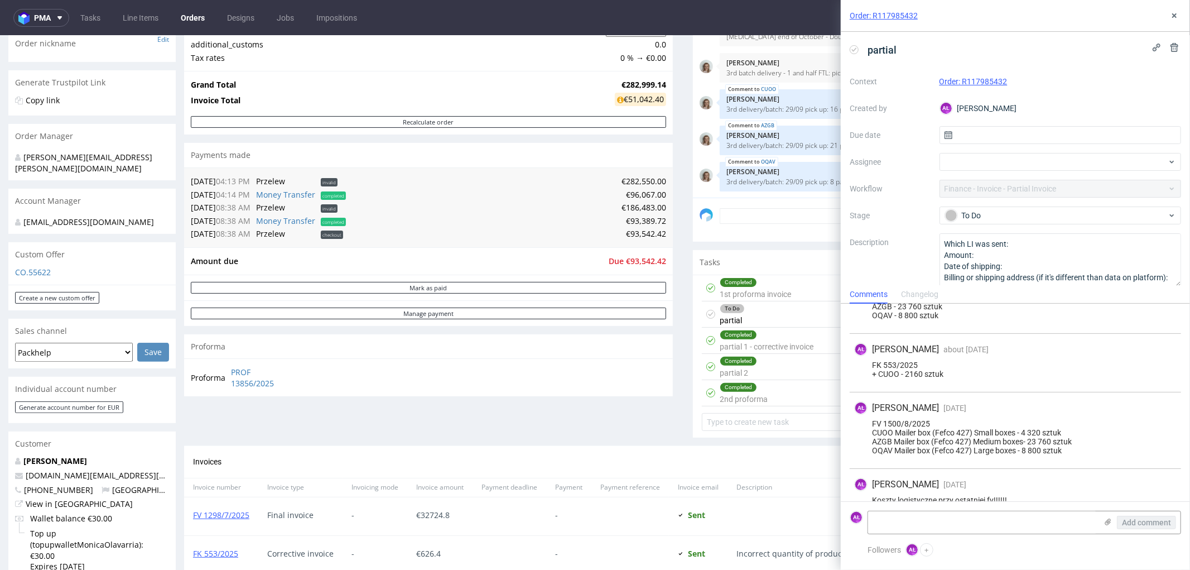
scroll to position [297, 0]
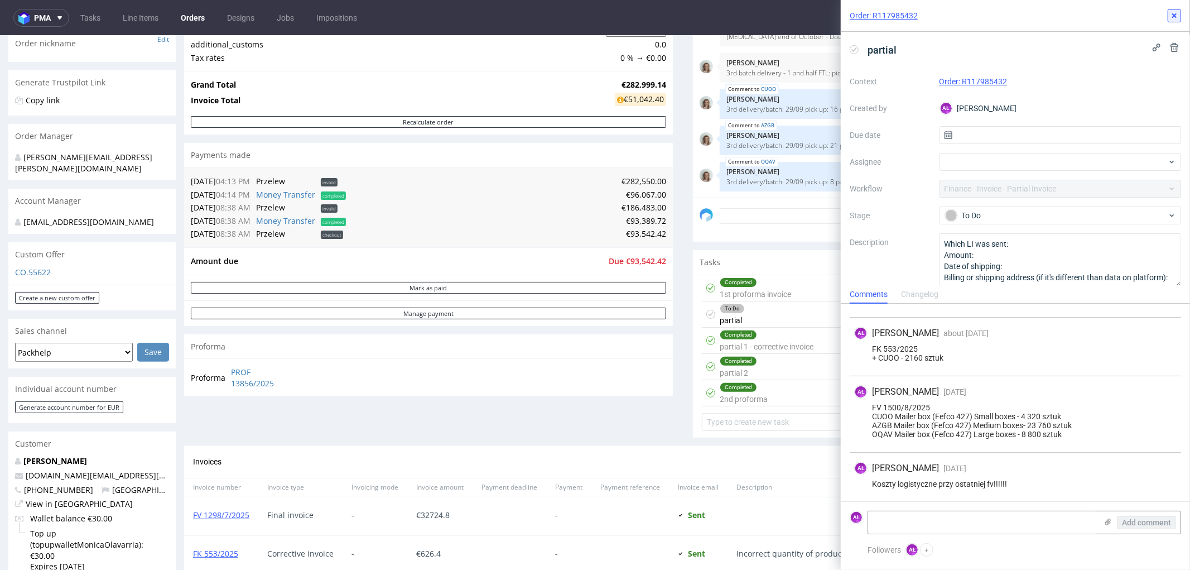
click at [1176, 13] on use at bounding box center [1174, 15] width 4 height 4
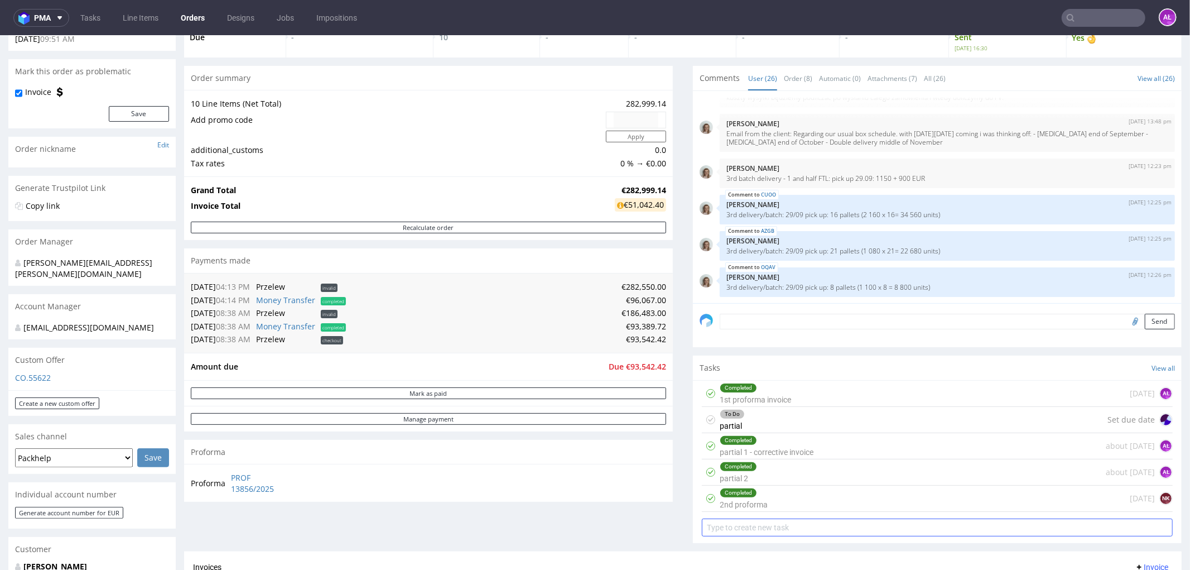
scroll to position [46, 0]
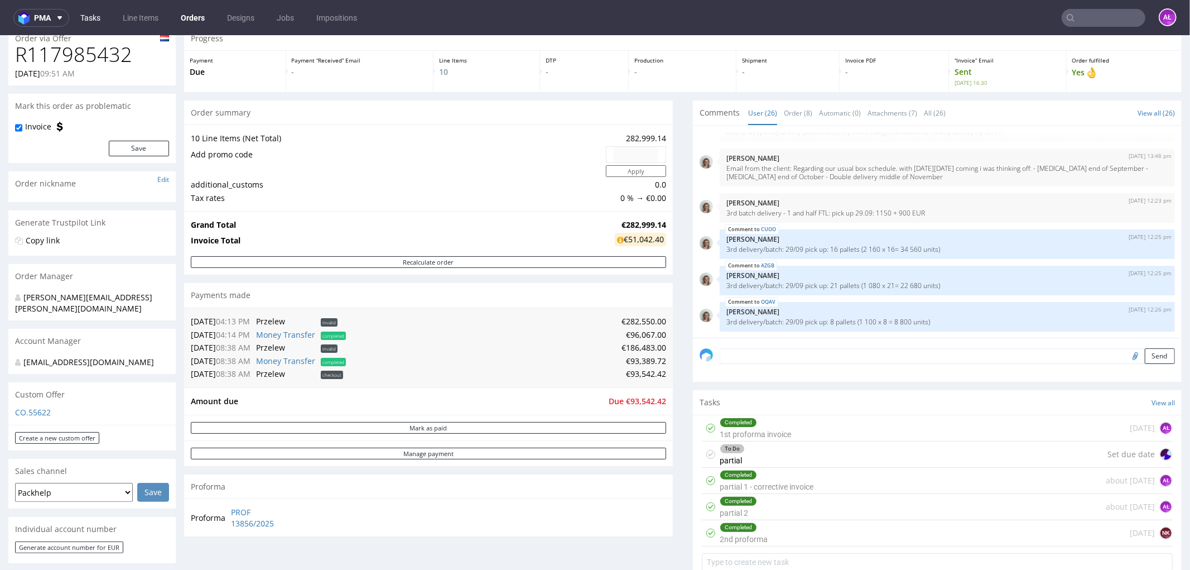
click at [92, 18] on link "Tasks" at bounding box center [90, 18] width 33 height 18
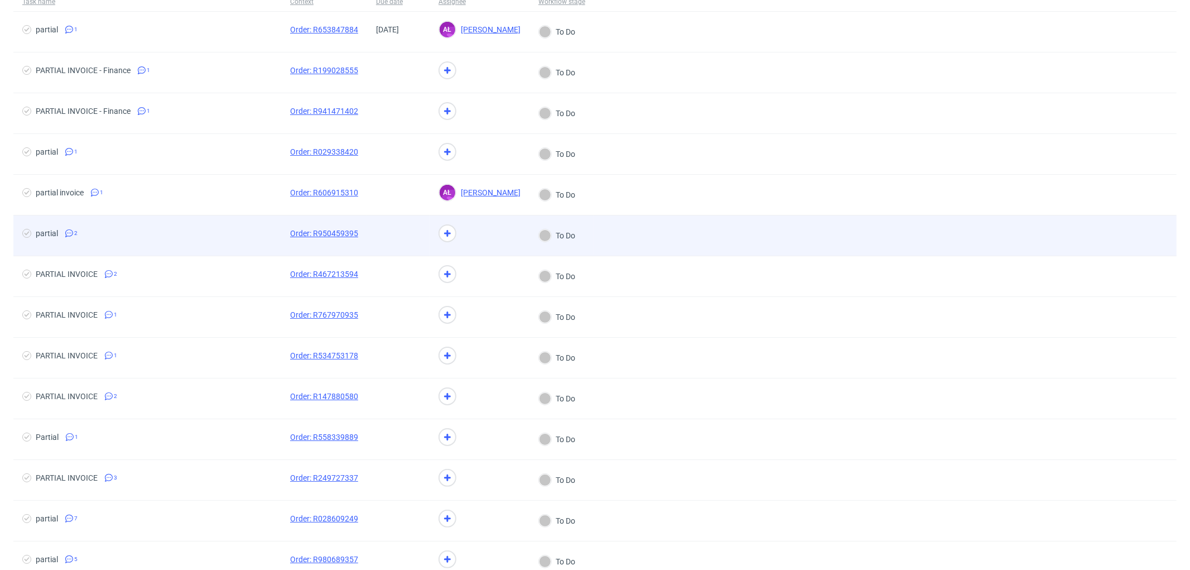
scroll to position [248, 0]
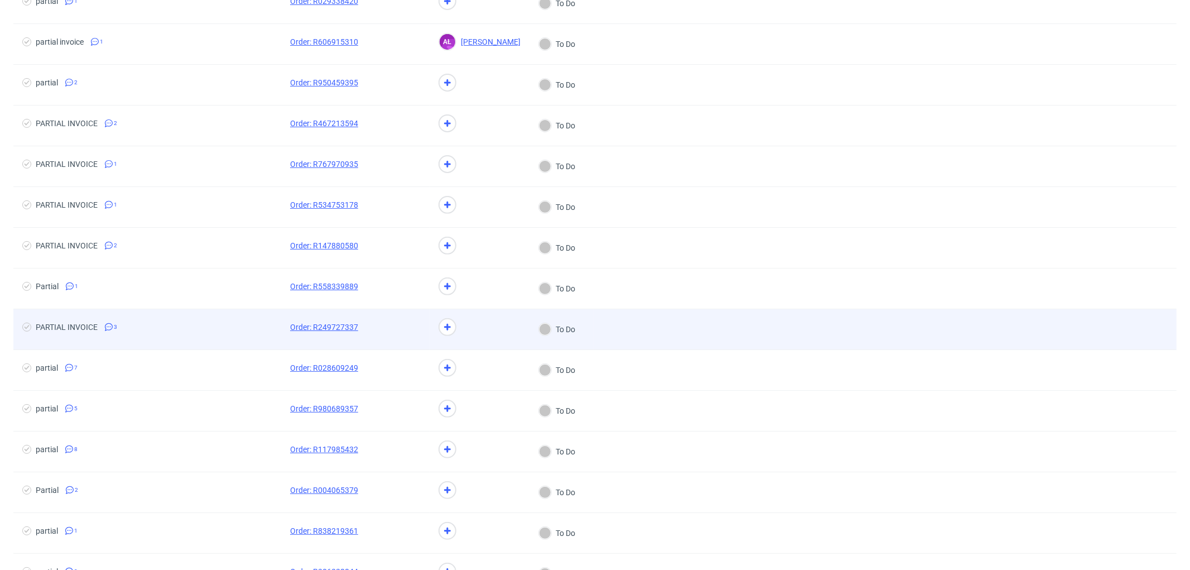
click at [402, 336] on span at bounding box center [398, 328] width 45 height 13
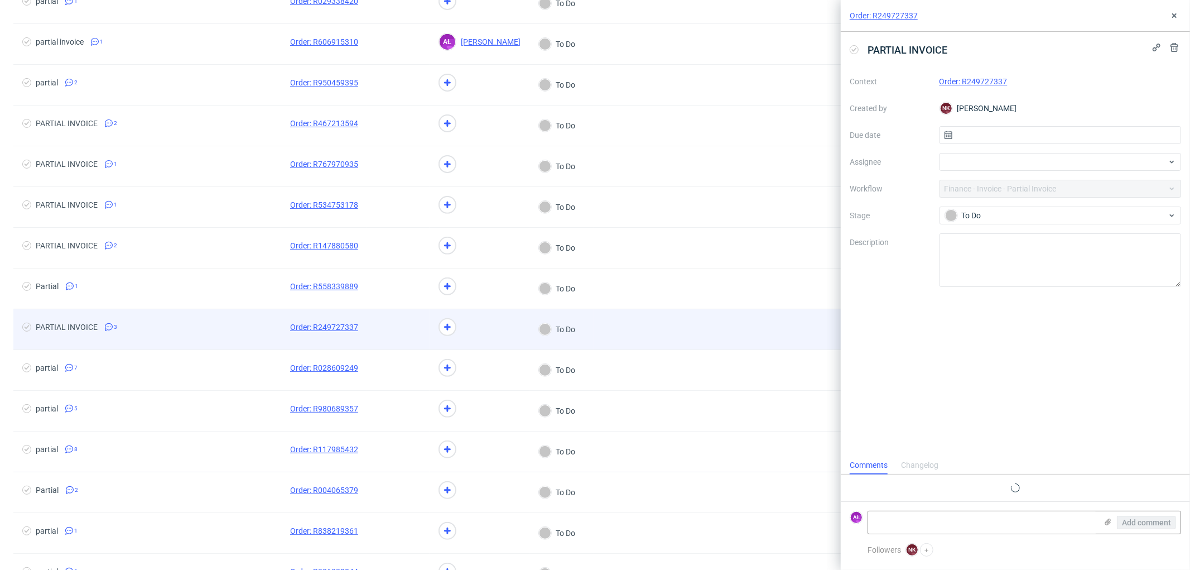
scroll to position [13, 0]
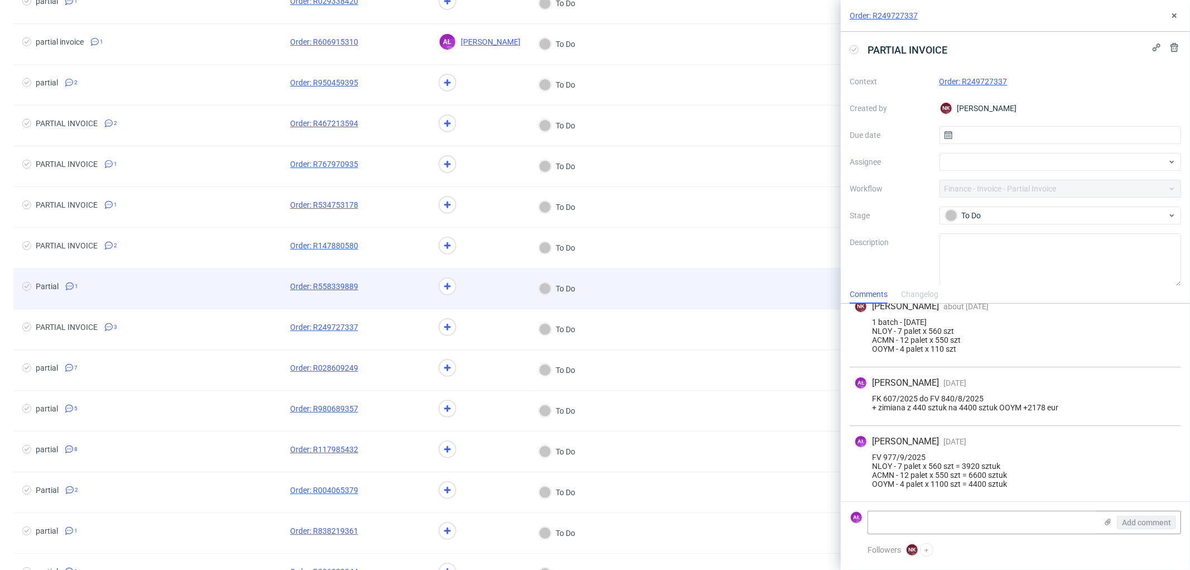
click at [404, 274] on div at bounding box center [398, 288] width 62 height 40
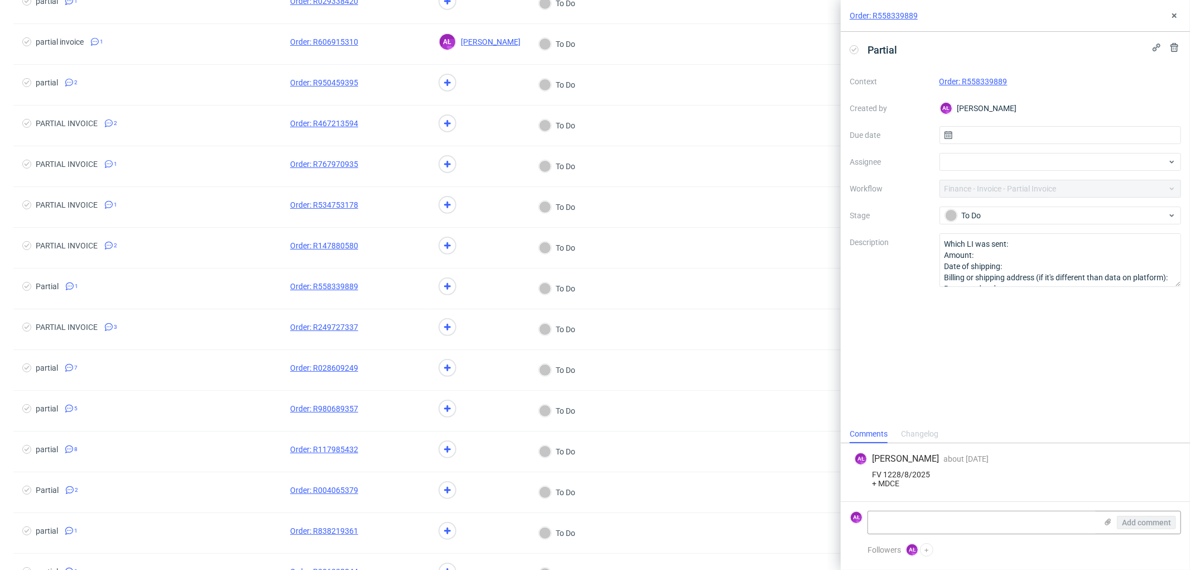
click at [971, 78] on link "Order: R558339889" at bounding box center [973, 81] width 68 height 9
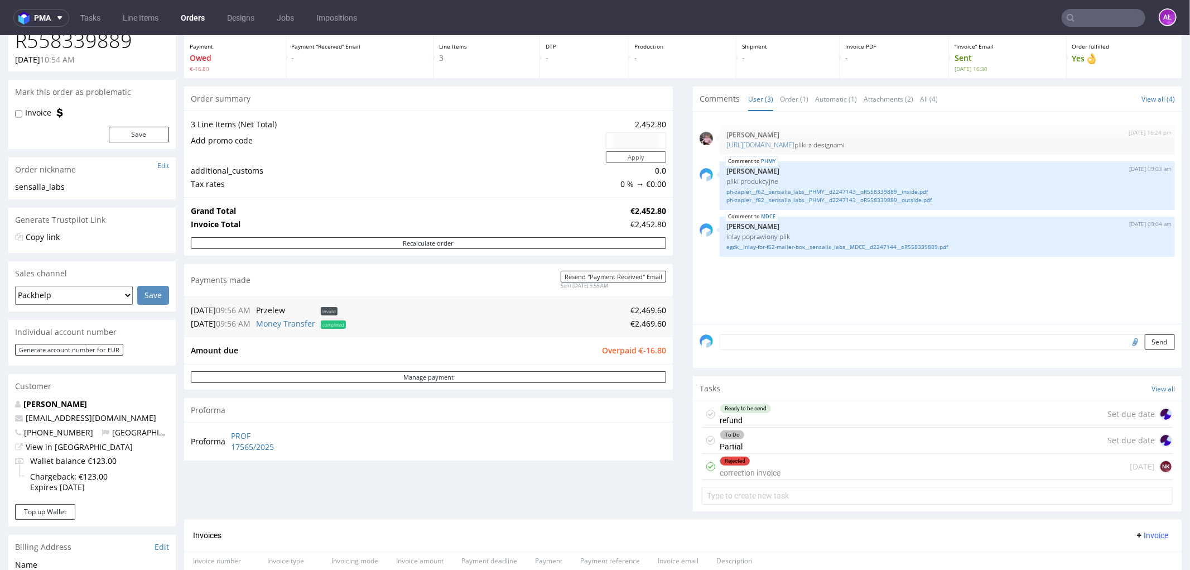
scroll to position [62, 0]
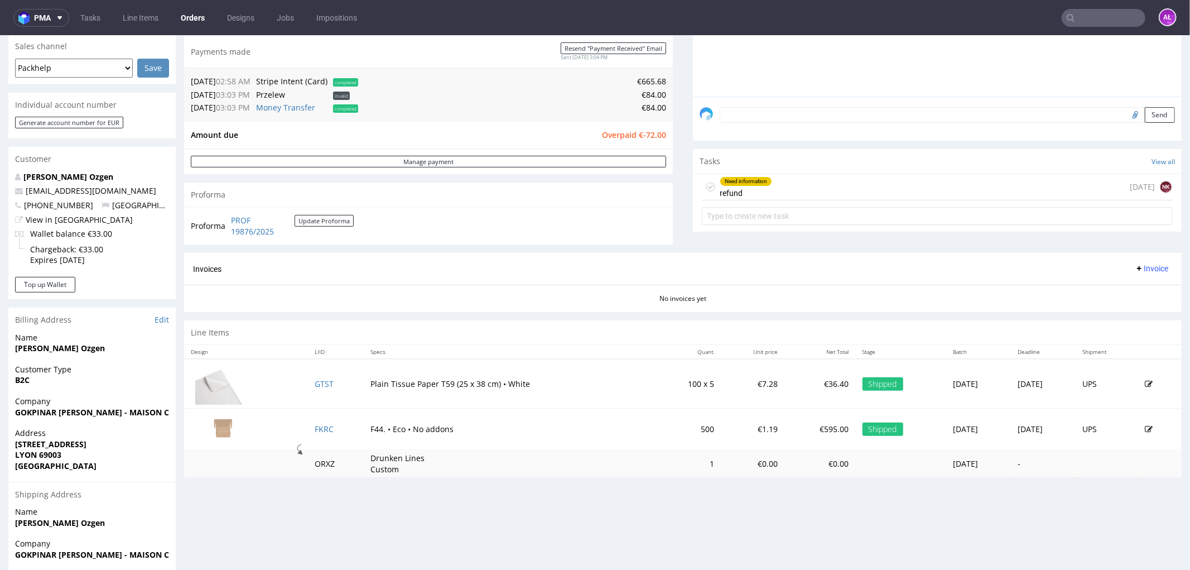
scroll to position [310, 0]
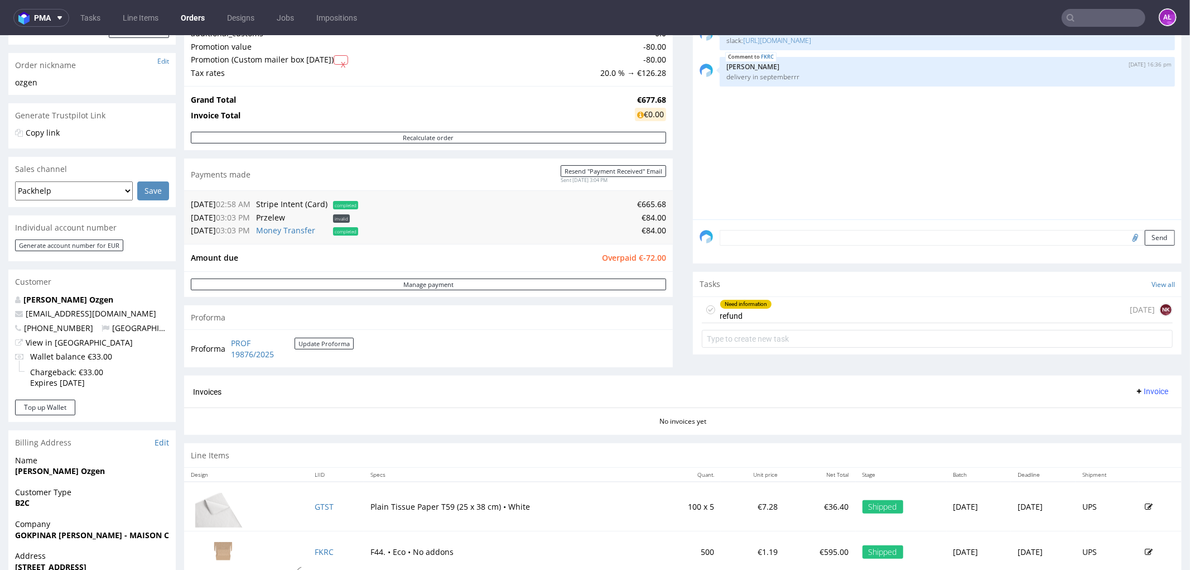
scroll to position [186, 0]
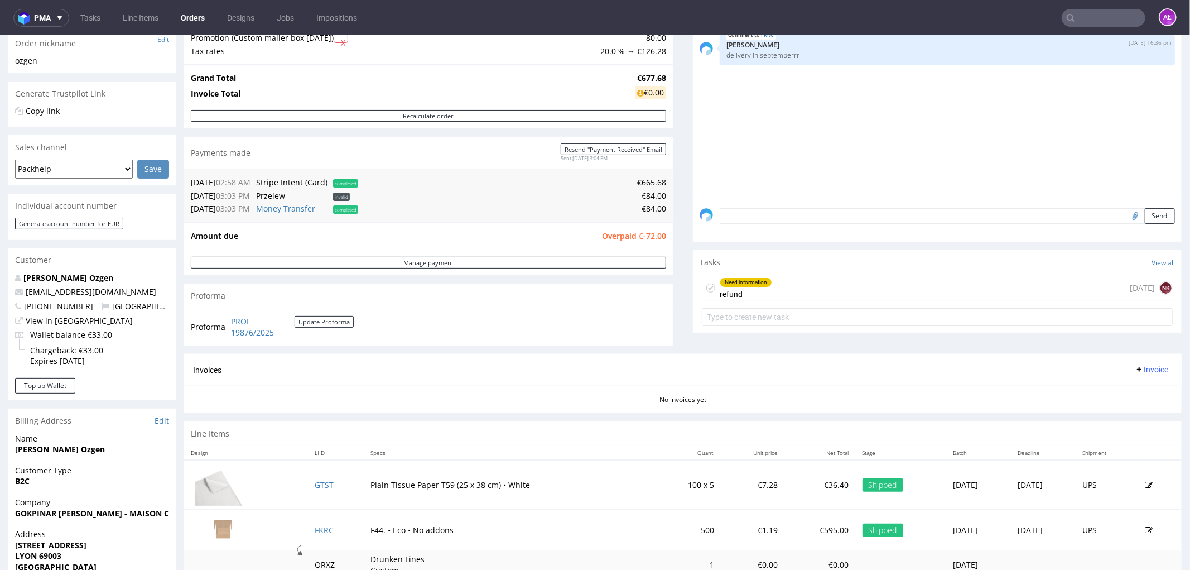
click at [886, 287] on div "Need information refund [DATE] NK" at bounding box center [937, 287] width 471 height 26
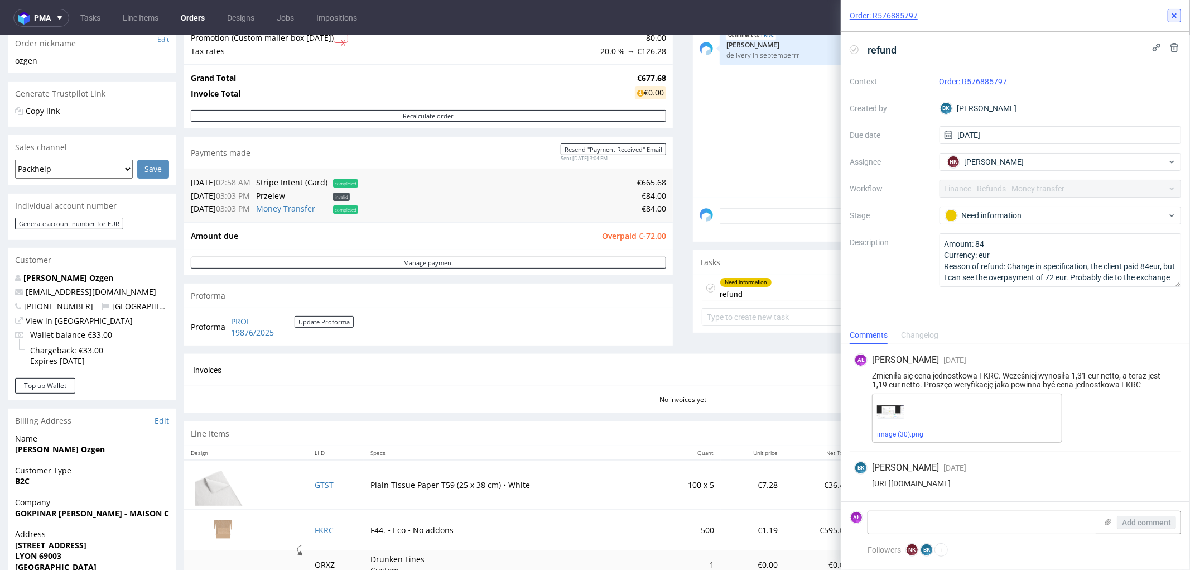
click at [1175, 16] on use at bounding box center [1174, 15] width 4 height 4
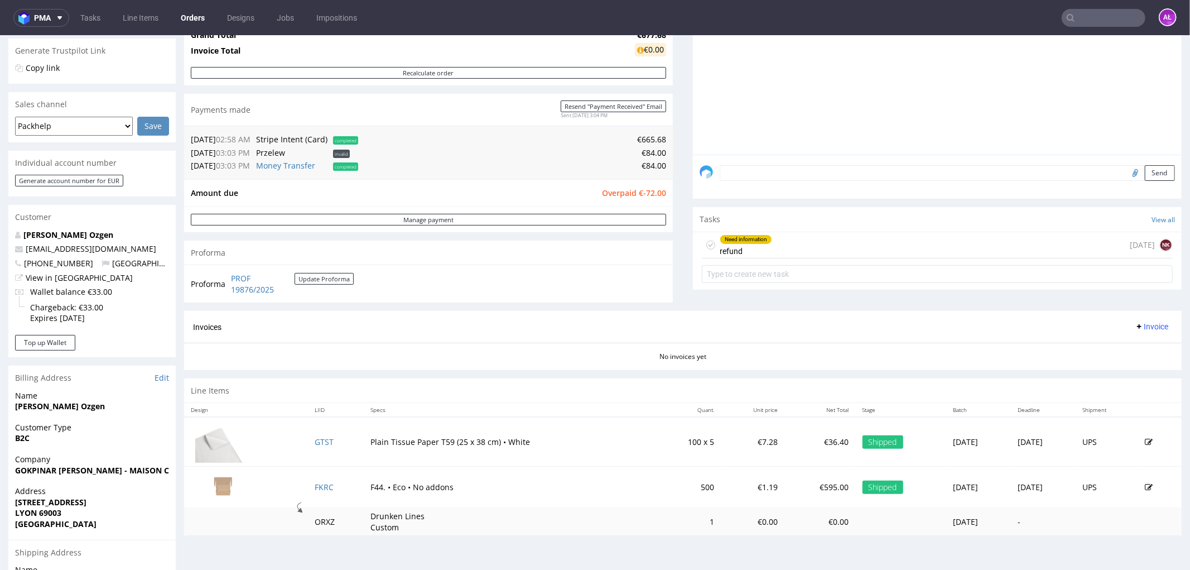
scroll to position [248, 0]
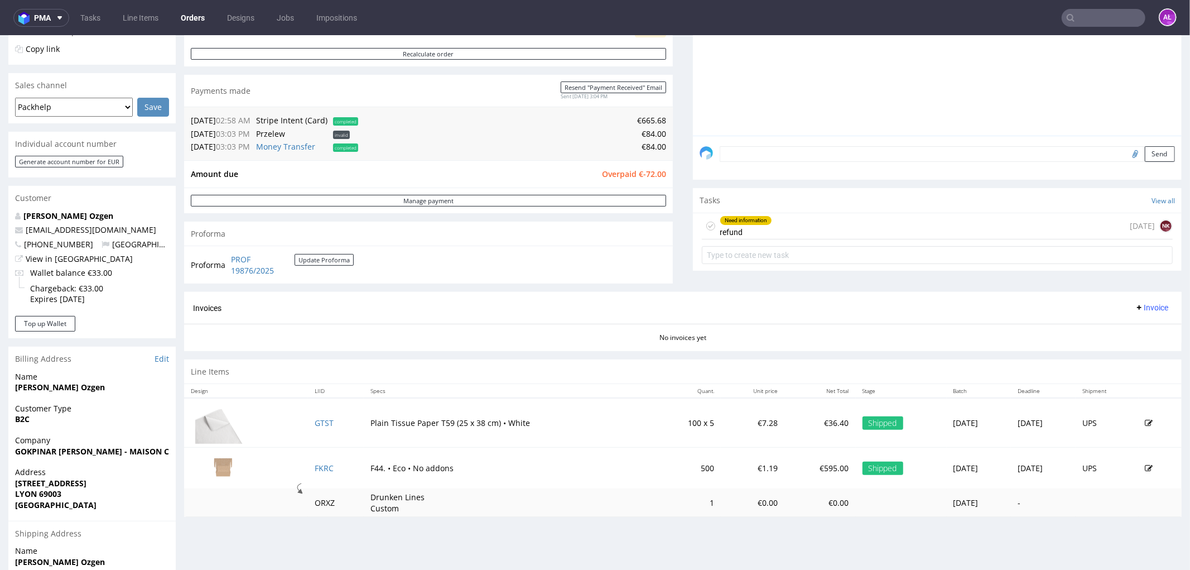
click at [1135, 306] on span "Invoice" at bounding box center [1151, 306] width 33 height 9
drag, startPoint x: 1135, startPoint y: 310, endPoint x: 1135, endPoint y: 333, distance: 23.4
click at [1135, 333] on span "Generate" at bounding box center [1133, 330] width 54 height 11
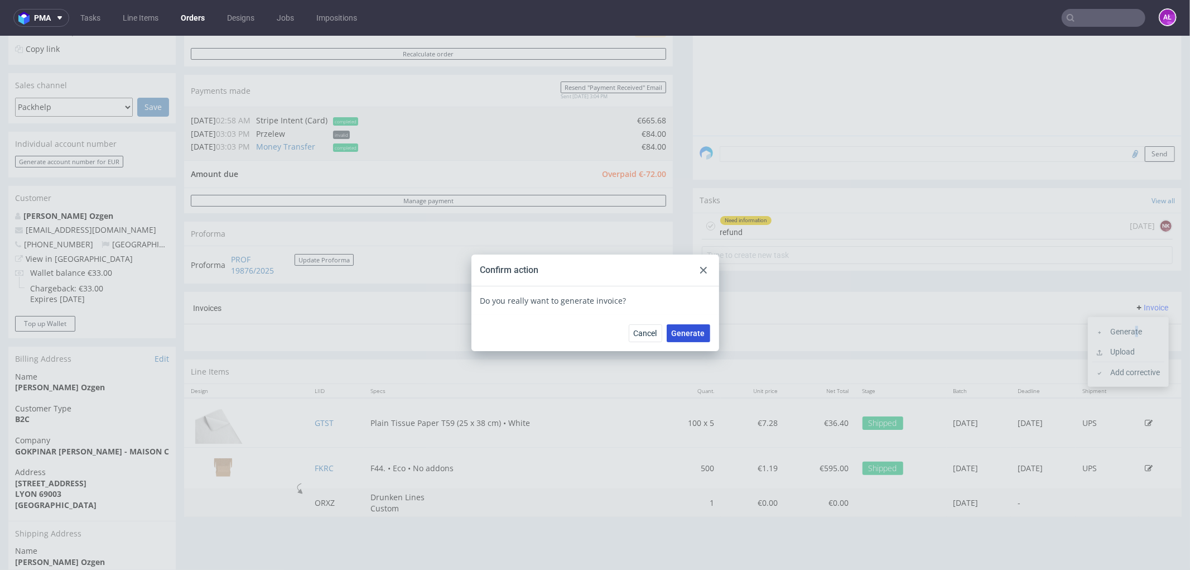
click at [696, 326] on button "Generate" at bounding box center [689, 333] width 44 height 18
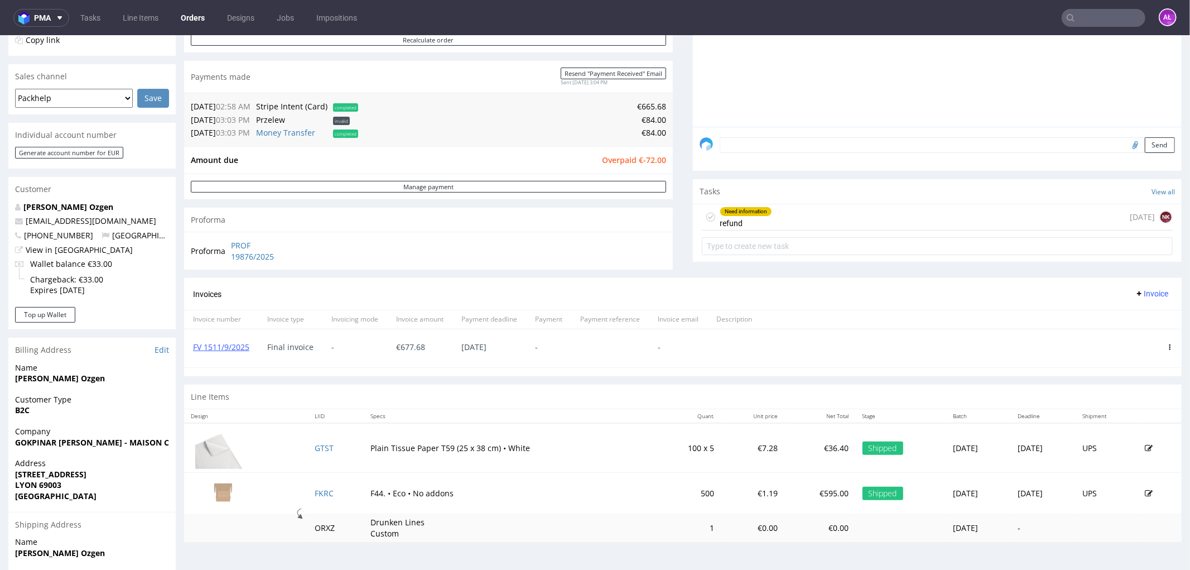
scroll to position [248, 0]
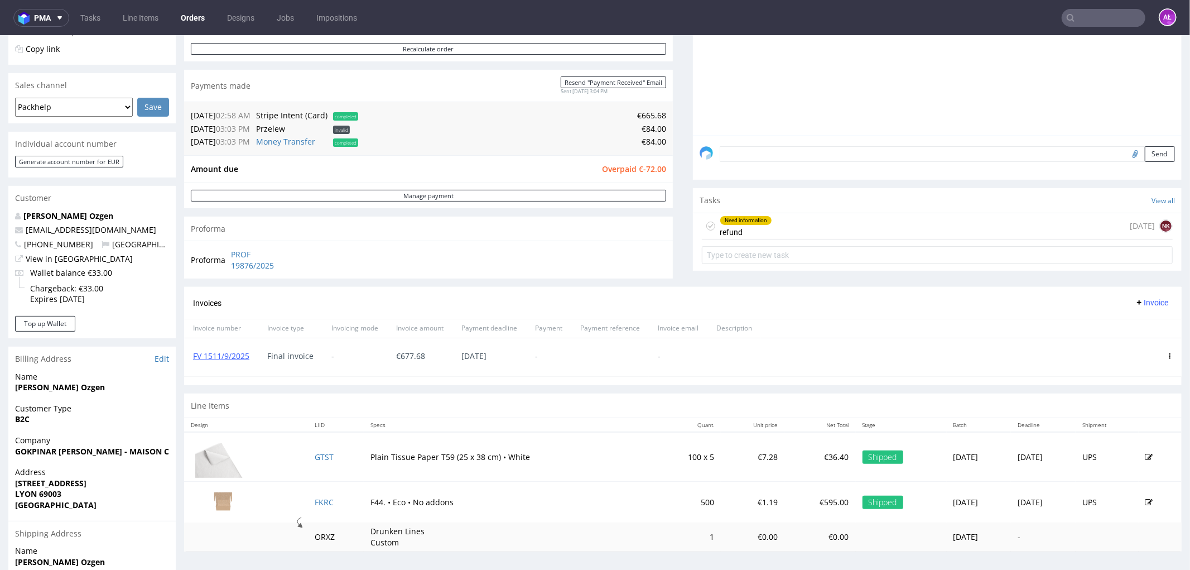
click at [788, 220] on div "Need information refund [DATE] NK" at bounding box center [937, 226] width 471 height 26
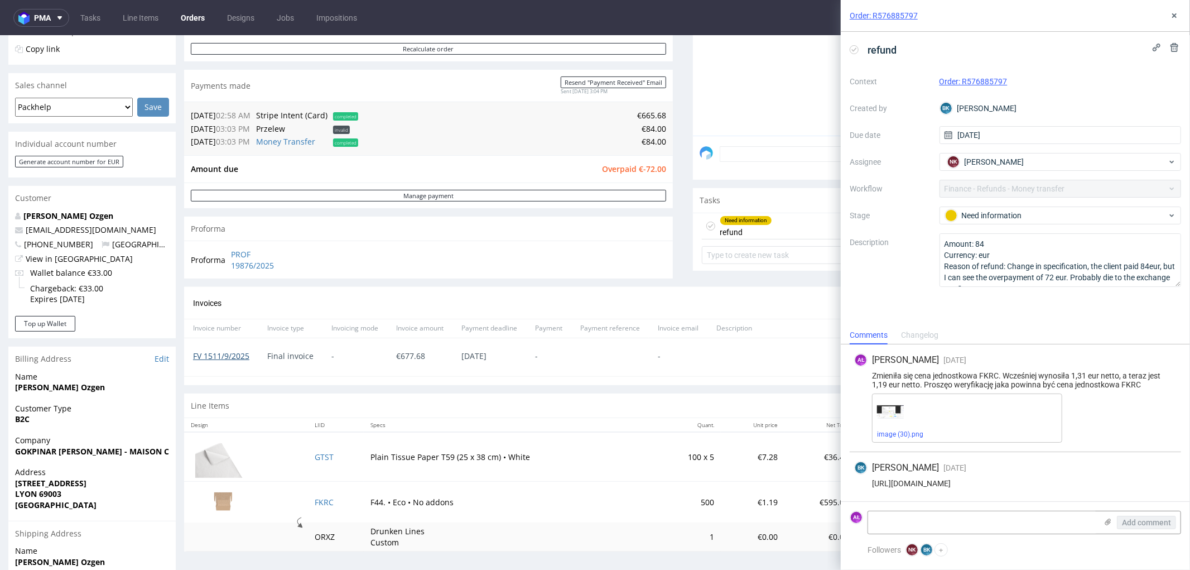
click at [227, 356] on link "FV 1511/9/2025" at bounding box center [221, 355] width 56 height 11
click at [1175, 17] on use at bounding box center [1174, 15] width 4 height 4
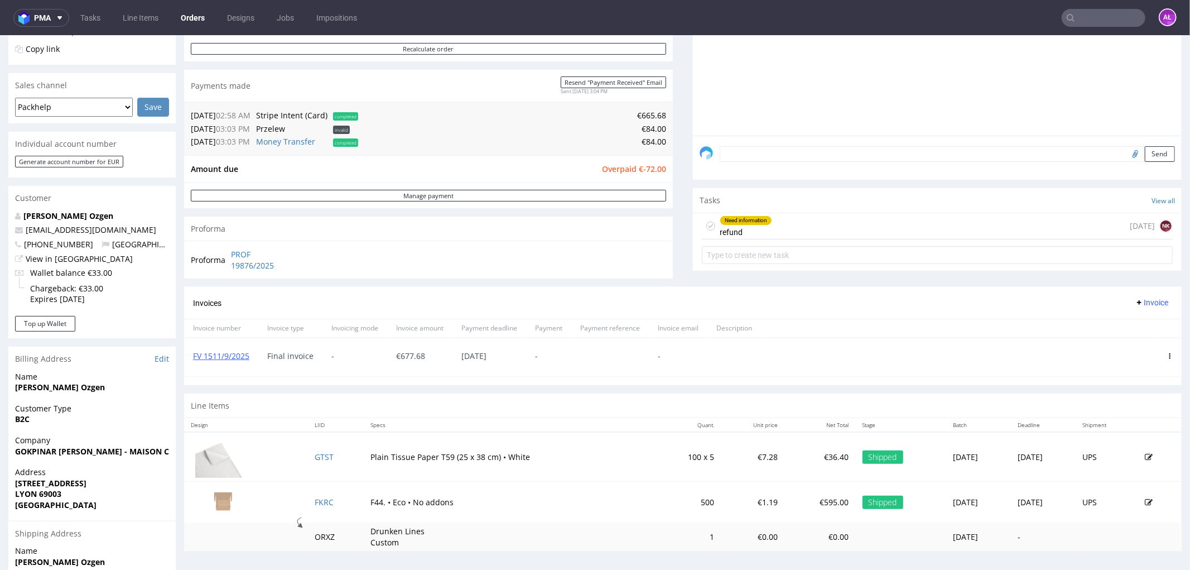
click at [796, 223] on div "Need information refund [DATE] NK" at bounding box center [937, 226] width 471 height 26
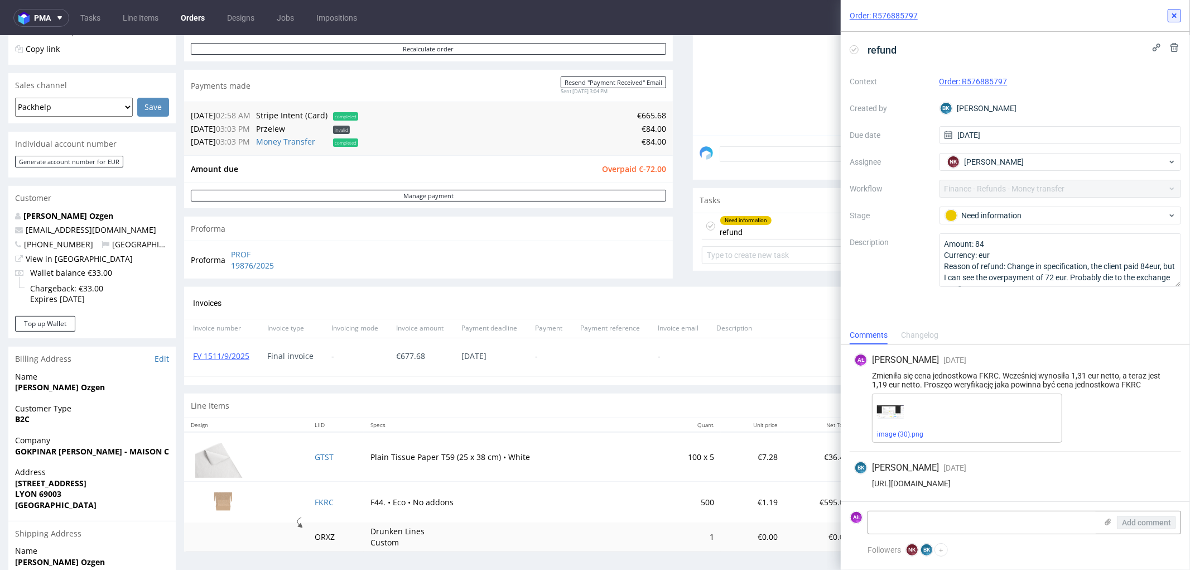
click at [1173, 11] on icon at bounding box center [1174, 15] width 9 height 9
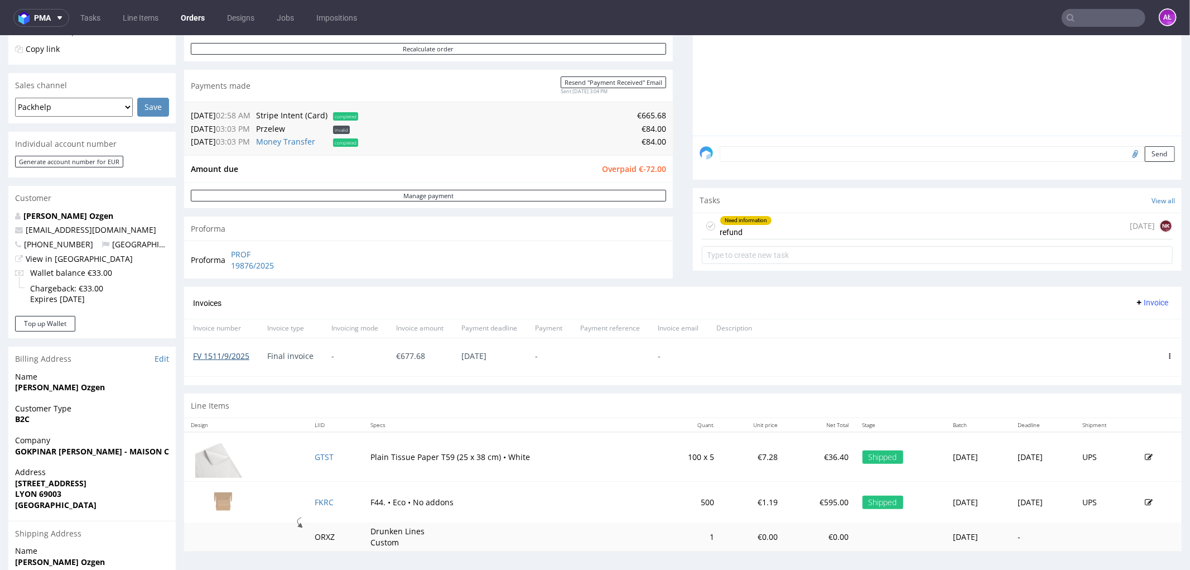
click at [238, 358] on link "FV 1511/9/2025" at bounding box center [221, 355] width 56 height 11
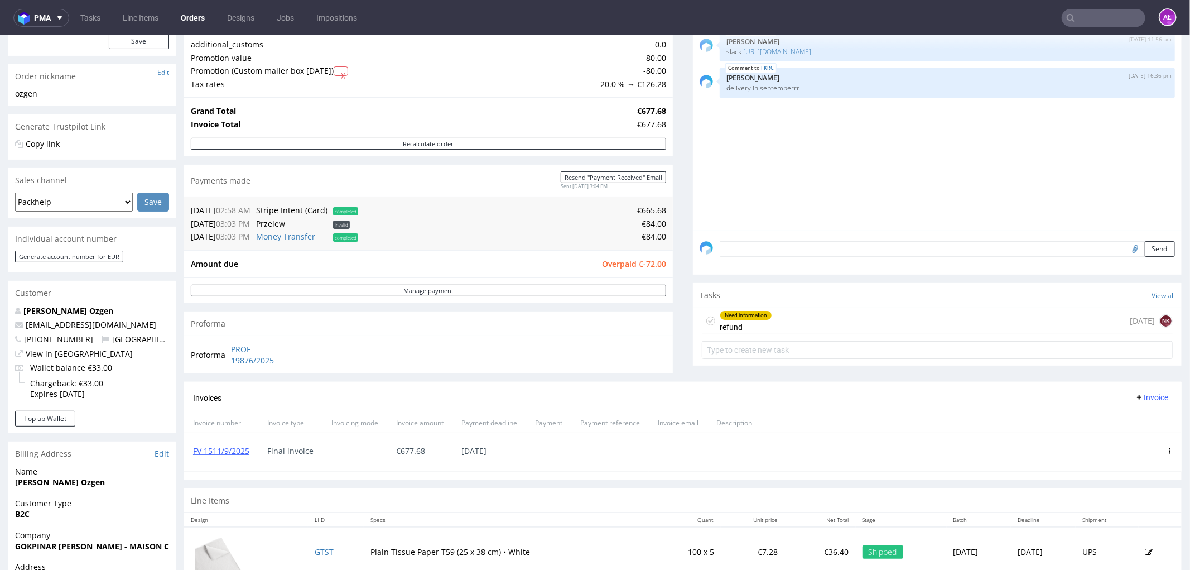
scroll to position [186, 0]
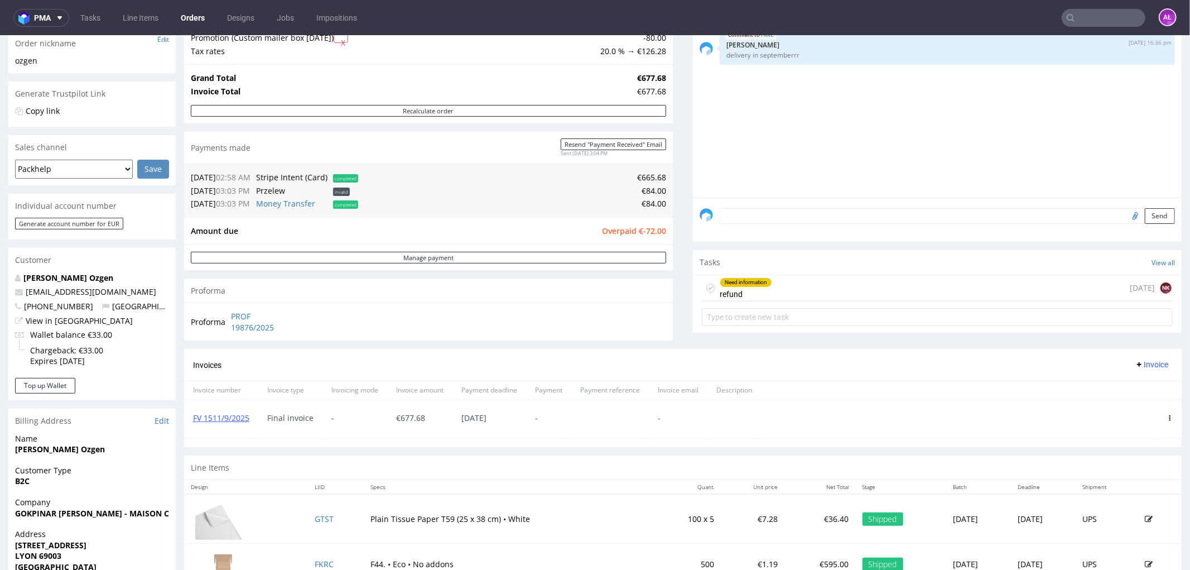
click at [796, 282] on div "Need information refund [DATE] NK" at bounding box center [937, 287] width 471 height 26
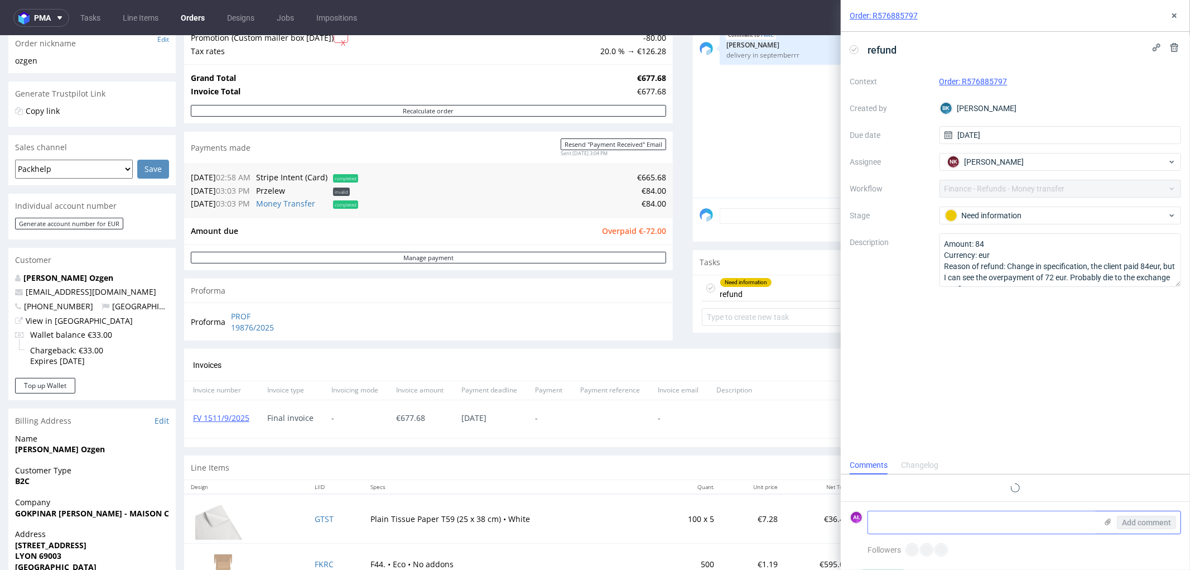
click at [990, 520] on textarea at bounding box center [982, 522] width 229 height 22
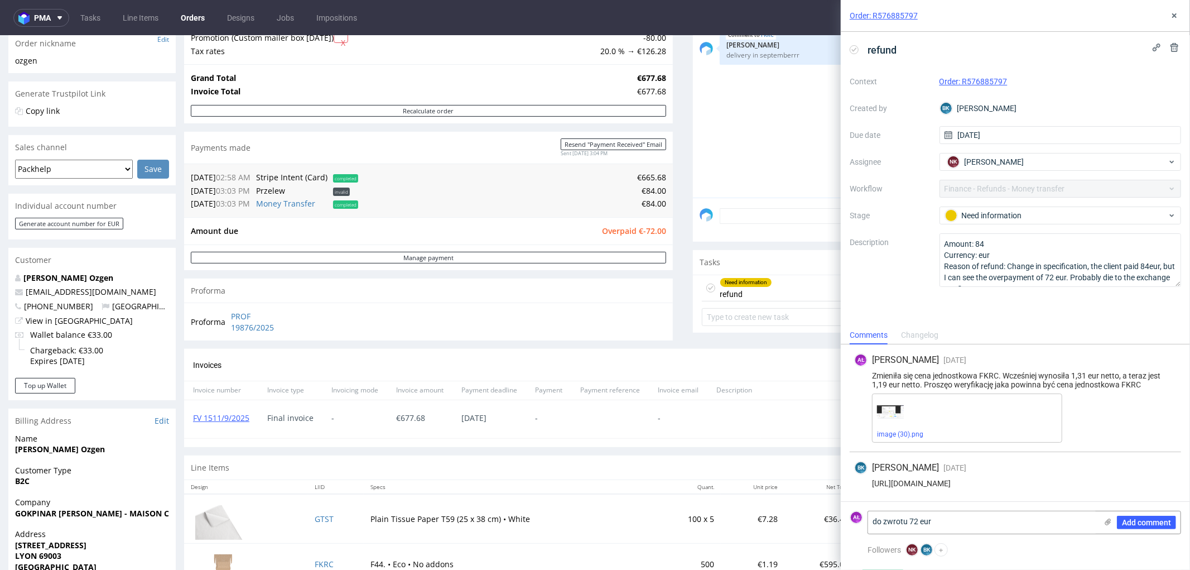
type textarea "do zwrotu 72 eur"
click at [1161, 520] on span "Add comment" at bounding box center [1146, 522] width 49 height 8
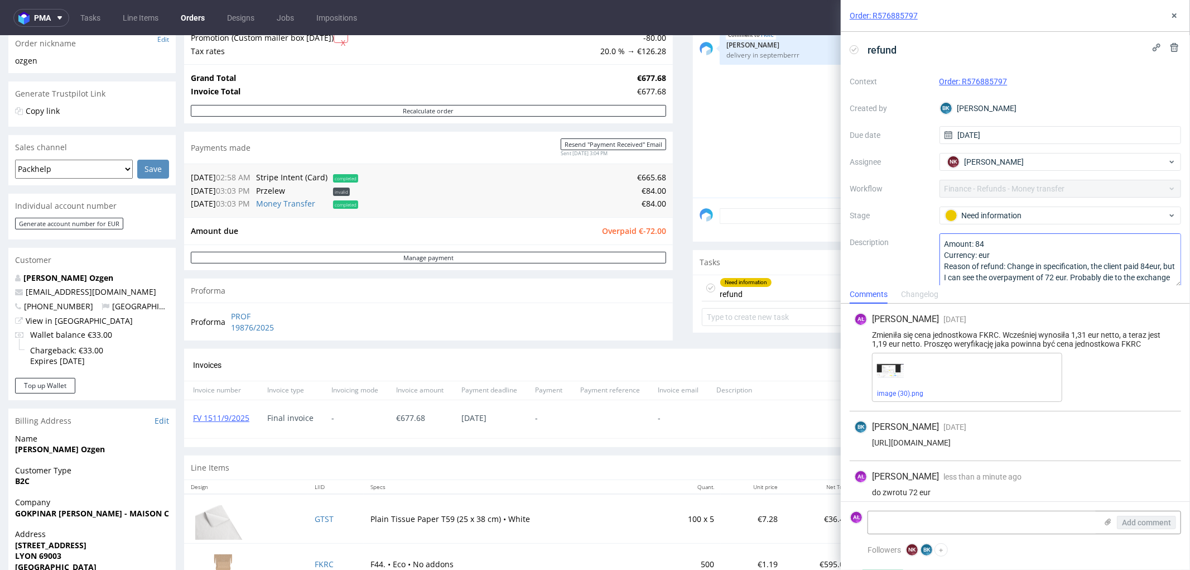
scroll to position [8, 0]
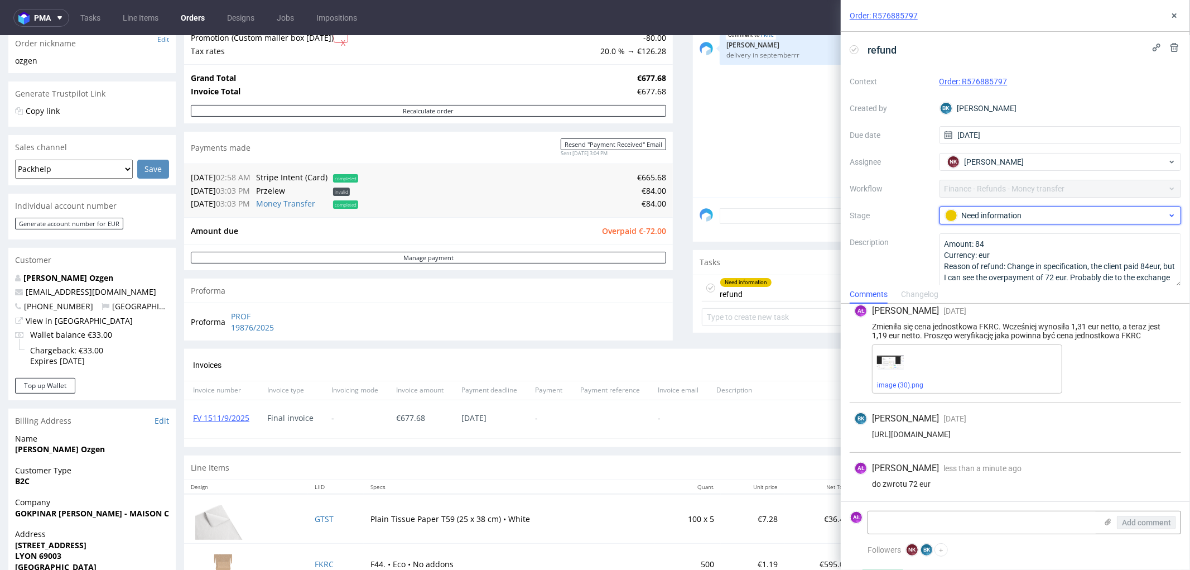
click at [1048, 220] on div "Need information" at bounding box center [1056, 215] width 222 height 12
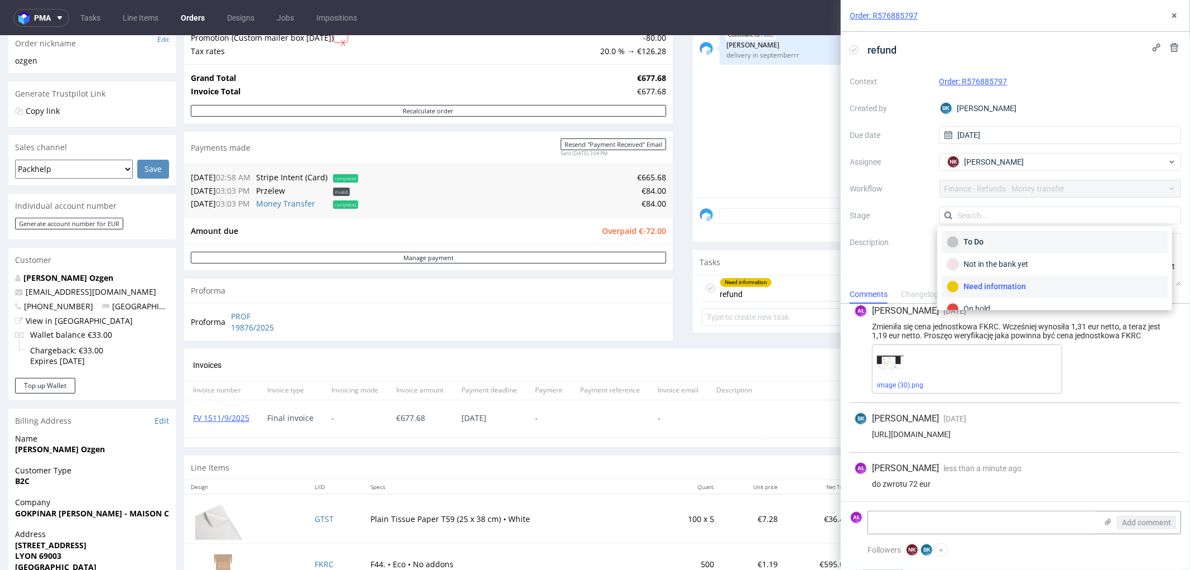
click at [1020, 245] on div "To Do" at bounding box center [1055, 242] width 216 height 12
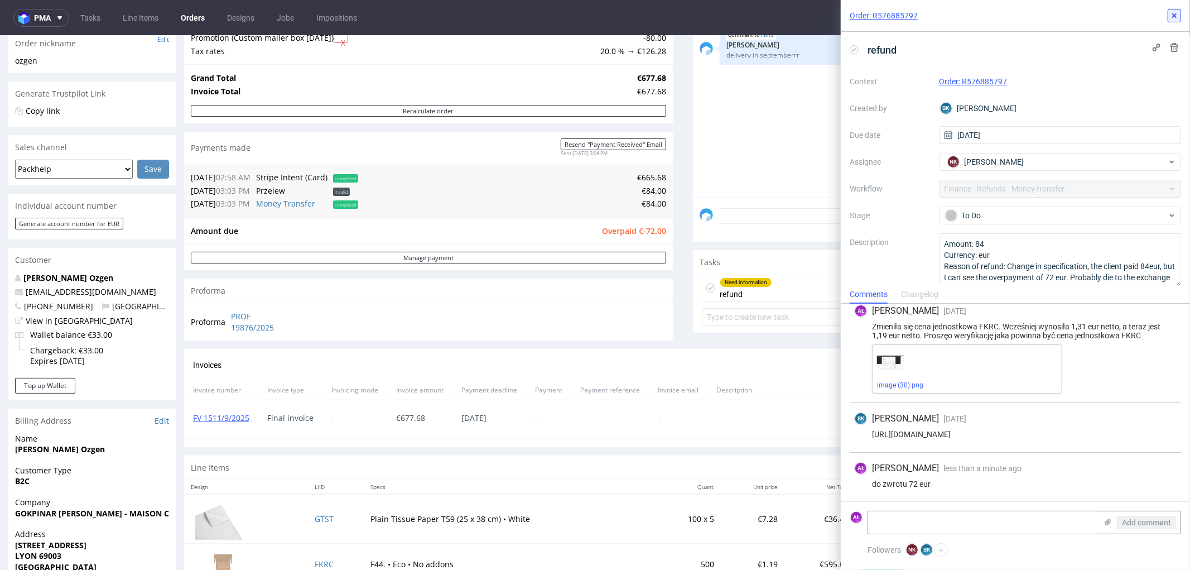
click at [1170, 17] on icon at bounding box center [1174, 15] width 9 height 9
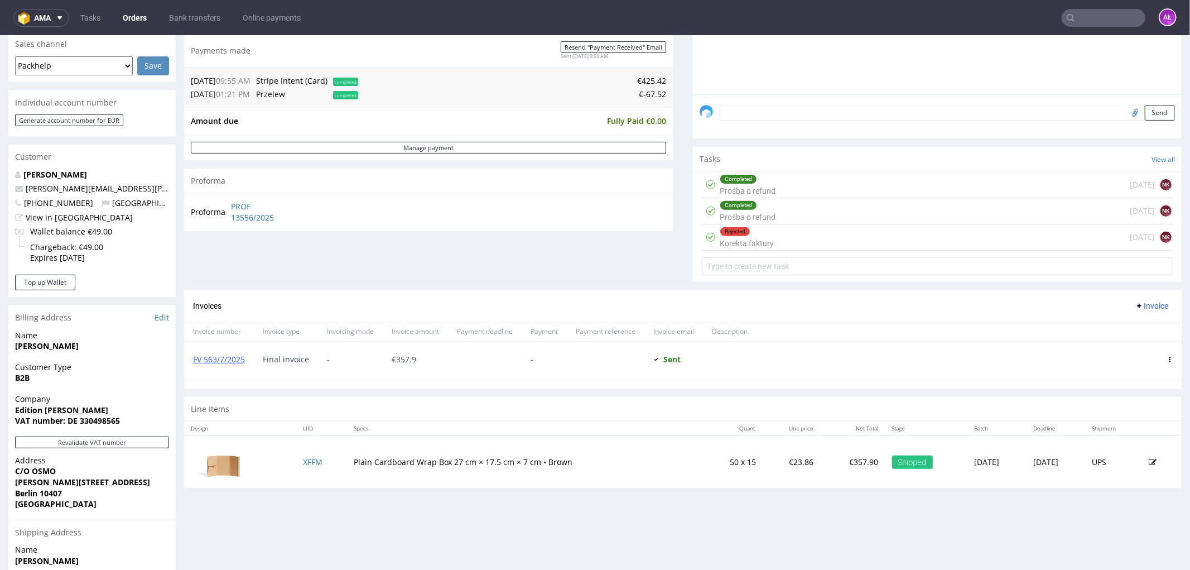
scroll to position [310, 0]
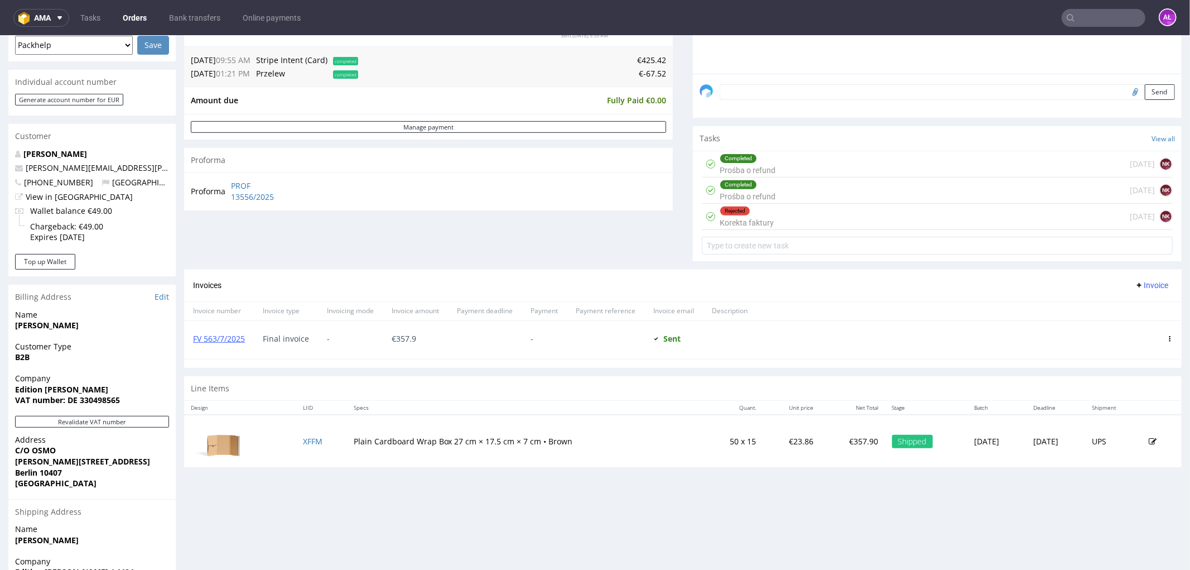
click at [756, 220] on div "Rejected Korekta faktury" at bounding box center [747, 216] width 54 height 26
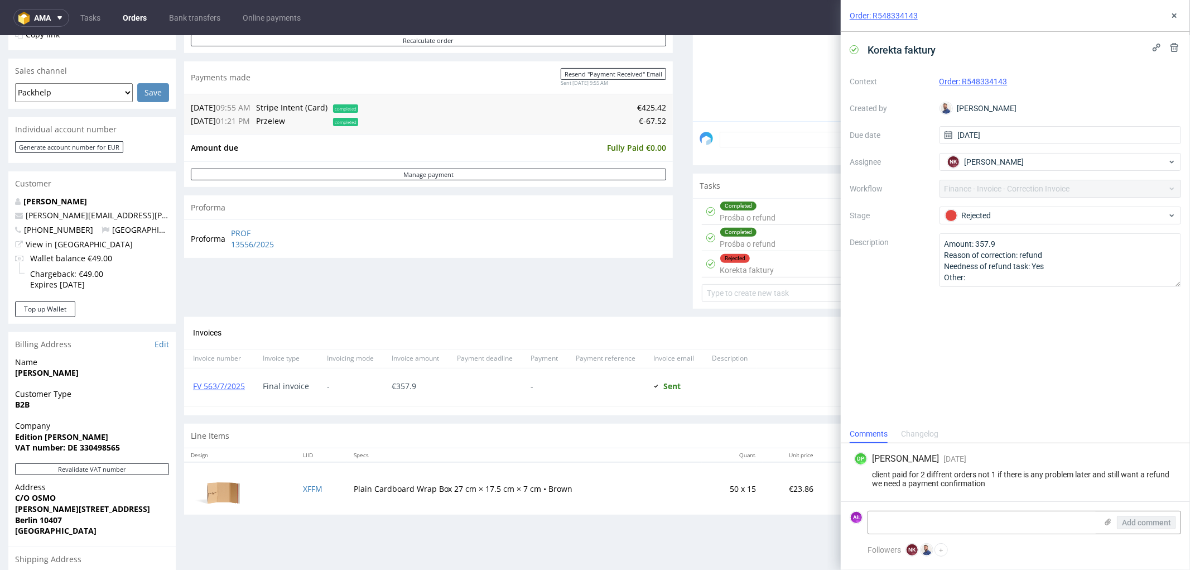
scroll to position [248, 0]
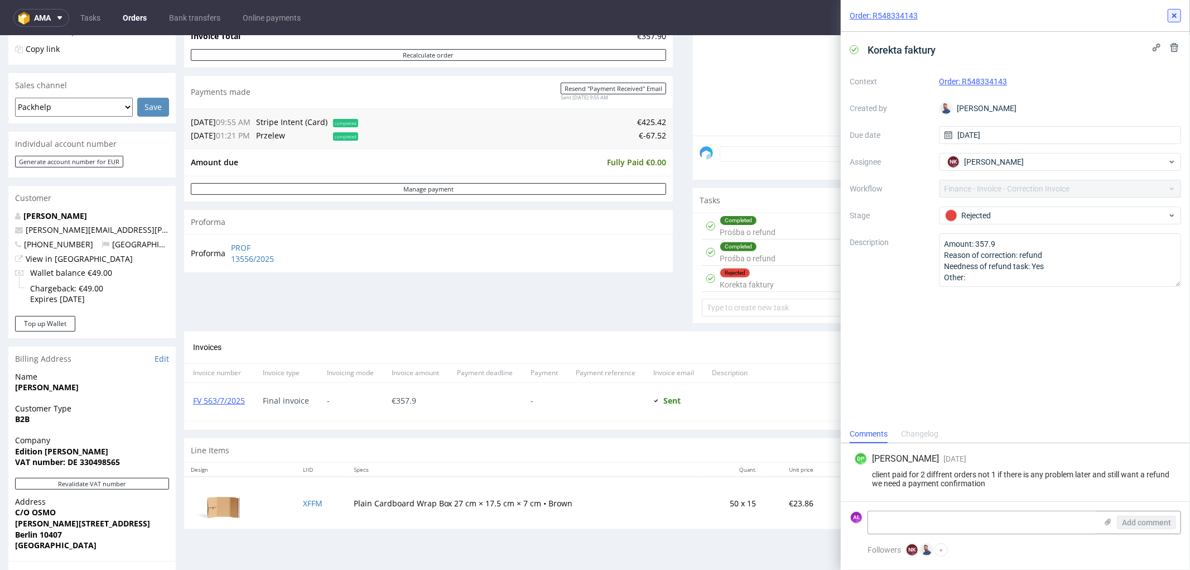
click at [1175, 13] on use at bounding box center [1174, 15] width 4 height 4
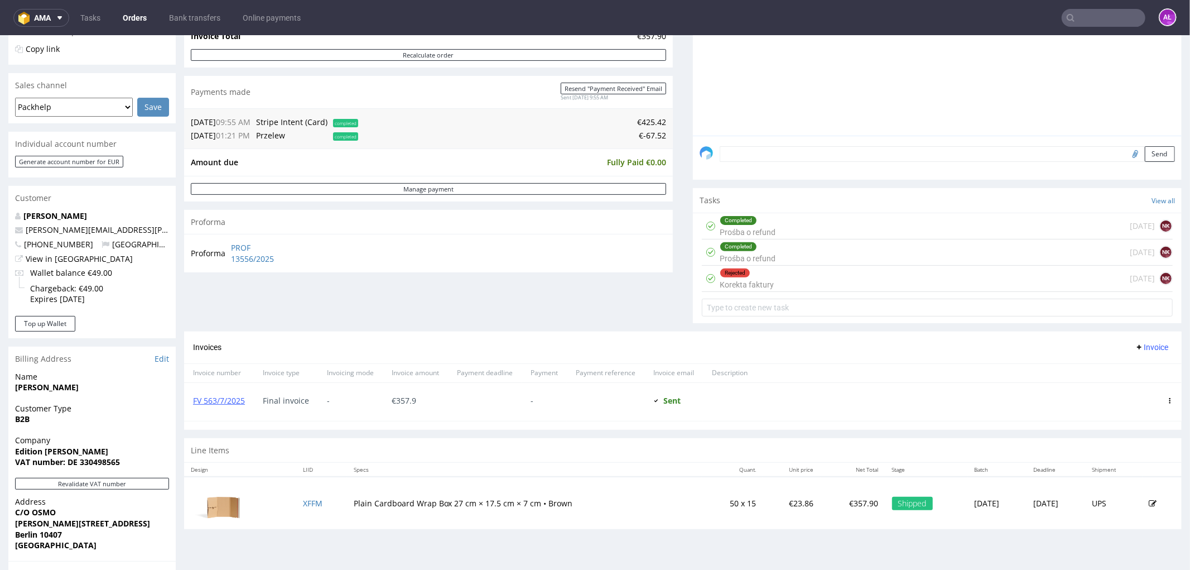
click at [744, 258] on div "Completed Prośba o refund" at bounding box center [748, 252] width 56 height 26
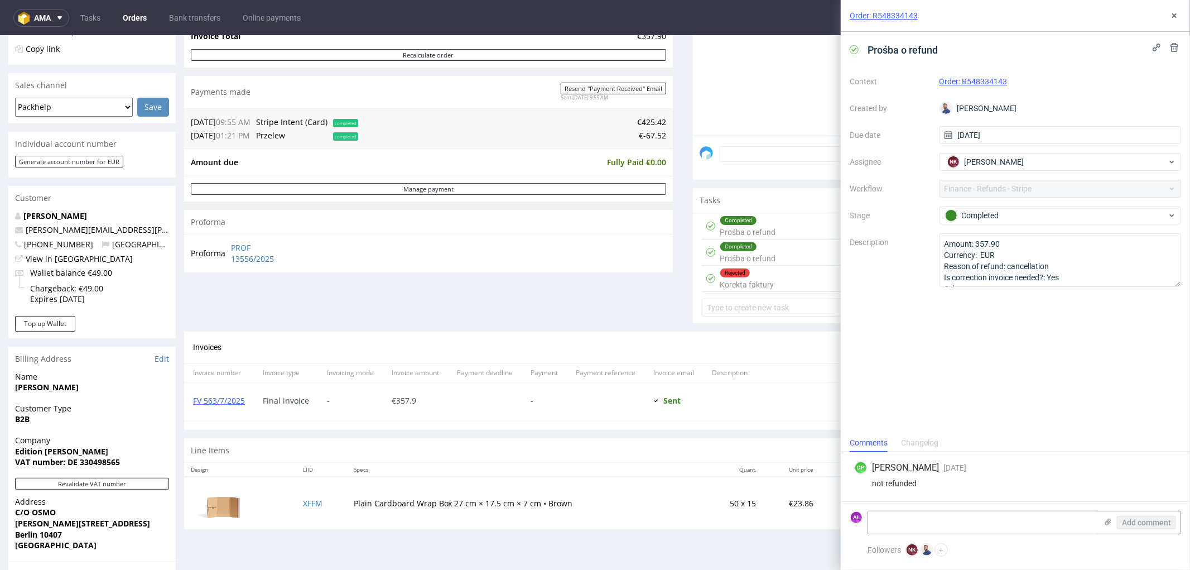
click at [917, 442] on div "Changelog" at bounding box center [919, 443] width 37 height 18
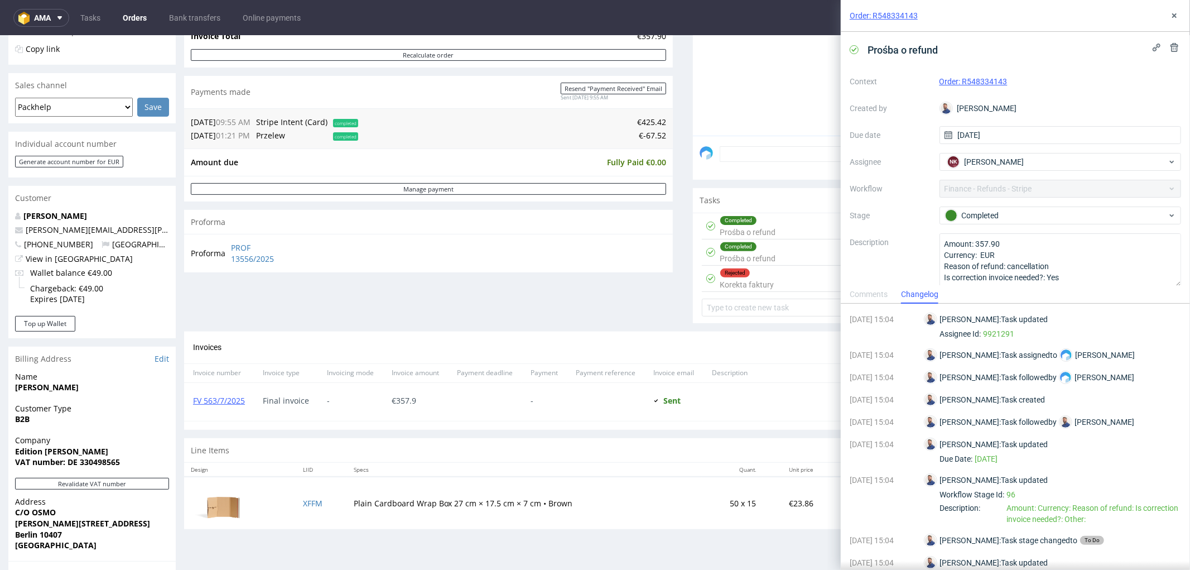
click at [875, 292] on div "Comments" at bounding box center [869, 295] width 38 height 18
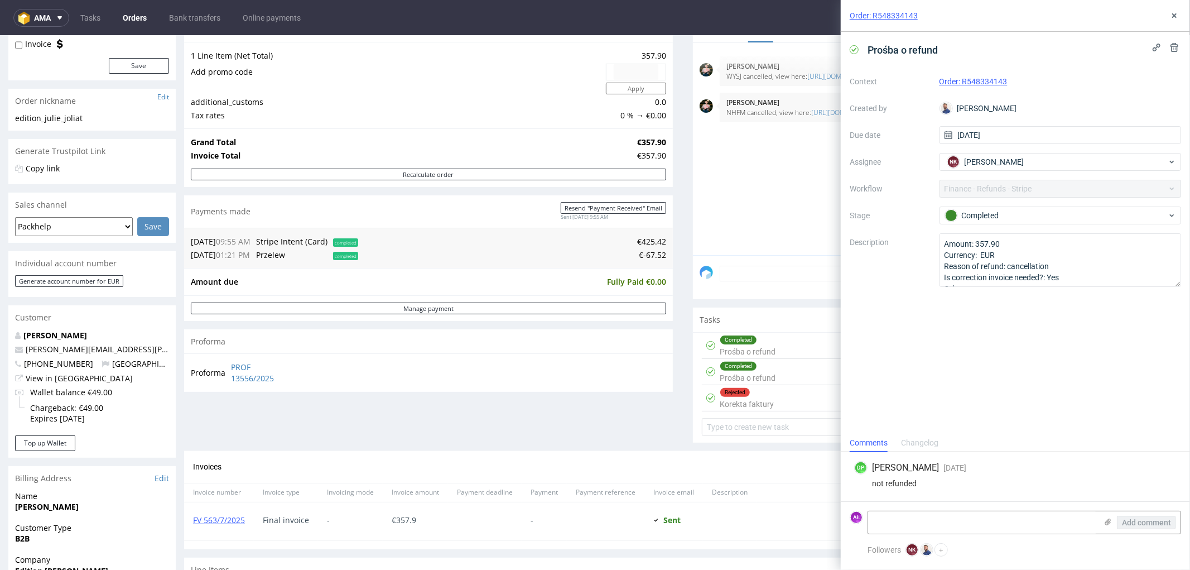
scroll to position [124, 0]
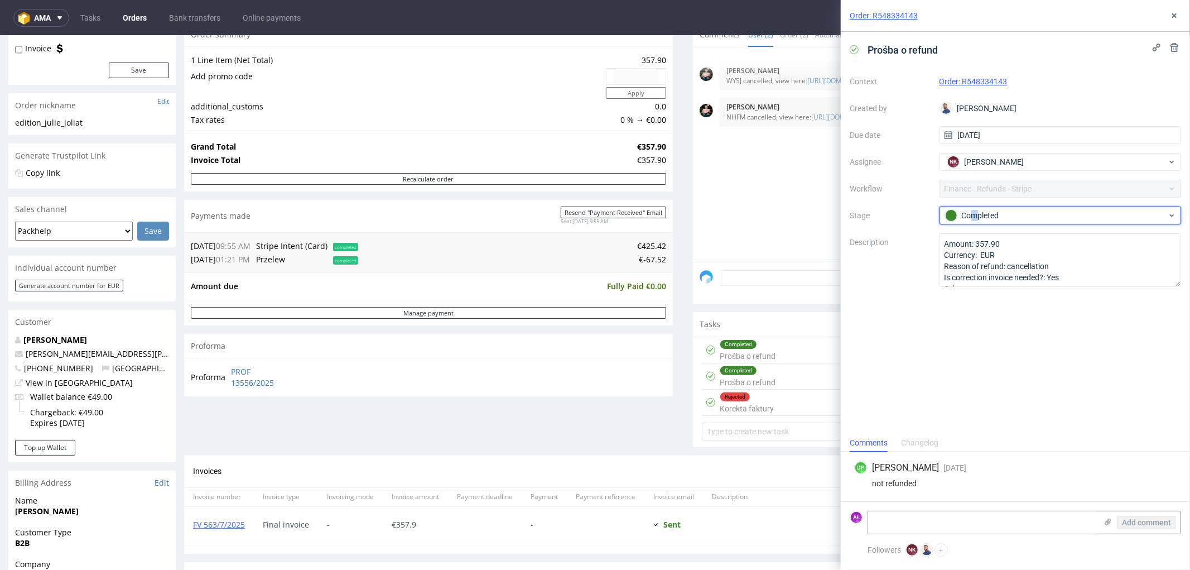
drag, startPoint x: 974, startPoint y: 210, endPoint x: 978, endPoint y: 224, distance: 15.0
click at [975, 210] on div "Completed" at bounding box center [1056, 215] width 222 height 12
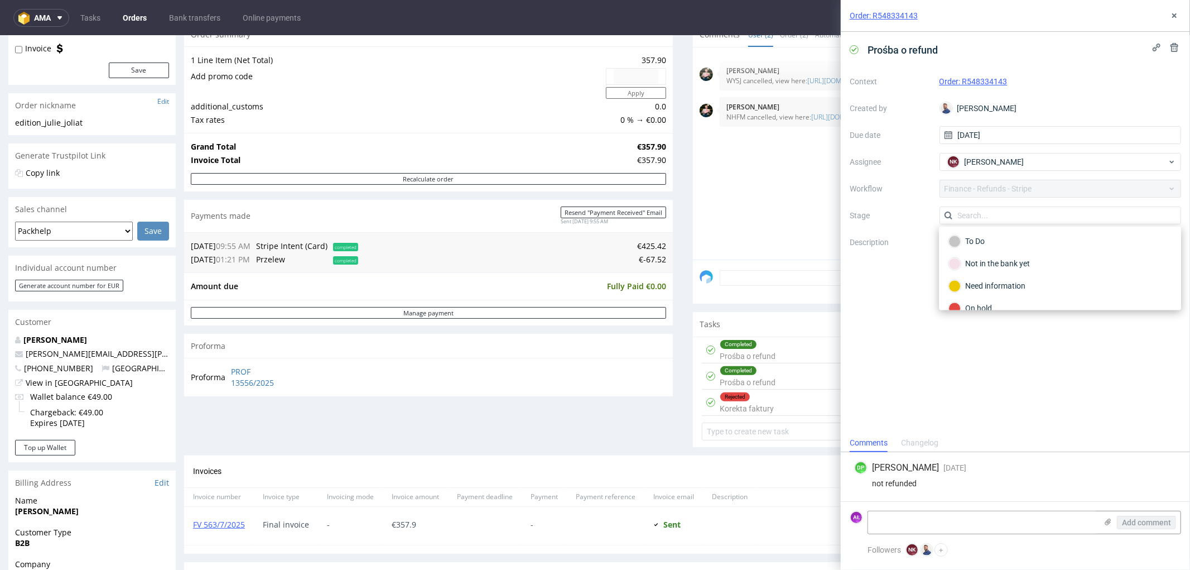
scroll to position [0, 0]
click at [1006, 285] on div "Need information" at bounding box center [1059, 287] width 223 height 12
click at [757, 355] on div "Completed Prośba o refund" at bounding box center [748, 349] width 56 height 26
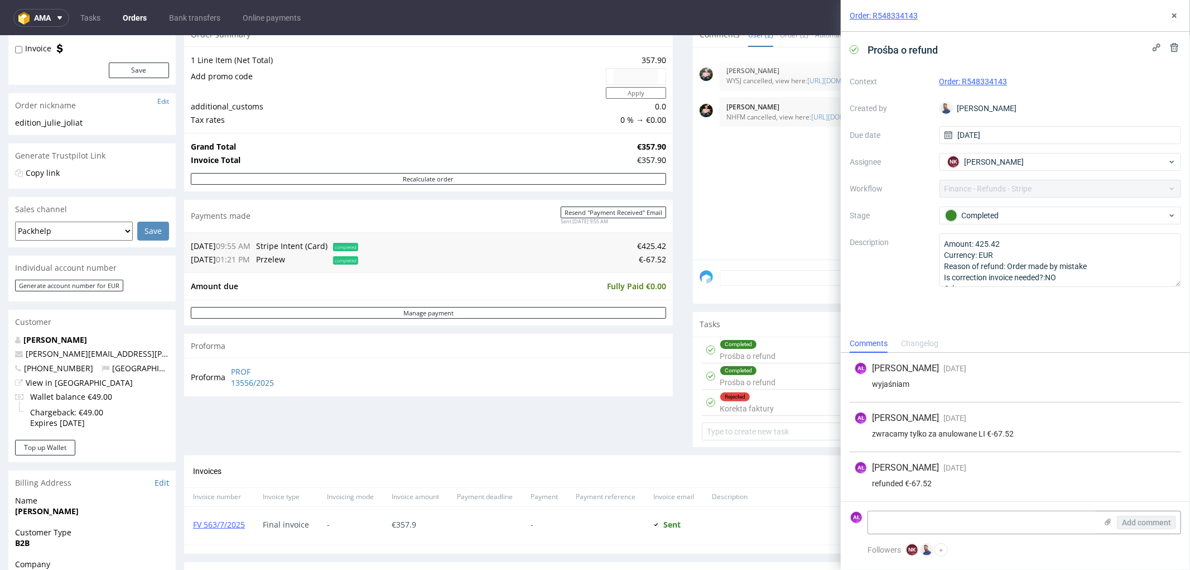
click at [768, 383] on div "Completed Prośba o refund 22 days ago NK" at bounding box center [937, 376] width 471 height 26
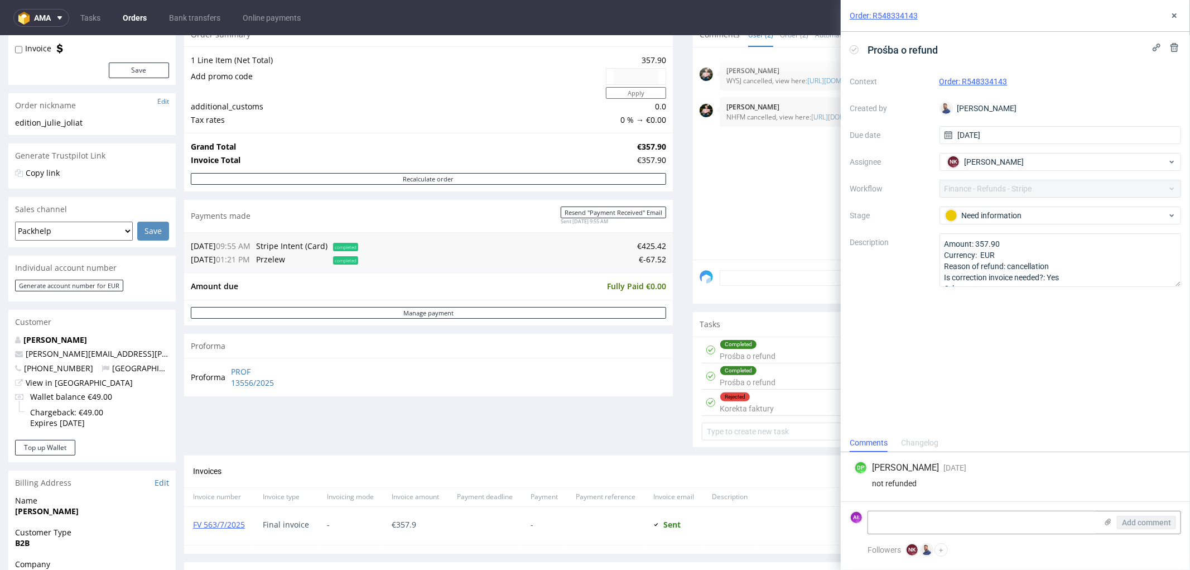
click at [767, 348] on div "Completed Prośba o refund 3 months ago NK" at bounding box center [937, 349] width 471 height 26
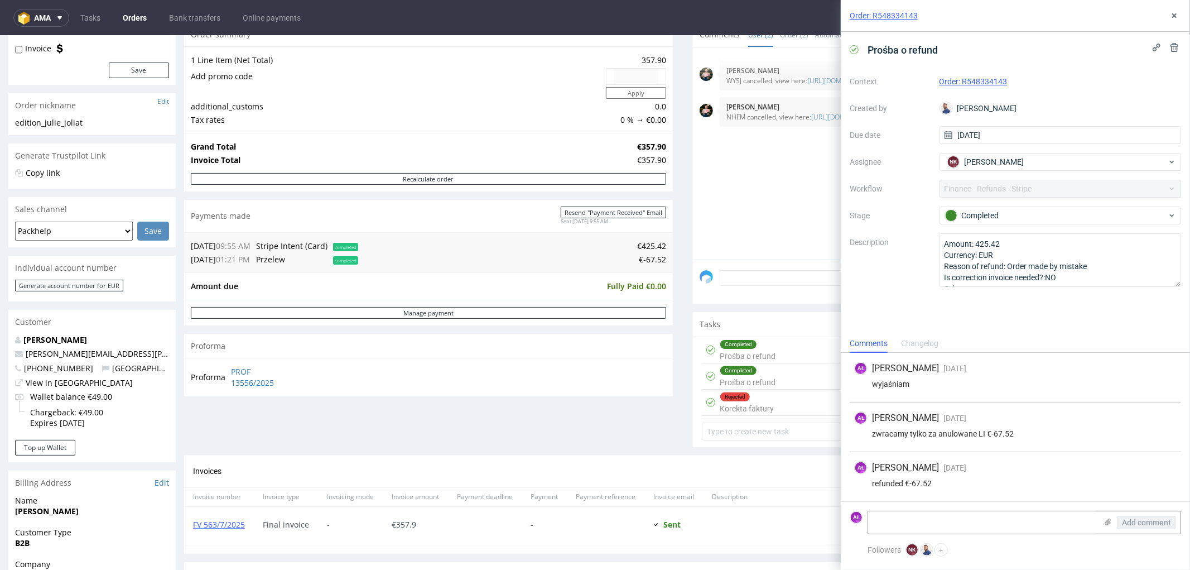
click at [774, 382] on div "Completed Prośba o refund 22 days ago NK" at bounding box center [937, 376] width 471 height 26
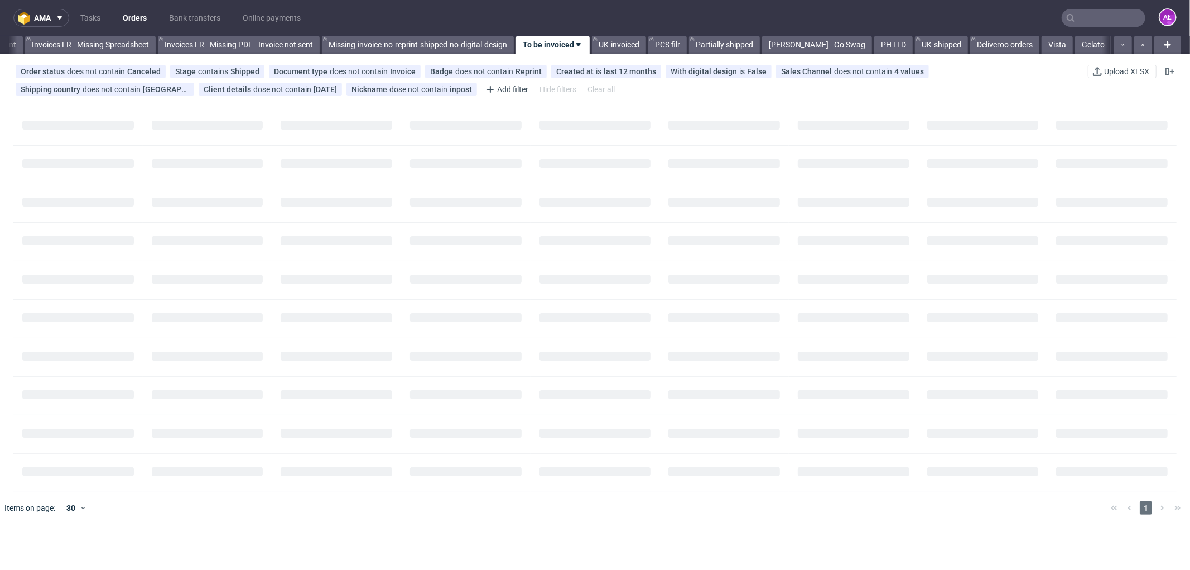
scroll to position [0, 1743]
